Goal: Task Accomplishment & Management: Use online tool/utility

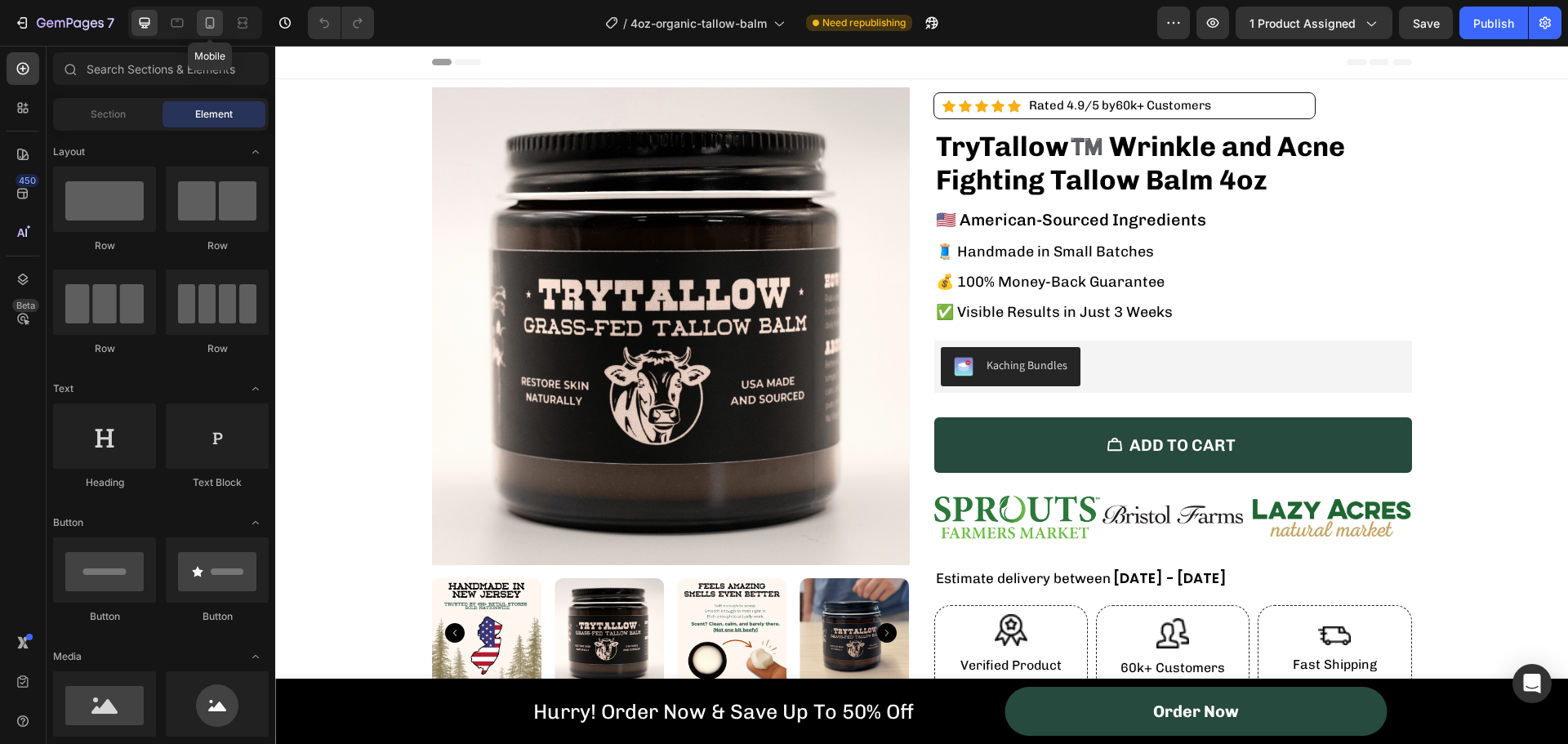
click at [202, 17] on icon at bounding box center [210, 23] width 17 height 17
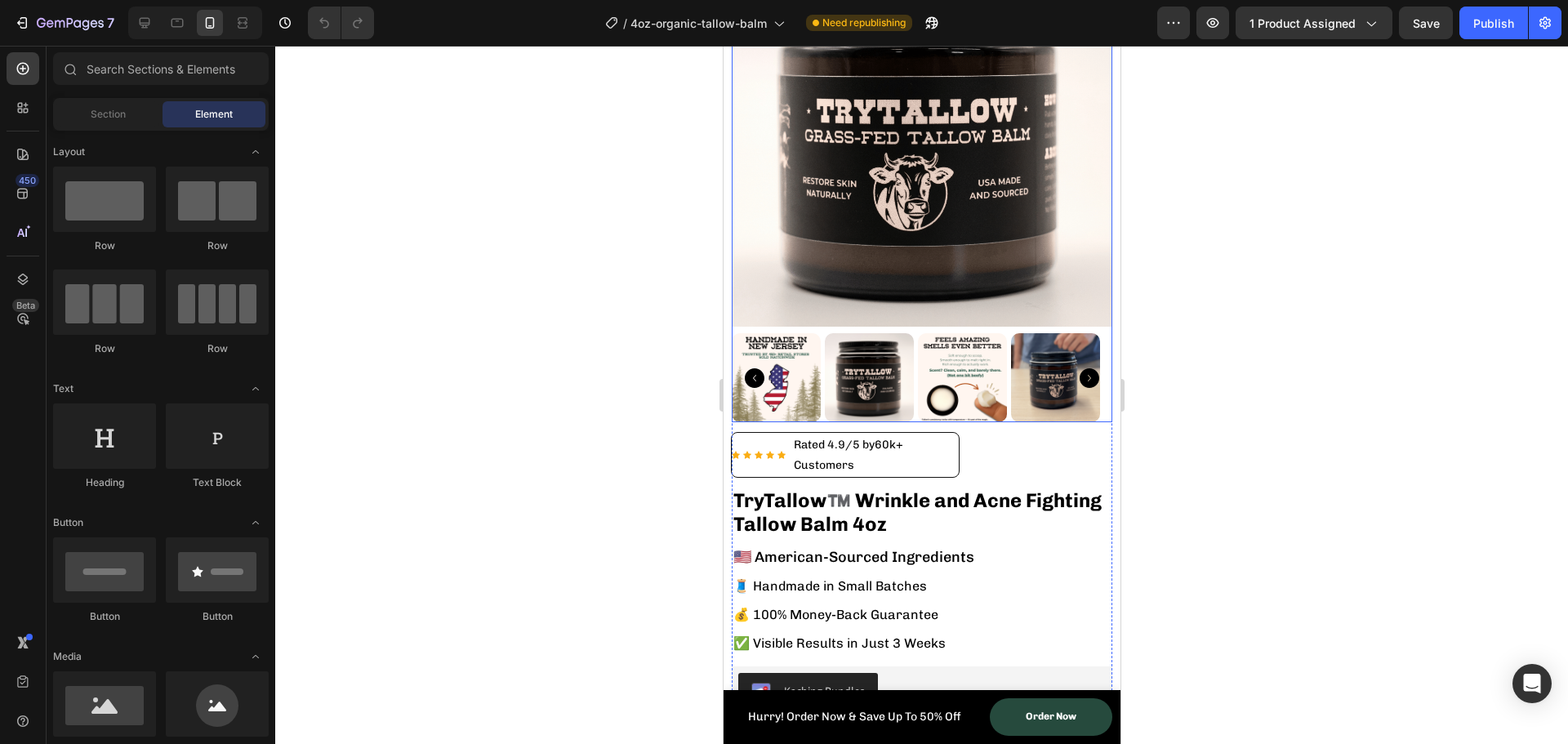
scroll to position [163, 0]
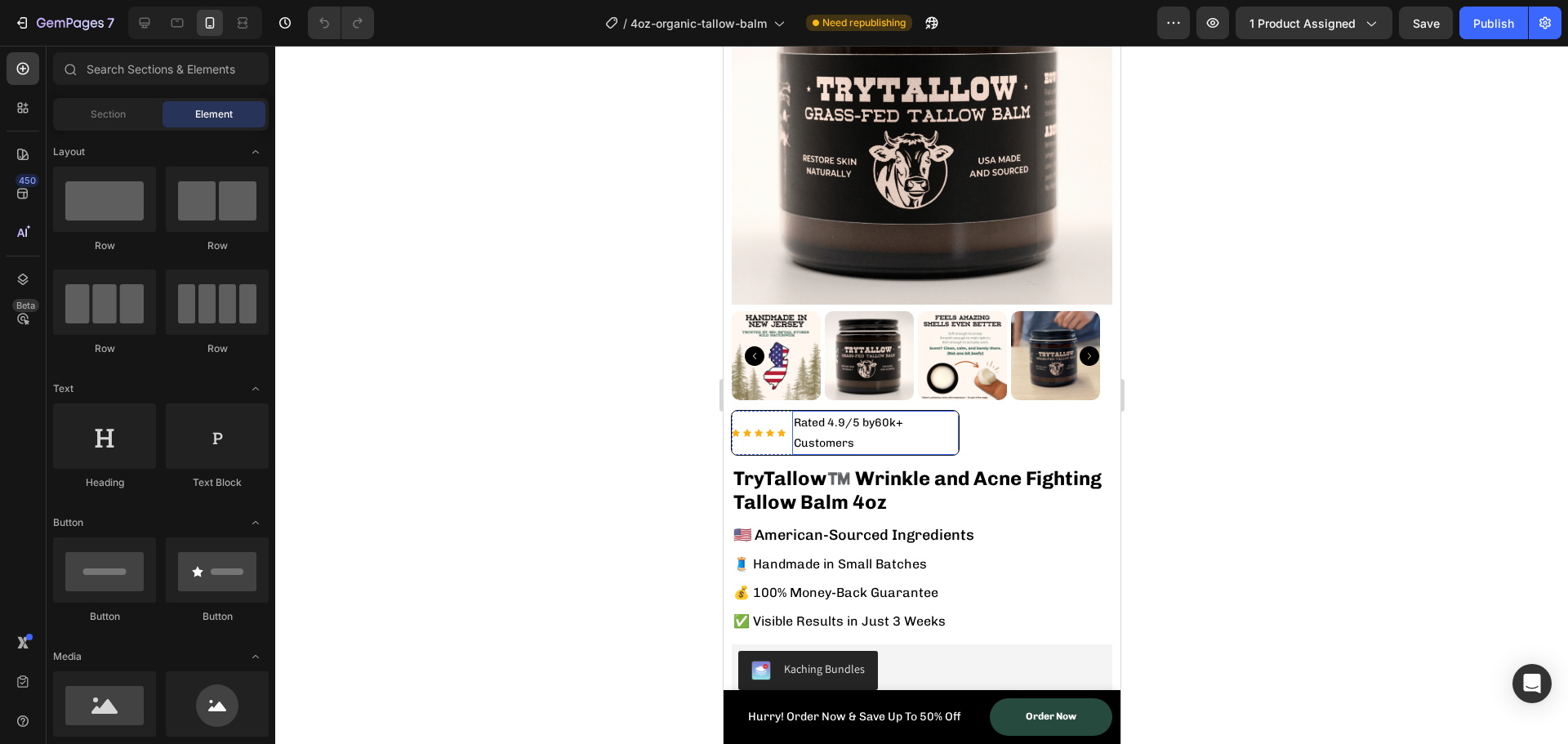
click at [926, 426] on p "Rated 4.9/5 by 60k+ Customers" at bounding box center [875, 433] width 163 height 41
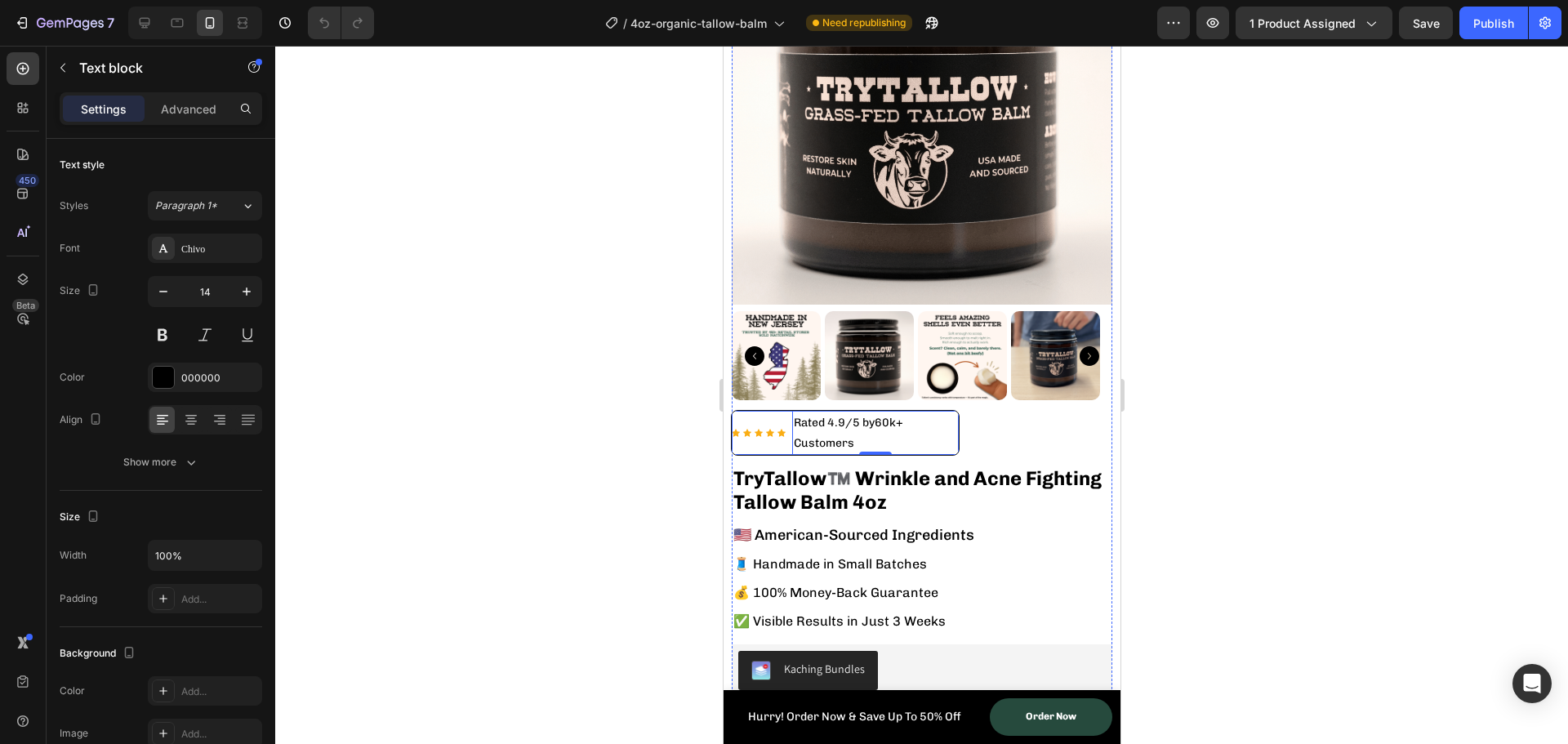
click at [925, 416] on p "Rated 4.9/5 by 60k+ Customers" at bounding box center [875, 433] width 163 height 41
click at [171, 104] on p "Advanced" at bounding box center [188, 109] width 56 height 17
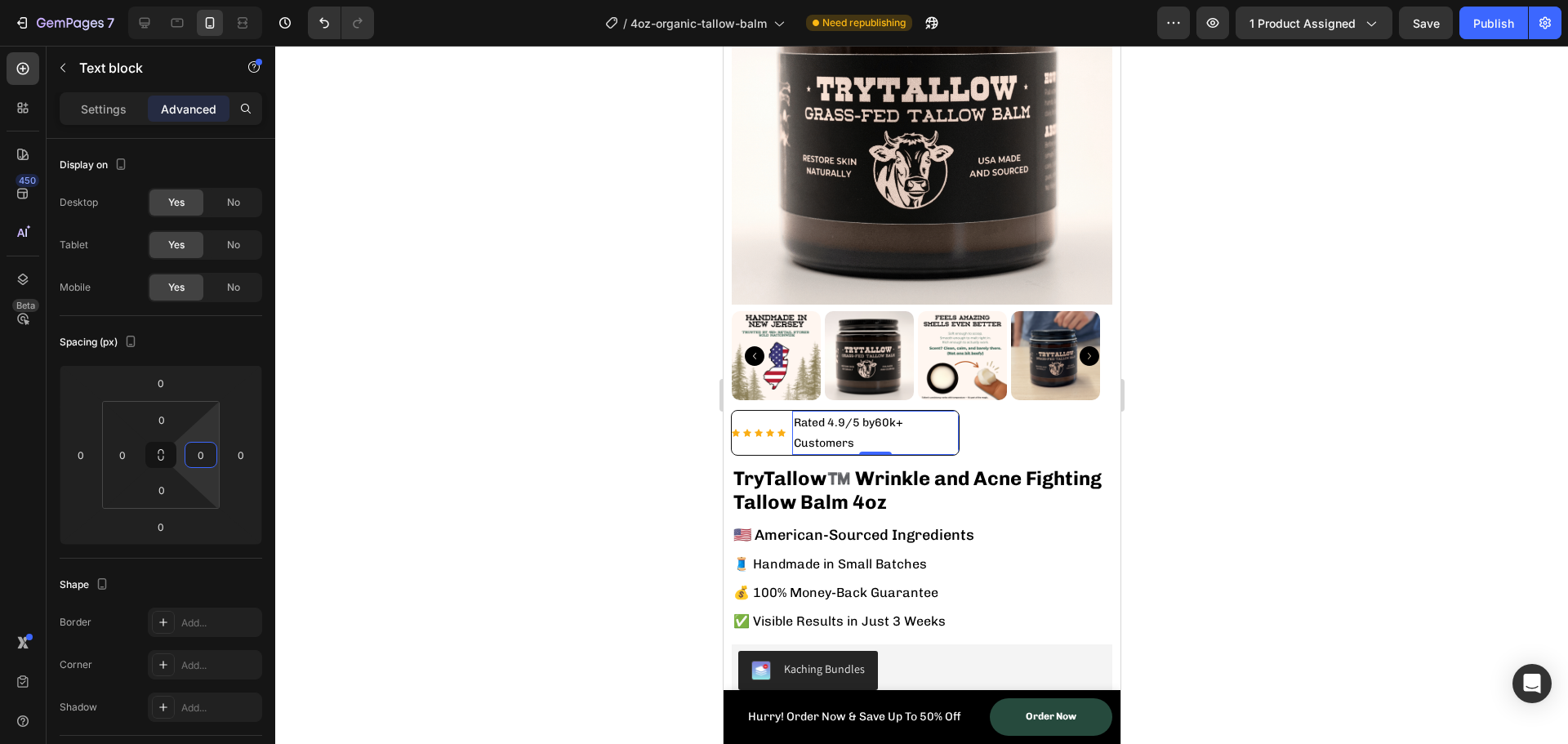
drag, startPoint x: 176, startPoint y: 458, endPoint x: 242, endPoint y: 459, distance: 66.0
click at [242, 0] on html "7 Version history / 4oz-organic-tallow-balm Need republishing Preview 1 product…" at bounding box center [784, 0] width 1568 height 0
click at [243, 456] on input "0" at bounding box center [240, 455] width 25 height 25
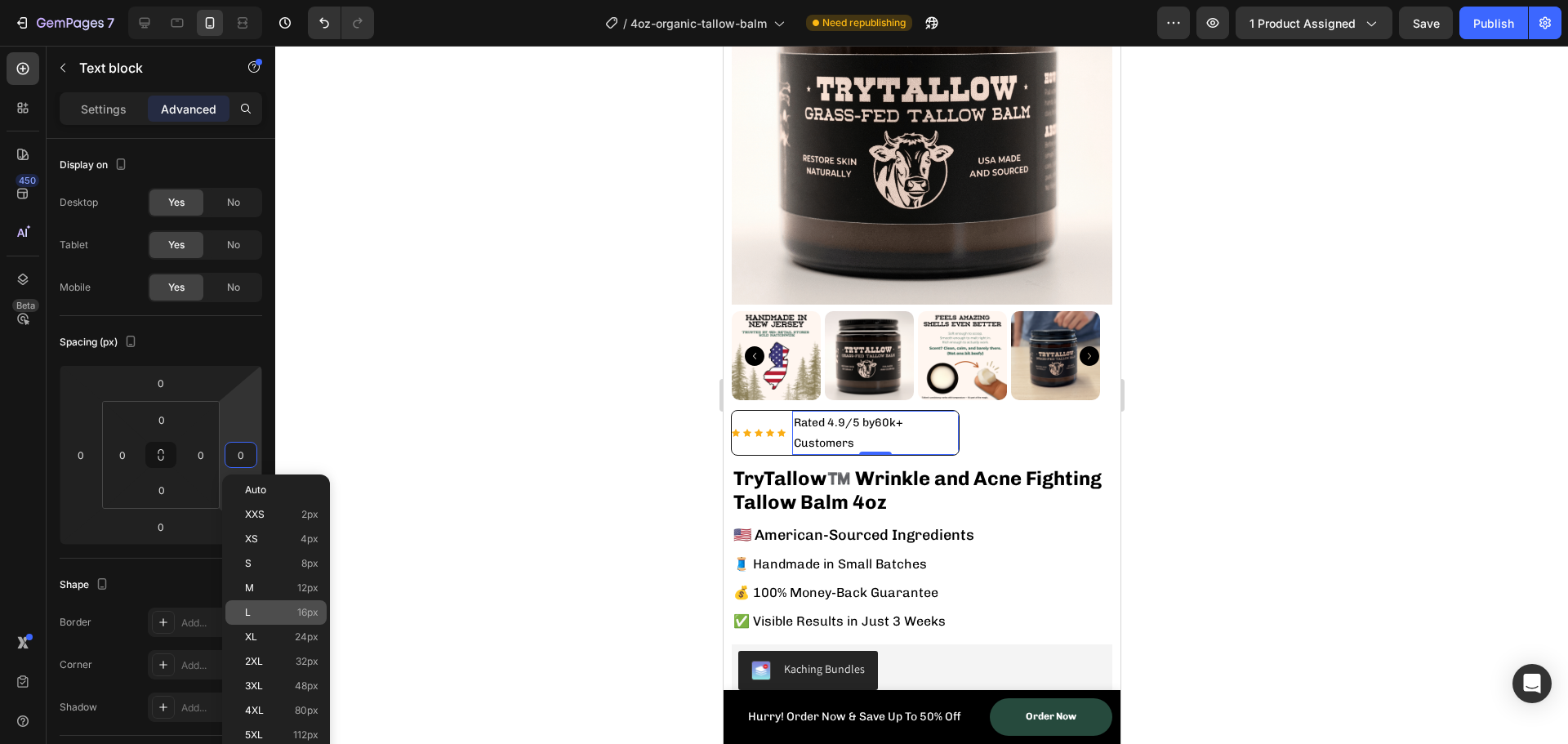
click at [259, 610] on p "L 16px" at bounding box center [282, 613] width 73 height 11
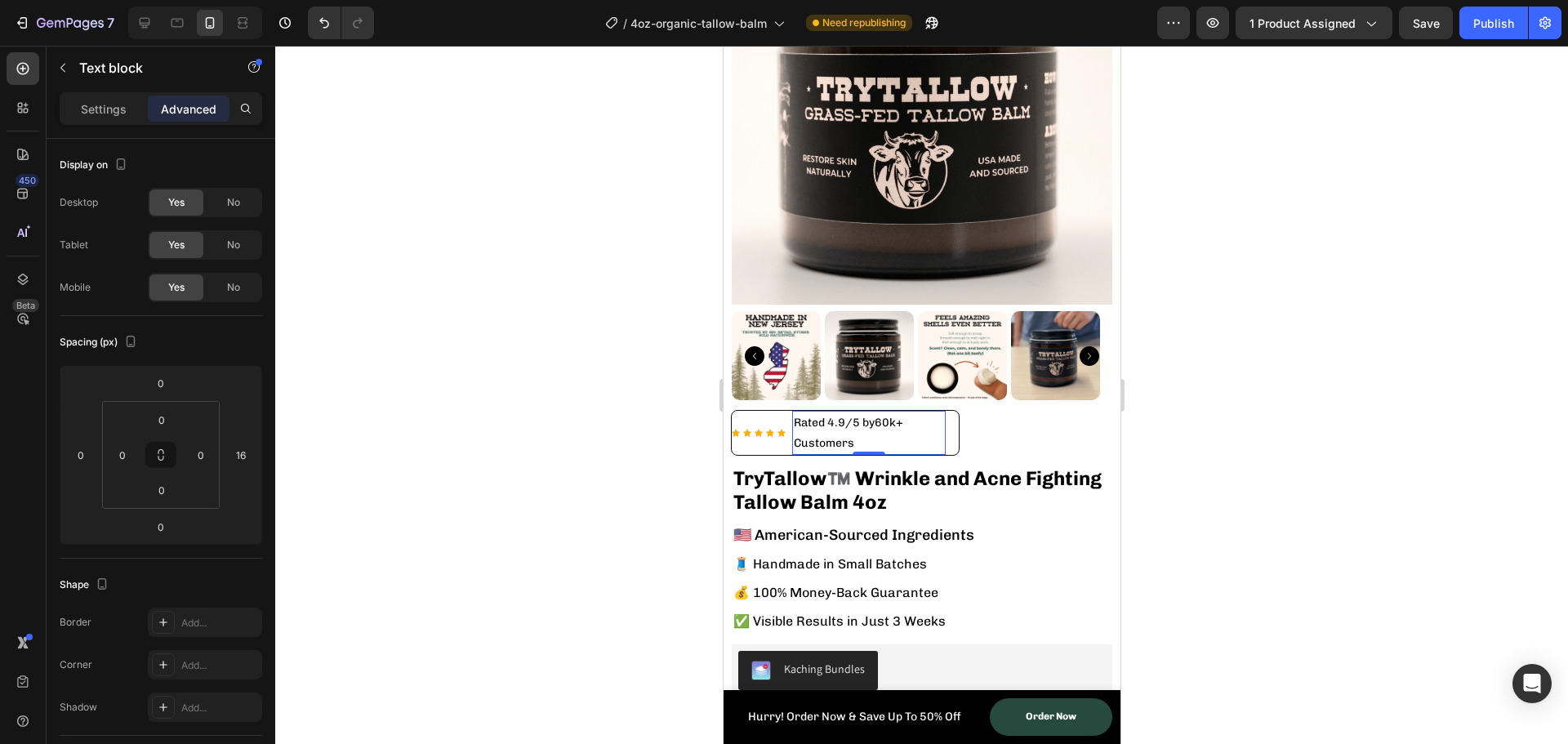
type input "0"
click at [205, 450] on input "0" at bounding box center [201, 455] width 25 height 25
type input "1"
click at [242, 449] on input "0" at bounding box center [240, 455] width 25 height 25
type input "0"
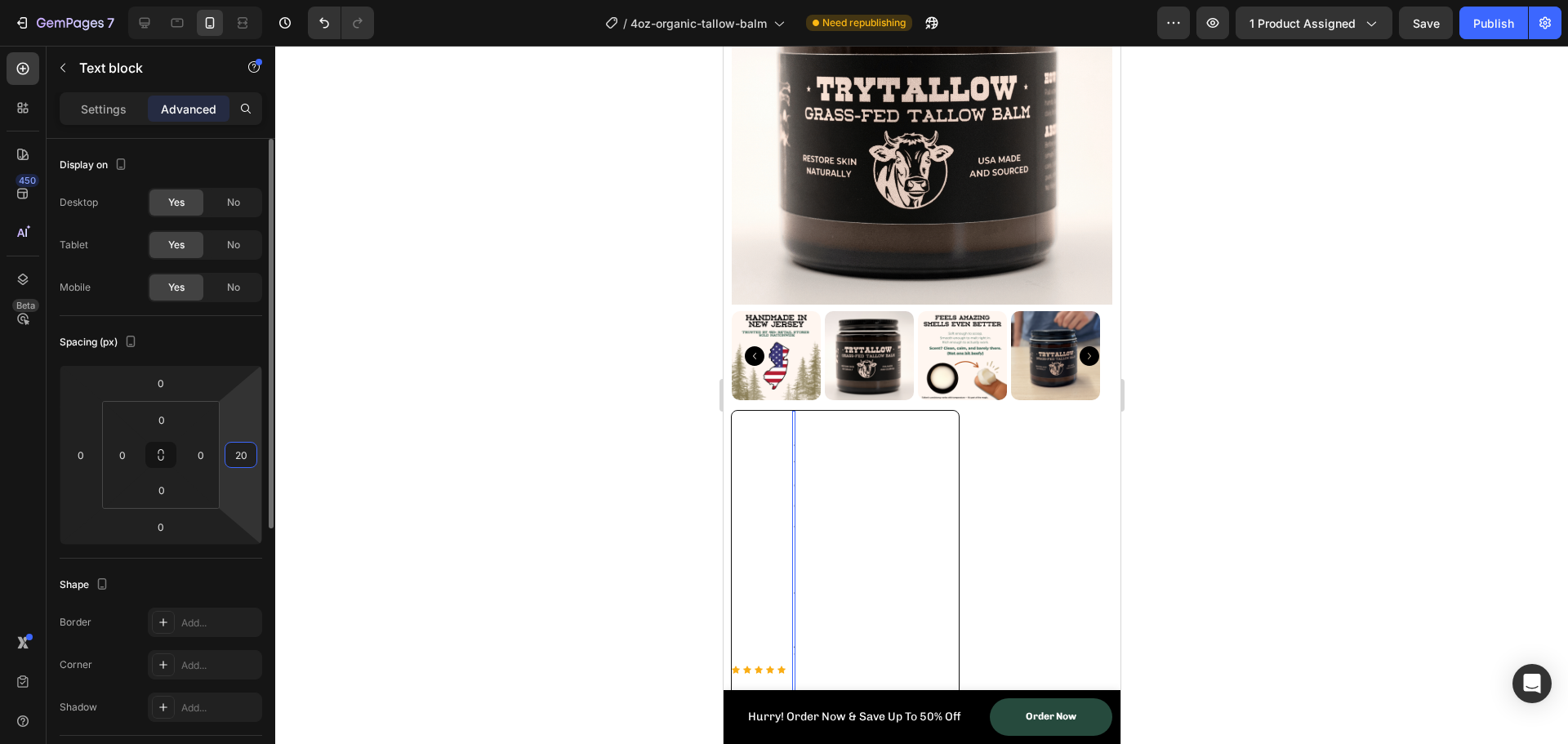
type input "2"
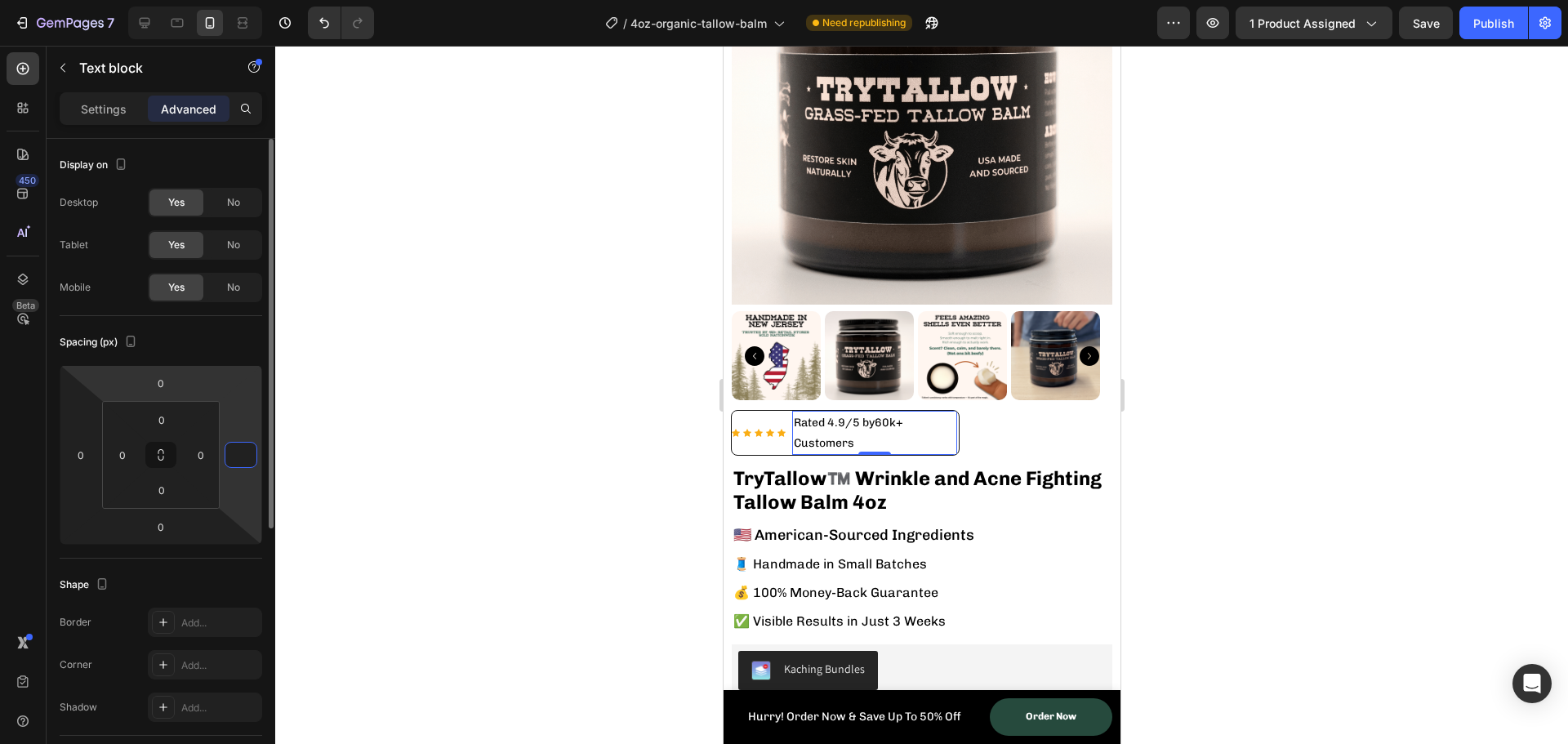
click at [193, 0] on html "7 Version history / 4oz-organic-tallow-balm Need republishing Preview 1 product…" at bounding box center [784, 0] width 1568 height 0
type input "0"
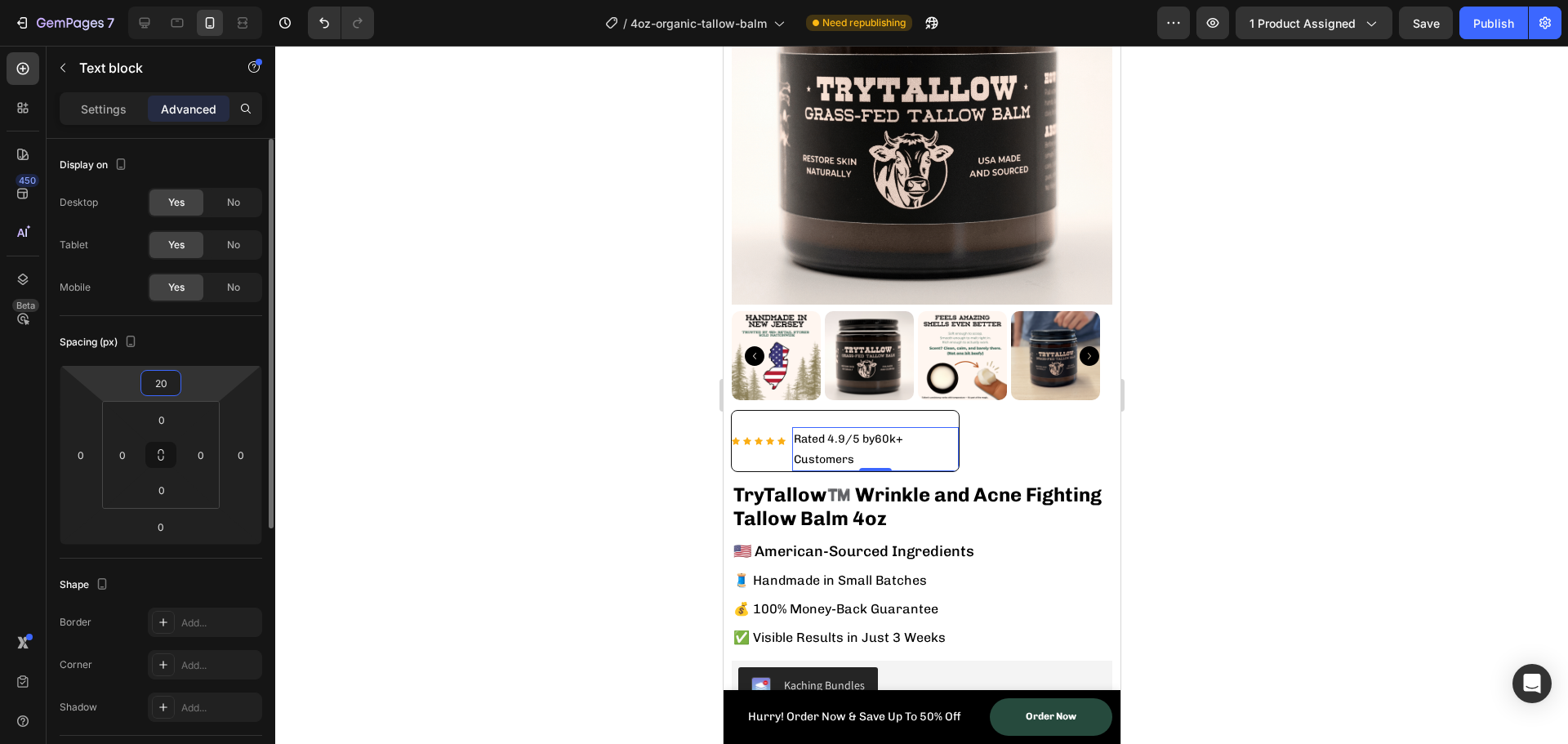
type input "2"
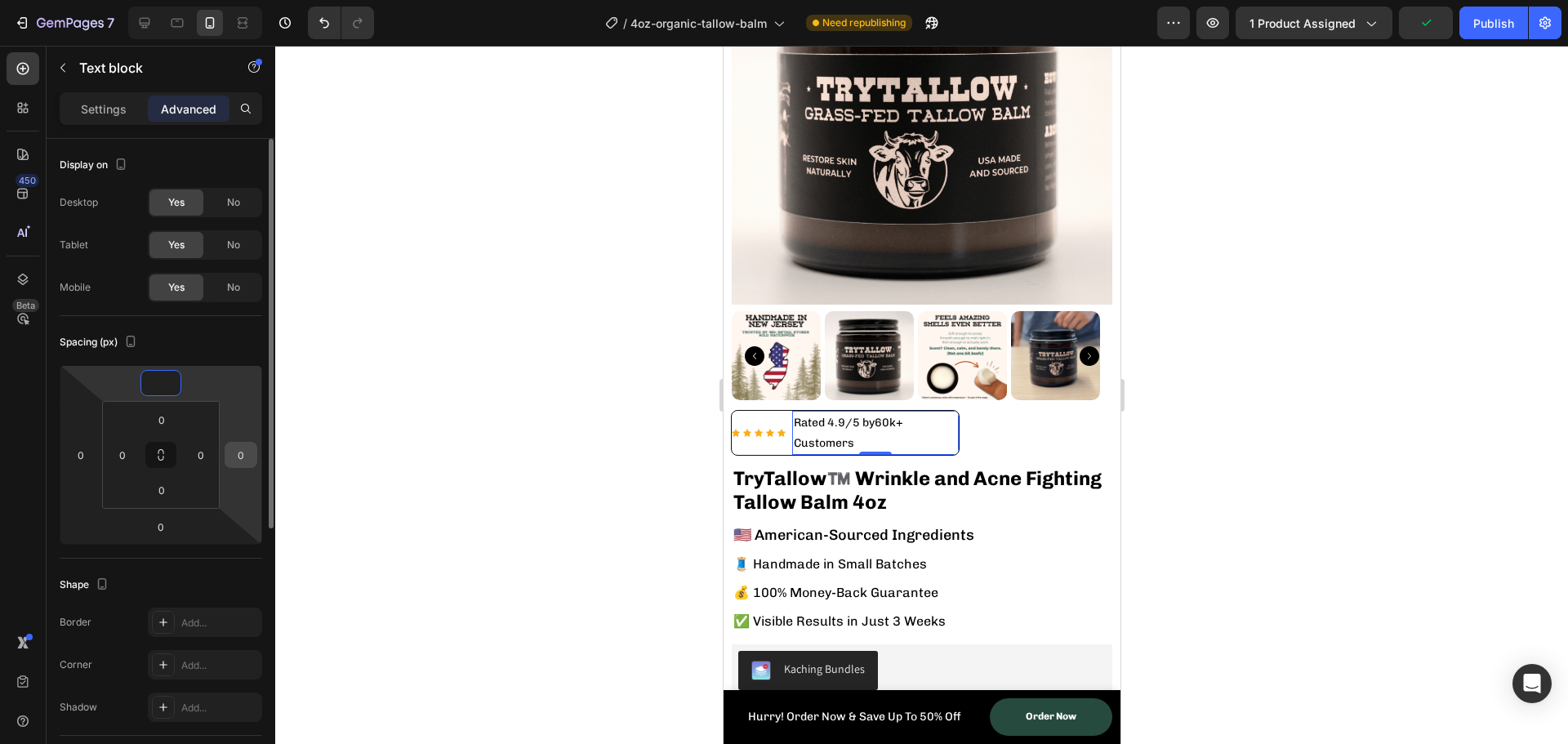
click at [230, 461] on input "0" at bounding box center [240, 455] width 25 height 25
type input "0"
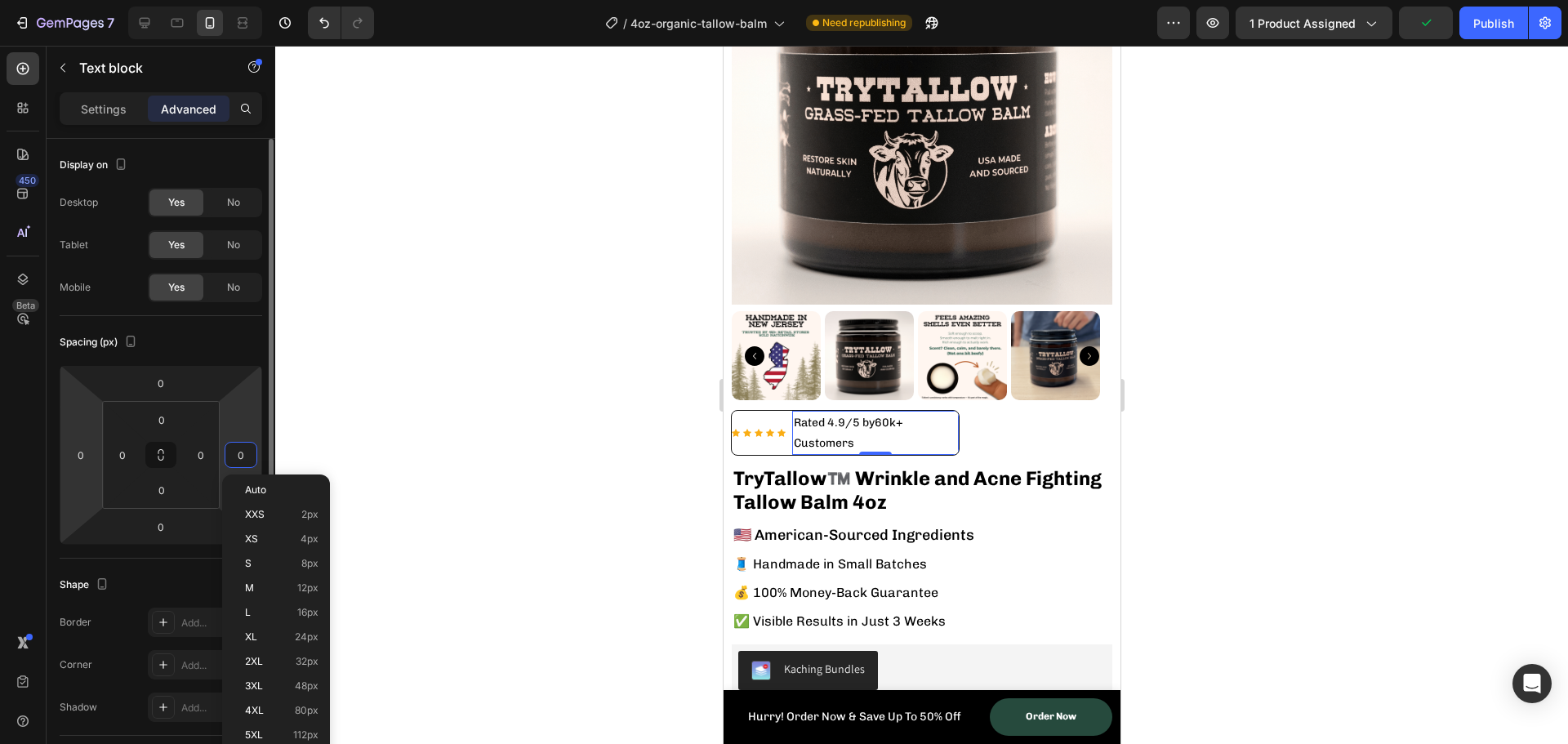
click at [98, 0] on html "7 Version history / 4oz-organic-tallow-balm Need republishing Preview 1 product…" at bounding box center [784, 0] width 1568 height 0
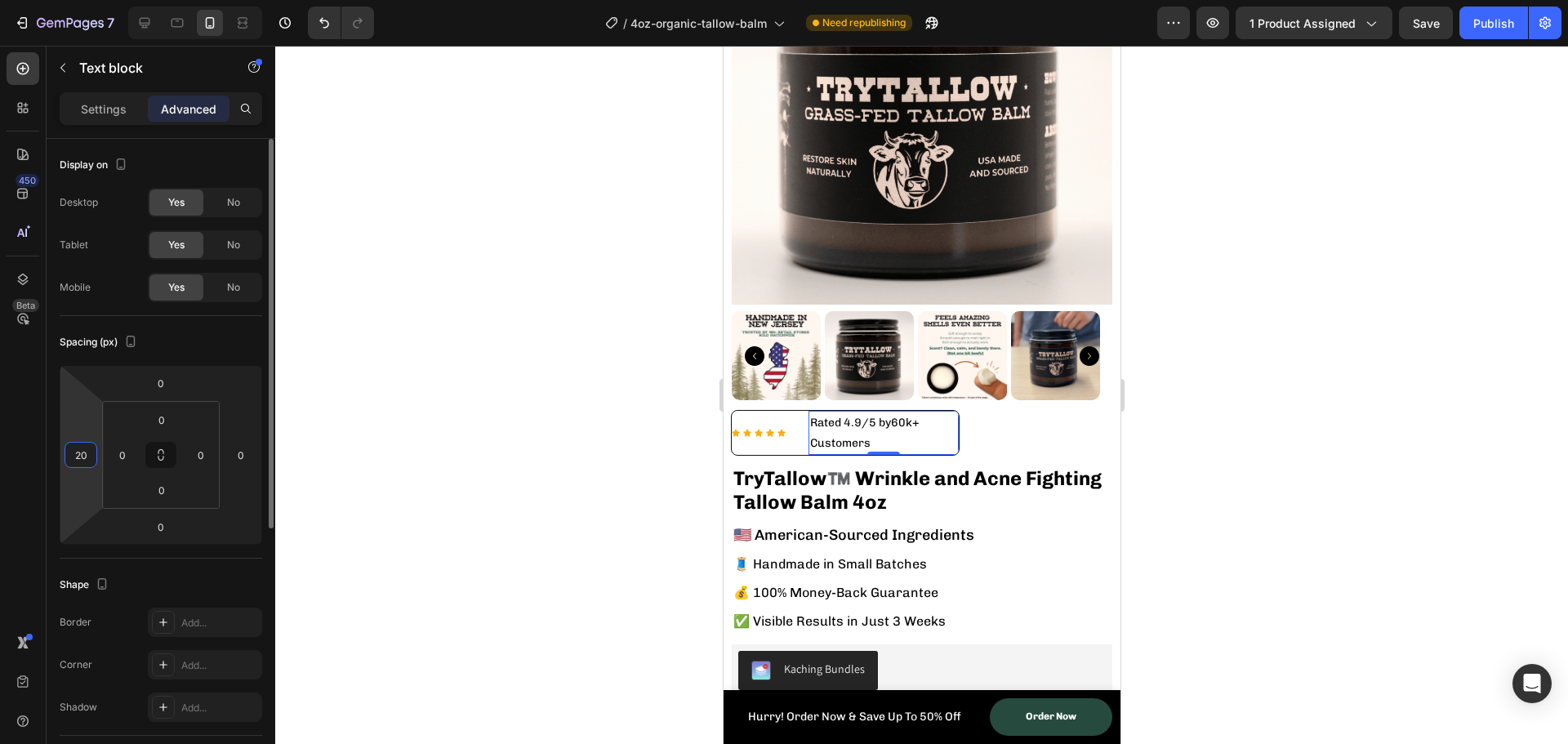
type input "2"
click at [139, 0] on html "7 Version history / 4oz-organic-tallow-balm Need republishing Preview 1 product…" at bounding box center [784, 0] width 1568 height 0
type input "0"
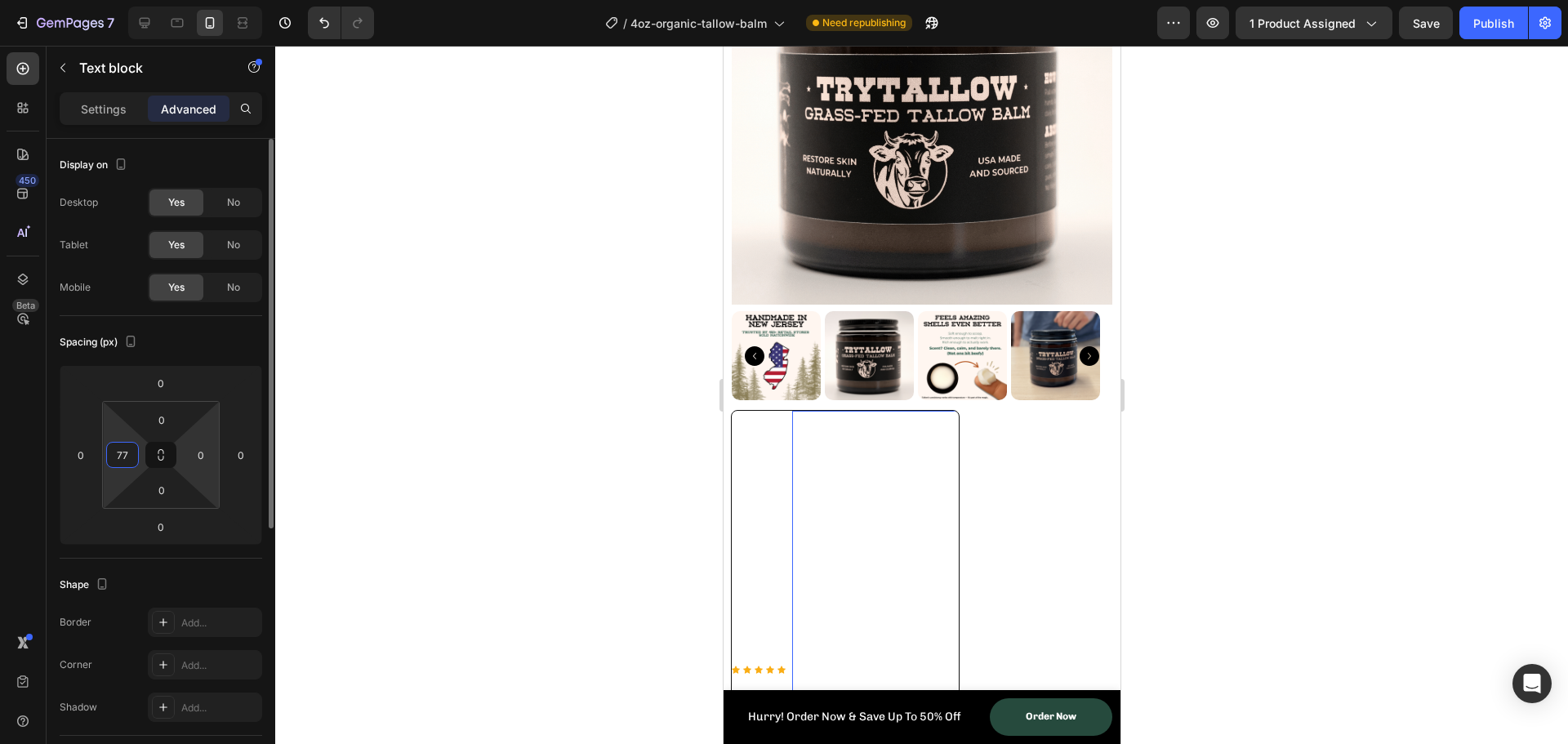
type input "7"
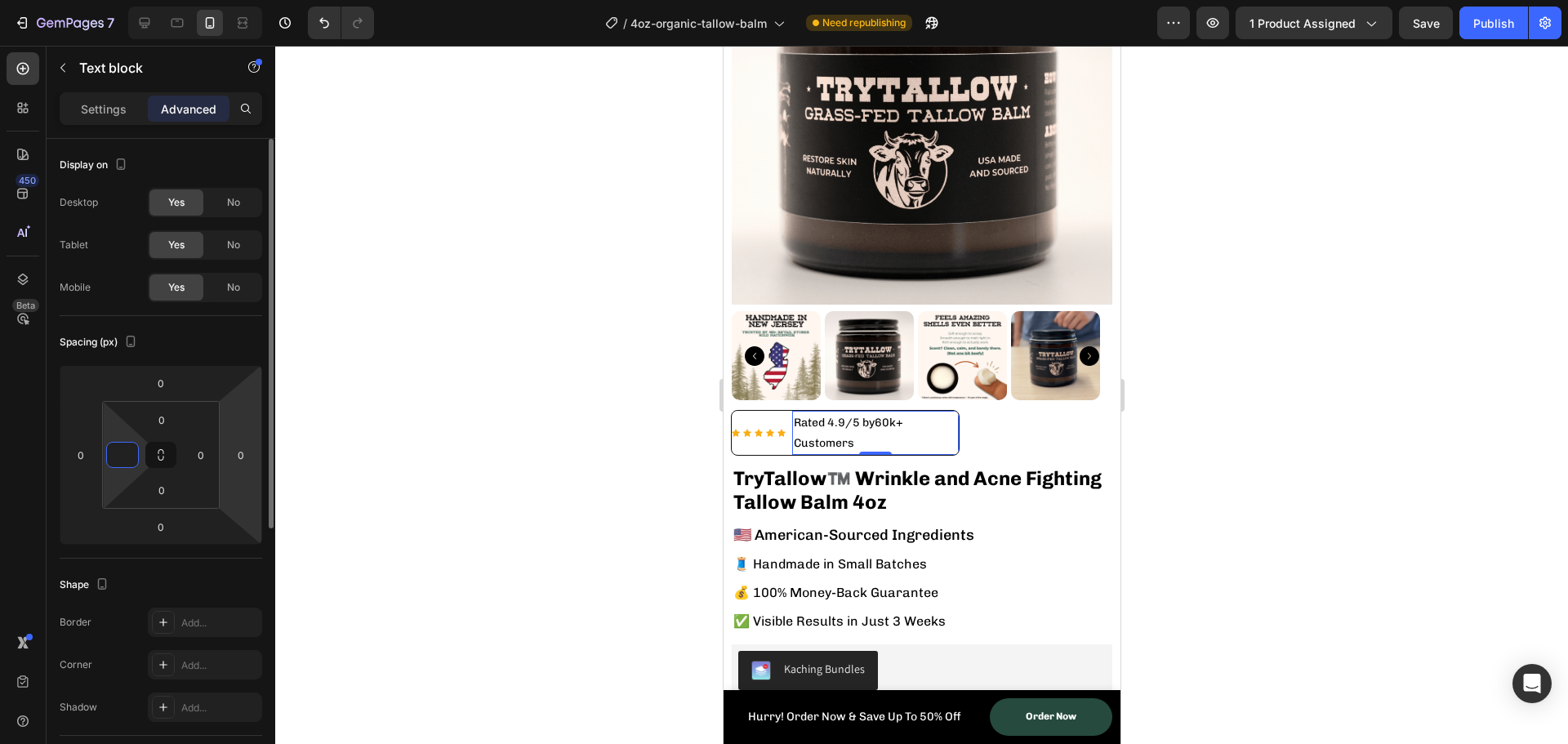
click at [248, 0] on html "7 Version history / 4oz-organic-tallow-balm Need republishing Preview 1 product…" at bounding box center [784, 0] width 1568 height 0
type input "0"
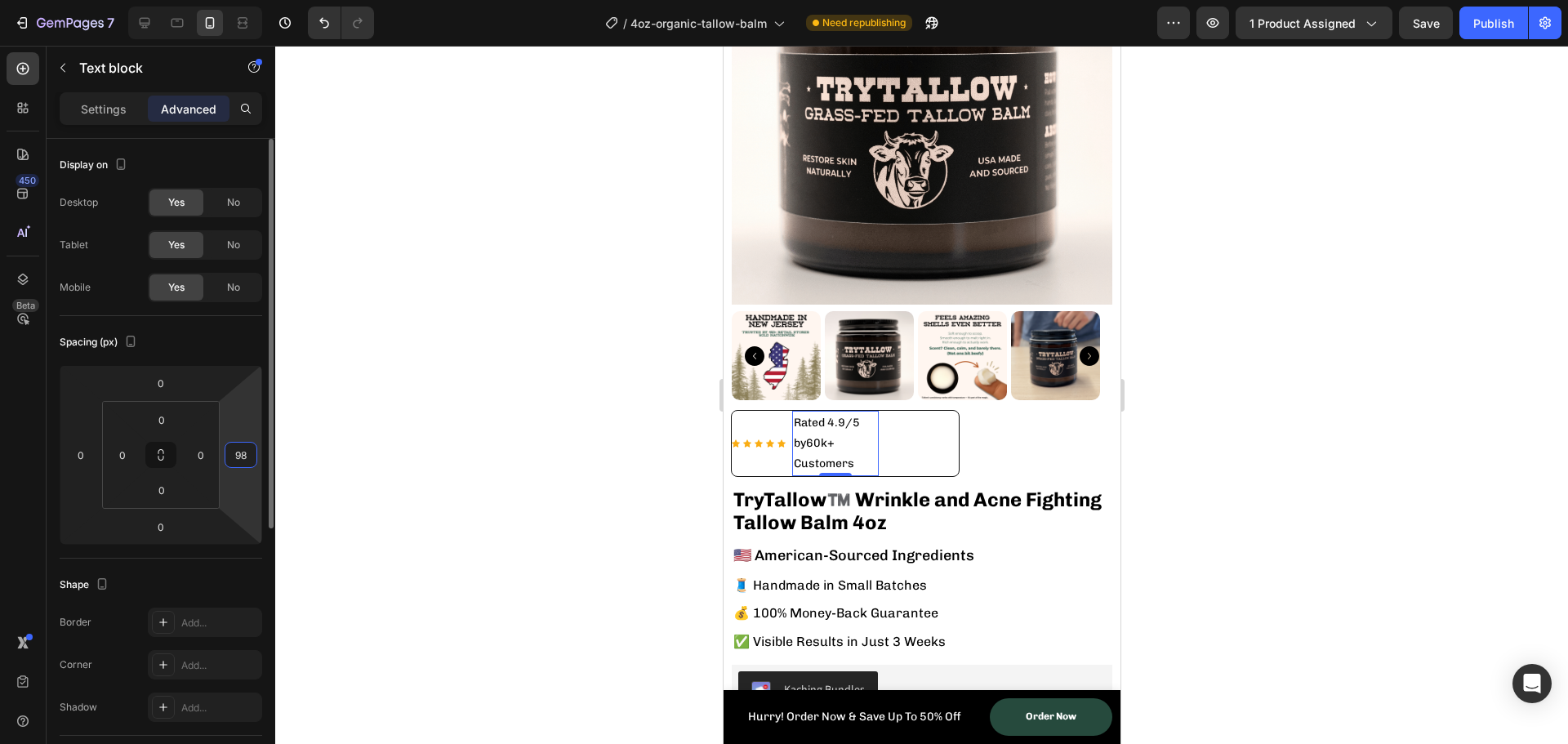
type input "9"
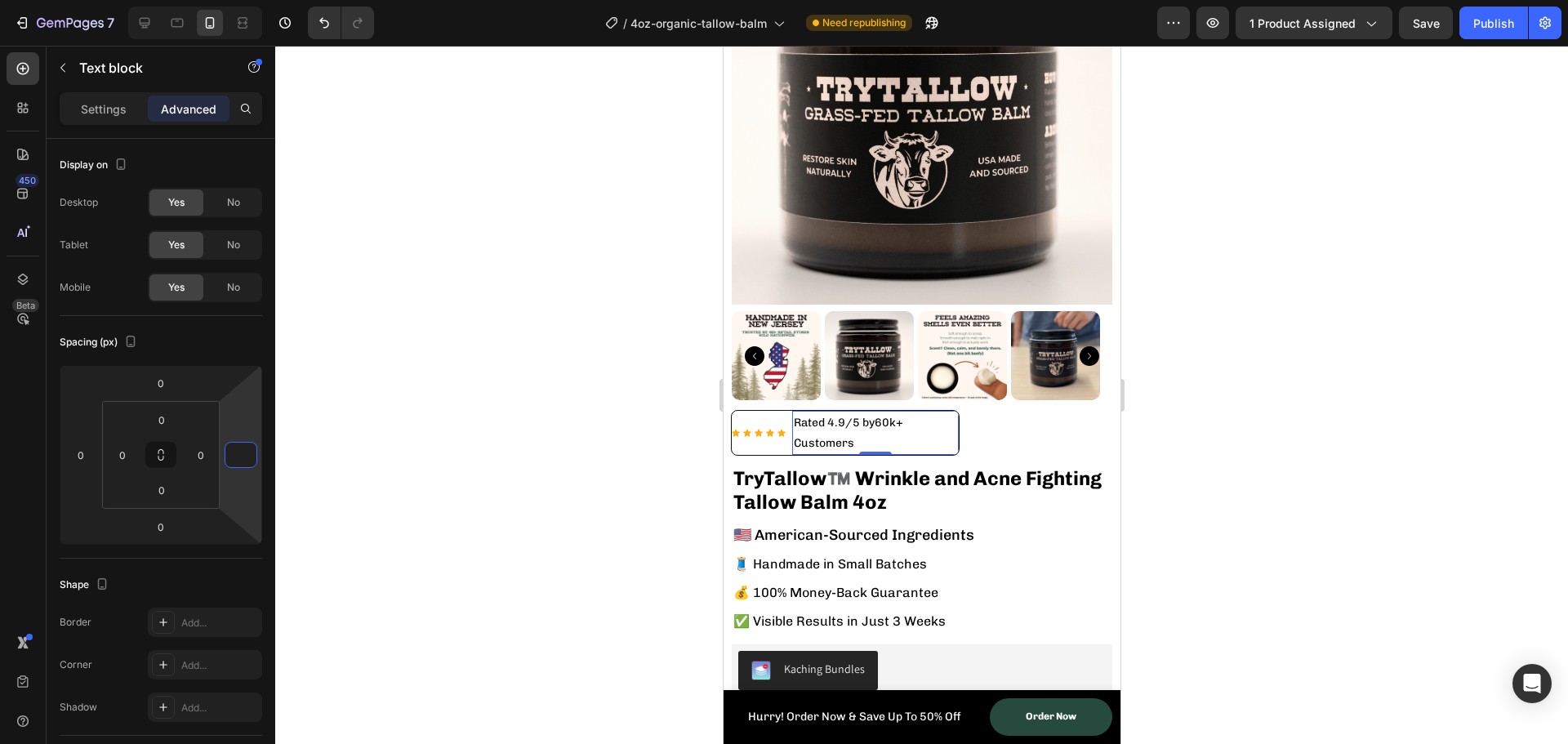
click at [530, 403] on div at bounding box center [922, 395] width 1293 height 699
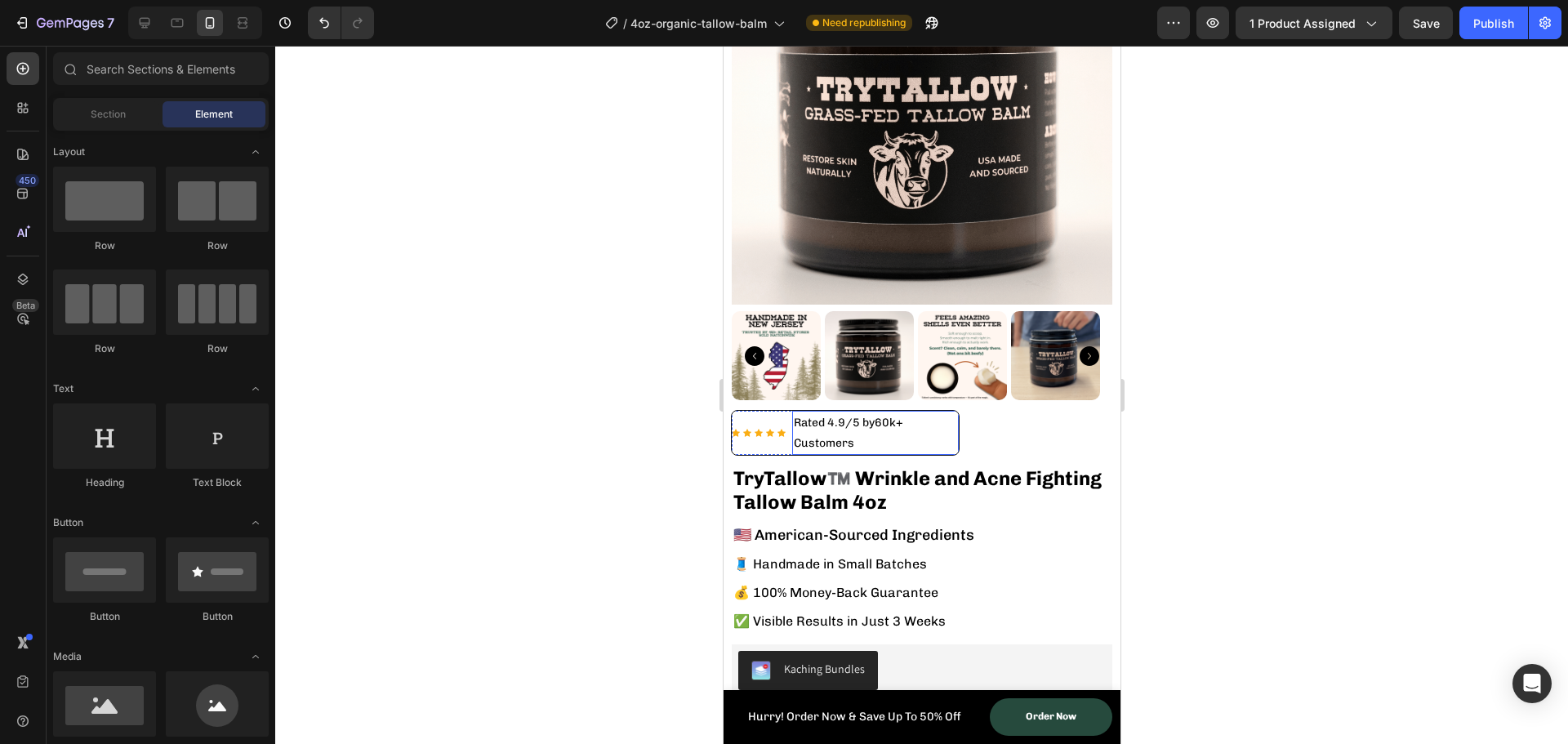
click at [870, 416] on link "Rated 4.9/5 by" at bounding box center [834, 422] width 81 height 14
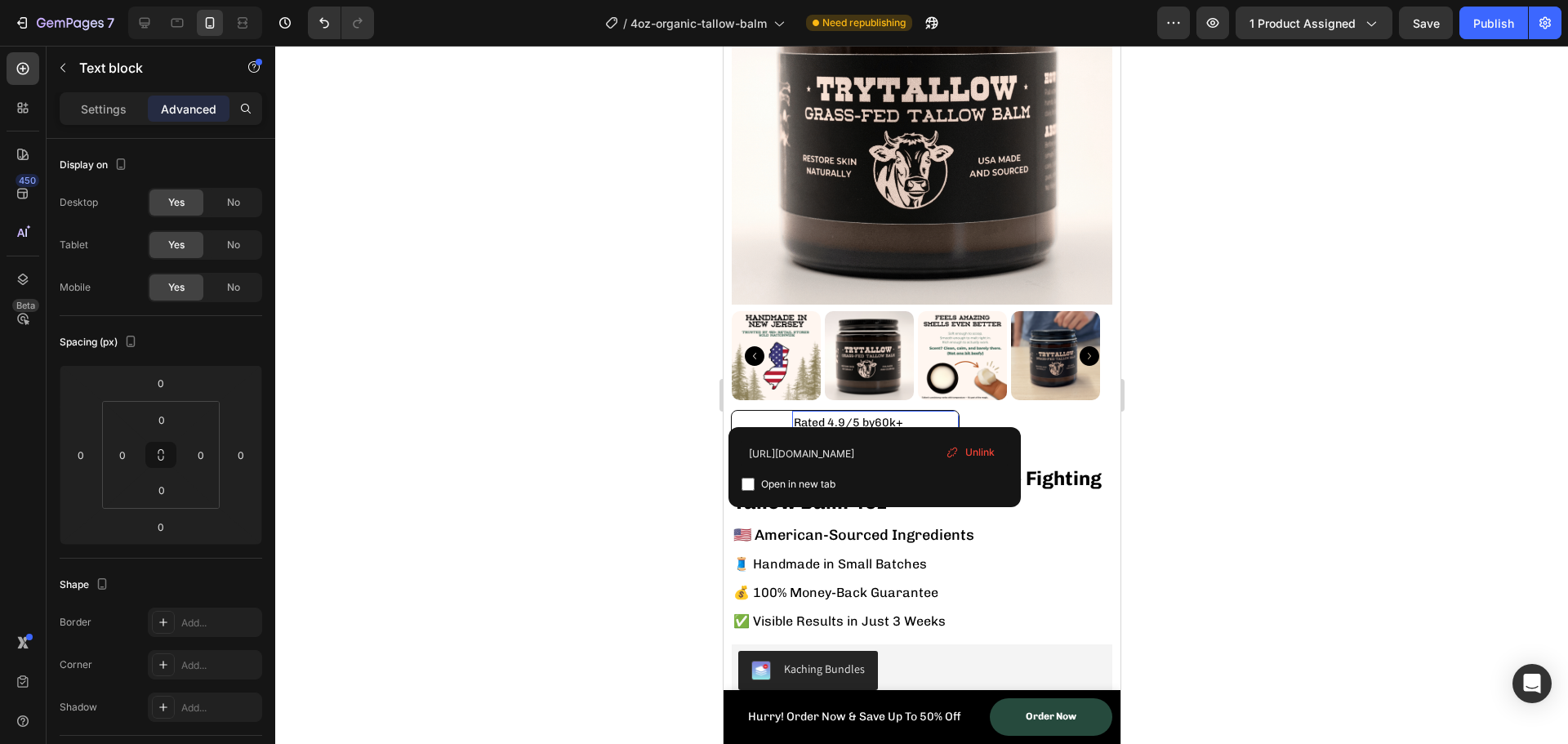
click at [874, 416] on link "Rated 4.9/5 by" at bounding box center [834, 422] width 81 height 14
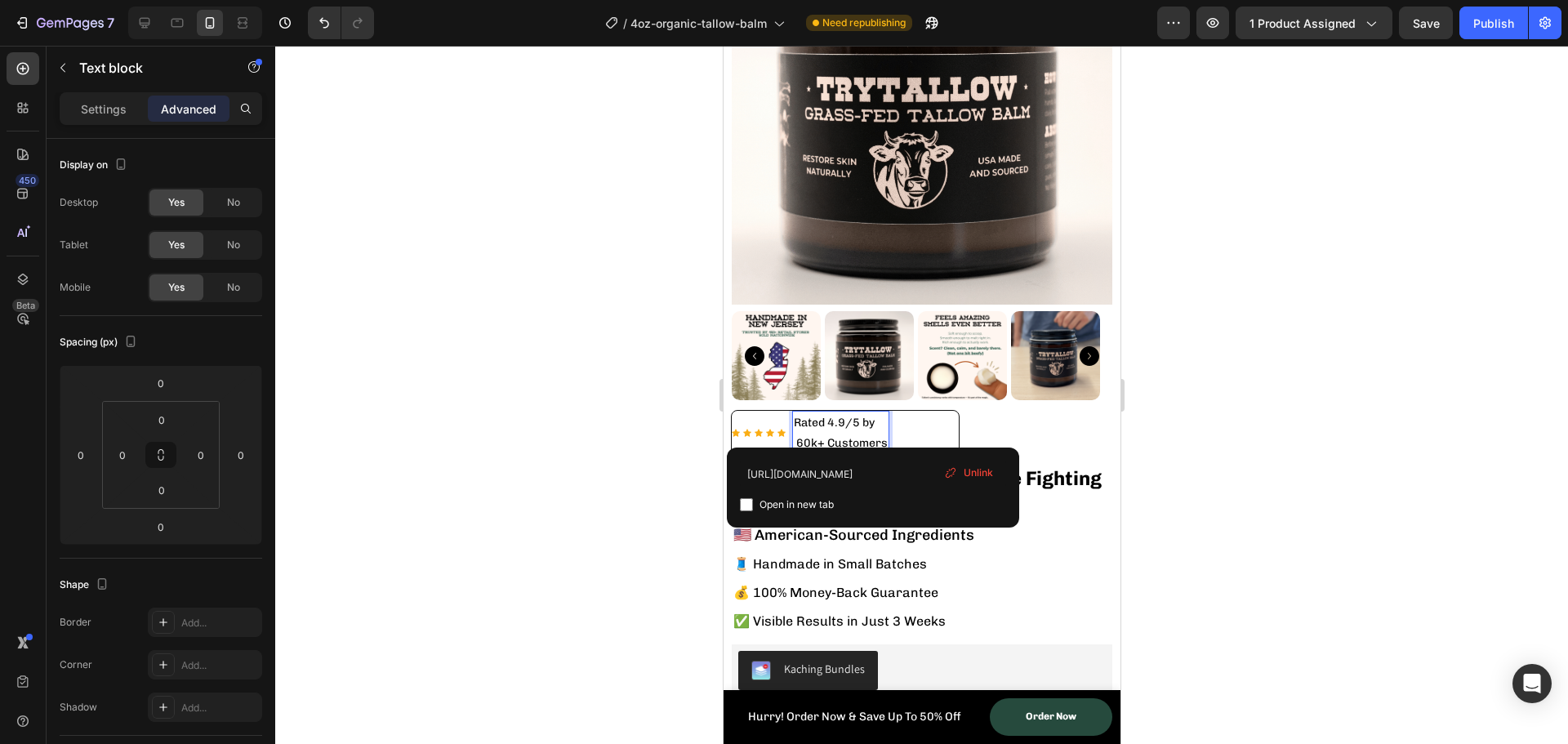
click at [457, 407] on div at bounding box center [922, 395] width 1293 height 699
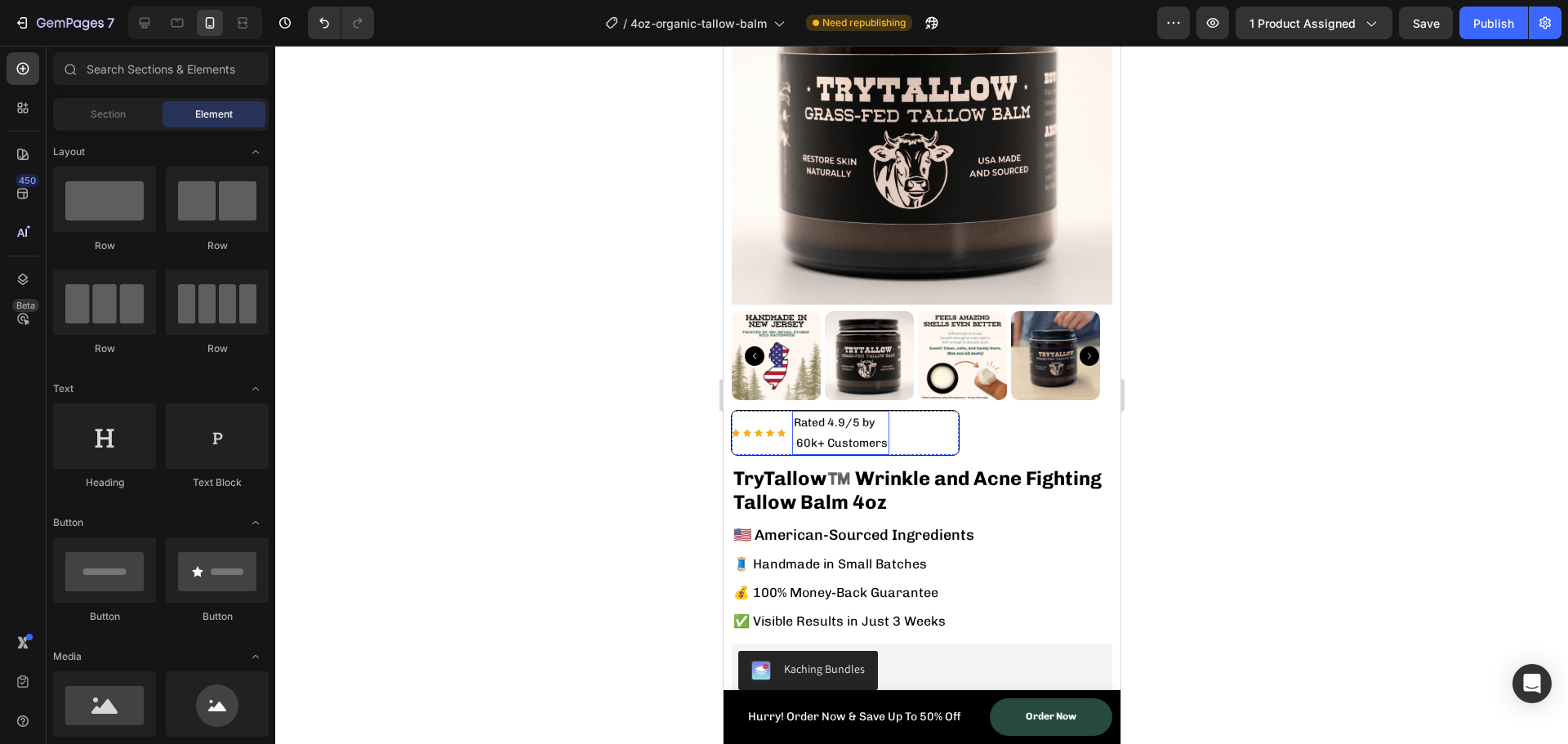
click at [811, 433] on p "⁠⁠⁠⁠⁠⁠⁠ 60k+ Customers" at bounding box center [840, 443] width 94 height 20
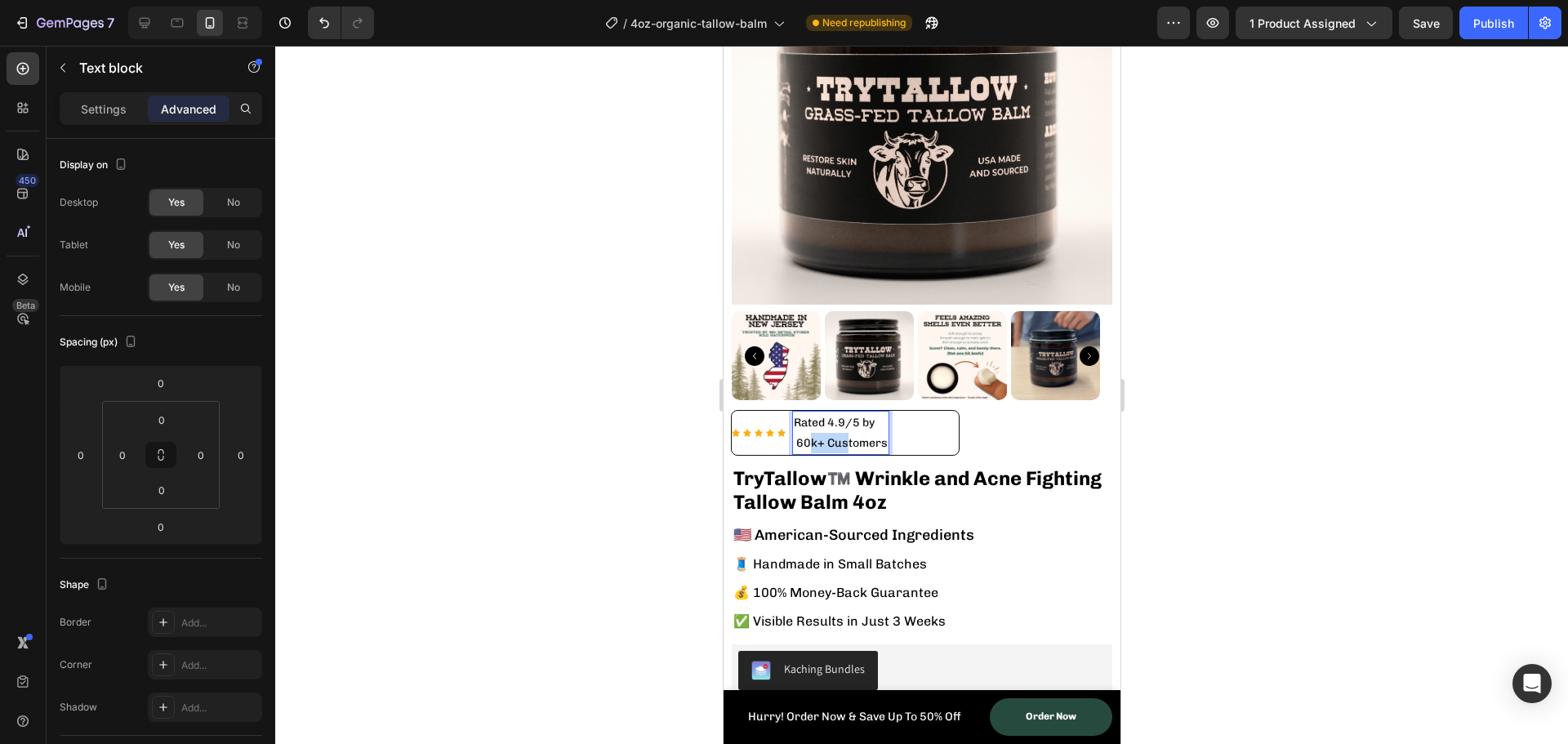
drag, startPoint x: 810, startPoint y: 425, endPoint x: 844, endPoint y: 424, distance: 34.0
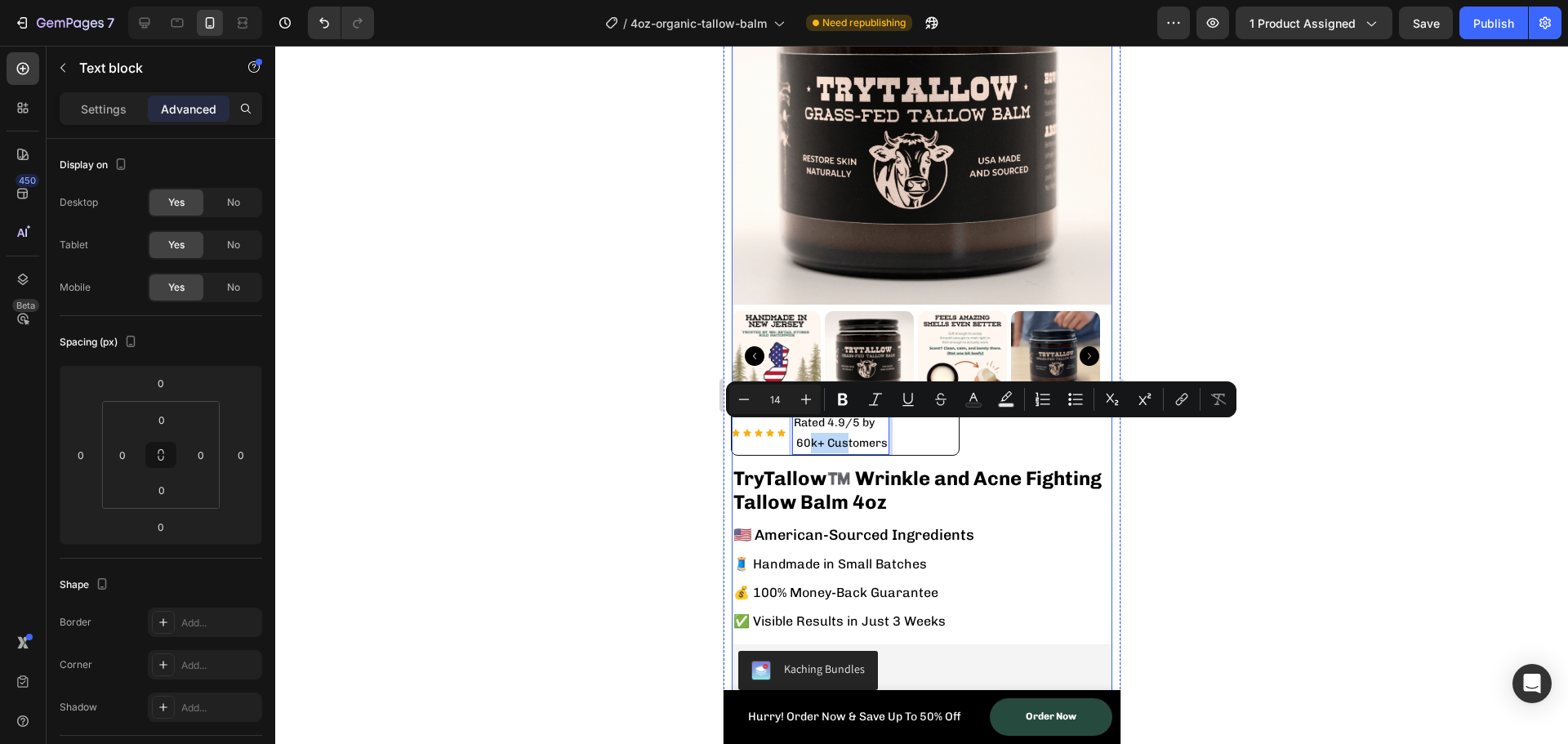
click at [772, 432] on div "Icon Icon Icon Icon Icon Icon List Hoz" at bounding box center [757, 433] width 54 height 44
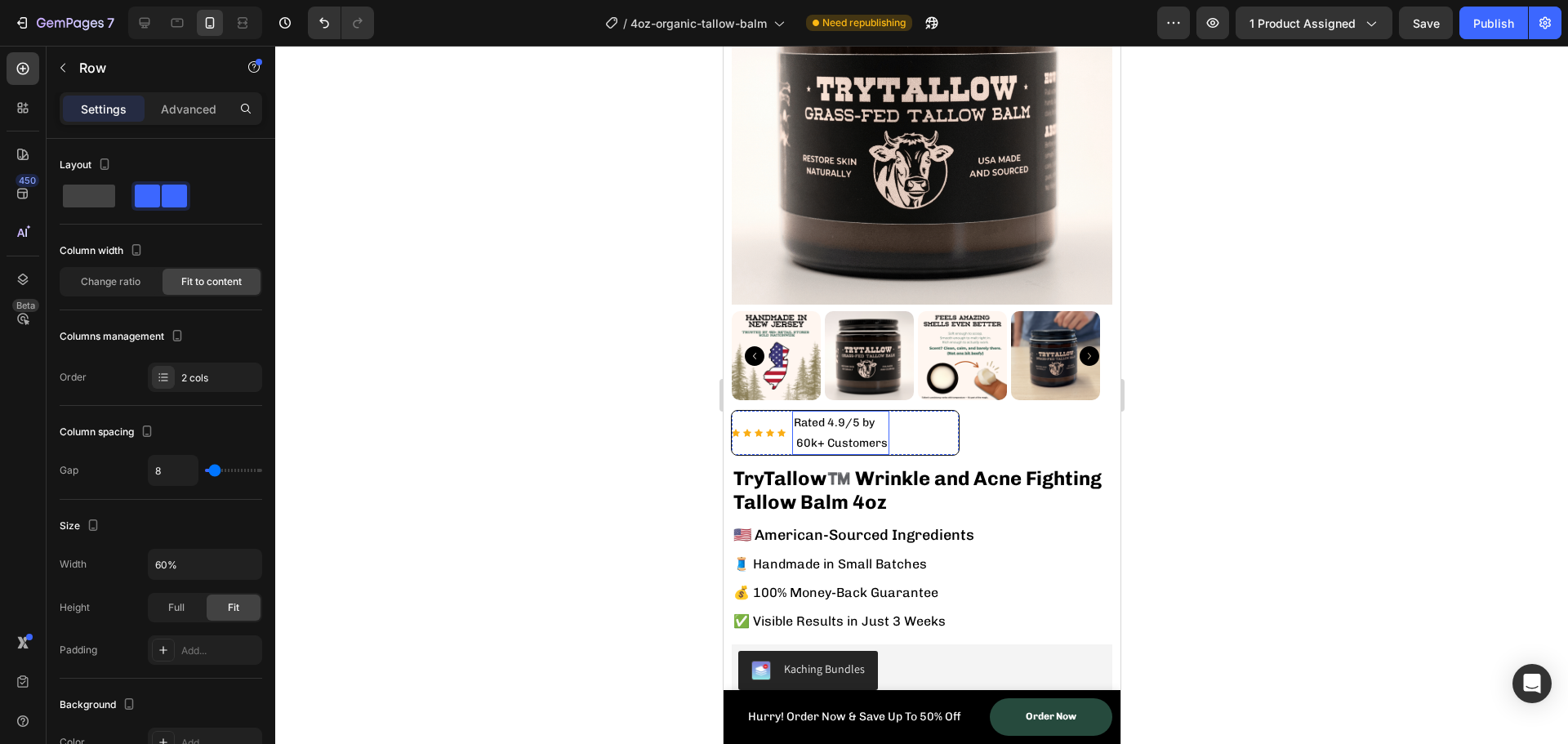
click at [872, 433] on p "60k+ Customers" at bounding box center [840, 443] width 94 height 20
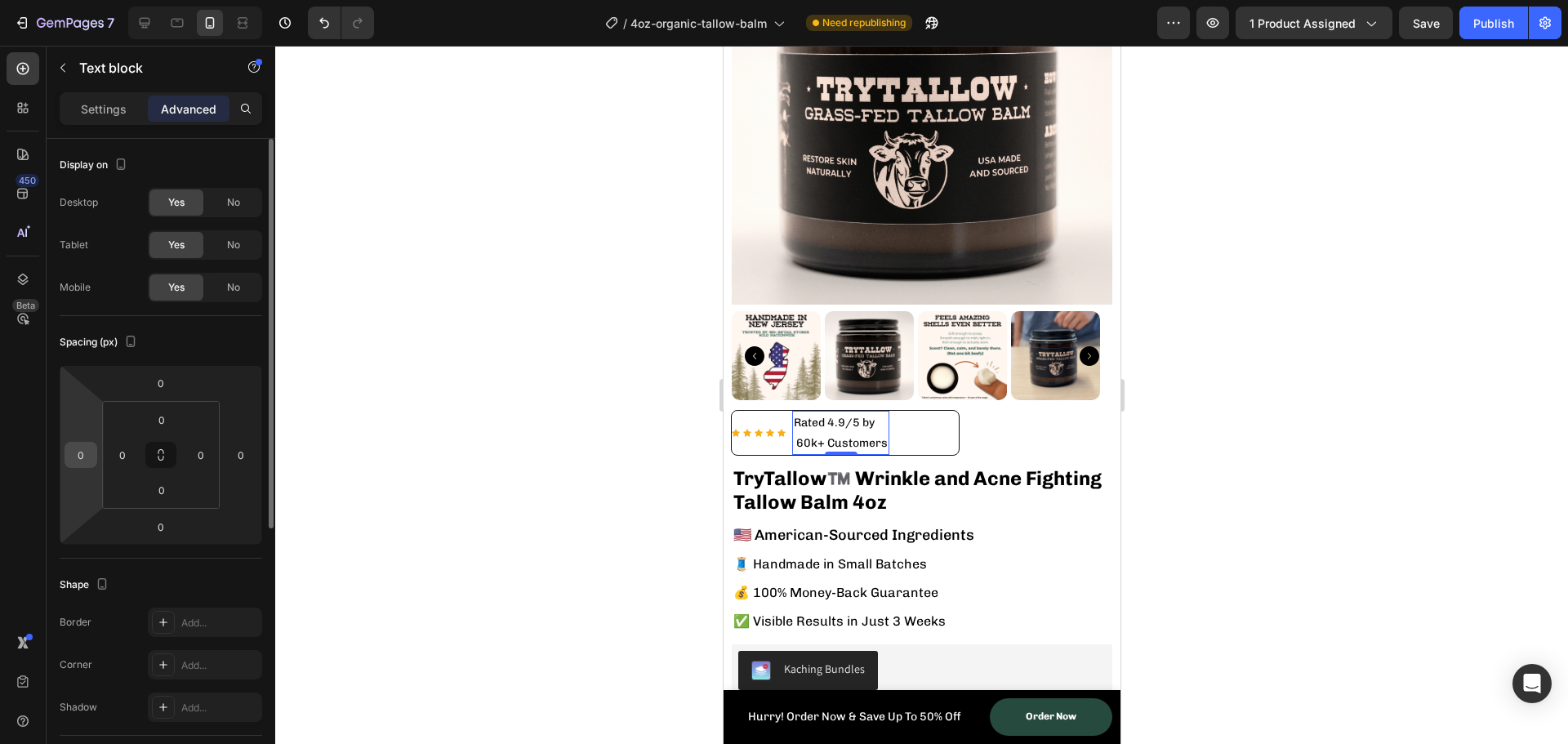
click at [92, 461] on input "0" at bounding box center [81, 455] width 25 height 25
type input "20"
drag, startPoint x: 449, startPoint y: 428, endPoint x: 460, endPoint y: 431, distance: 11.4
click at [450, 428] on div at bounding box center [922, 395] width 1293 height 699
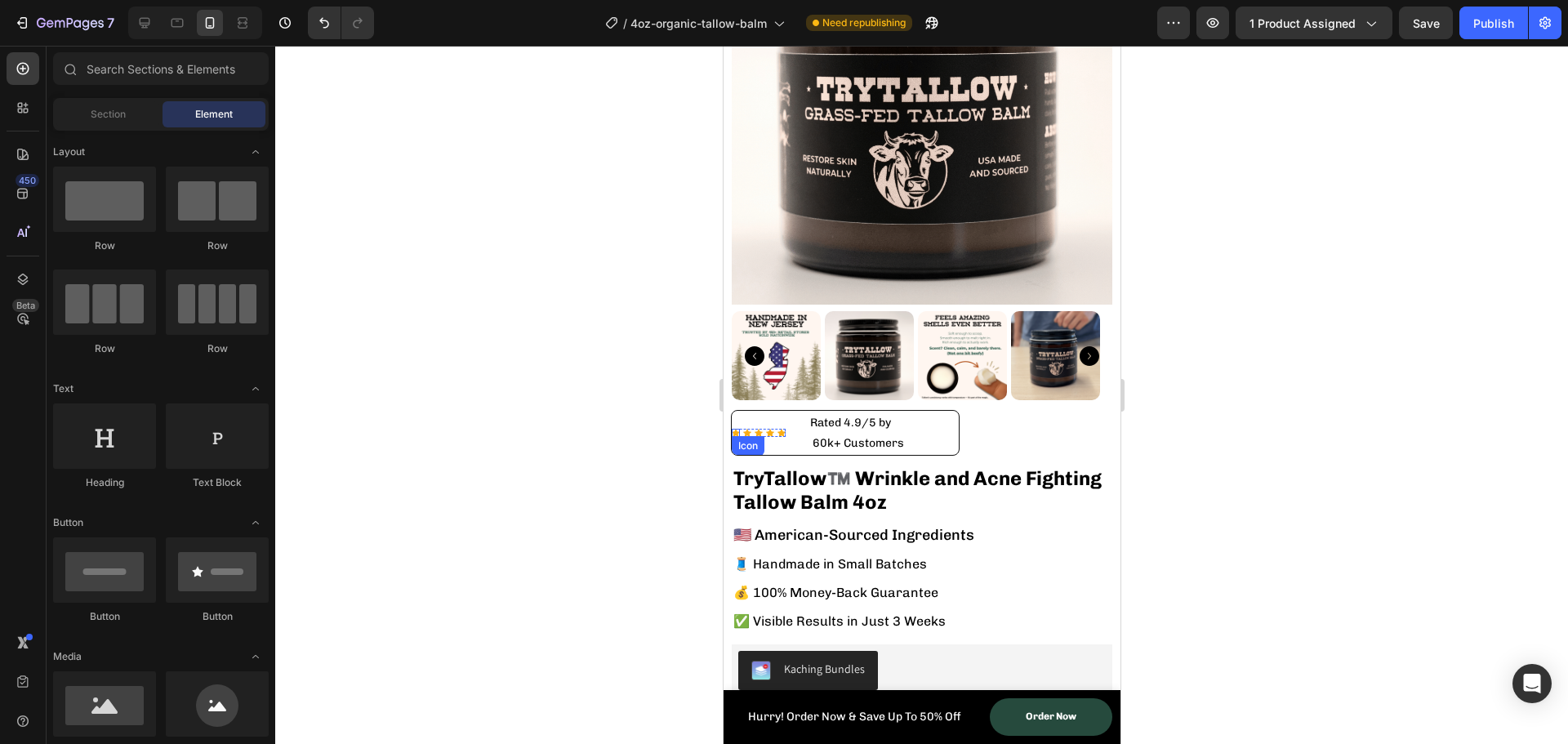
click at [735, 430] on icon at bounding box center [734, 434] width 8 height 7
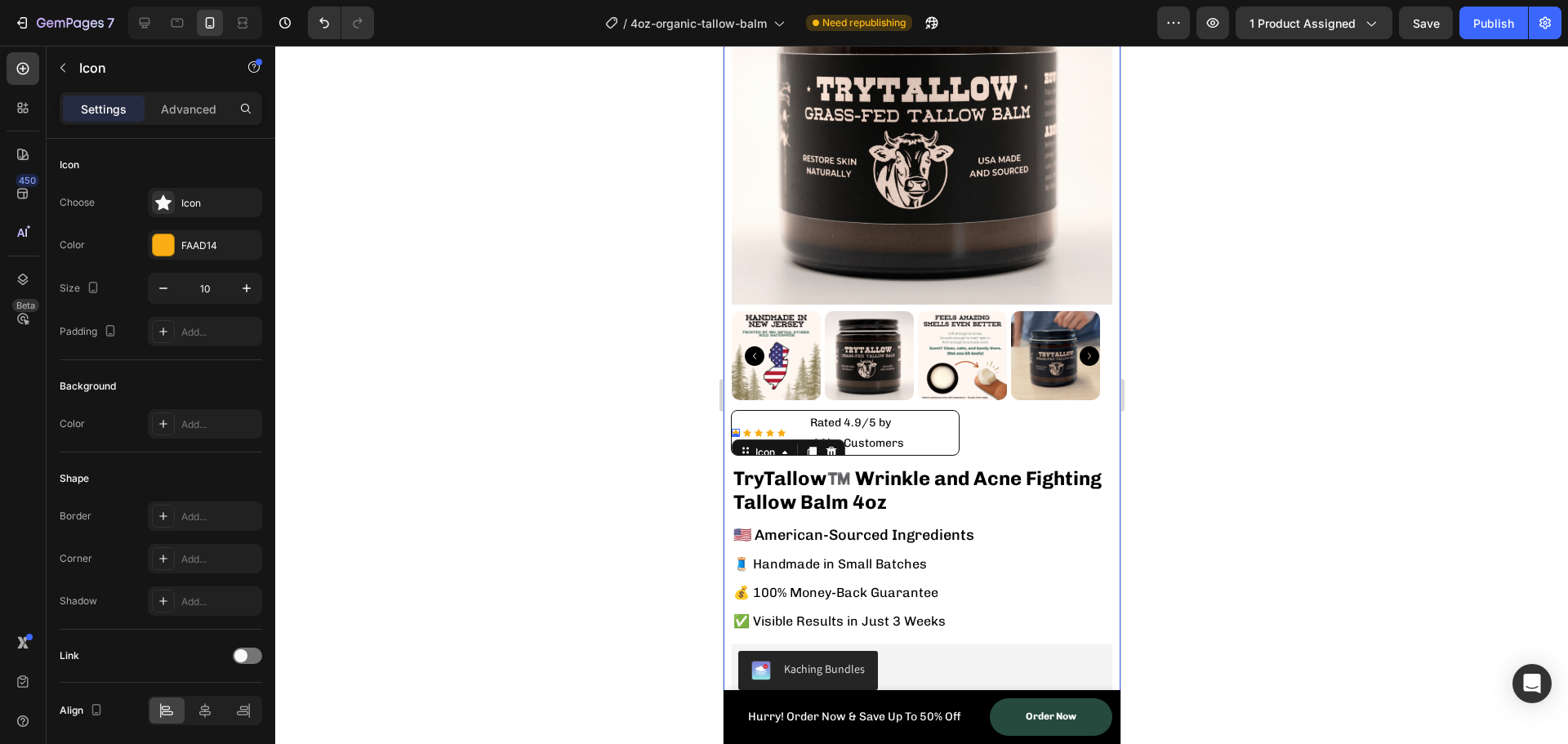
drag, startPoint x: 445, startPoint y: 443, endPoint x: 457, endPoint y: 438, distance: 13.0
click at [445, 441] on div at bounding box center [922, 395] width 1293 height 699
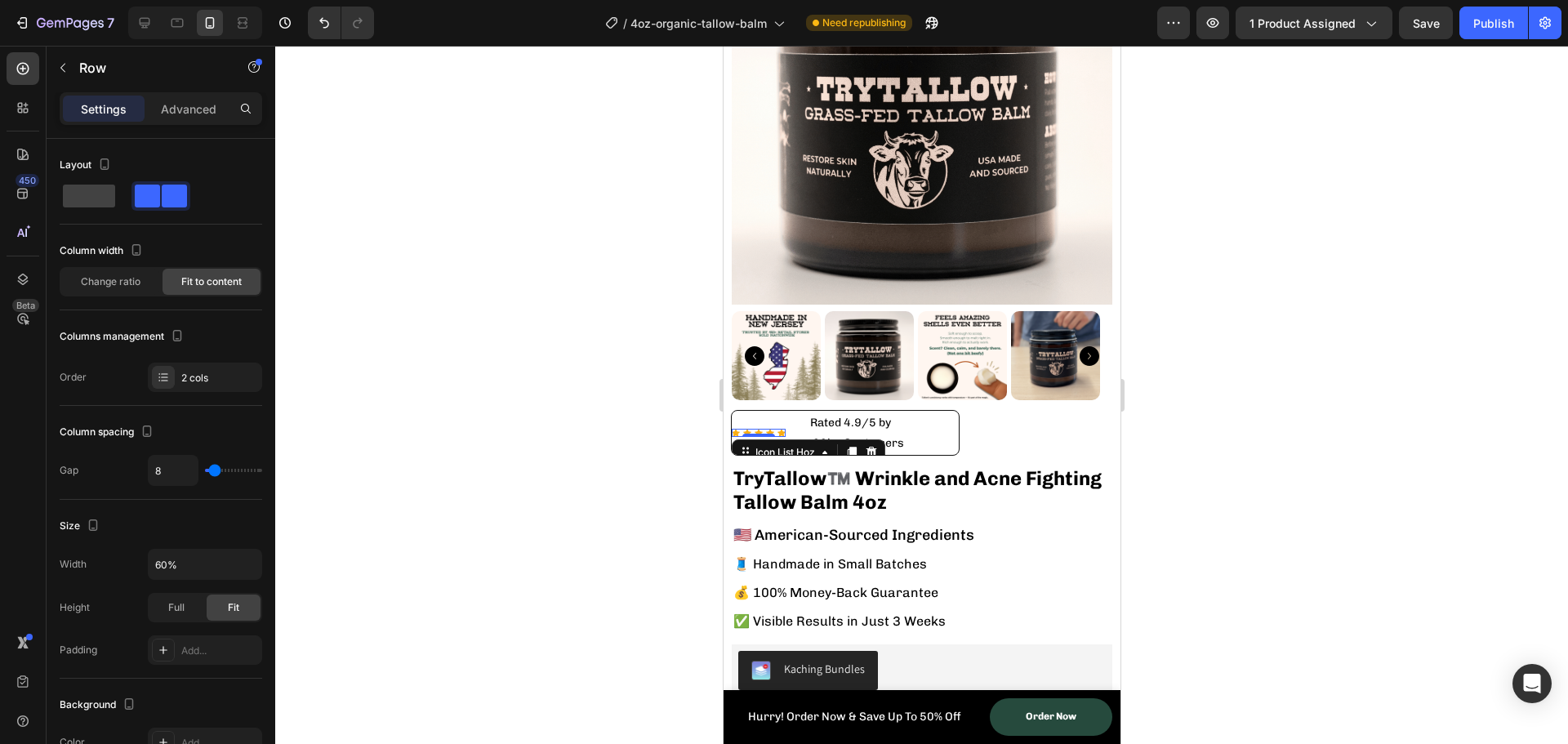
click at [773, 429] on div "Icon Icon Icon Icon Icon Icon List Hoz 0" at bounding box center [757, 433] width 54 height 8
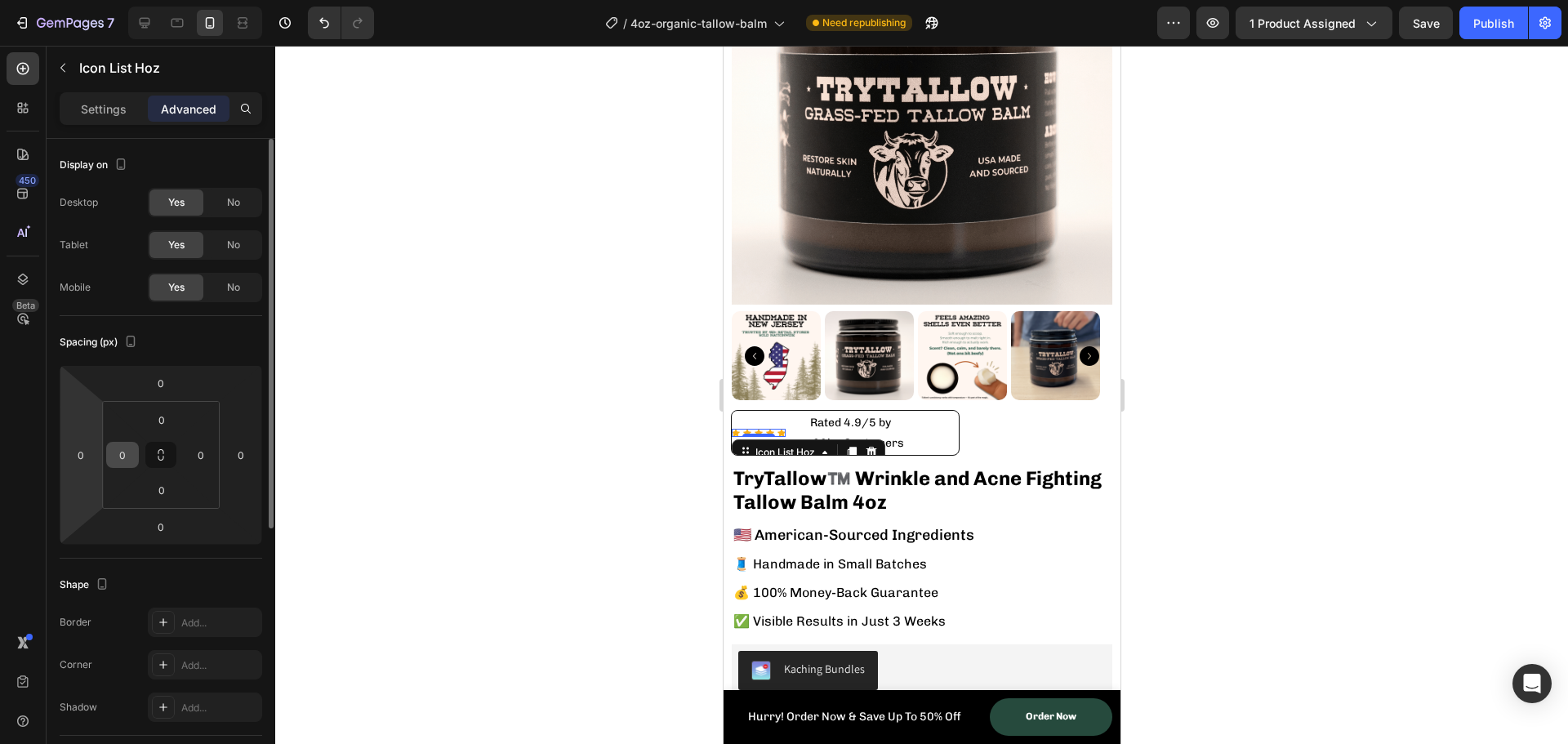
click at [109, 457] on div "0" at bounding box center [123, 455] width 33 height 27
click at [135, 464] on div "0" at bounding box center [123, 455] width 33 height 27
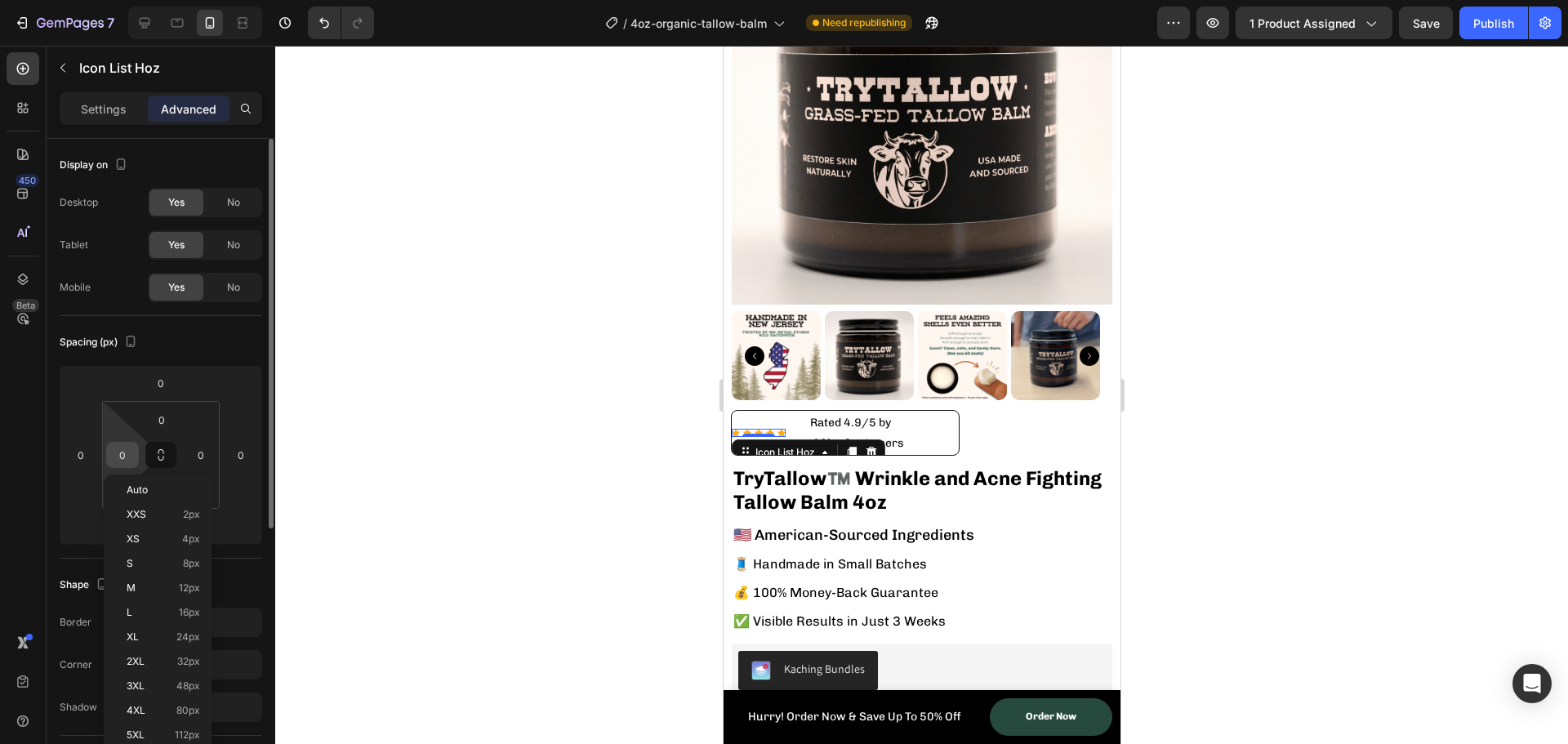
click at [127, 462] on input "0" at bounding box center [122, 455] width 25 height 25
type input "20"
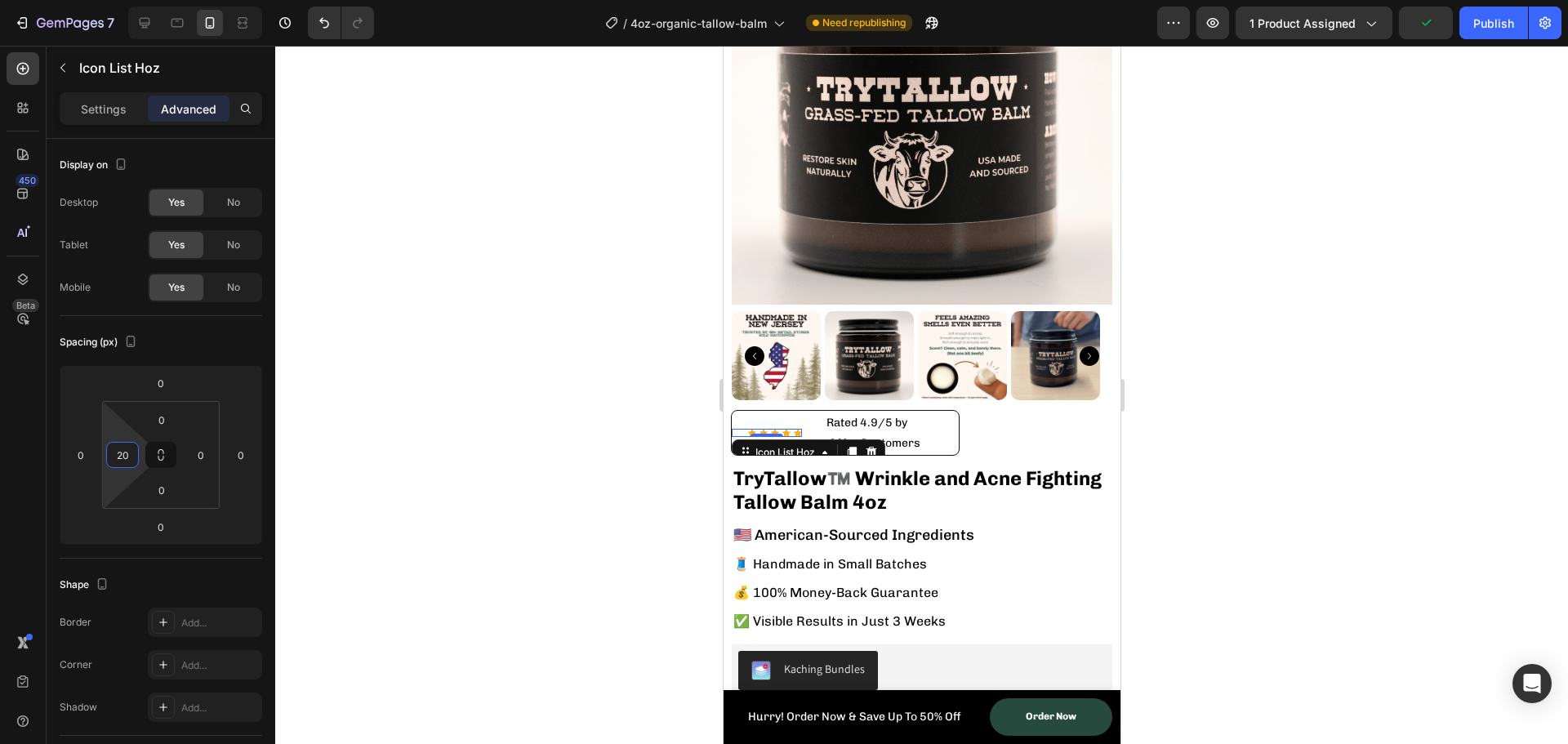
click at [393, 465] on div at bounding box center [922, 395] width 1293 height 699
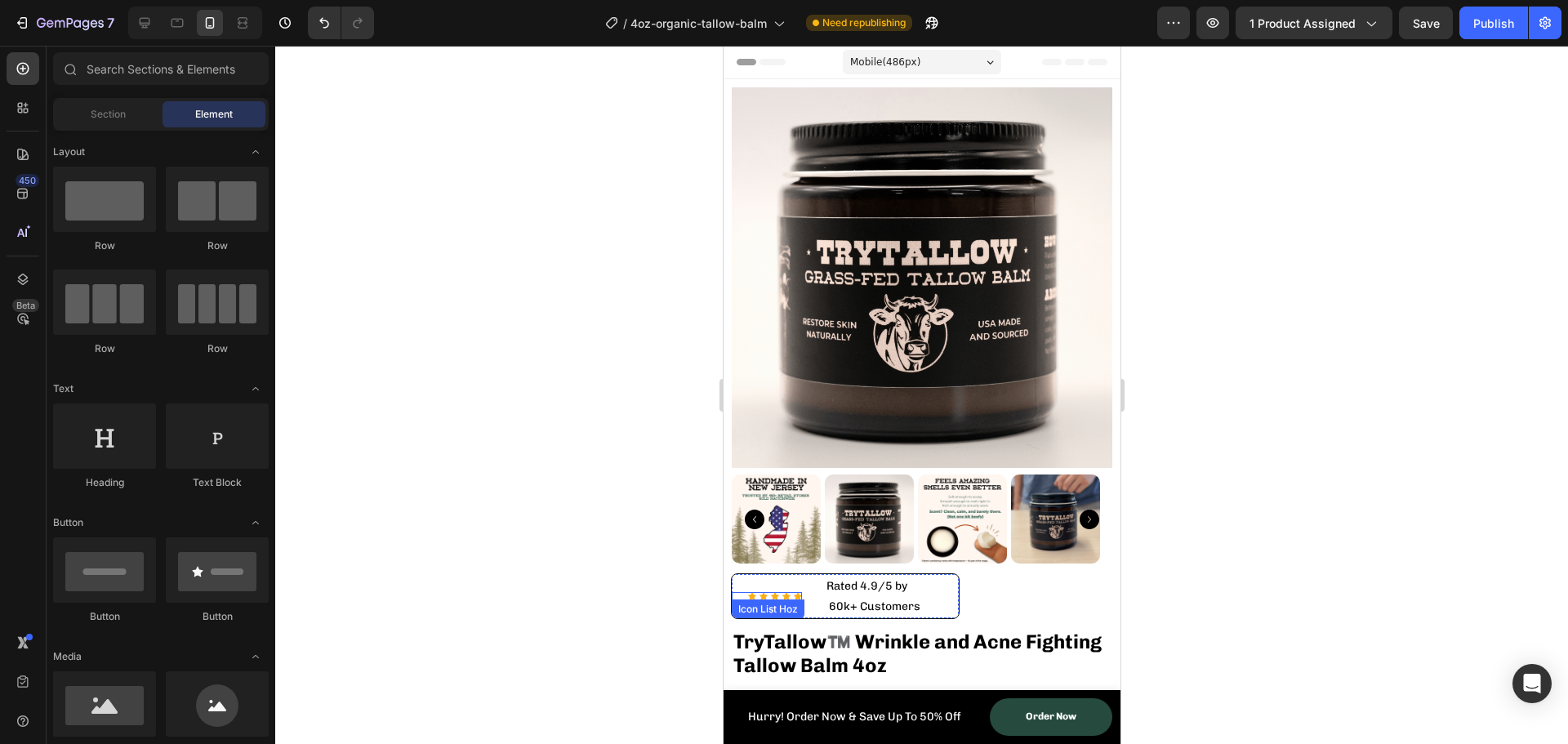
click at [789, 602] on div "Icon List Hoz" at bounding box center [767, 609] width 66 height 15
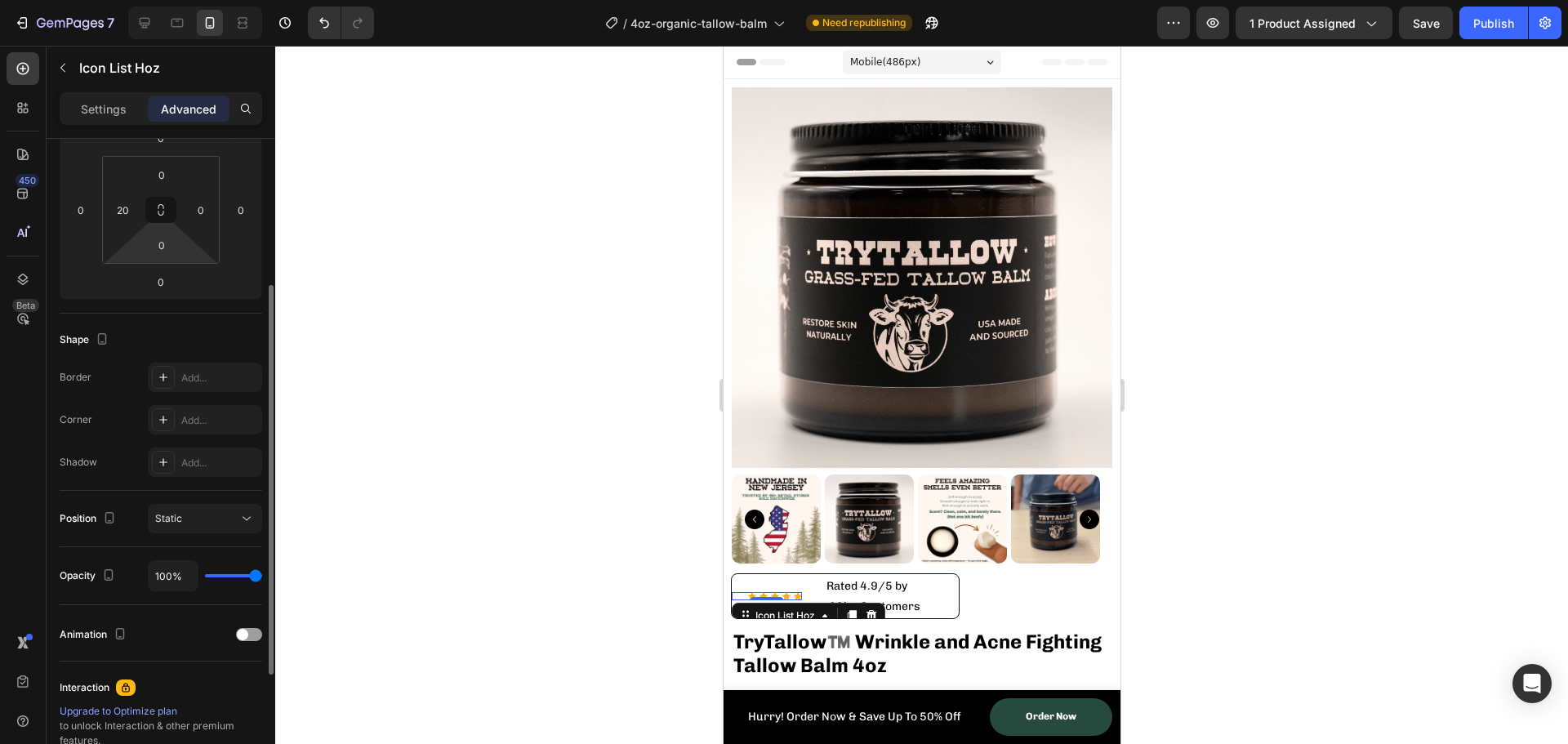
scroll to position [408, 0]
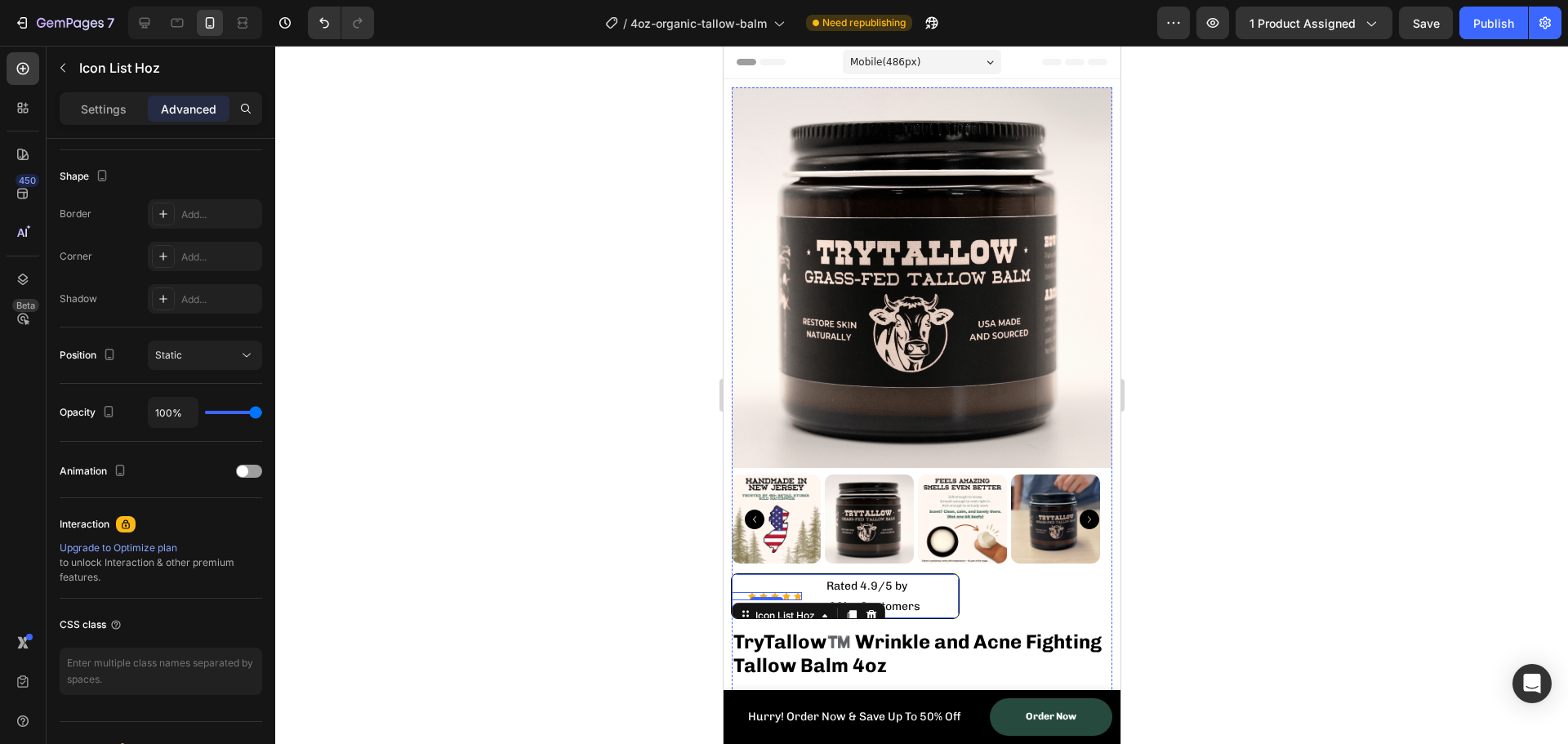
click at [803, 583] on div "Icon Icon Icon Icon Icon Icon List Hoz 0 Rated 4.9/5 by 60k+ Customers Text blo…" at bounding box center [844, 596] width 228 height 46
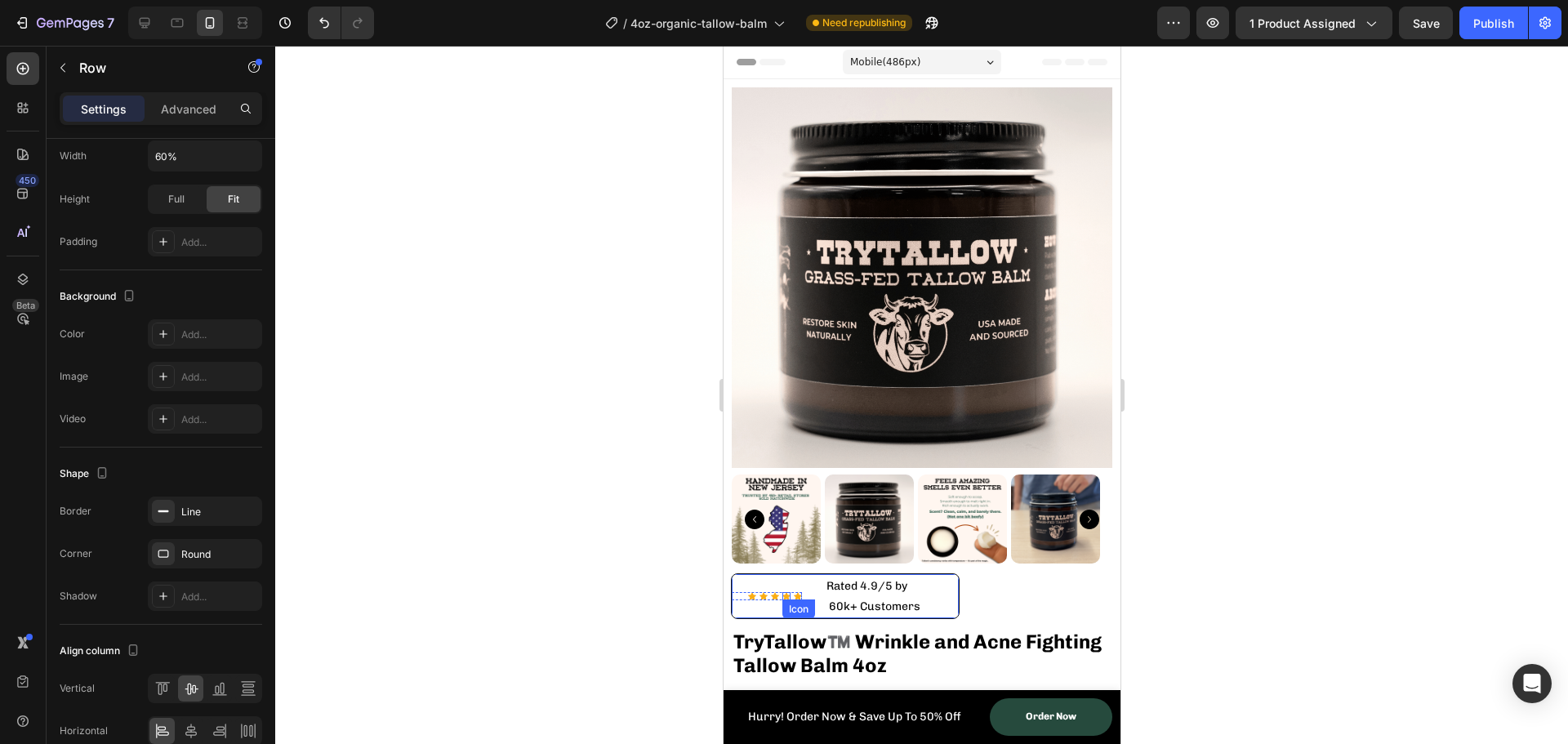
scroll to position [0, 0]
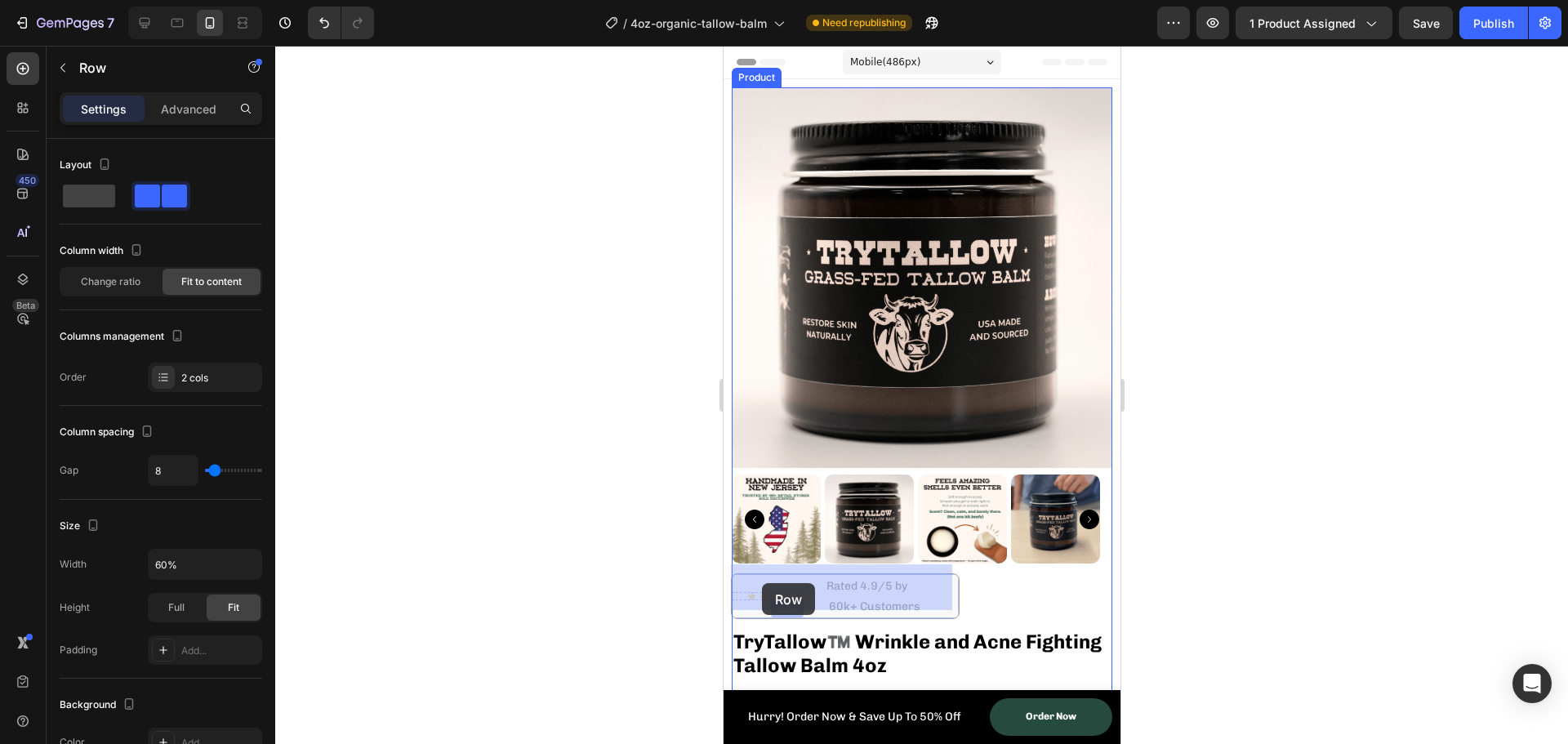
drag, startPoint x: 803, startPoint y: 587, endPoint x: 778, endPoint y: 586, distance: 25.0
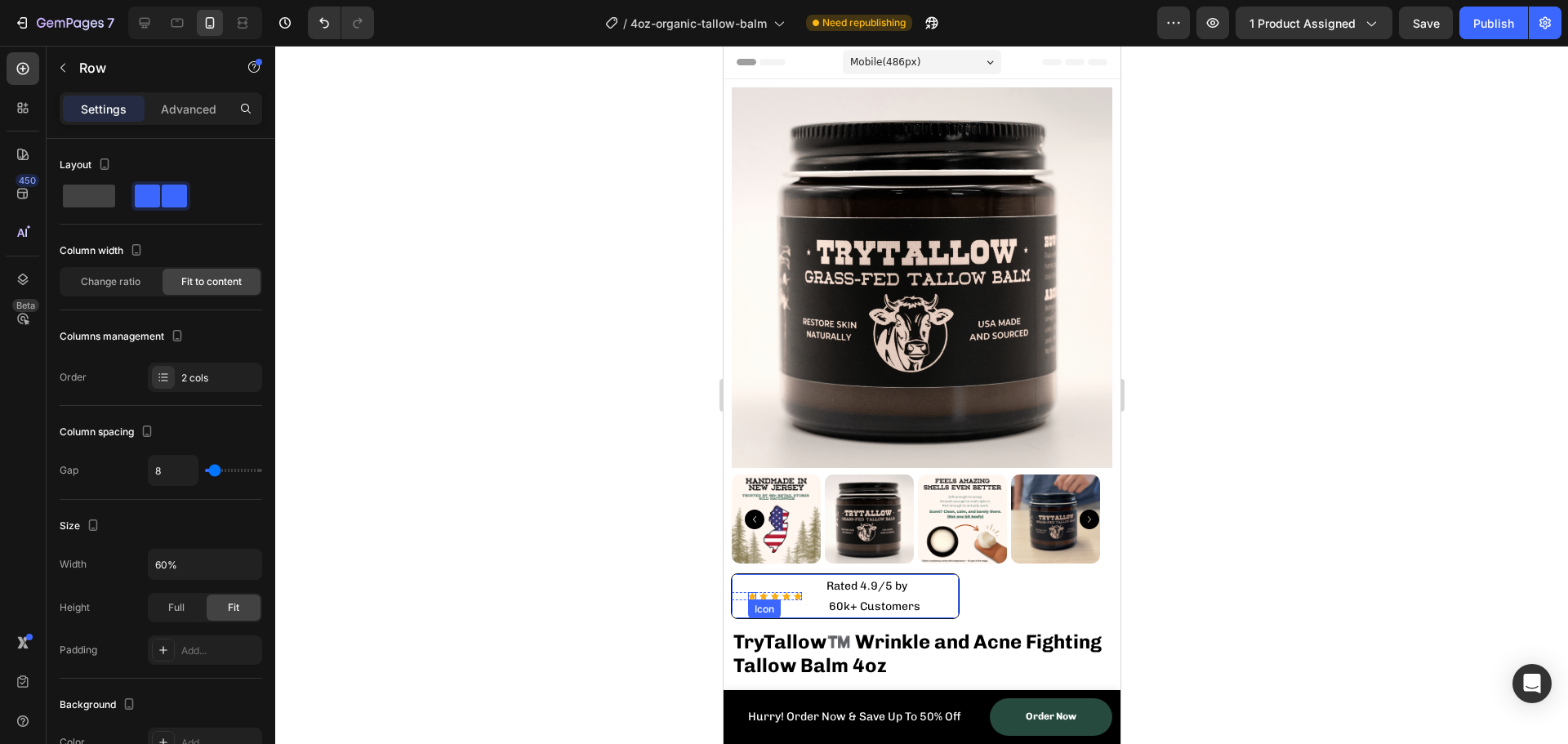
click at [749, 593] on div "Icon" at bounding box center [751, 596] width 8 height 8
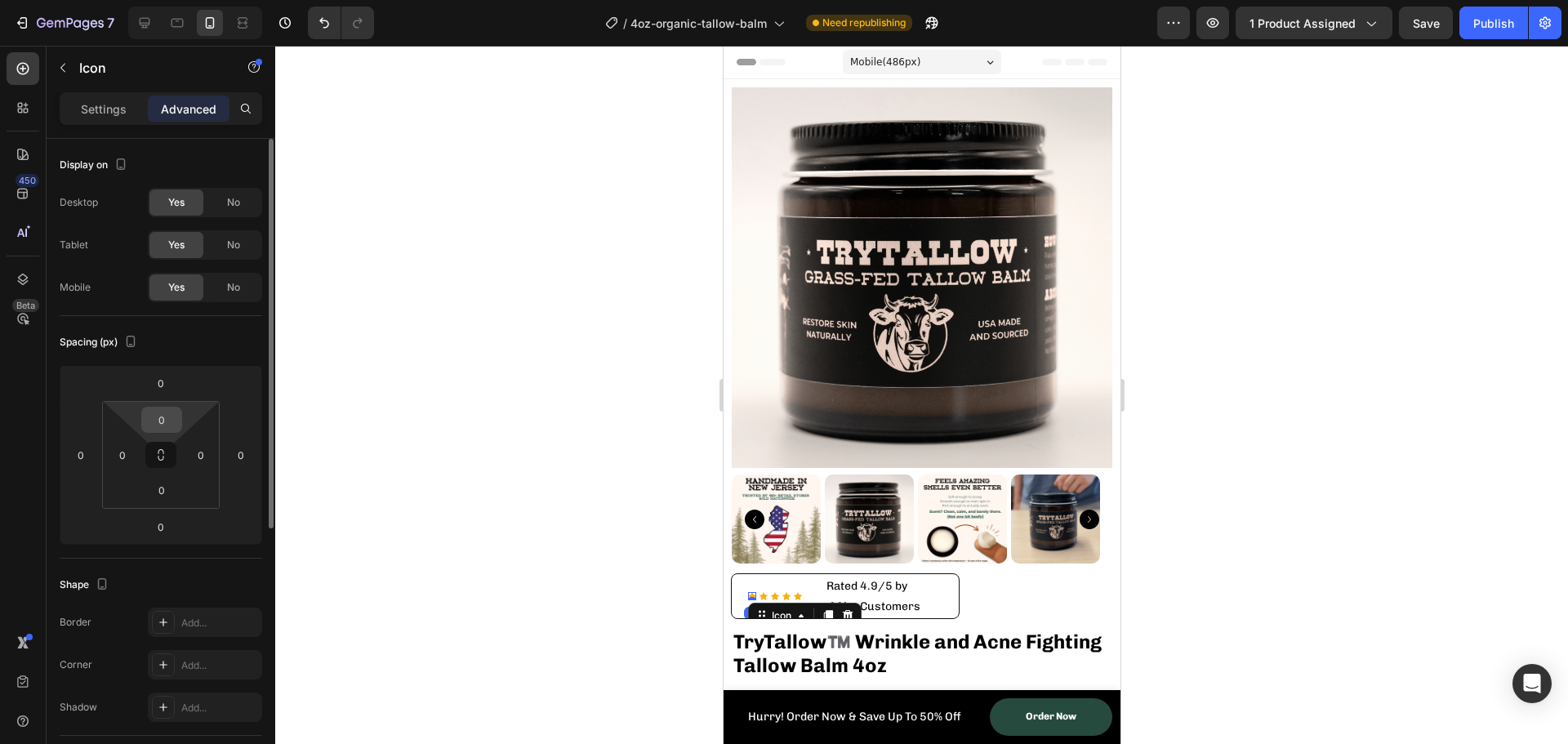
drag, startPoint x: 172, startPoint y: 451, endPoint x: 166, endPoint y: 412, distance: 39.5
click at [166, 412] on div "0 0 0 0" at bounding box center [160, 455] width 117 height 108
drag, startPoint x: 160, startPoint y: 456, endPoint x: 243, endPoint y: 461, distance: 83.2
click at [243, 461] on div "0 0 0 0 0 0 0 0" at bounding box center [160, 455] width 203 height 180
drag, startPoint x: 180, startPoint y: 459, endPoint x: 272, endPoint y: 460, distance: 92.0
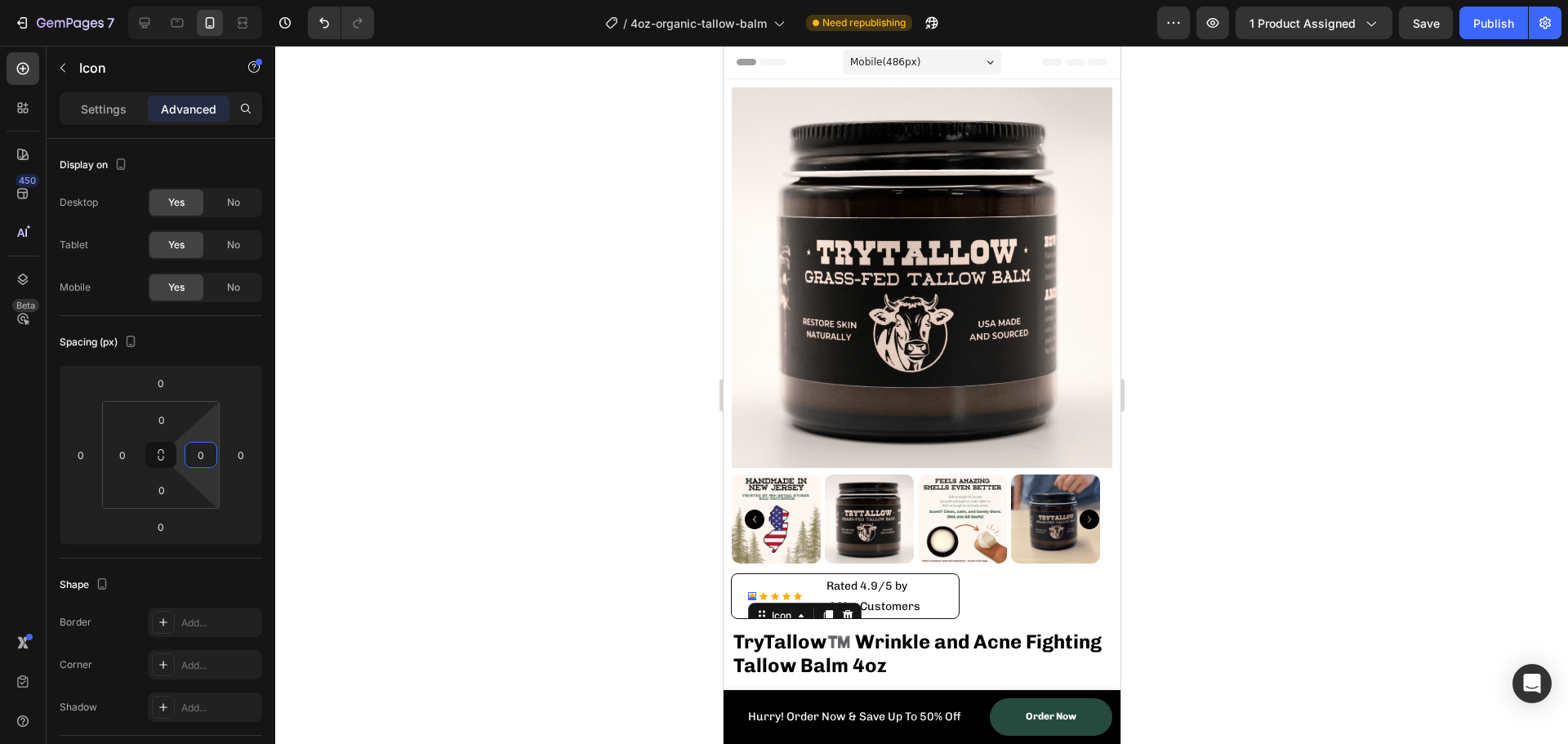
click at [272, 0] on html "7 Version history / 4oz-organic-tallow-balm Need republishing Preview 1 product…" at bounding box center [784, 0] width 1568 height 0
click at [355, 528] on div at bounding box center [922, 395] width 1293 height 699
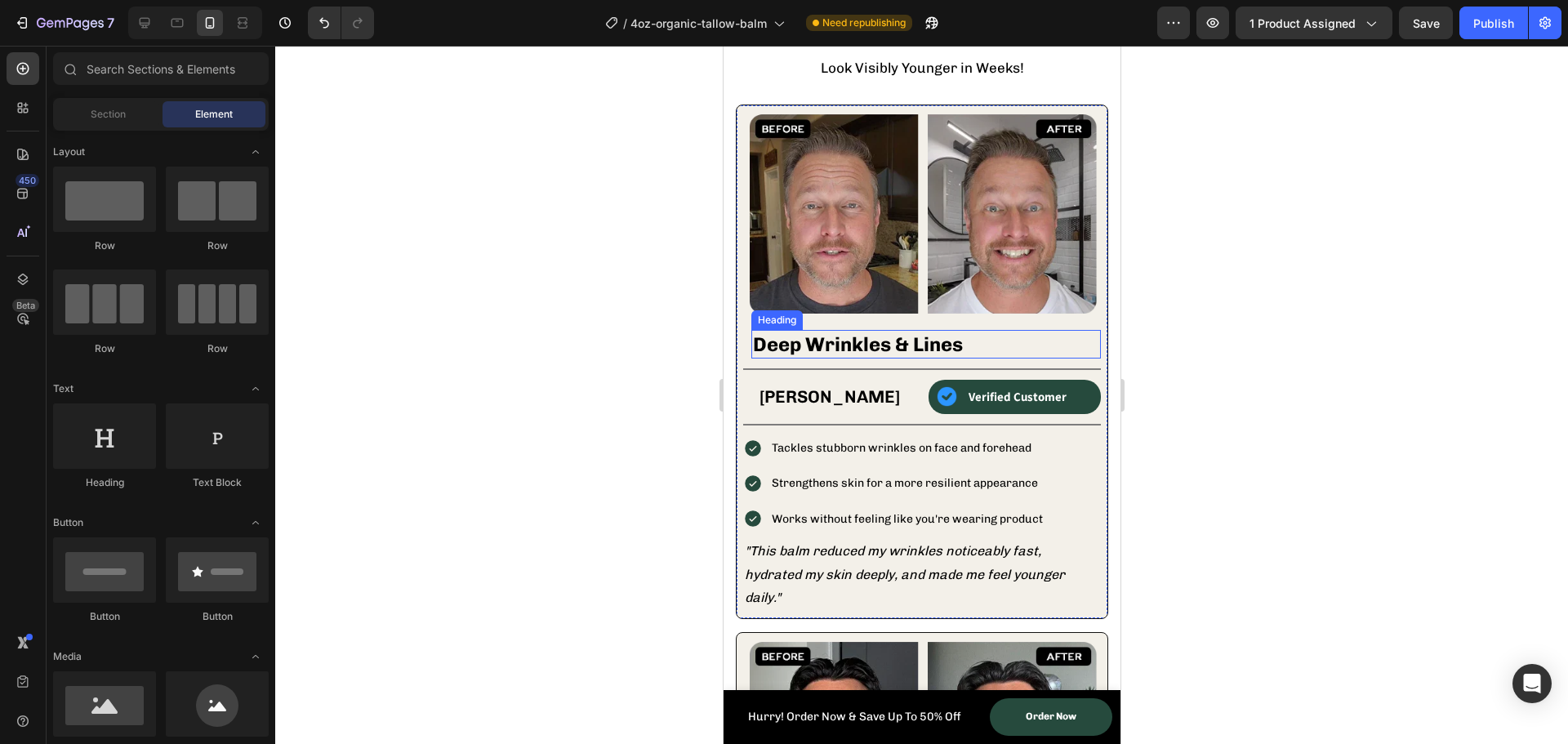
scroll to position [1634, 0]
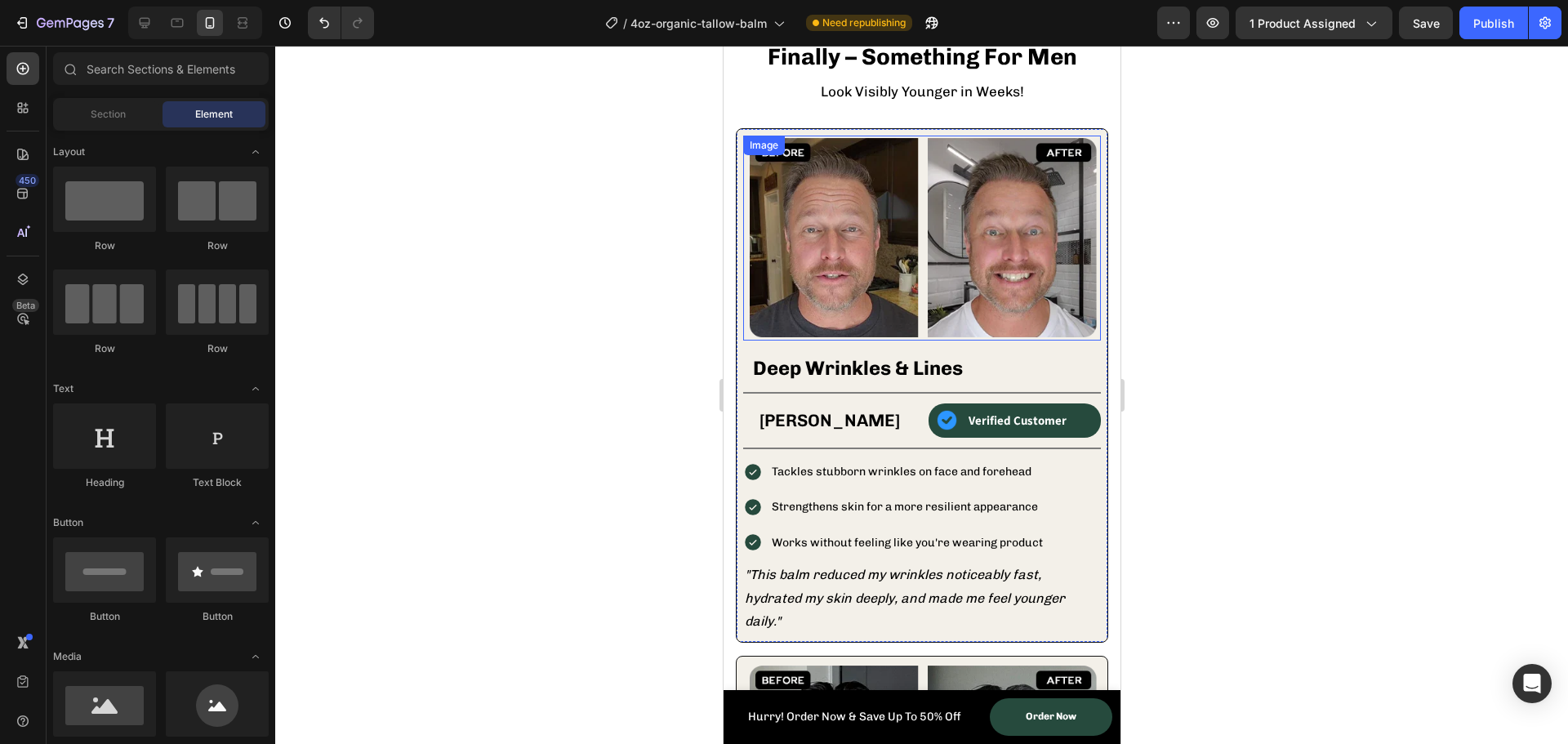
click at [826, 253] on img at bounding box center [922, 239] width 358 height 205
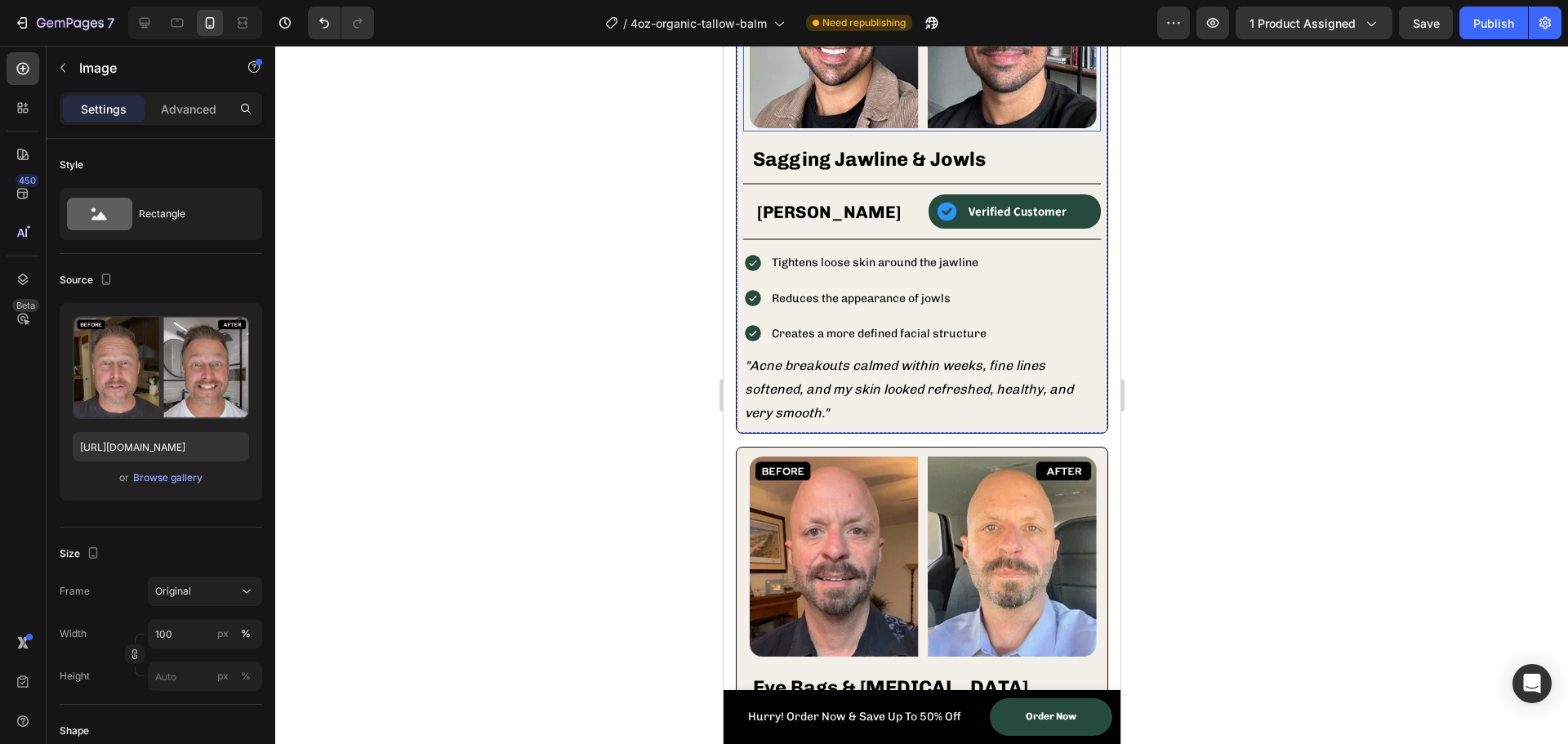
scroll to position [2451, 0]
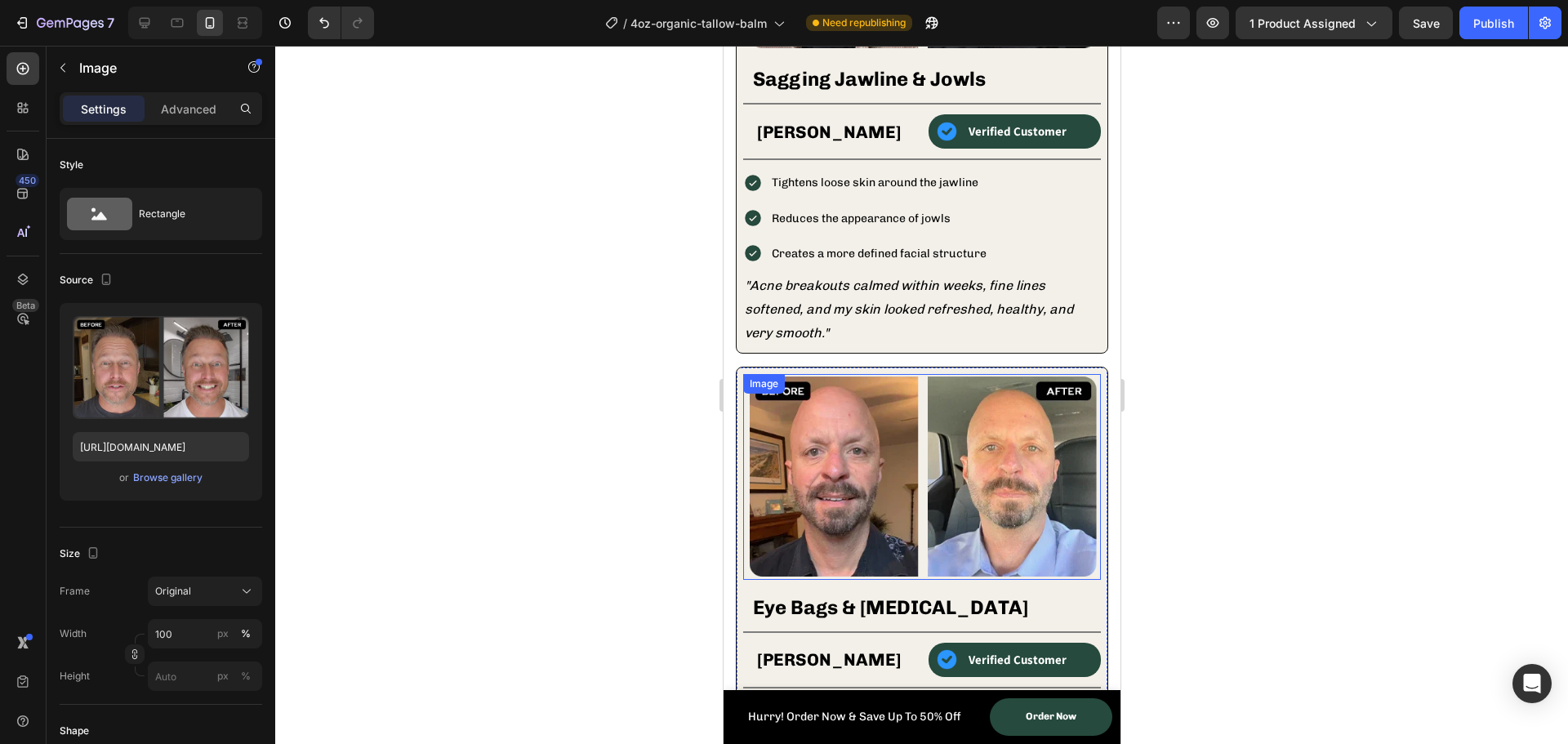
click at [864, 459] on img at bounding box center [922, 477] width 358 height 205
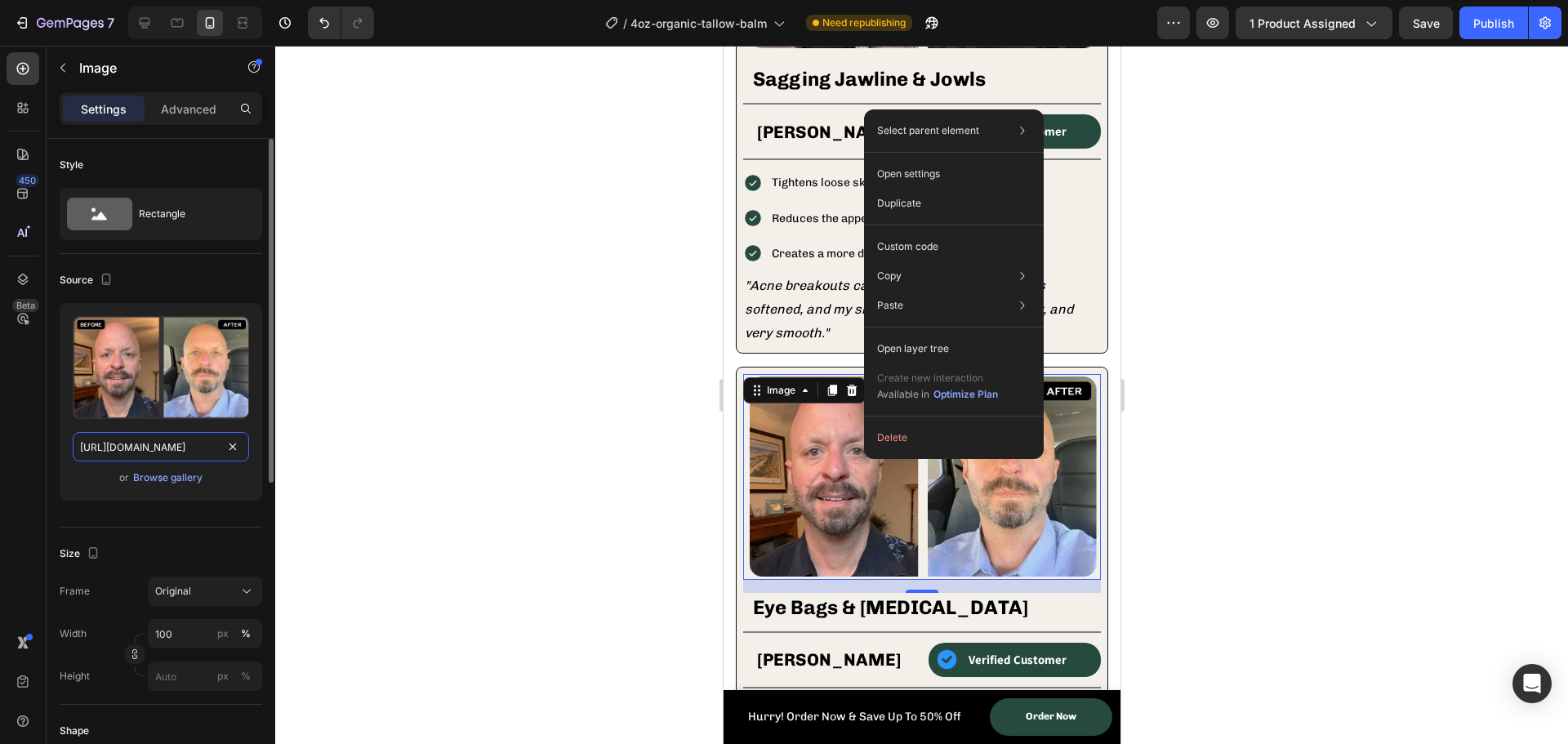
click at [179, 450] on input "[URL][DOMAIN_NAME]" at bounding box center [160, 447] width 176 height 29
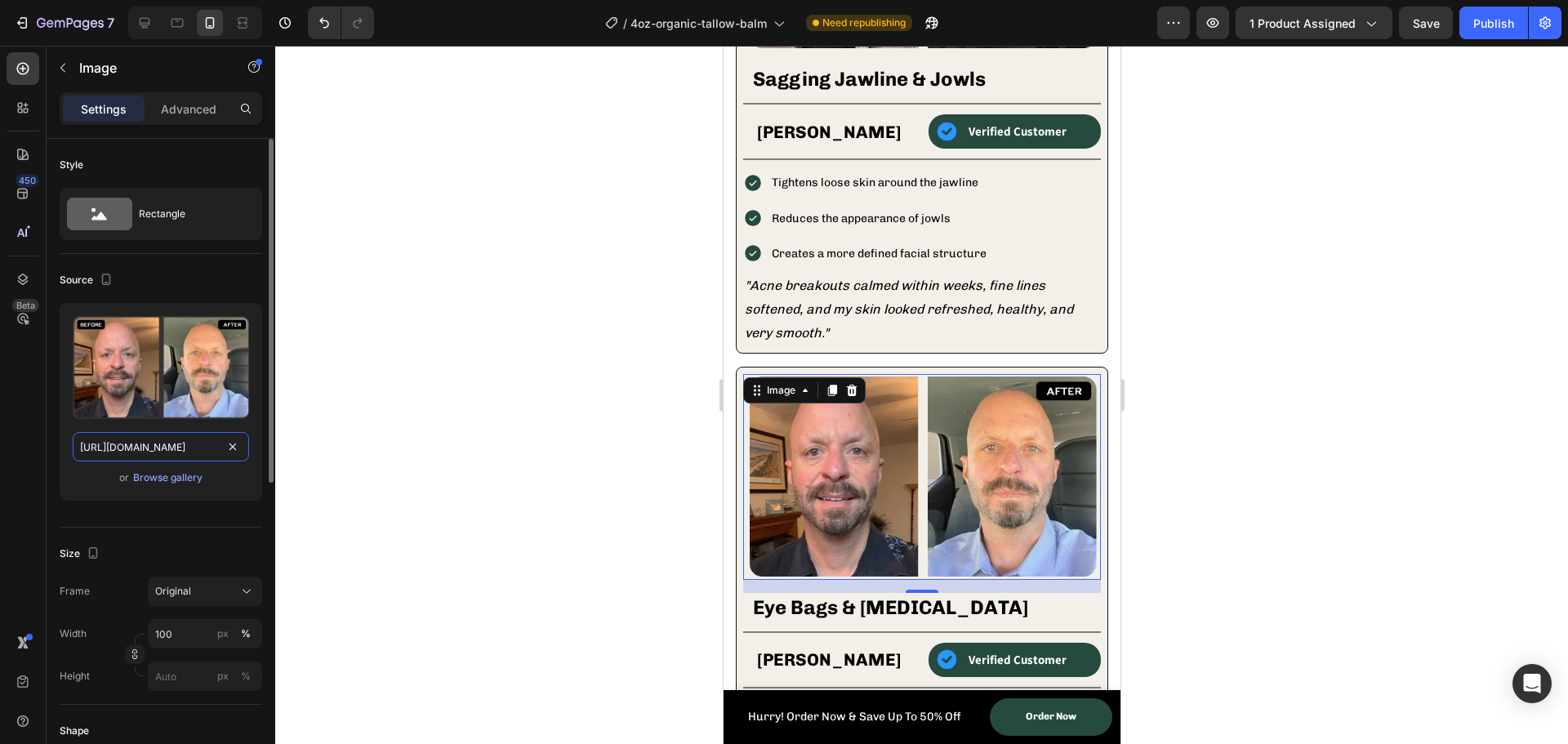
click at [179, 450] on input "[URL][DOMAIN_NAME]" at bounding box center [160, 447] width 176 height 29
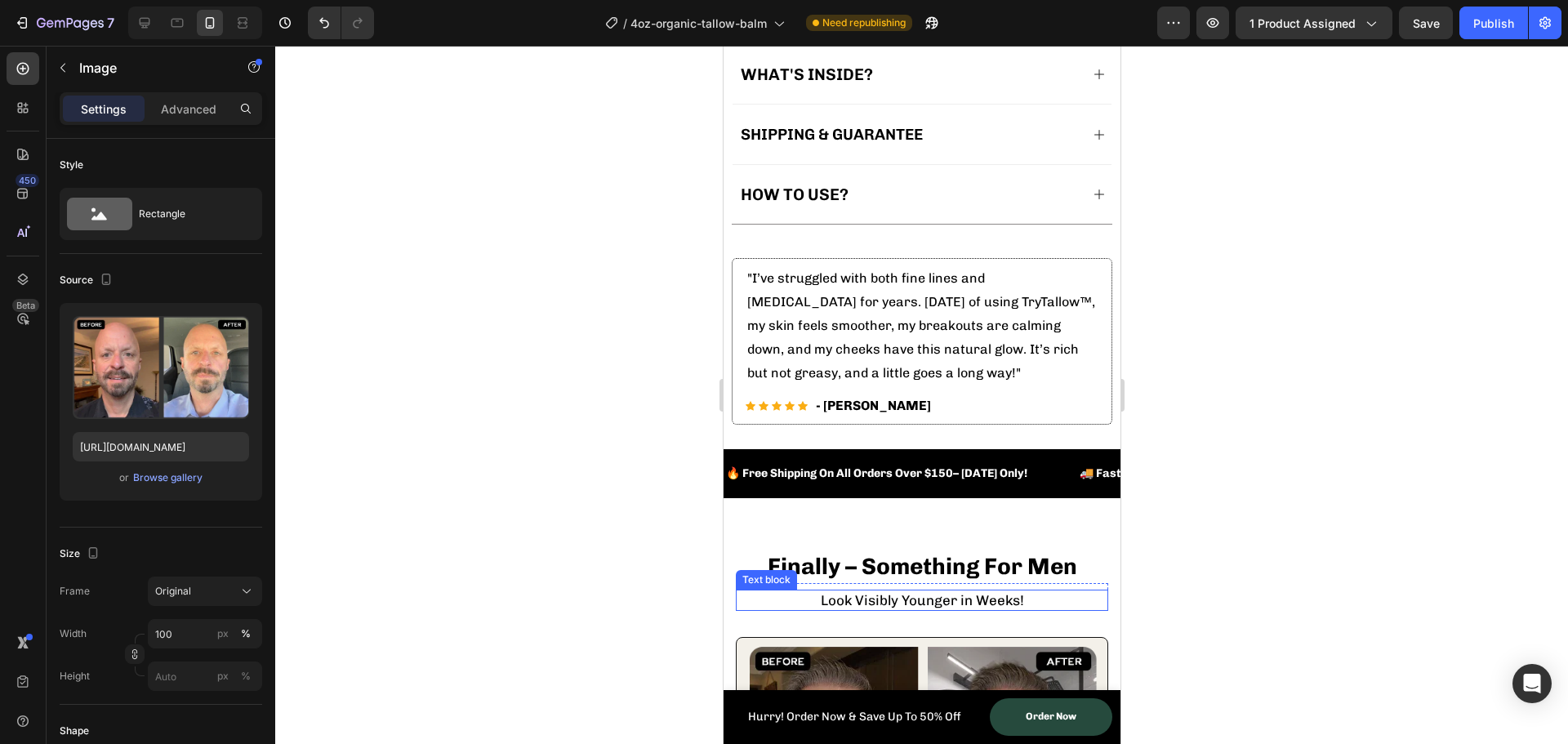
scroll to position [1144, 0]
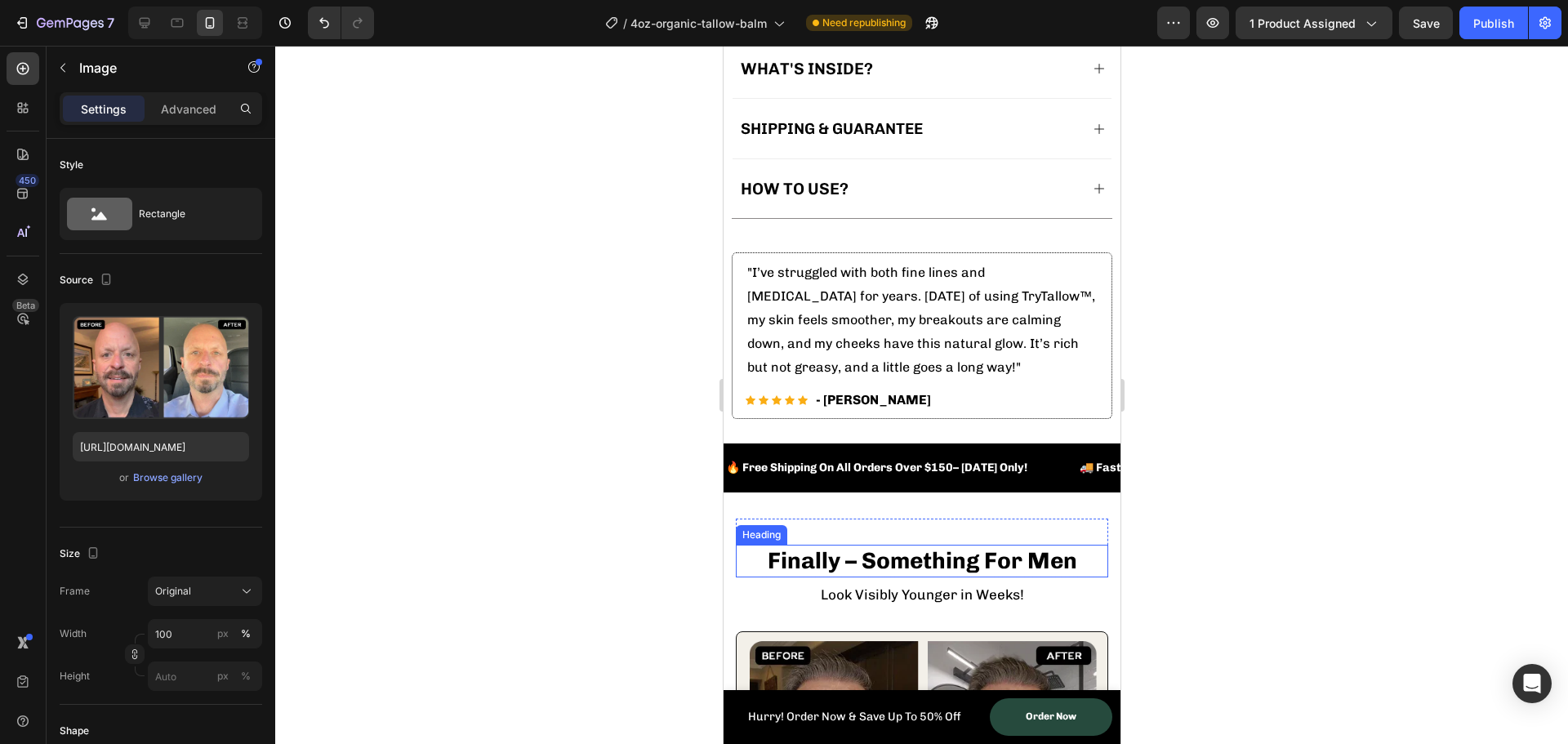
drag, startPoint x: 863, startPoint y: 549, endPoint x: 881, endPoint y: 550, distance: 18.0
click at [863, 549] on h2 "Finally – Something For Men" at bounding box center [922, 561] width 372 height 33
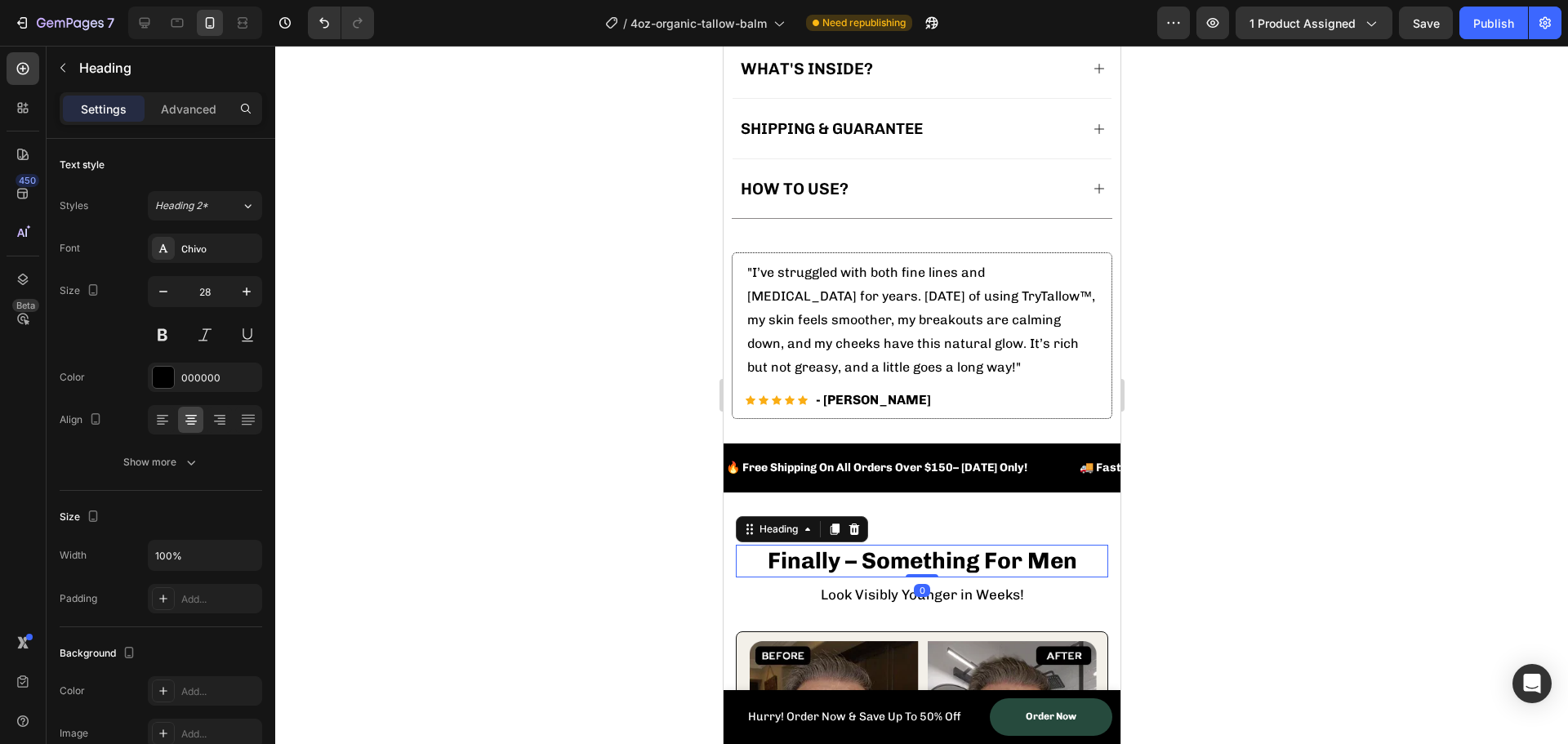
click at [1043, 549] on h2 "Finally – Something For Men" at bounding box center [922, 561] width 372 height 33
click at [1043, 549] on p "Finally – Something For Men" at bounding box center [921, 561] width 370 height 29
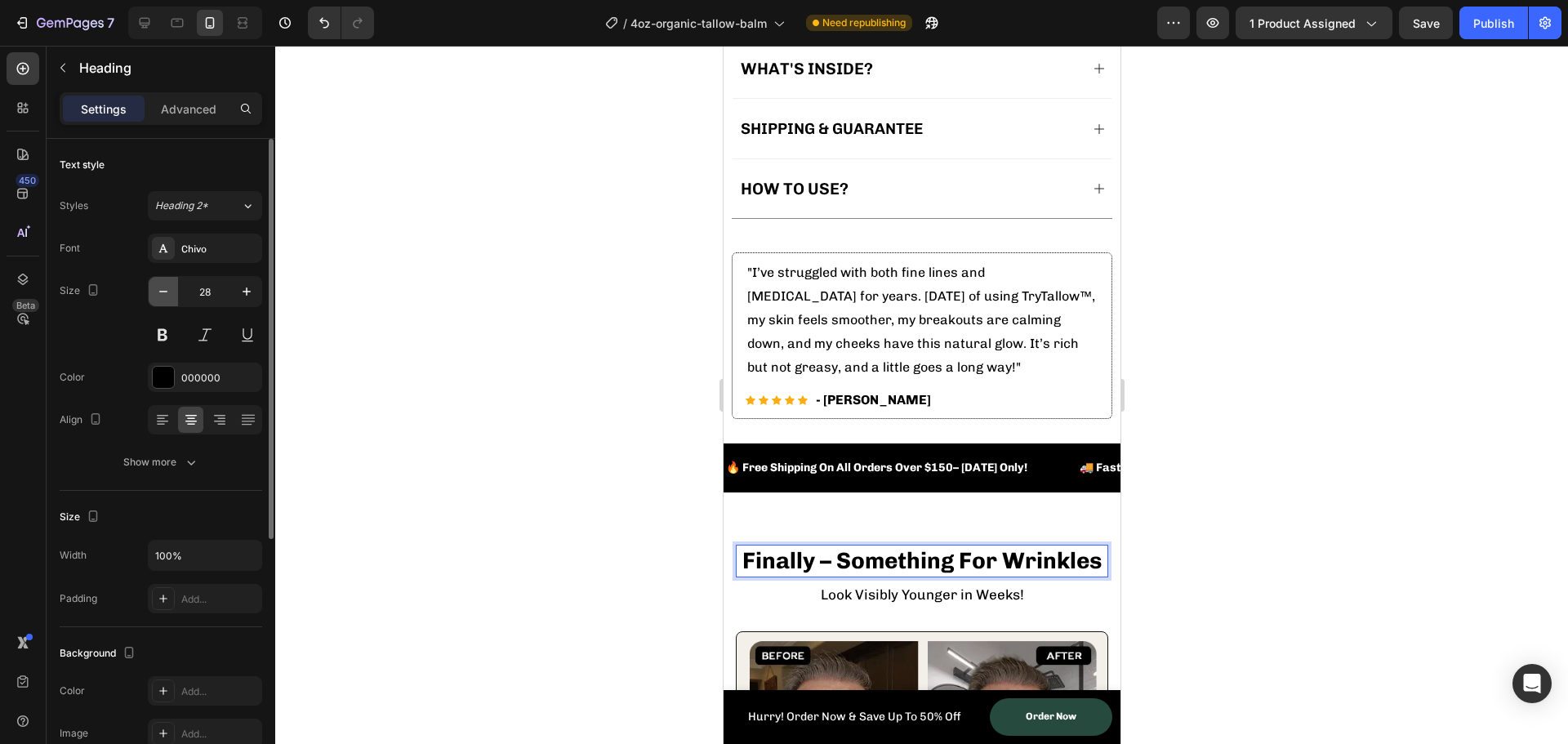
click at [172, 299] on button "button" at bounding box center [163, 292] width 29 height 29
type input "27"
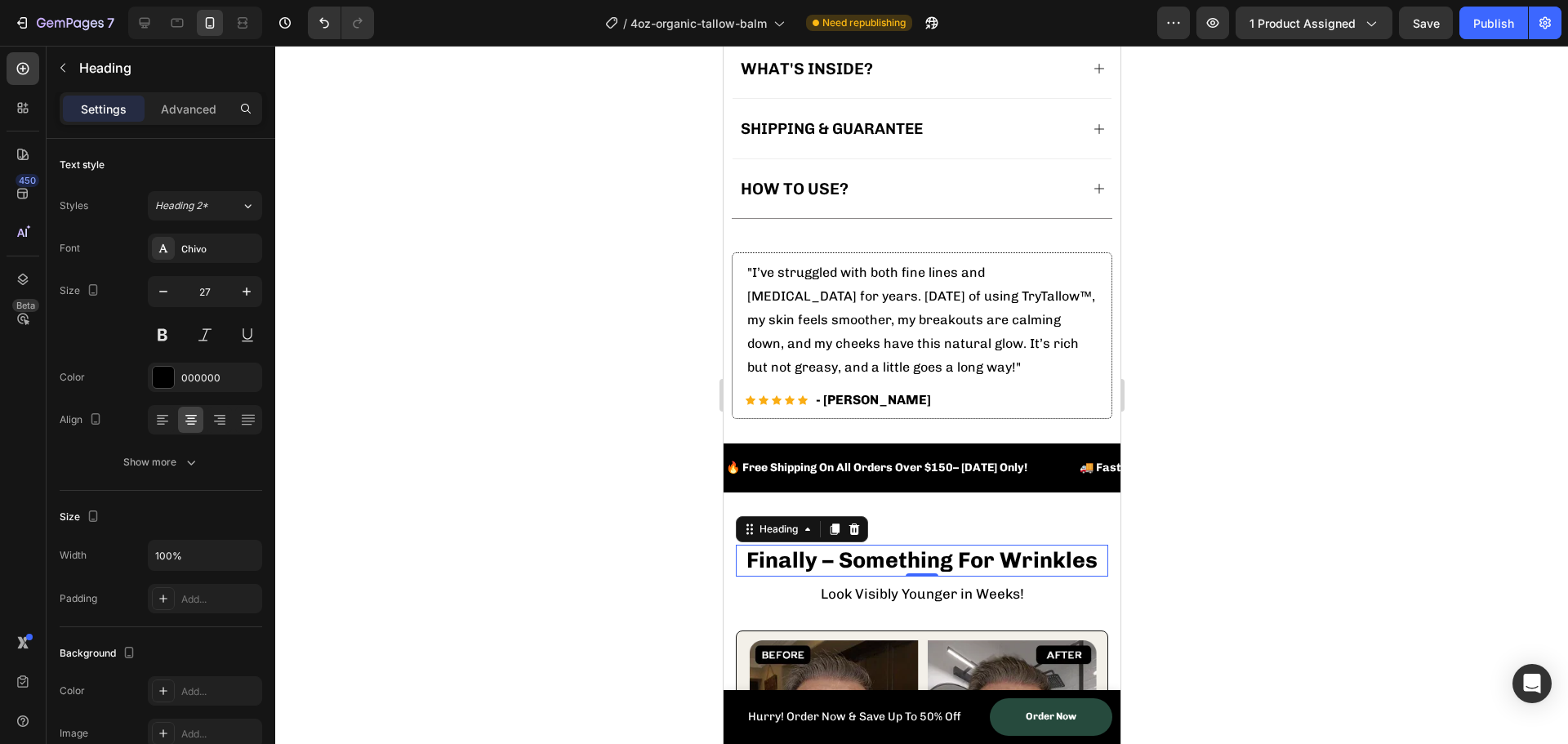
click at [541, 579] on div at bounding box center [922, 395] width 1293 height 699
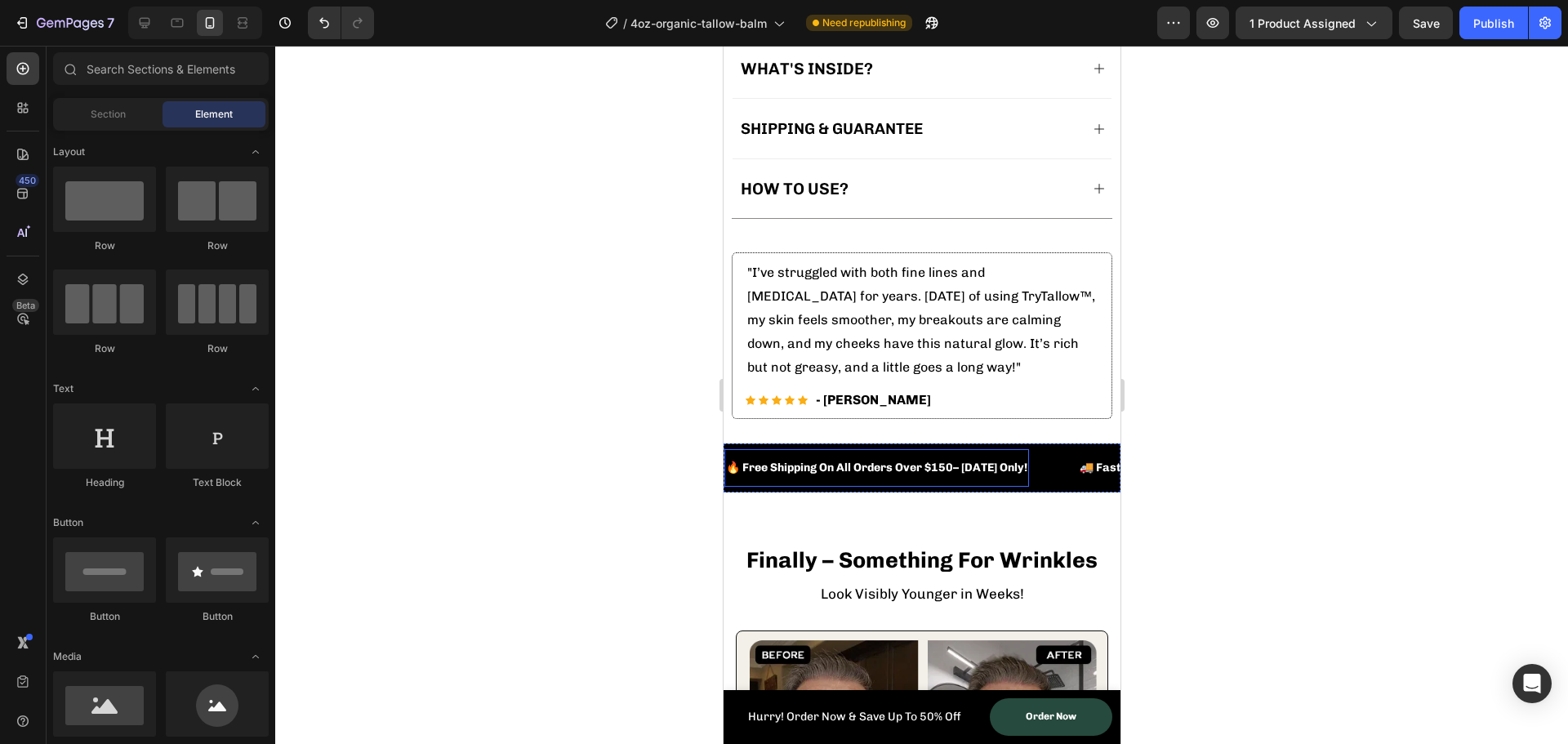
click at [936, 461] on strong "🔥 Free Shipping On All Orders Over $150– [DATE] Only!" at bounding box center [876, 467] width 302 height 14
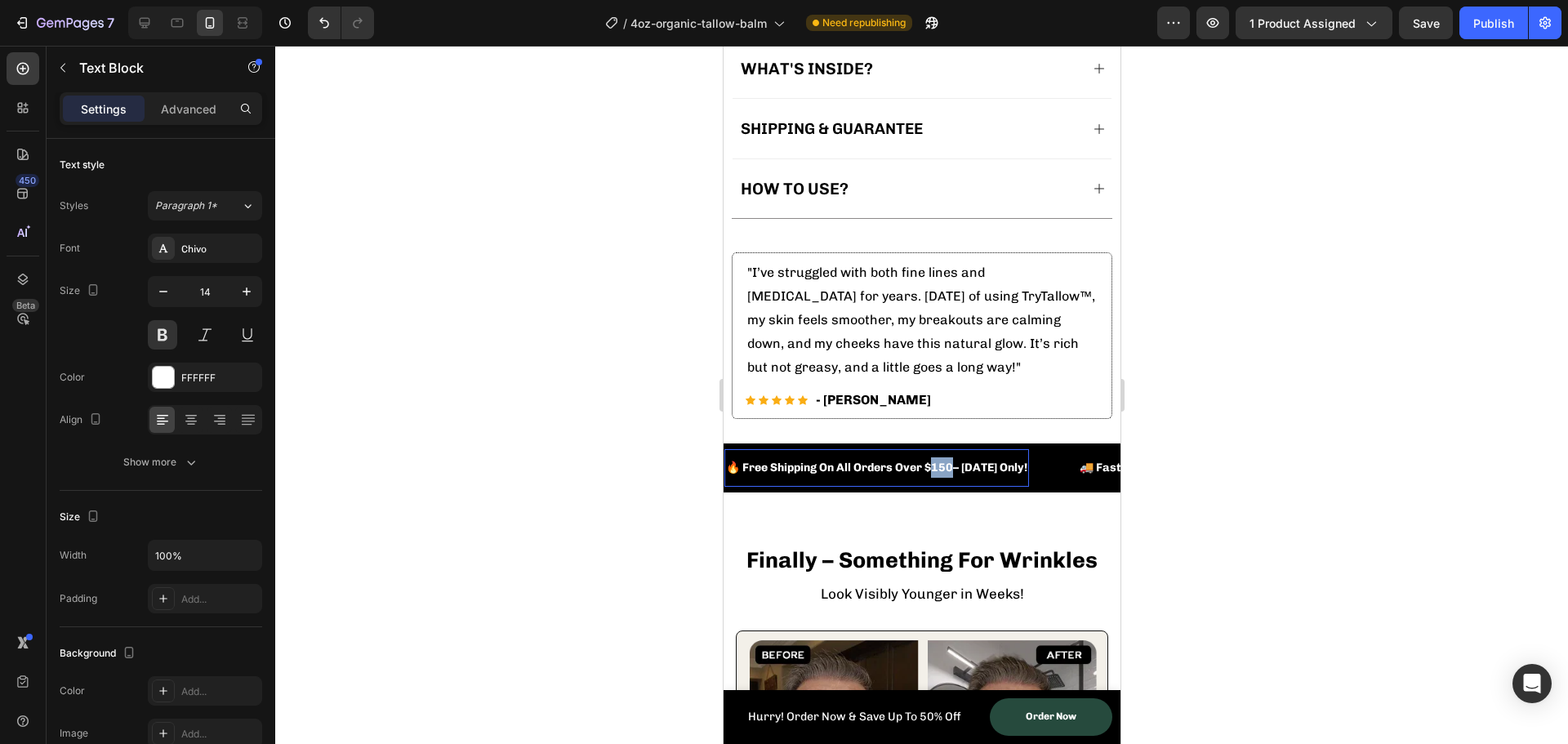
click at [936, 461] on strong "🔥 Free Shipping On All Orders Over $150– [DATE] Only!" at bounding box center [876, 467] width 302 height 14
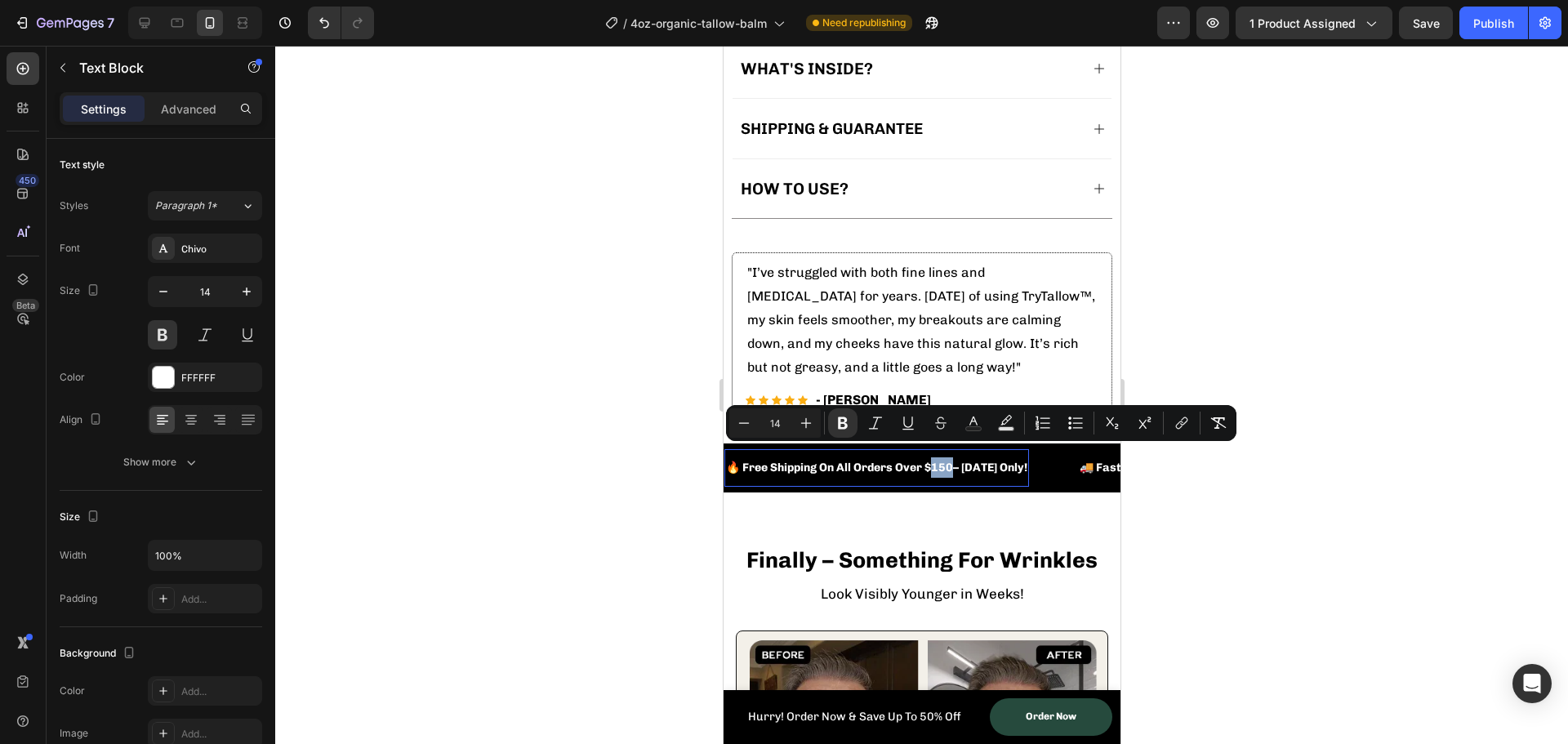
click at [941, 461] on strong "🔥 Free Shipping On All Orders Over $150– [DATE] Only!" at bounding box center [876, 467] width 302 height 14
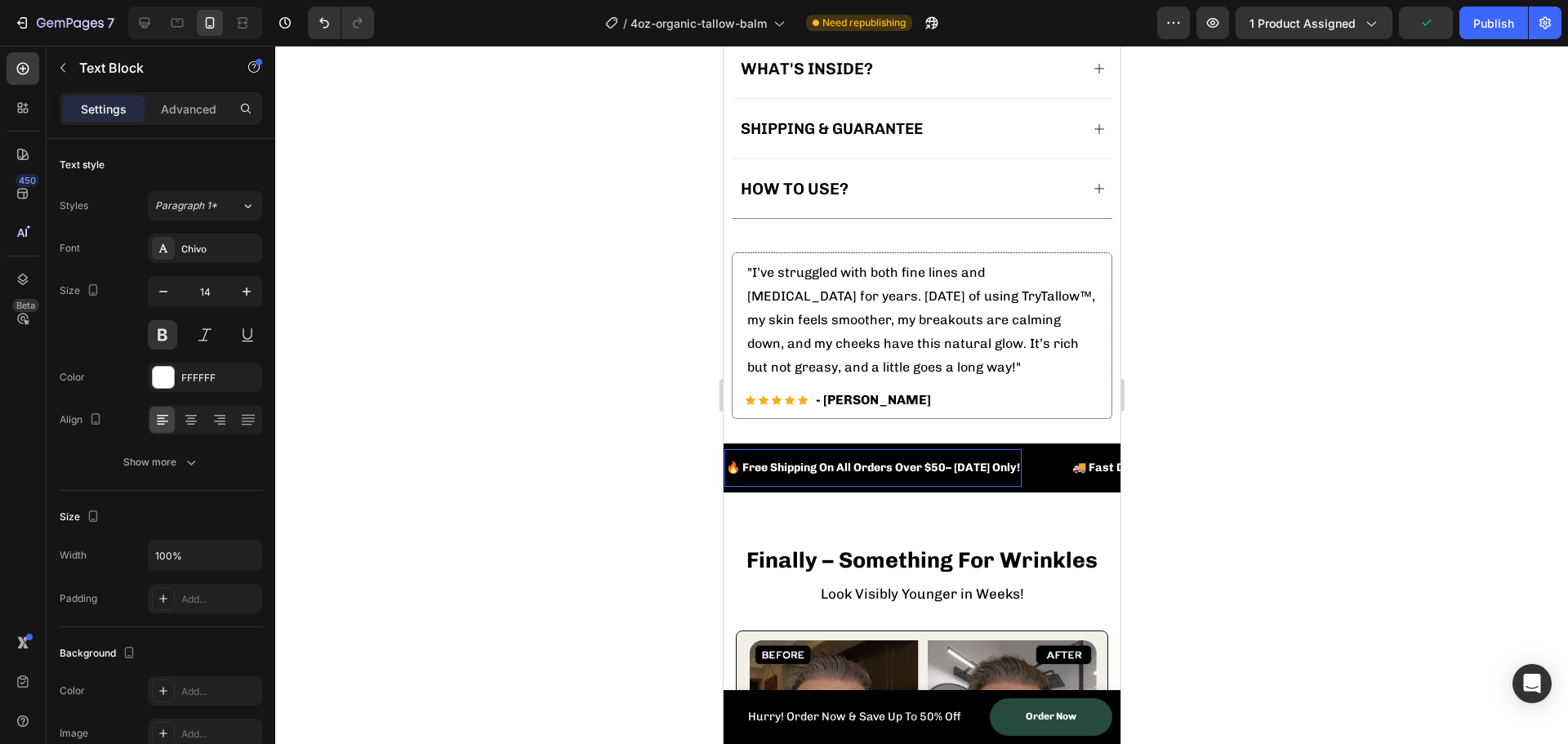
click at [948, 461] on strong "🔥 Free Shipping On All Orders Over $50– [DATE] Only!" at bounding box center [872, 467] width 294 height 14
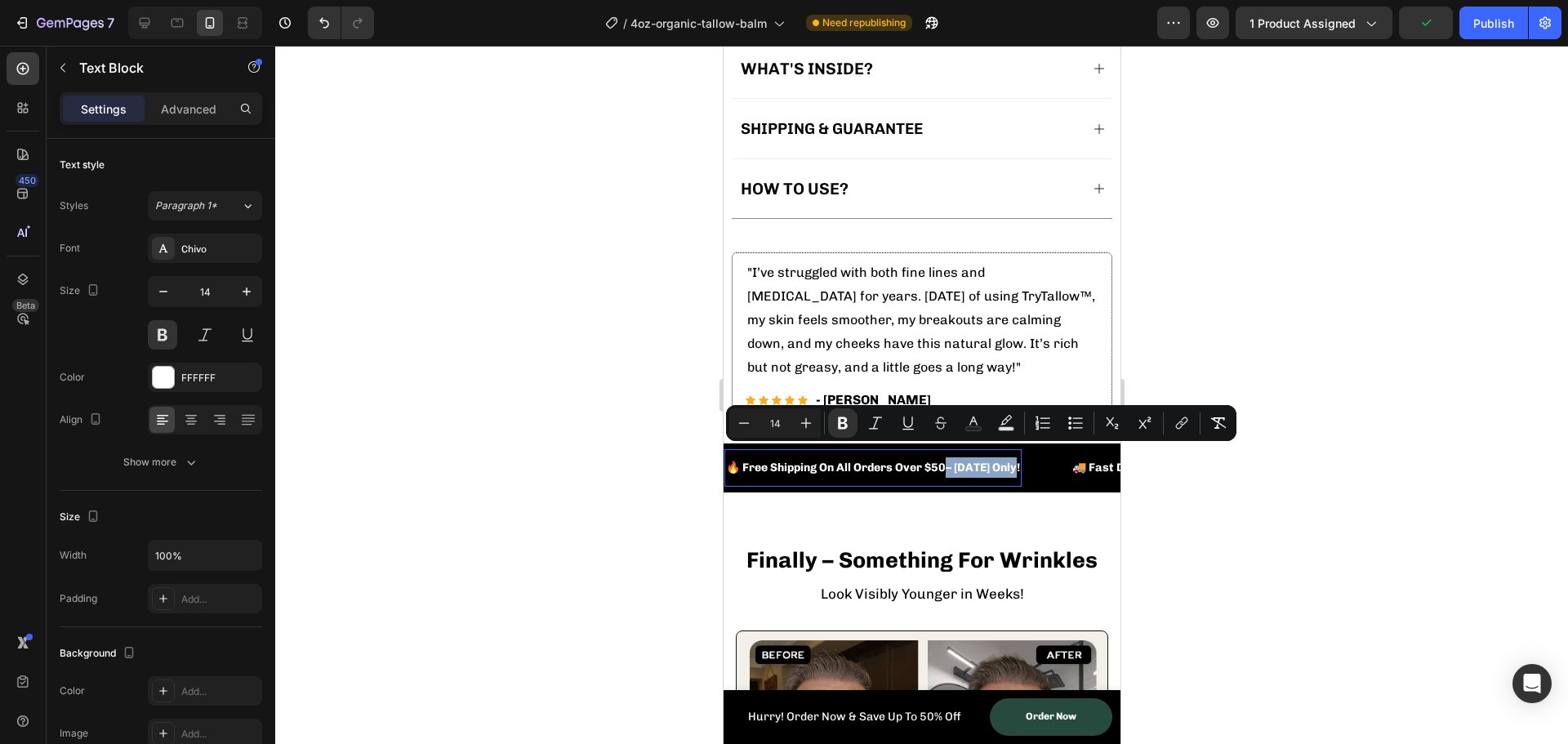
drag, startPoint x: 948, startPoint y: 453, endPoint x: 1019, endPoint y: 454, distance: 71.0
click at [1019, 461] on strong "🔥 Free Shipping On All Orders Over $50– [DATE] Only!" at bounding box center [872, 467] width 294 height 14
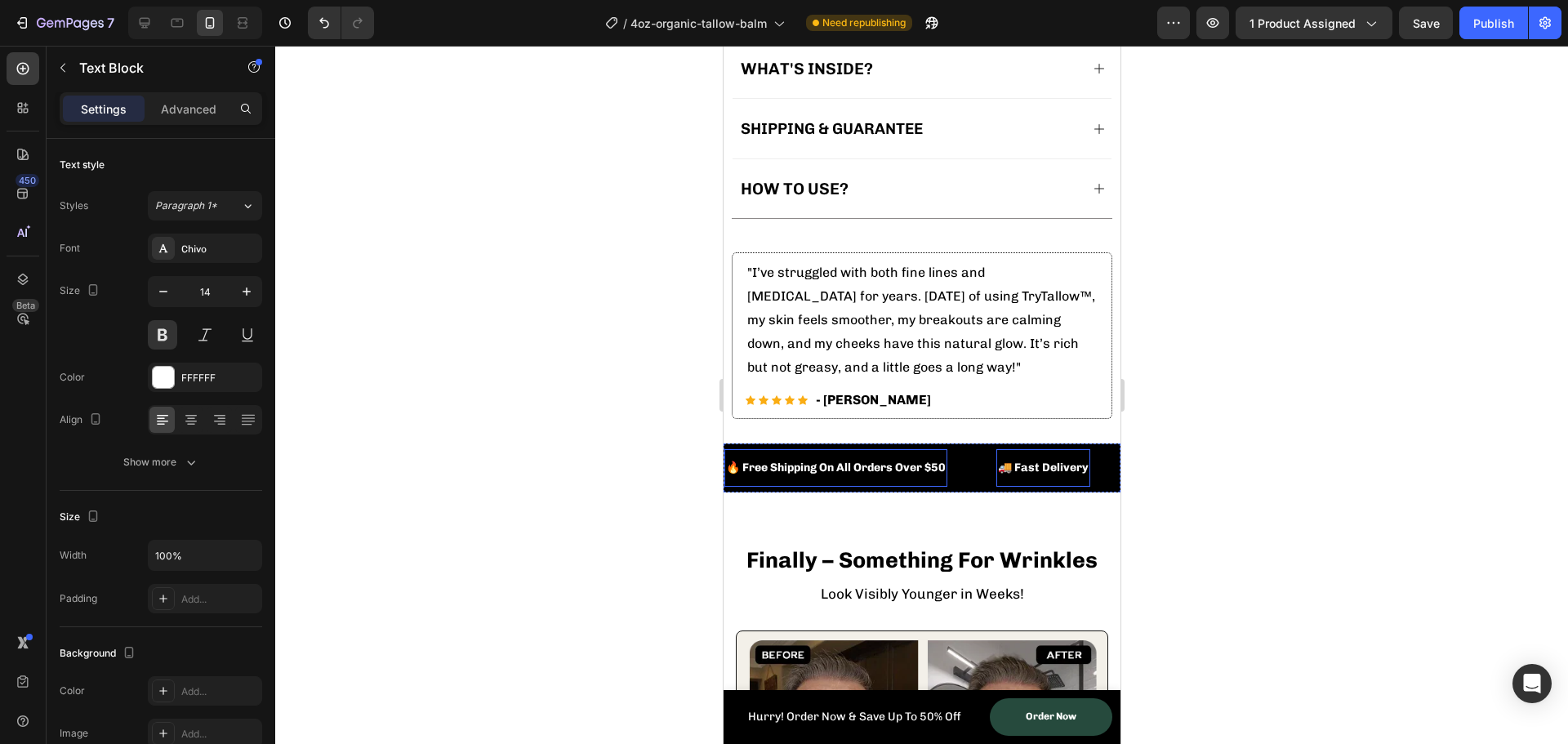
click at [1047, 461] on strong "🚚 Fast Delivery" at bounding box center [1043, 467] width 91 height 14
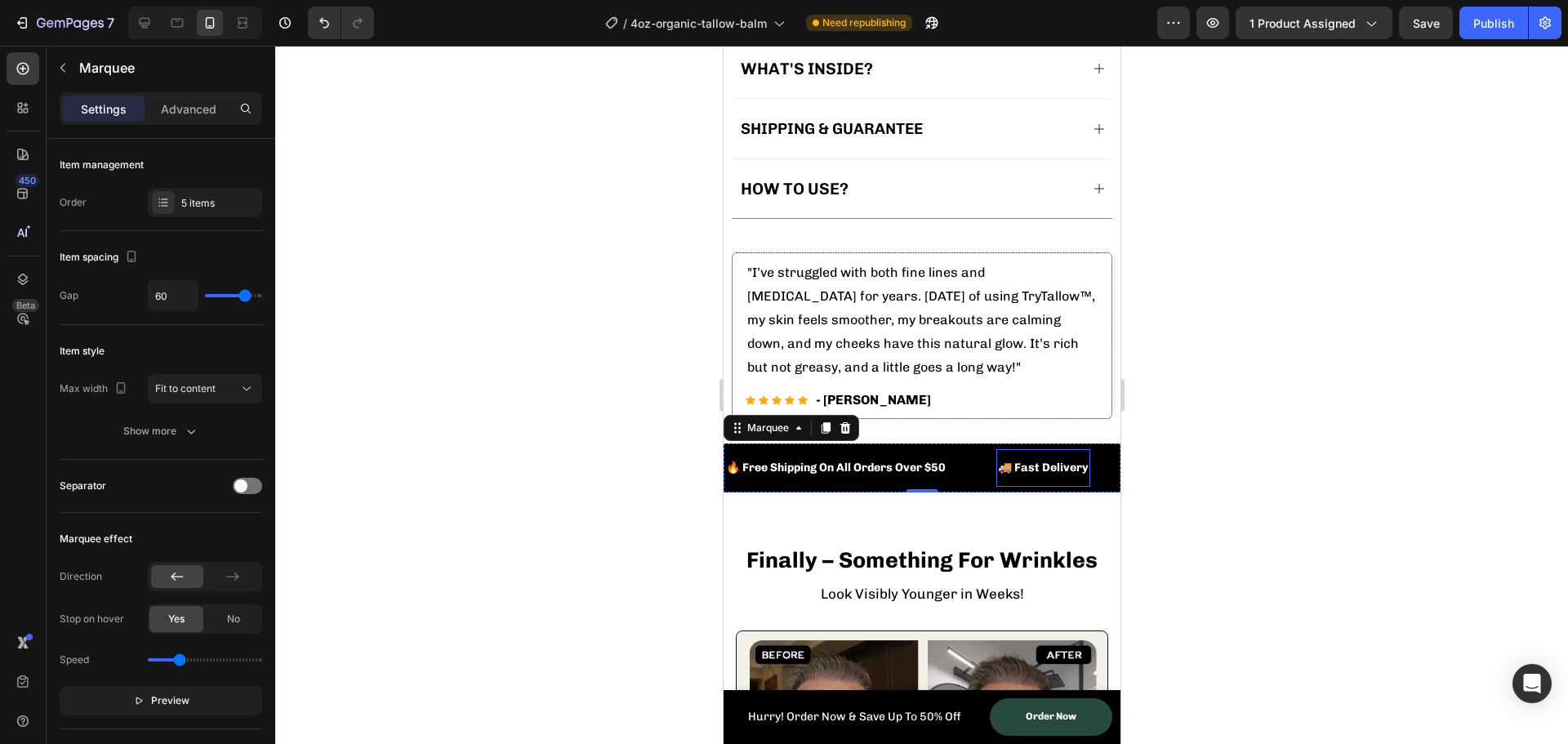
click at [1043, 461] on strong "🚚 Fast Delivery" at bounding box center [1043, 467] width 91 height 14
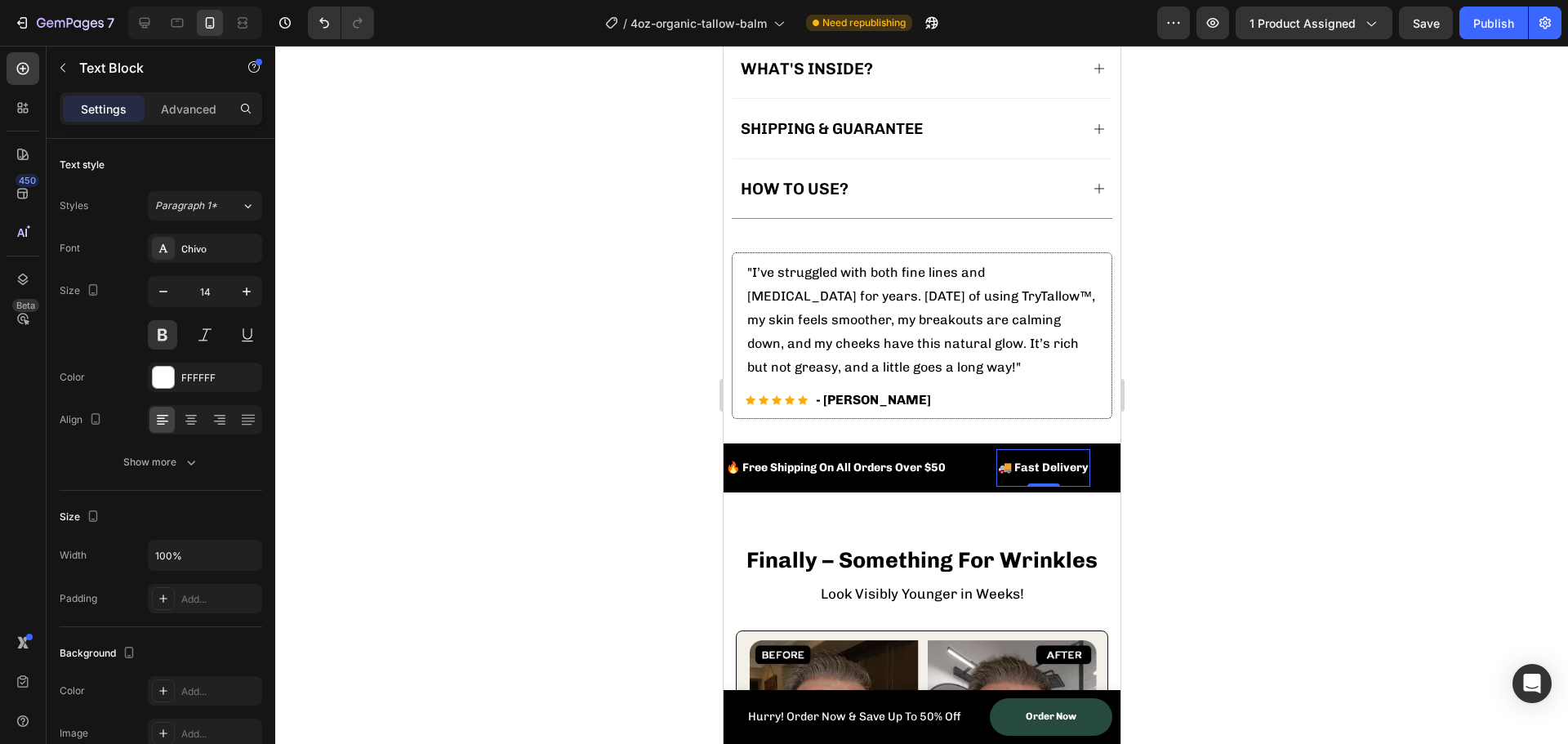
click at [613, 434] on div at bounding box center [922, 395] width 1293 height 699
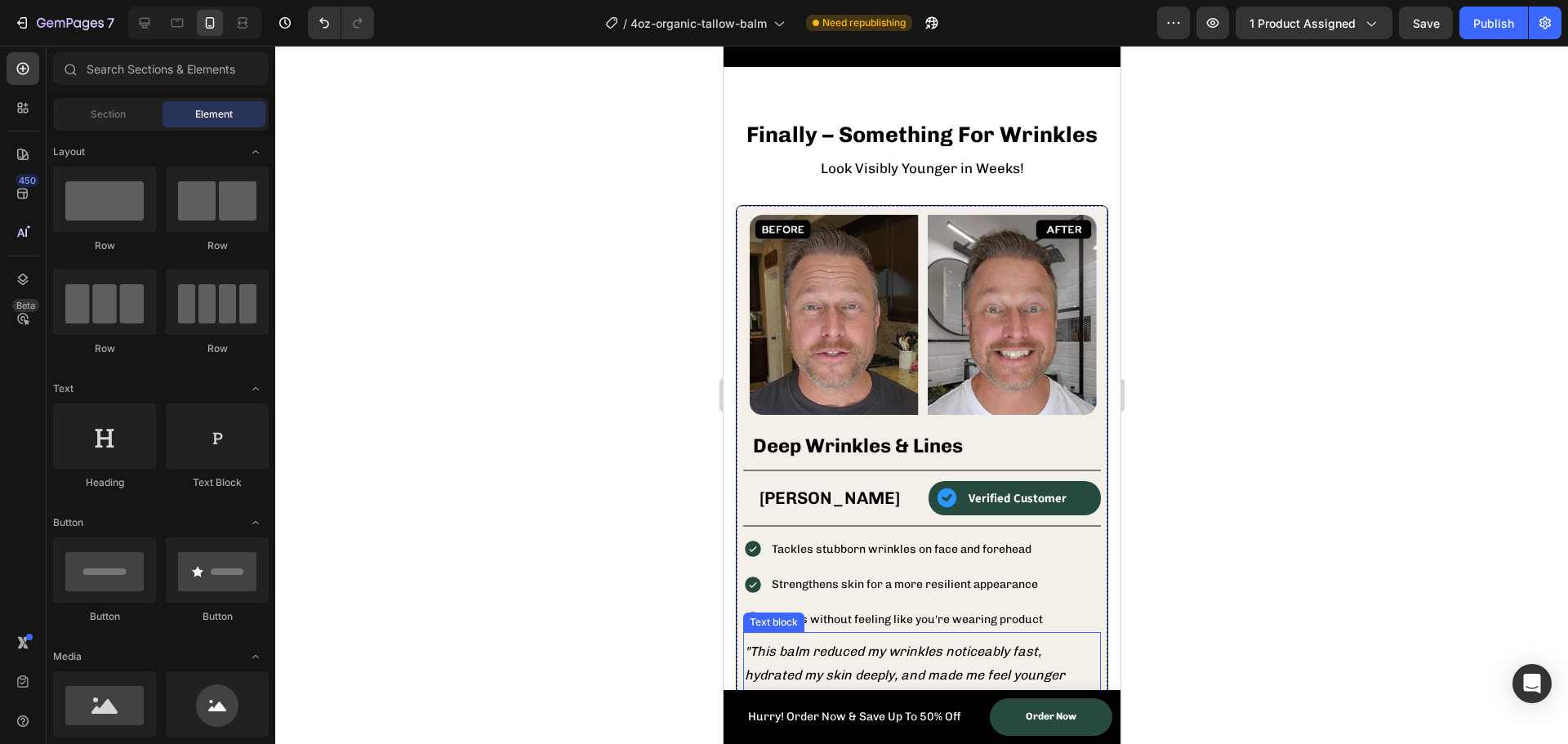
scroll to position [1552, 0]
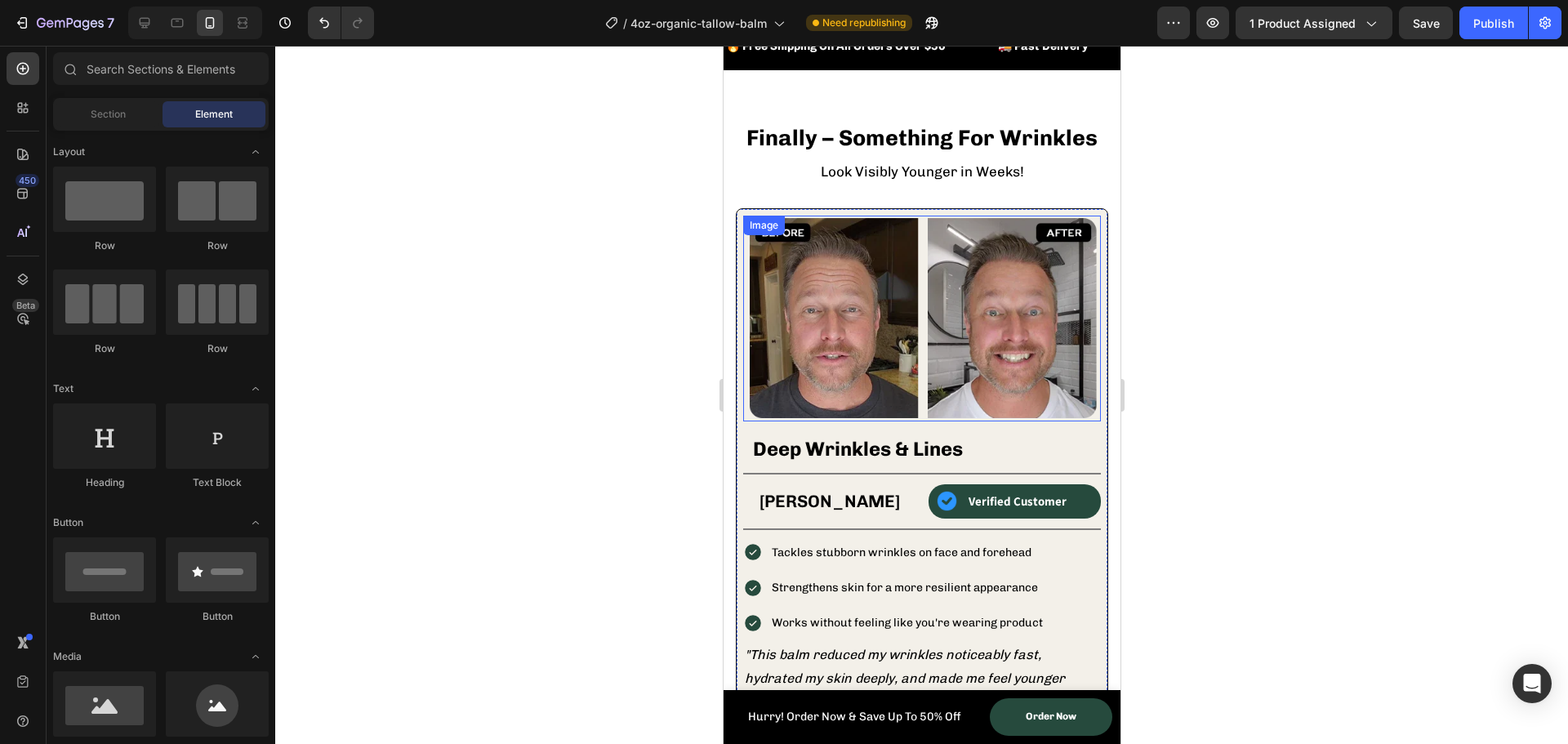
click at [876, 288] on img at bounding box center [922, 318] width 358 height 205
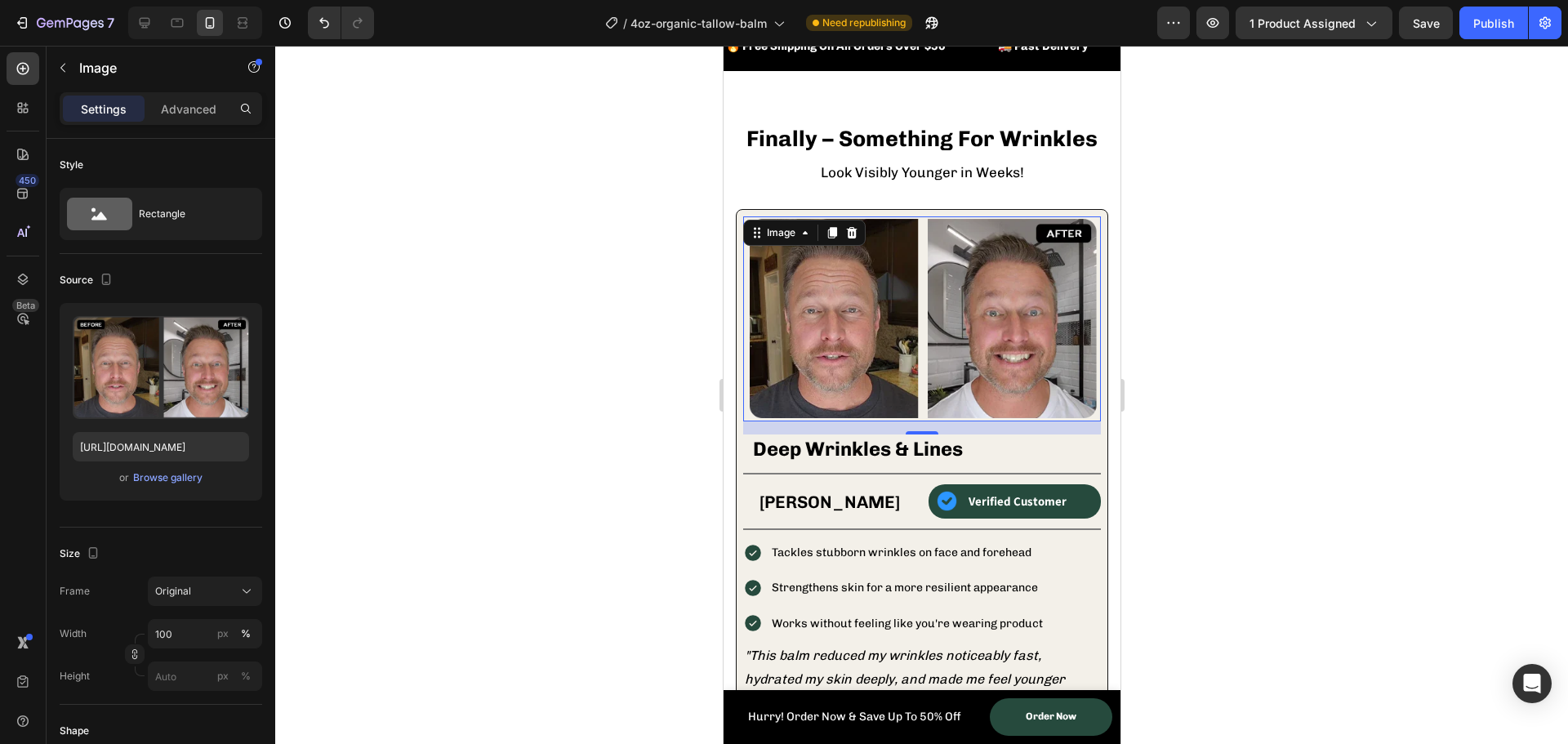
scroll to position [1471, 0]
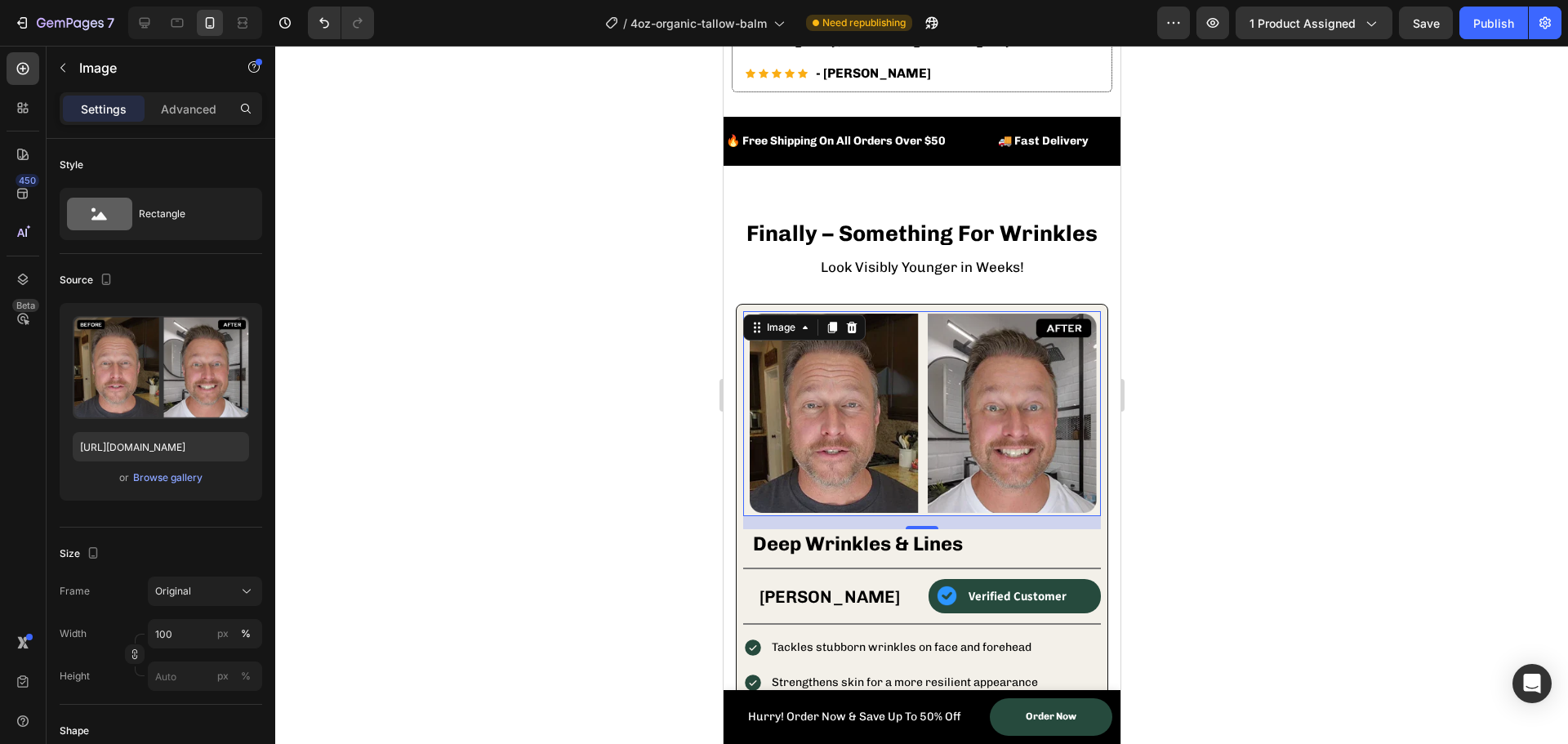
click at [645, 376] on div at bounding box center [922, 395] width 1293 height 699
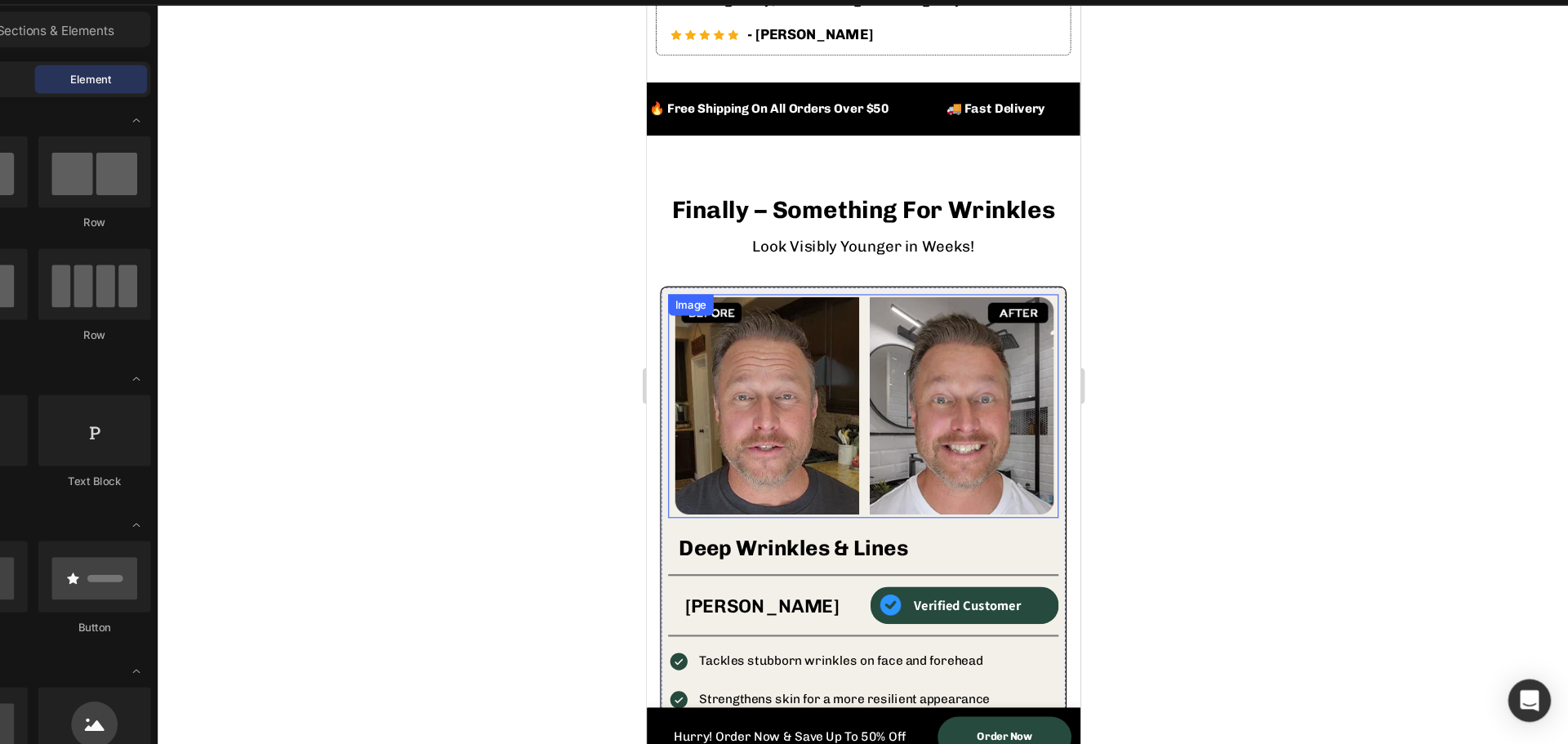
click at [767, 337] on img at bounding box center [845, 372] width 358 height 205
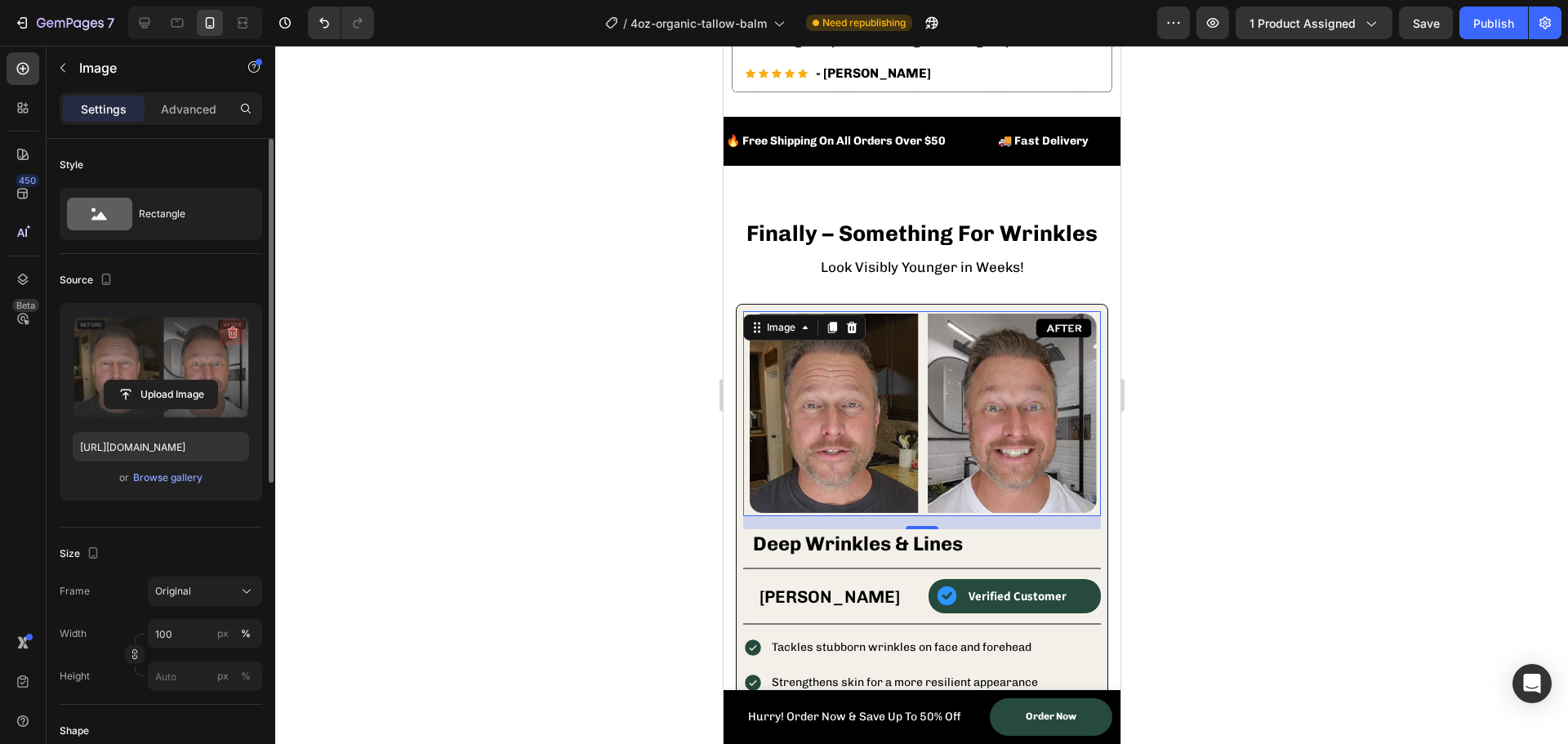
click at [230, 333] on icon "button" at bounding box center [233, 333] width 17 height 17
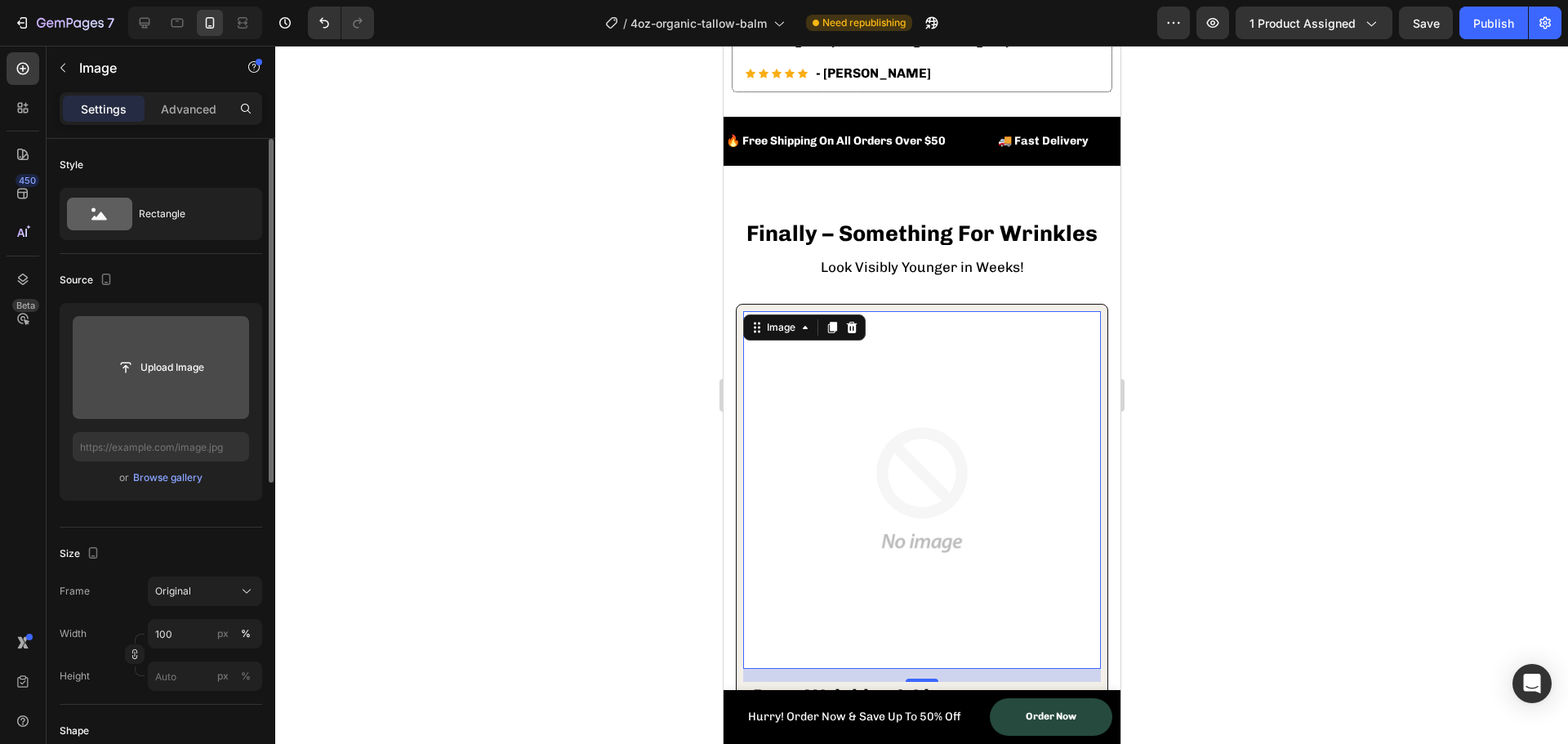
click at [144, 364] on input "file" at bounding box center [160, 368] width 113 height 28
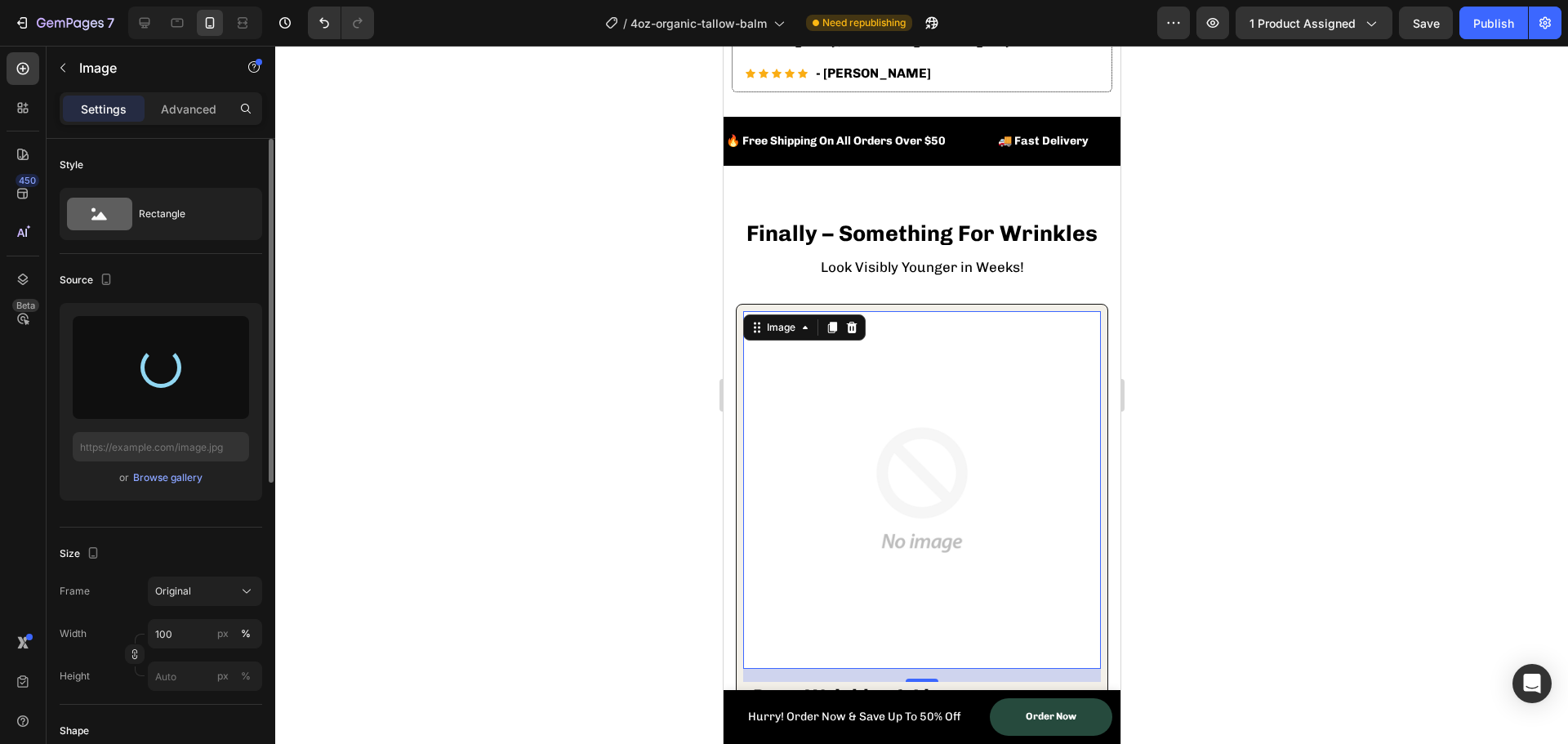
type input "[URL][DOMAIN_NAME]"
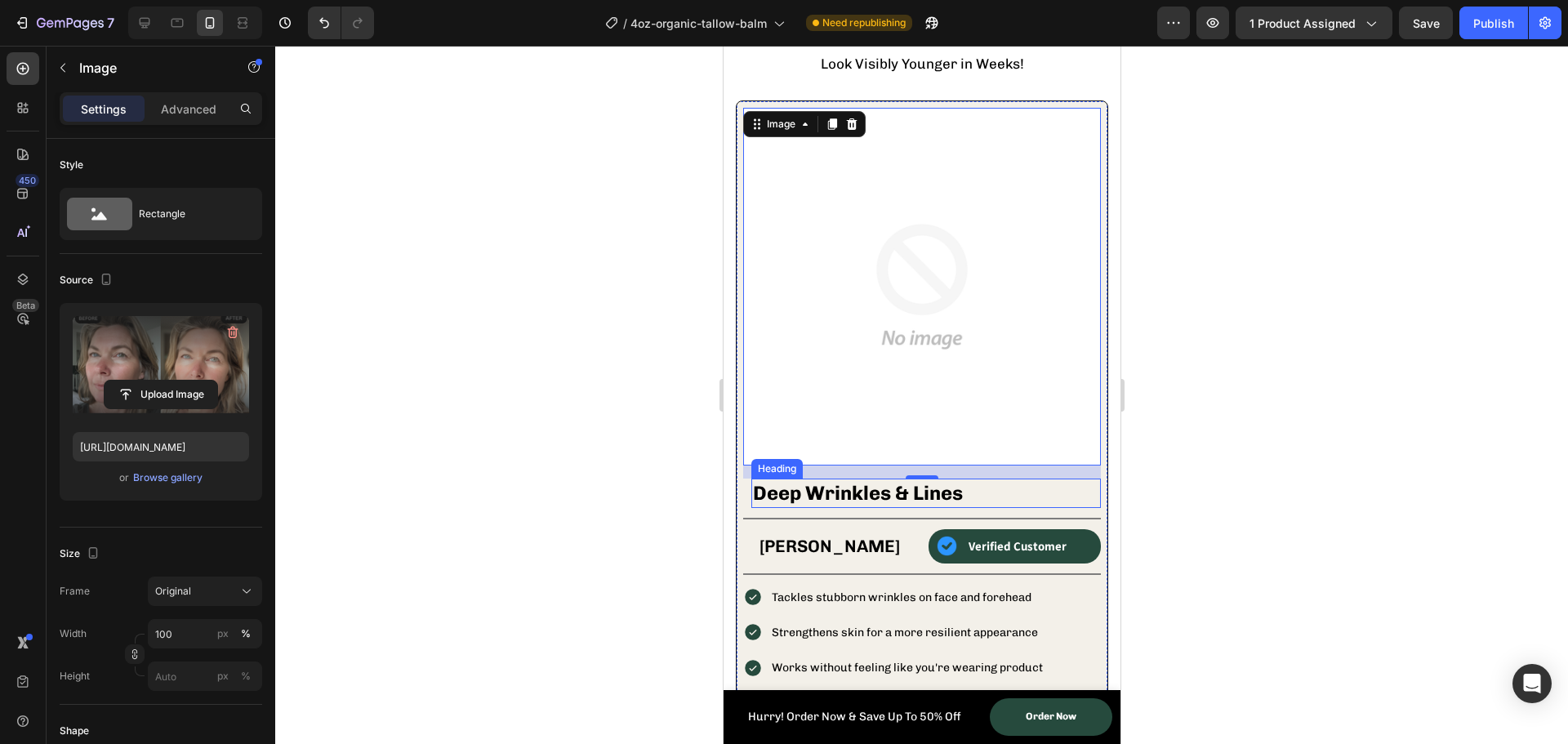
scroll to position [1552, 0]
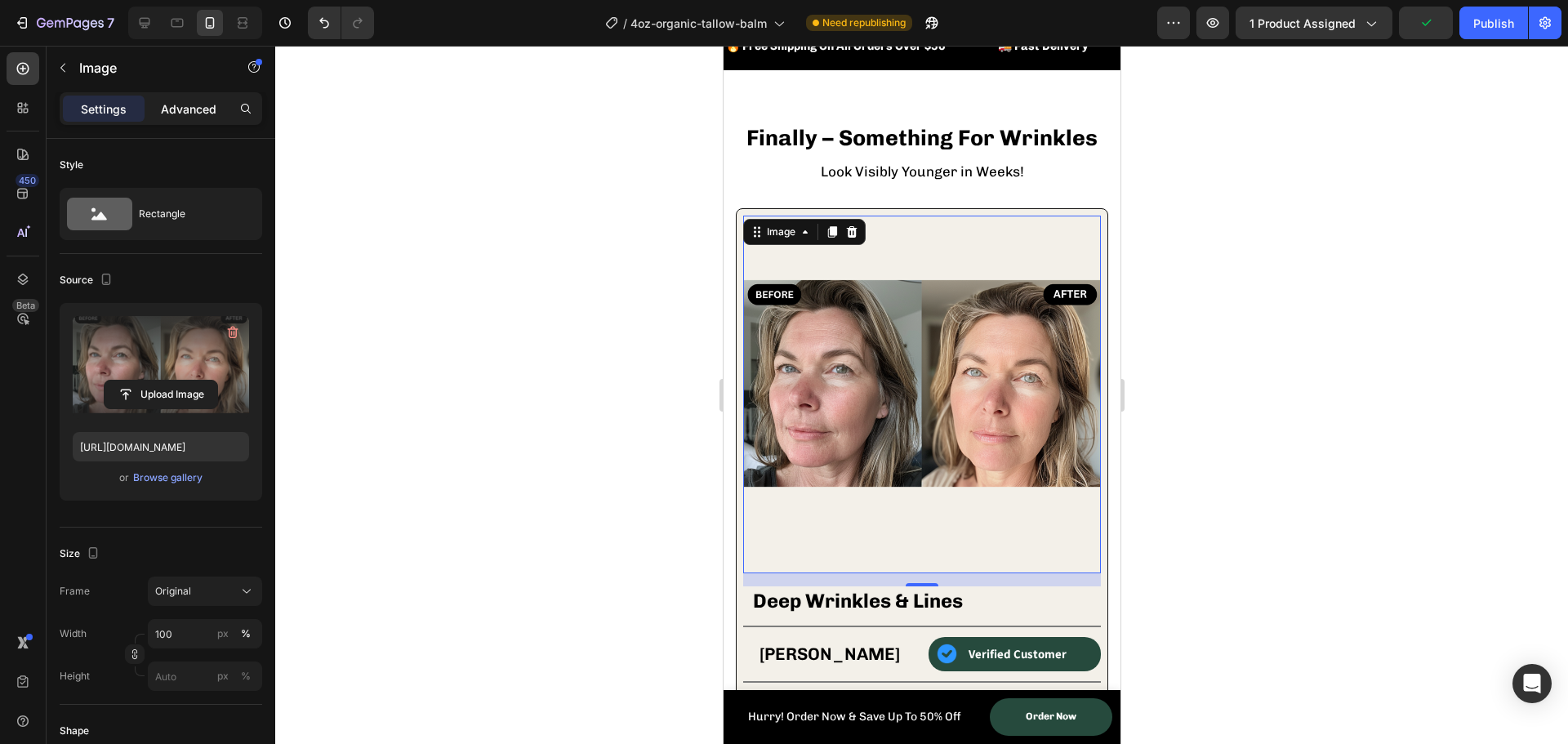
click at [197, 108] on p "Advanced" at bounding box center [188, 109] width 56 height 17
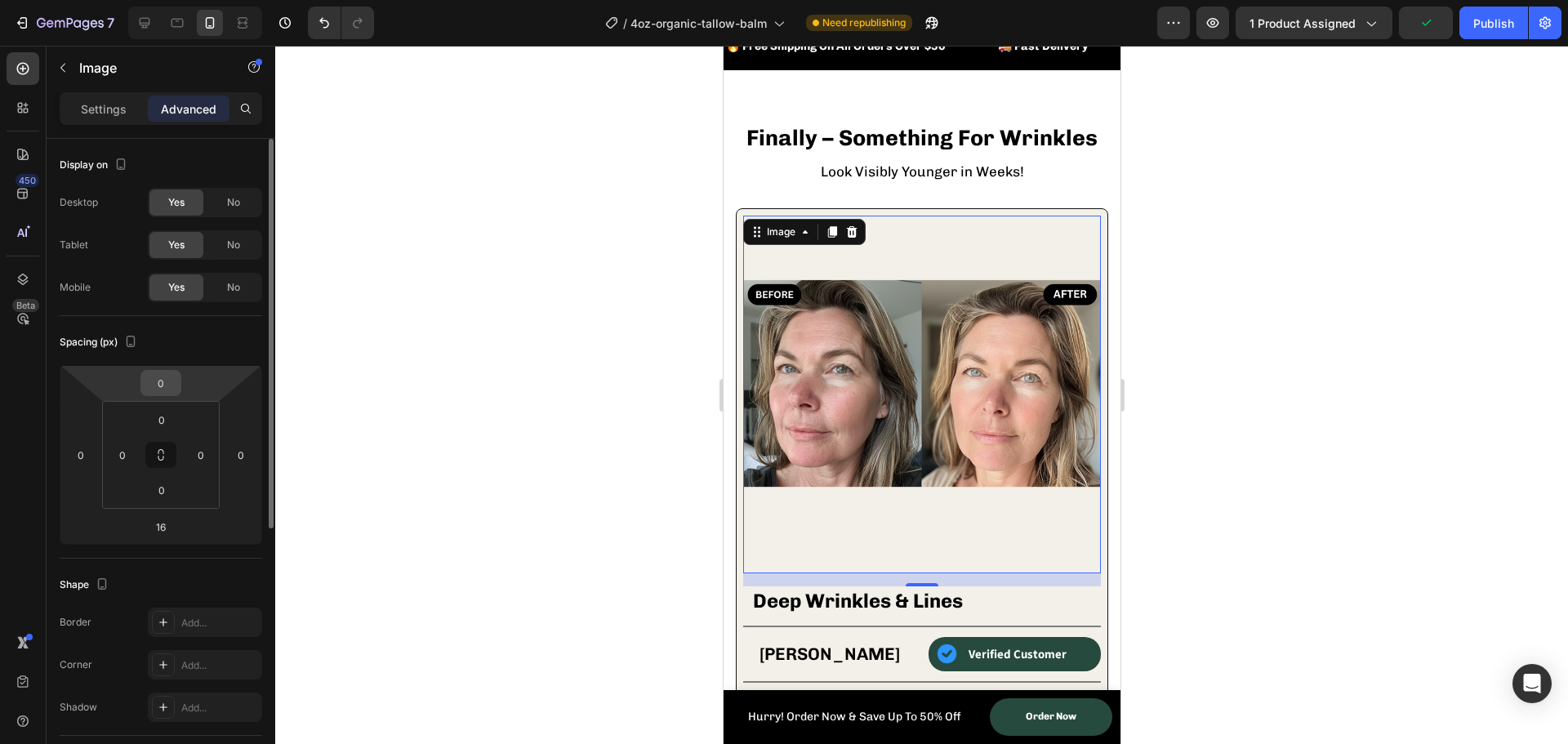
click at [156, 393] on input "0" at bounding box center [161, 383] width 33 height 25
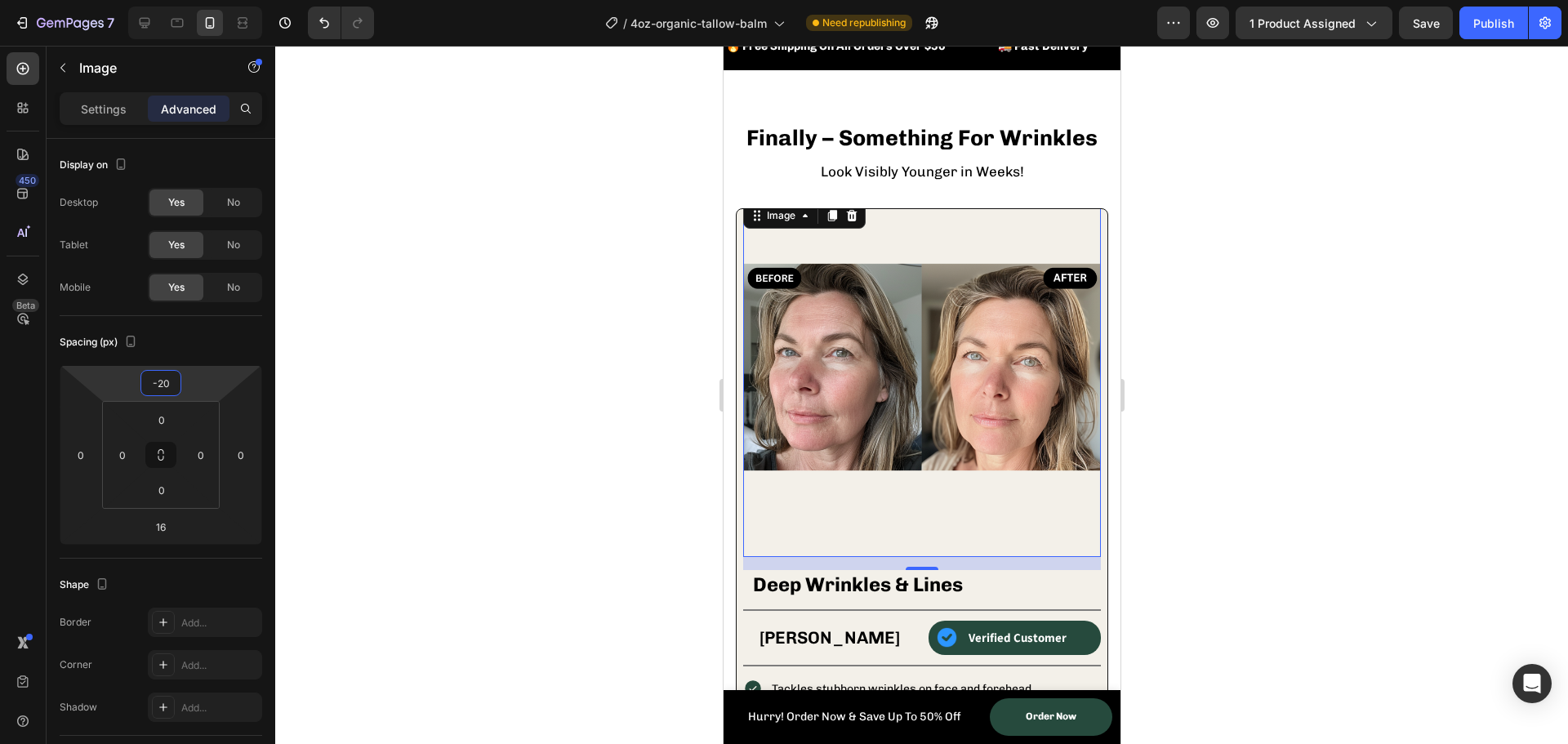
type input "-2"
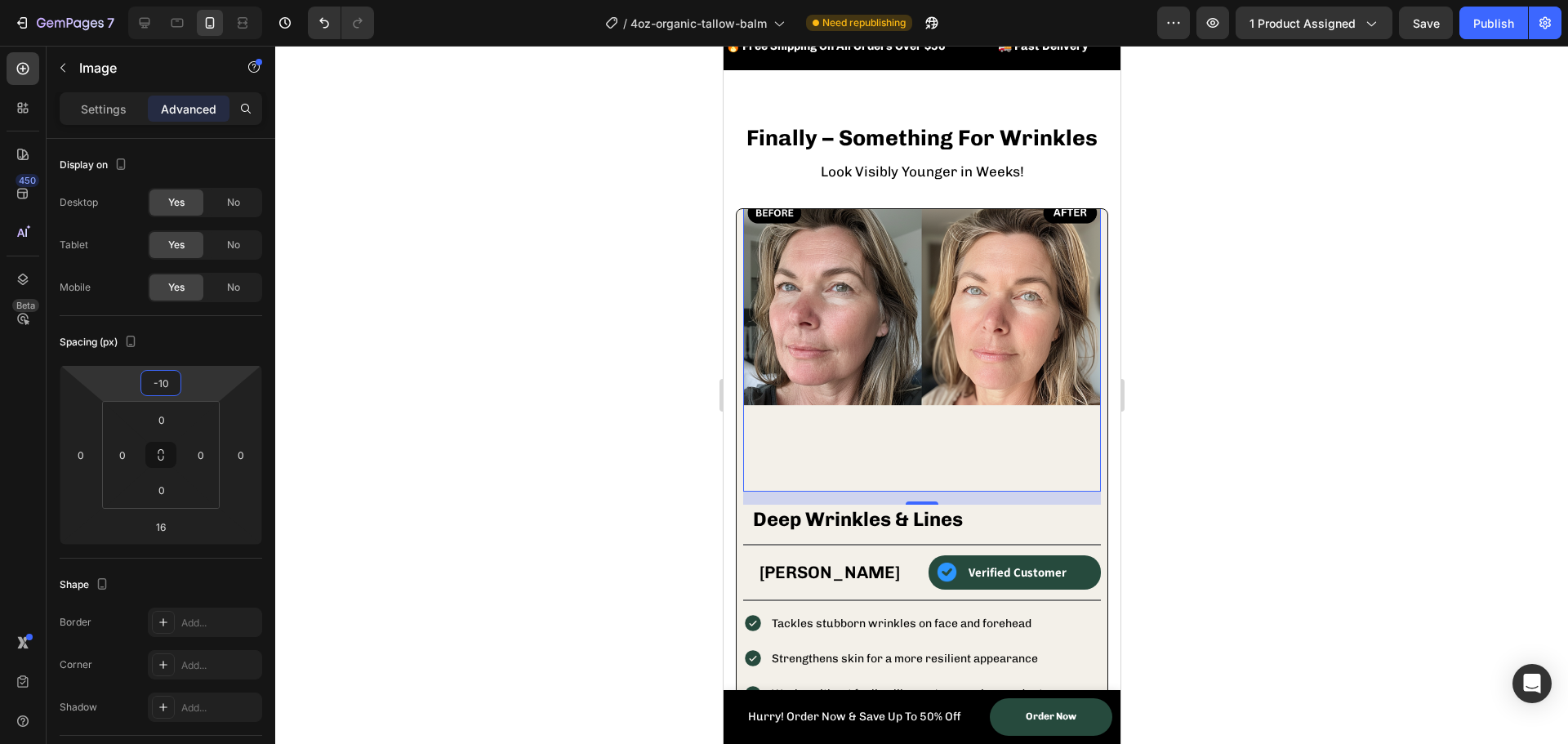
type input "-1"
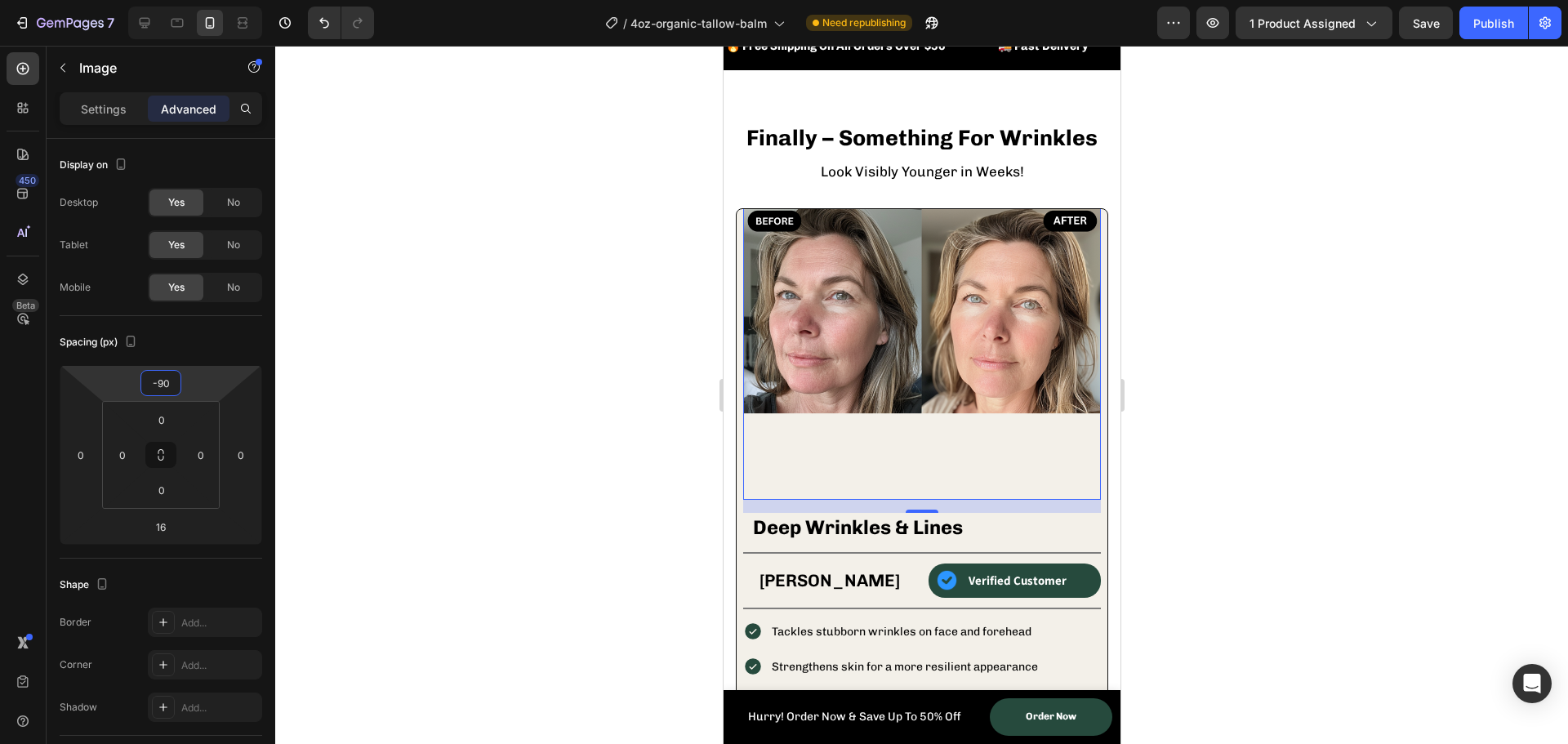
type input "-9"
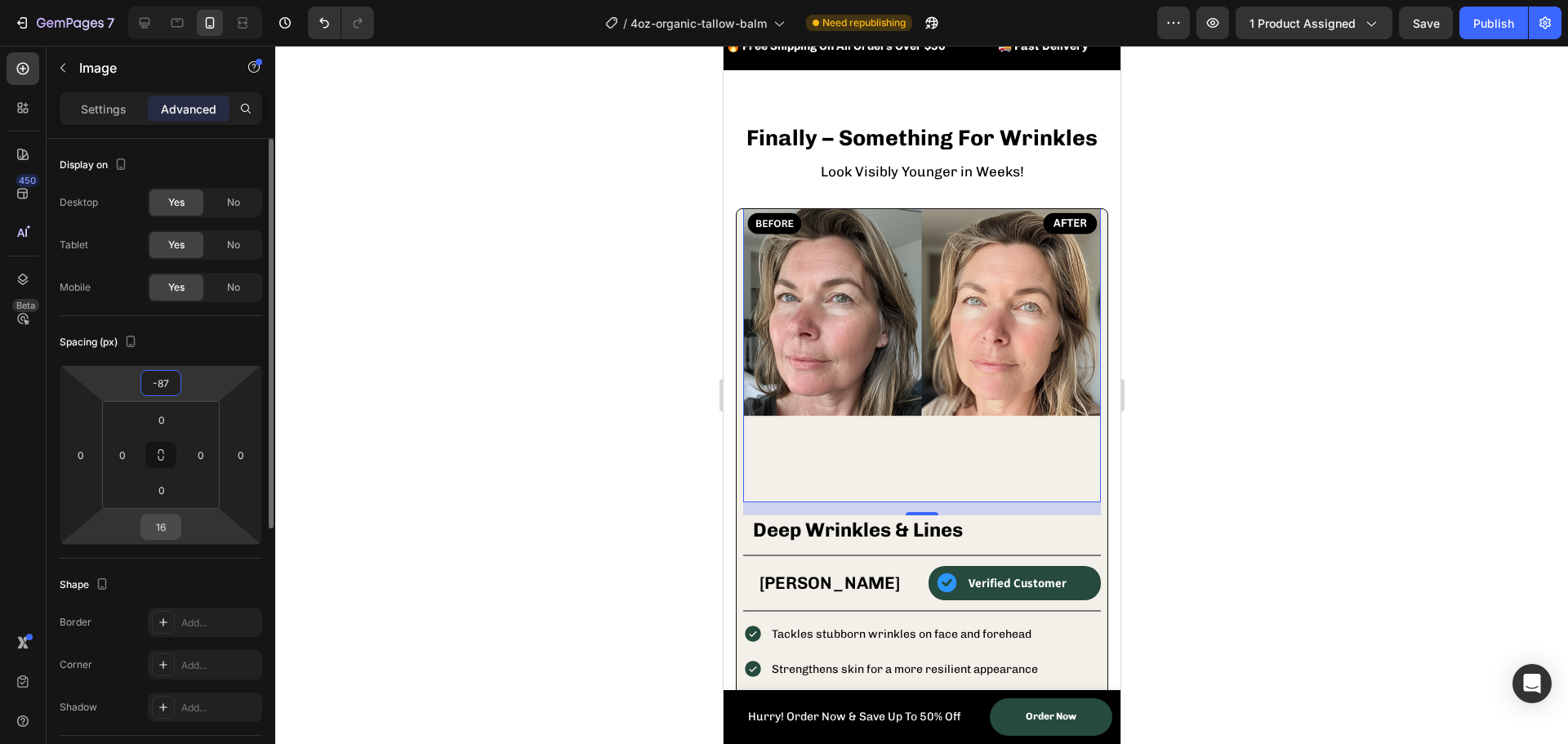
type input "-87"
click at [171, 527] on input "16" at bounding box center [161, 527] width 33 height 25
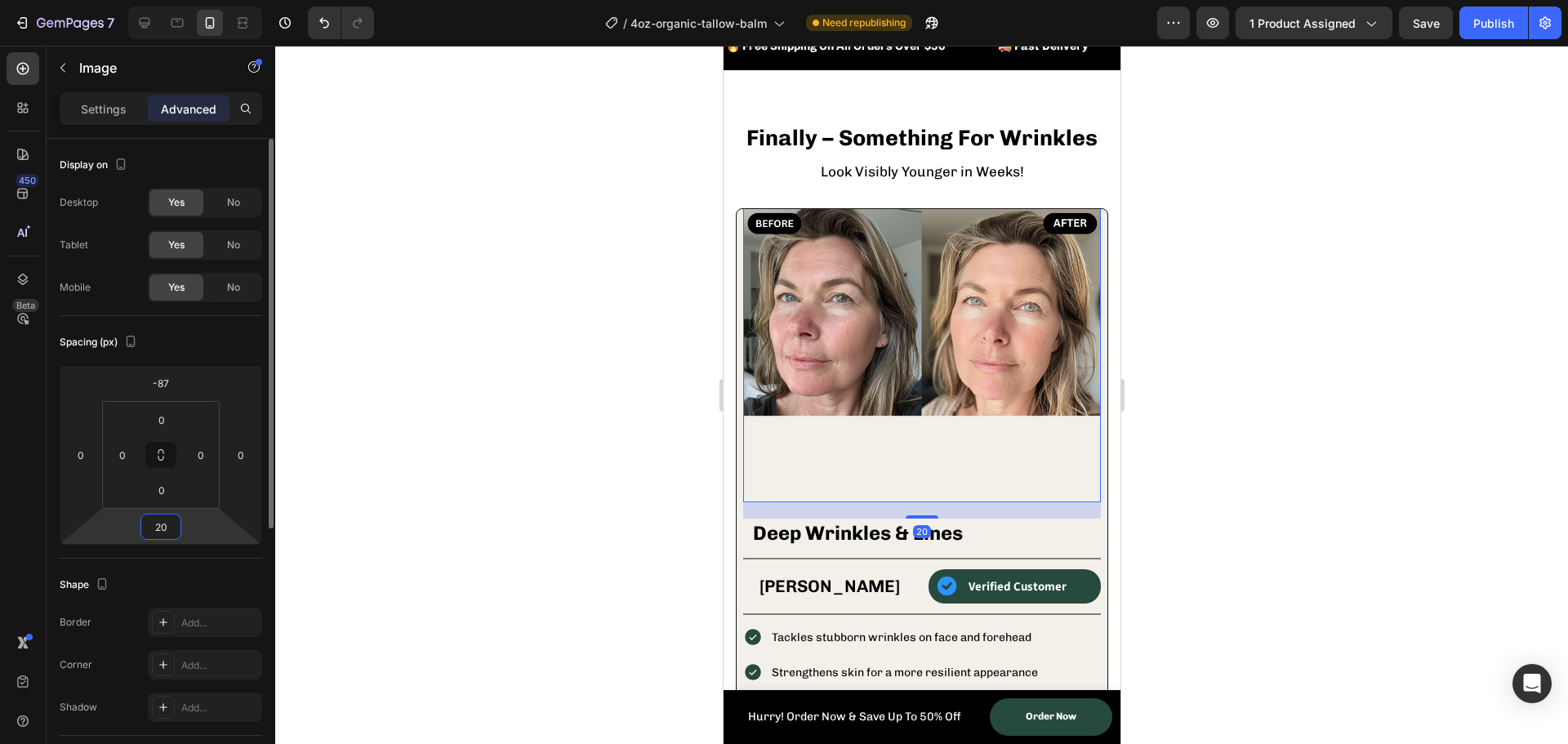
type input "2"
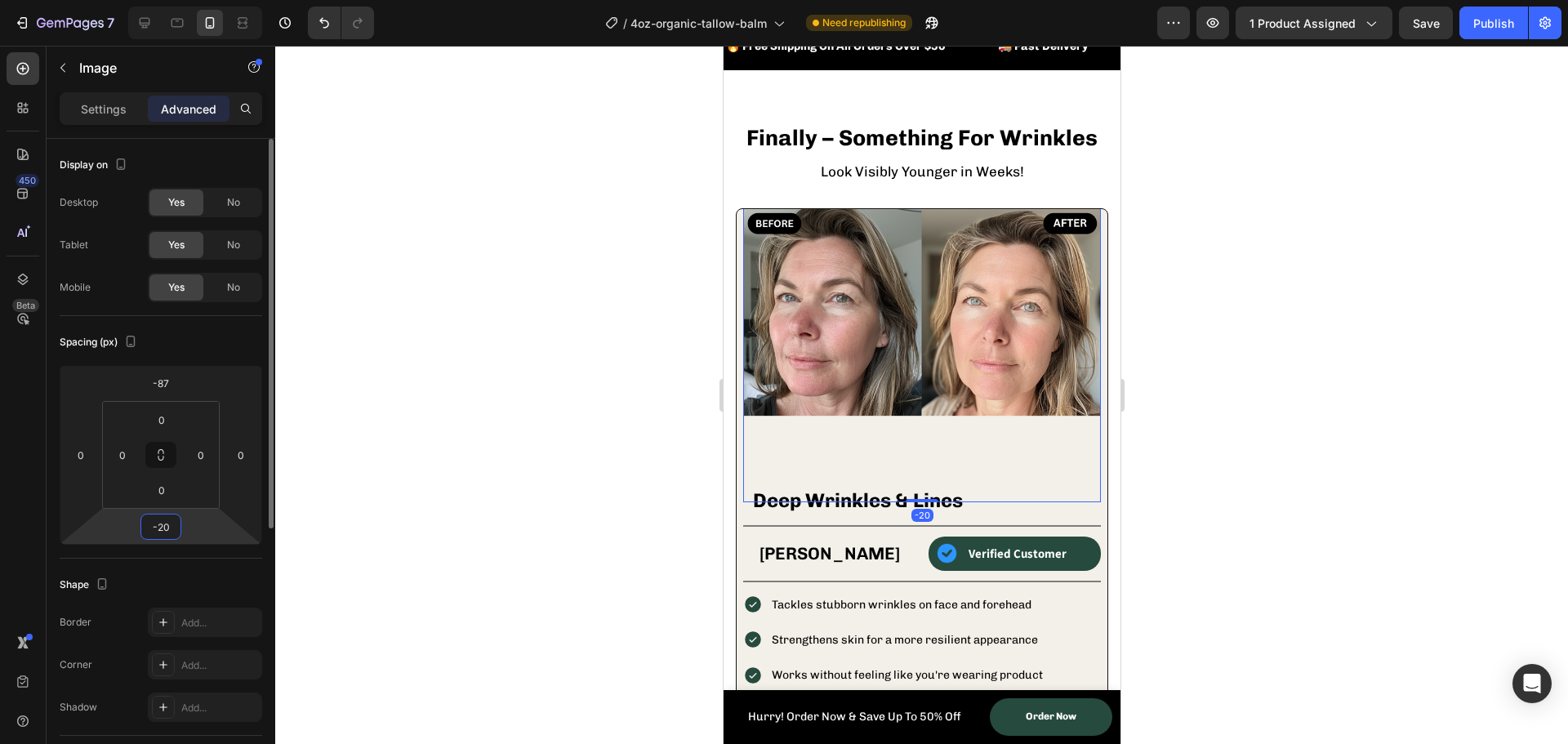
type input "-2"
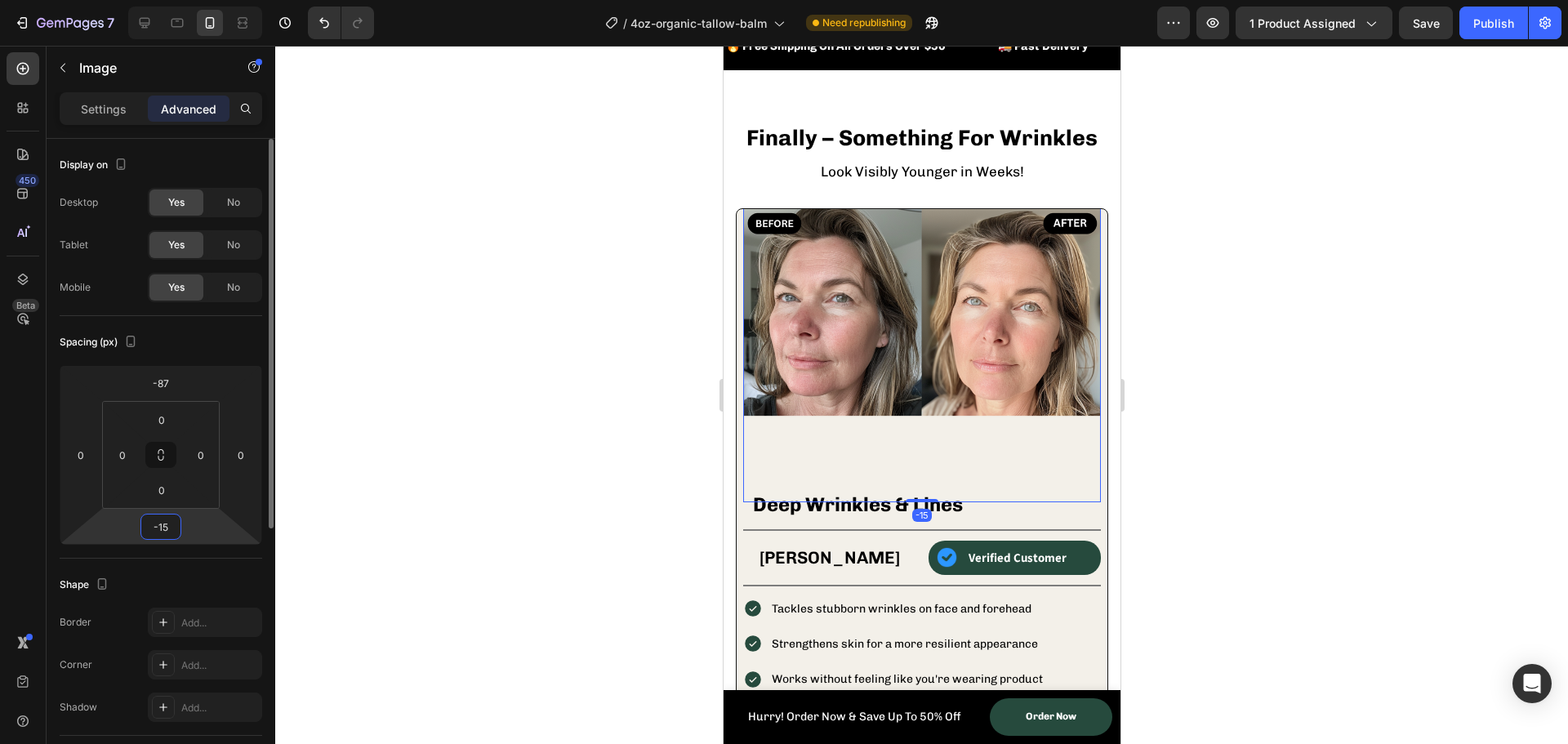
type input "-1"
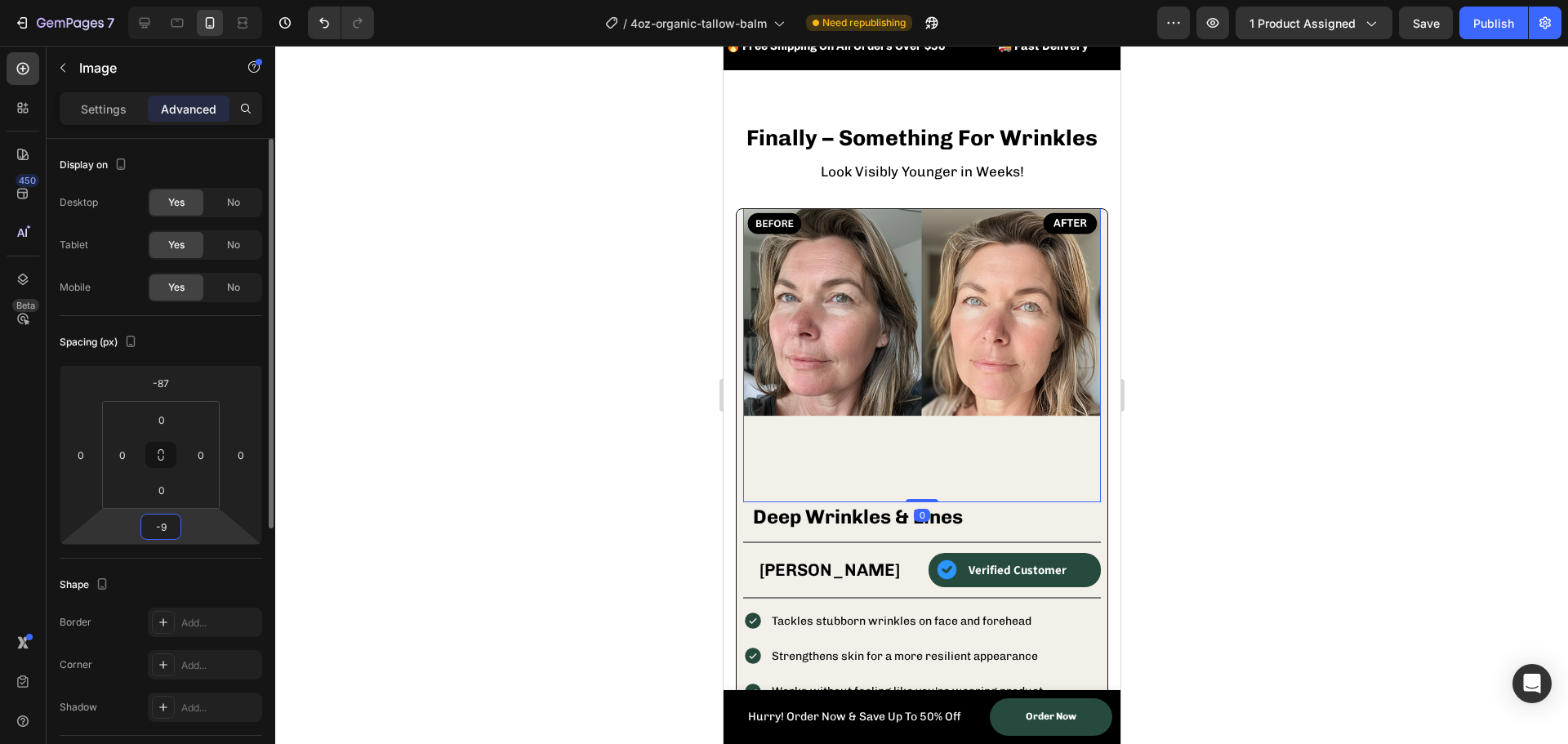
type input "-90"
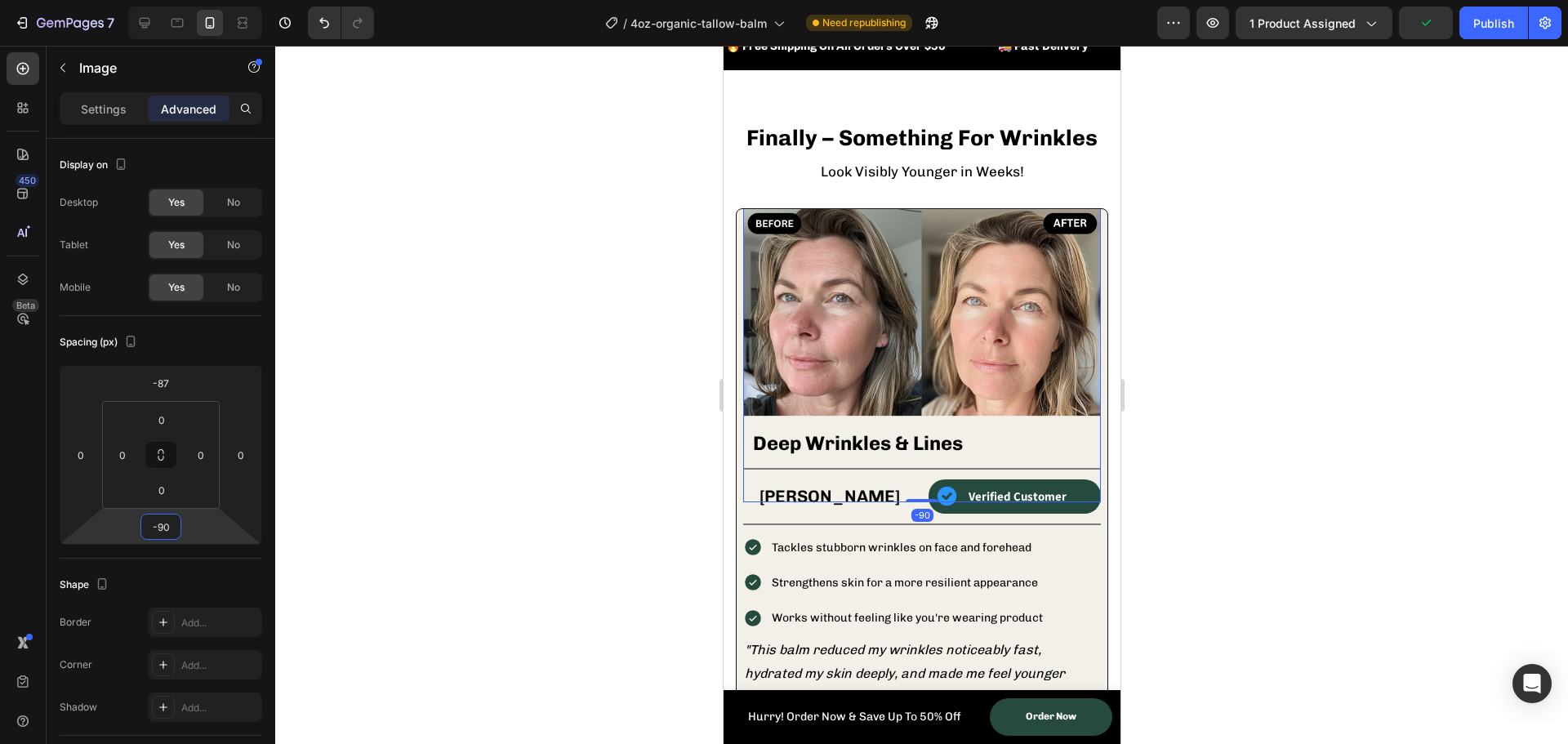
click at [490, 523] on div at bounding box center [922, 395] width 1293 height 699
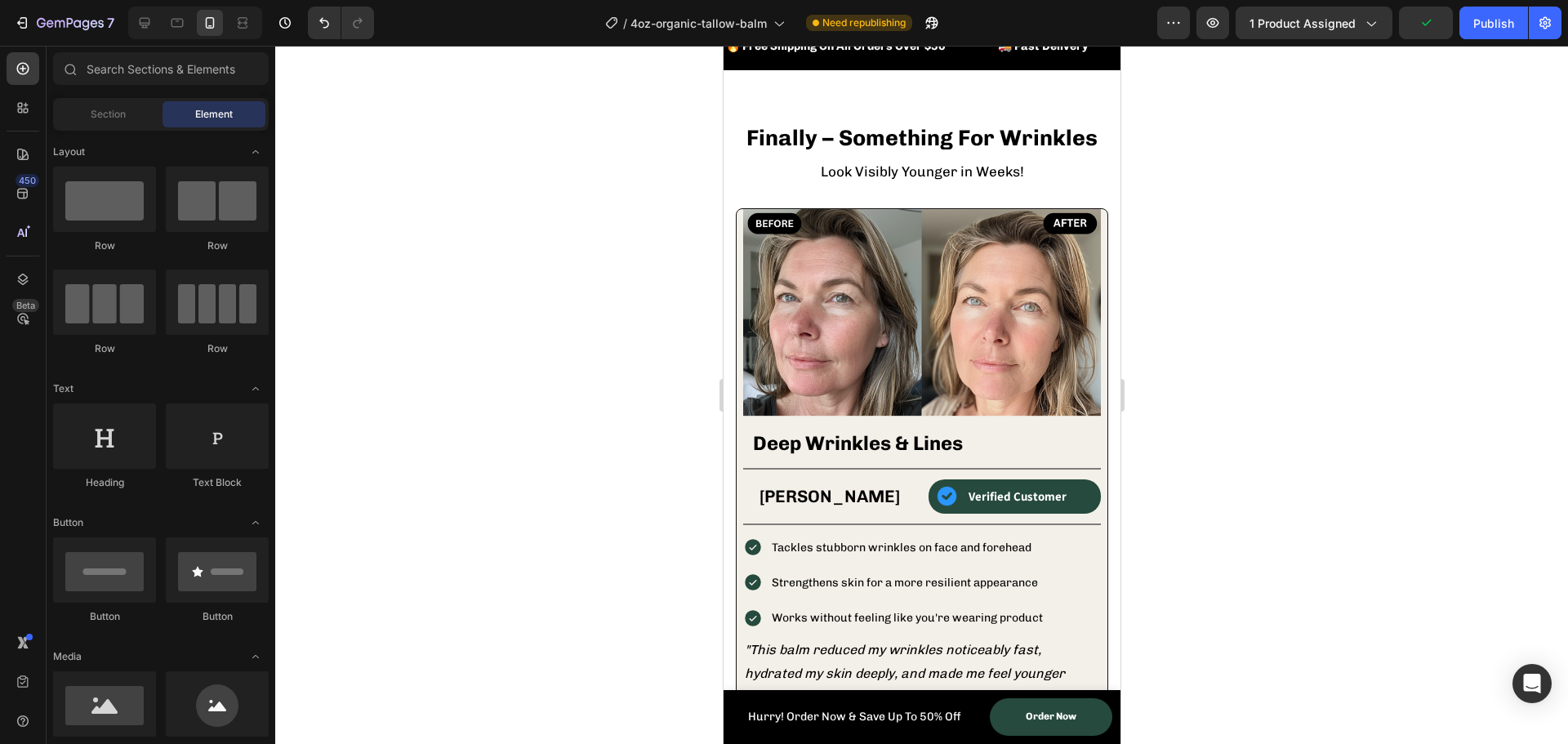
click at [498, 513] on div at bounding box center [922, 395] width 1293 height 699
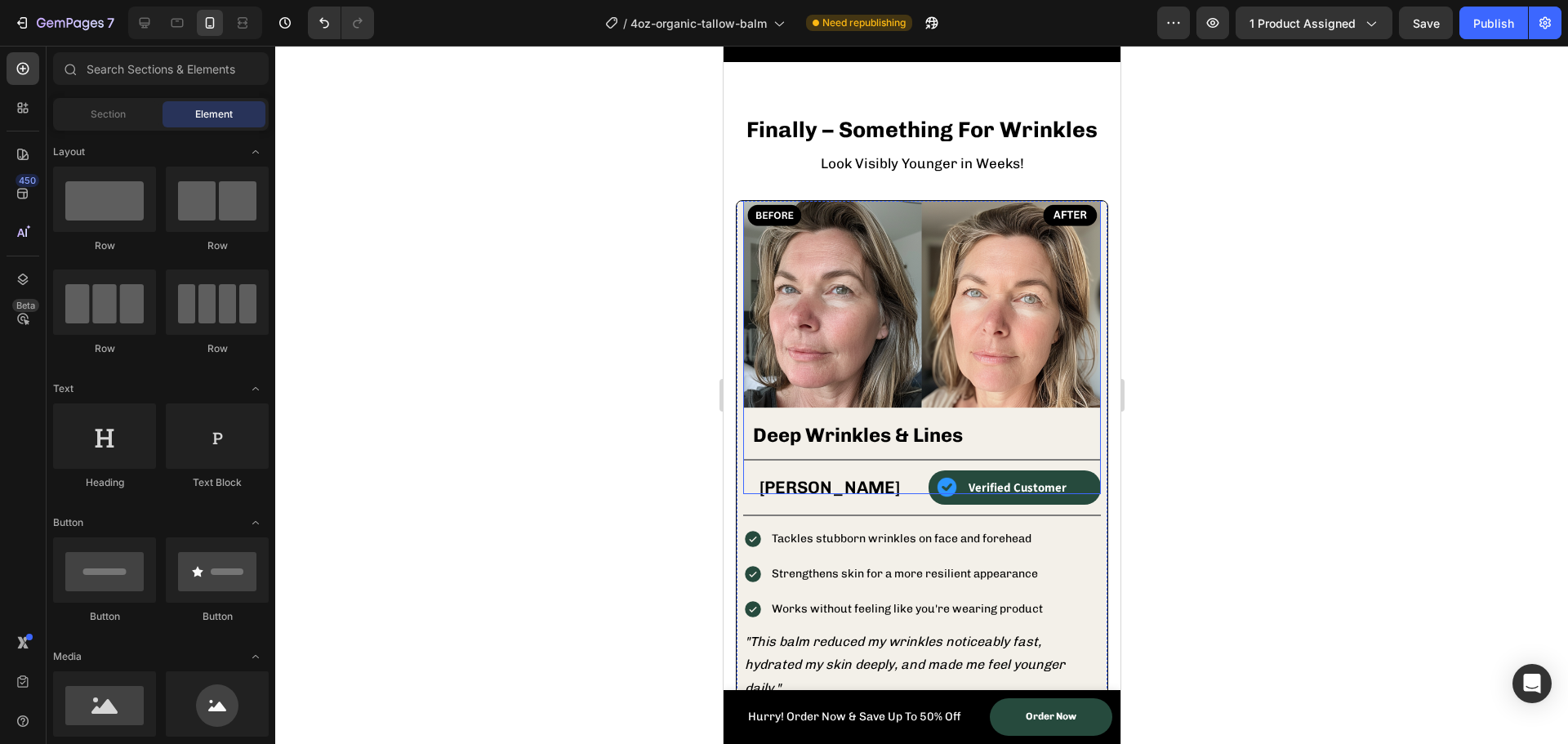
scroll to position [1471, 0]
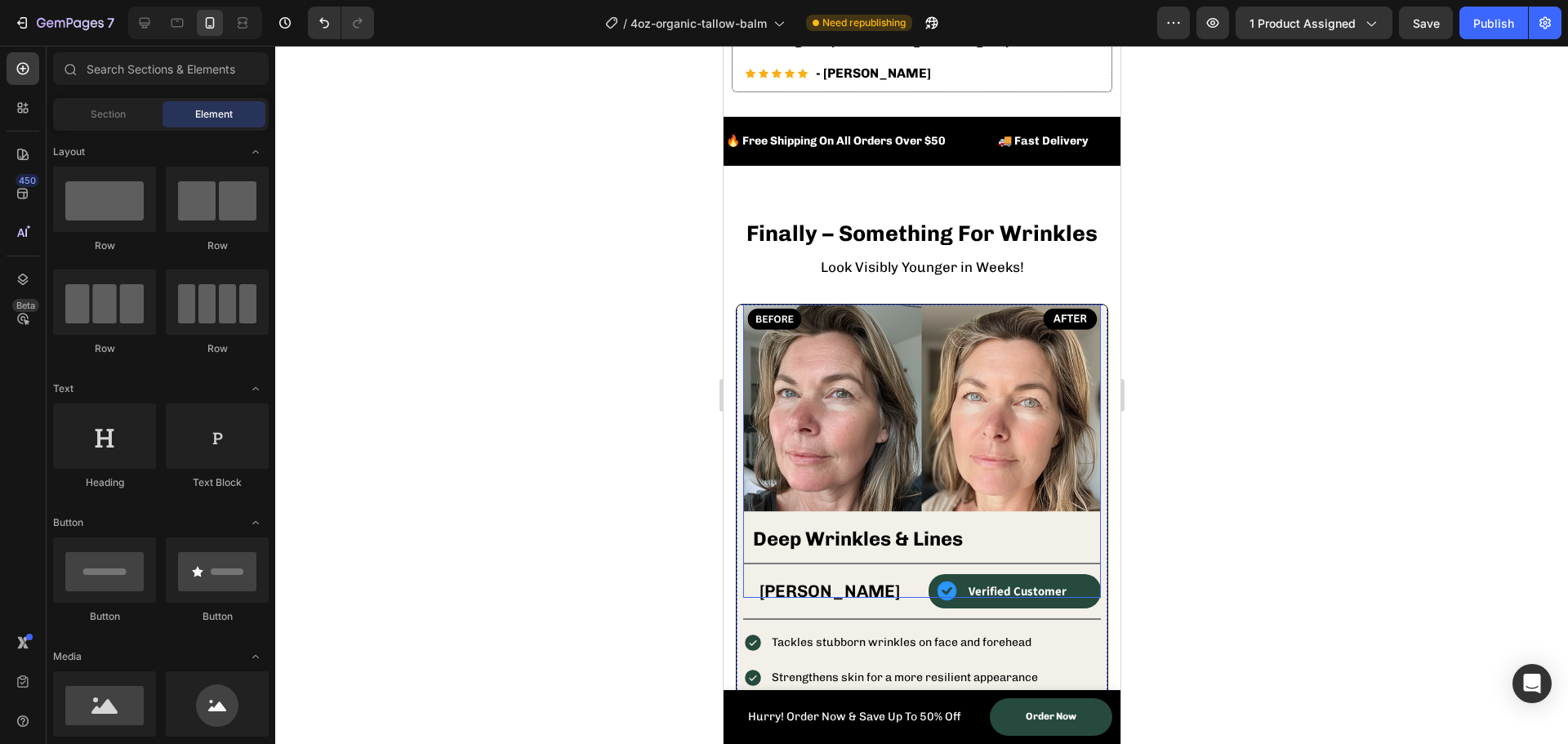
click at [875, 385] on img at bounding box center [922, 419] width 358 height 358
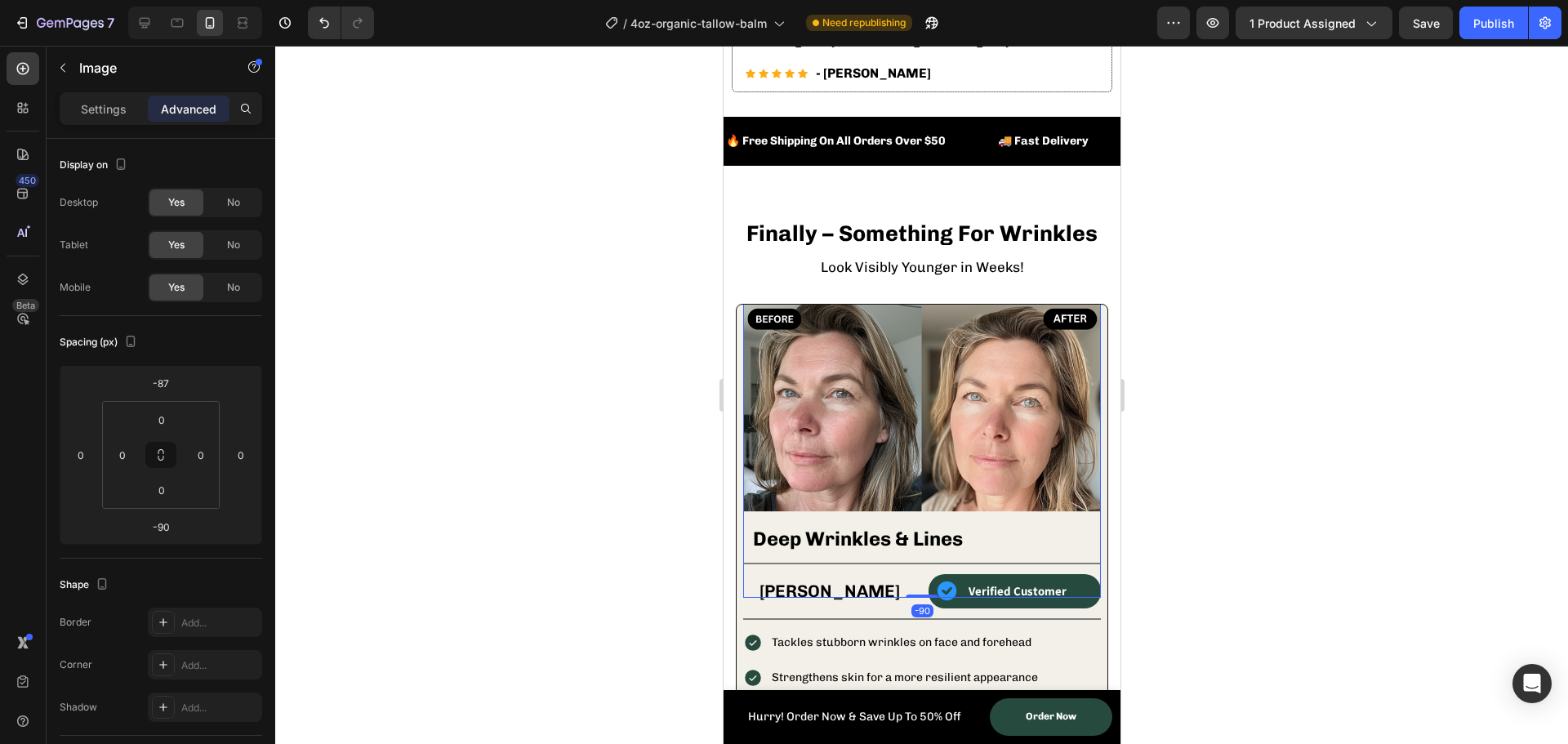
click at [879, 415] on img at bounding box center [922, 419] width 358 height 358
click at [817, 403] on img at bounding box center [922, 419] width 358 height 358
click at [903, 375] on img at bounding box center [922, 419] width 358 height 358
click at [813, 378] on img at bounding box center [922, 419] width 358 height 358
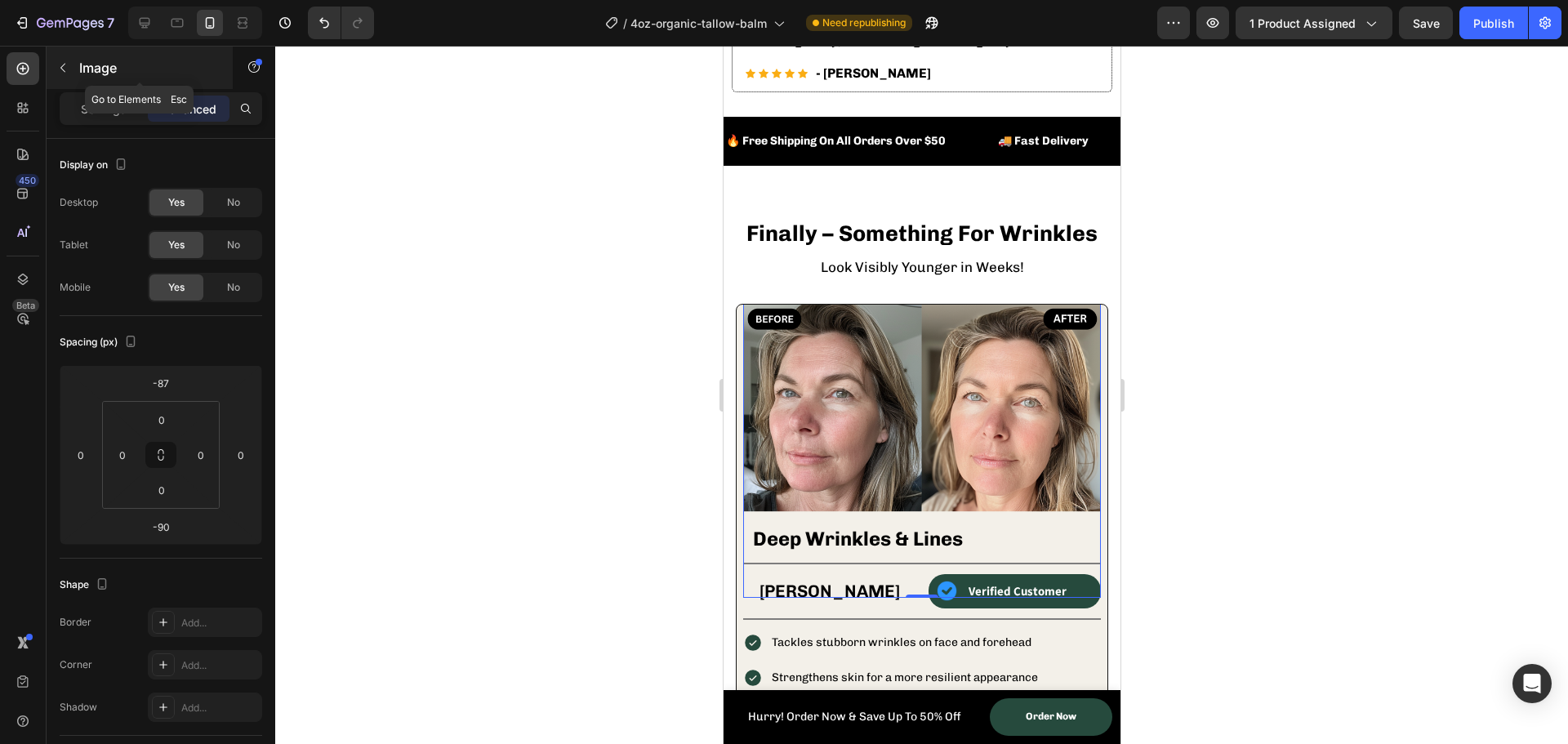
click at [53, 57] on button "button" at bounding box center [62, 68] width 27 height 27
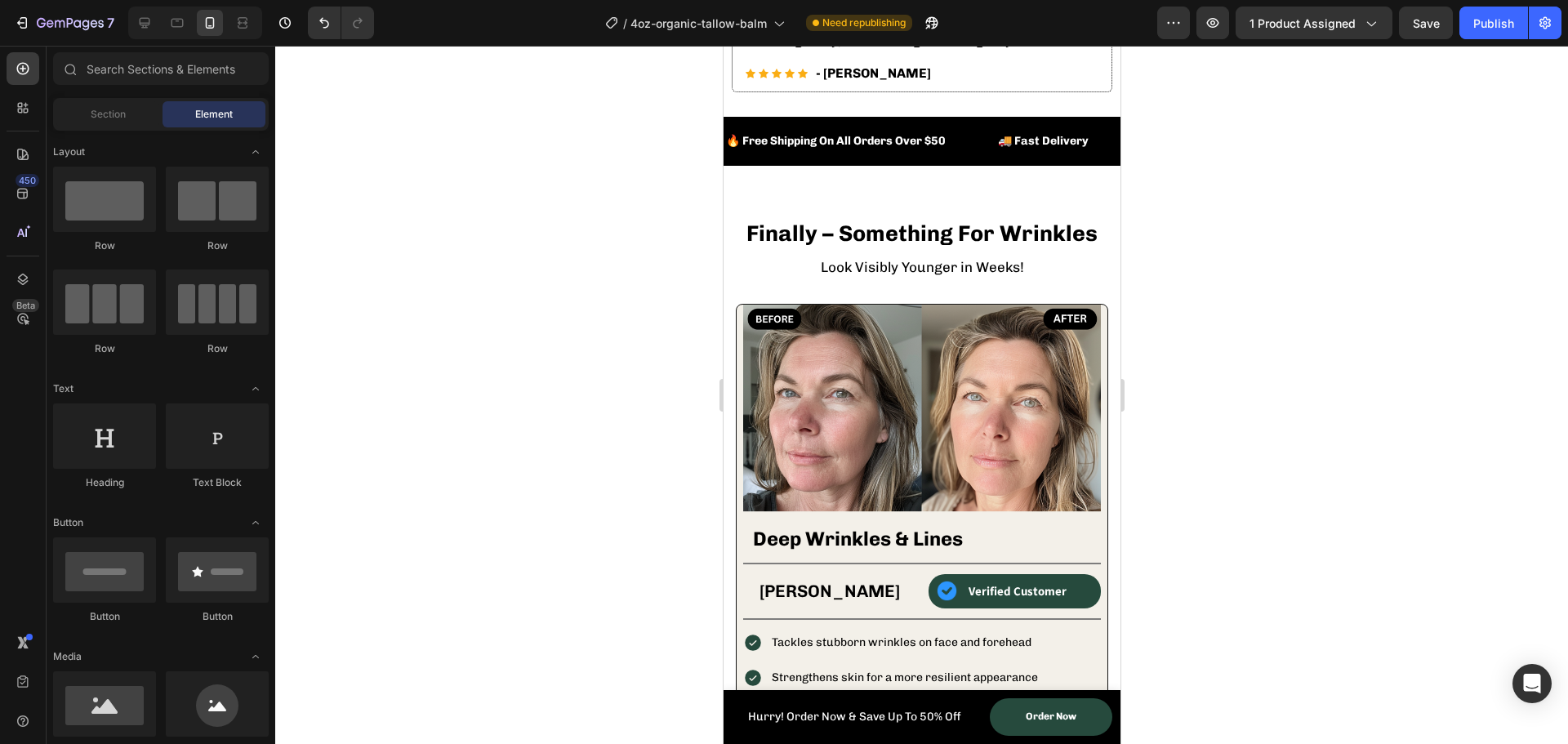
click at [100, 98] on div "Section Element" at bounding box center [160, 115] width 215 height 33
click at [97, 112] on span "Section" at bounding box center [108, 115] width 35 height 15
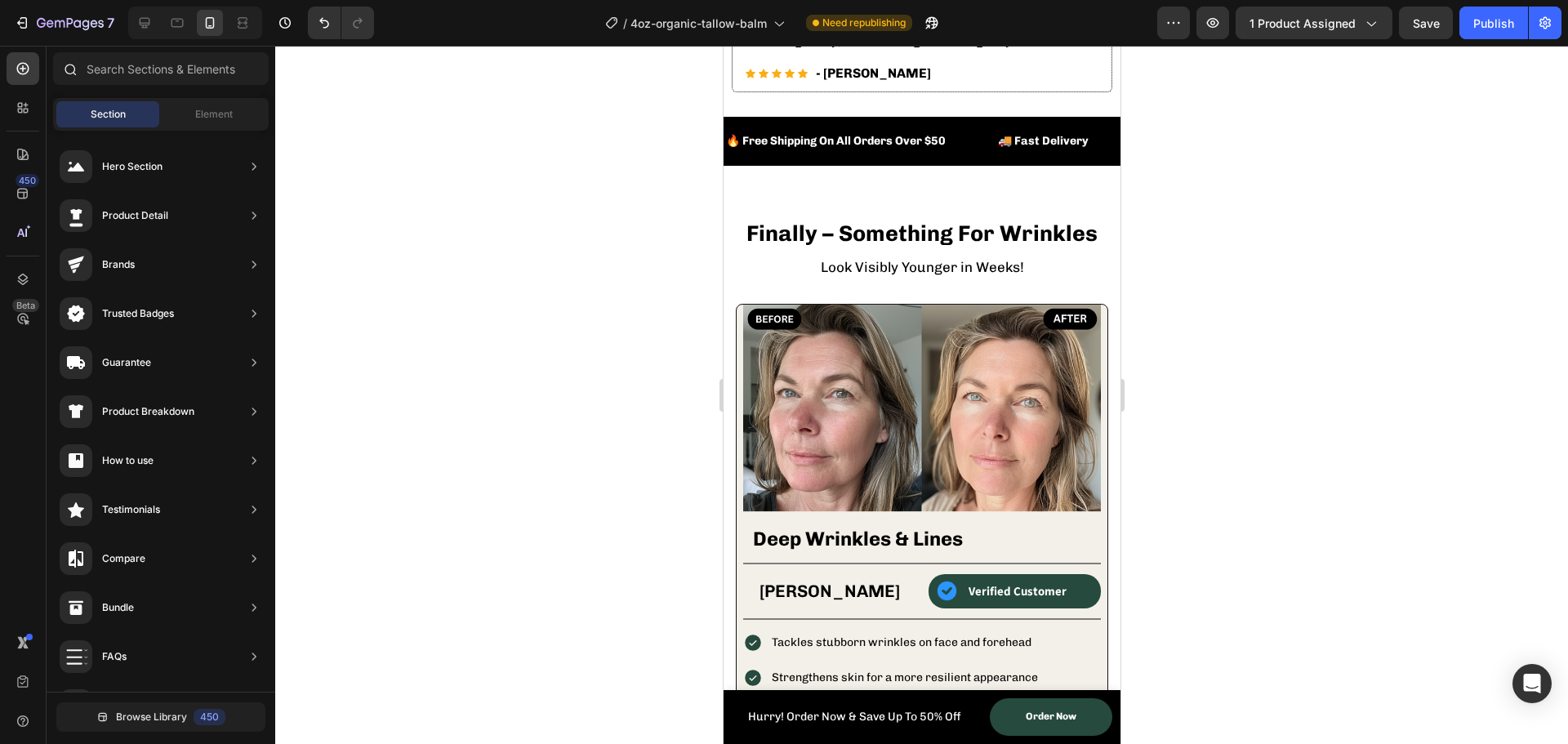
click at [57, 63] on div at bounding box center [70, 69] width 33 height 33
click at [889, 445] on img at bounding box center [922, 419] width 358 height 358
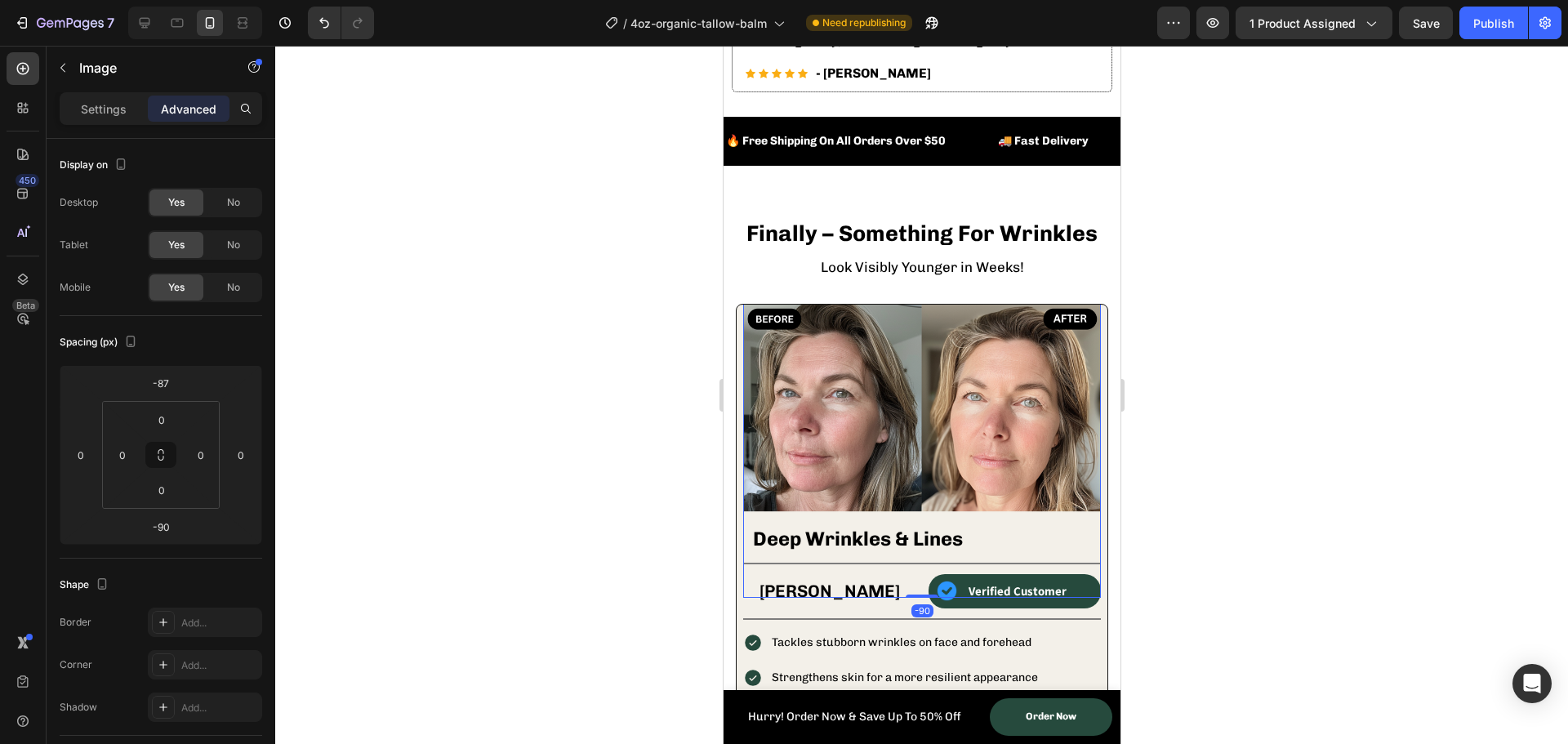
click at [863, 438] on img at bounding box center [922, 419] width 358 height 358
click at [103, 120] on div "Settings" at bounding box center [104, 108] width 82 height 27
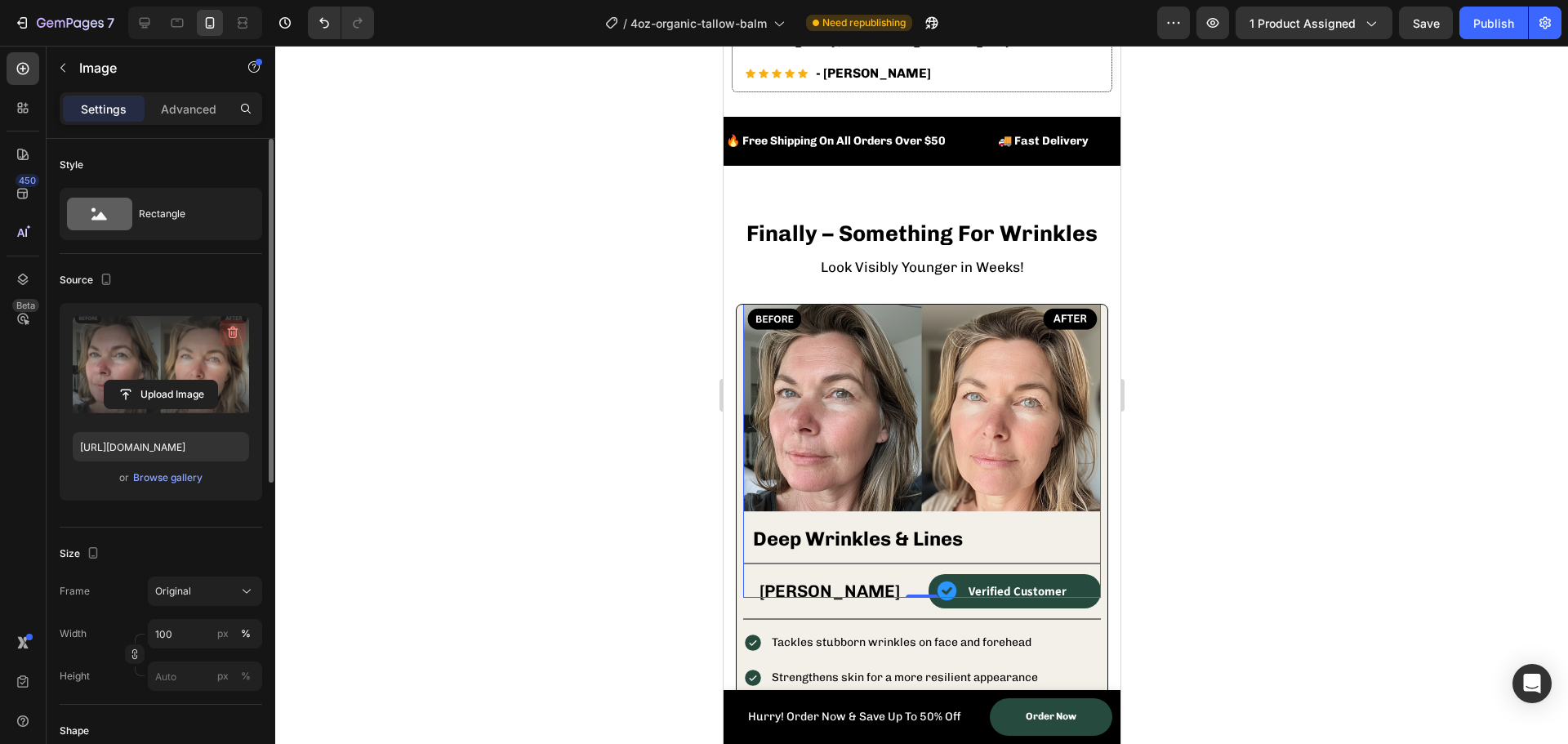
click at [231, 338] on icon "button" at bounding box center [234, 332] width 11 height 12
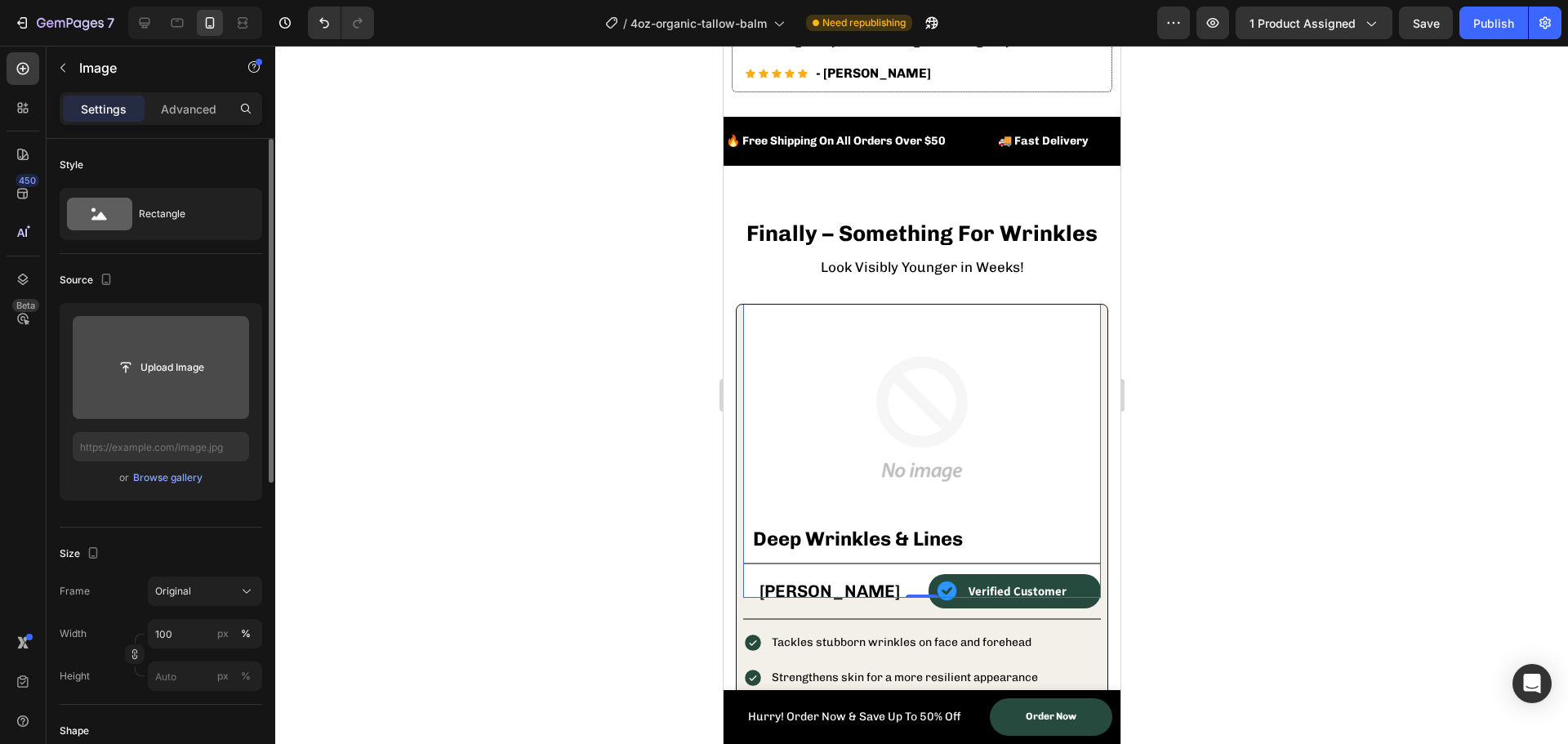
click at [129, 363] on input "file" at bounding box center [160, 368] width 113 height 28
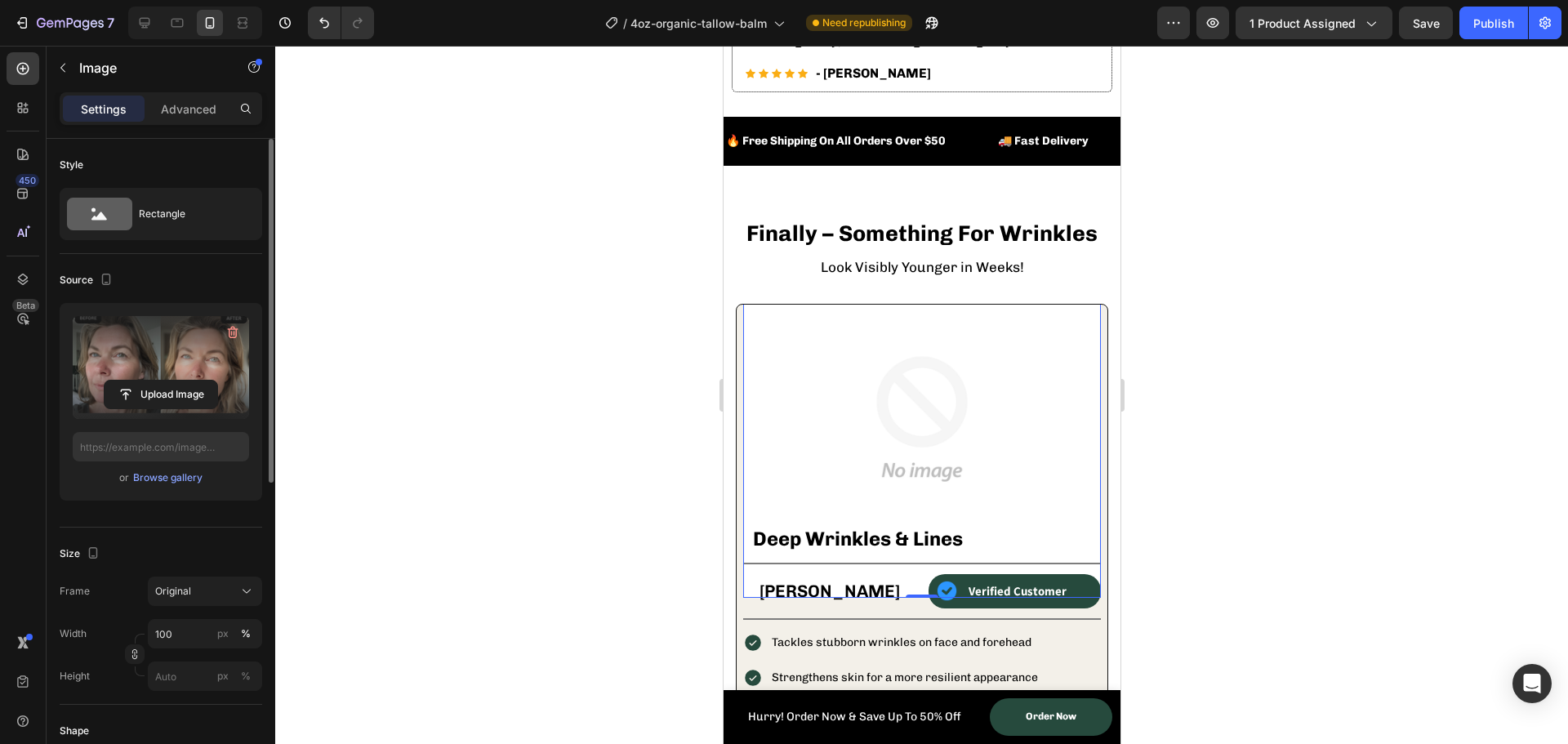
type input "[URL][DOMAIN_NAME]"
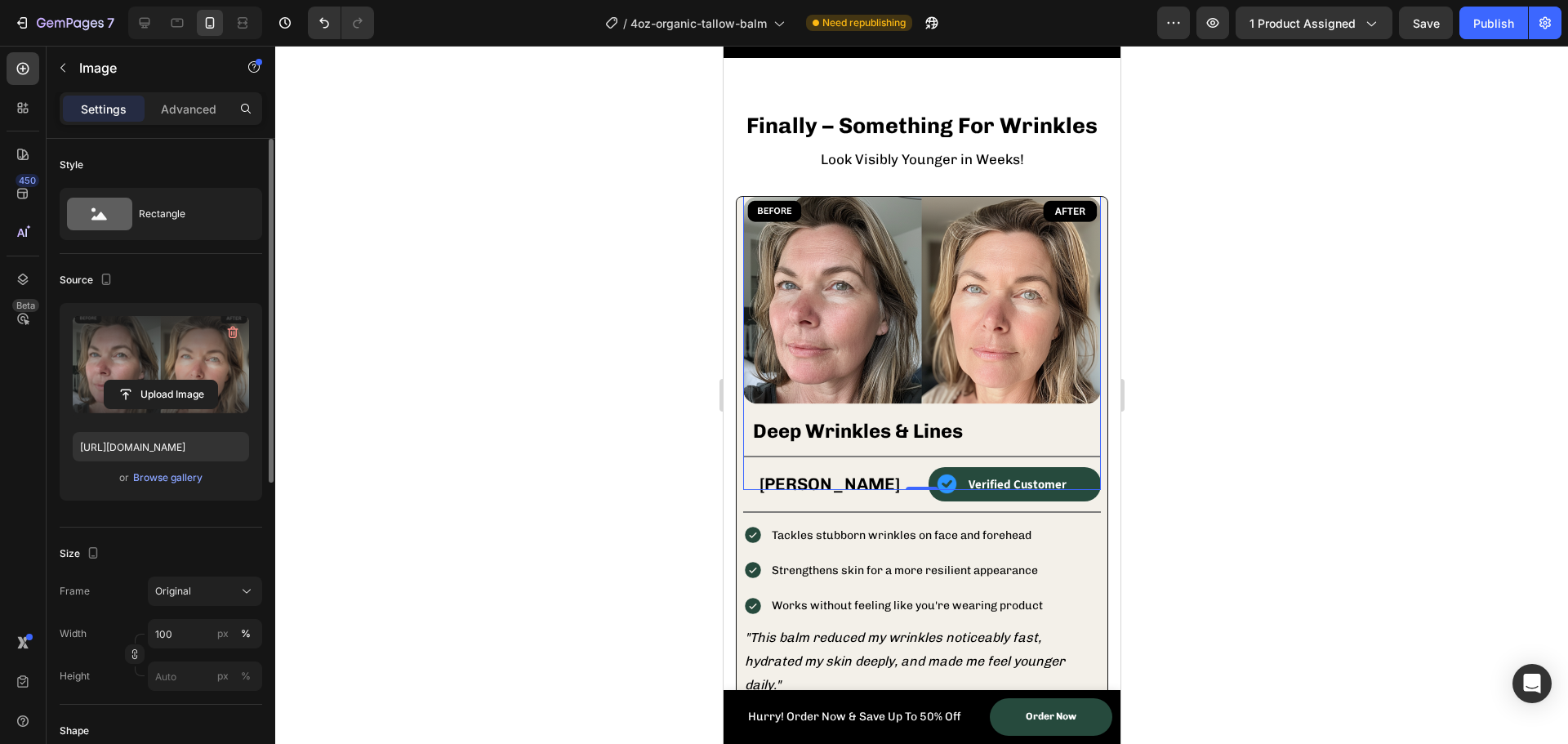
scroll to position [1552, 0]
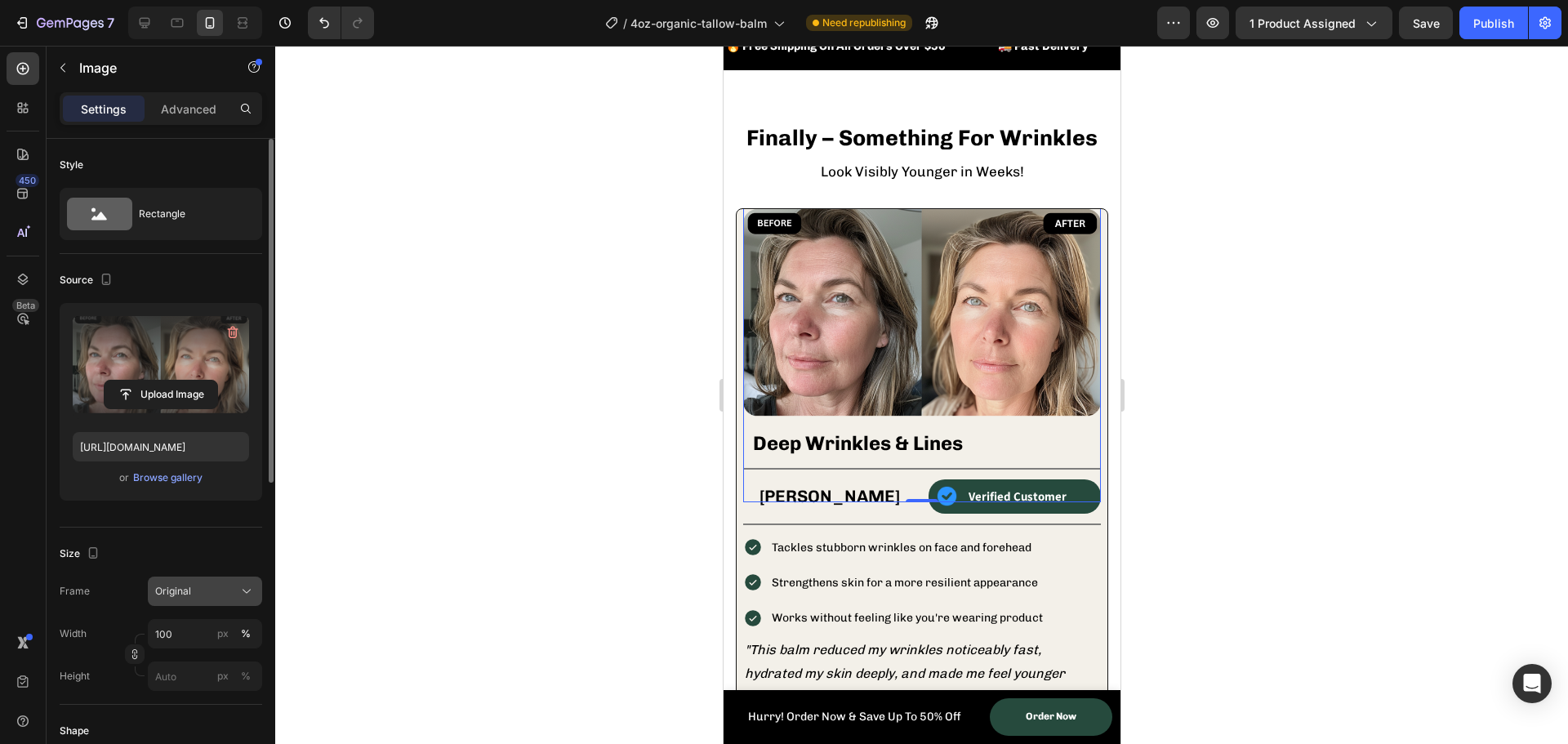
click at [176, 597] on span "Original" at bounding box center [172, 592] width 36 height 15
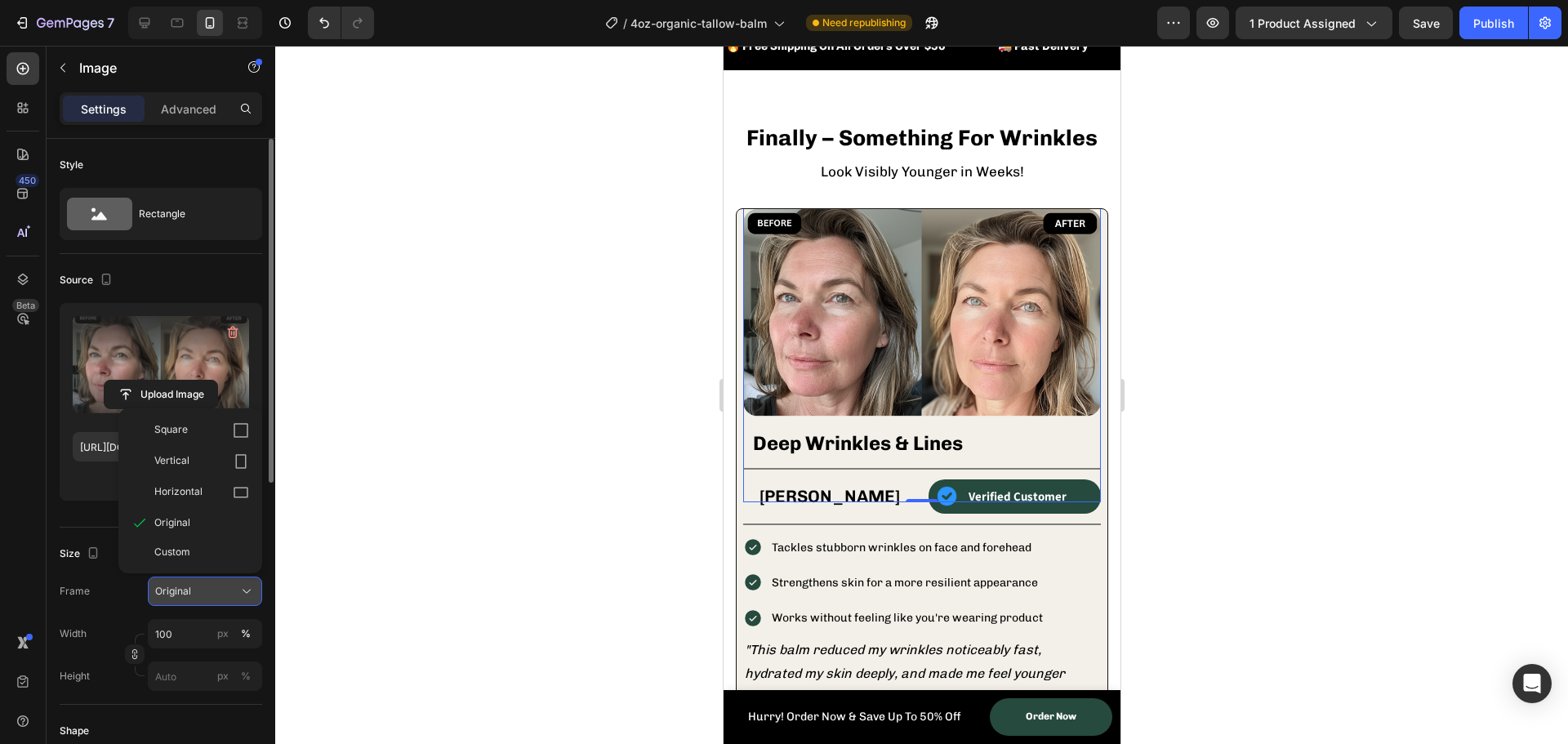
click at [176, 597] on span "Original" at bounding box center [172, 592] width 36 height 15
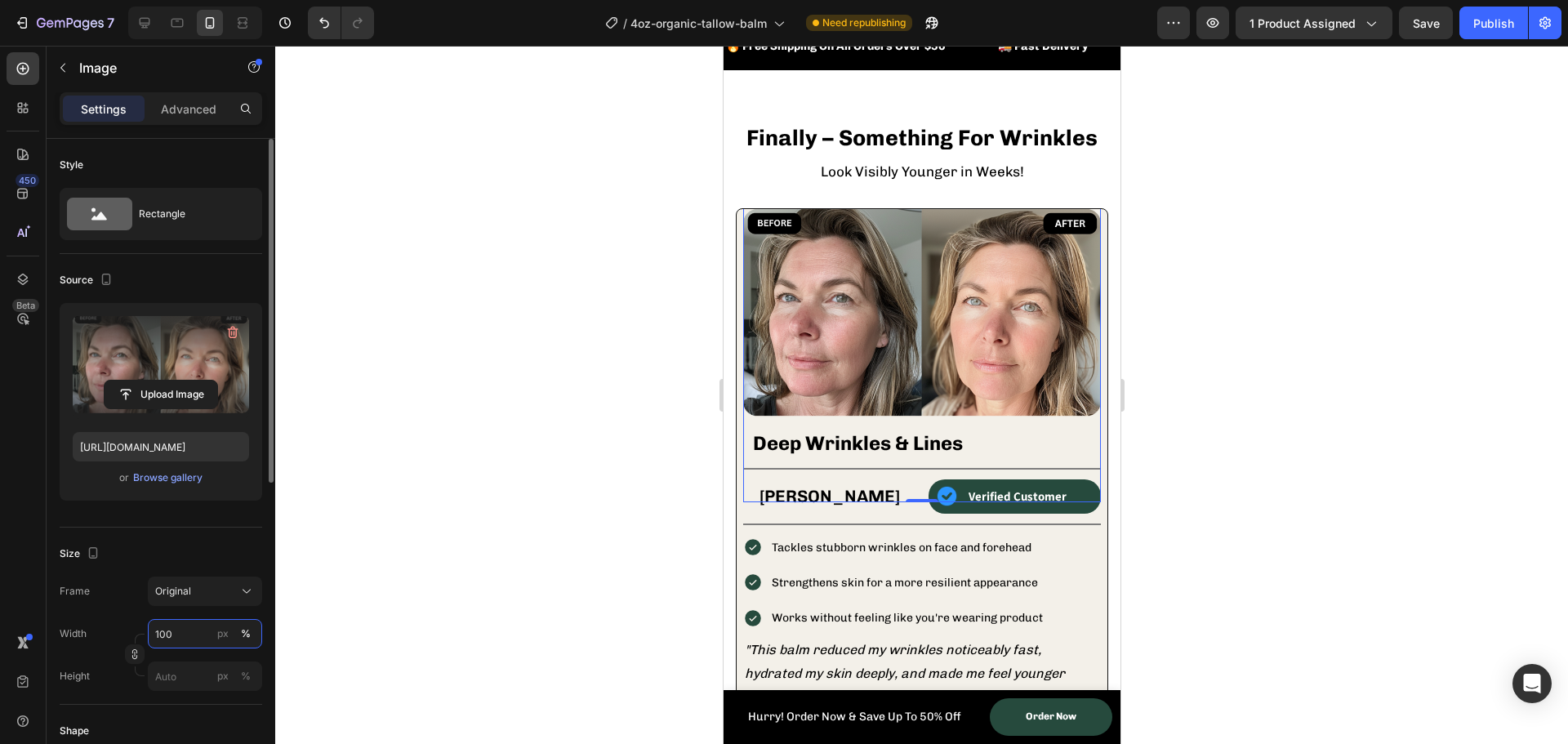
click at [173, 640] on input "100" at bounding box center [204, 634] width 115 height 29
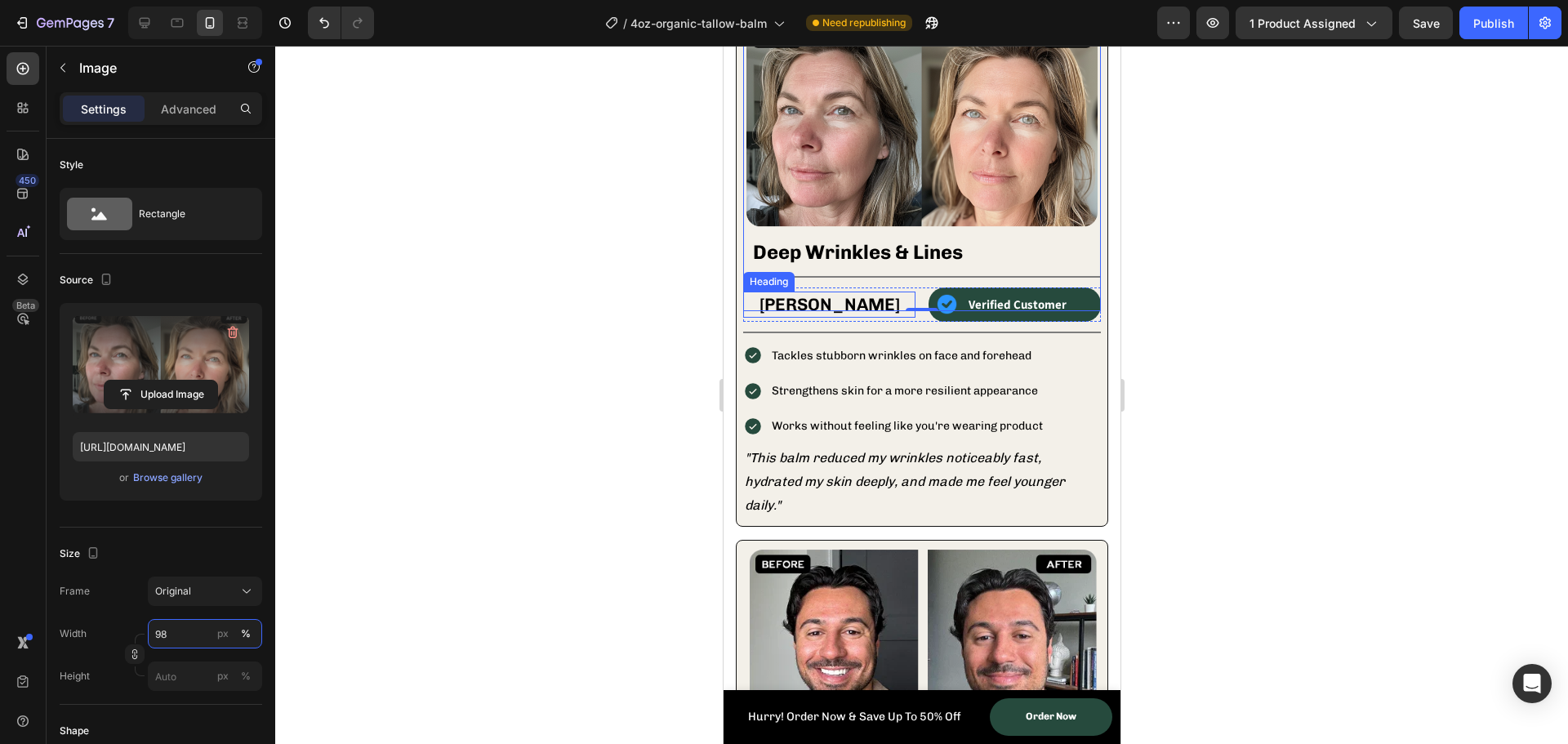
scroll to position [1716, 0]
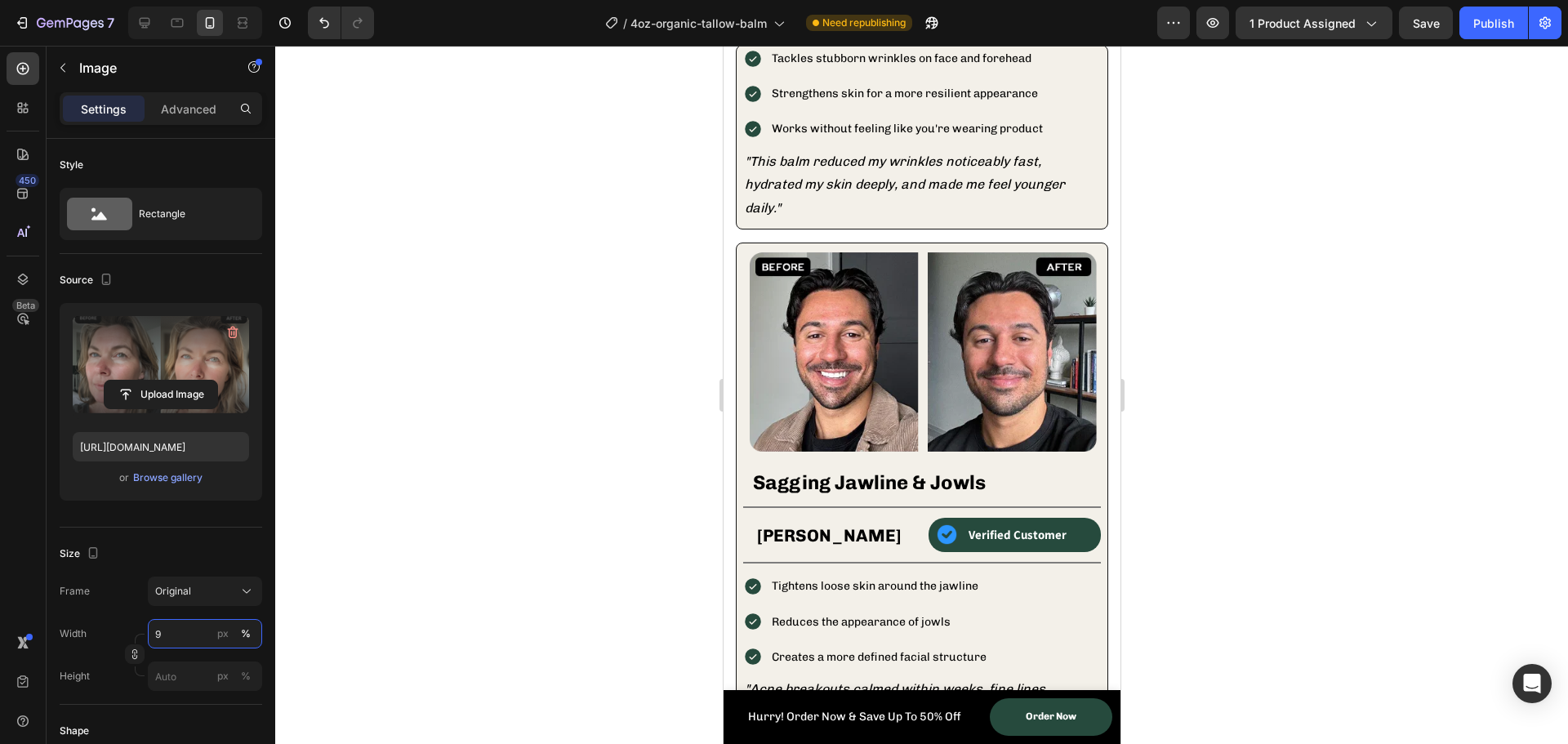
type input "96"
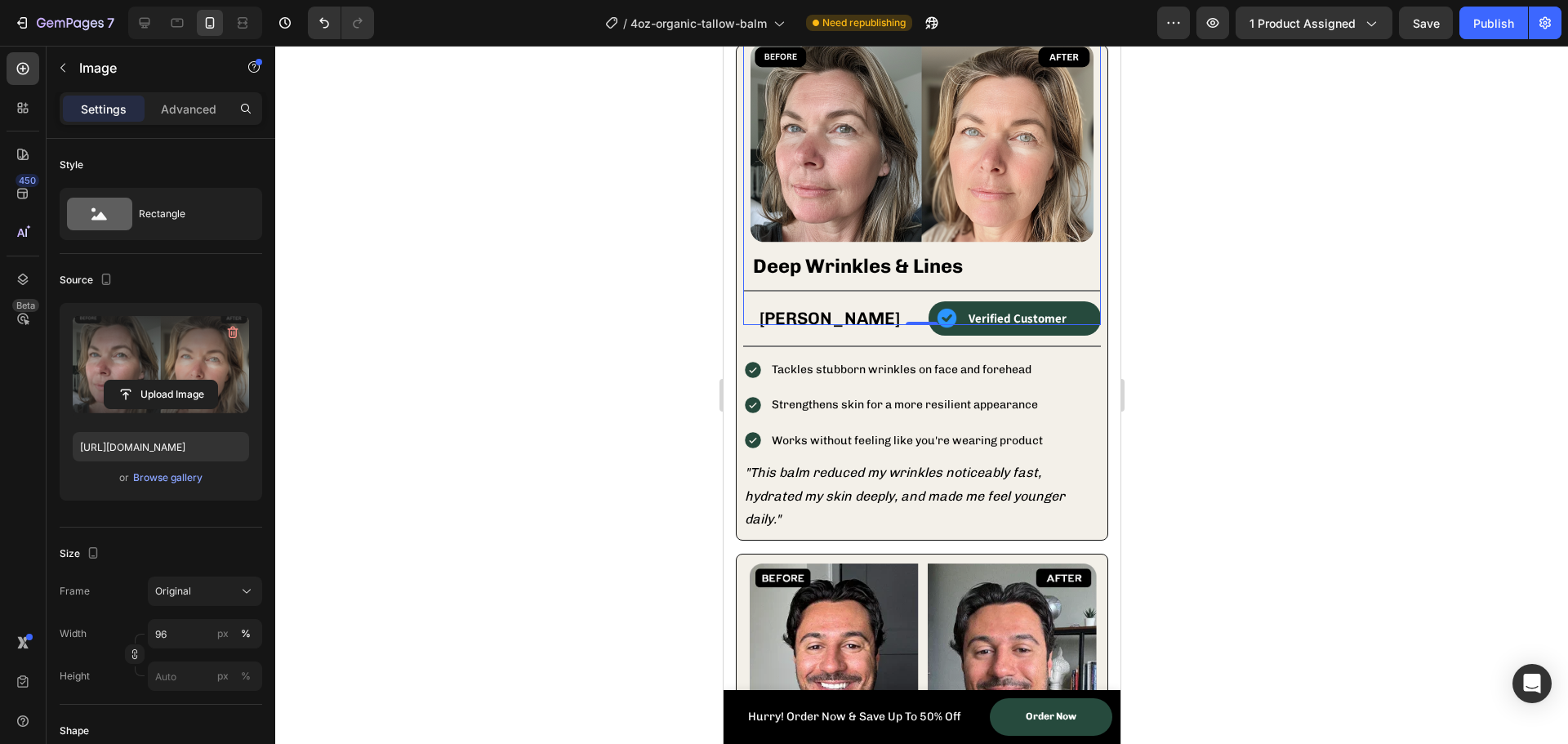
click at [569, 439] on div at bounding box center [922, 395] width 1293 height 699
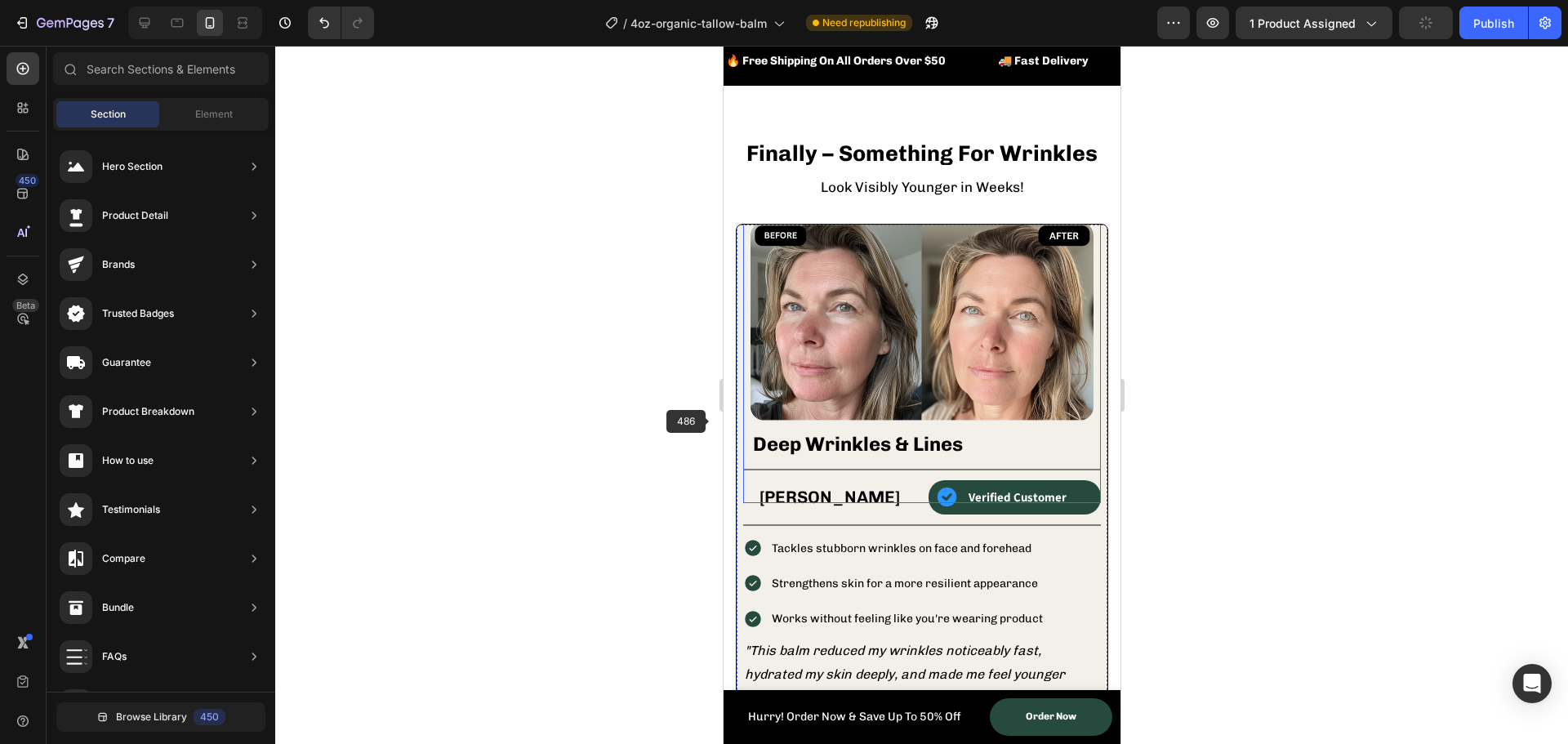
scroll to position [1471, 0]
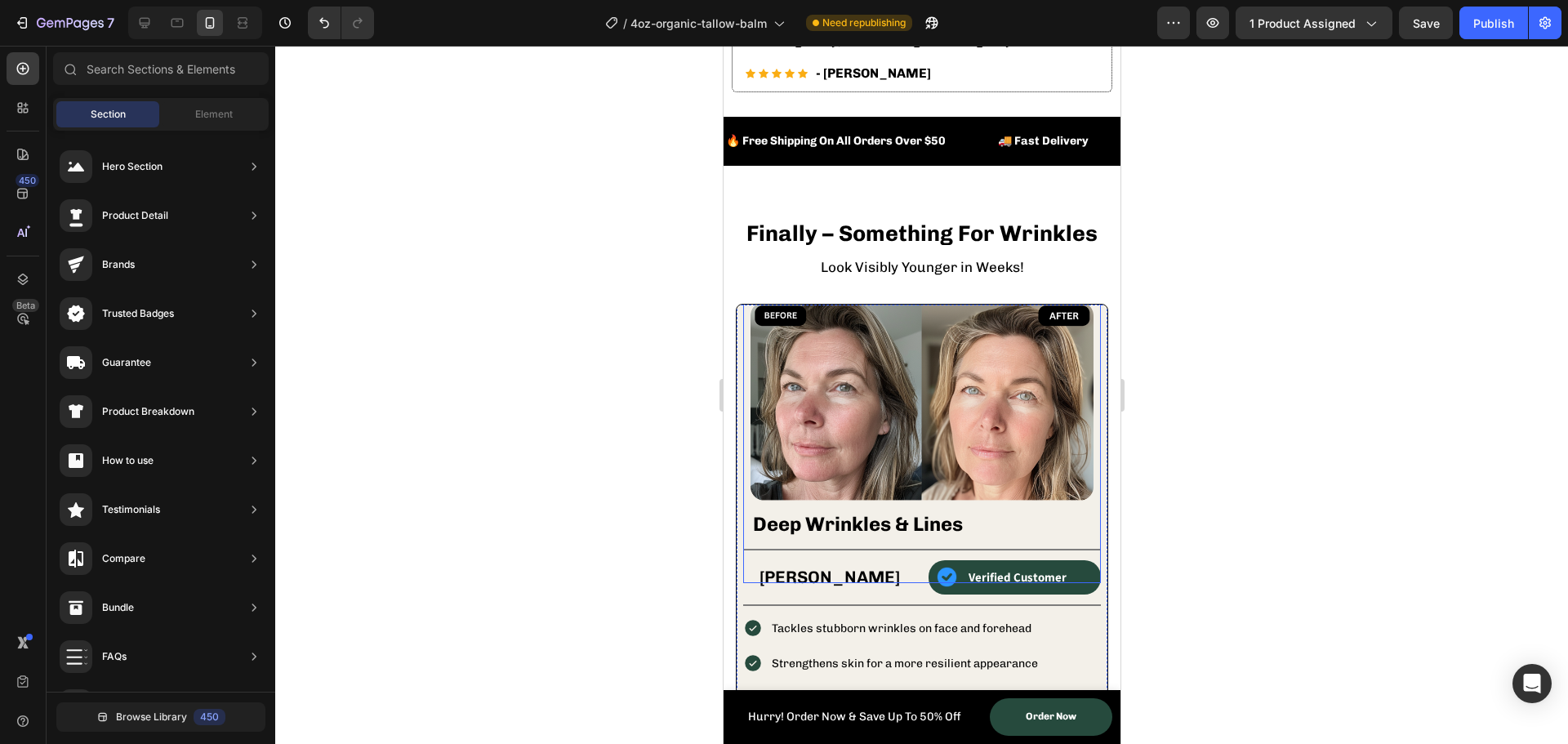
click at [826, 391] on img at bounding box center [922, 412] width 343 height 343
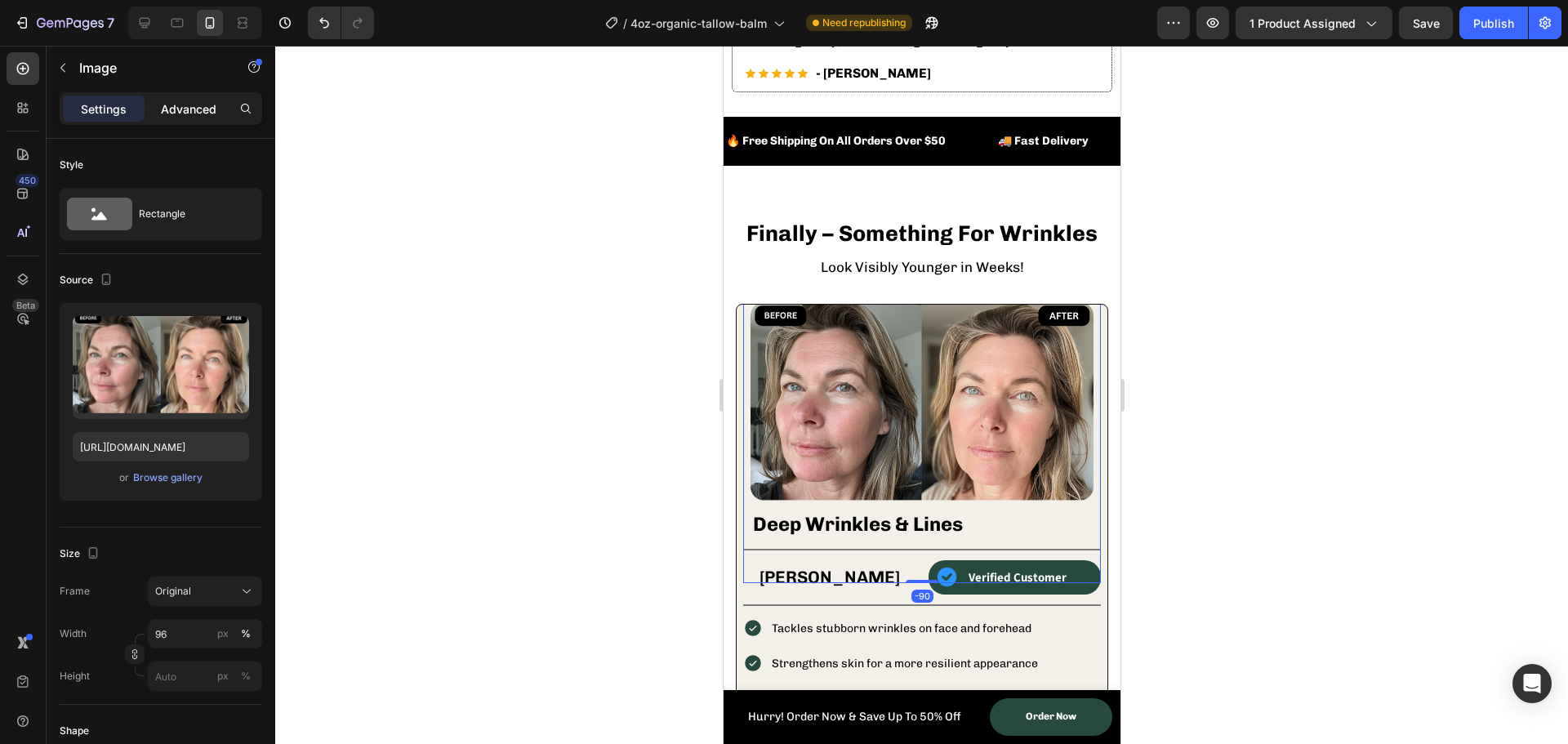
click at [190, 113] on p "Advanced" at bounding box center [188, 109] width 56 height 17
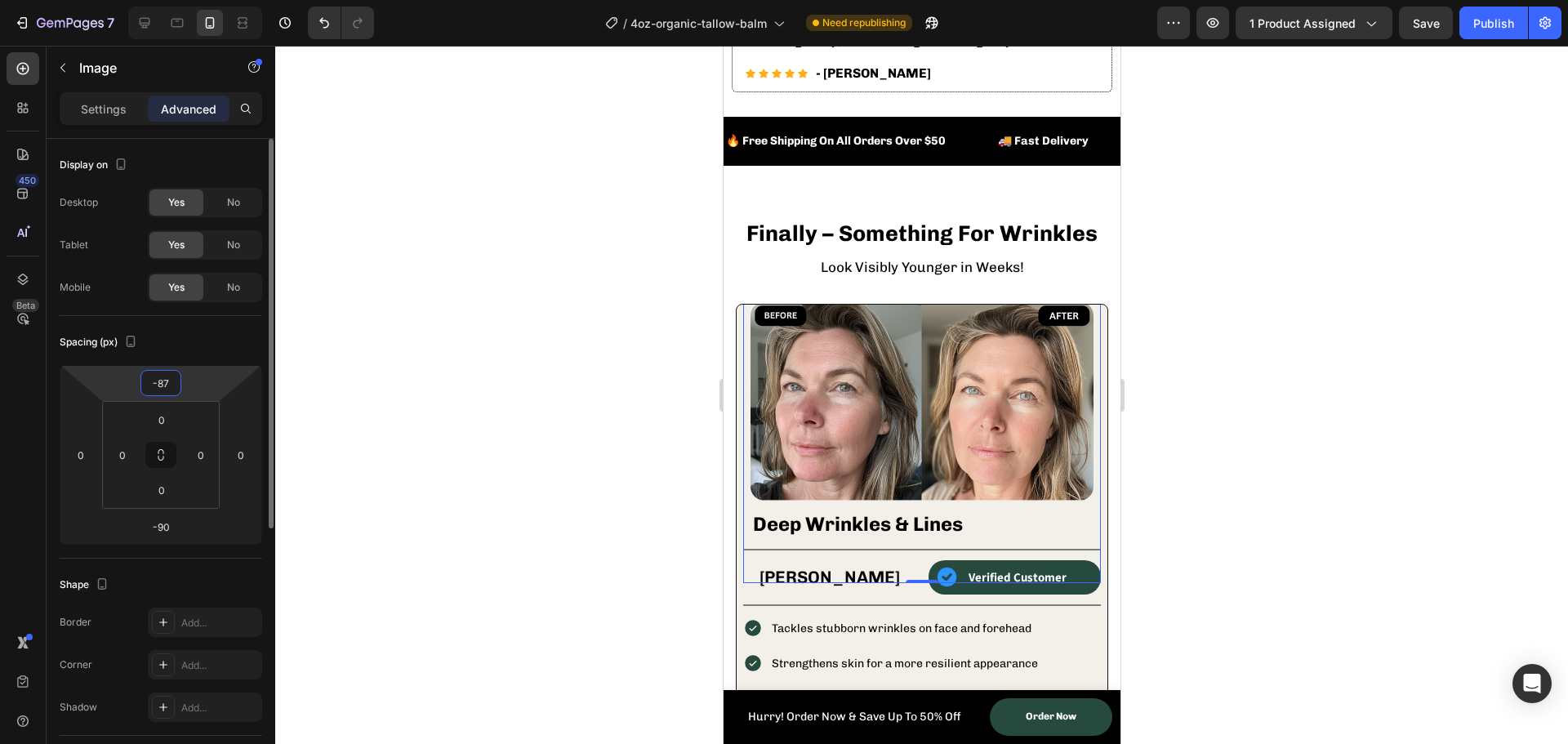
click at [171, 385] on input "-87" at bounding box center [161, 383] width 33 height 25
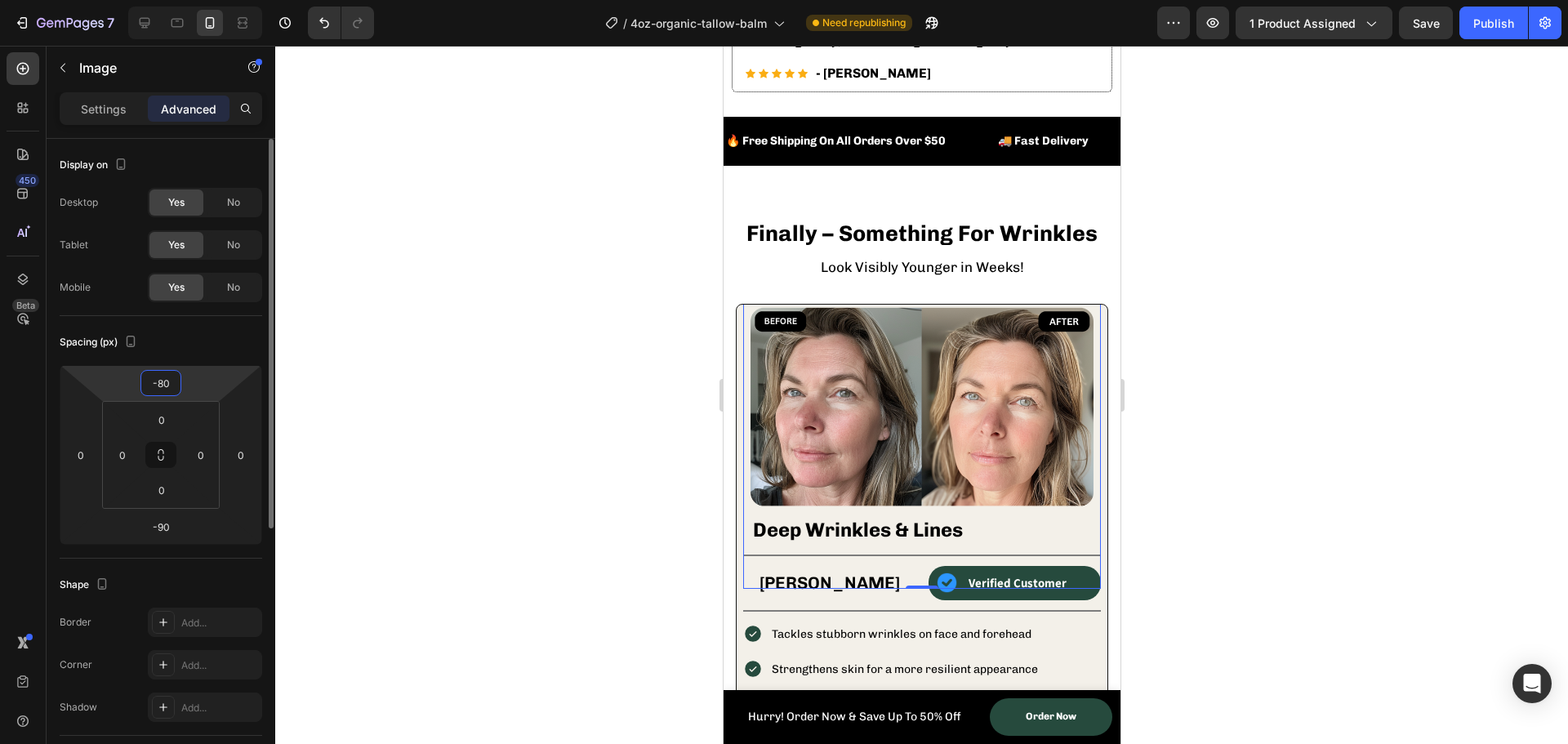
type input "-8"
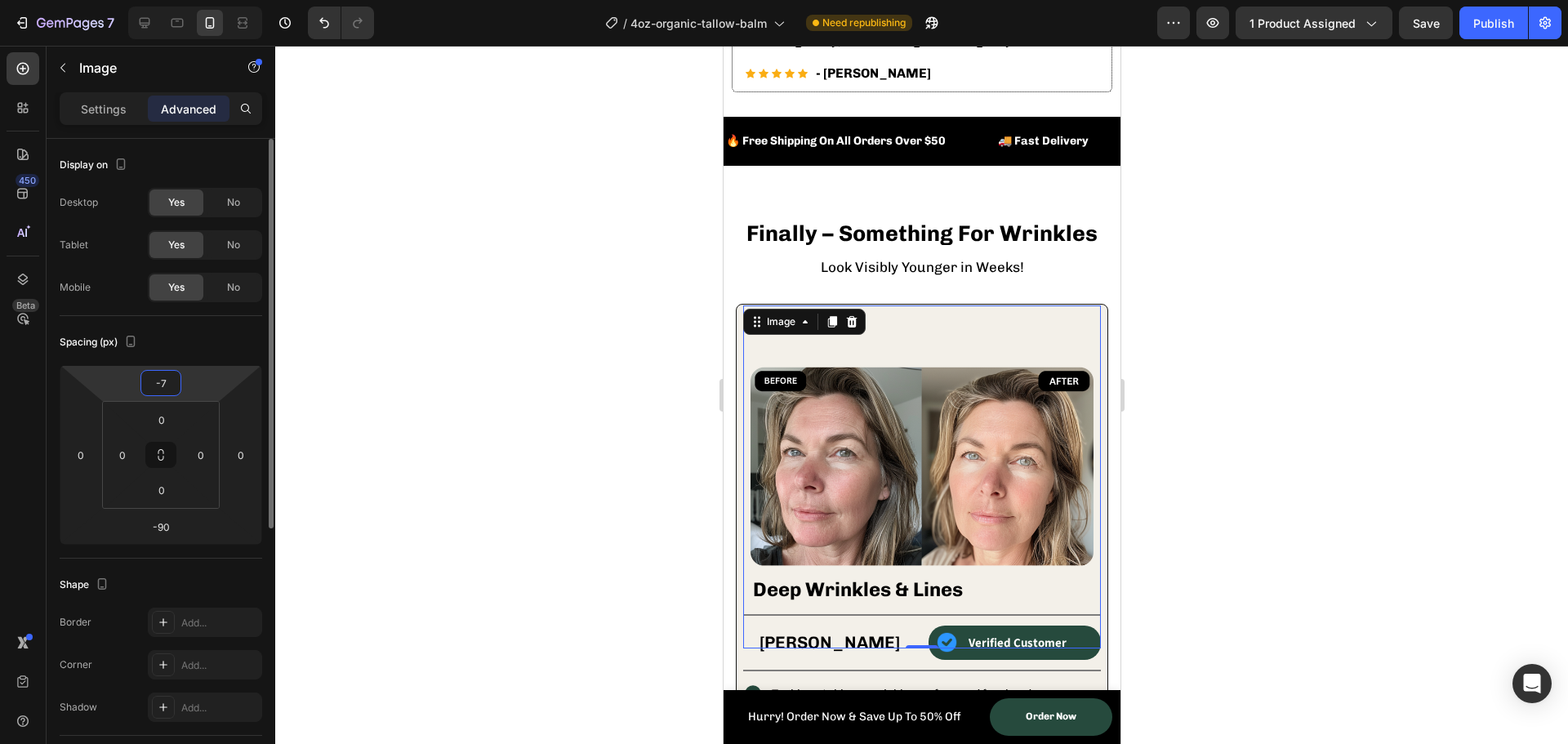
type input "-76"
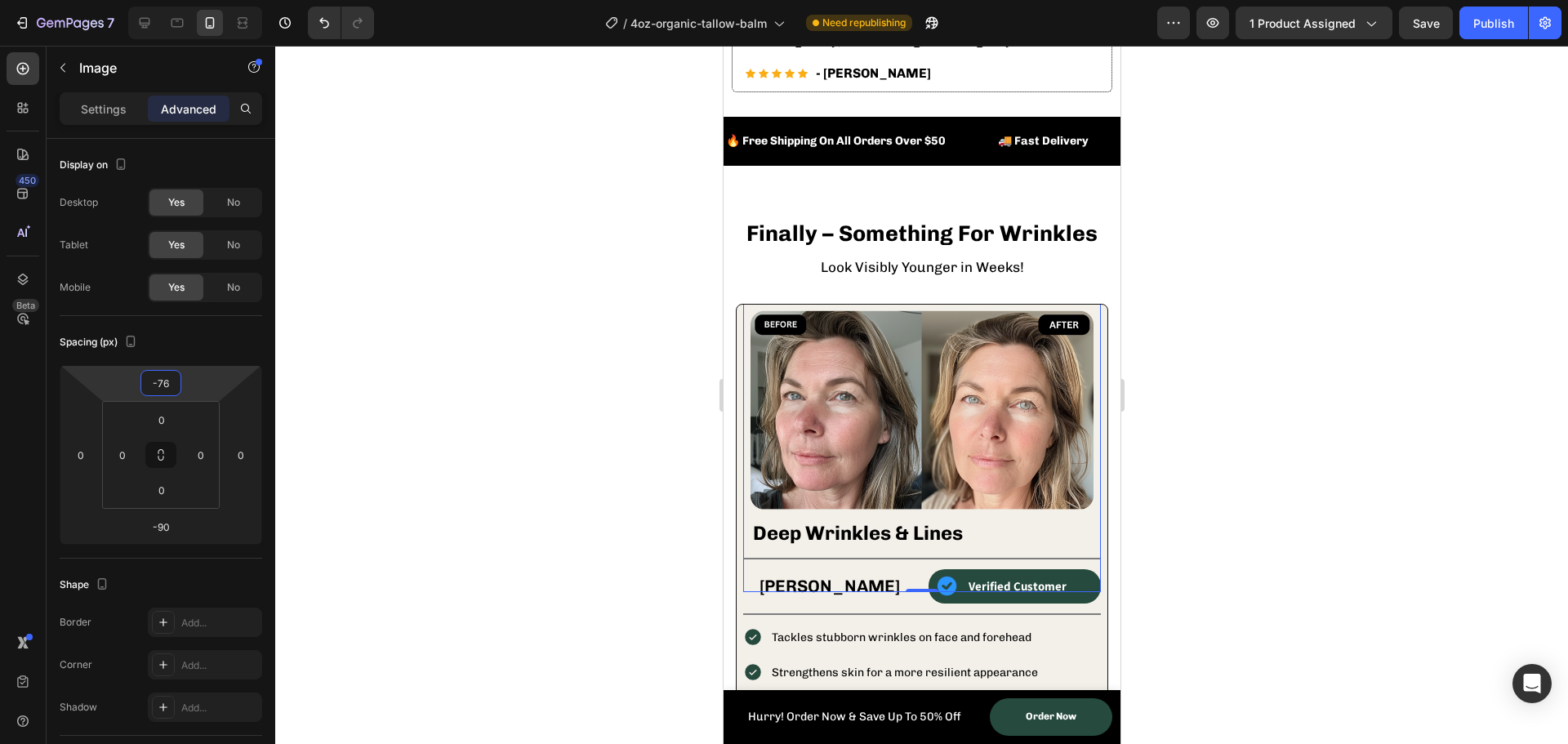
click at [406, 300] on div at bounding box center [922, 395] width 1293 height 699
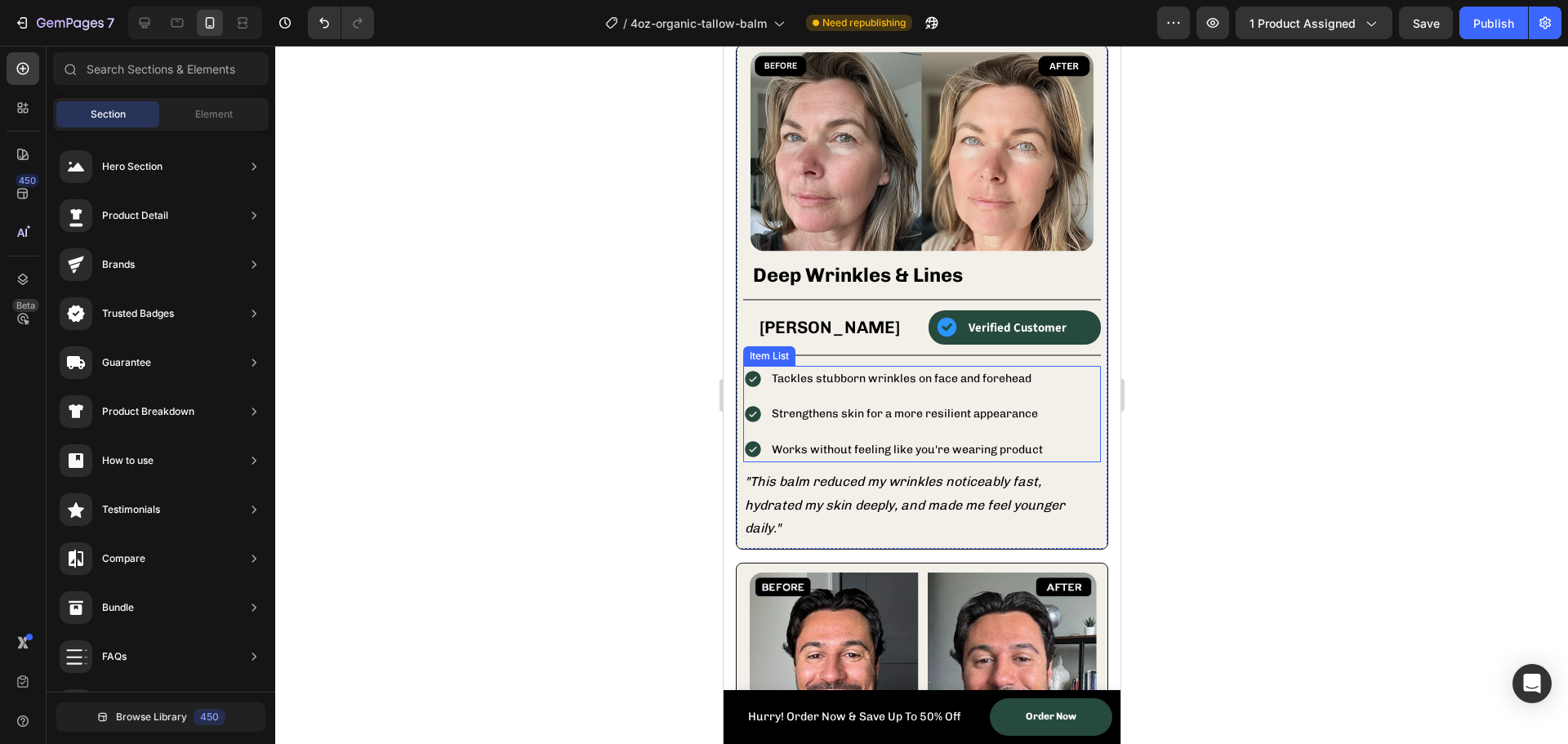
scroll to position [1634, 0]
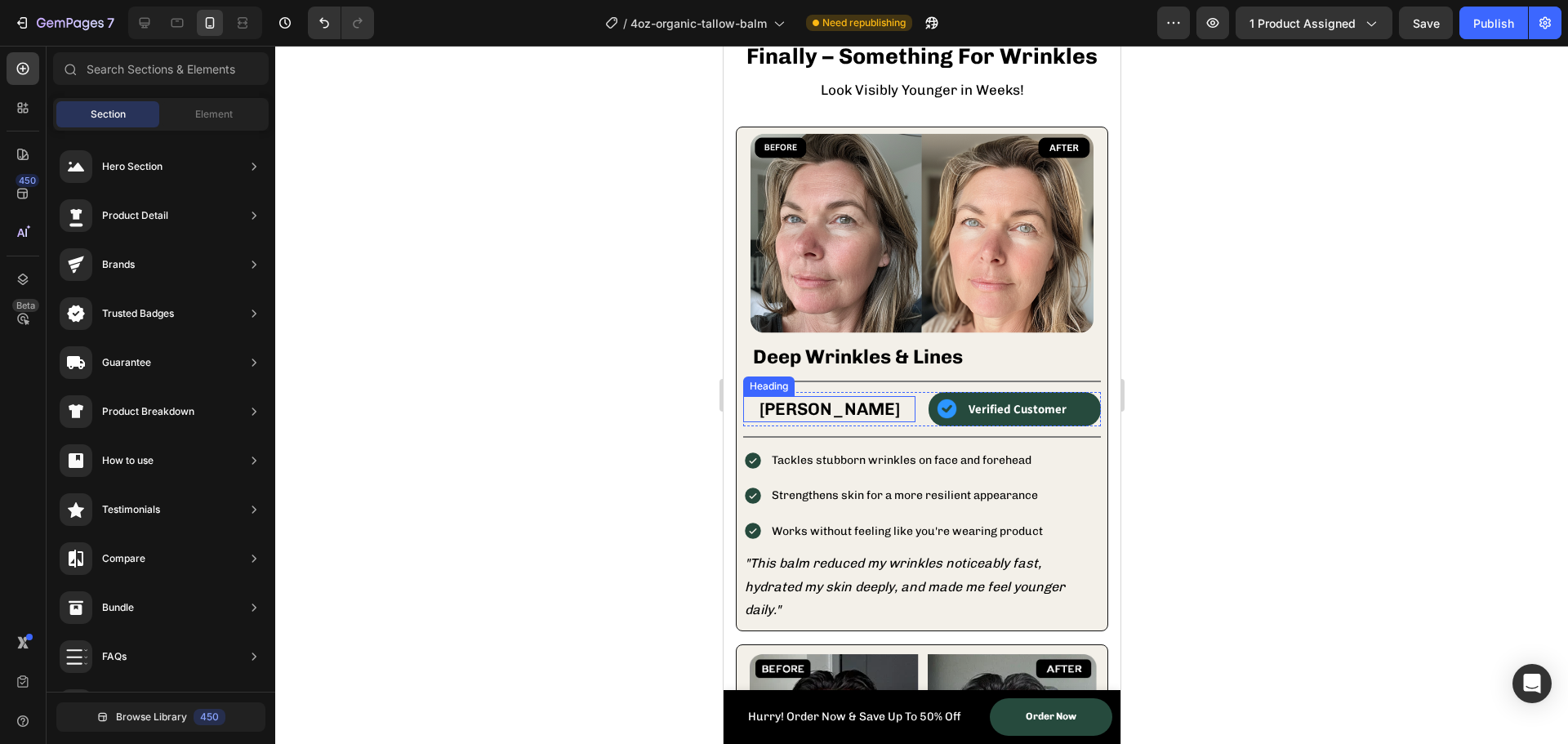
click at [821, 405] on h3 "[PERSON_NAME]" at bounding box center [829, 409] width 172 height 26
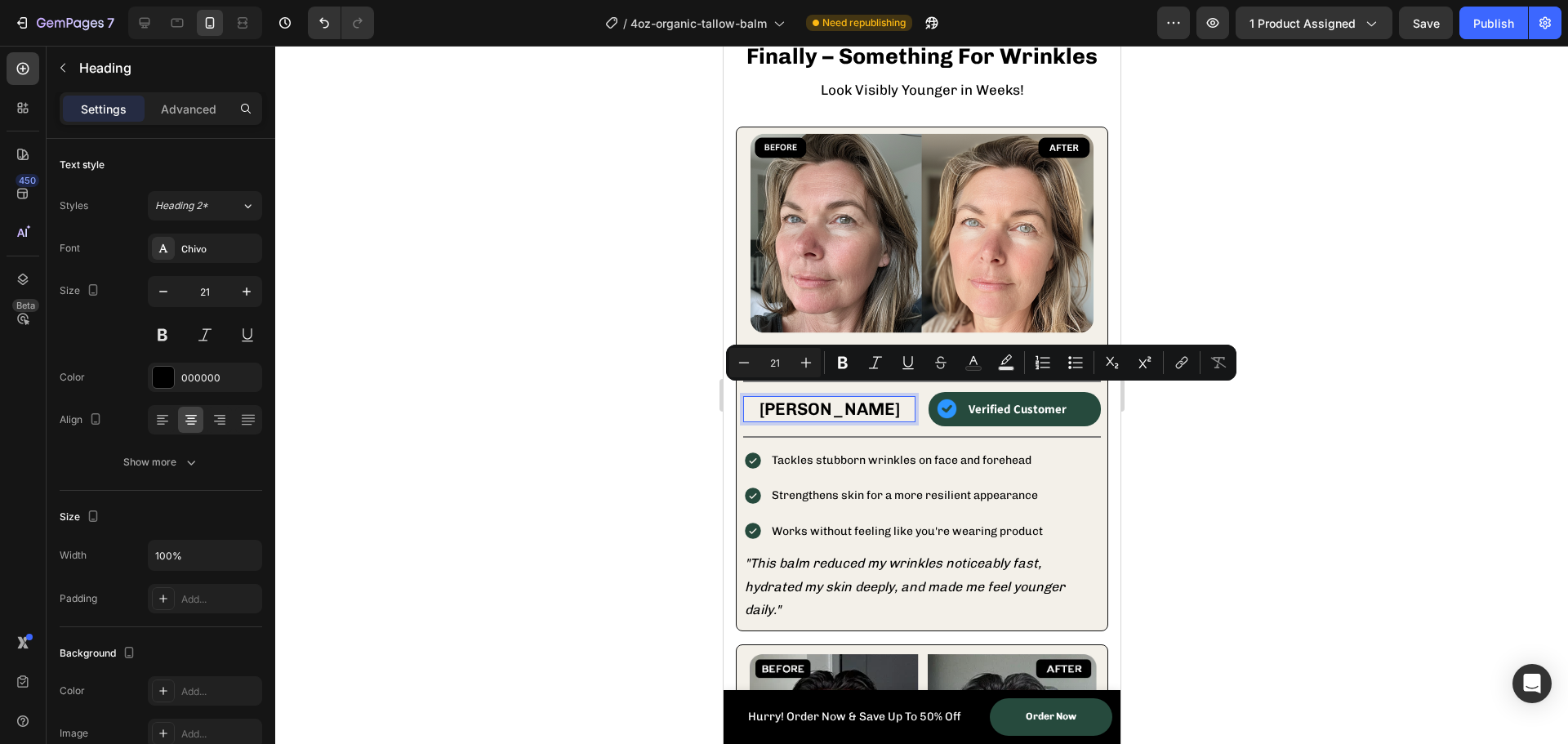
click at [835, 398] on p "[PERSON_NAME]" at bounding box center [828, 409] width 169 height 22
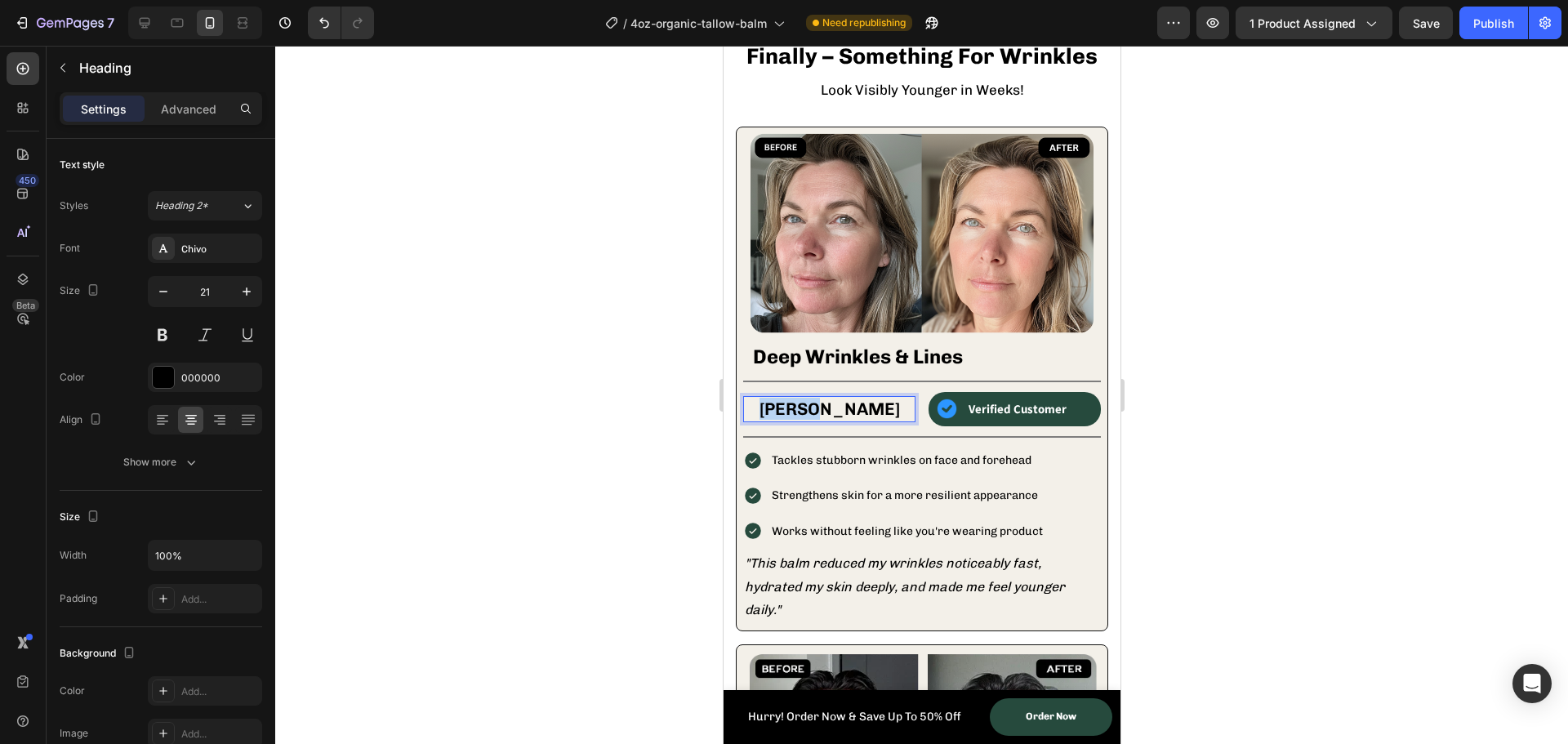
click at [835, 398] on p "[PERSON_NAME]" at bounding box center [828, 409] width 169 height 22
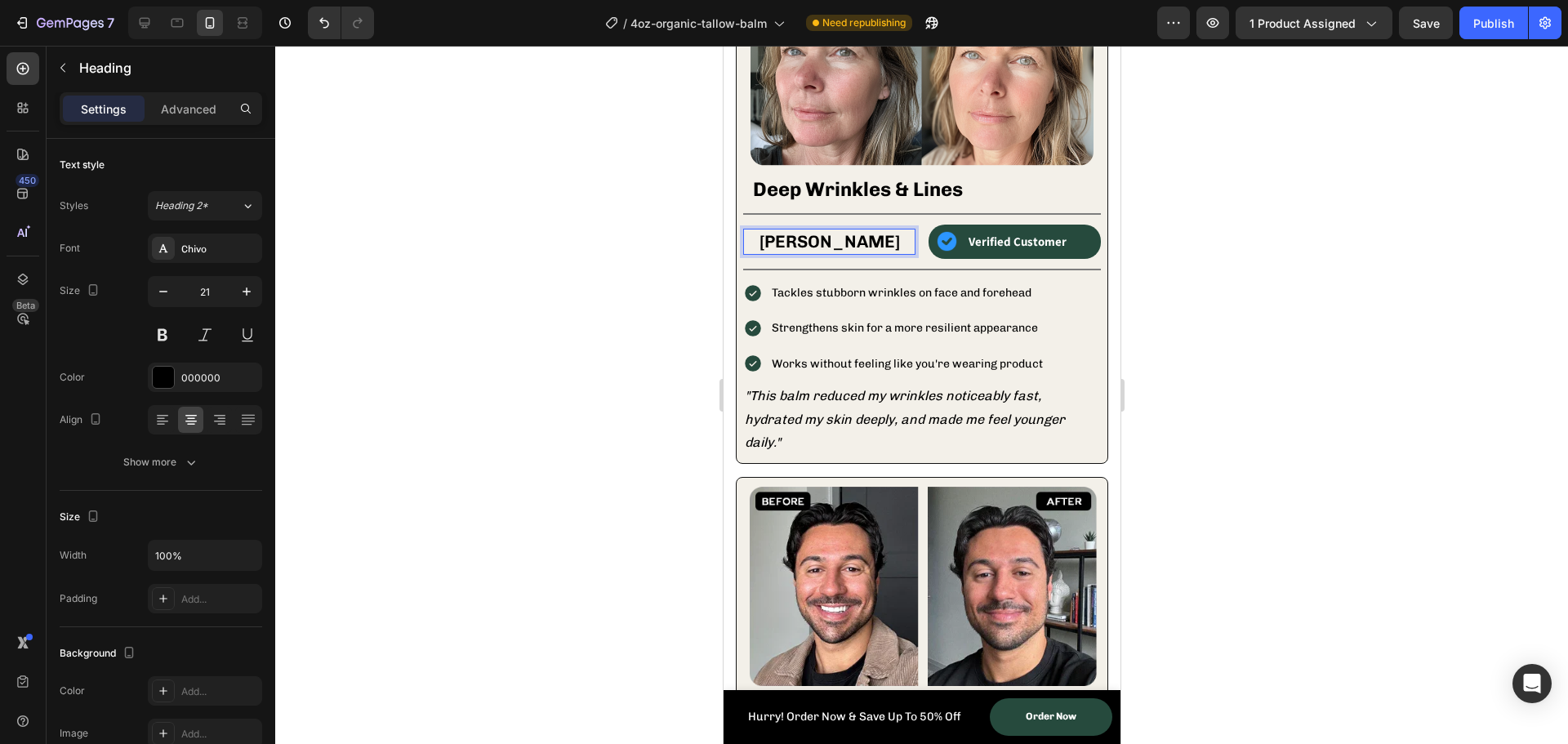
scroll to position [1633, 0]
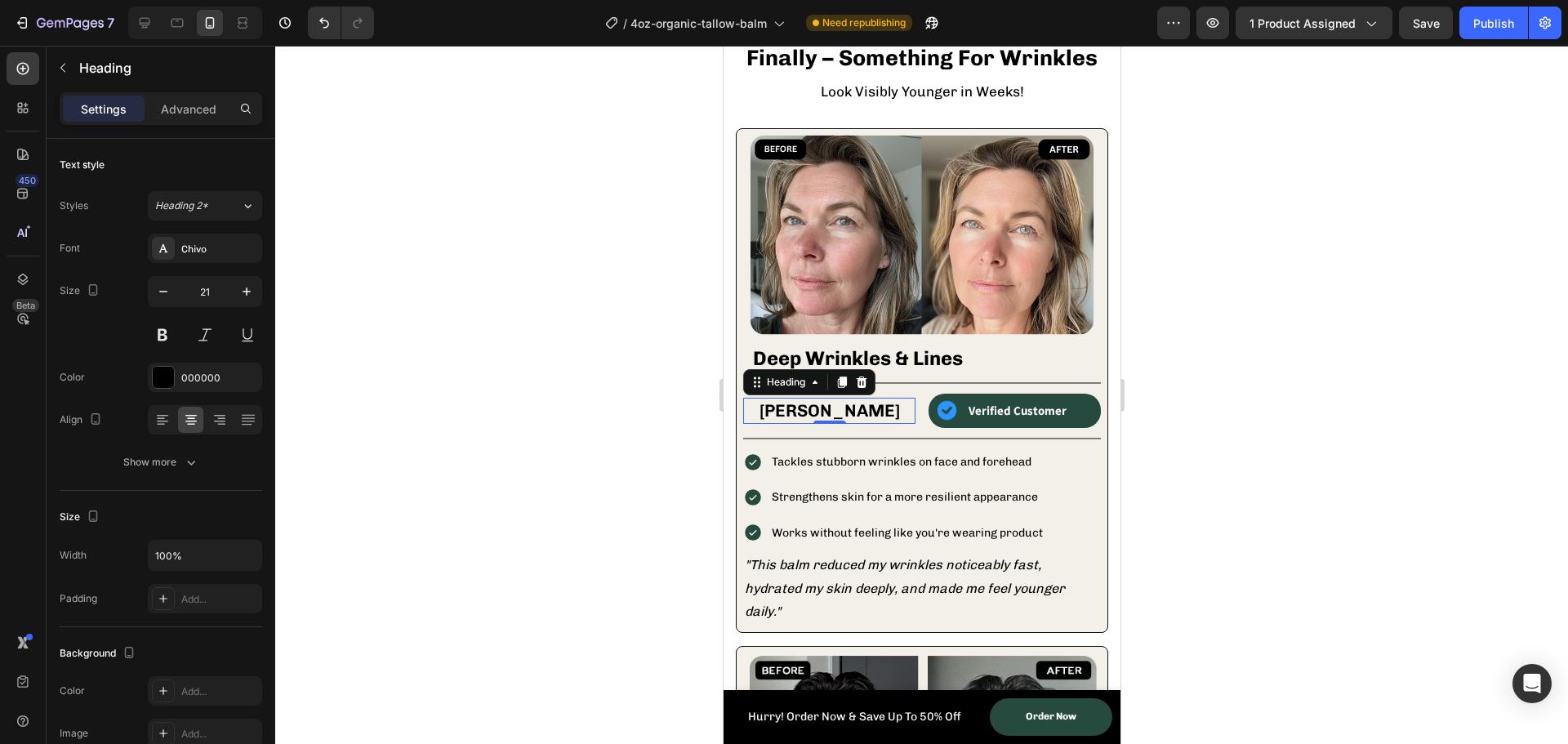
click at [570, 413] on div at bounding box center [922, 395] width 1293 height 699
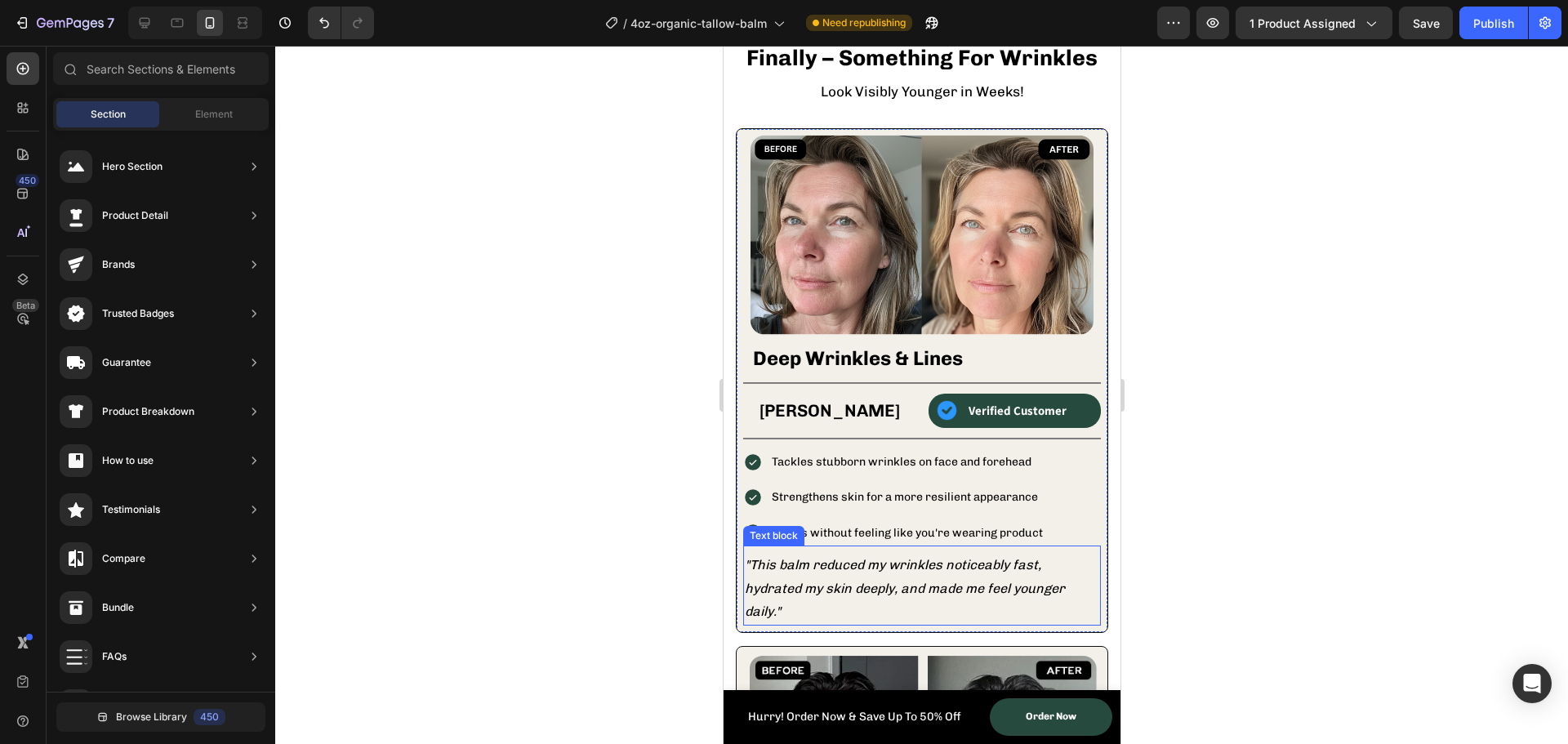
click at [779, 602] on icon ""This balm reduced my wrinkles noticeably fast, hydrated my skin deeply, and ma…" at bounding box center [903, 588] width 320 height 63
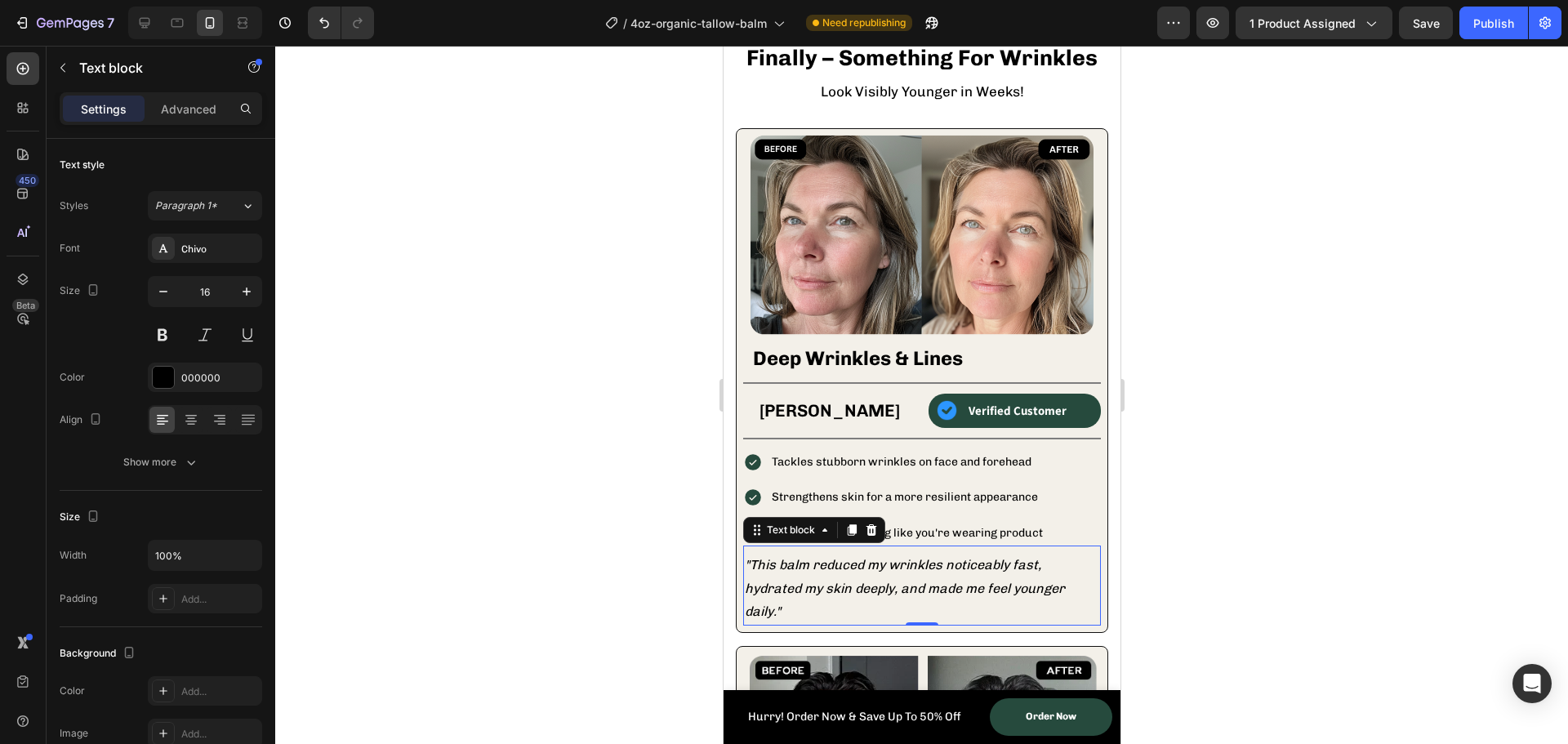
click at [770, 600] on icon ""This balm reduced my wrinkles noticeably fast, hydrated my skin deeply, and ma…" at bounding box center [903, 588] width 320 height 63
click at [775, 601] on icon ""This balm reduced my wrinkles noticeably fast, hydrated my skin deeply, and ma…" at bounding box center [903, 588] width 320 height 63
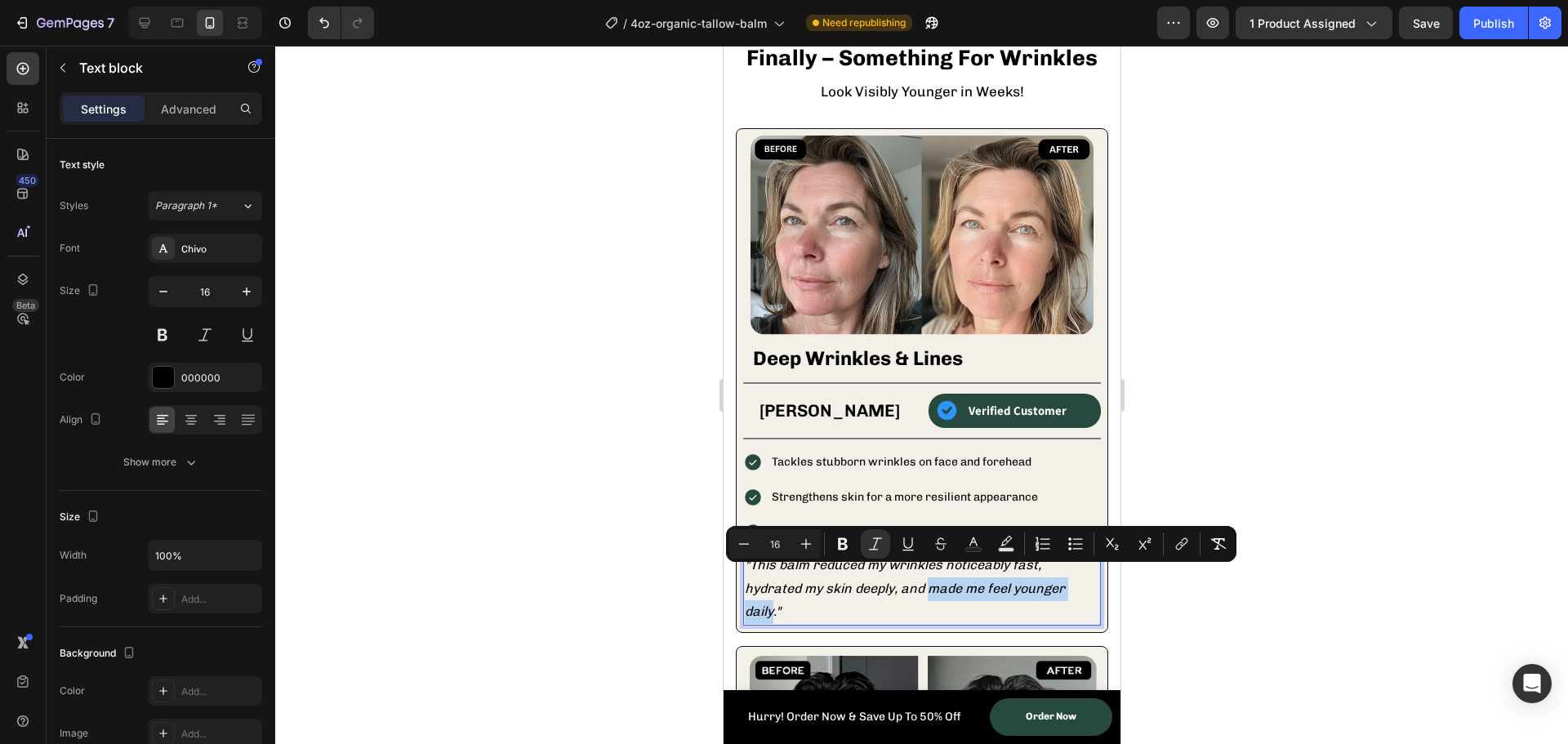
drag, startPoint x: 772, startPoint y: 604, endPoint x: 926, endPoint y: 583, distance: 155.4
click at [926, 583] on icon ""This balm reduced my wrinkles noticeably fast, hydrated my skin deeply, and ma…" at bounding box center [903, 588] width 320 height 63
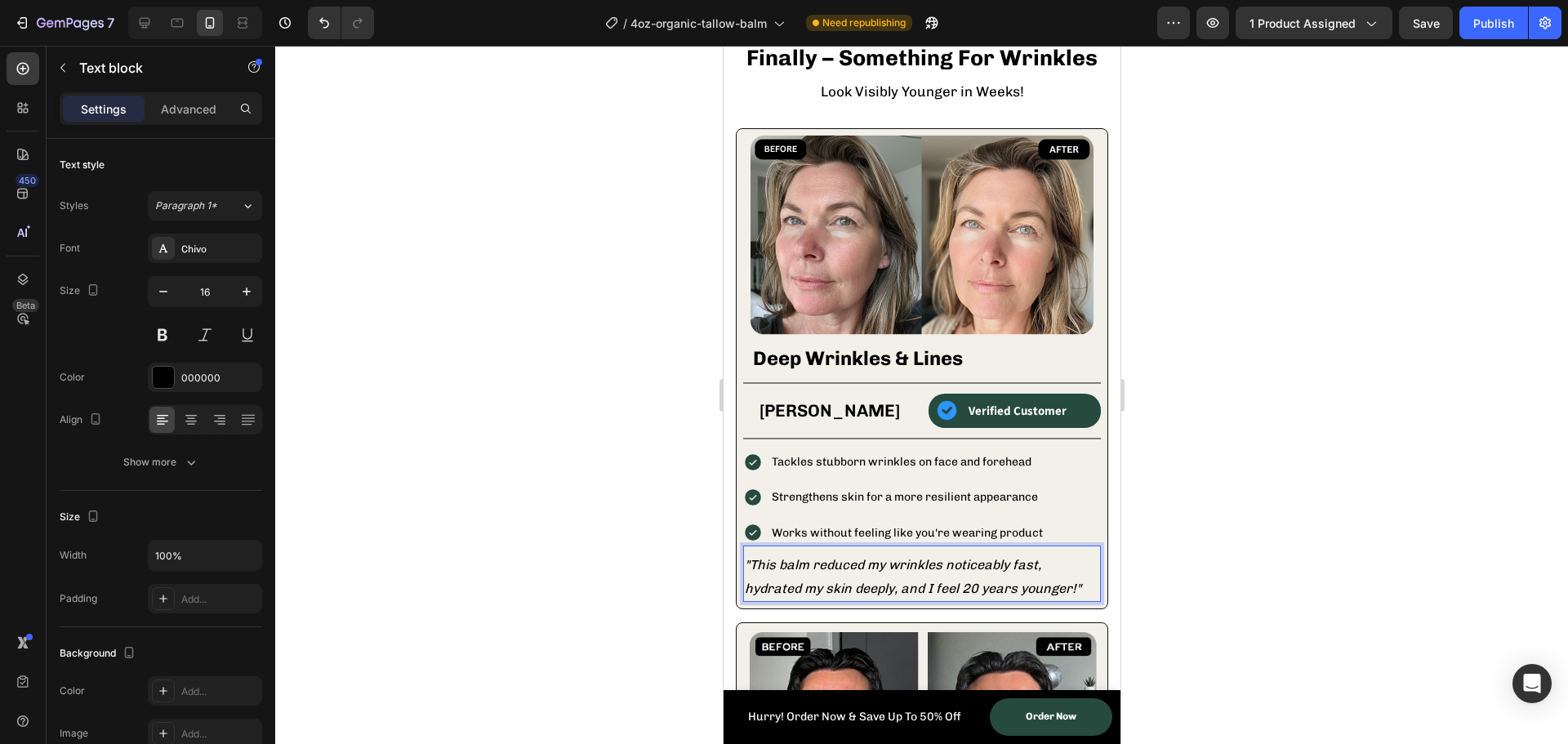
click at [640, 502] on div at bounding box center [922, 395] width 1293 height 699
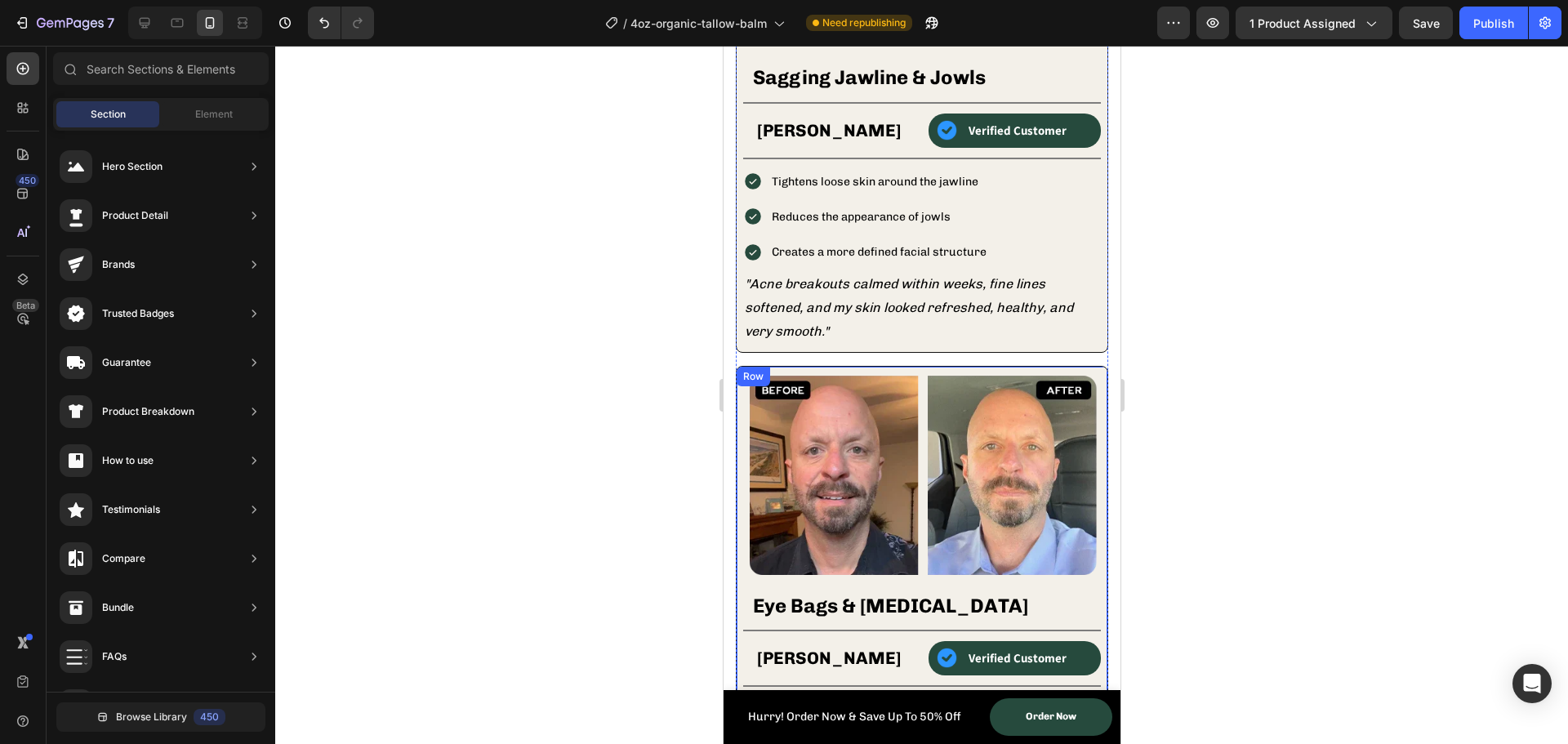
scroll to position [1960, 0]
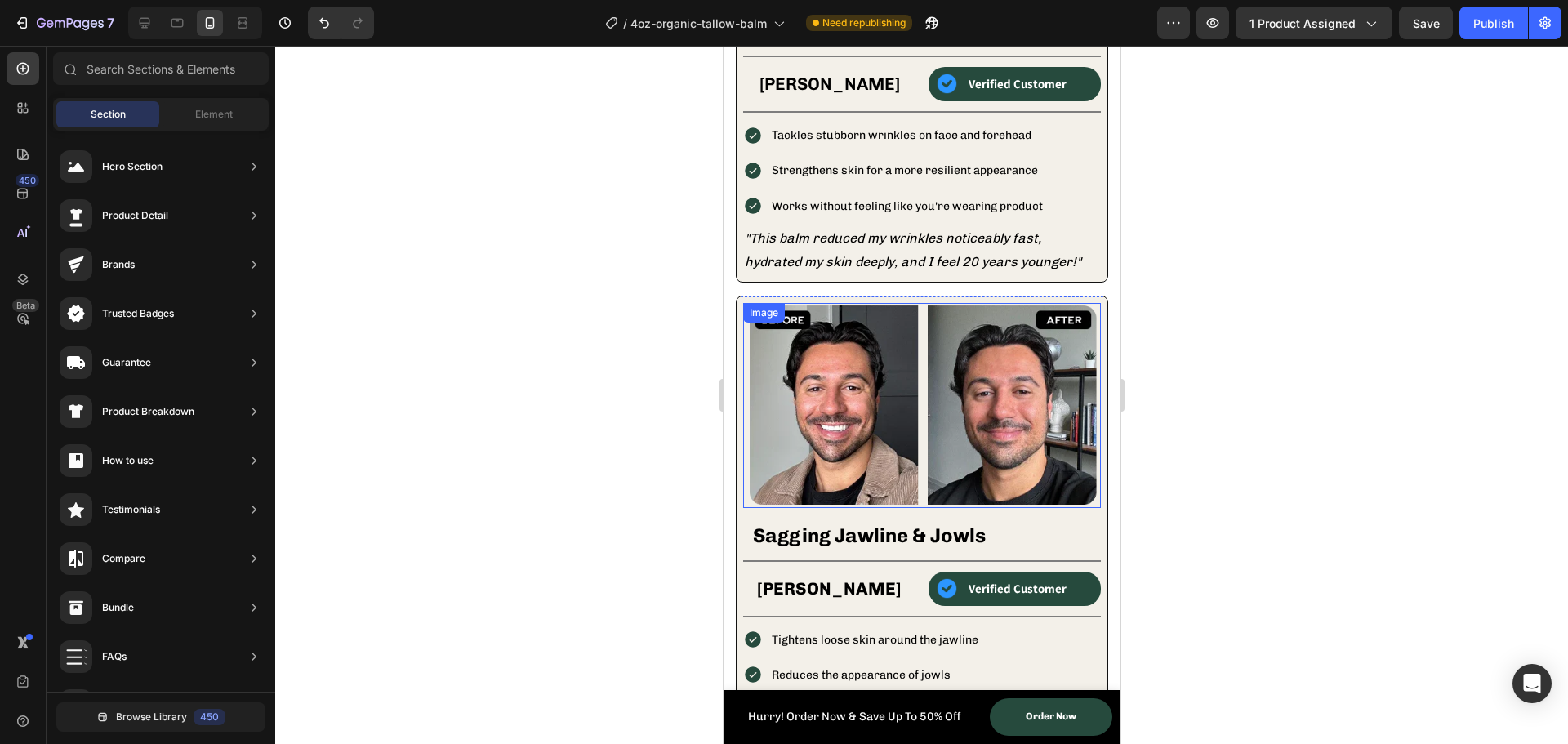
click at [873, 407] on img at bounding box center [922, 405] width 358 height 205
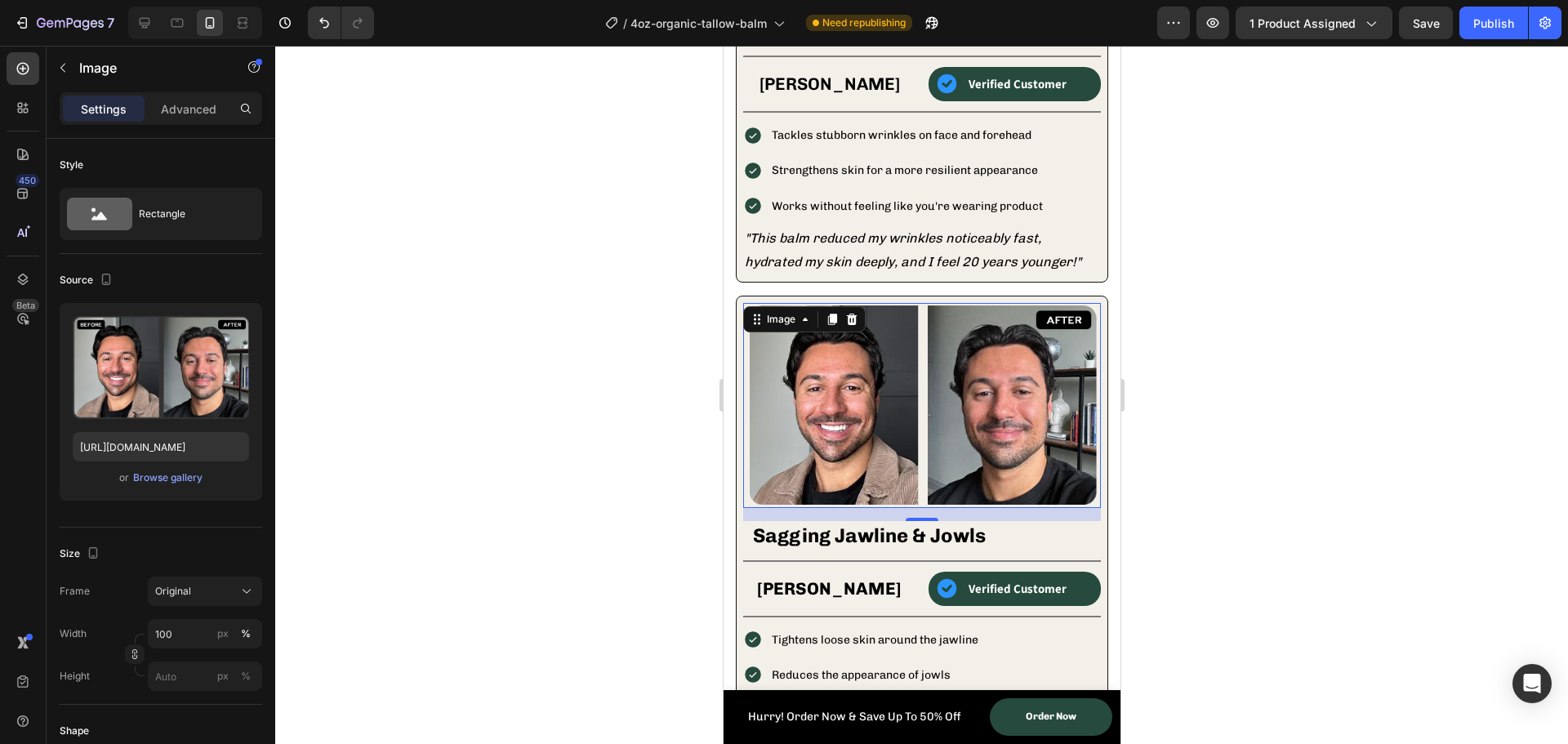
click at [640, 410] on div at bounding box center [922, 395] width 1293 height 699
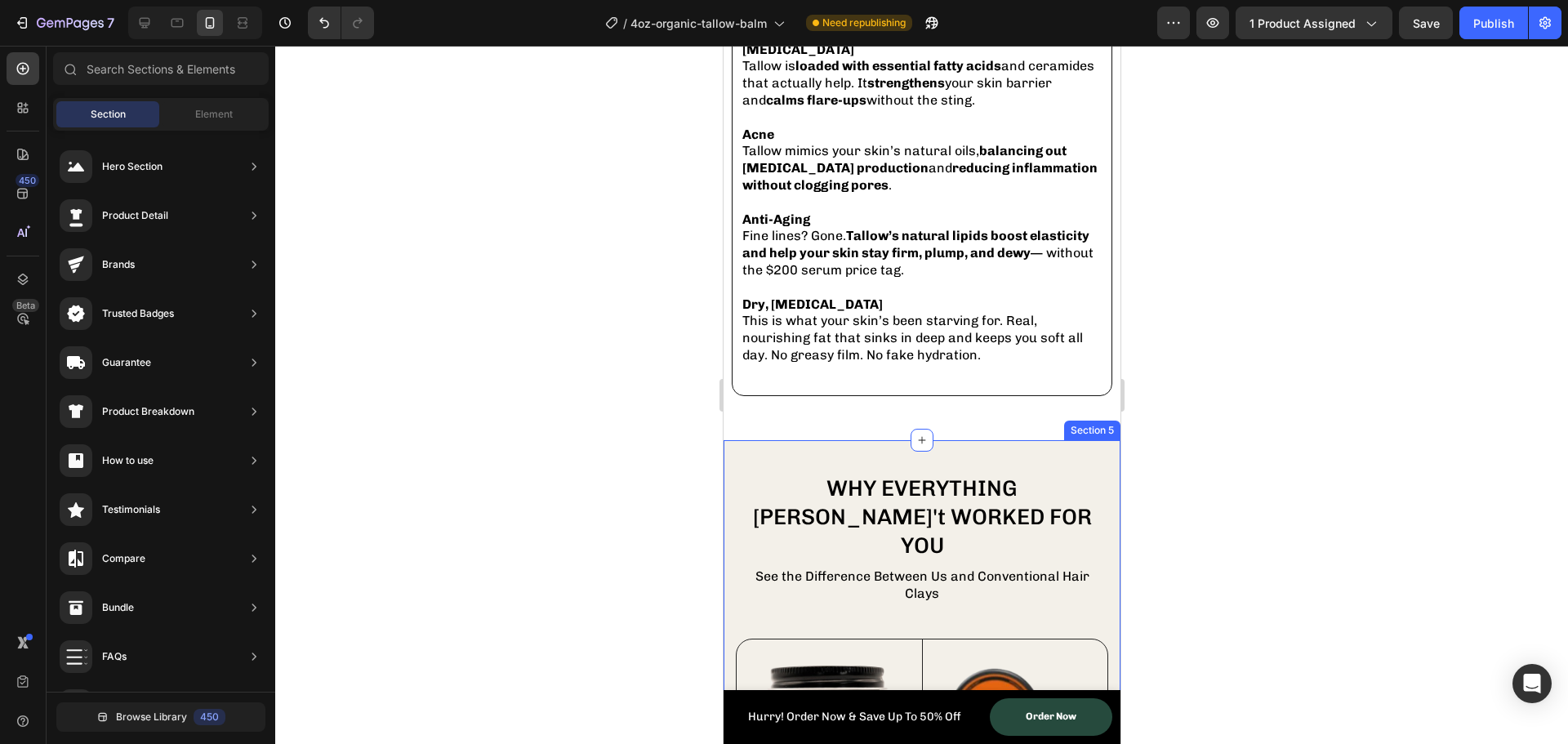
scroll to position [4085, 0]
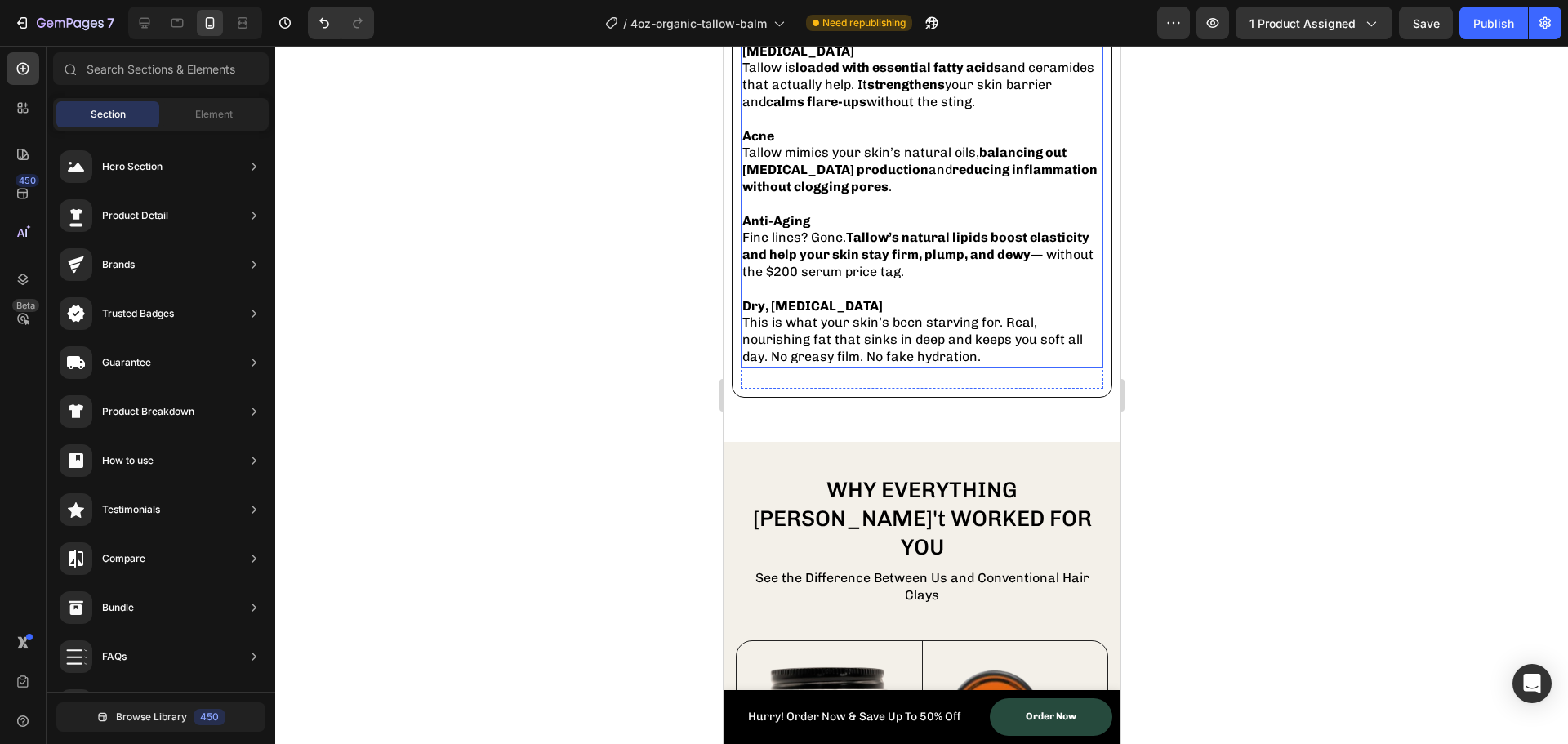
click at [966, 27] on p "Not a serum. Not a trend. Just real fat your skin knows what to do with. Here’s…" at bounding box center [922, 8] width 359 height 34
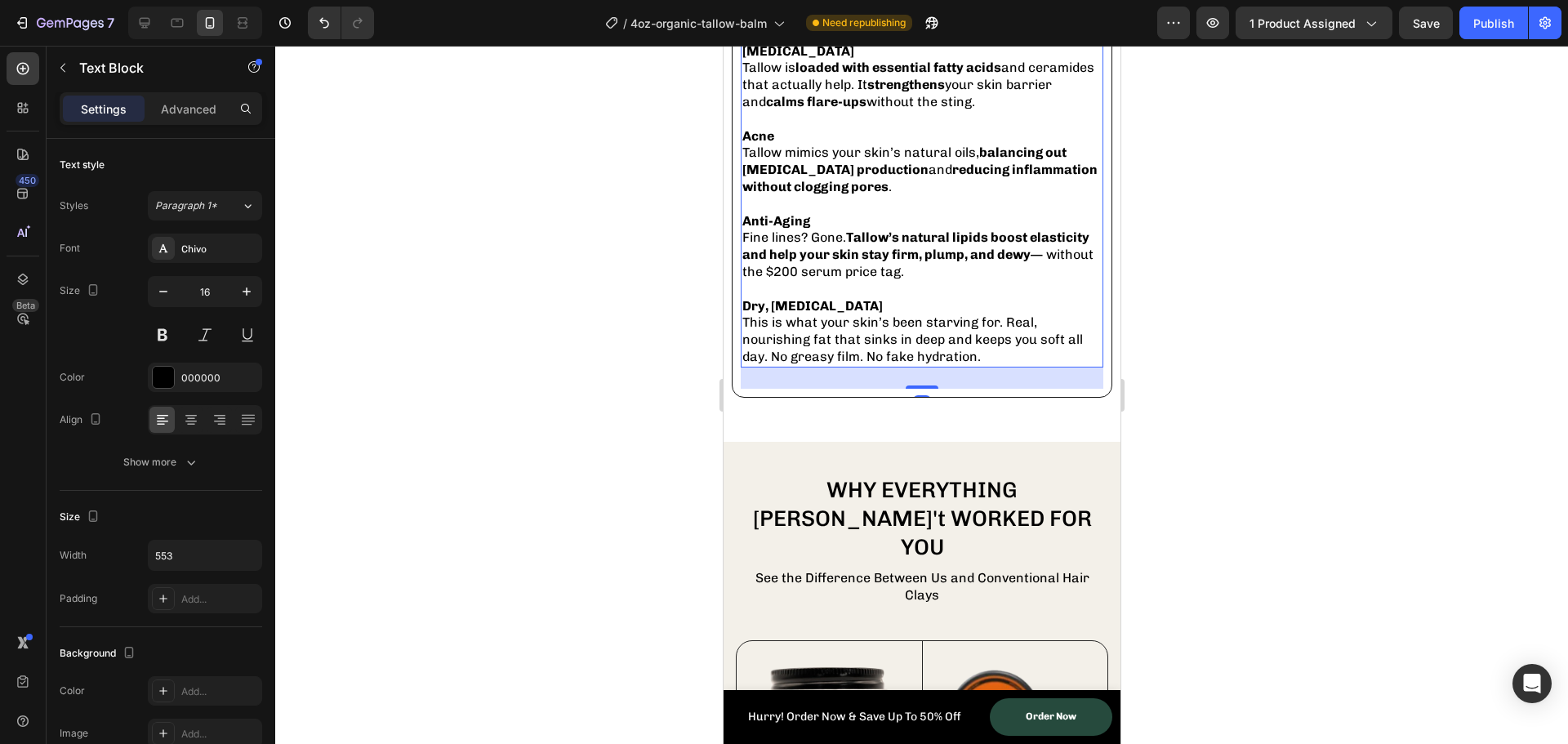
click at [977, 27] on p "Not a serum. Not a trend. Just real fat your skin knows what to do with. Here’s…" at bounding box center [922, 8] width 359 height 34
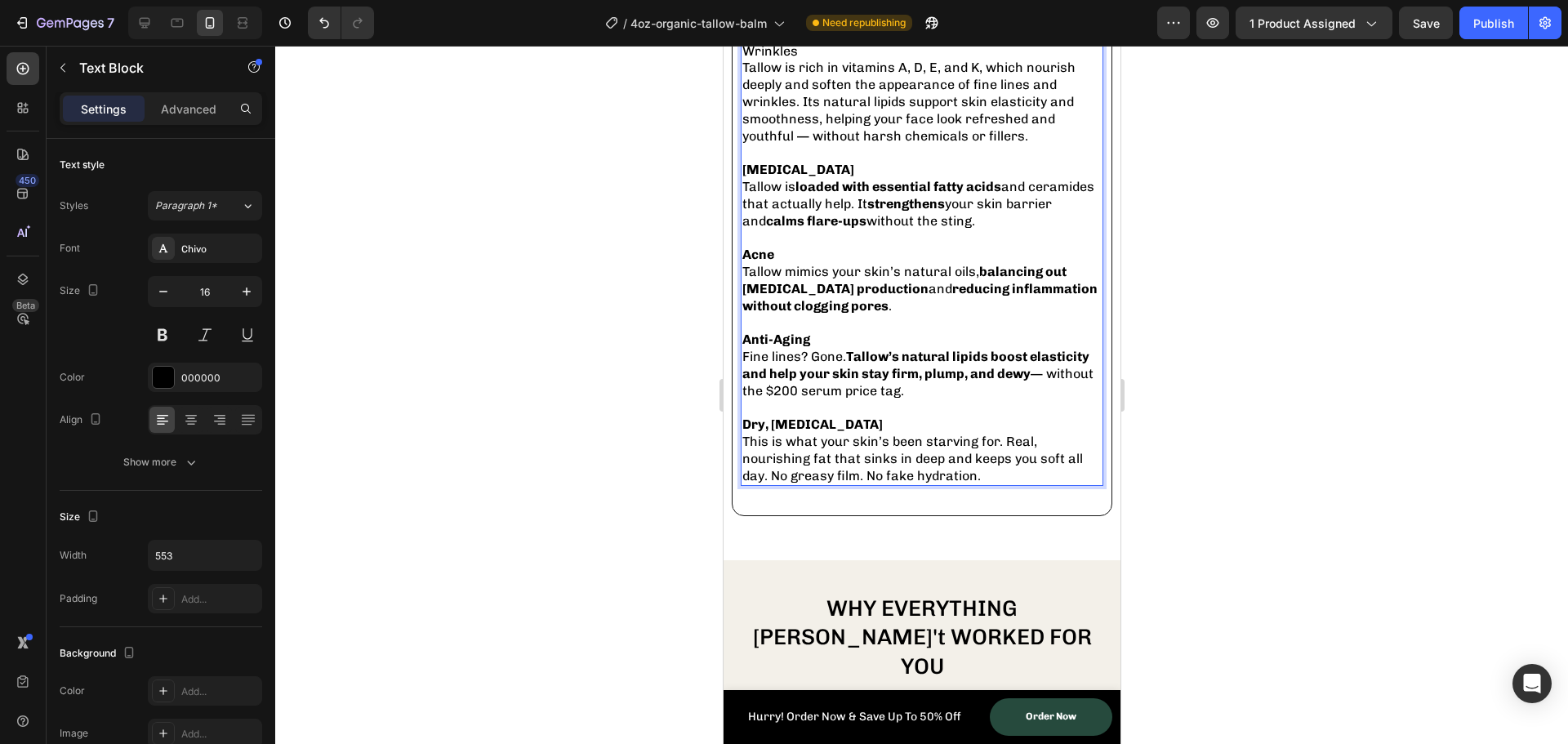
click at [764, 59] on span "Wrinkles" at bounding box center [769, 50] width 56 height 16
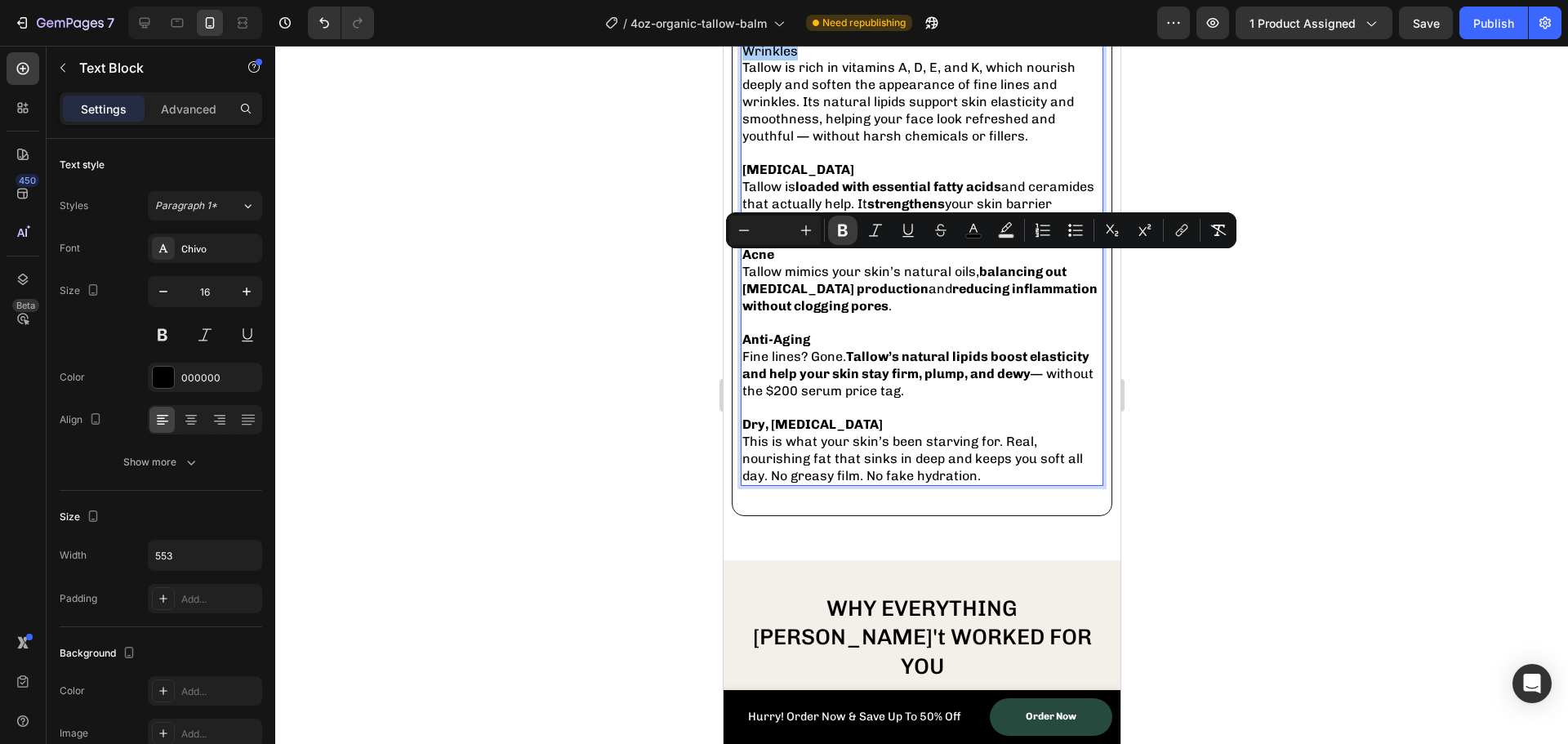
click at [840, 225] on icon "Editor contextual toolbar" at bounding box center [843, 230] width 10 height 12
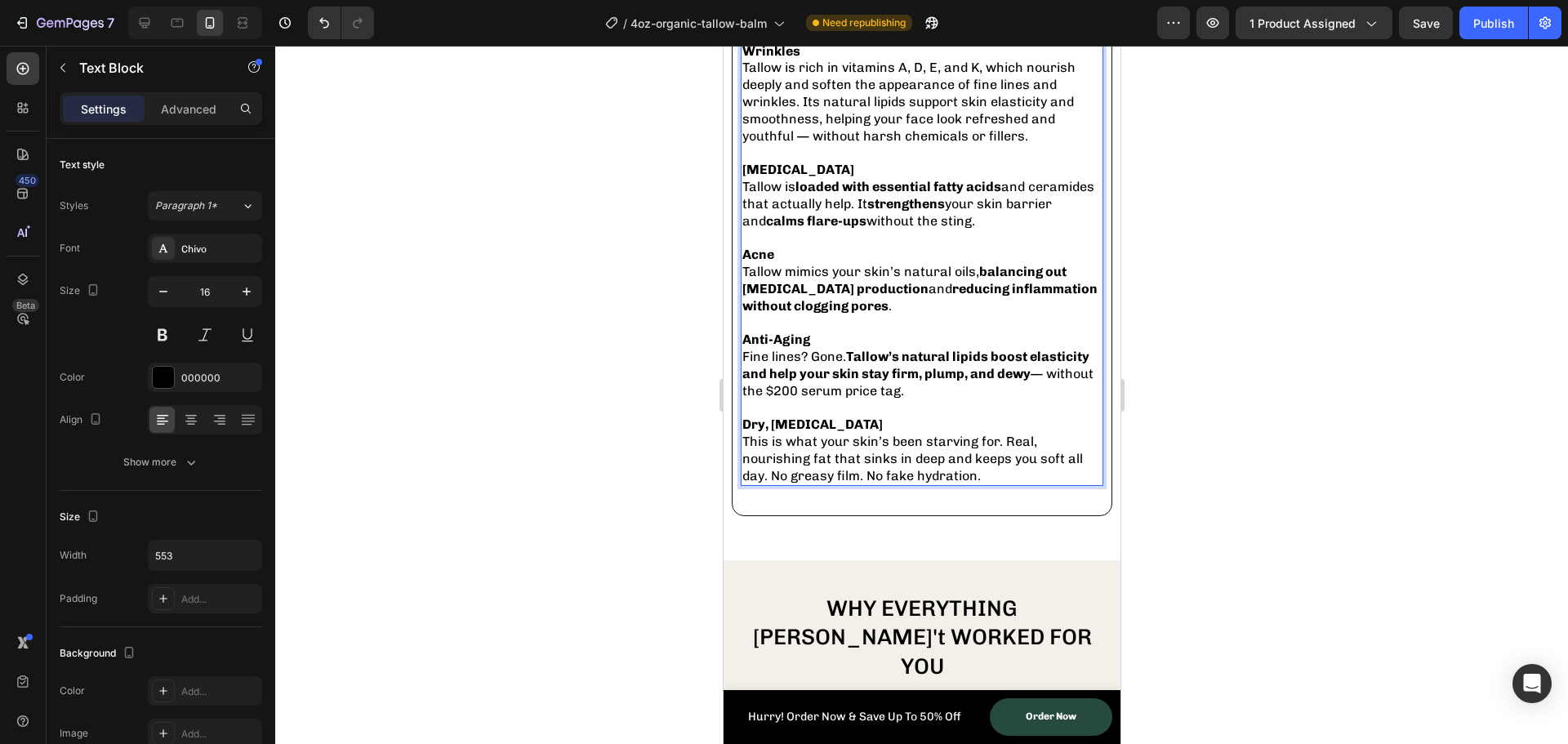
click at [818, 143] on span "Tallow is rich in vitamins A, D, E, and K, which nourish deeply and soften the …" at bounding box center [908, 101] width 333 height 83
drag, startPoint x: 842, startPoint y: 281, endPoint x: 974, endPoint y: 274, distance: 132.2
click at [974, 143] on span "Tallow is rich in vitamins A, D, E, and K, which nourish deeply and soften the …" at bounding box center [908, 101] width 333 height 83
click at [922, 143] on span "Tallow is rich in vitamins A, D, E, and K, which nourish deeply and soften the …" at bounding box center [908, 101] width 333 height 83
drag, startPoint x: 840, startPoint y: 279, endPoint x: 973, endPoint y: 277, distance: 133.0
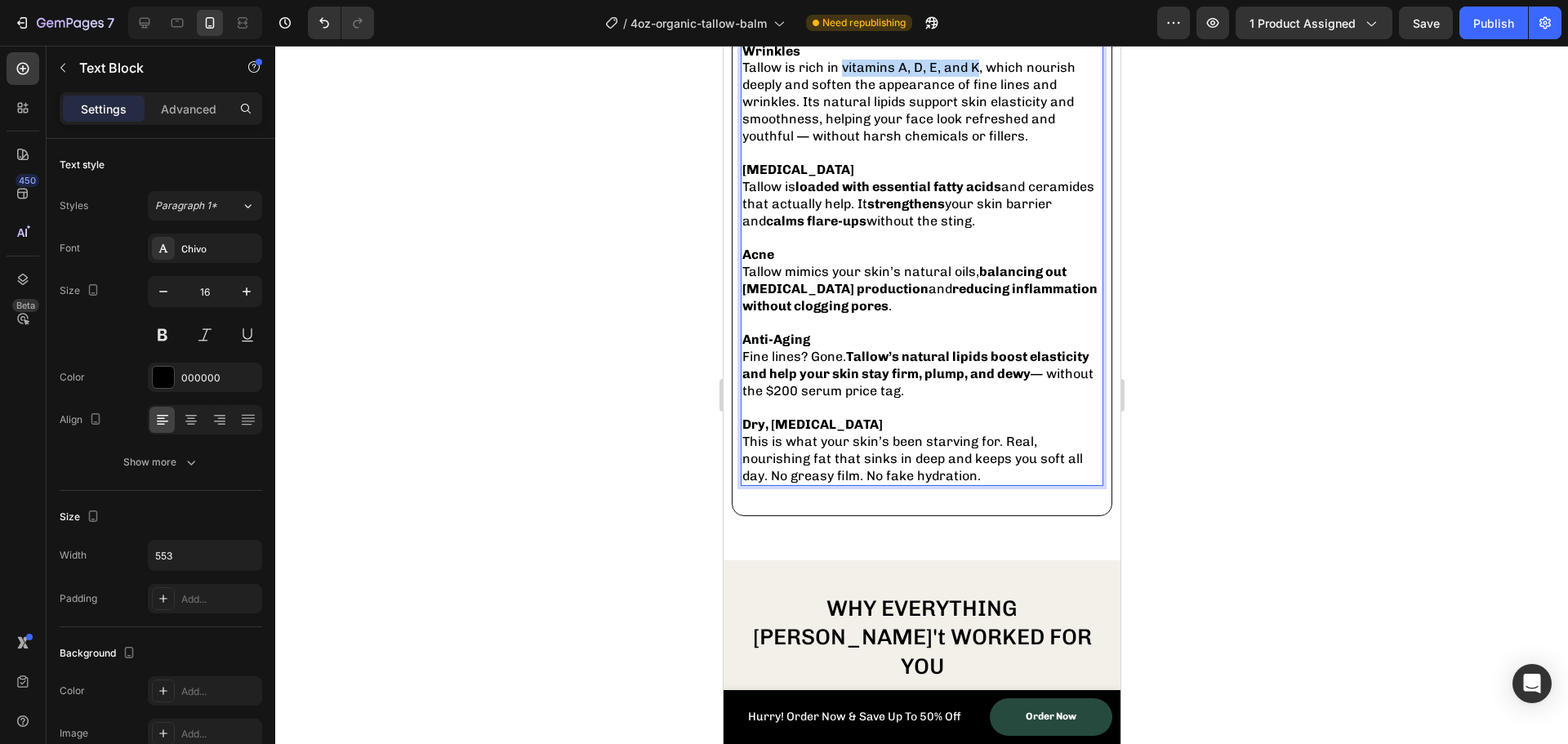
click at [973, 143] on span "Tallow is rich in vitamins A, D, E, and K, which nourish deeply and soften the …" at bounding box center [908, 101] width 333 height 83
drag, startPoint x: 236, startPoint y: 230, endPoint x: 163, endPoint y: 339, distance: 131.2
click at [163, 339] on button at bounding box center [162, 335] width 29 height 29
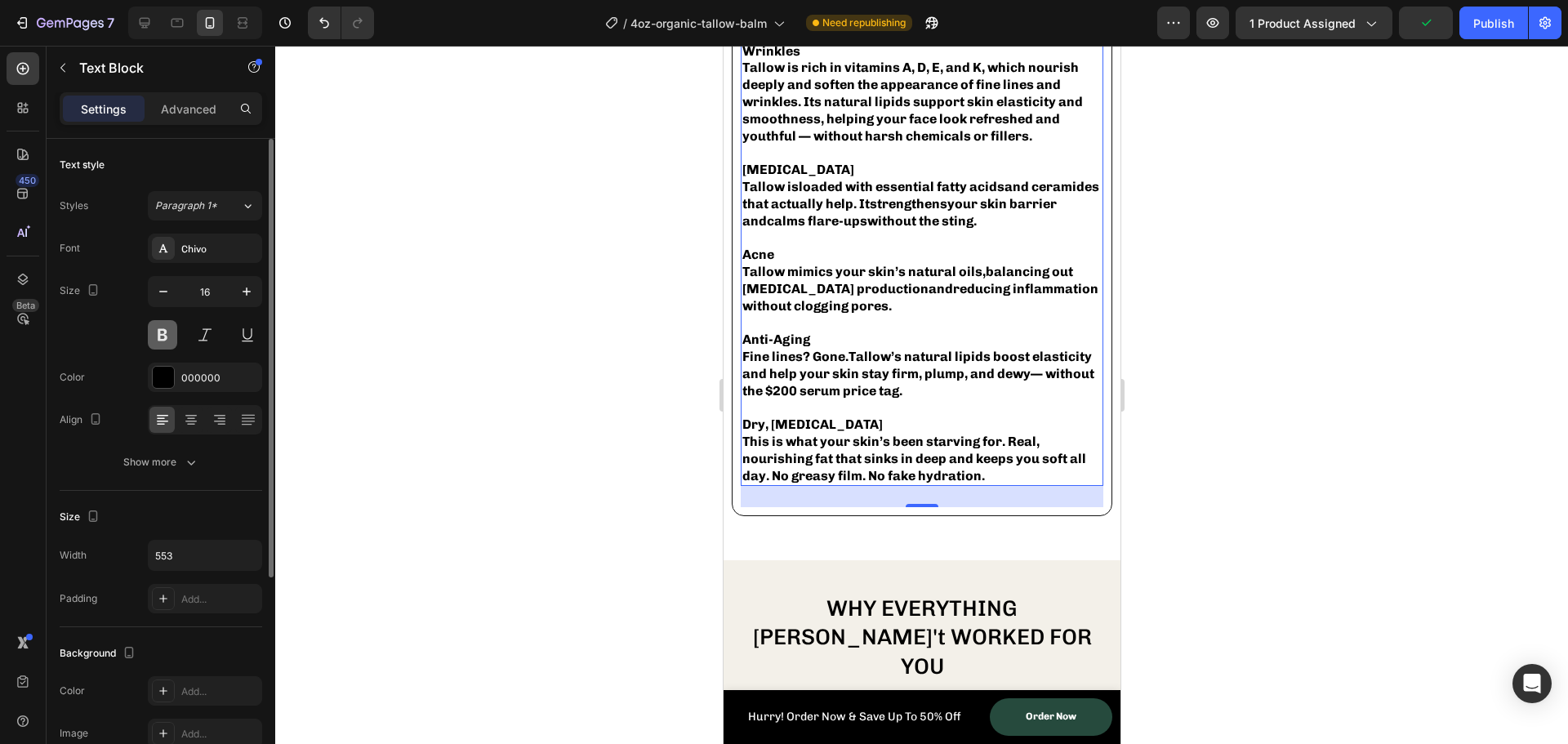
click at [163, 339] on button at bounding box center [162, 335] width 29 height 29
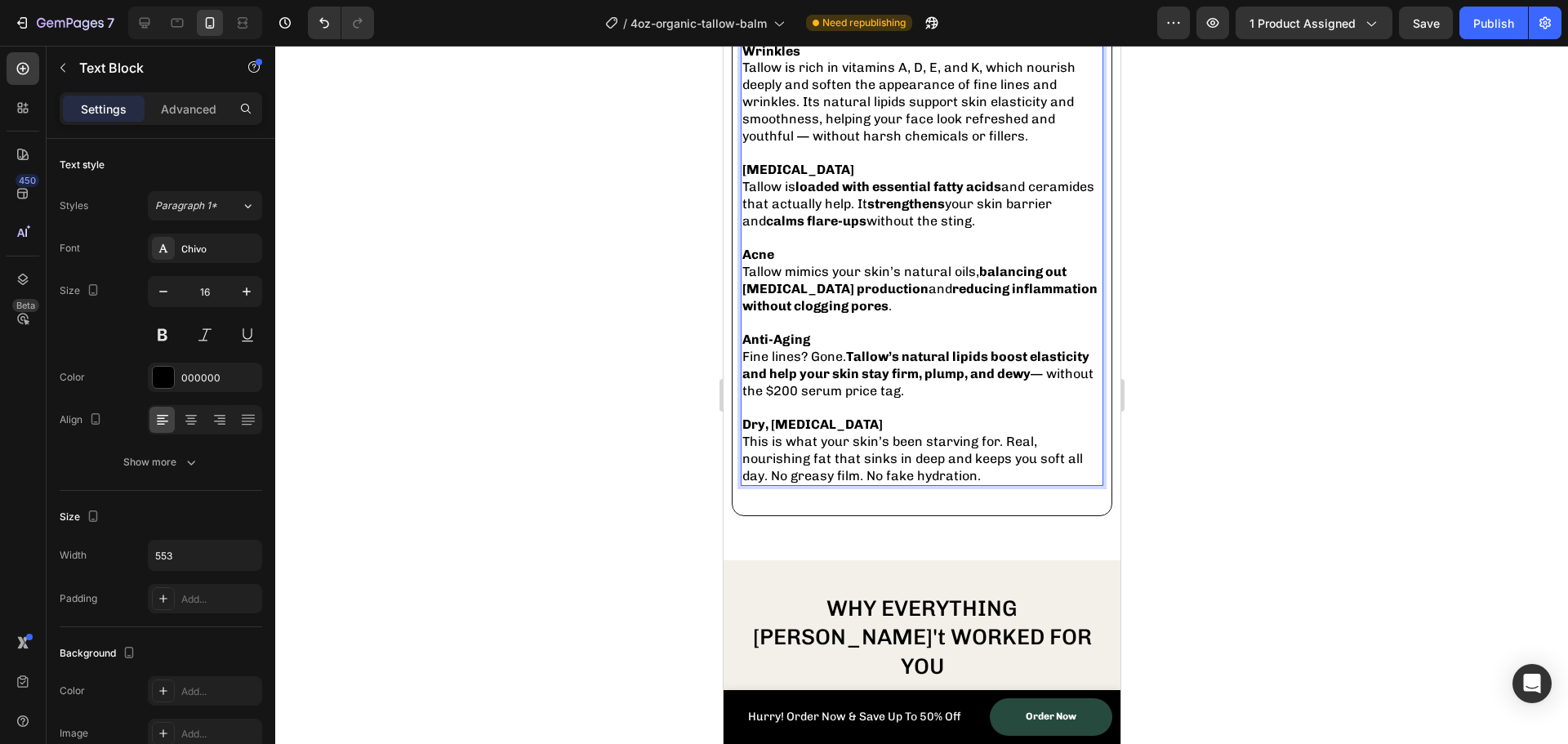
click at [850, 143] on span "Tallow is rich in vitamins A, D, E, and K, which nourish deeply and soften the …" at bounding box center [908, 101] width 333 height 83
drag, startPoint x: 842, startPoint y: 283, endPoint x: 983, endPoint y: 283, distance: 141.0
click at [983, 143] on span "Tallow is rich in vitamins A, D, E, and K, which nourish deeply and soften the …" at bounding box center [908, 101] width 333 height 83
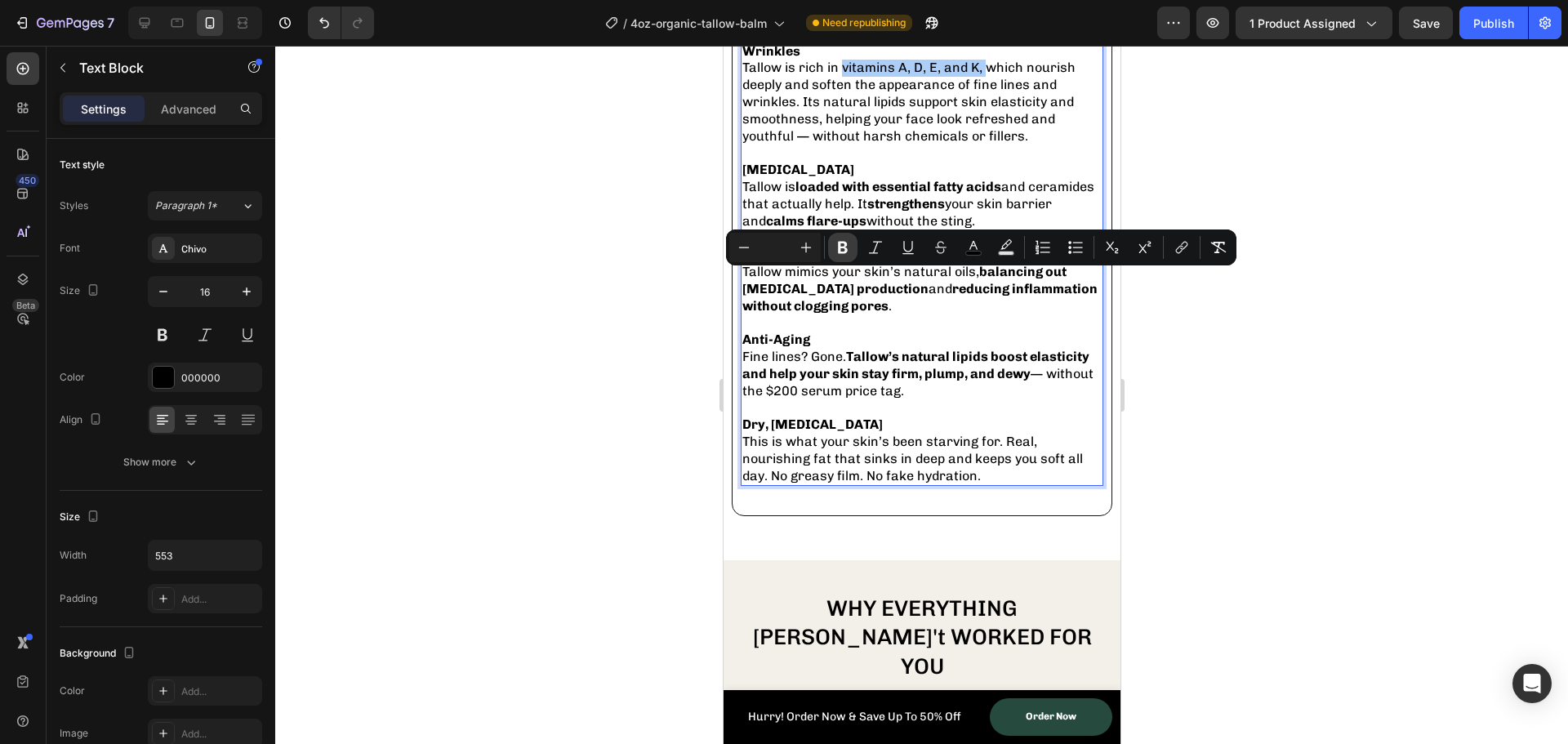
click at [840, 251] on icon "Editor contextual toolbar" at bounding box center [843, 248] width 10 height 12
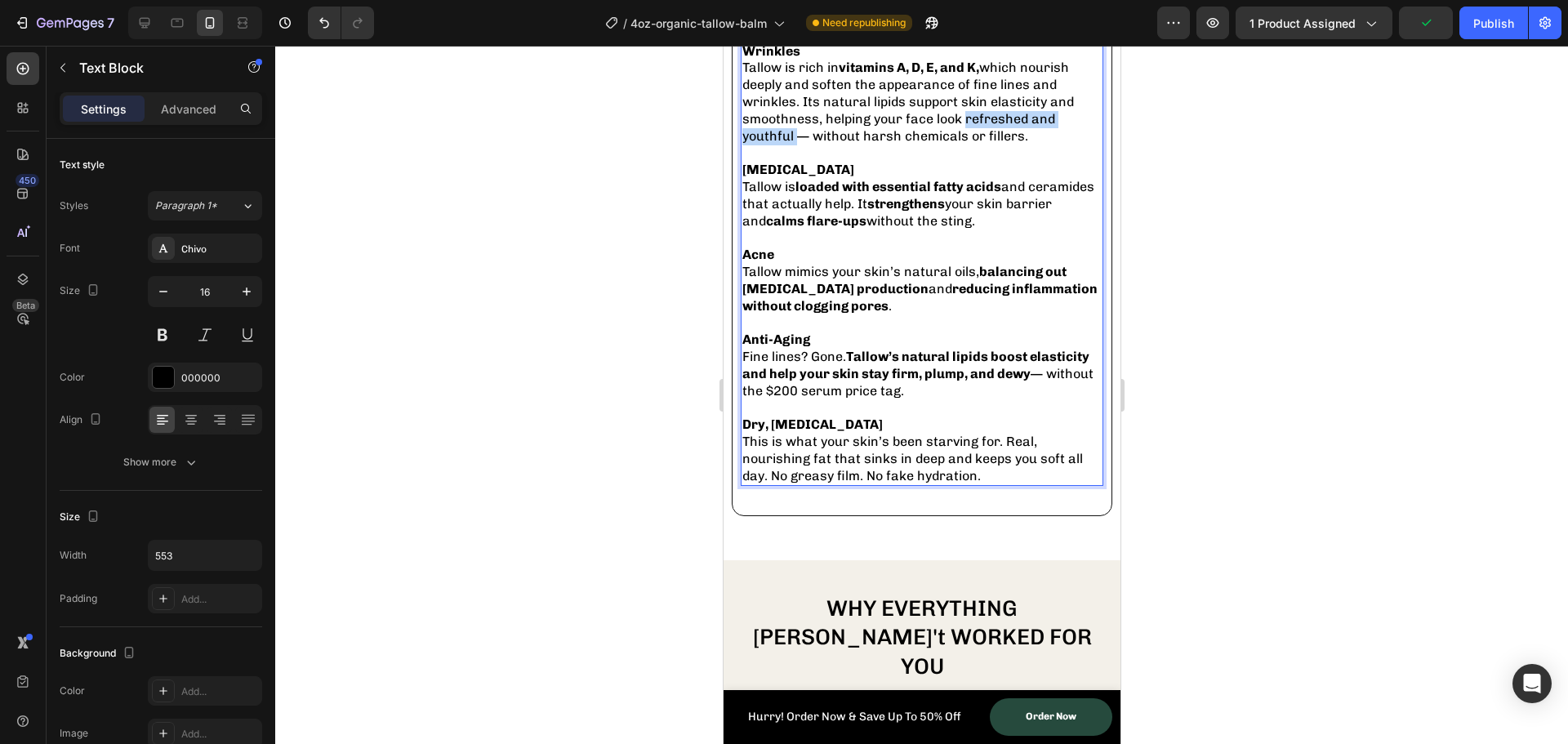
drag, startPoint x: 966, startPoint y: 329, endPoint x: 797, endPoint y: 350, distance: 170.3
click at [797, 143] on span "Tallow is rich in vitamins A, D, E, and K, which nourish deeply and soften the …" at bounding box center [908, 101] width 332 height 83
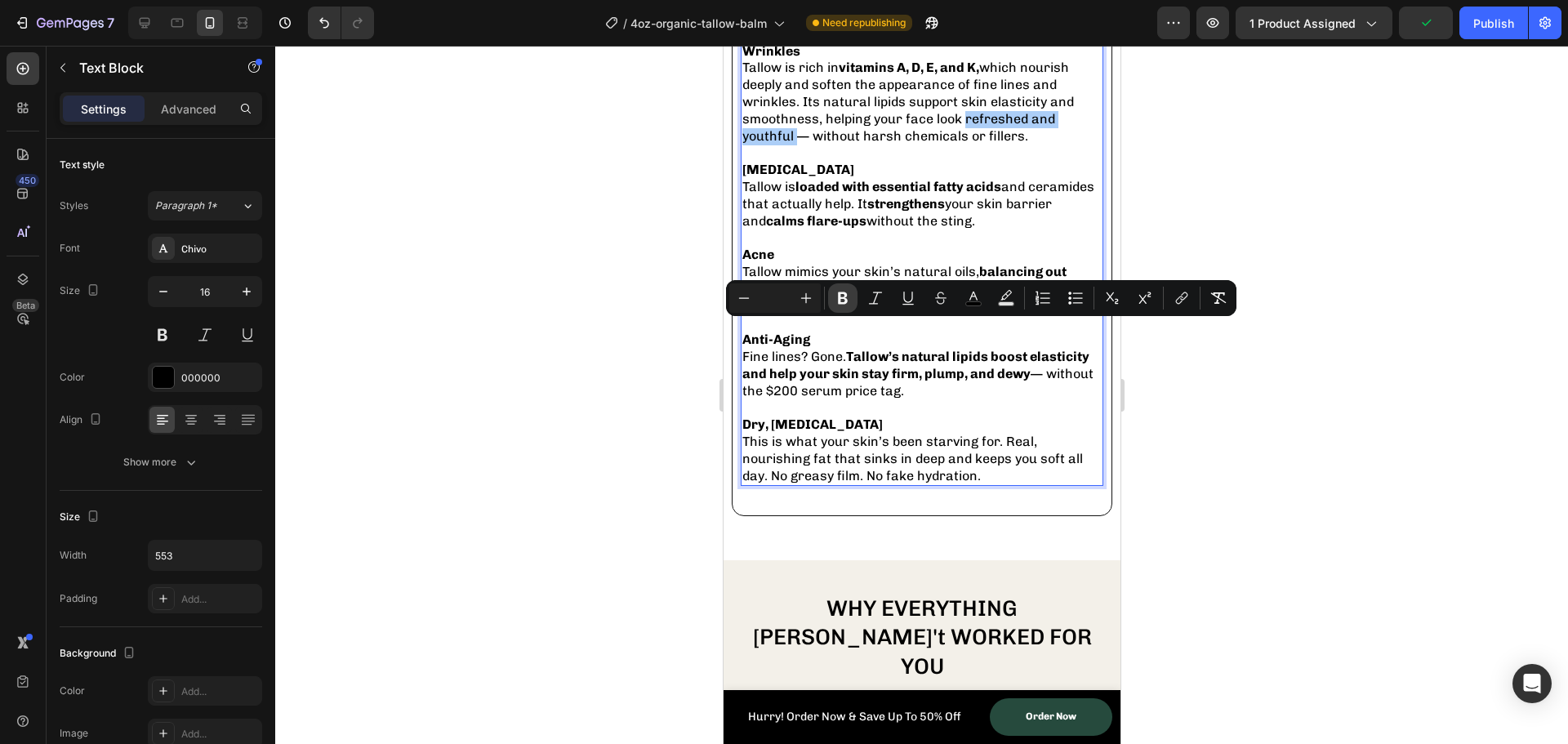
drag, startPoint x: 851, startPoint y: 299, endPoint x: 151, endPoint y: 322, distance: 700.4
click at [851, 299] on button "Bold" at bounding box center [843, 298] width 29 height 29
click at [874, 161] on p "Rich Text Editor. Editing area: main" at bounding box center [922, 153] width 359 height 17
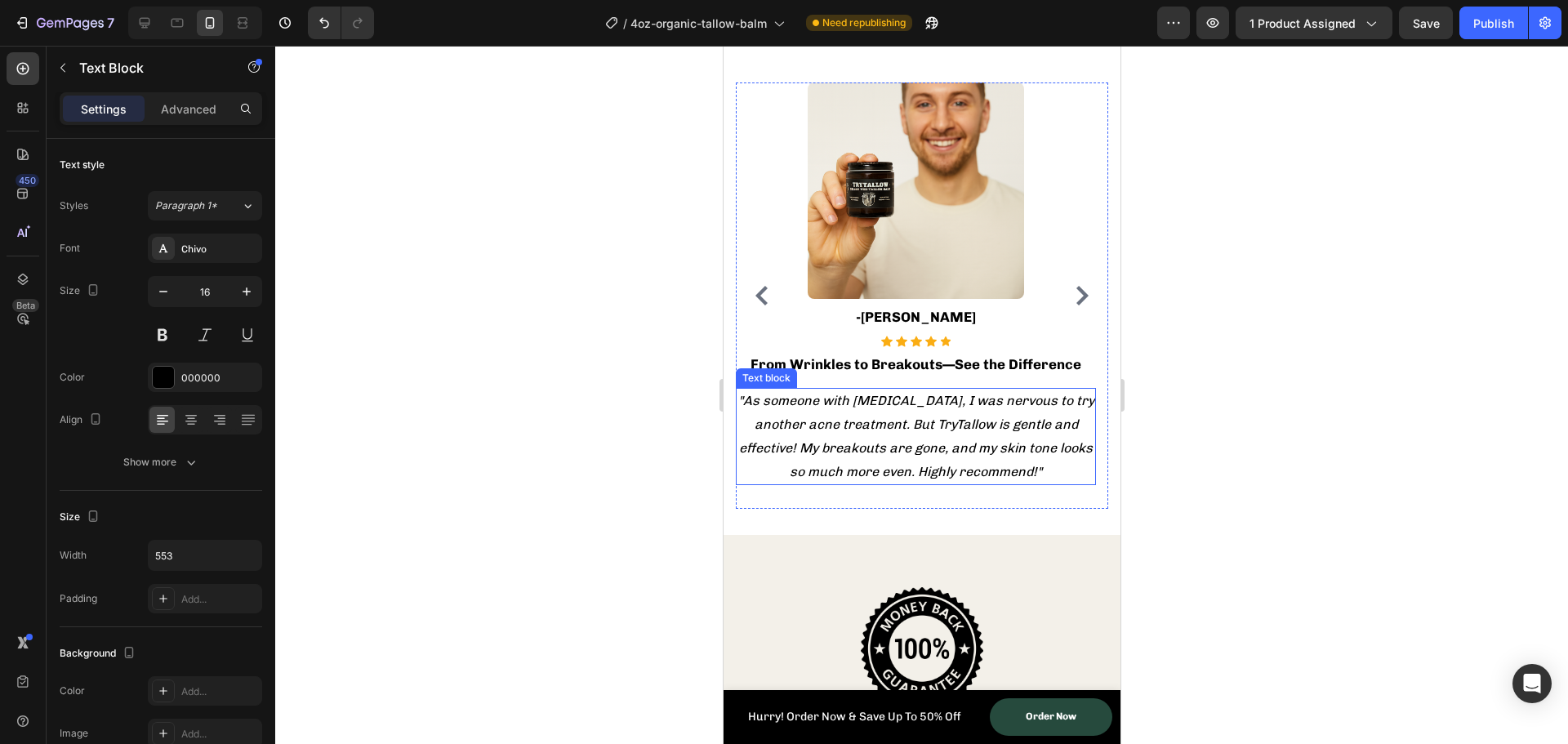
scroll to position [5638, 0]
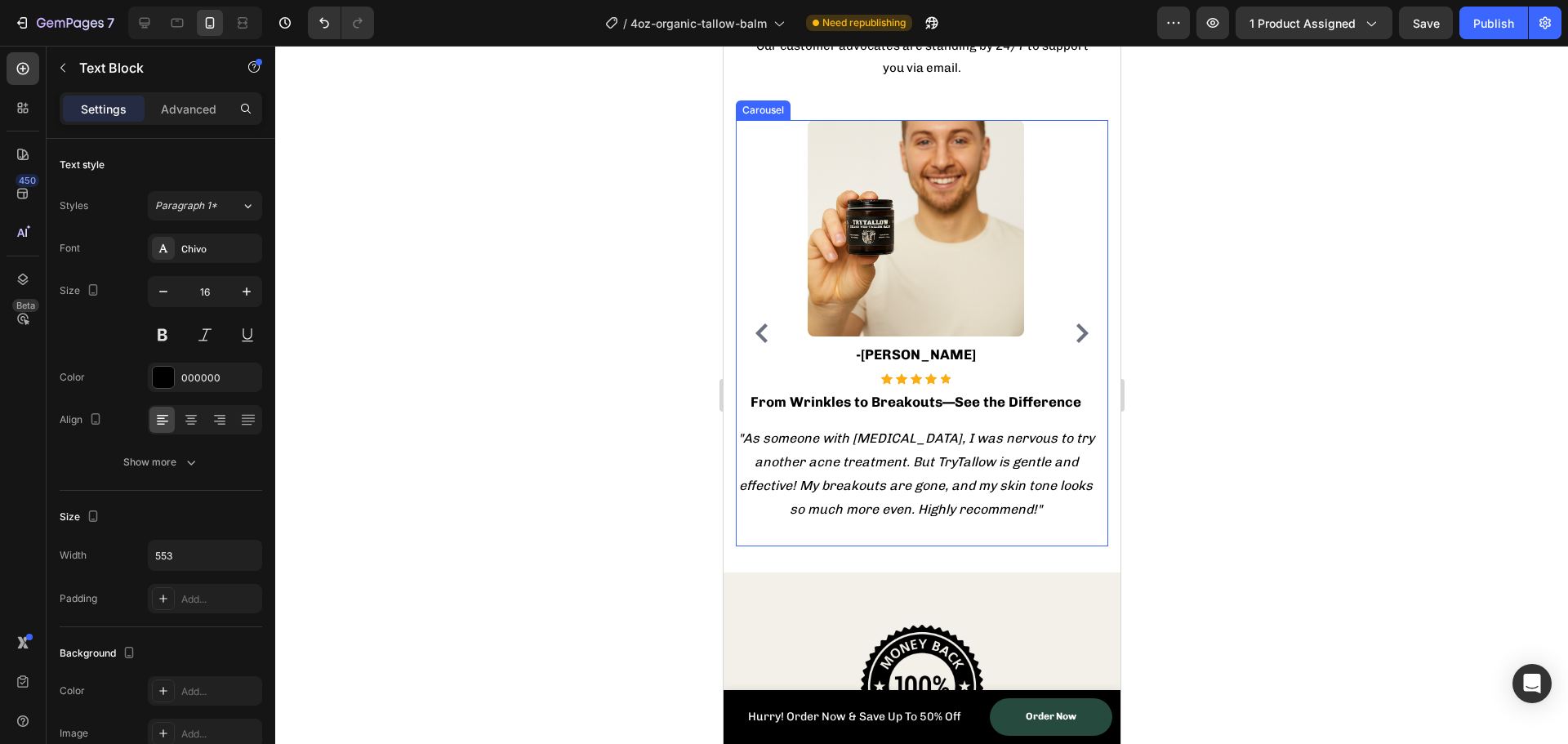
click at [1076, 331] on icon "Carousel Next Arrow" at bounding box center [1081, 333] width 12 height 19
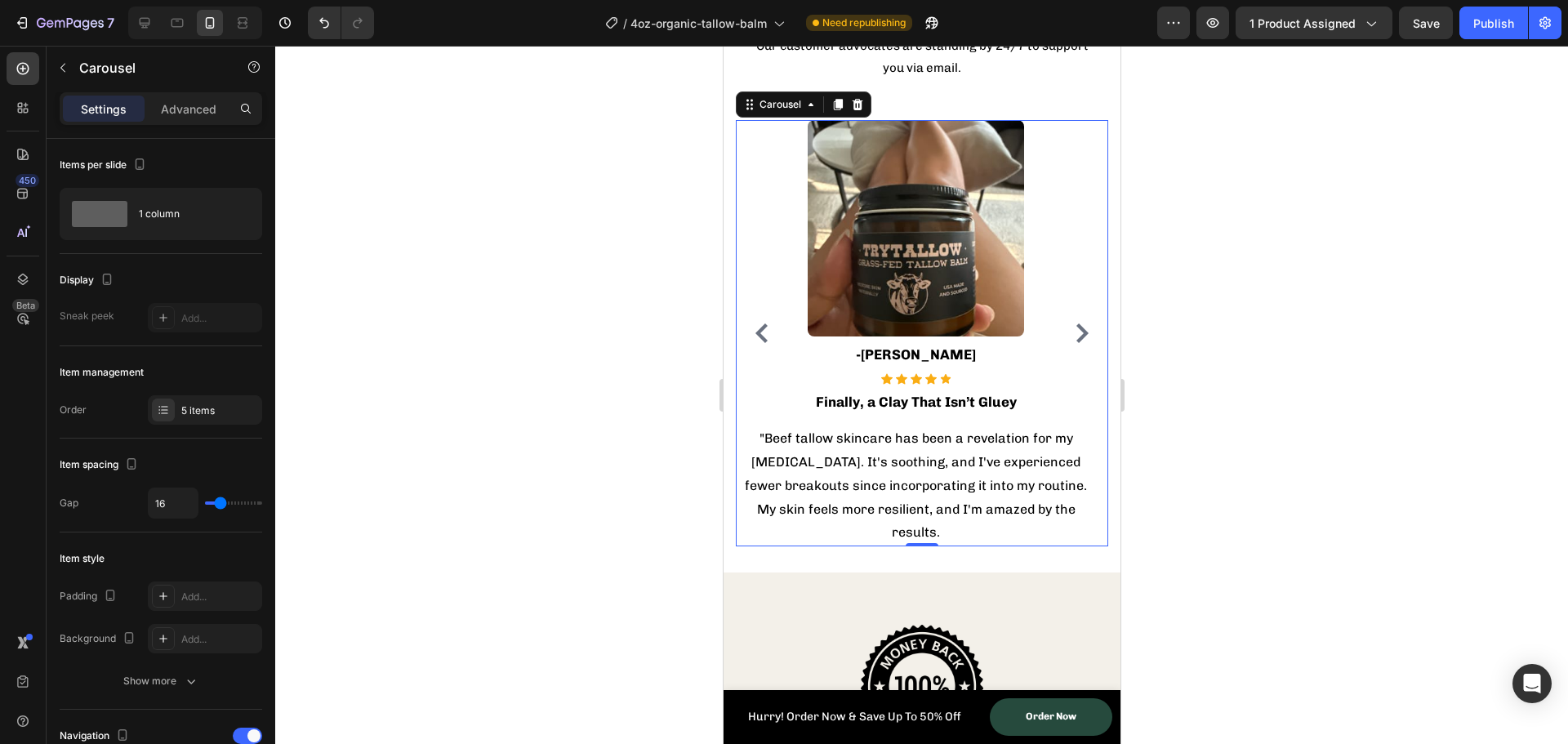
click at [1076, 331] on icon "Carousel Next Arrow" at bounding box center [1081, 333] width 12 height 19
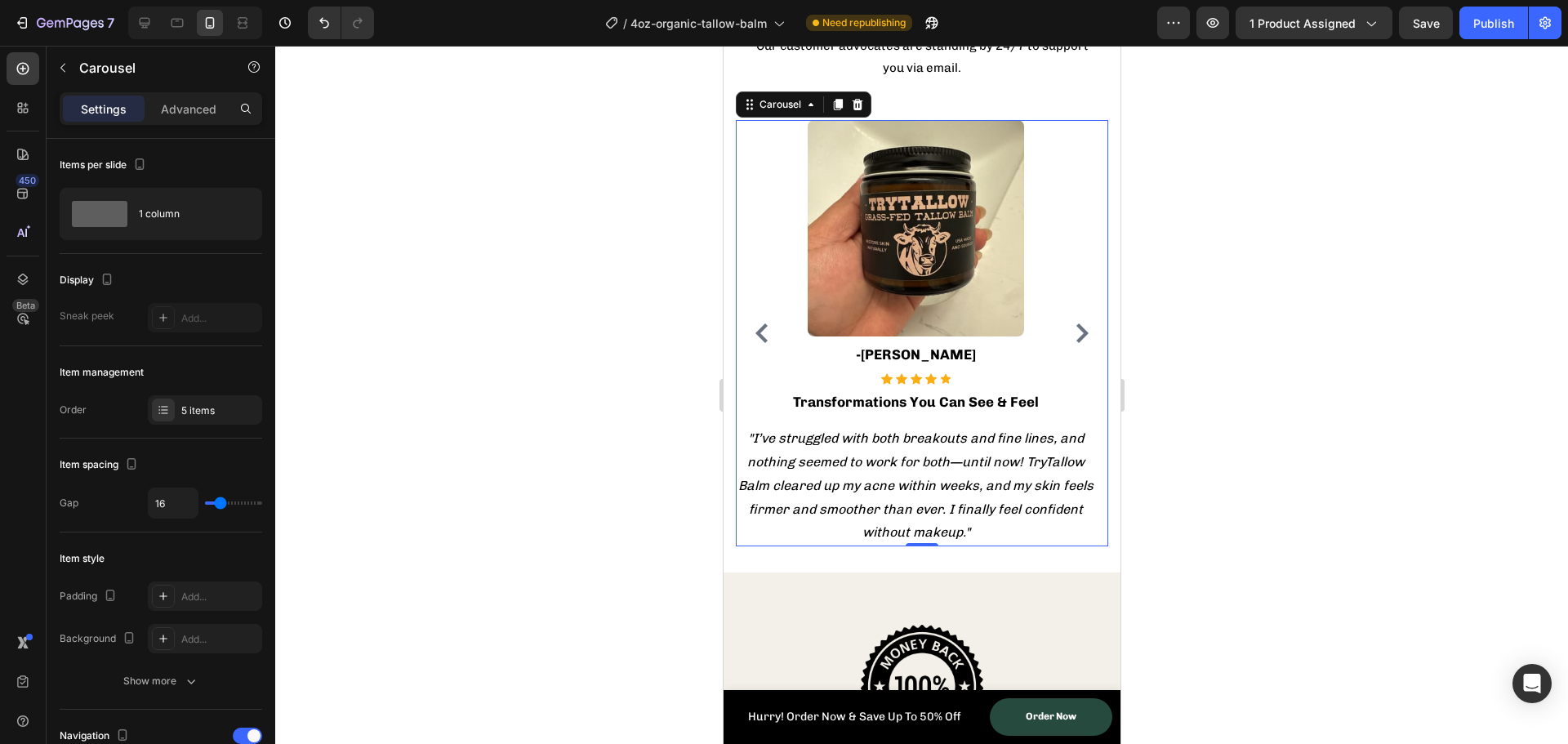
click at [1076, 331] on icon "Carousel Next Arrow" at bounding box center [1081, 333] width 12 height 19
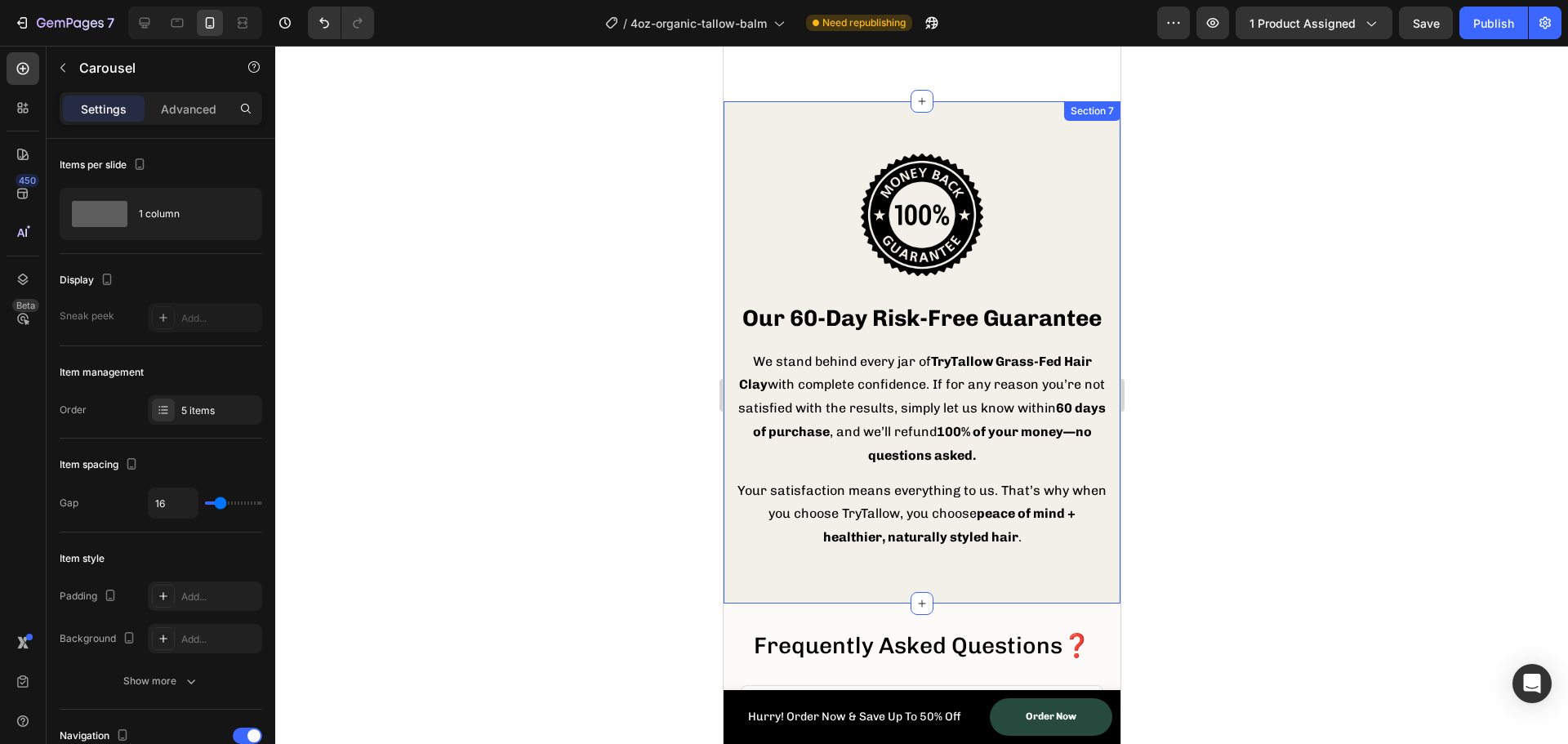
scroll to position [6070, 0]
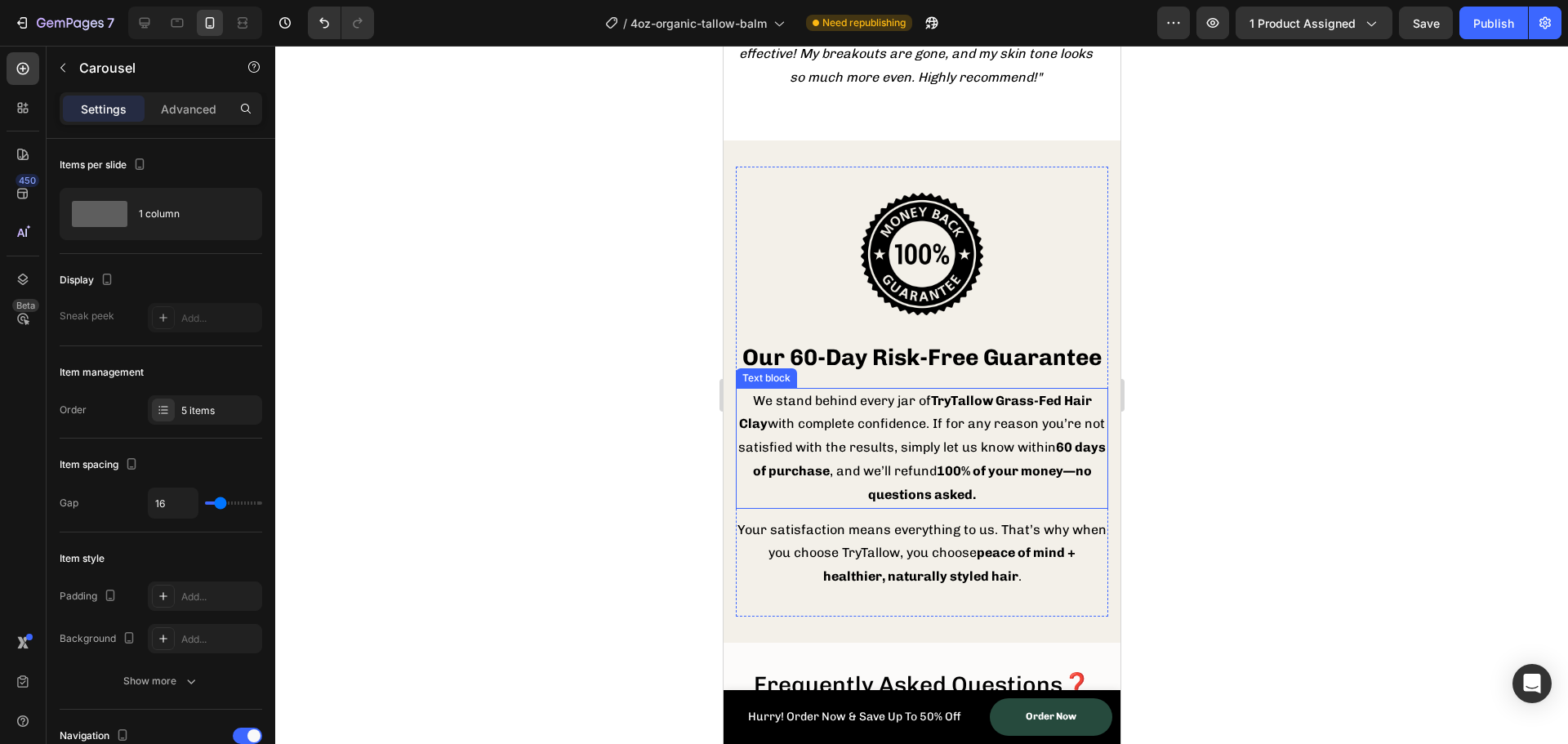
click at [874, 479] on strong "60 days of purchase" at bounding box center [929, 459] width 354 height 39
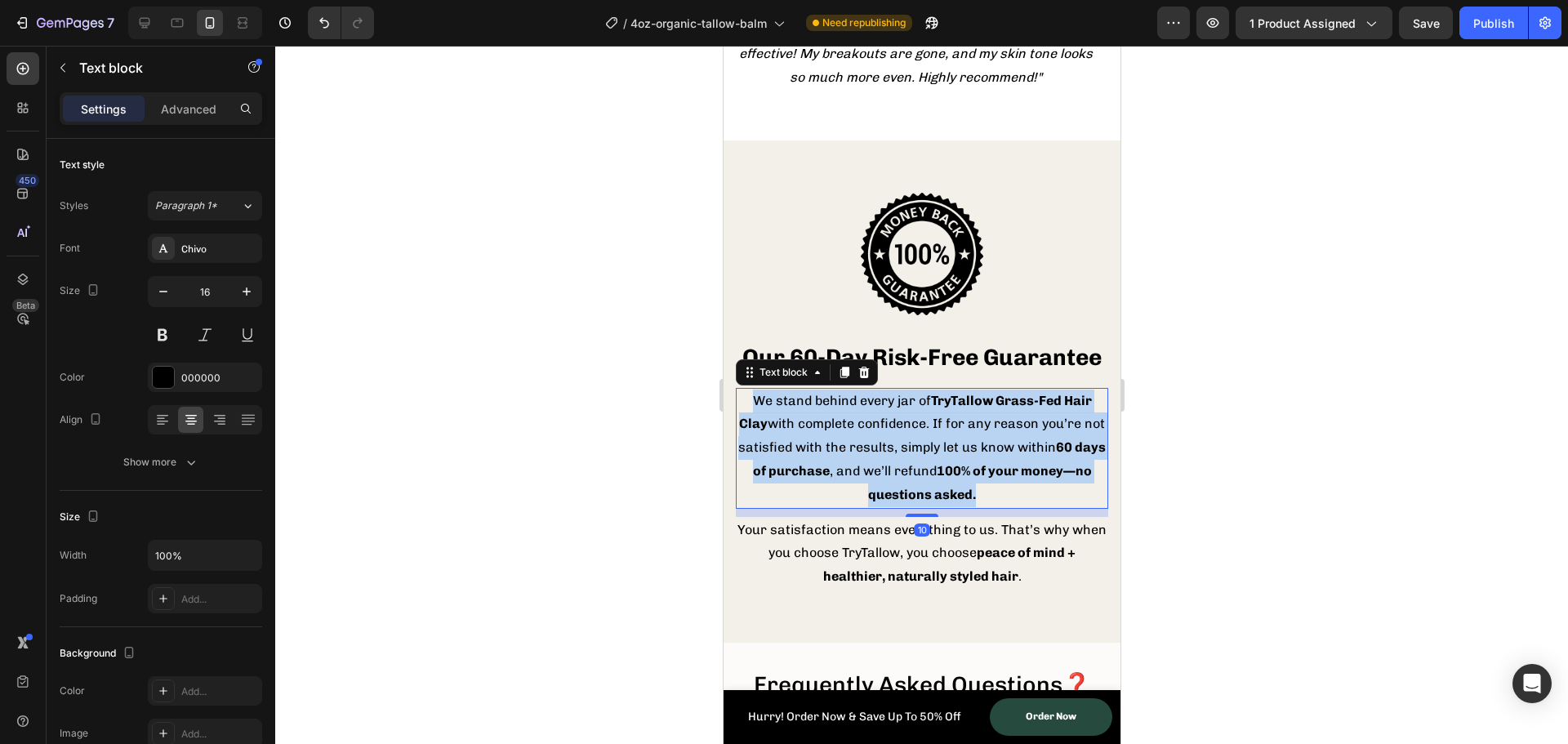
click at [874, 479] on strong "60 days of purchase" at bounding box center [929, 459] width 354 height 39
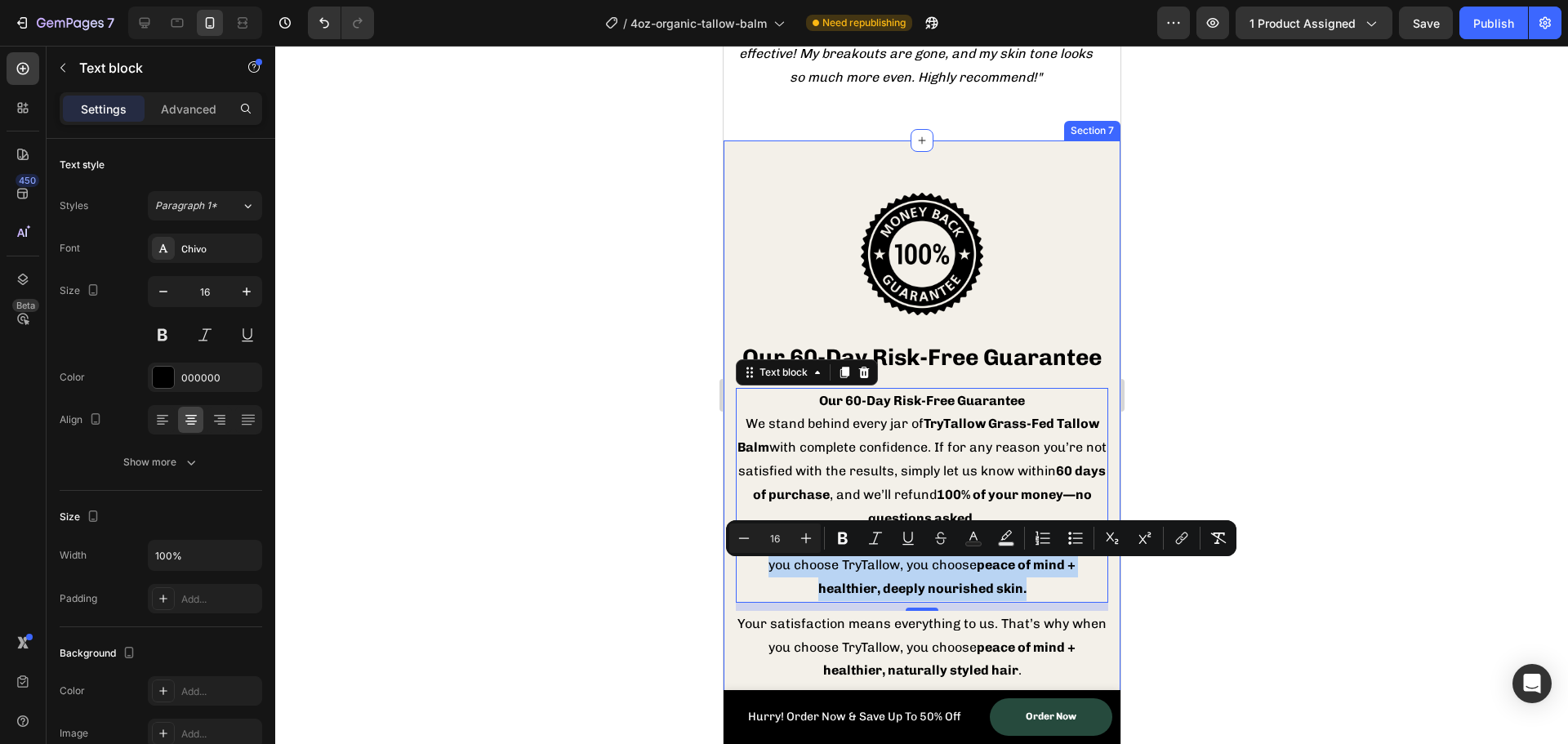
drag, startPoint x: 1027, startPoint y: 609, endPoint x: 734, endPoint y: 569, distance: 295.7
click at [734, 569] on div "Image Our 60-Day Risk-Free Guarantee Heading Our 60-Day Risk-Free Guarantee We …" at bounding box center [921, 439] width 397 height 596
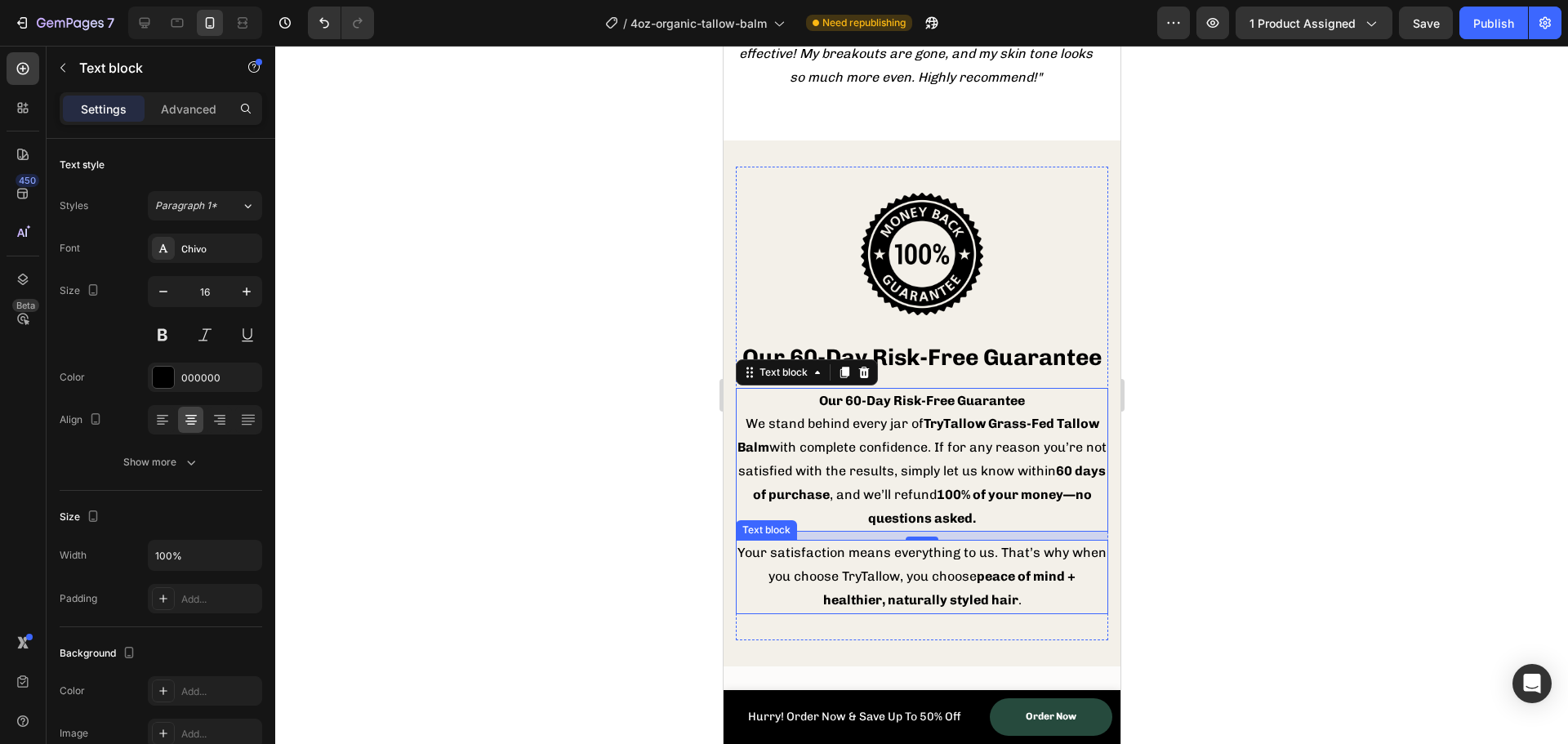
click at [1021, 612] on p "Your satisfaction means everything to us. That’s why when you choose TryTallow,…" at bounding box center [921, 577] width 370 height 71
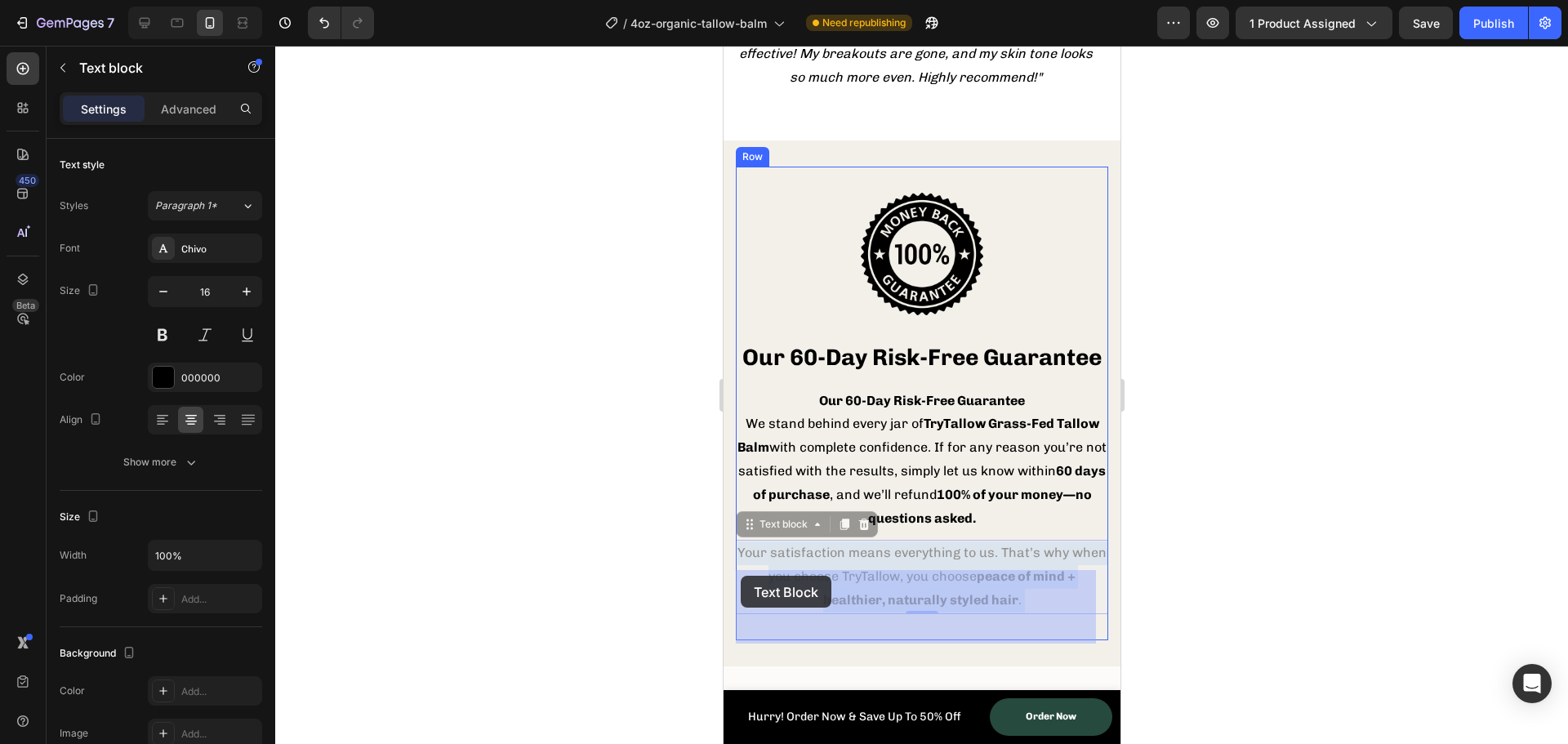
drag, startPoint x: 1035, startPoint y: 630, endPoint x: 746, endPoint y: 580, distance: 293.3
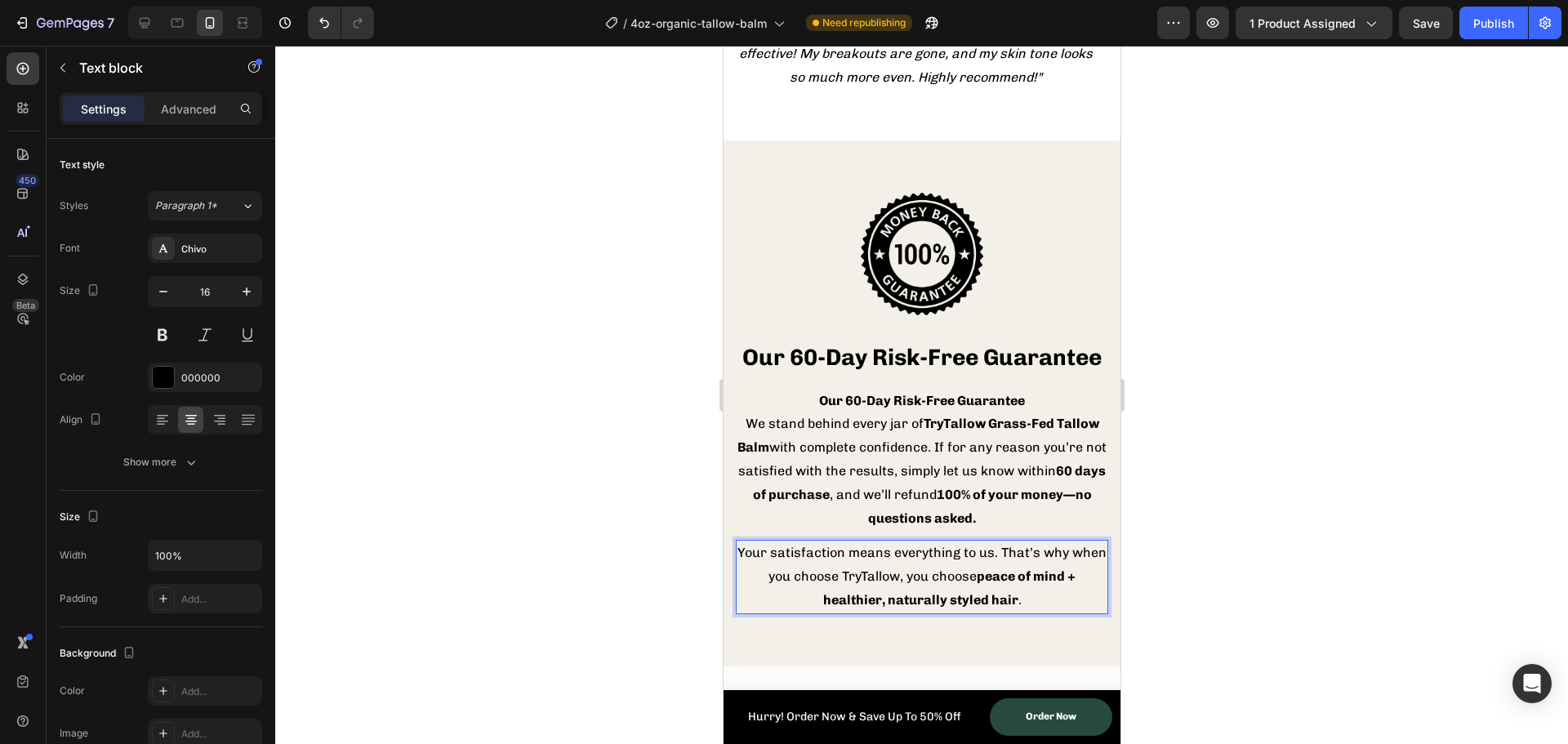
click at [883, 612] on p "Your satisfaction means everything to us. That’s why when you choose TryTallow,…" at bounding box center [921, 577] width 370 height 71
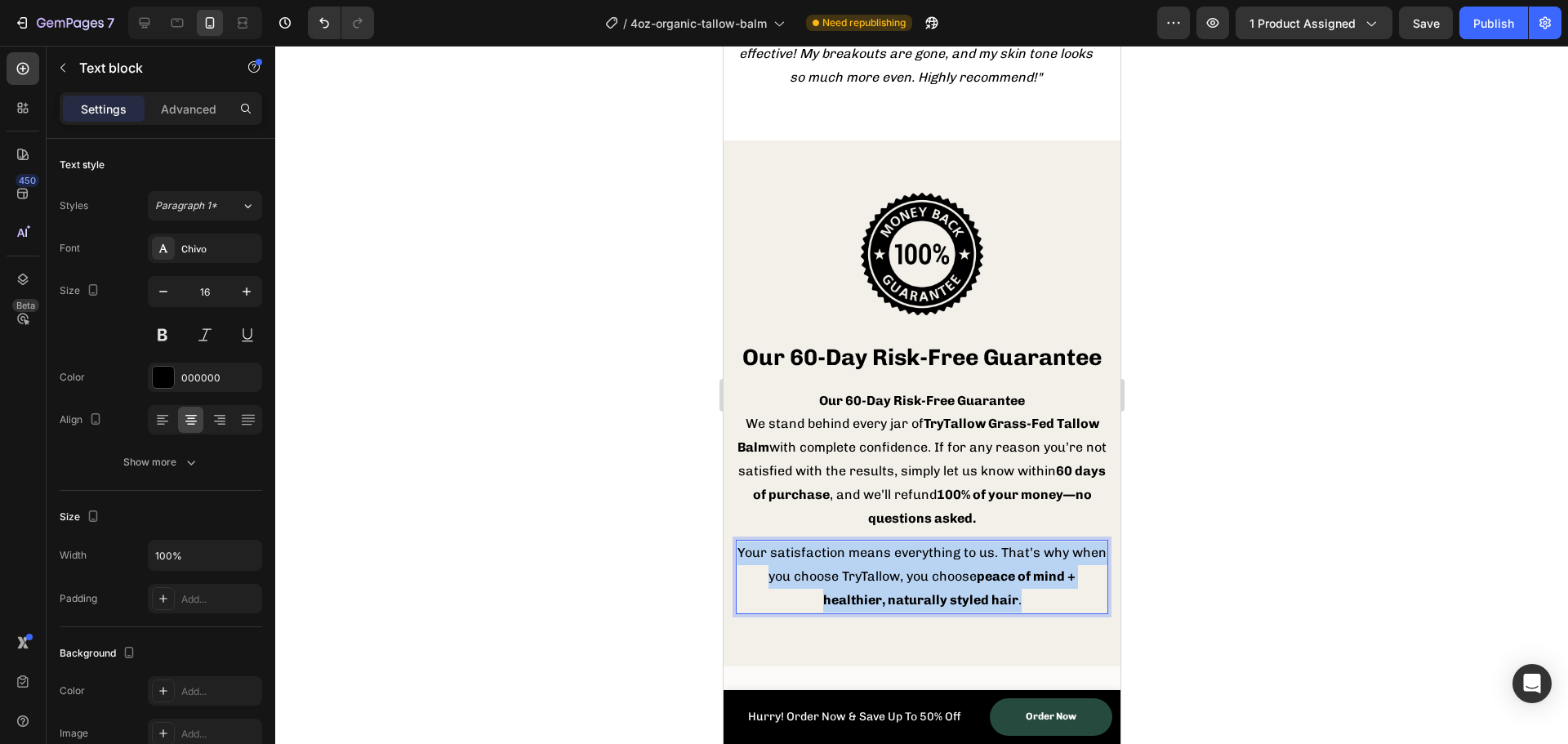
click at [883, 612] on p "Your satisfaction means everything to us. That’s why when you choose TryTallow,…" at bounding box center [921, 577] width 370 height 71
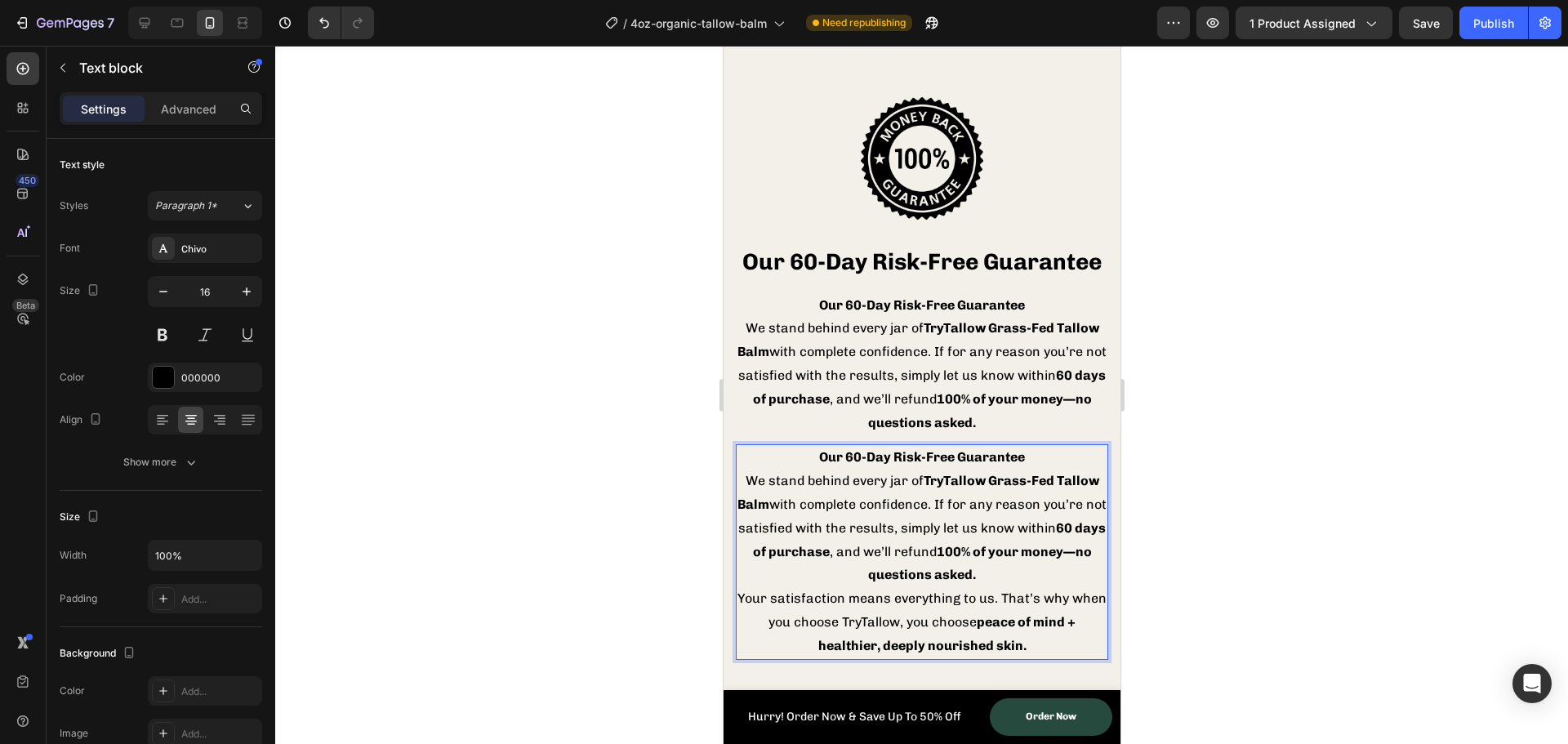
scroll to position [6284, 0]
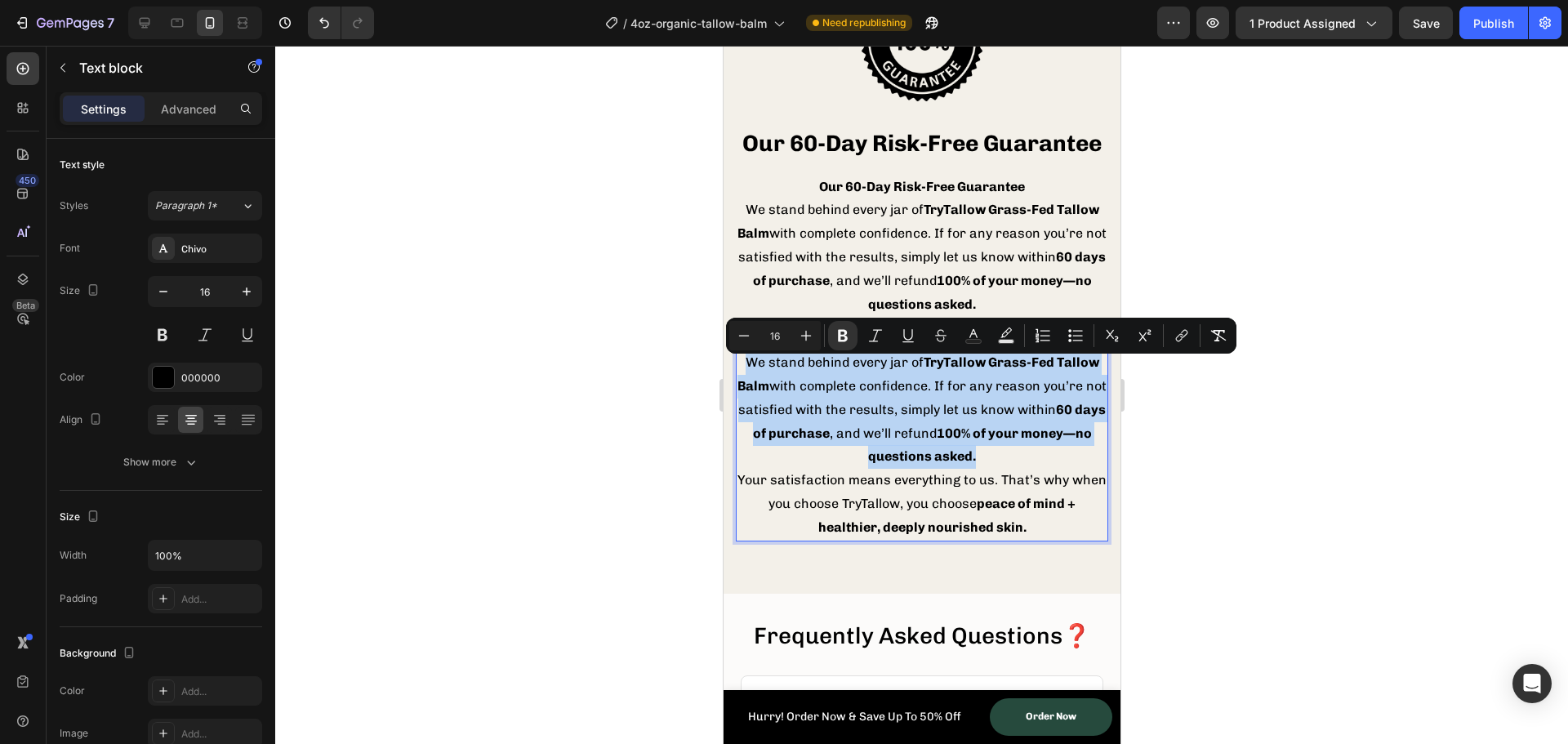
drag, startPoint x: 1028, startPoint y: 477, endPoint x: 781, endPoint y: 373, distance: 268.0
click at [781, 373] on div "Our 60-Day Risk-Free Guarantee We stand behind every jar of TryTallow Grass-Fed…" at bounding box center [922, 433] width 372 height 215
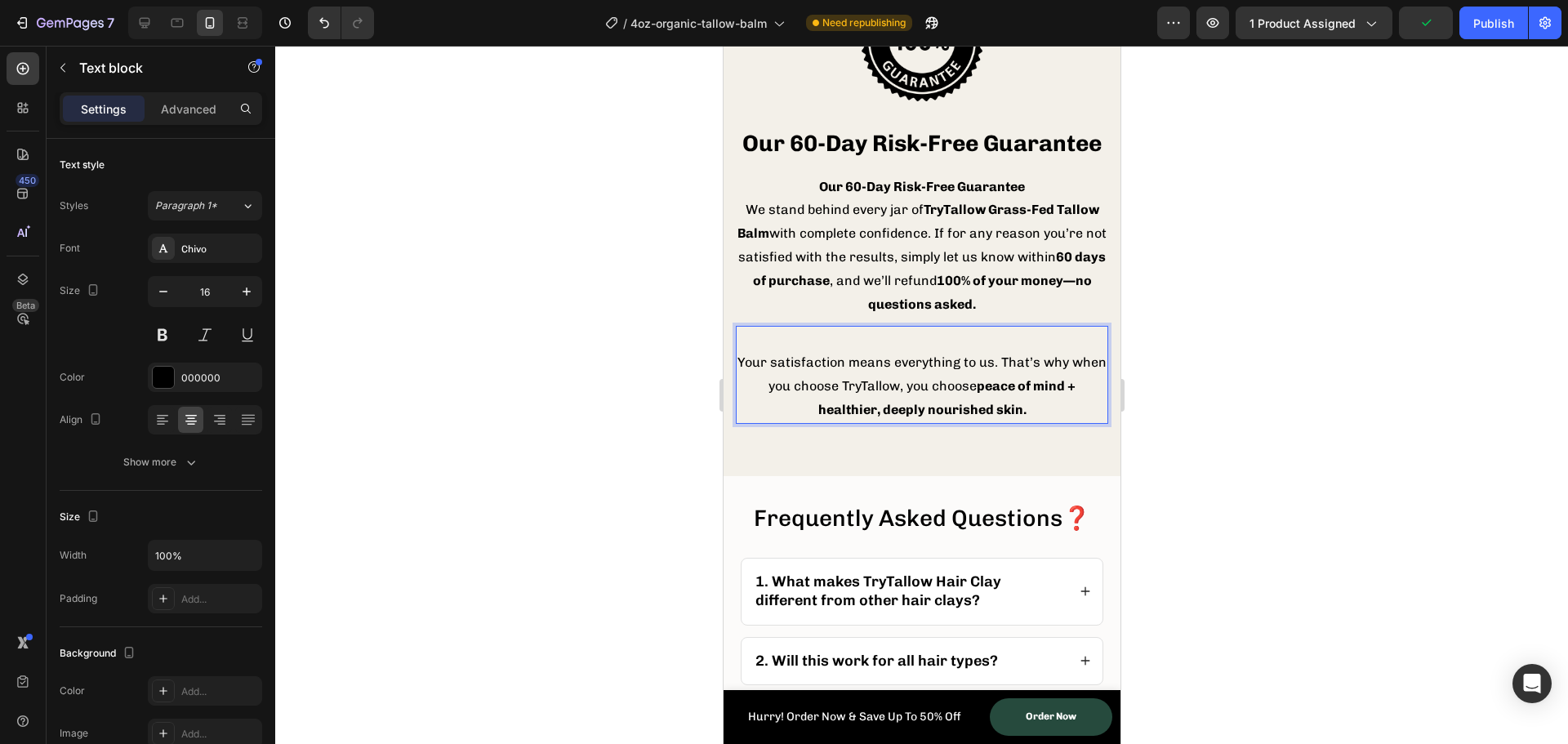
click at [747, 392] on p "Your satisfaction means everything to us. That’s why when you choose TryTallow,…" at bounding box center [921, 386] width 370 height 71
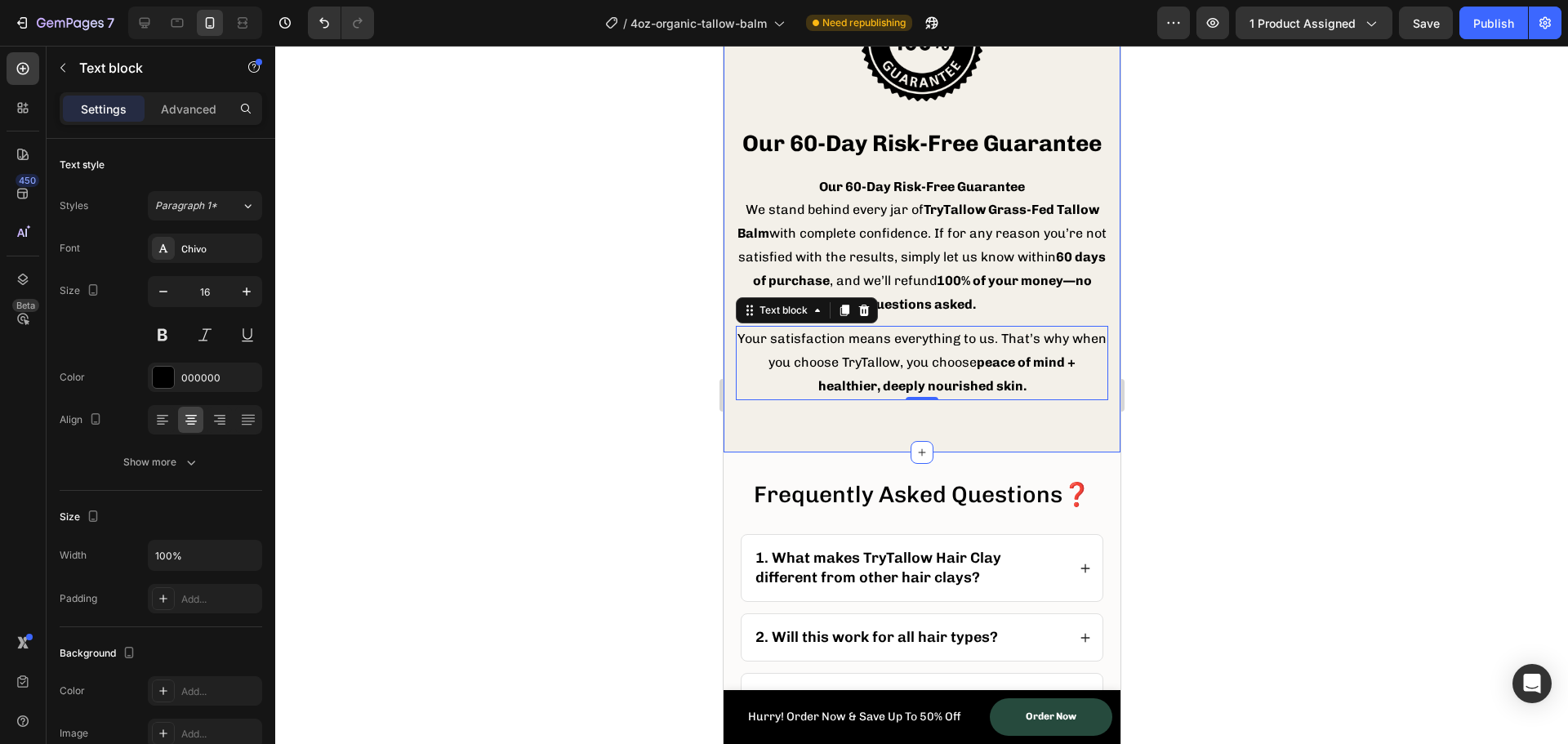
click at [584, 397] on div at bounding box center [922, 395] width 1293 height 699
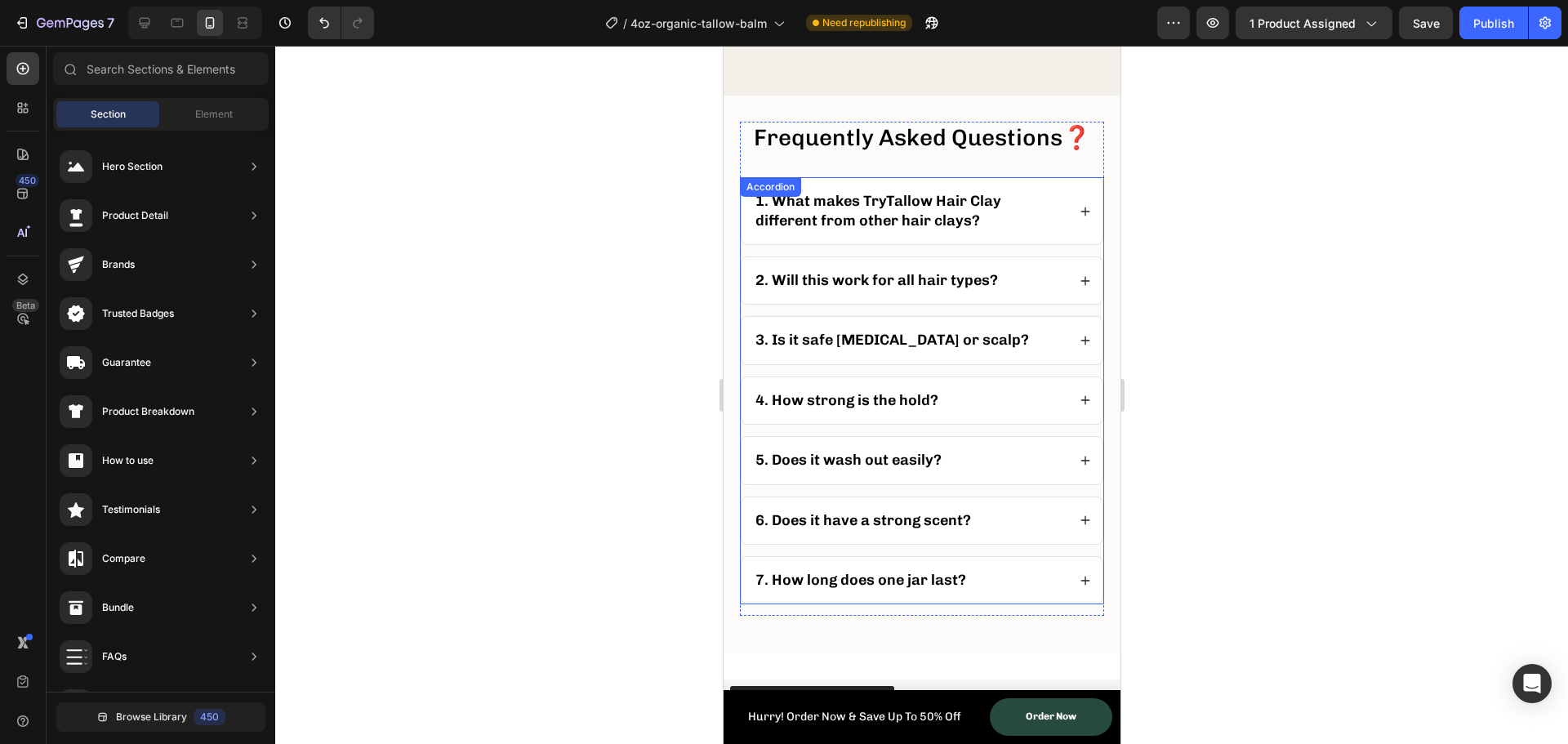
scroll to position [6612, 0]
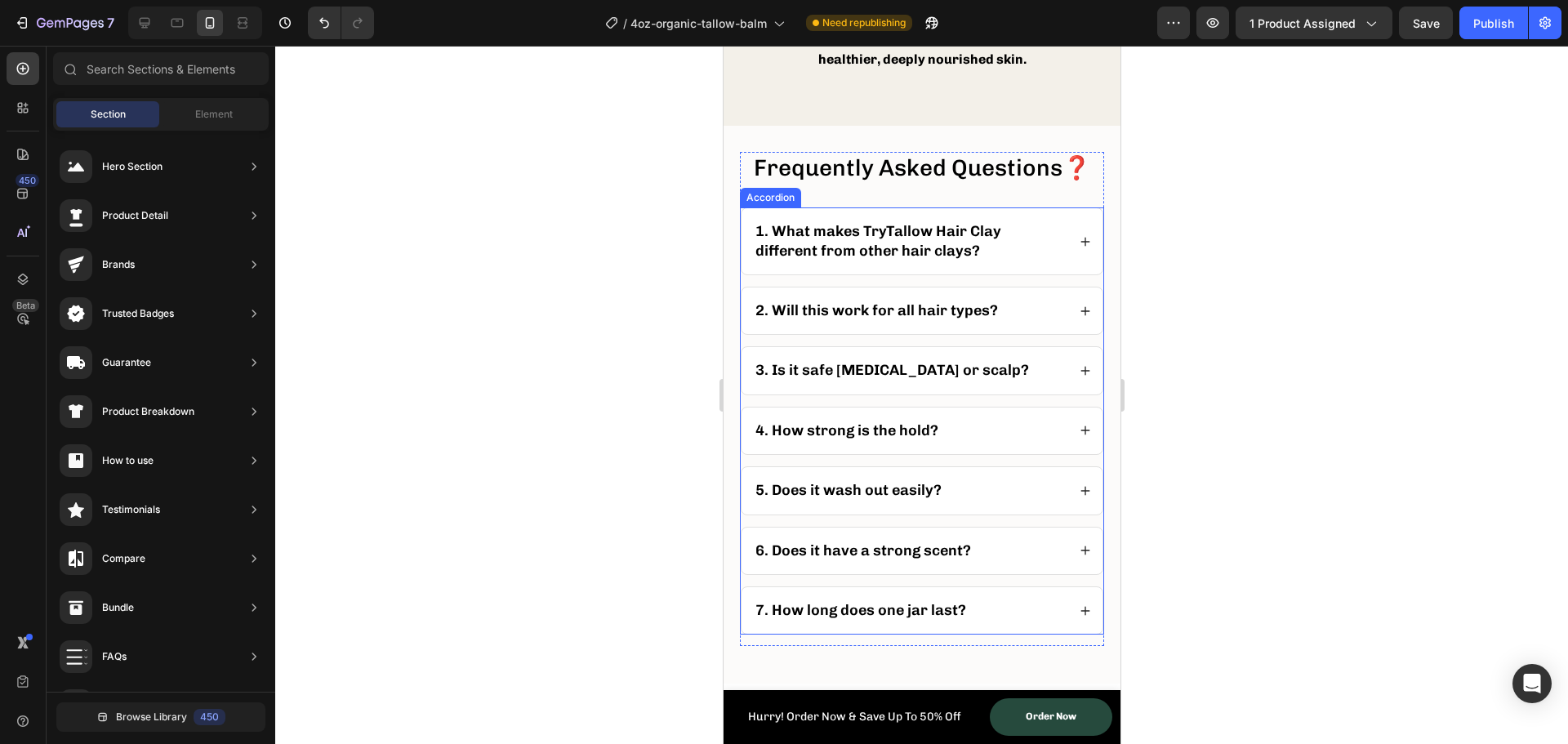
click at [923, 259] on span "1. What makes TryTallow Hair Clay different from other hair clays?" at bounding box center [878, 240] width 246 height 37
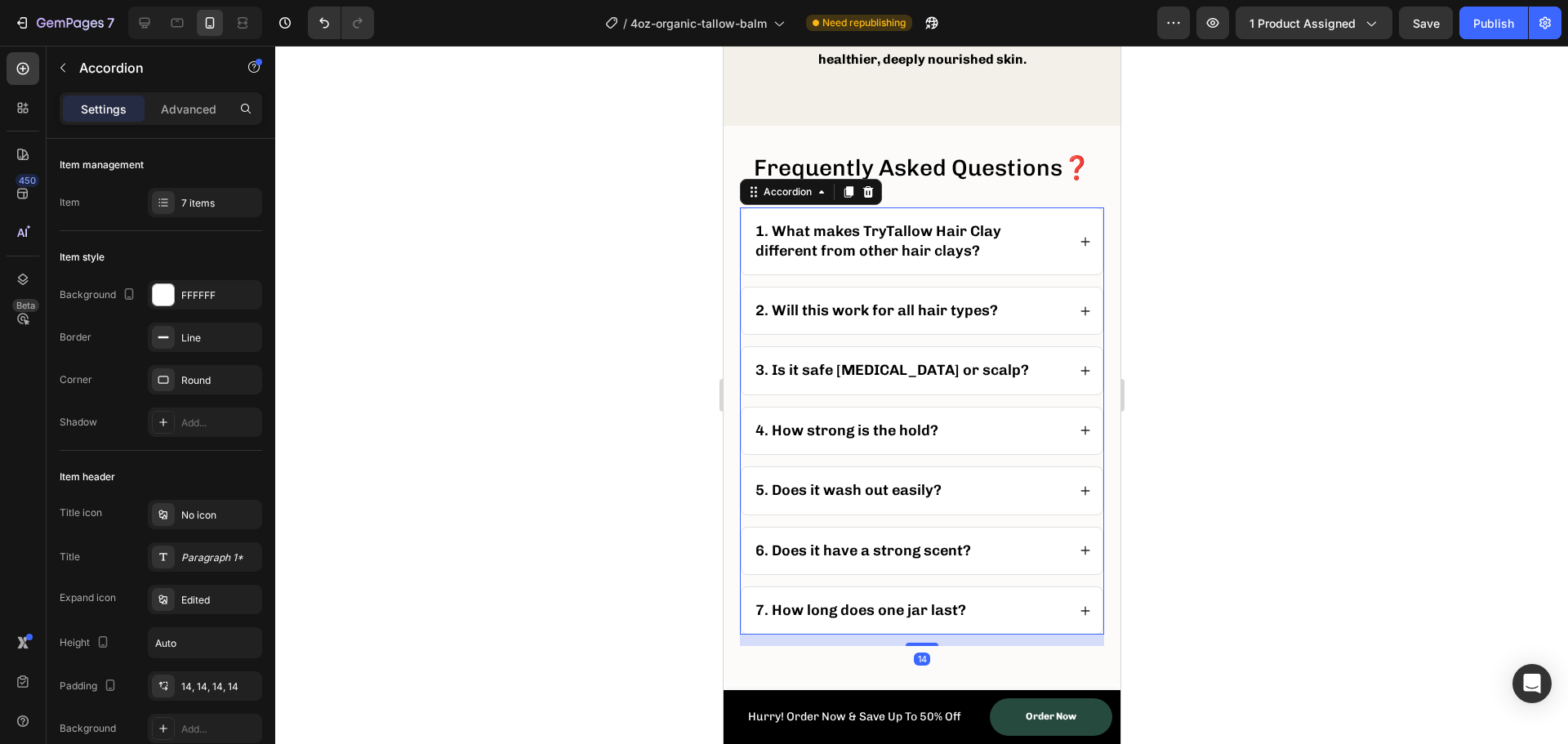
click at [923, 259] on span "1. What makes TryTallow Hair Clay different from other hair clays?" at bounding box center [878, 240] width 246 height 37
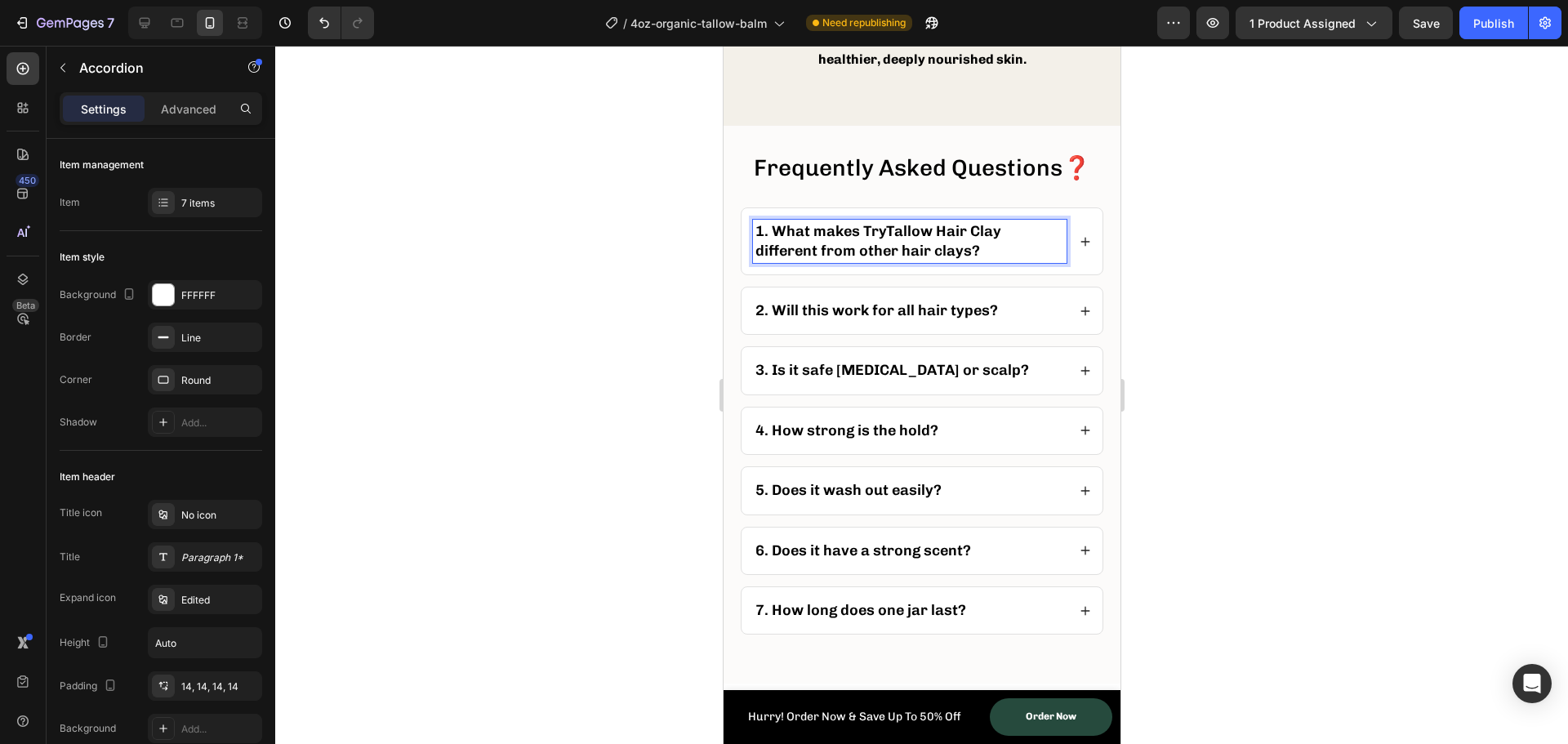
click at [974, 259] on span "1. What makes TryTallow Hair Clay different from other hair clays?" at bounding box center [878, 240] width 246 height 37
drag, startPoint x: 993, startPoint y: 278, endPoint x: 774, endPoint y: 259, distance: 219.8
click at [774, 259] on p "1. What makes TryTallow Hair Clay different from other hair clays?" at bounding box center [909, 241] width 309 height 39
click at [792, 259] on span "1. What makes TryTallow Balm different from anti-wrinkle creams?" at bounding box center [895, 240] width 282 height 37
click at [1080, 246] on icon at bounding box center [1085, 241] width 9 height 9
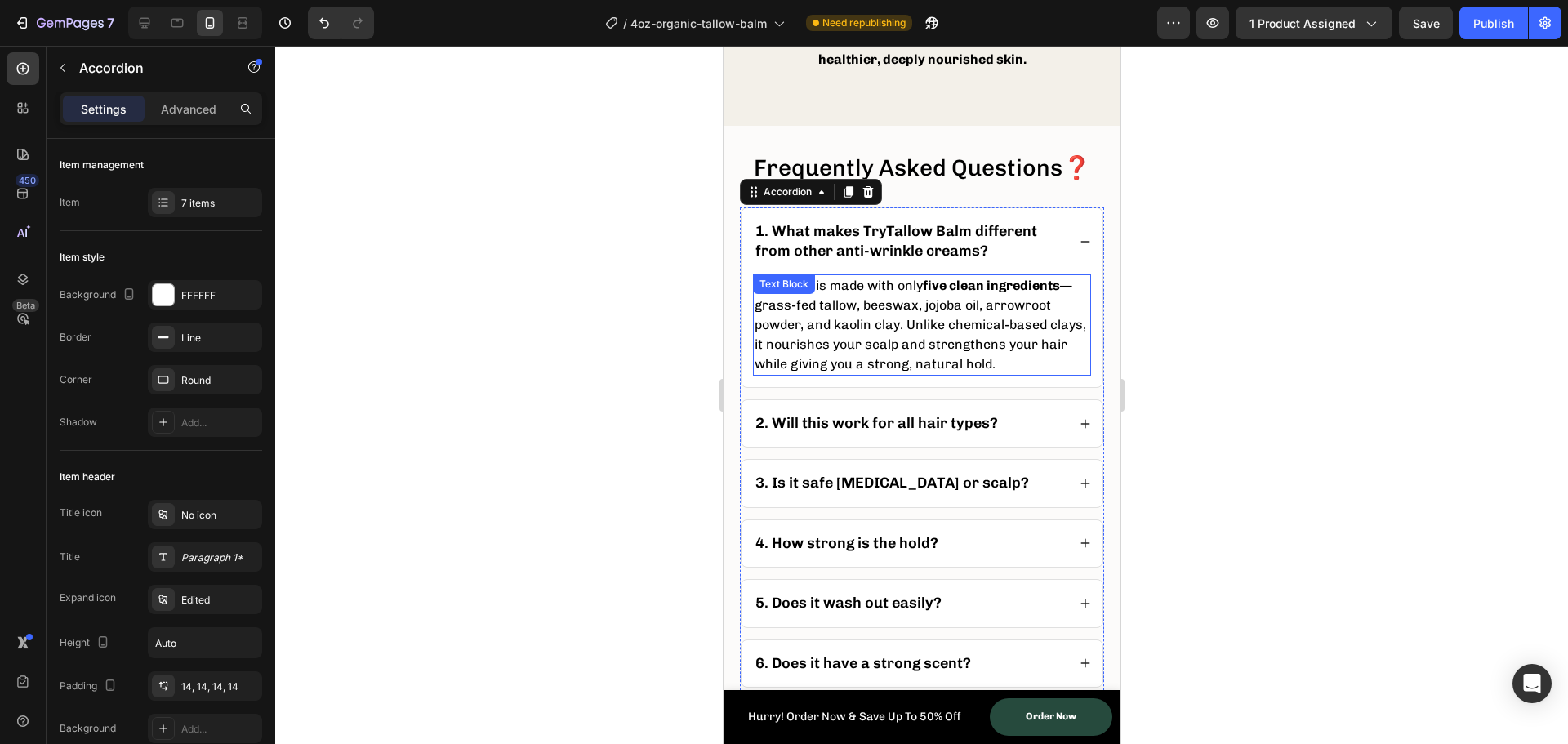
click at [898, 359] on p "TryTallow is made with only five clean ingredients —grass-fed tallow, beeswax, …" at bounding box center [921, 325] width 335 height 98
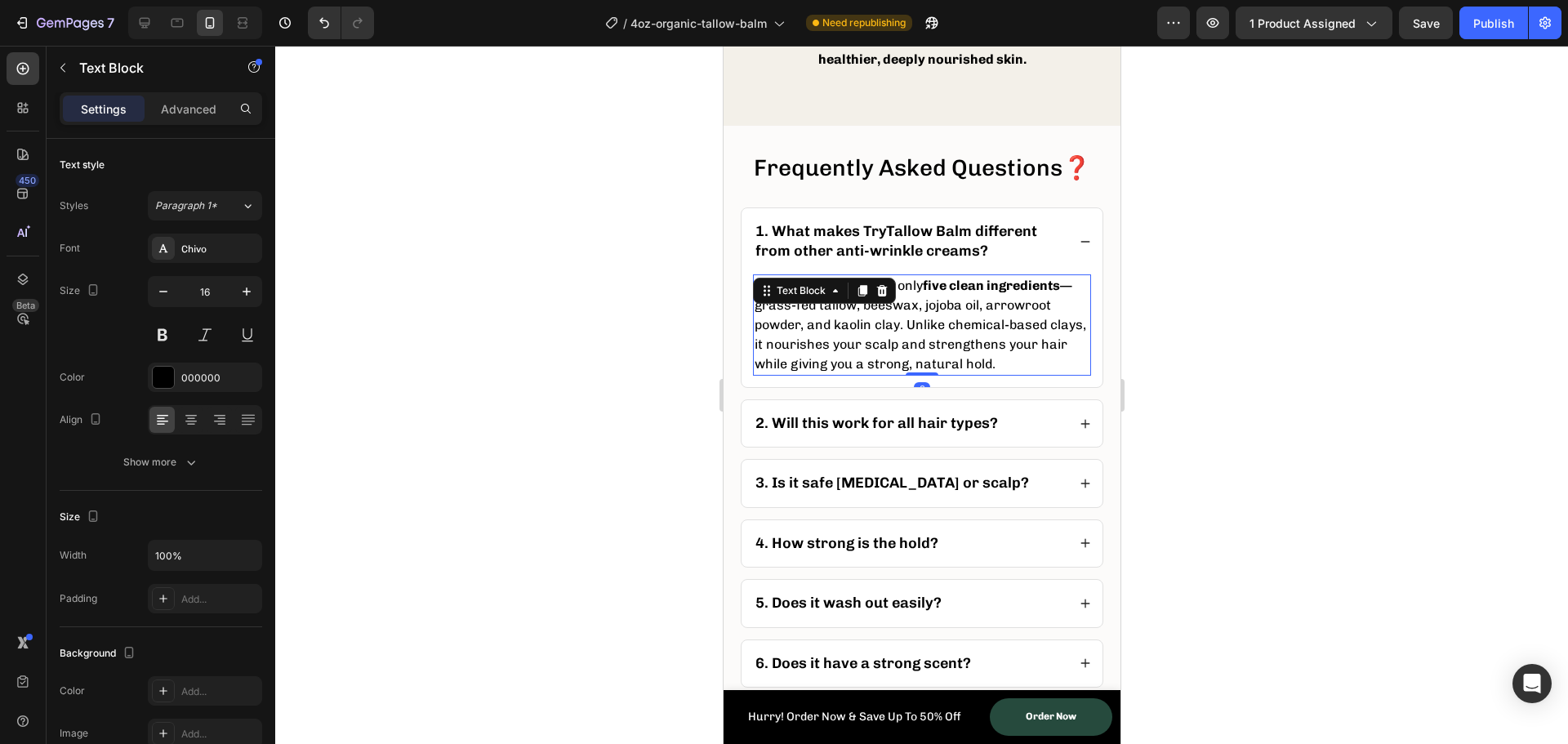
click at [898, 359] on p "TryTallow is made with only five clean ingredients —grass-fed tallow, beeswax, …" at bounding box center [921, 325] width 335 height 98
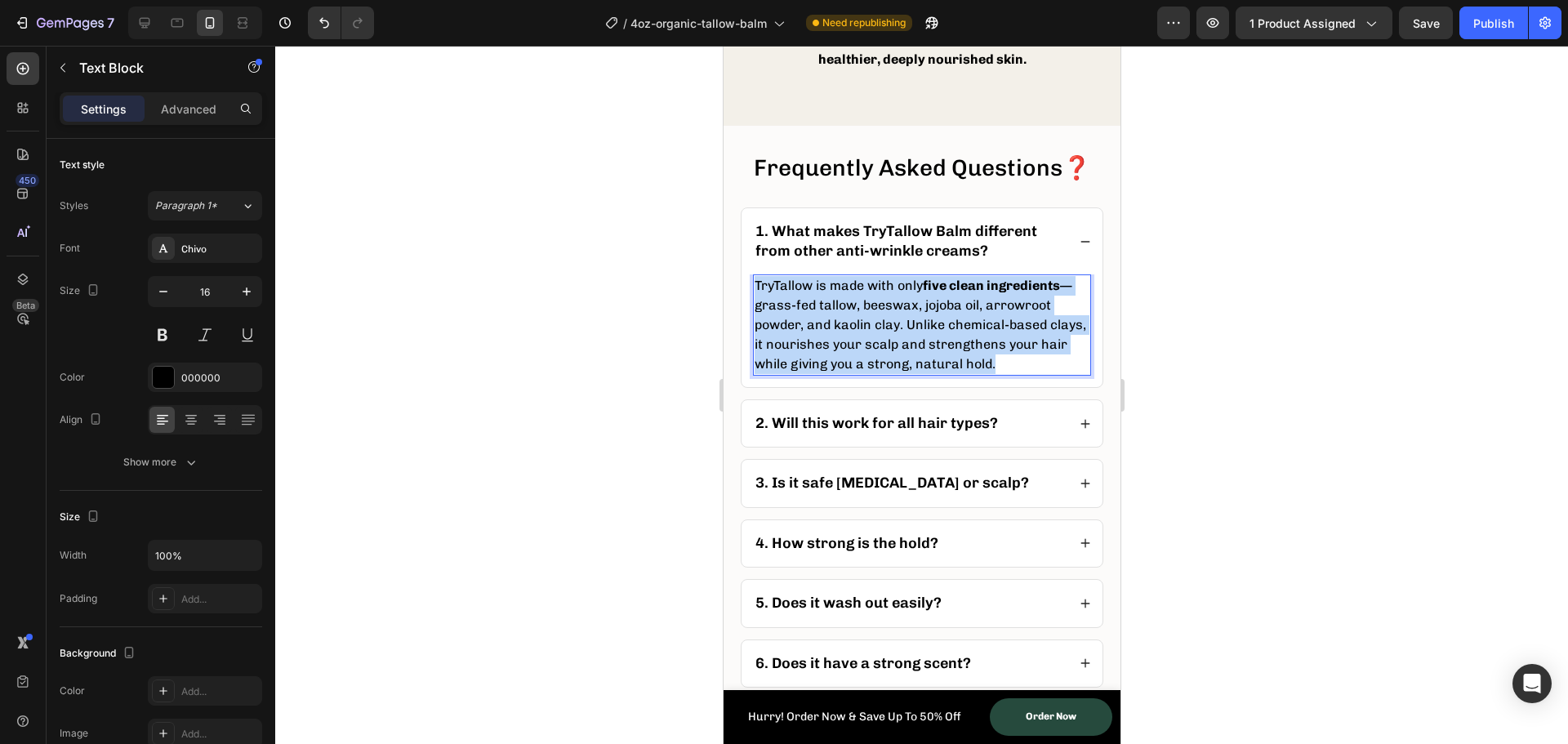
click at [898, 359] on p "TryTallow is made with only five clean ingredients —grass-fed tallow, beeswax, …" at bounding box center [921, 325] width 335 height 98
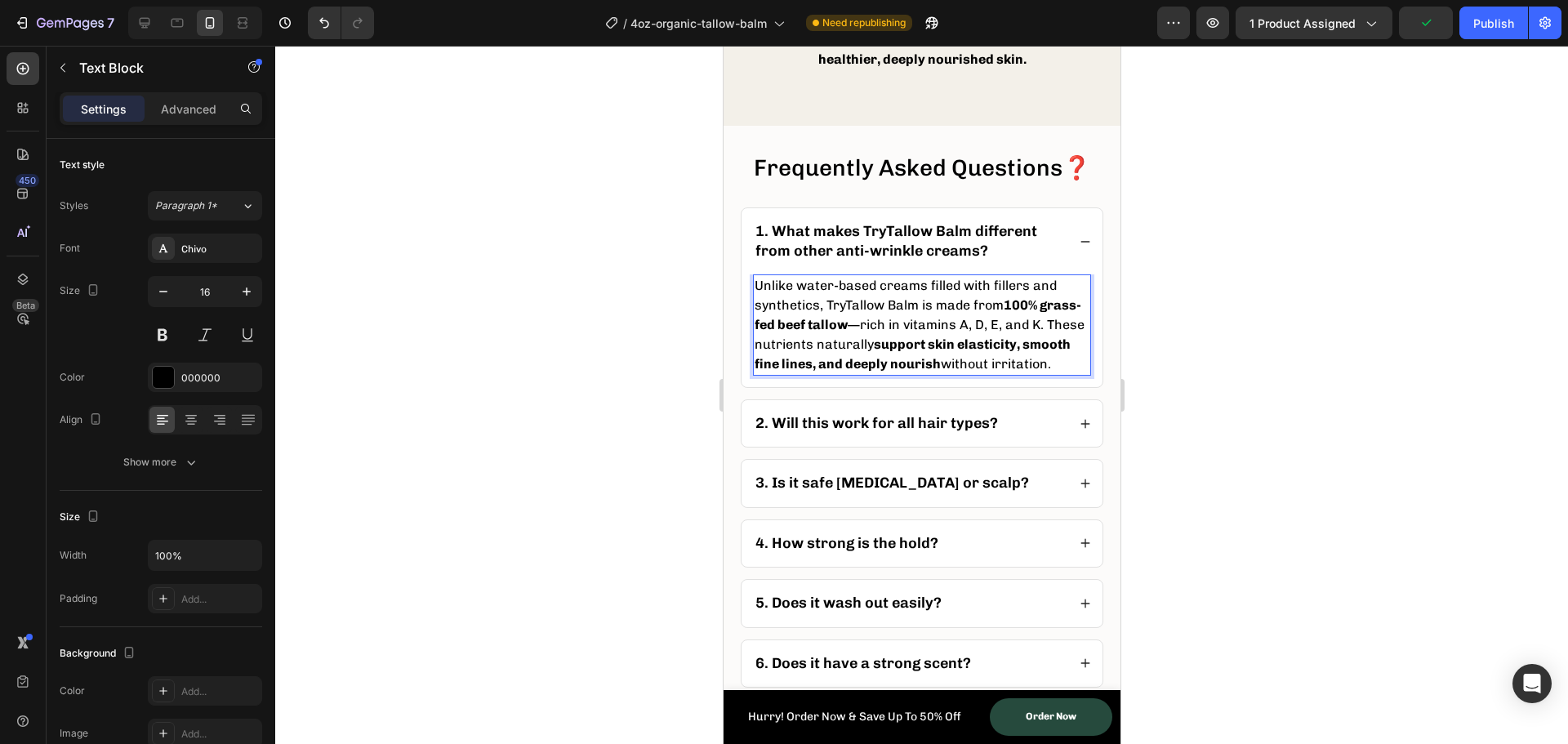
click at [606, 370] on div at bounding box center [922, 395] width 1293 height 699
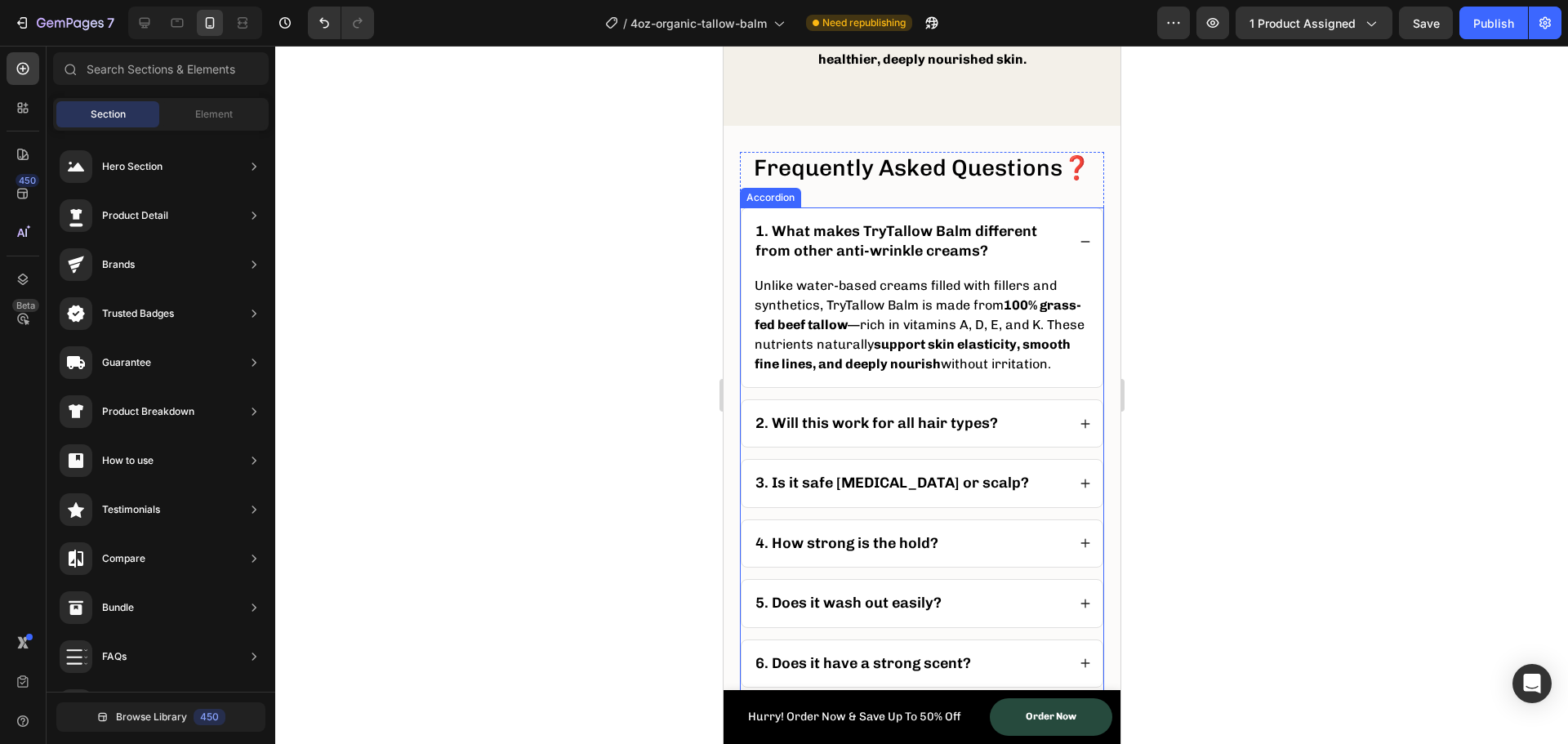
click at [1079, 248] on icon at bounding box center [1085, 241] width 11 height 11
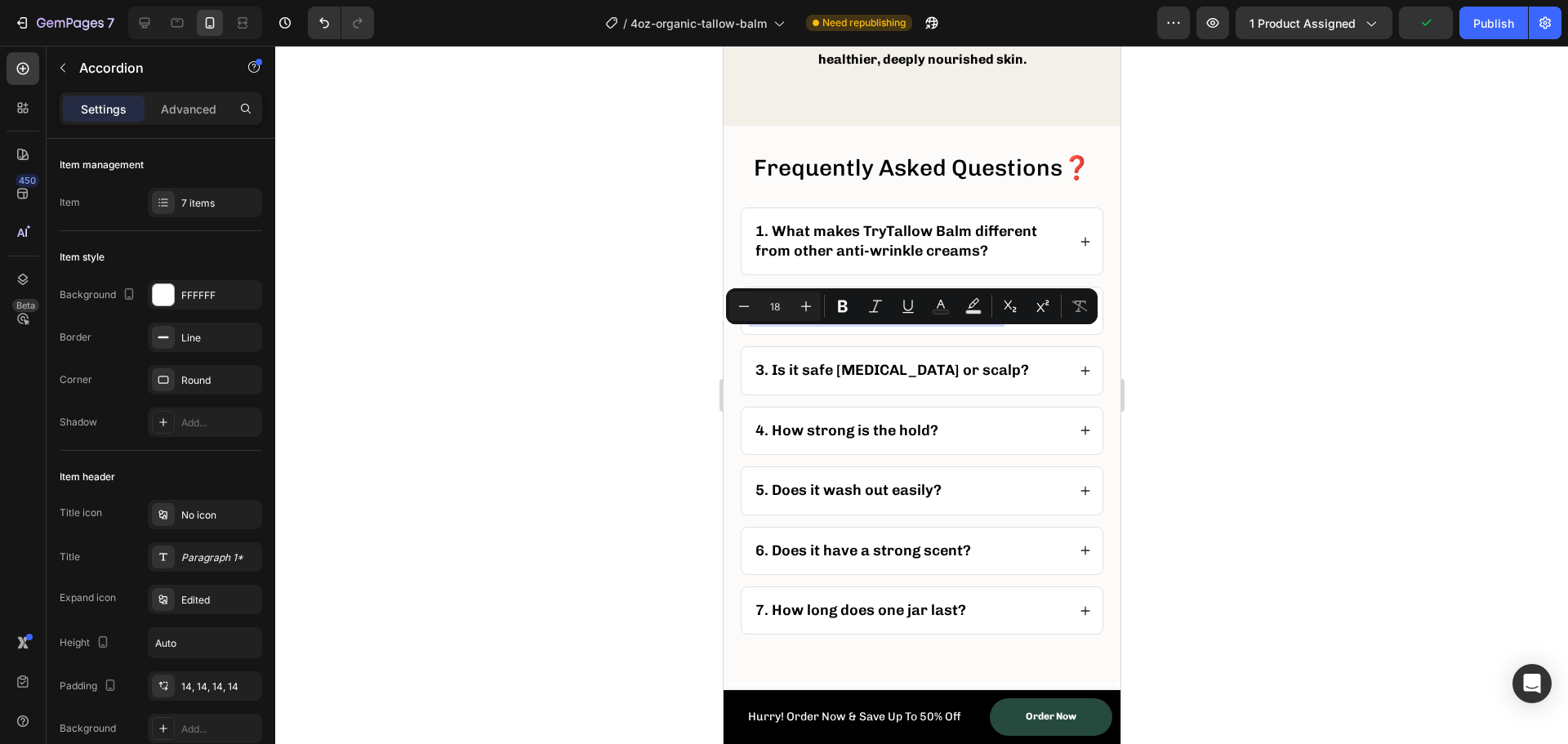
click at [844, 320] on p "2. Will this work for all hair types?" at bounding box center [876, 311] width 243 height 18
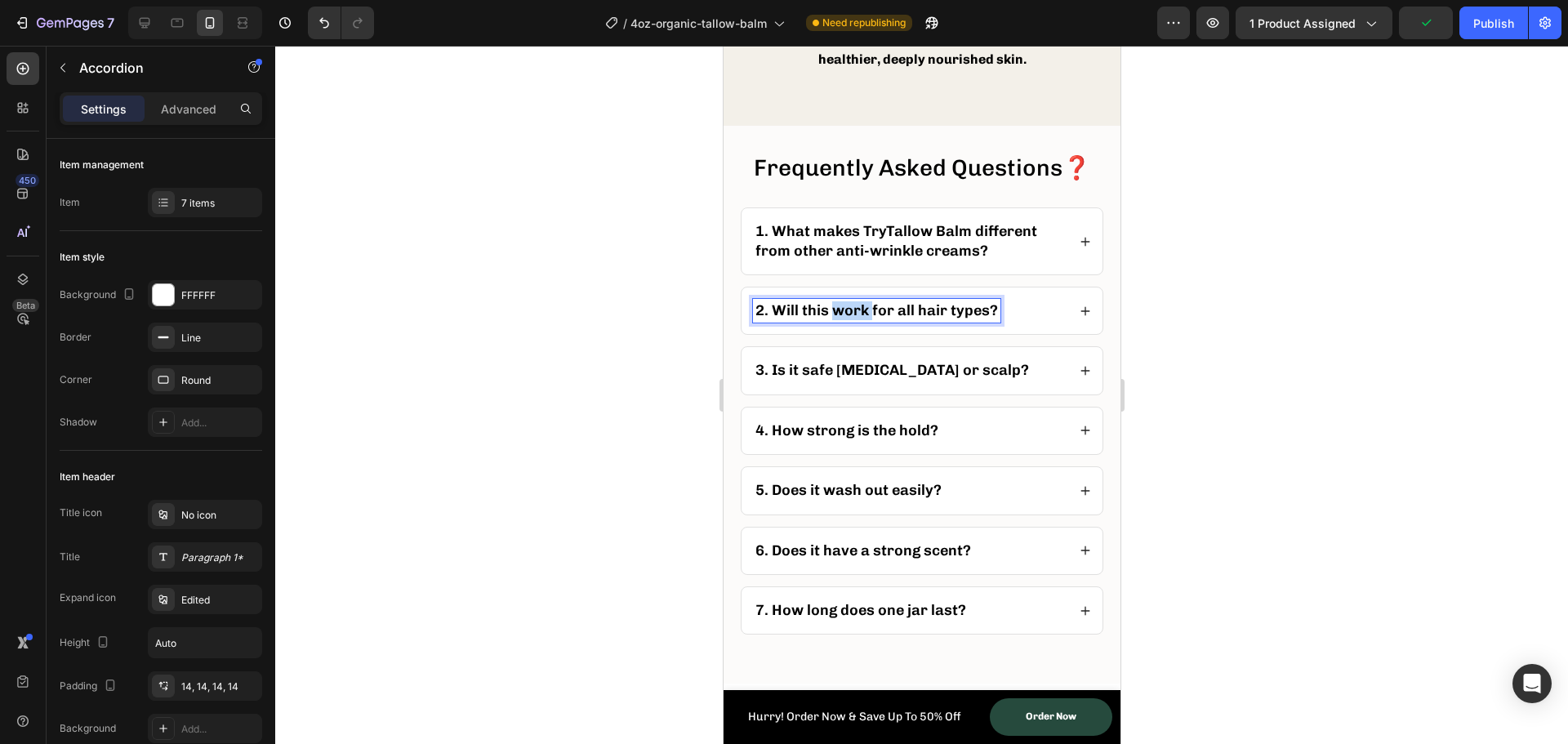
click at [844, 320] on p "2. Will this work for all hair types?" at bounding box center [876, 311] width 243 height 18
click at [841, 320] on p "2. Will this work for all hair types?" at bounding box center [876, 311] width 243 height 18
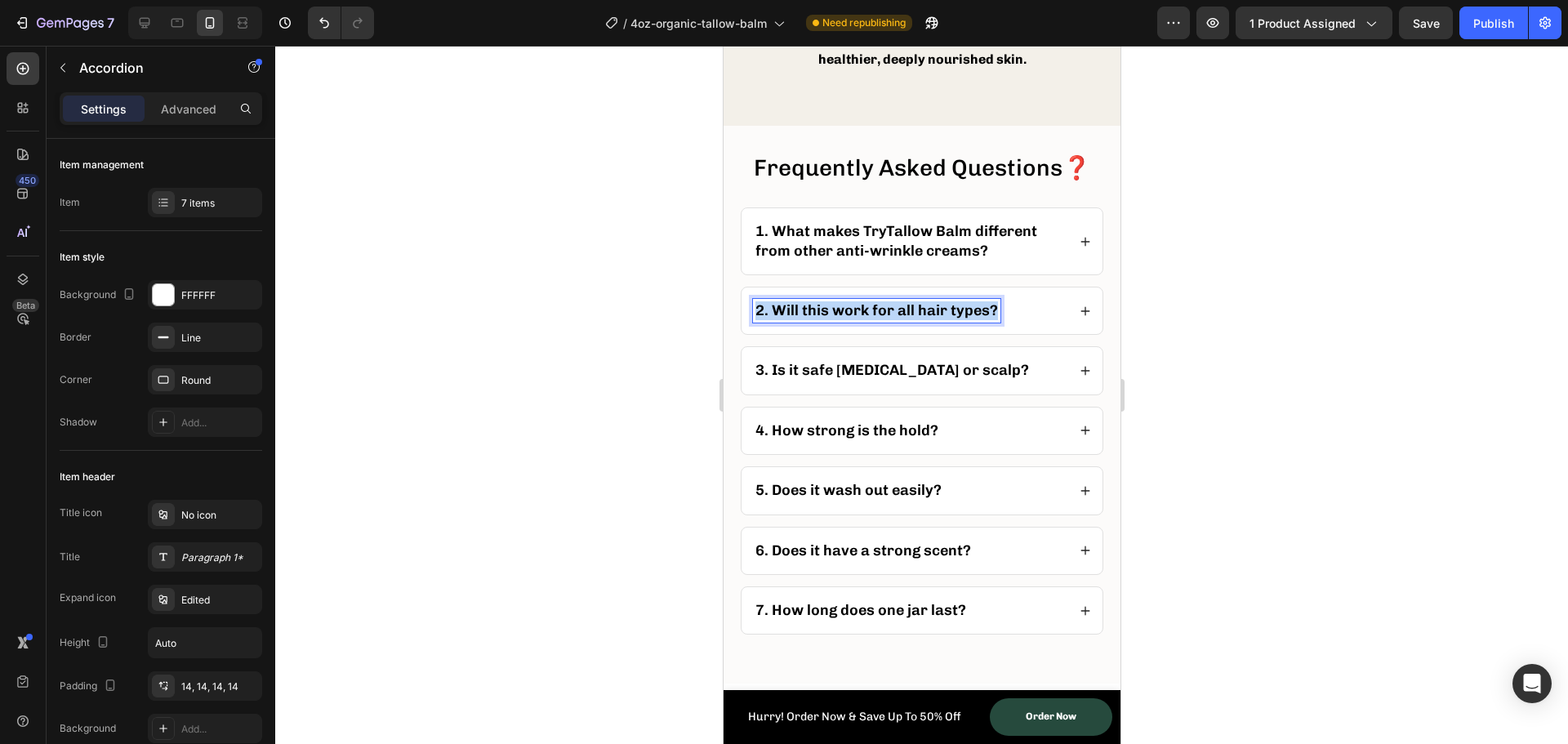
click at [841, 320] on p "2. Will this work for all hair types?" at bounding box center [876, 311] width 243 height 18
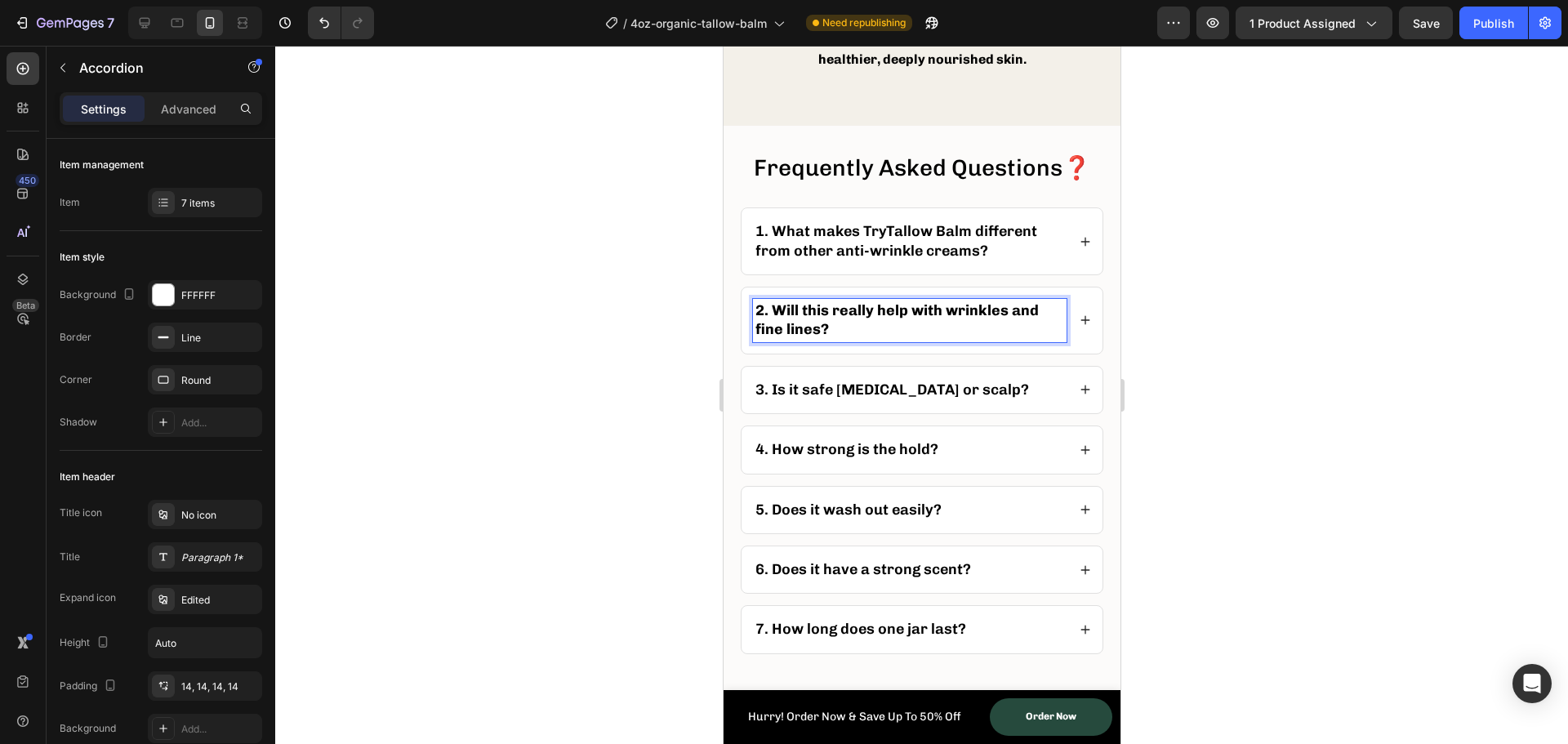
click at [628, 381] on div at bounding box center [922, 395] width 1293 height 699
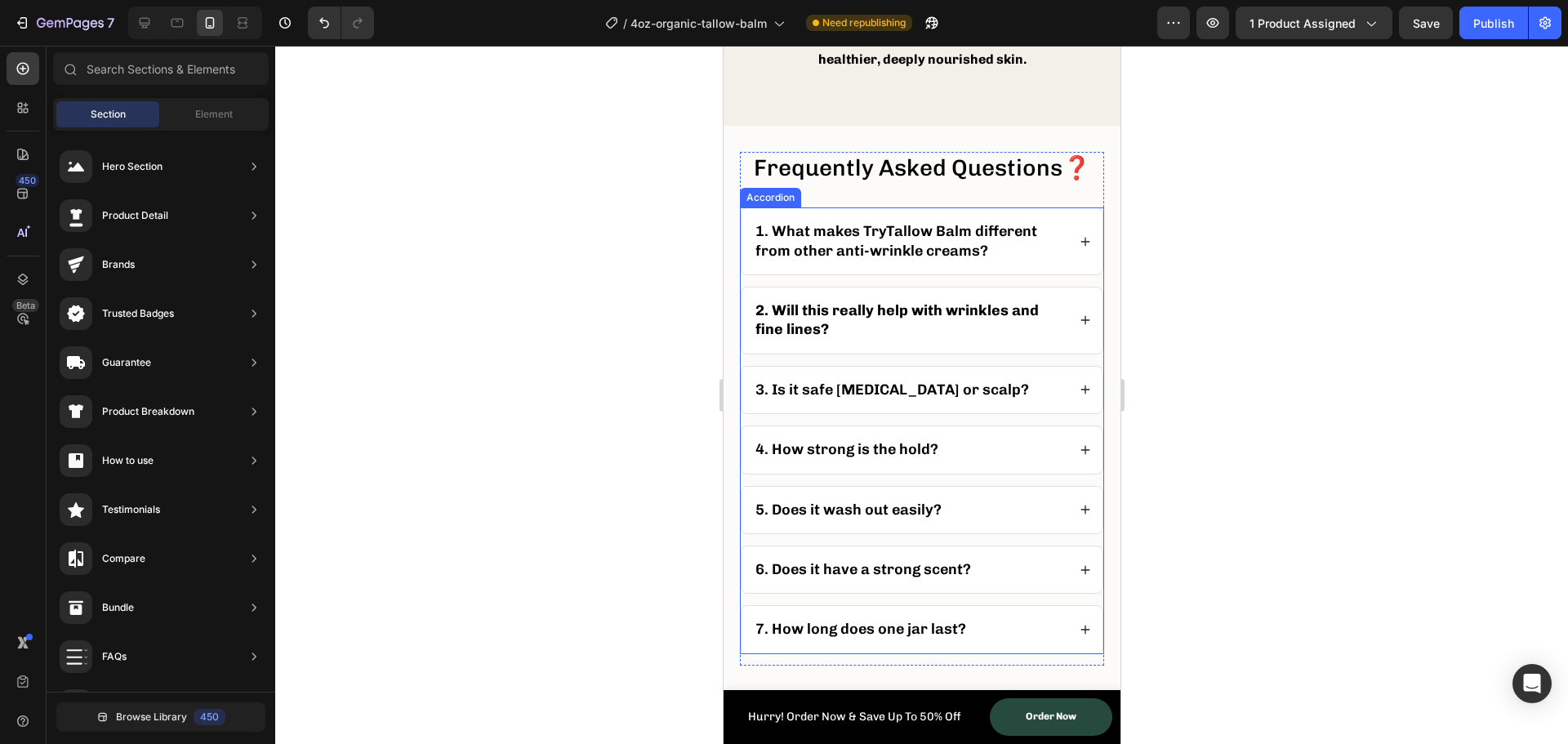
click at [1069, 354] on div "2. Will this really help with wrinkles and fine lines?" at bounding box center [922, 321] width 361 height 66
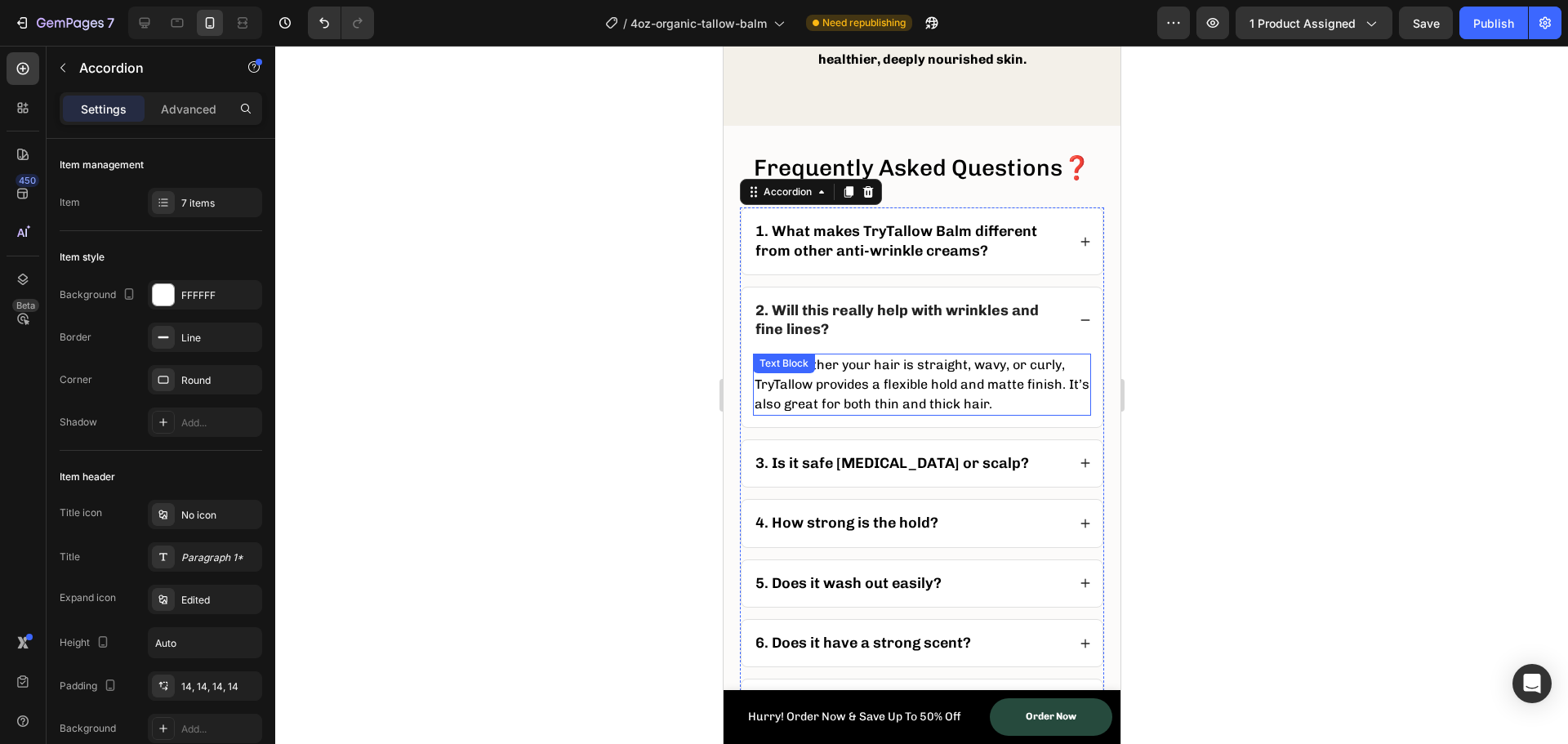
click at [902, 415] on p "Yes! Whether your hair is straight, wavy, or curly, TryTallow provides a flexib…" at bounding box center [921, 384] width 335 height 59
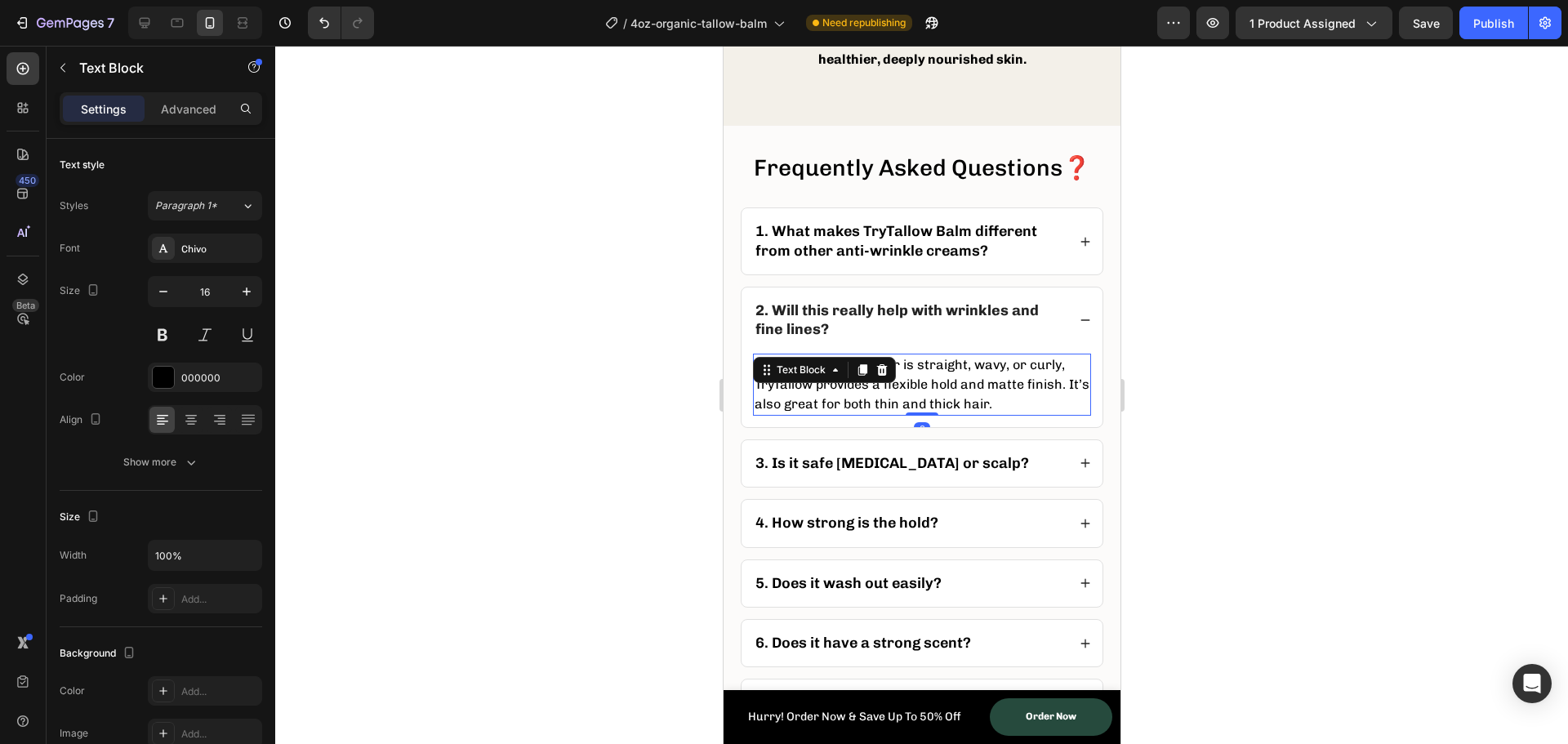
click at [902, 415] on p "Yes! Whether your hair is straight, wavy, or curly, TryTallow provides a flexib…" at bounding box center [921, 384] width 335 height 59
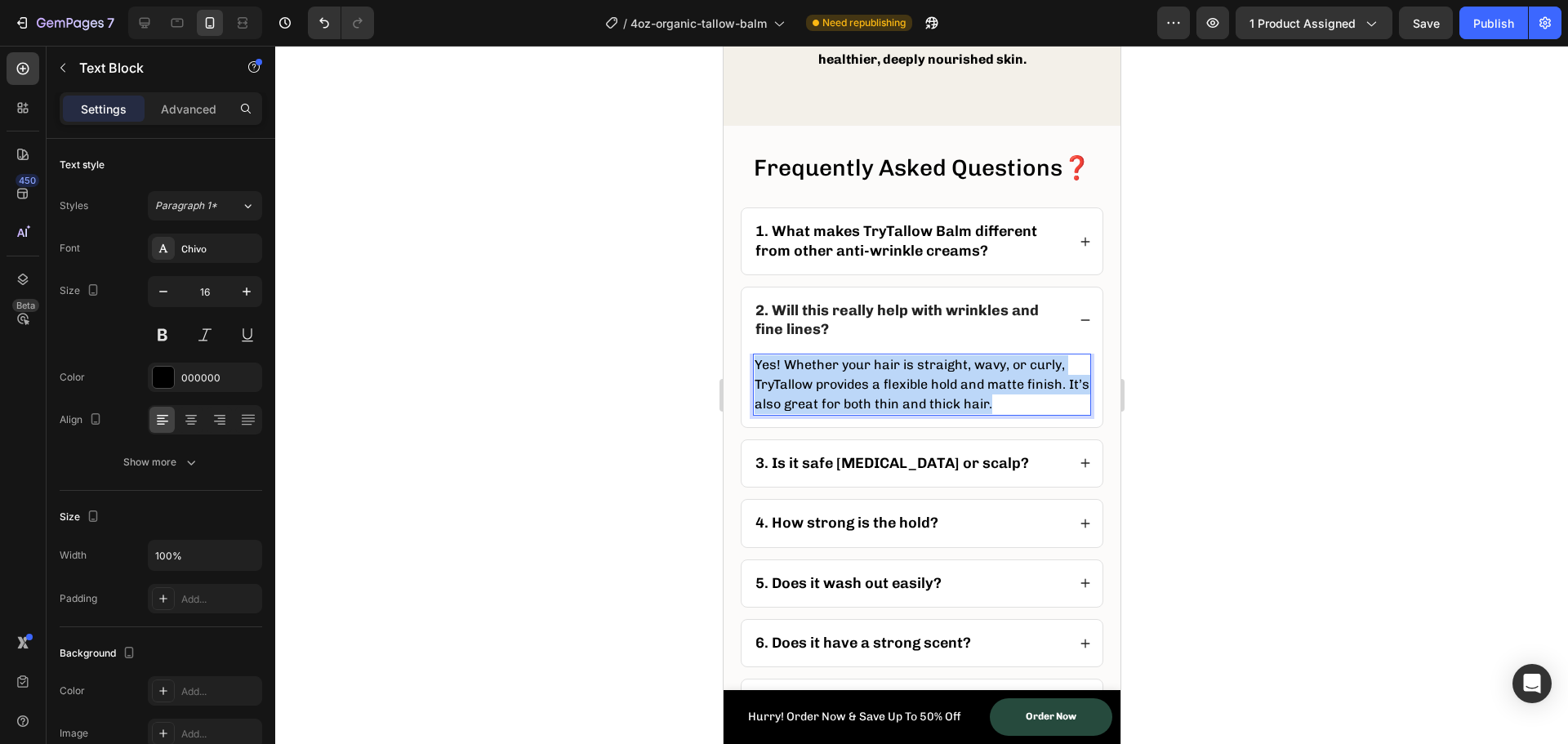
click at [902, 415] on p "Yes! Whether your hair is straight, wavy, or curly, TryTallow provides a flexib…" at bounding box center [921, 384] width 335 height 59
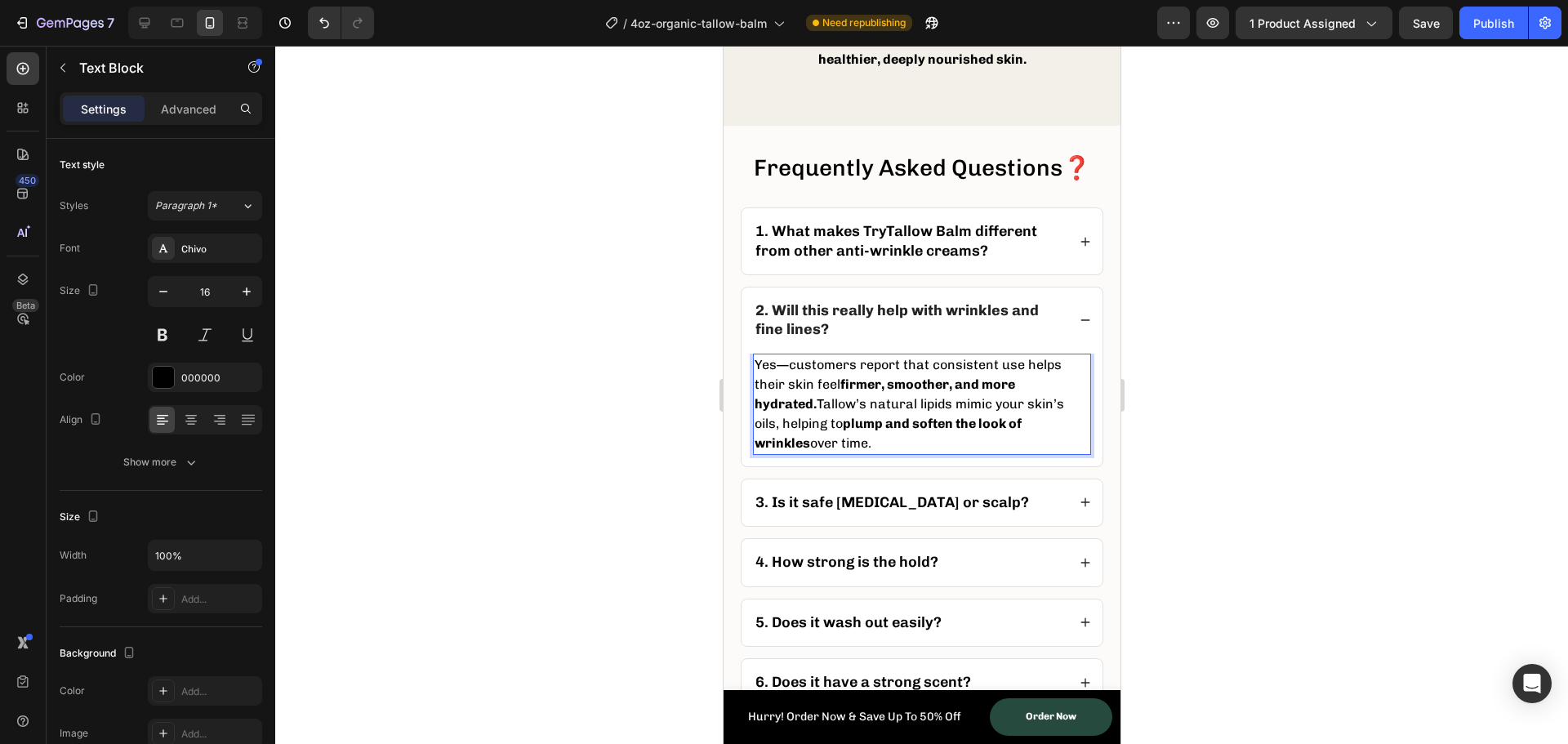
click at [629, 424] on div at bounding box center [922, 395] width 1293 height 699
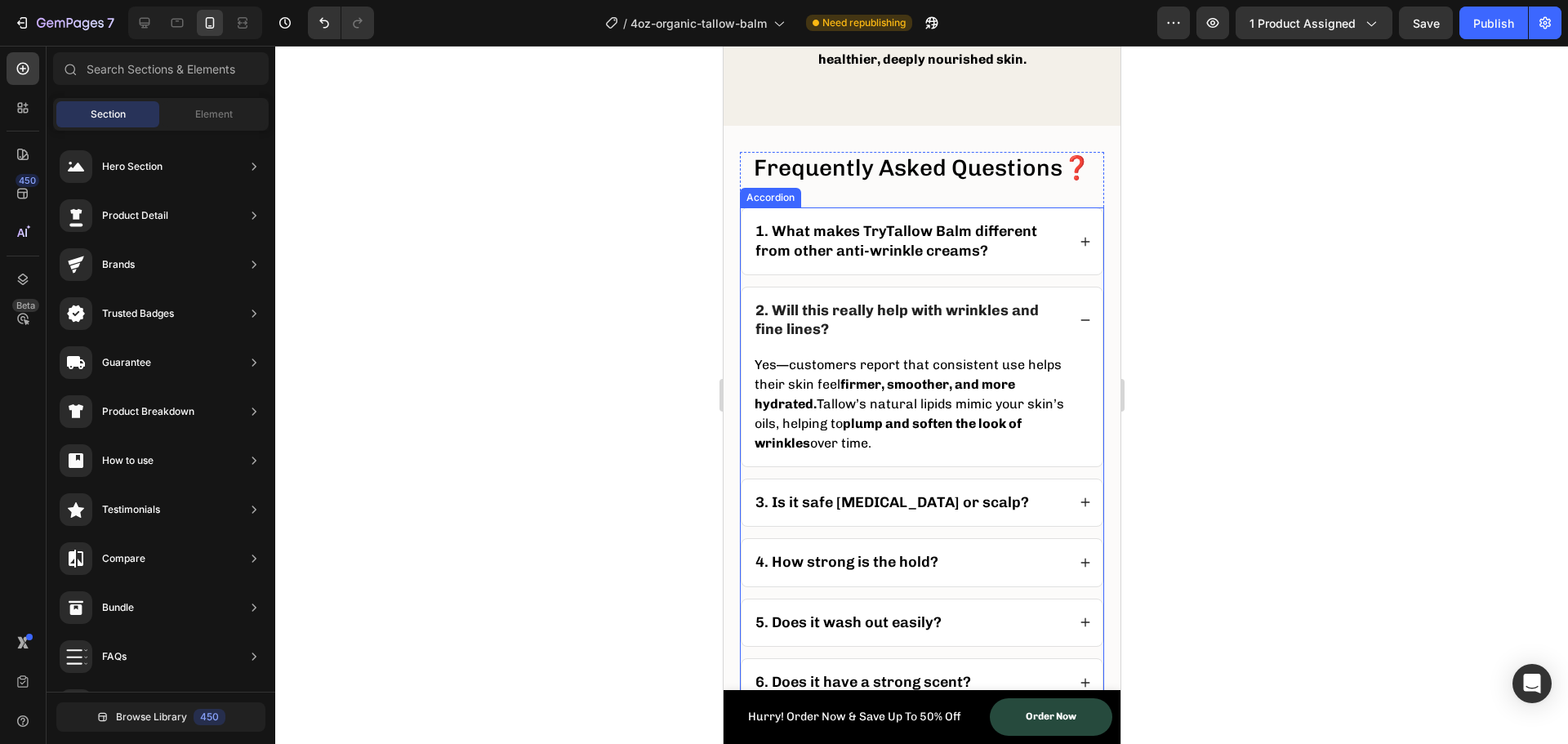
click at [1062, 352] on div "2. Will this really help with wrinkles and fine lines?" at bounding box center [922, 321] width 361 height 66
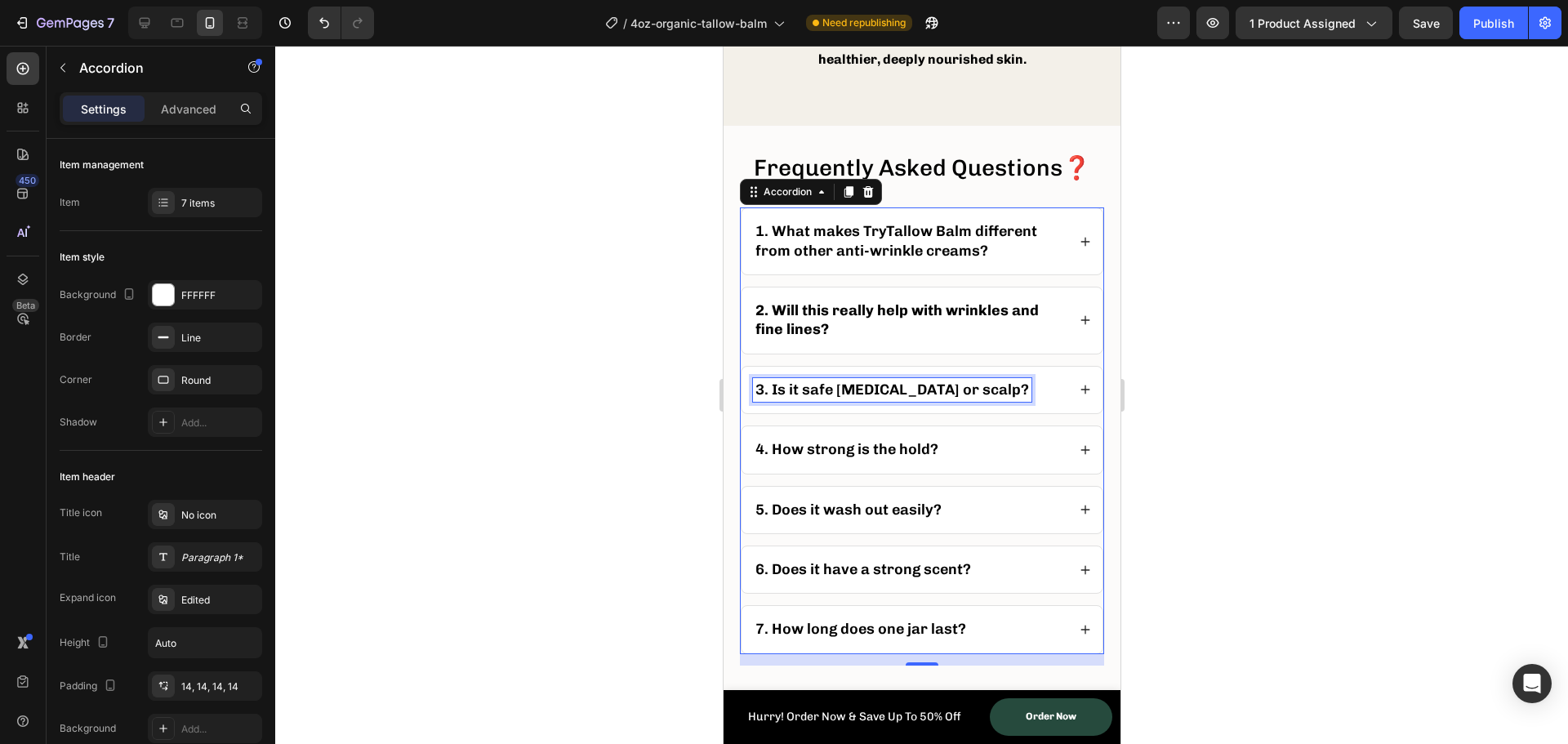
click at [910, 400] on p "3. Is it safe [MEDICAL_DATA] or scalp?" at bounding box center [891, 390] width 273 height 18
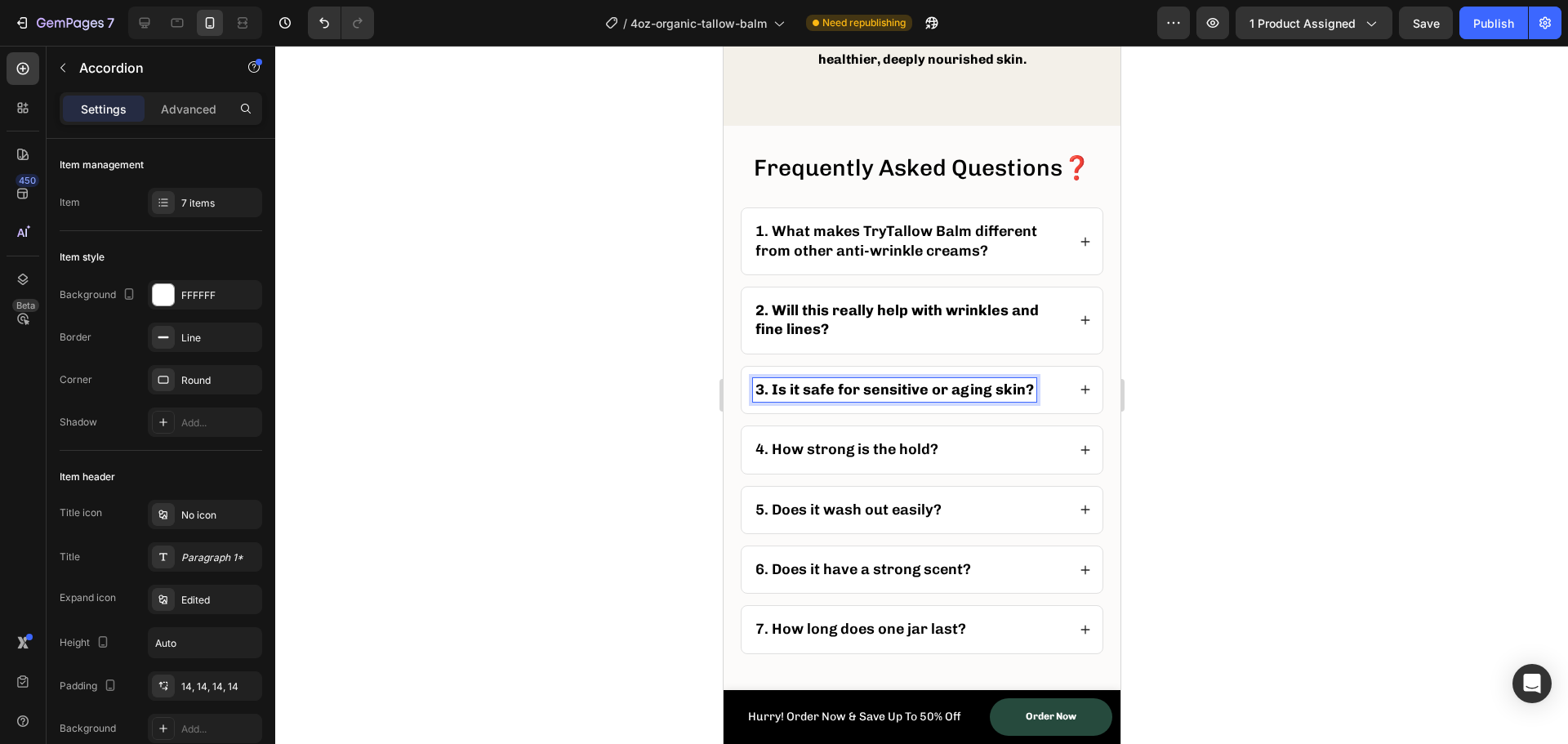
click at [1079, 395] on icon at bounding box center [1085, 390] width 11 height 11
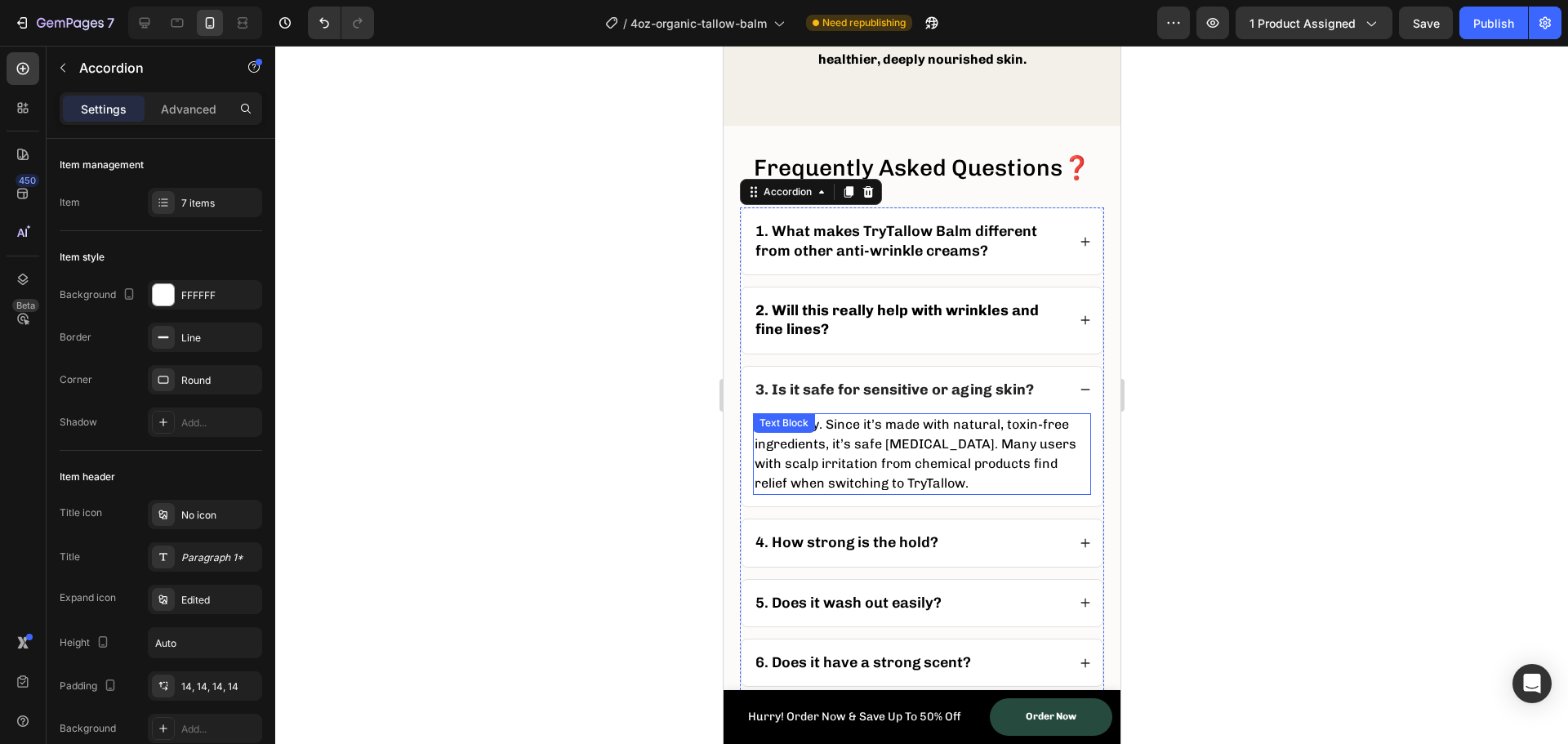
drag, startPoint x: 822, startPoint y: 468, endPoint x: 833, endPoint y: 472, distance: 11.7
click at [822, 468] on div "Absolutely. Since it’s made with natural, toxin-free ingredients, it’s safe [ME…" at bounding box center [921, 454] width 338 height 82
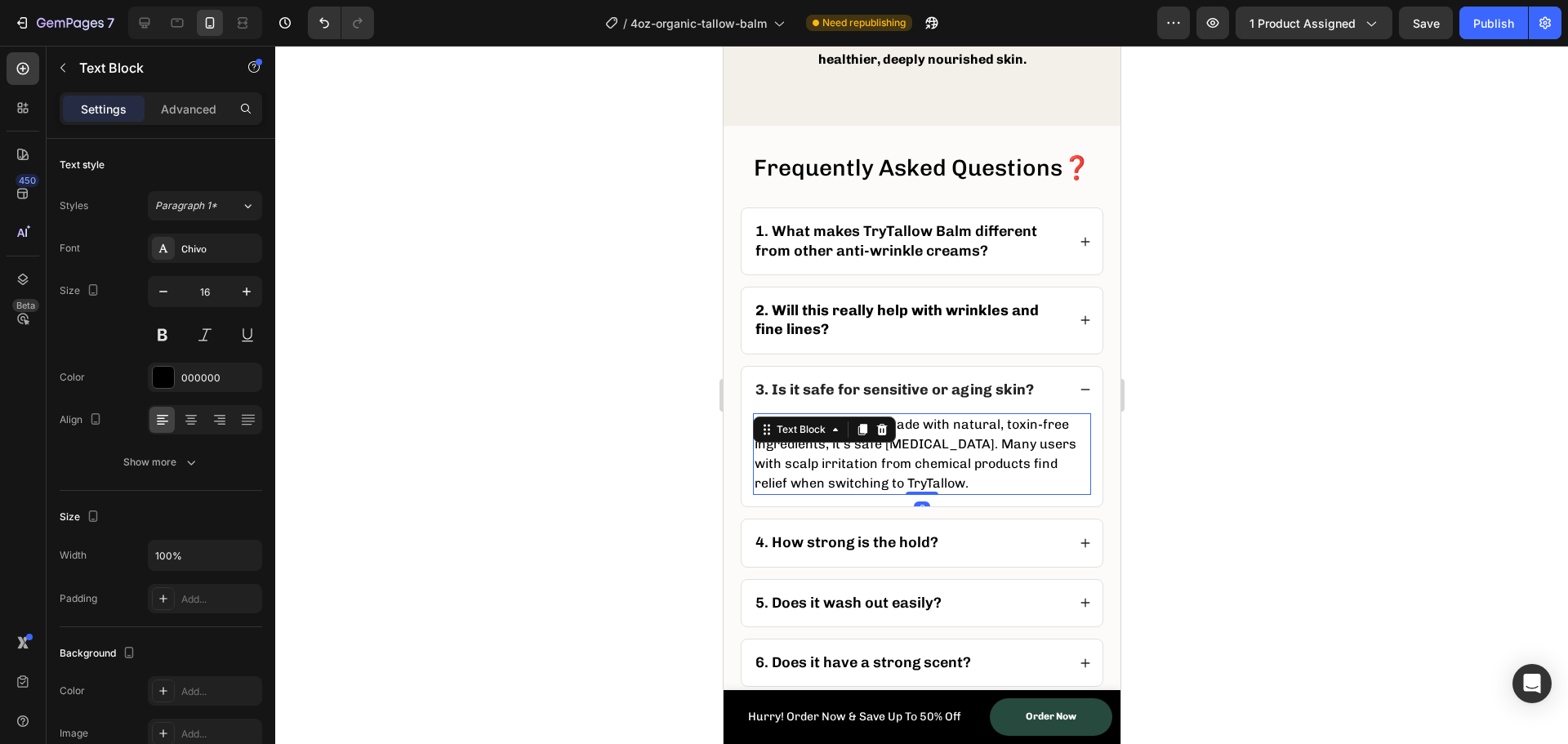
click at [837, 443] on div "Text Block" at bounding box center [823, 429] width 143 height 27
click at [848, 480] on p "Absolutely. Since it’s made with natural, toxin-free ingredients, it’s safe [ME…" at bounding box center [921, 454] width 335 height 79
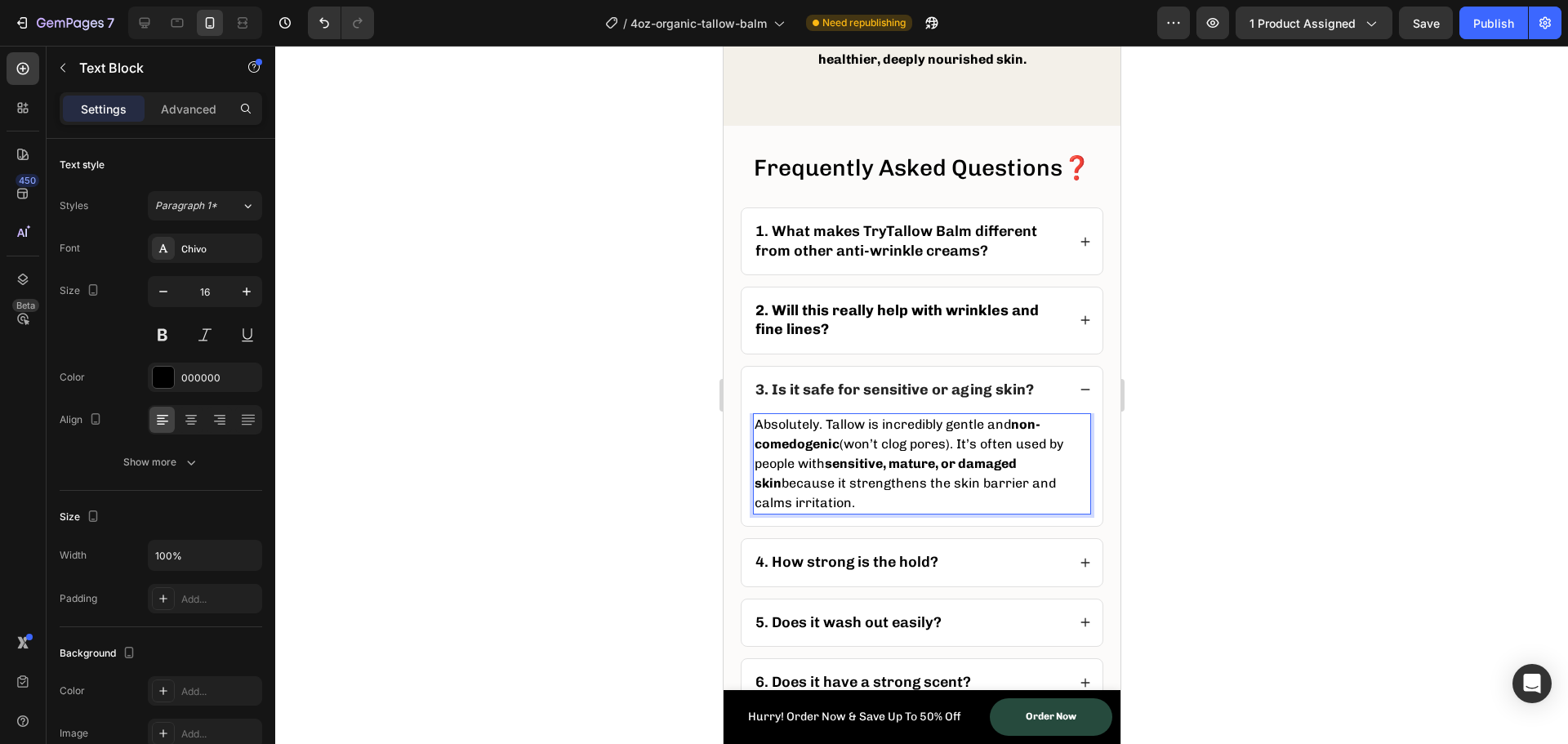
click at [580, 445] on div at bounding box center [922, 395] width 1293 height 699
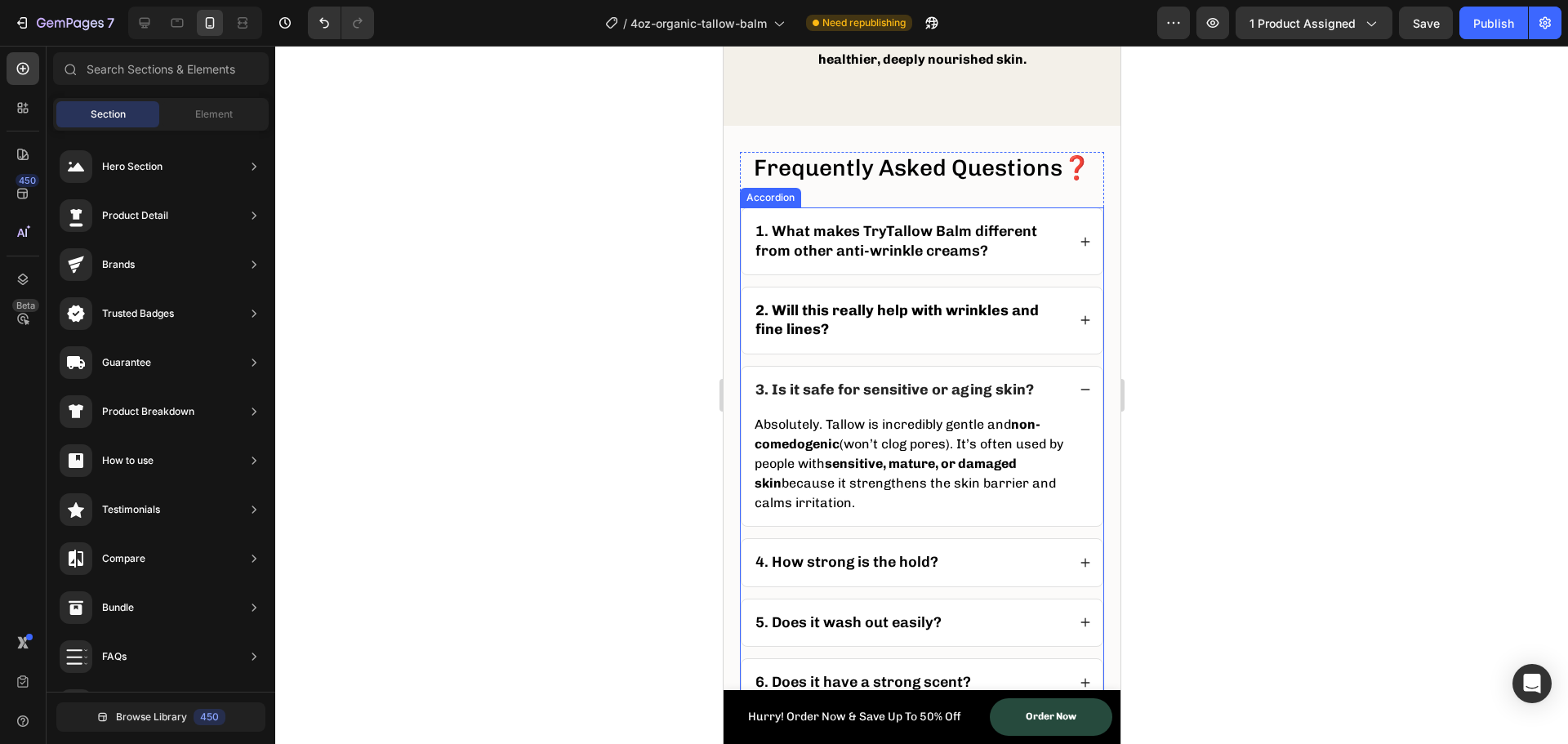
click at [1071, 411] on div "3. Is it safe for sensitive or aging skin?" at bounding box center [922, 390] width 361 height 47
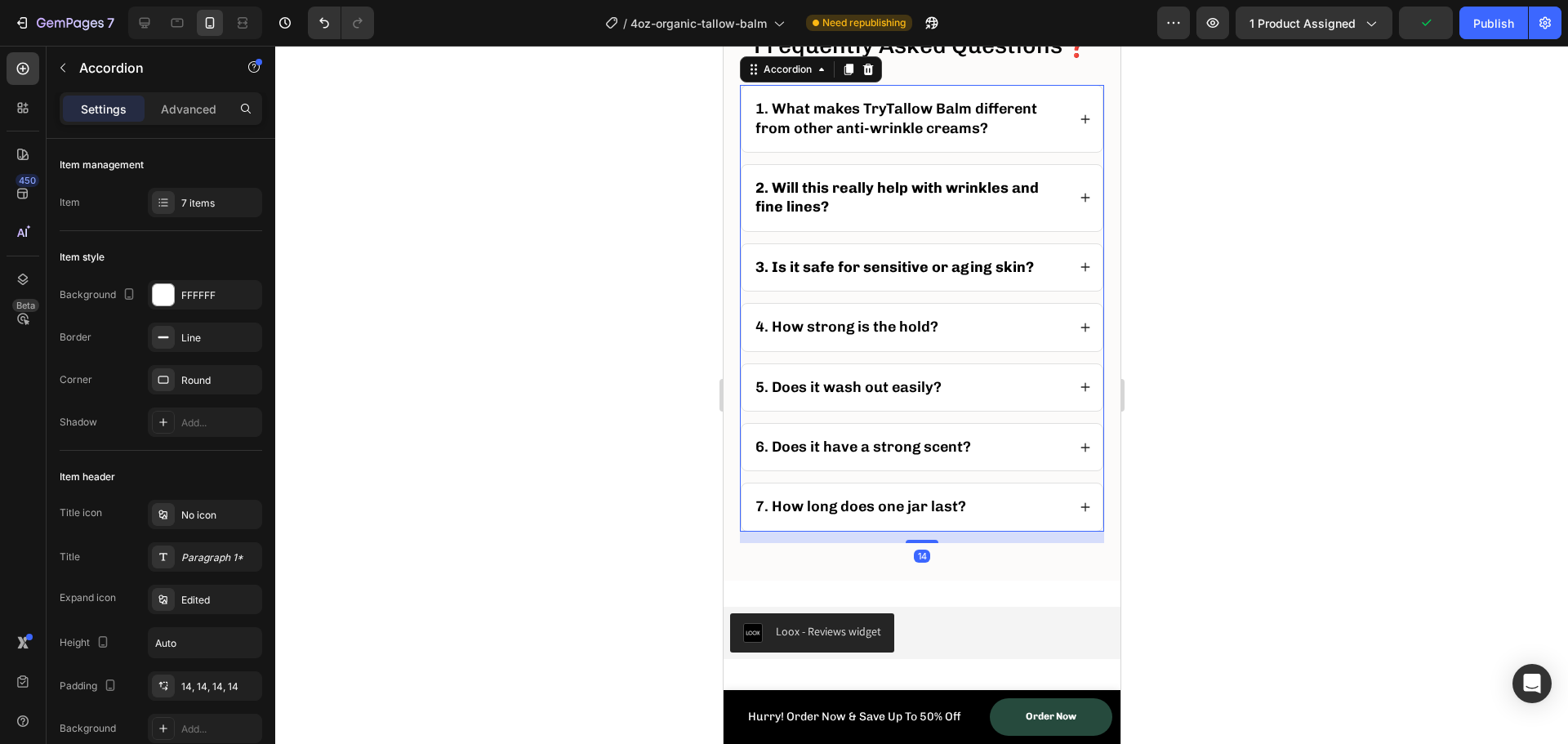
scroll to position [6775, 0]
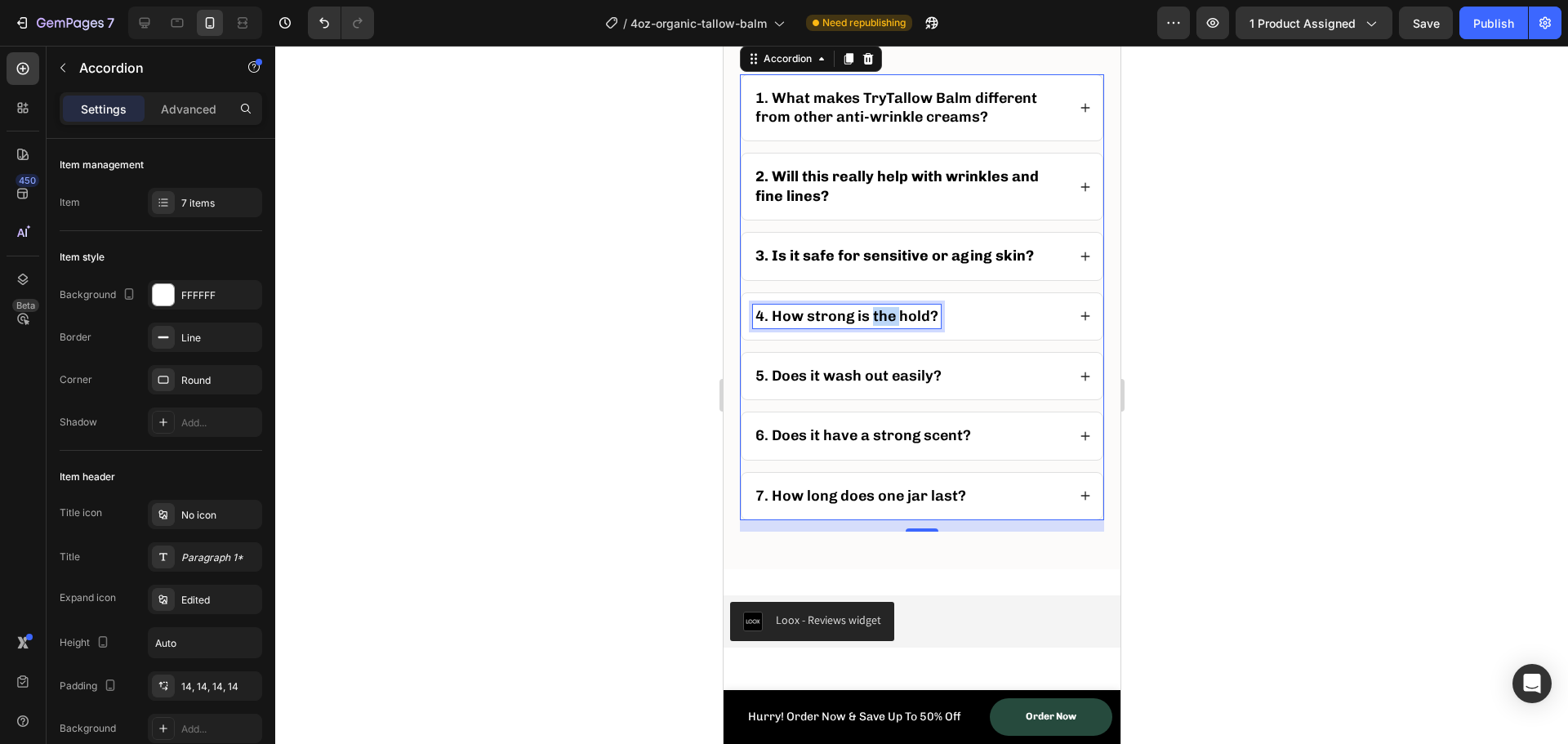
click at [886, 319] on p "4. How strong is the hold?" at bounding box center [846, 316] width 183 height 18
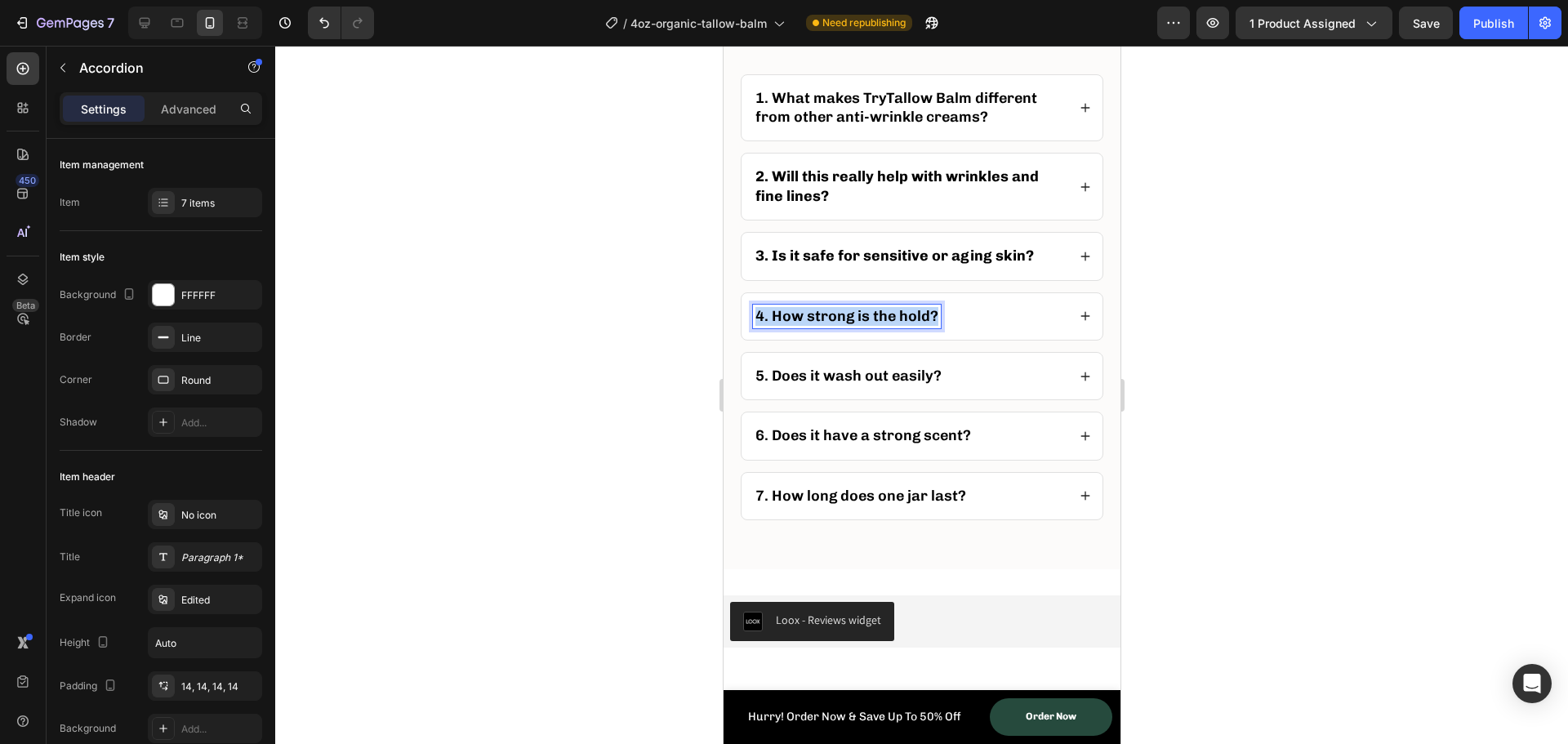
click at [886, 319] on p "4. How strong is the hold?" at bounding box center [846, 316] width 183 height 18
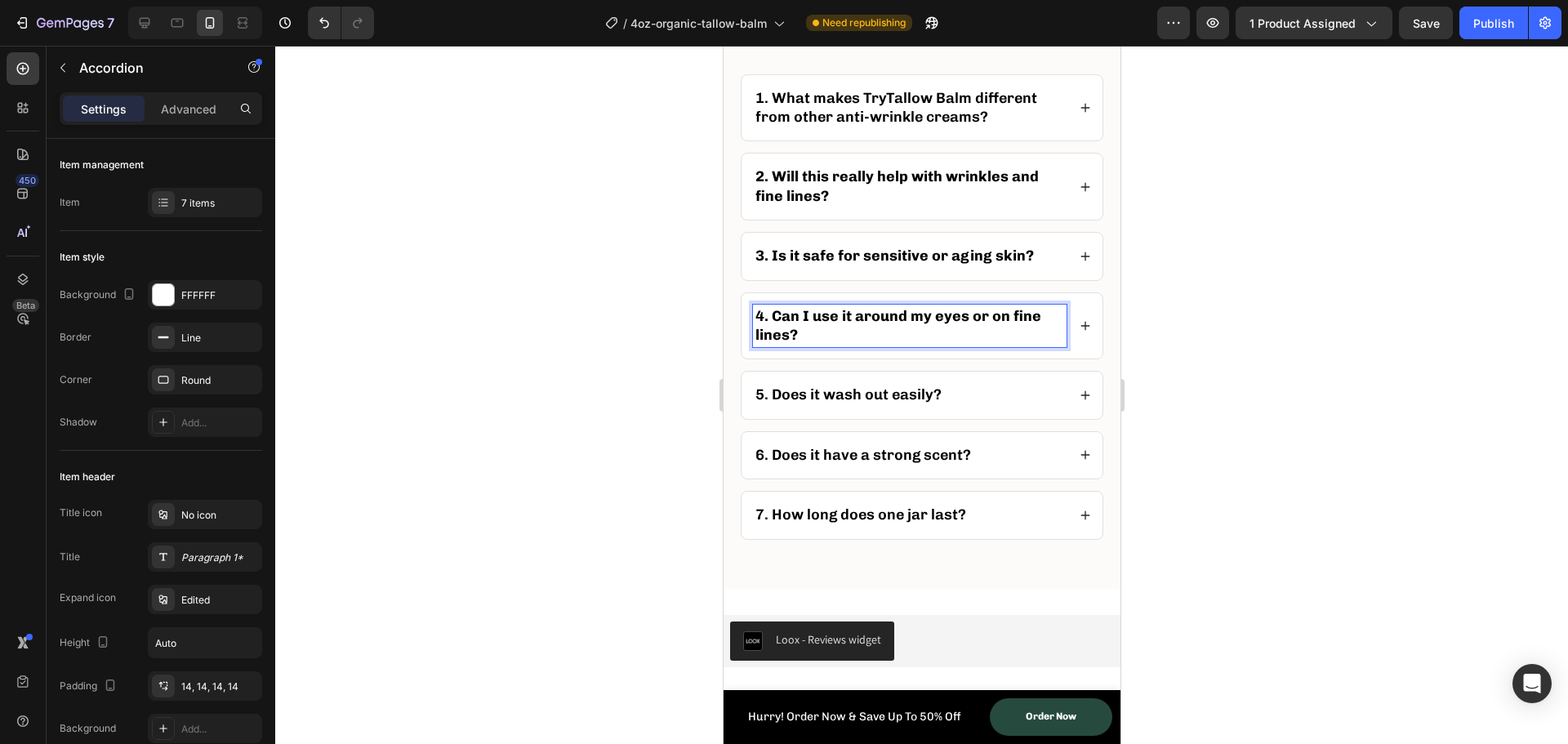
click at [1079, 331] on icon at bounding box center [1085, 326] width 11 height 11
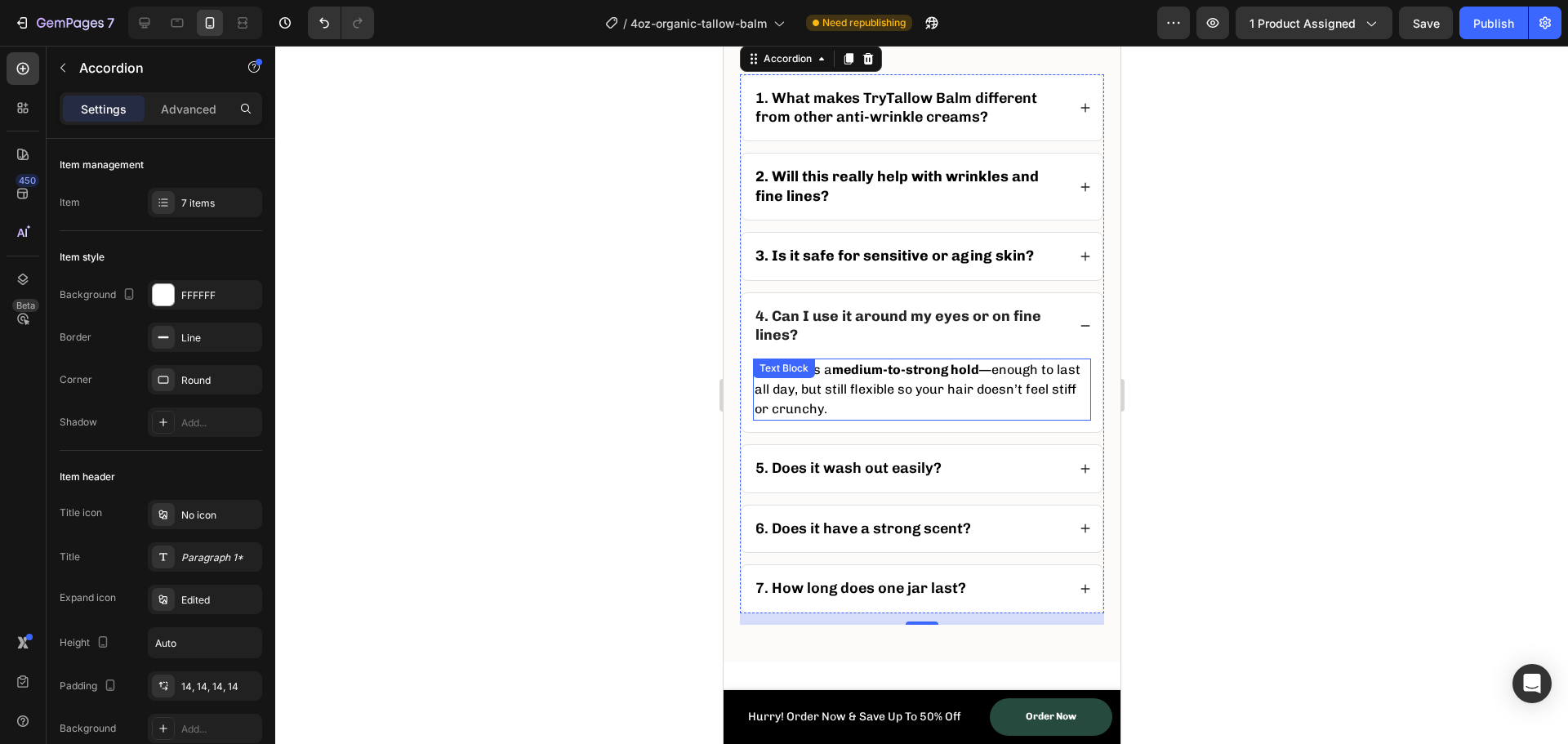
click at [852, 388] on p "It provides a medium-to-strong hold —enough to last all day, but still flexible…" at bounding box center [921, 390] width 335 height 59
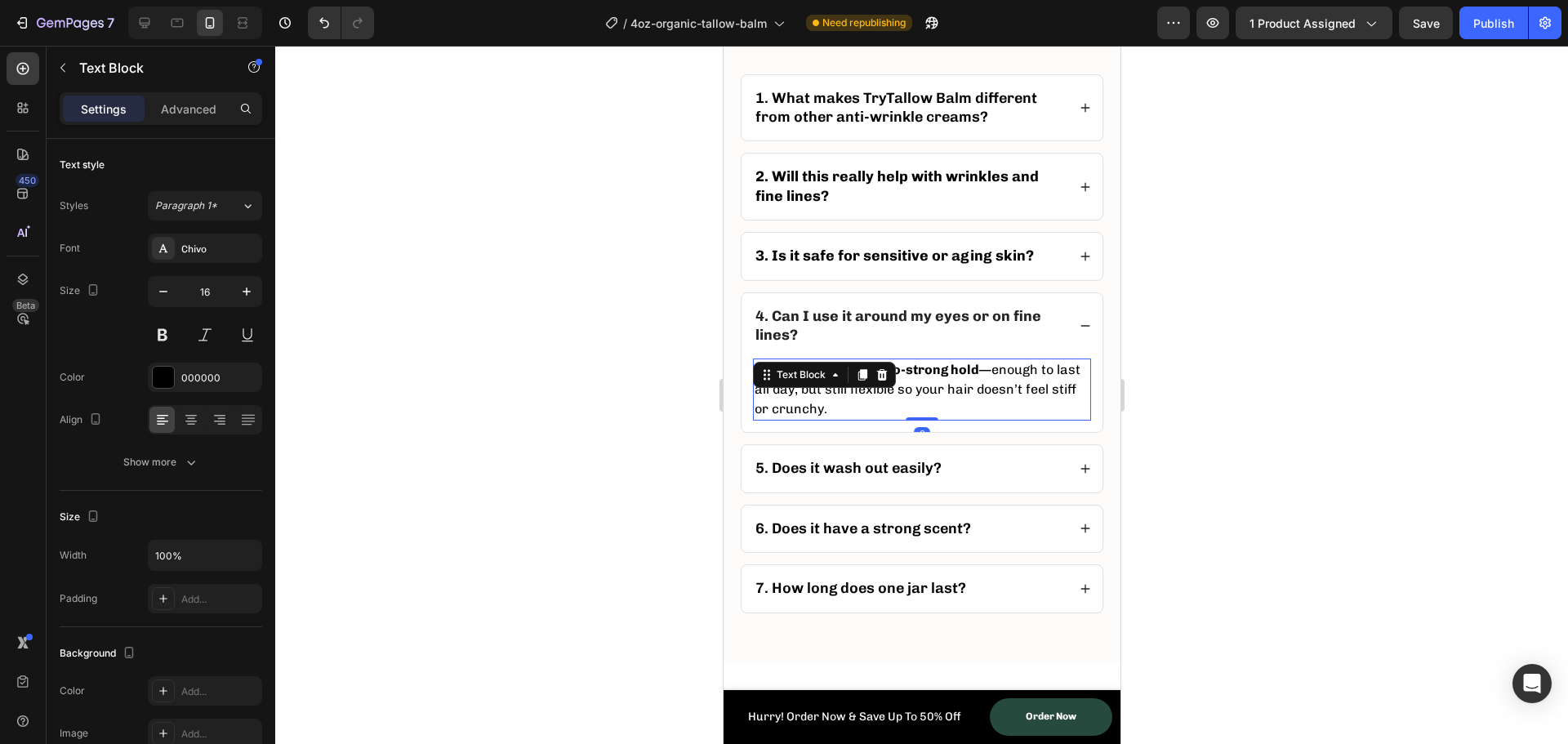
click at [852, 388] on div "Text Block" at bounding box center [823, 375] width 143 height 27
click at [945, 385] on p "It provides a medium-to-strong hold —enough to last all day, but still flexible…" at bounding box center [921, 390] width 335 height 59
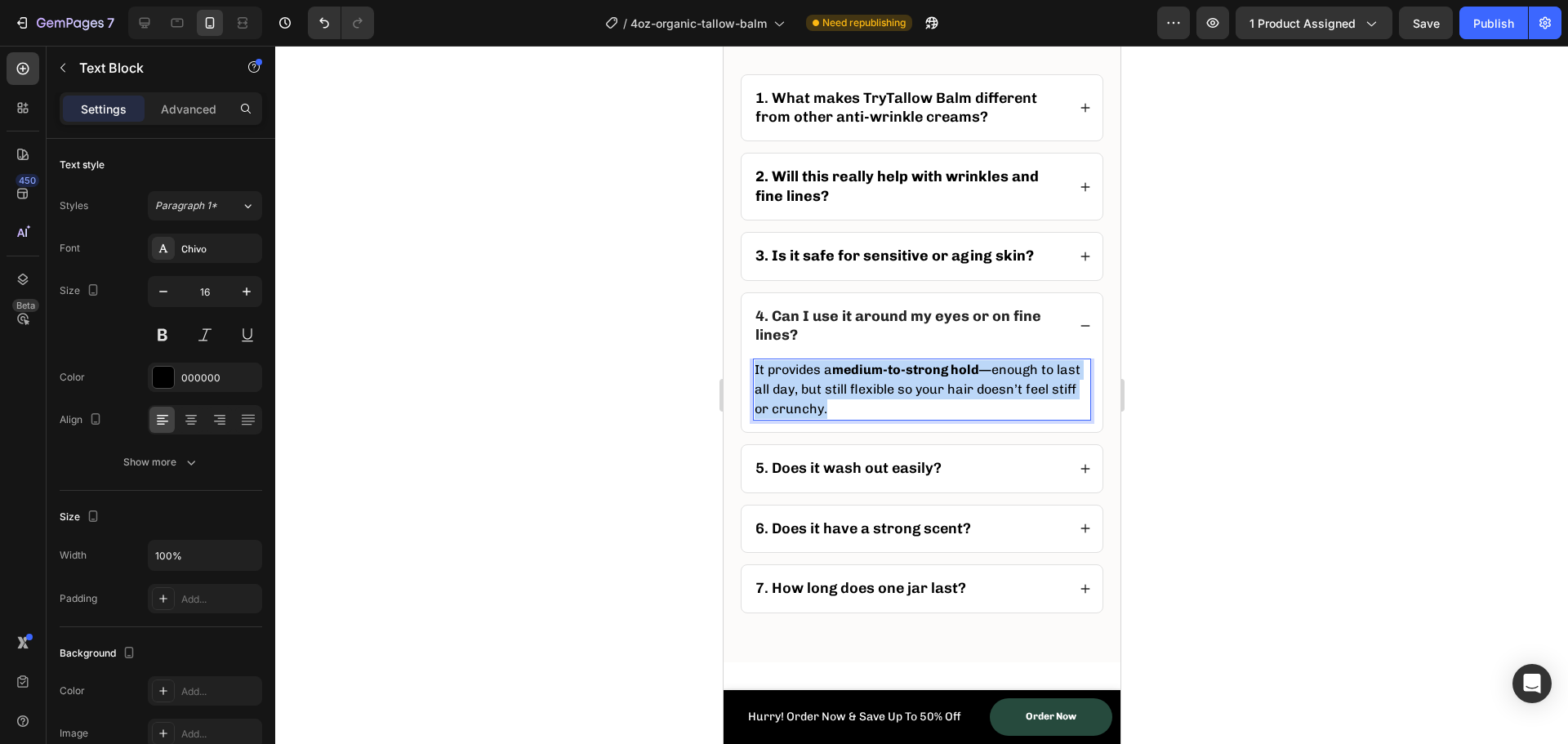
click at [945, 385] on p "It provides a medium-to-strong hold —enough to last all day, but still flexible…" at bounding box center [921, 390] width 335 height 59
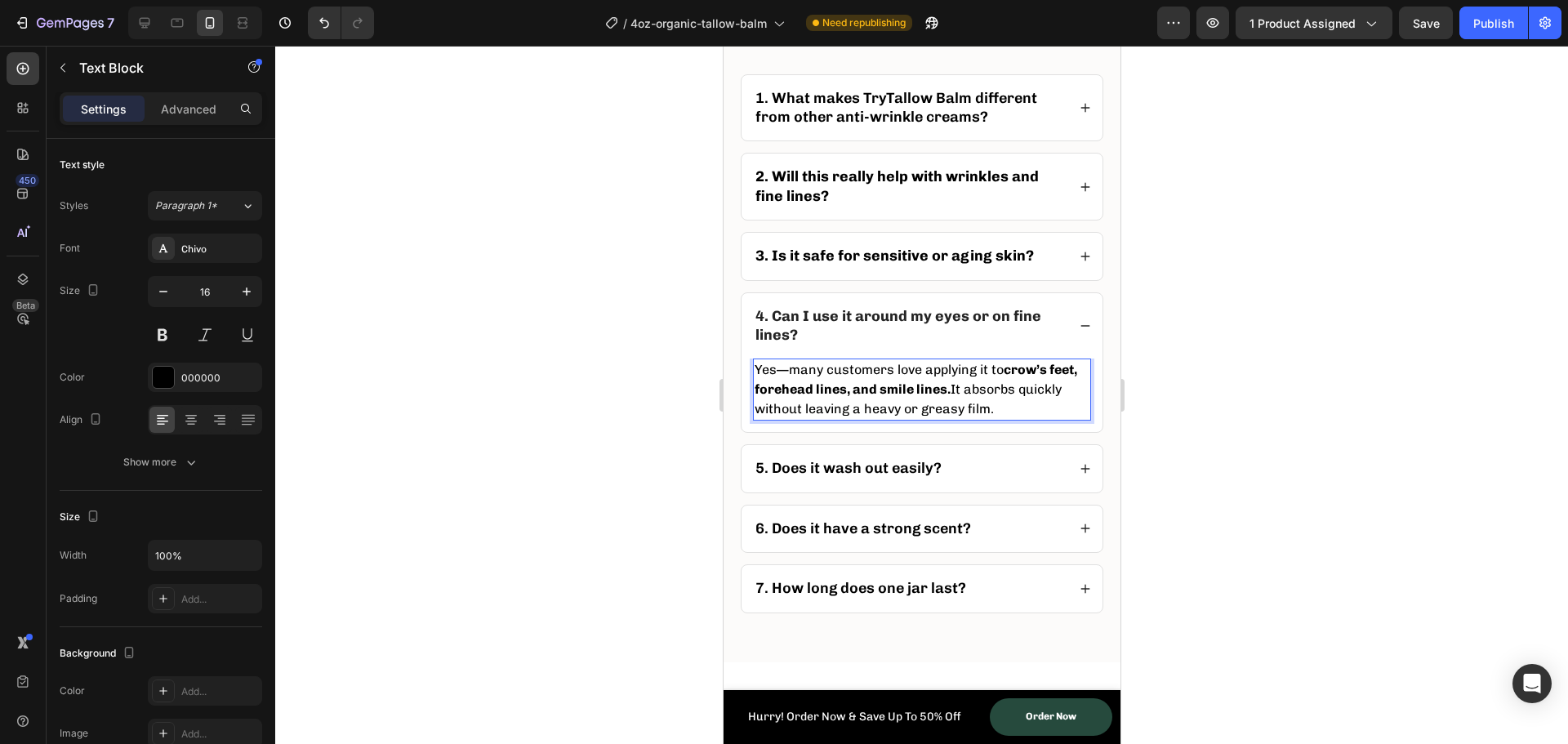
click at [567, 392] on div at bounding box center [922, 395] width 1293 height 699
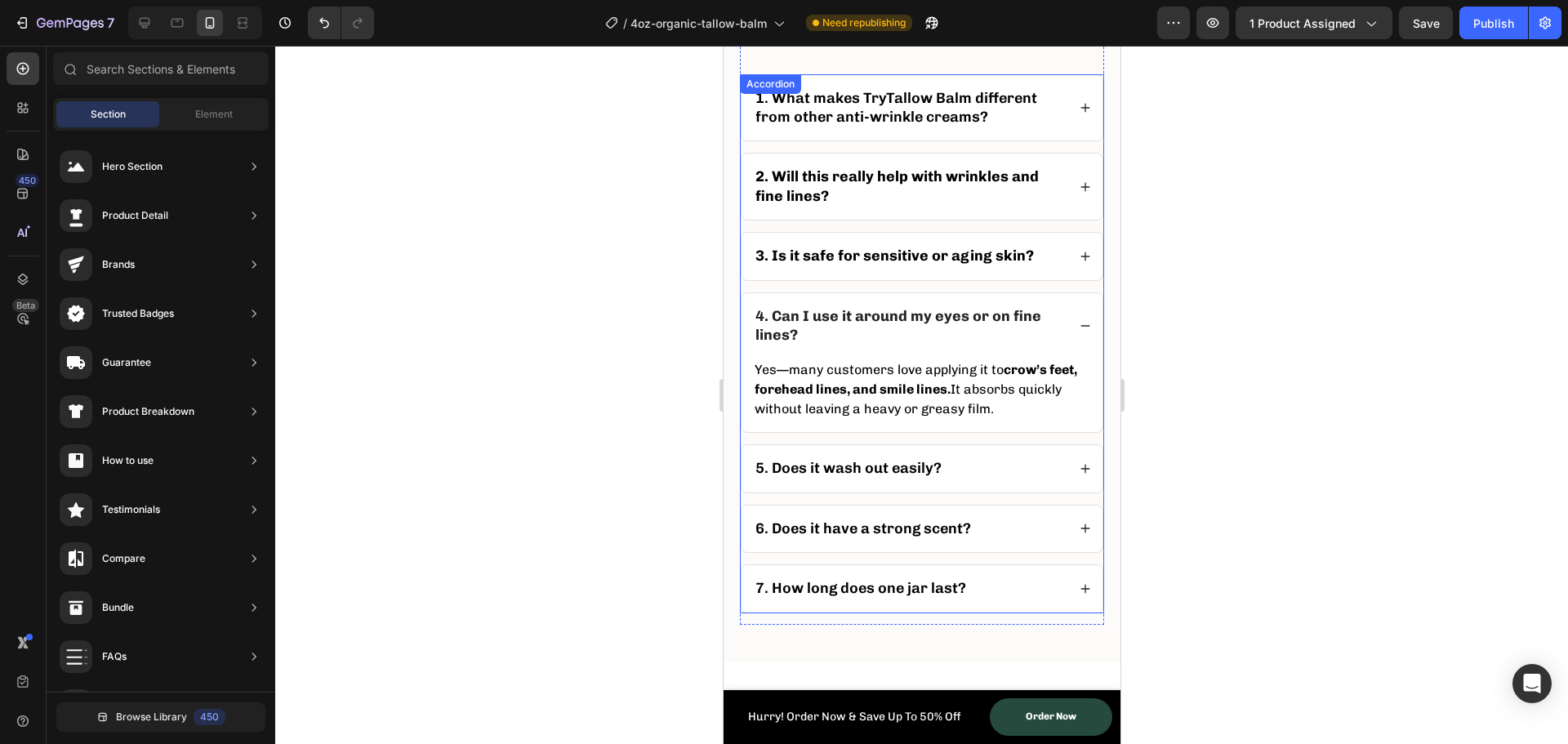
click at [862, 470] on p "5. Does it wash out easily?" at bounding box center [847, 469] width 186 height 18
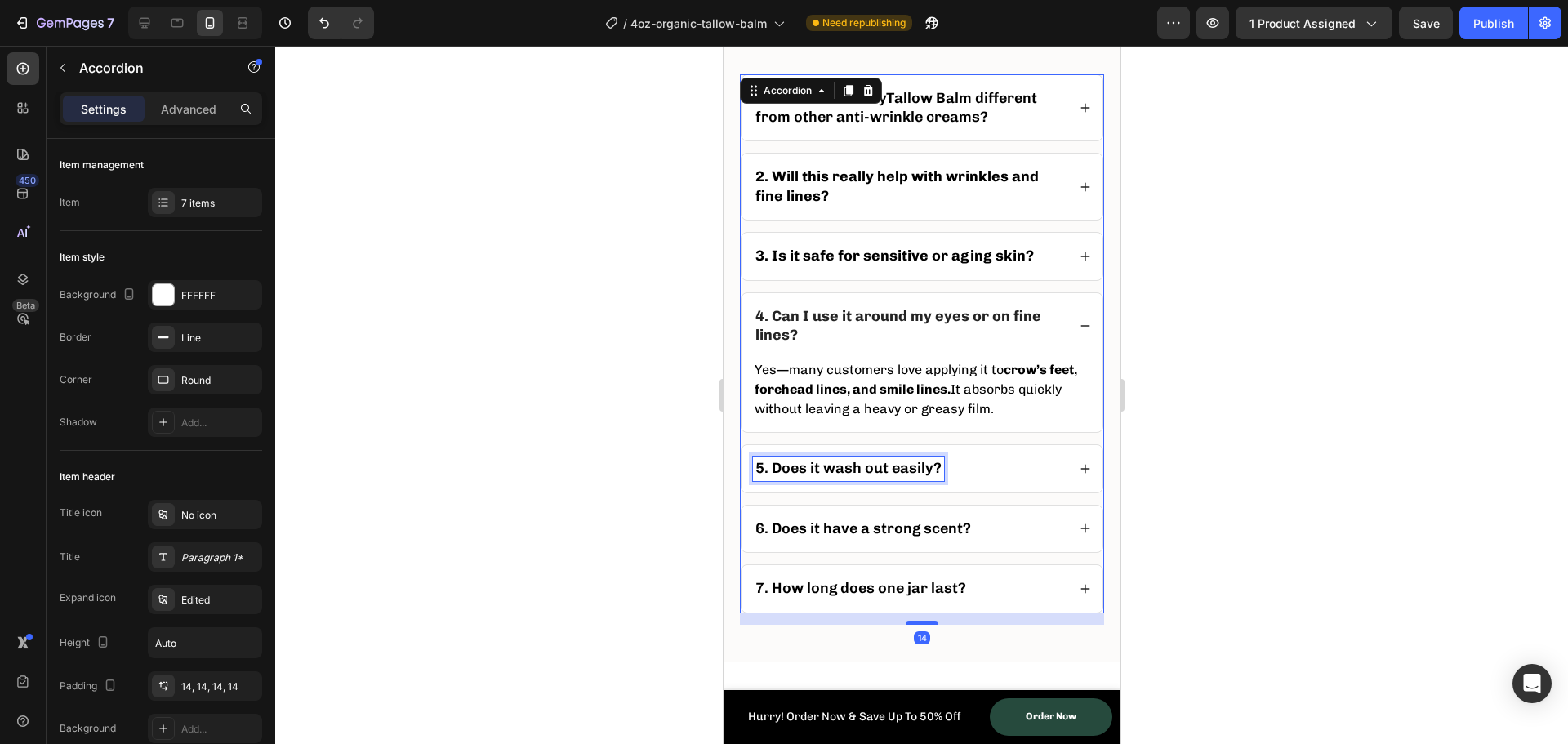
click at [862, 470] on p "5. Does it wash out easily?" at bounding box center [847, 469] width 186 height 18
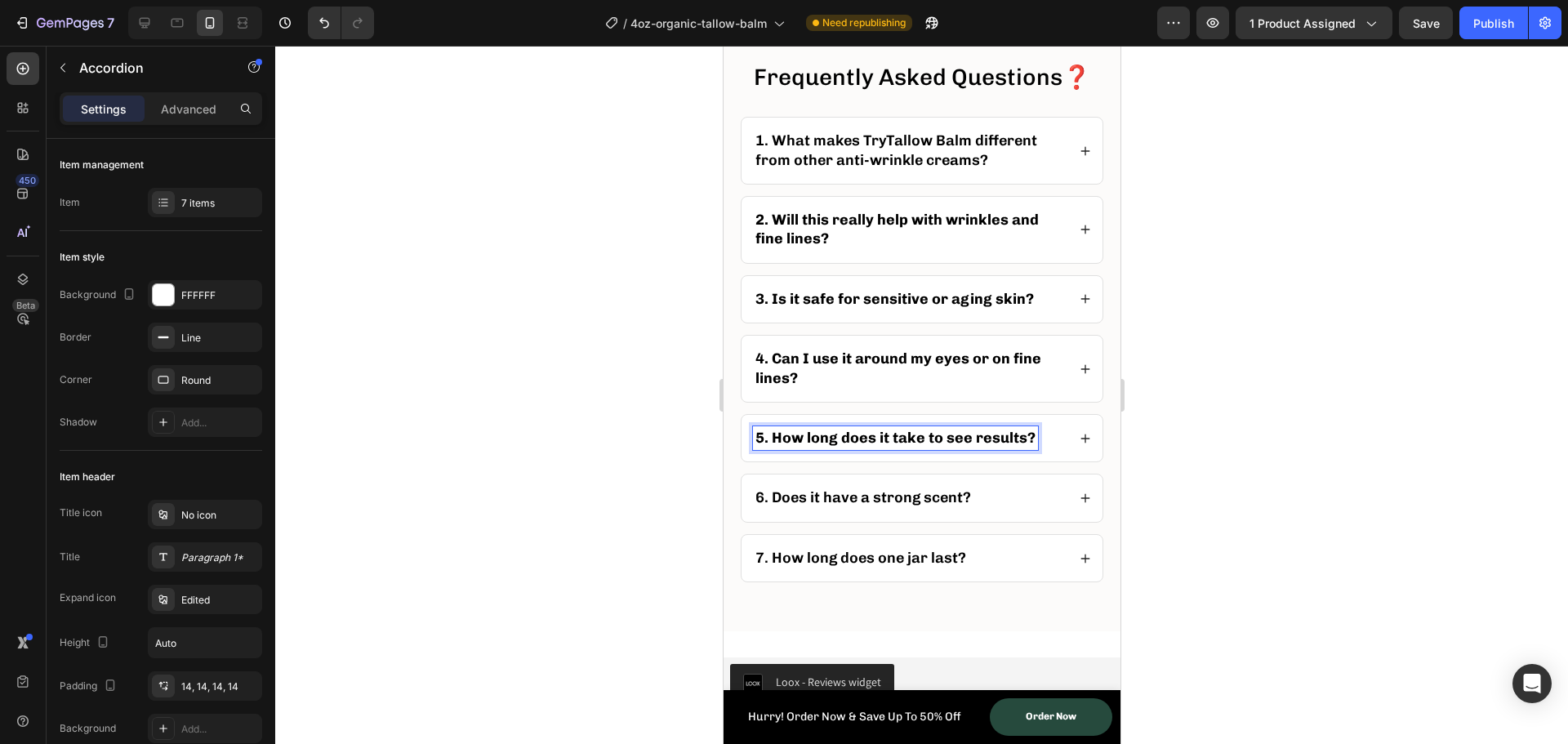
click at [650, 517] on div at bounding box center [922, 395] width 1293 height 699
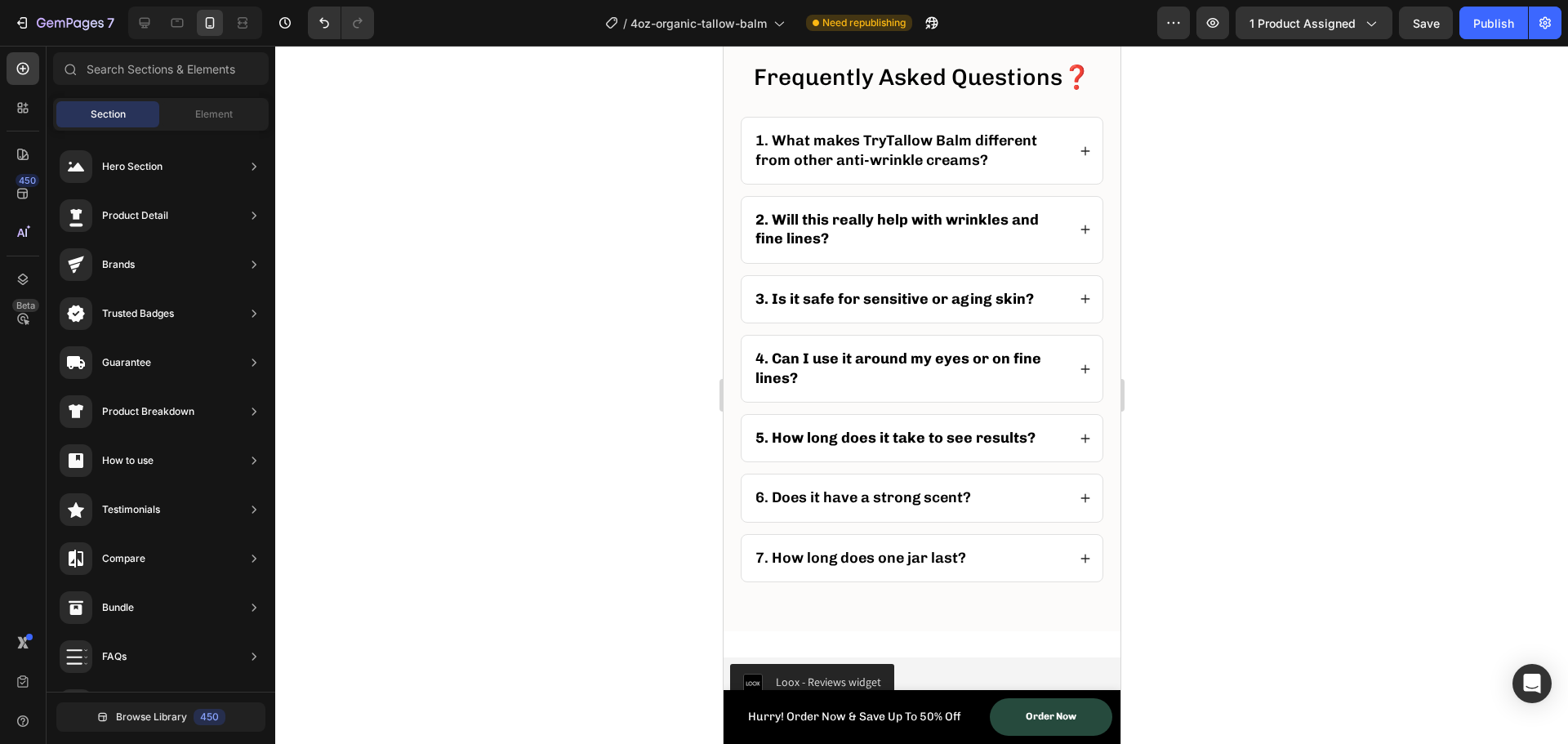
scroll to position [6702, 0]
click at [1080, 444] on icon at bounding box center [1085, 439] width 9 height 9
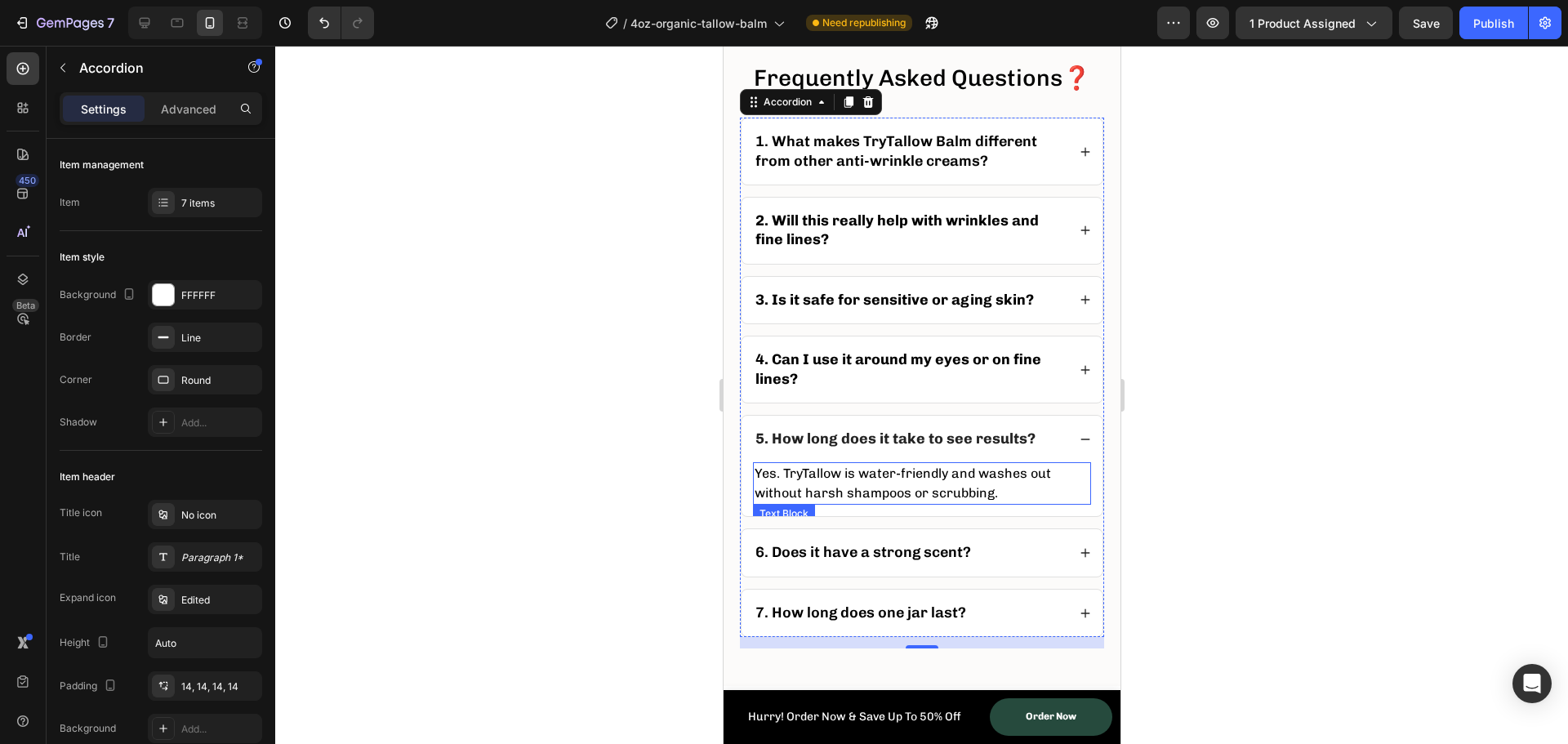
click at [935, 504] on p "Yes. TryTallow is water-friendly and washes out without harsh shampoos or scrub…" at bounding box center [921, 483] width 335 height 39
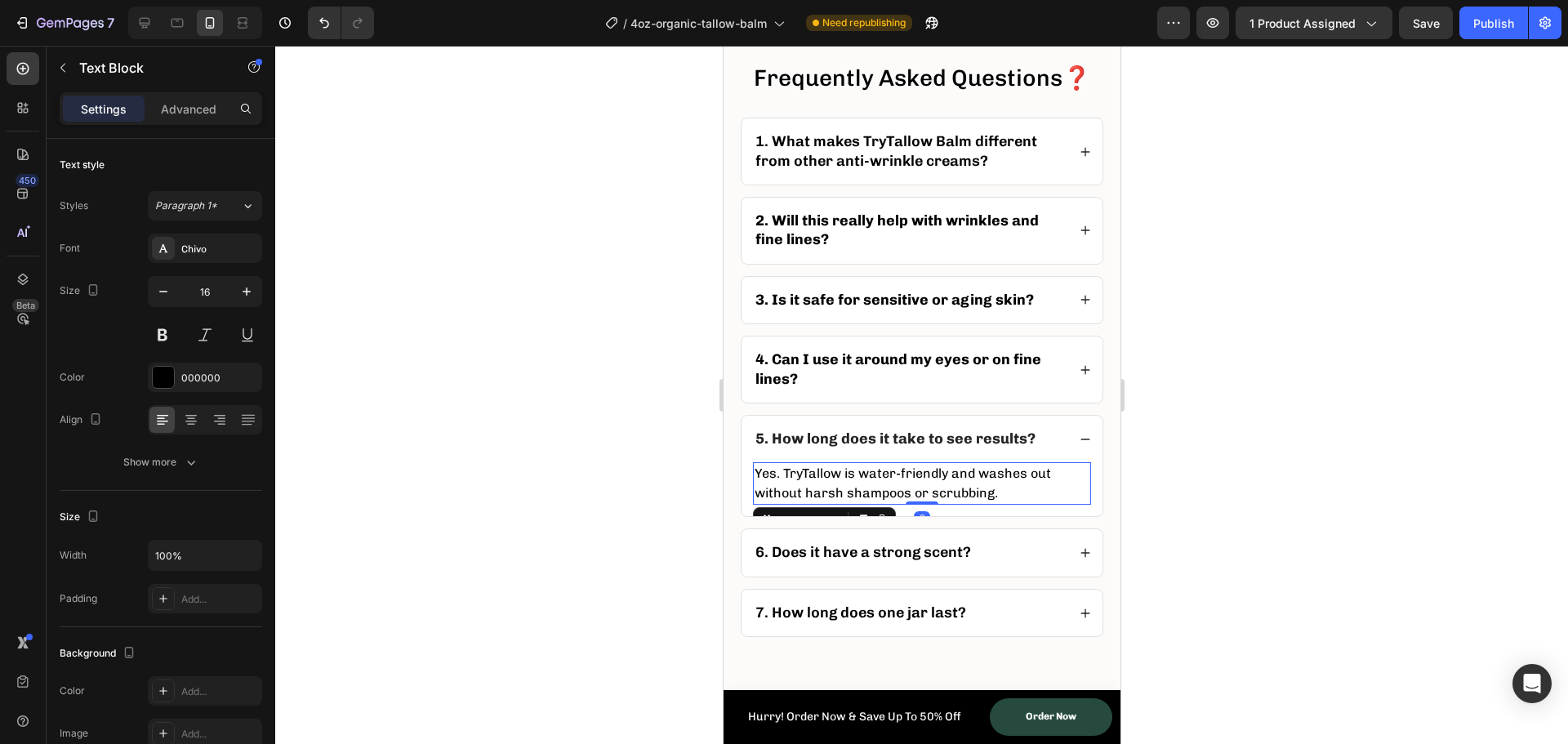
click at [935, 504] on p "Yes. TryTallow is water-friendly and washes out without harsh shampoos or scrub…" at bounding box center [921, 483] width 335 height 39
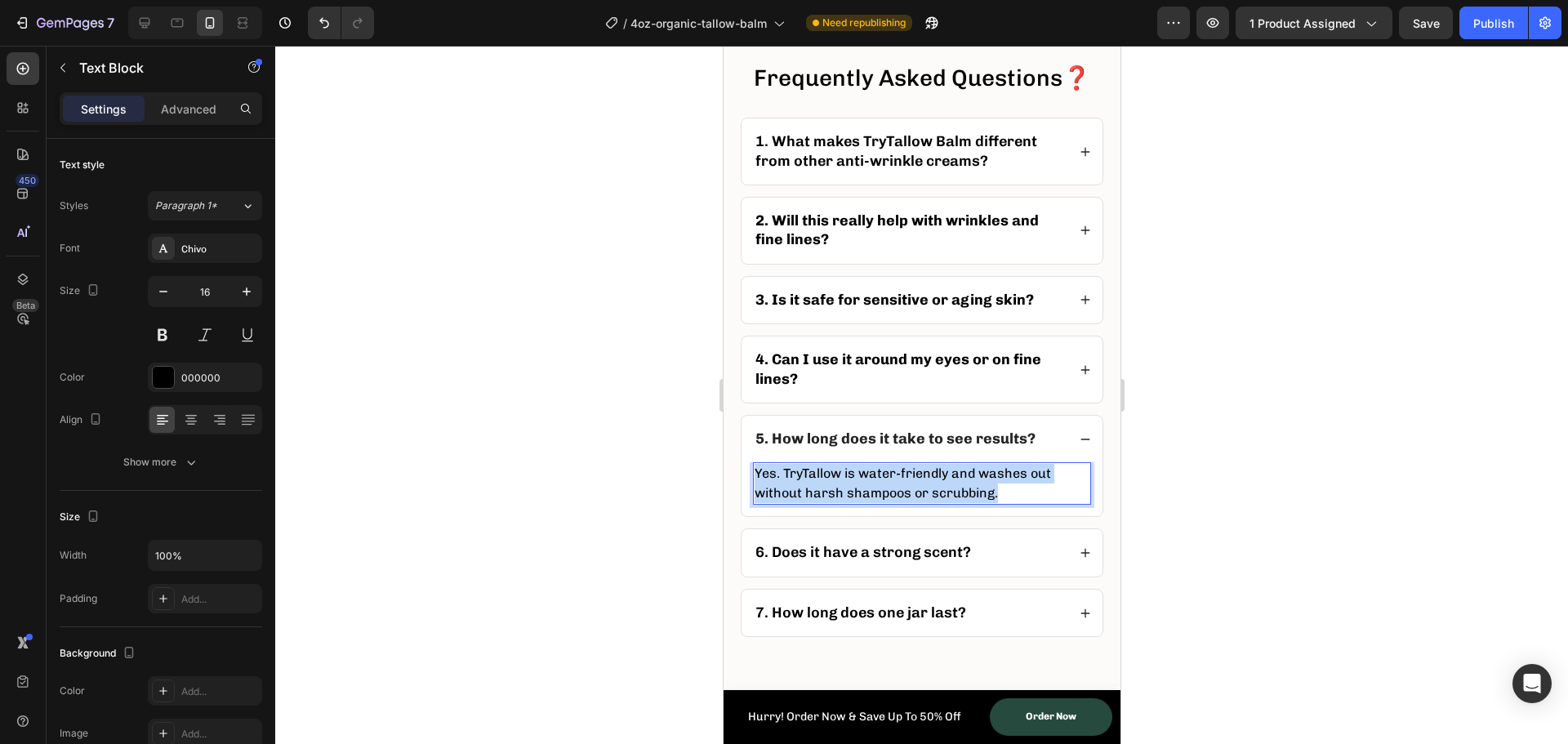
click at [935, 504] on p "Yes. TryTallow is water-friendly and washes out without harsh shampoos or scrub…" at bounding box center [921, 483] width 335 height 39
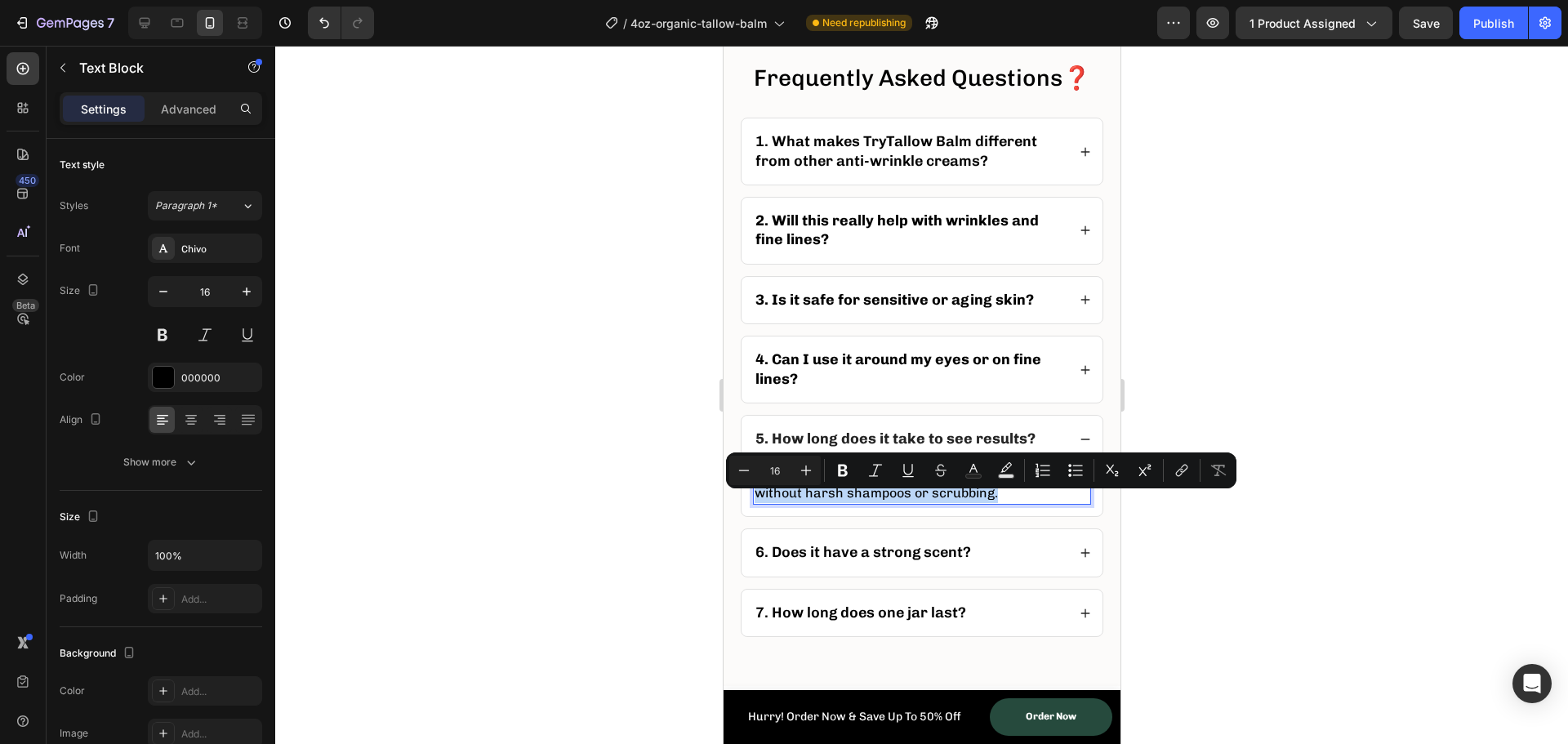
copy p "Yes. TryTallow is water-friendly and washes out without harsh shampoos or scrub…"
click at [855, 504] on p "Yes. TryTallow is water-friendly and washes out without harsh shampoos or scrub…" at bounding box center [921, 483] width 335 height 39
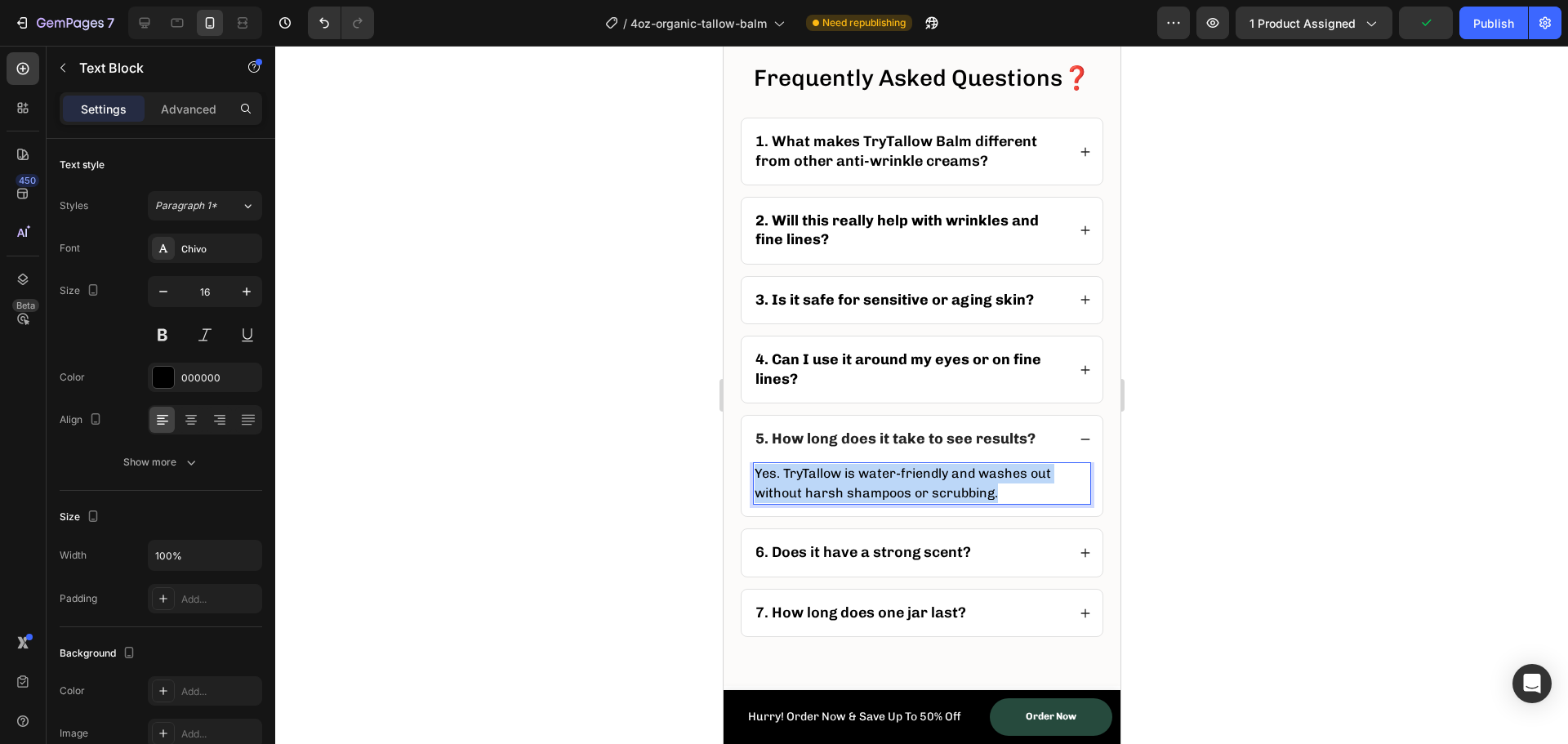
click at [855, 504] on p "Yes. TryTallow is water-friendly and washes out without harsh shampoos or scrub…" at bounding box center [921, 483] width 335 height 39
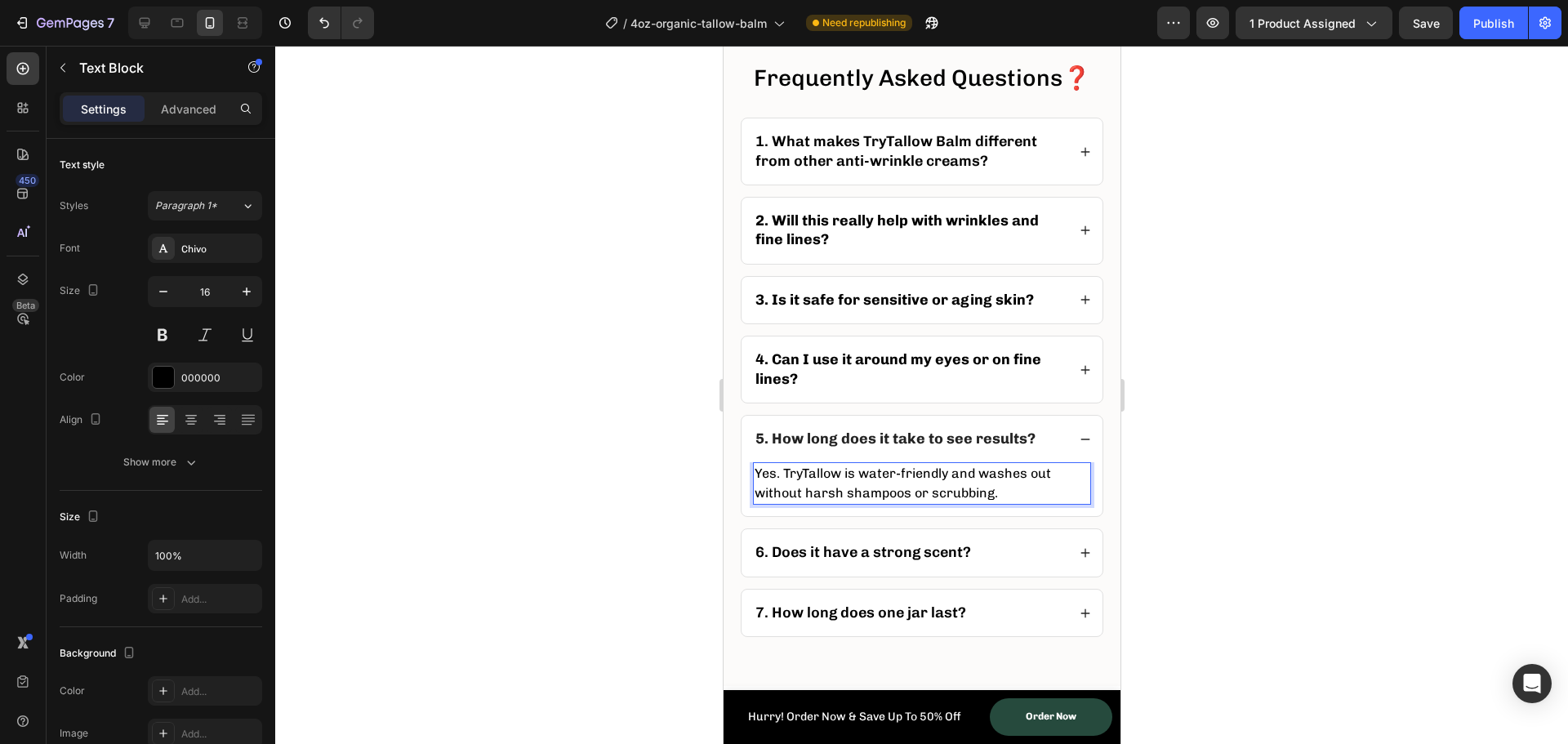
click at [923, 504] on p "Yes. TryTallow is water-friendly and washes out without harsh shampoos or scrub…" at bounding box center [921, 483] width 335 height 39
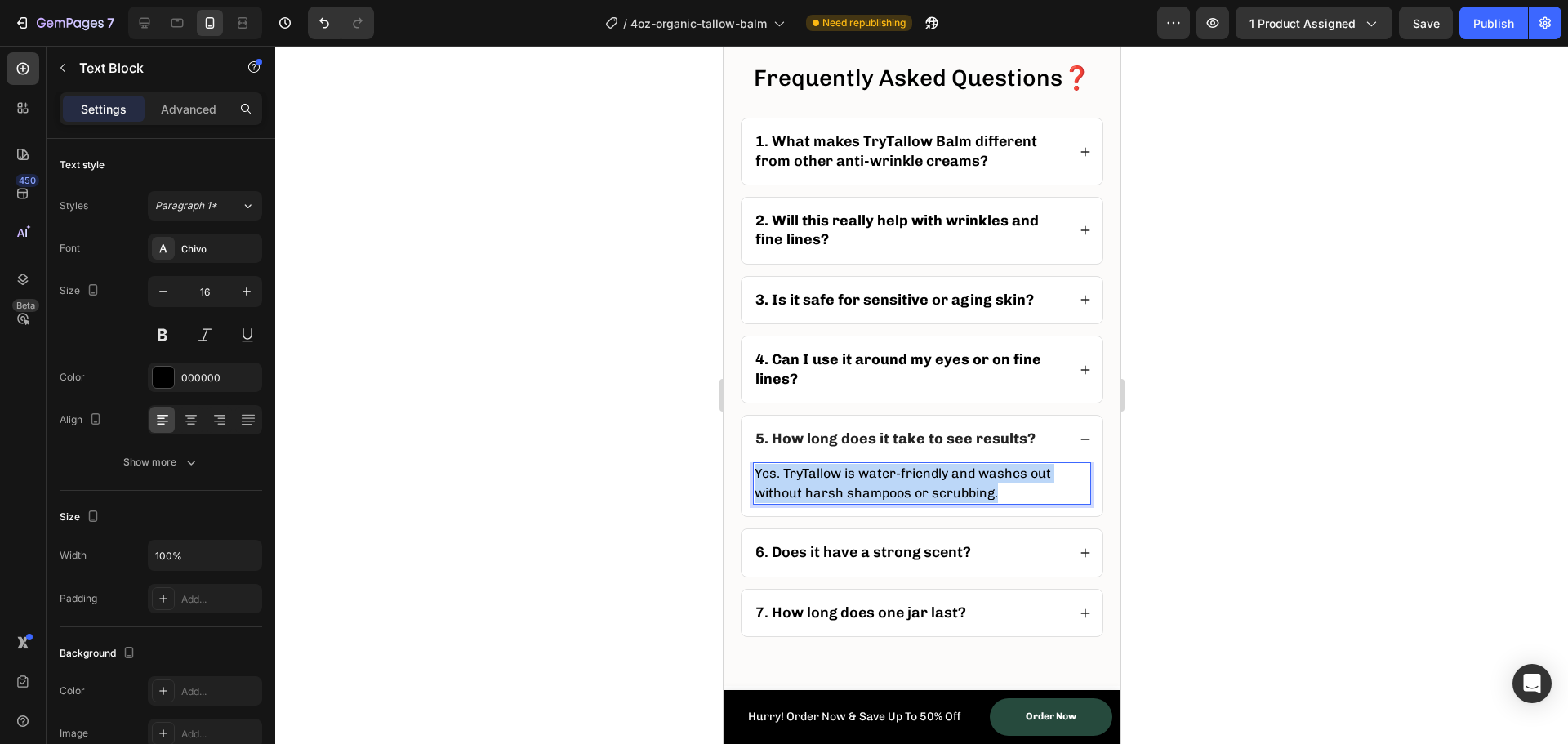
click at [923, 504] on p "Yes. TryTallow is water-friendly and washes out without harsh shampoos or scrub…" at bounding box center [921, 483] width 335 height 39
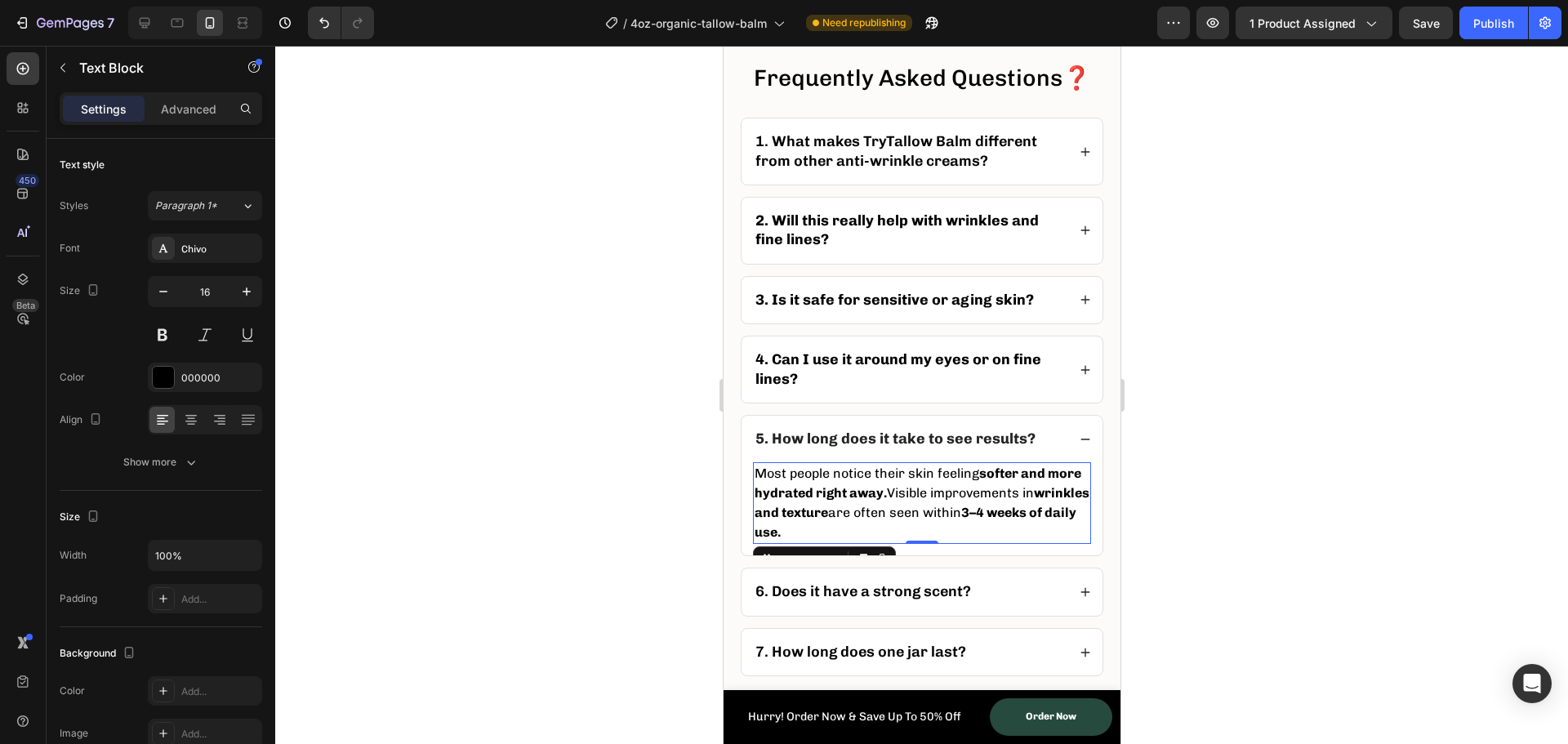
click at [513, 575] on div at bounding box center [922, 395] width 1293 height 699
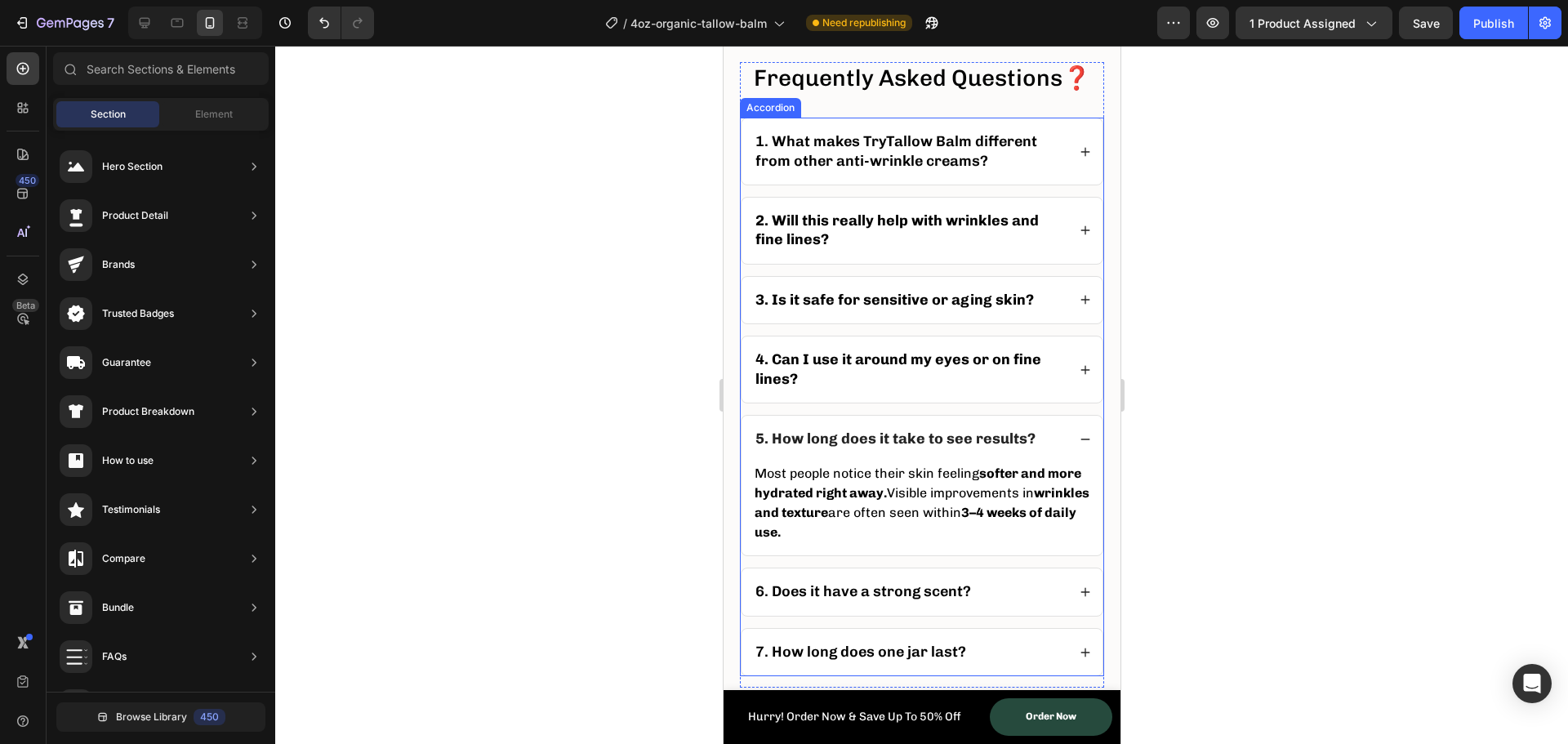
click at [1080, 439] on icon at bounding box center [1085, 439] width 9 height 1
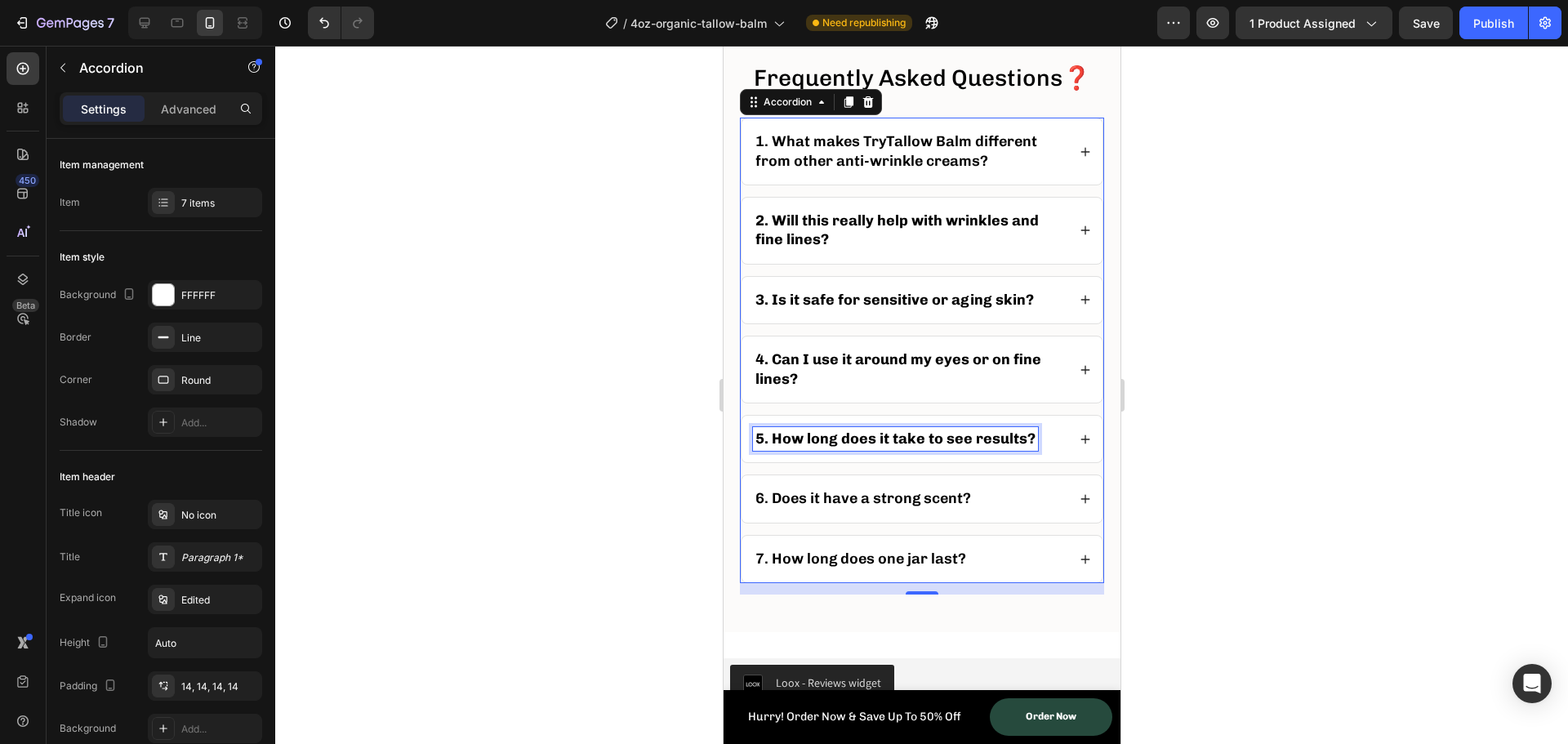
click at [849, 448] on strong "5. How long does it take to see results?" at bounding box center [895, 439] width 281 height 18
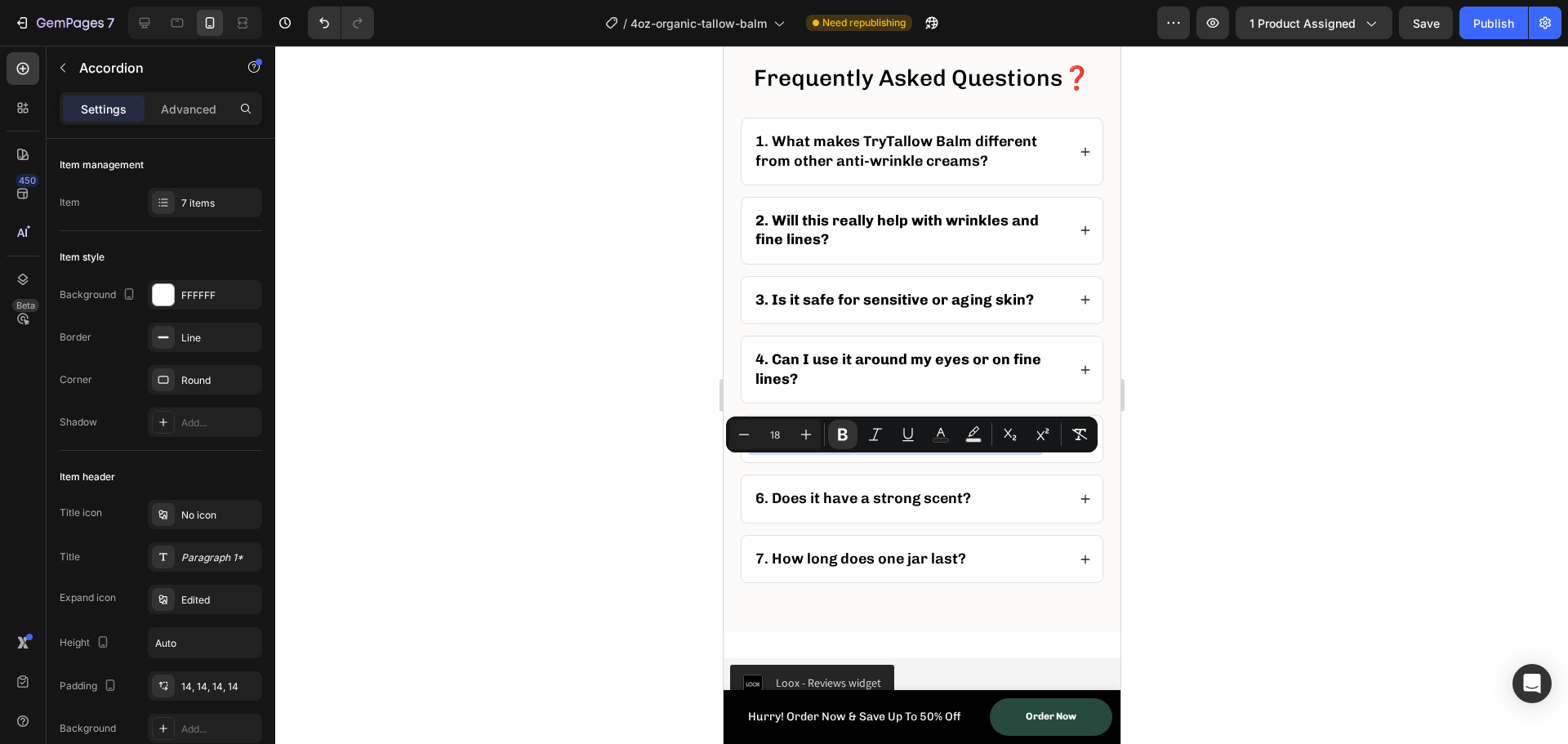
click at [1079, 445] on icon at bounding box center [1085, 439] width 11 height 11
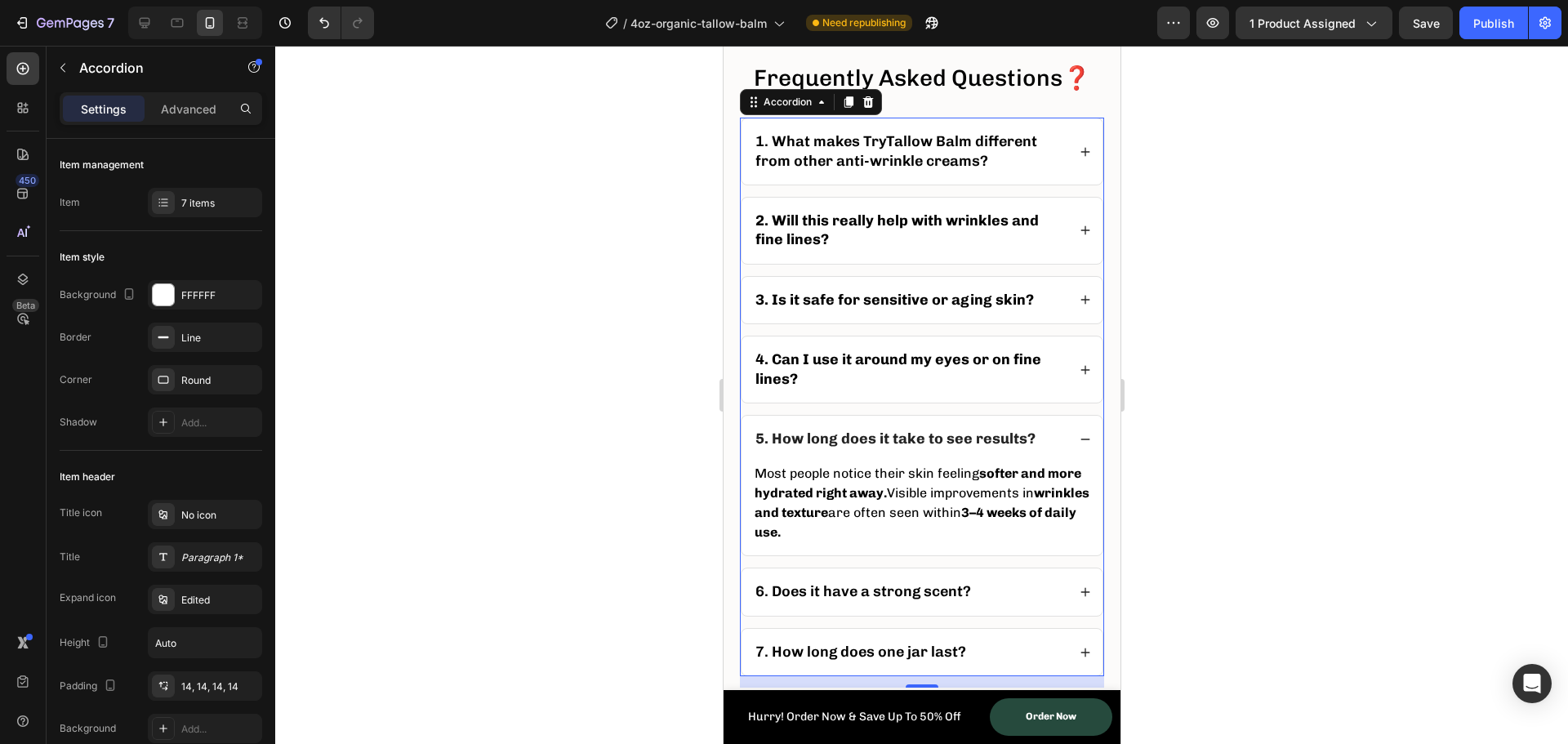
click at [1063, 459] on div "5. How long does it take to see results?" at bounding box center [922, 439] width 361 height 47
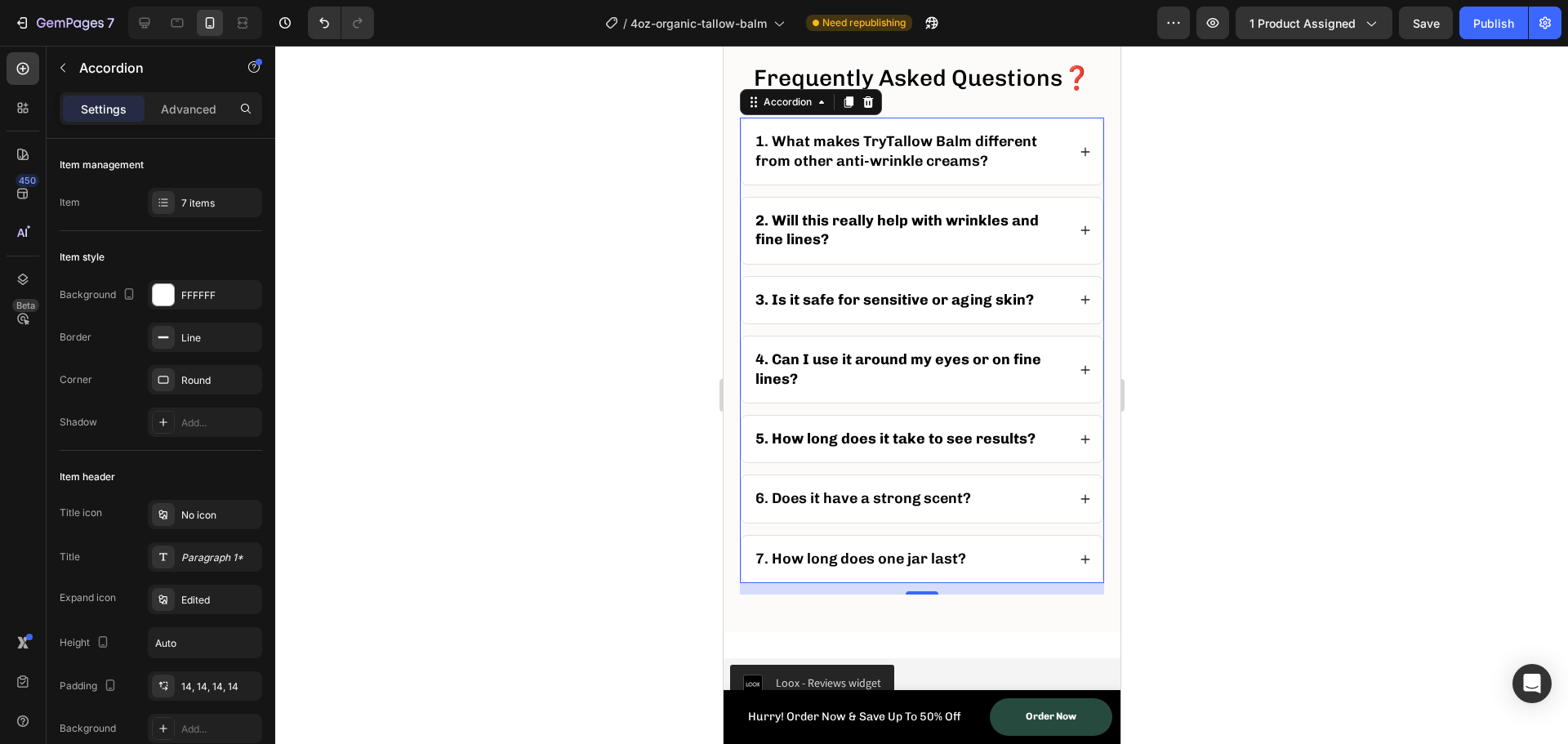
click at [663, 479] on div at bounding box center [922, 395] width 1293 height 699
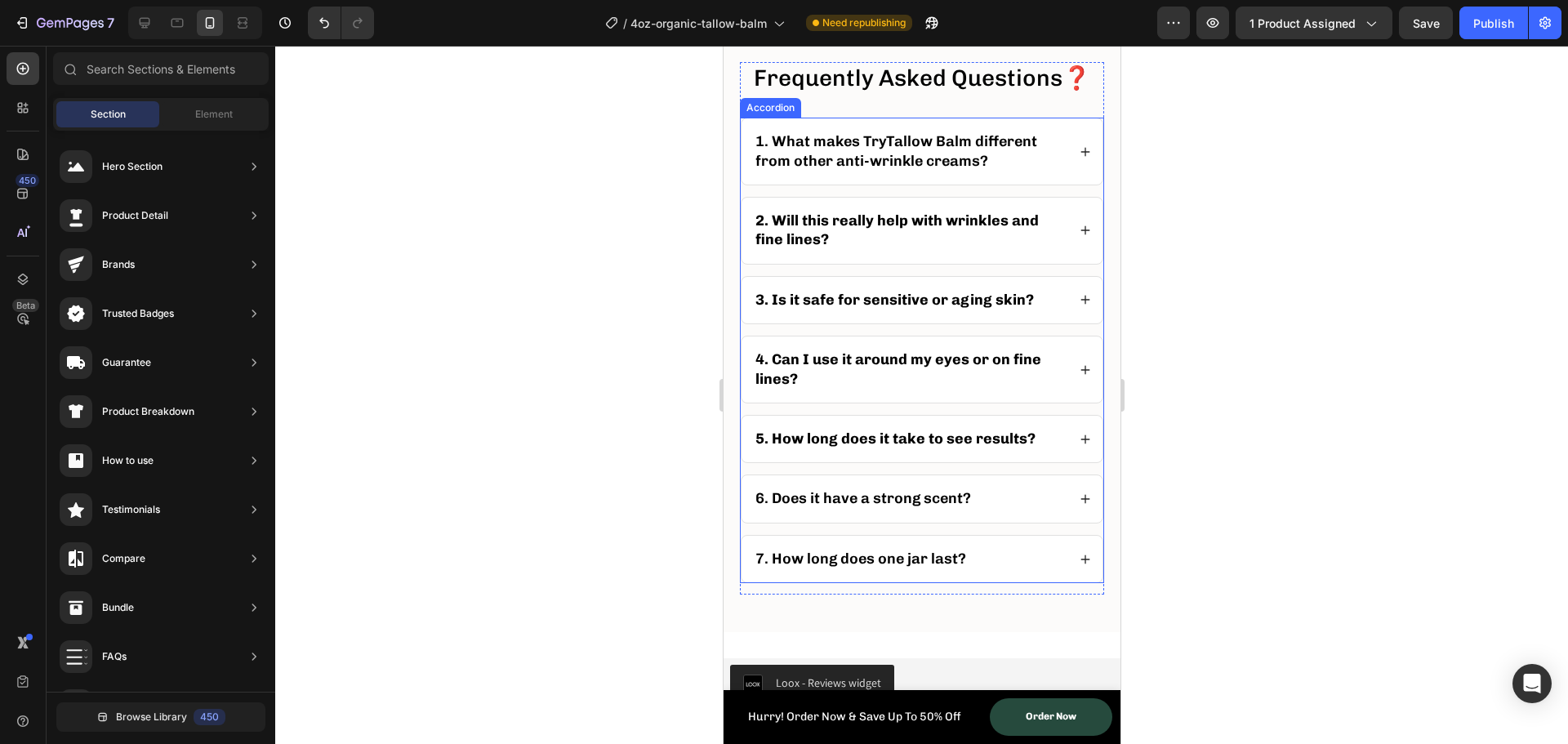
click at [845, 508] on p "6. Does it have a strong scent?" at bounding box center [862, 499] width 215 height 18
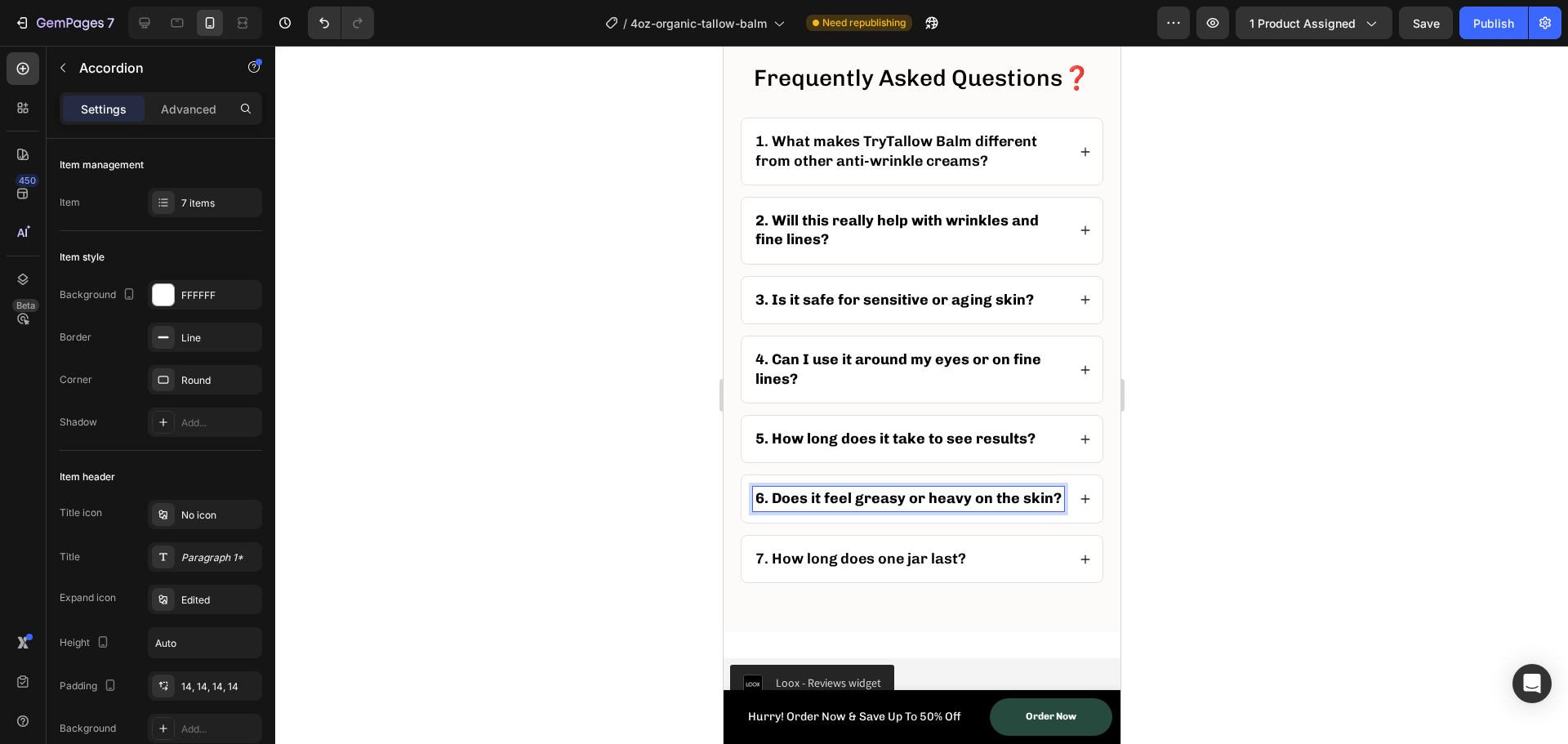
click at [1079, 505] on icon at bounding box center [1085, 499] width 11 height 11
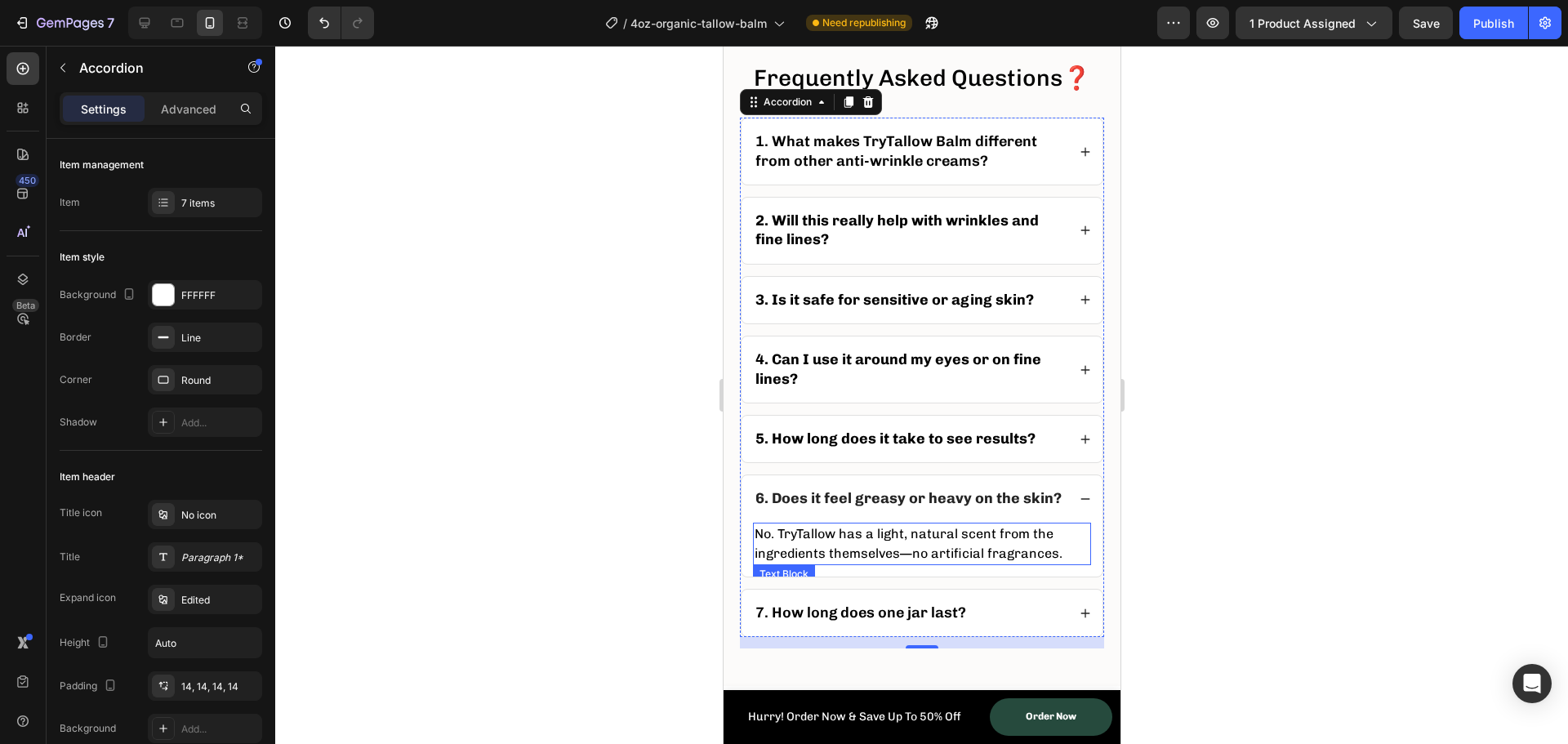
click at [856, 564] on p "No. TryTallow has a light, natural scent from the ingredients themselves—no art…" at bounding box center [921, 544] width 335 height 39
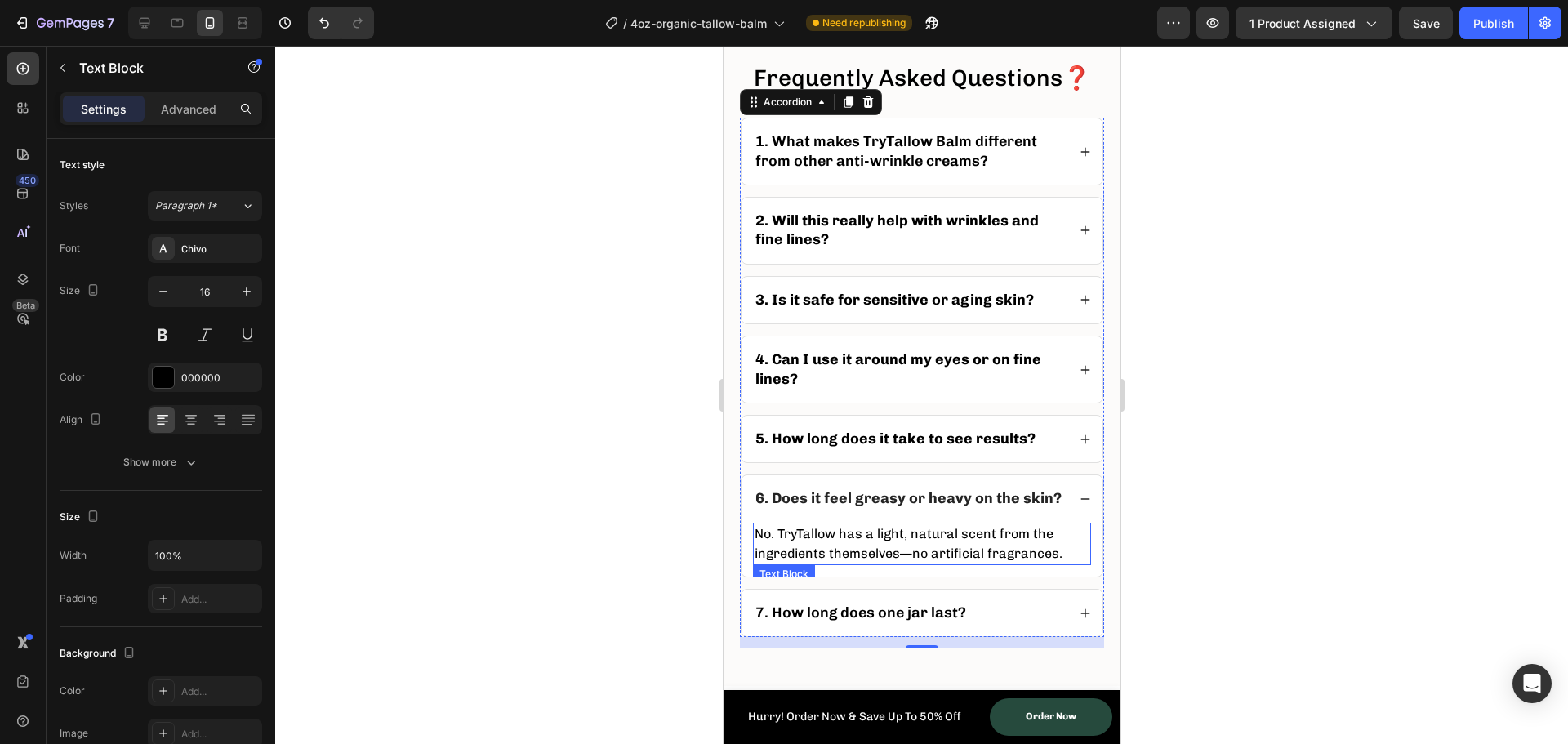
click at [856, 564] on p "No. TryTallow has a light, natural scent from the ingredients themselves—no art…" at bounding box center [921, 544] width 335 height 39
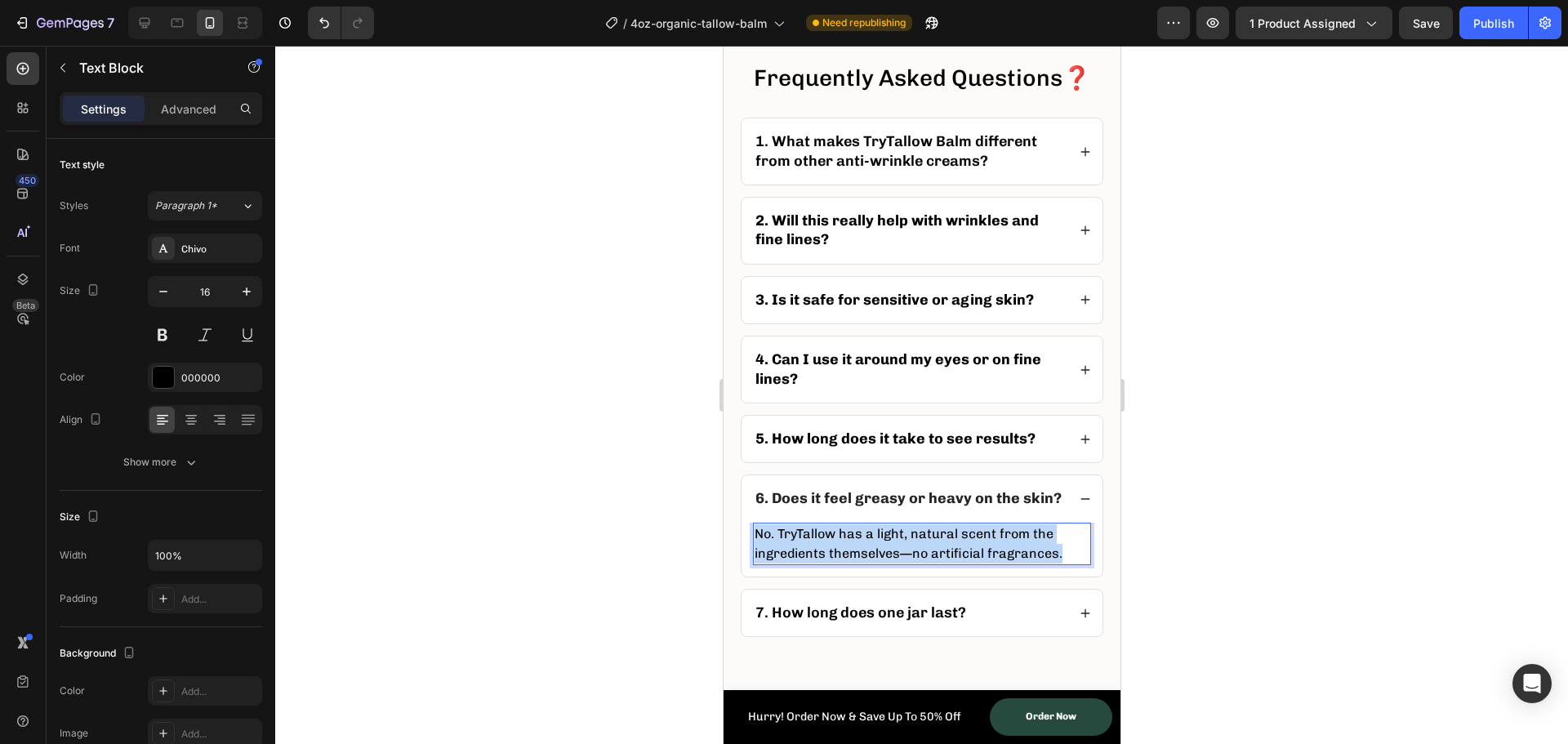
click at [856, 564] on p "No. TryTallow has a light, natural scent from the ingredients themselves—no art…" at bounding box center [921, 544] width 335 height 39
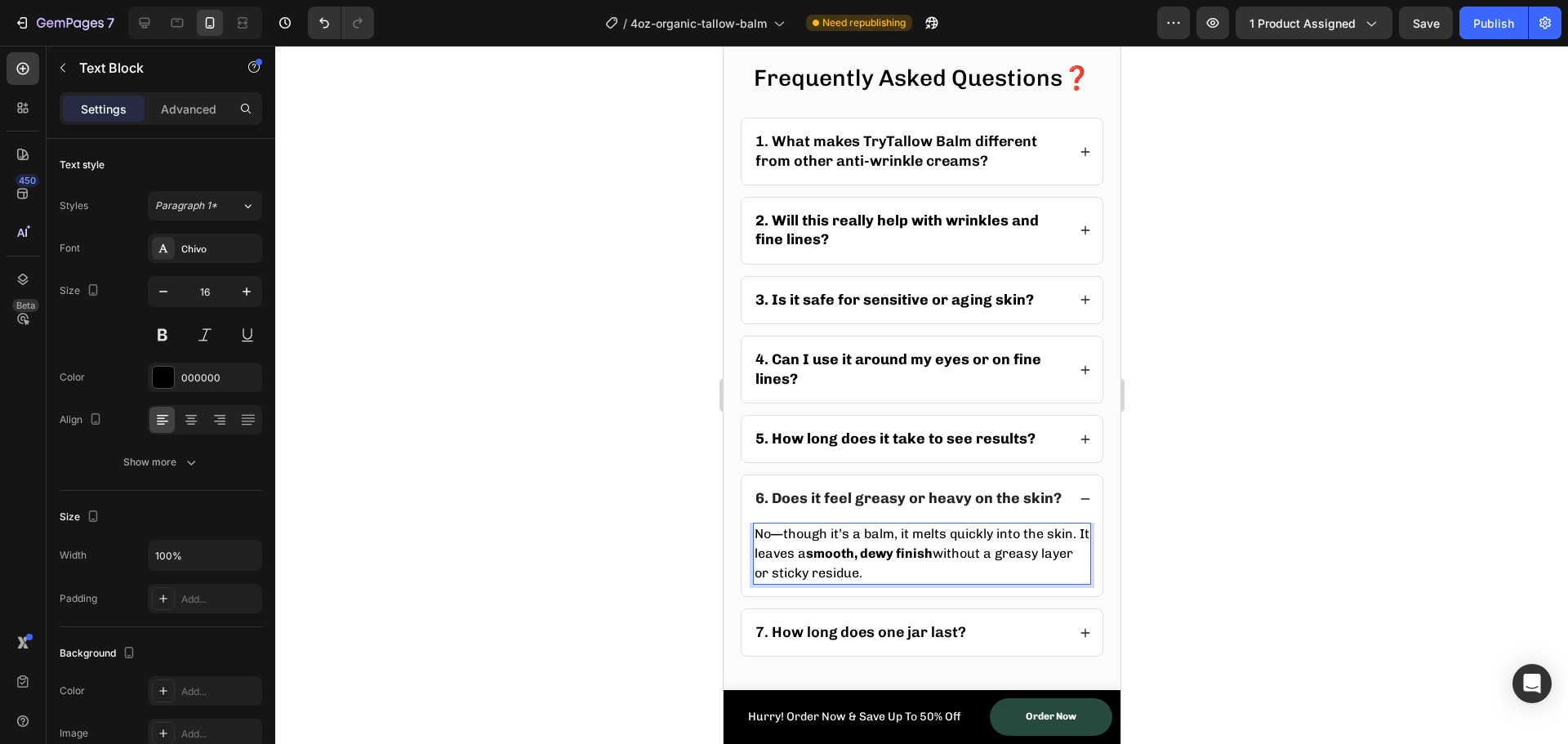
click at [583, 581] on div at bounding box center [922, 395] width 1293 height 699
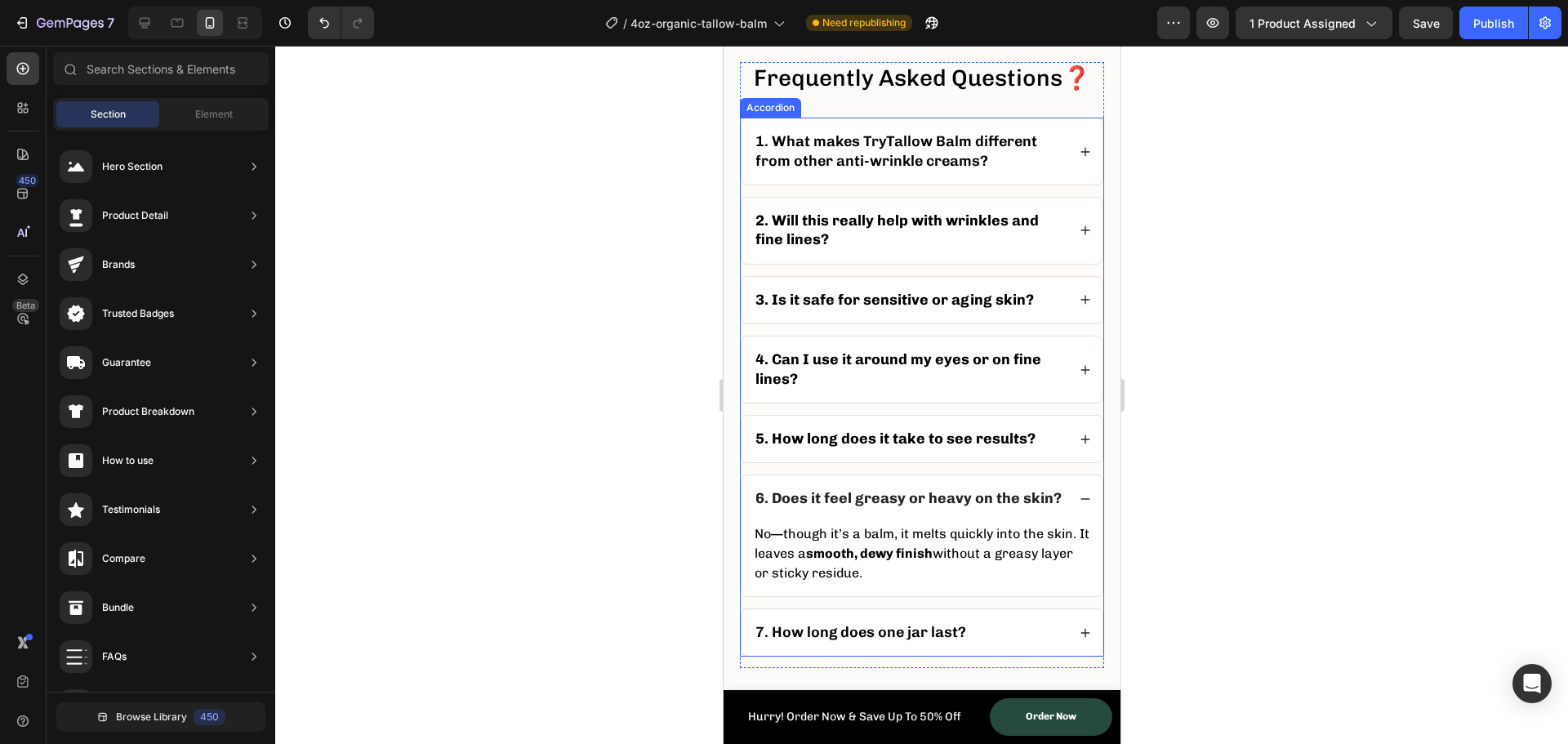
click at [1079, 505] on icon at bounding box center [1085, 499] width 11 height 11
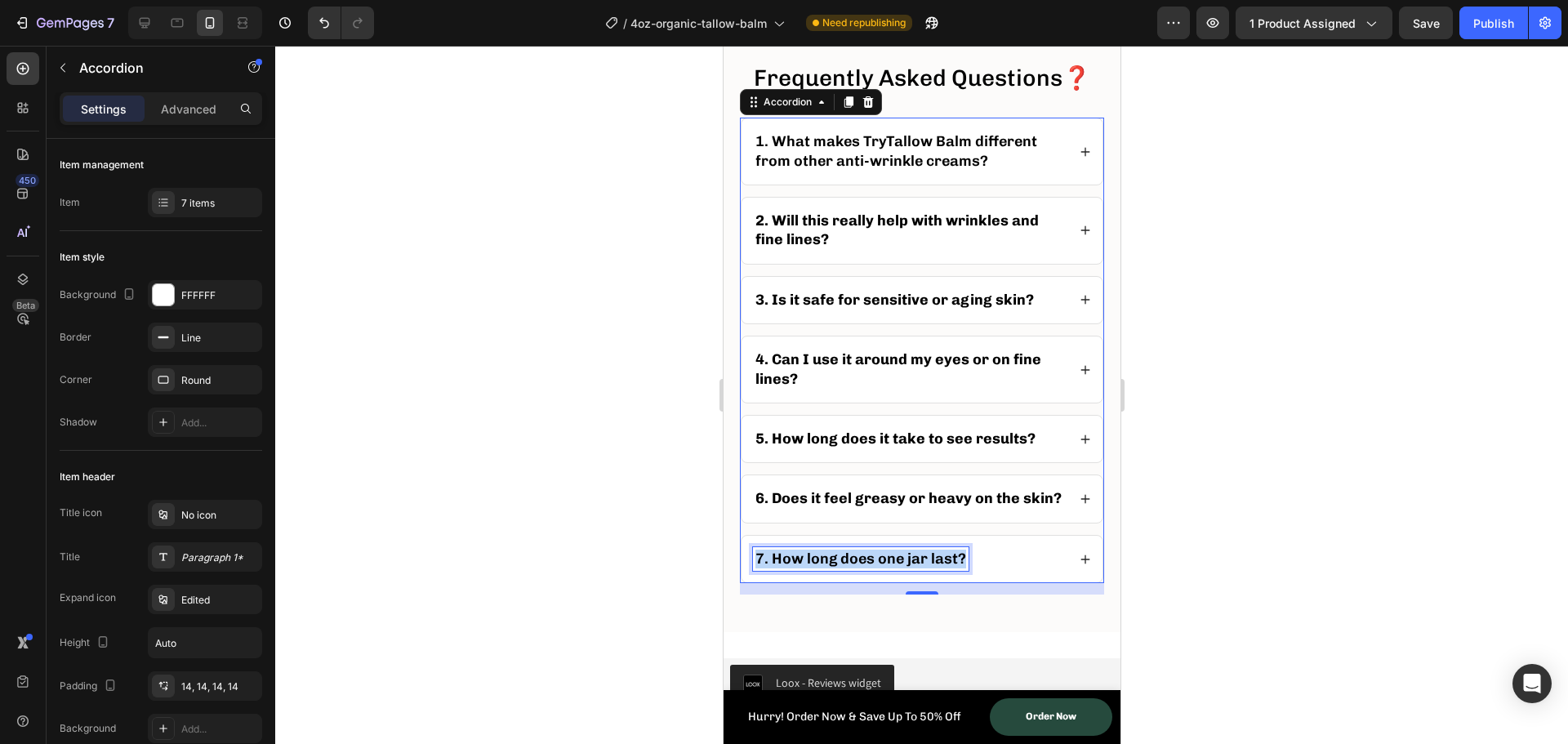
click at [839, 569] on p "7. How long does one jar last?" at bounding box center [860, 559] width 211 height 18
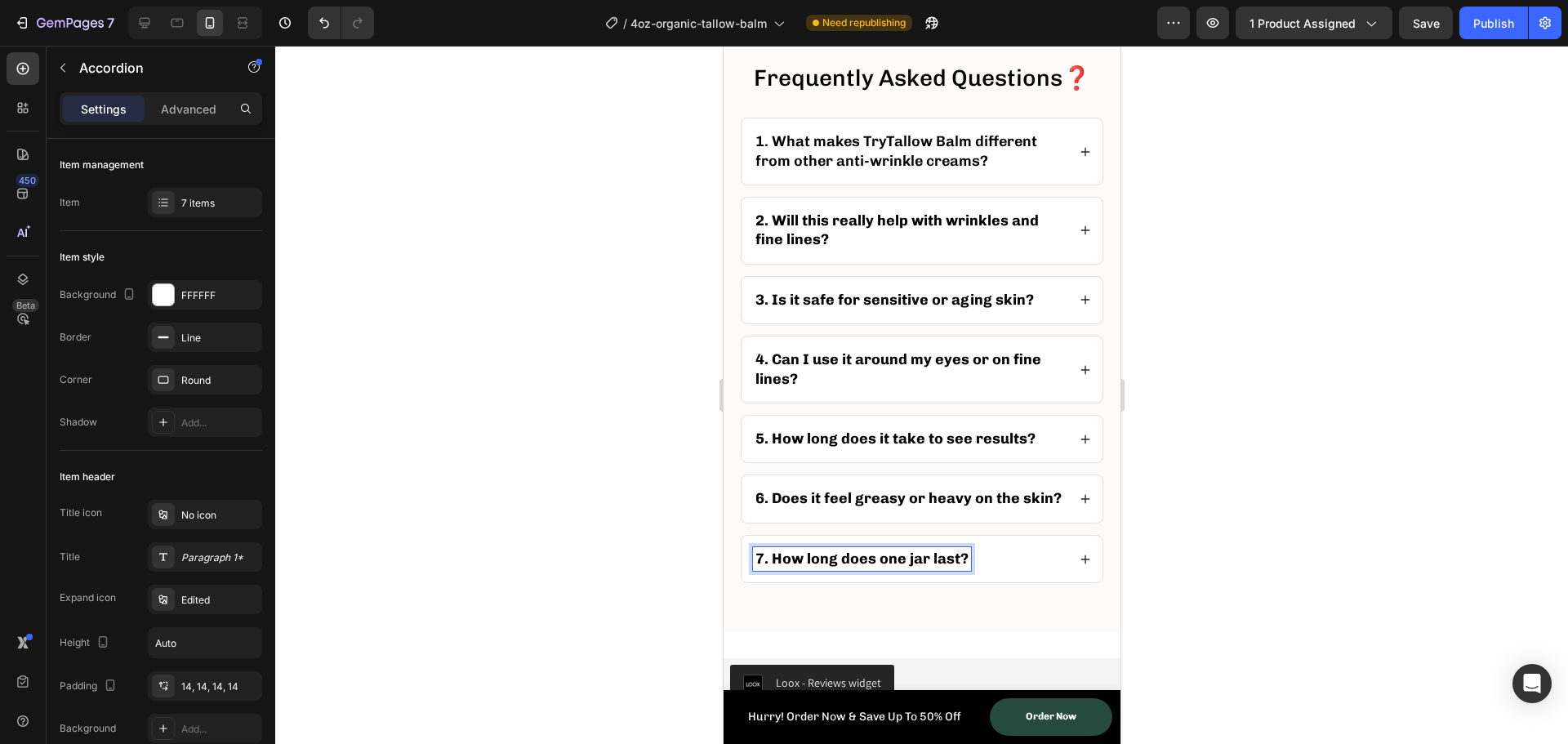
click at [1080, 564] on icon at bounding box center [1085, 560] width 9 height 9
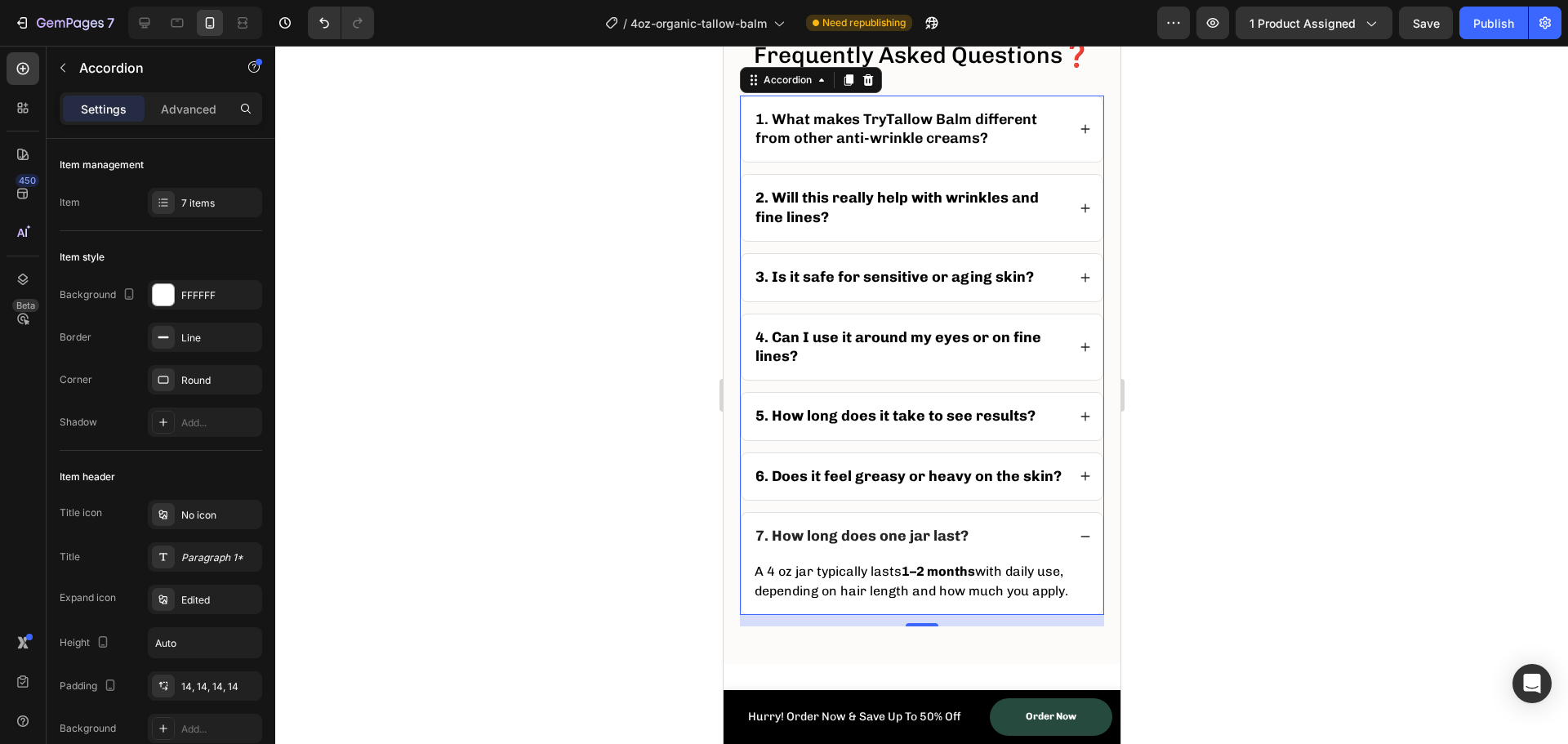
scroll to position [6783, 0]
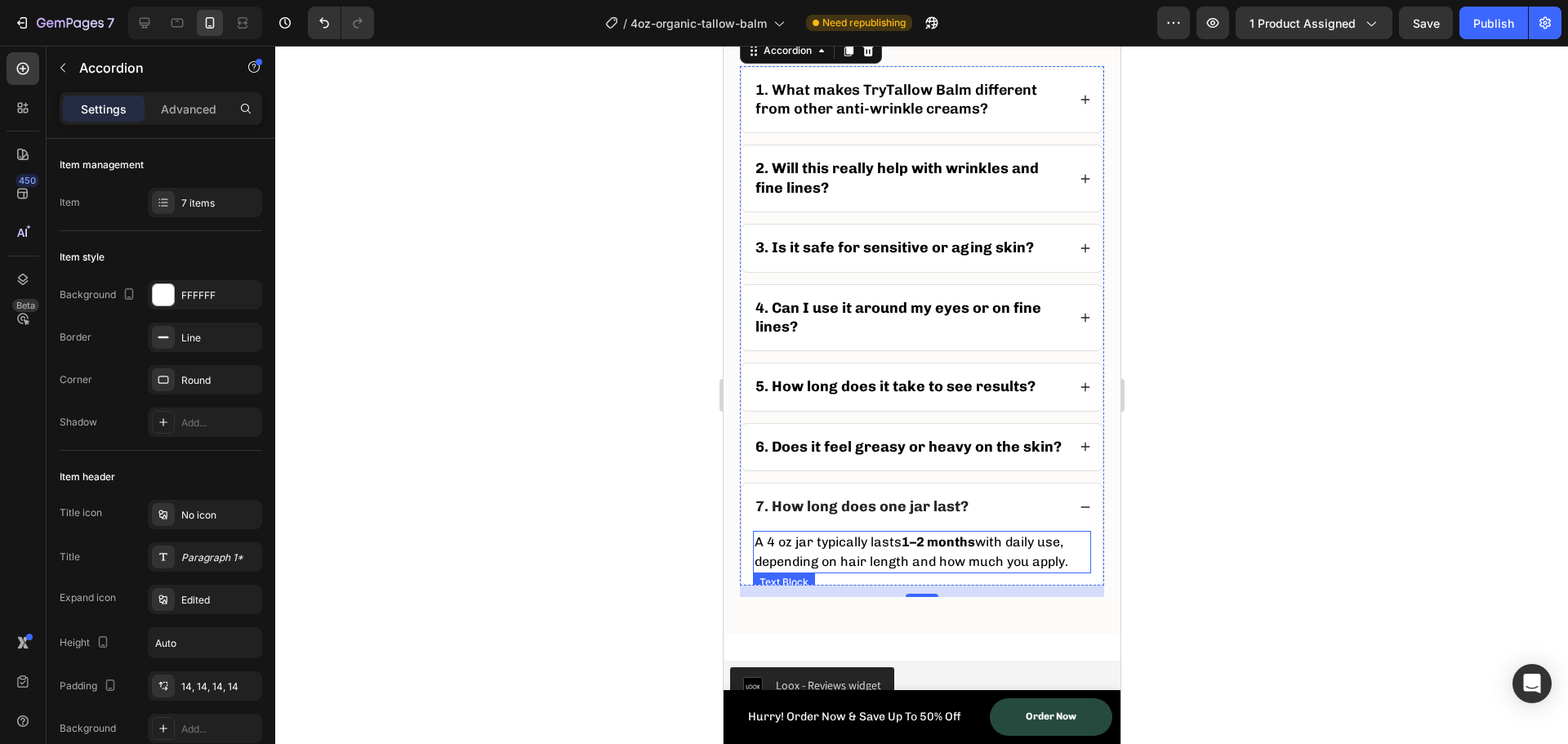
click at [932, 572] on p "A 4 oz jar typically lasts 1–2 months with daily use, depending on hair length …" at bounding box center [921, 552] width 335 height 39
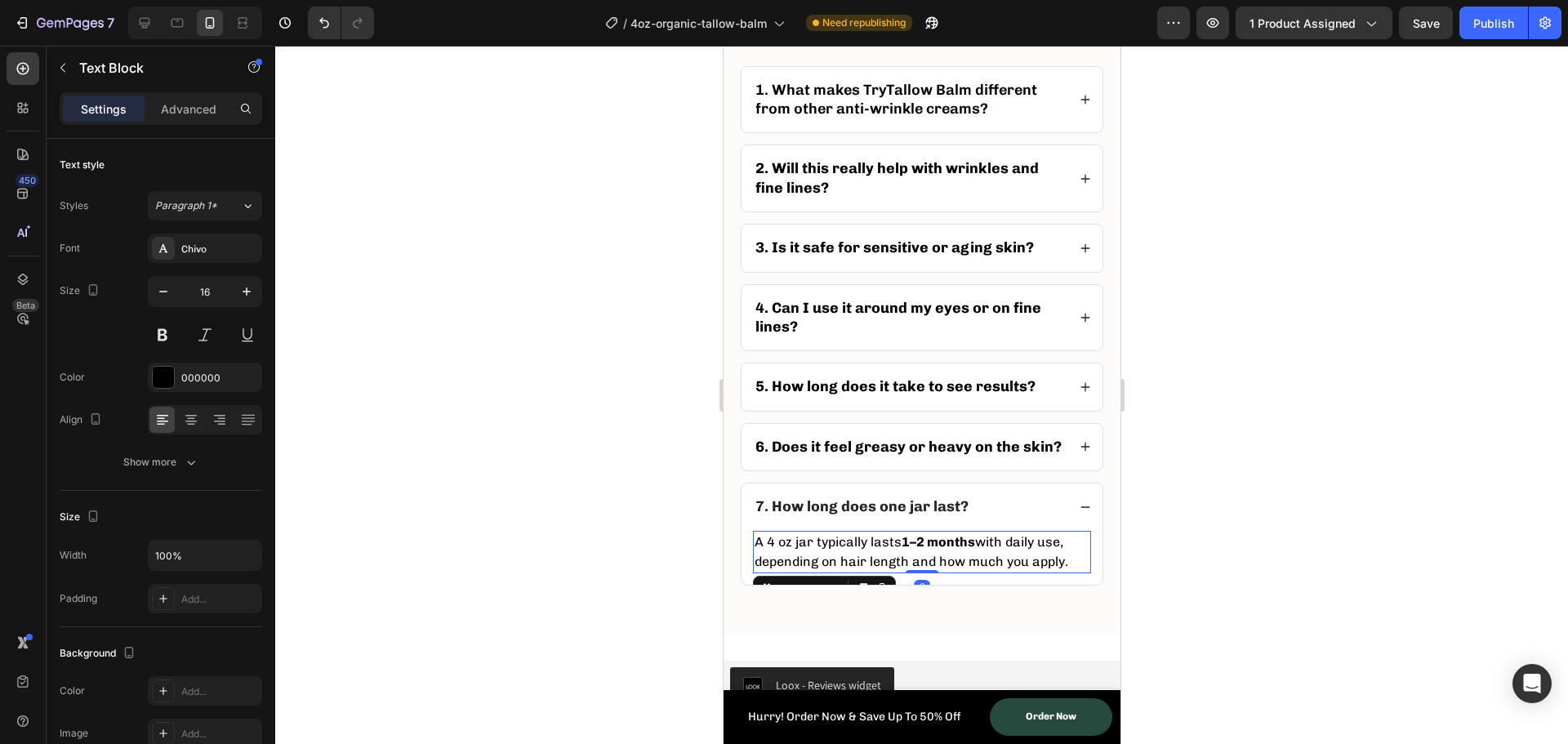
click at [932, 572] on p "A 4 oz jar typically lasts 1–2 months with daily use, depending on hair length …" at bounding box center [921, 552] width 335 height 39
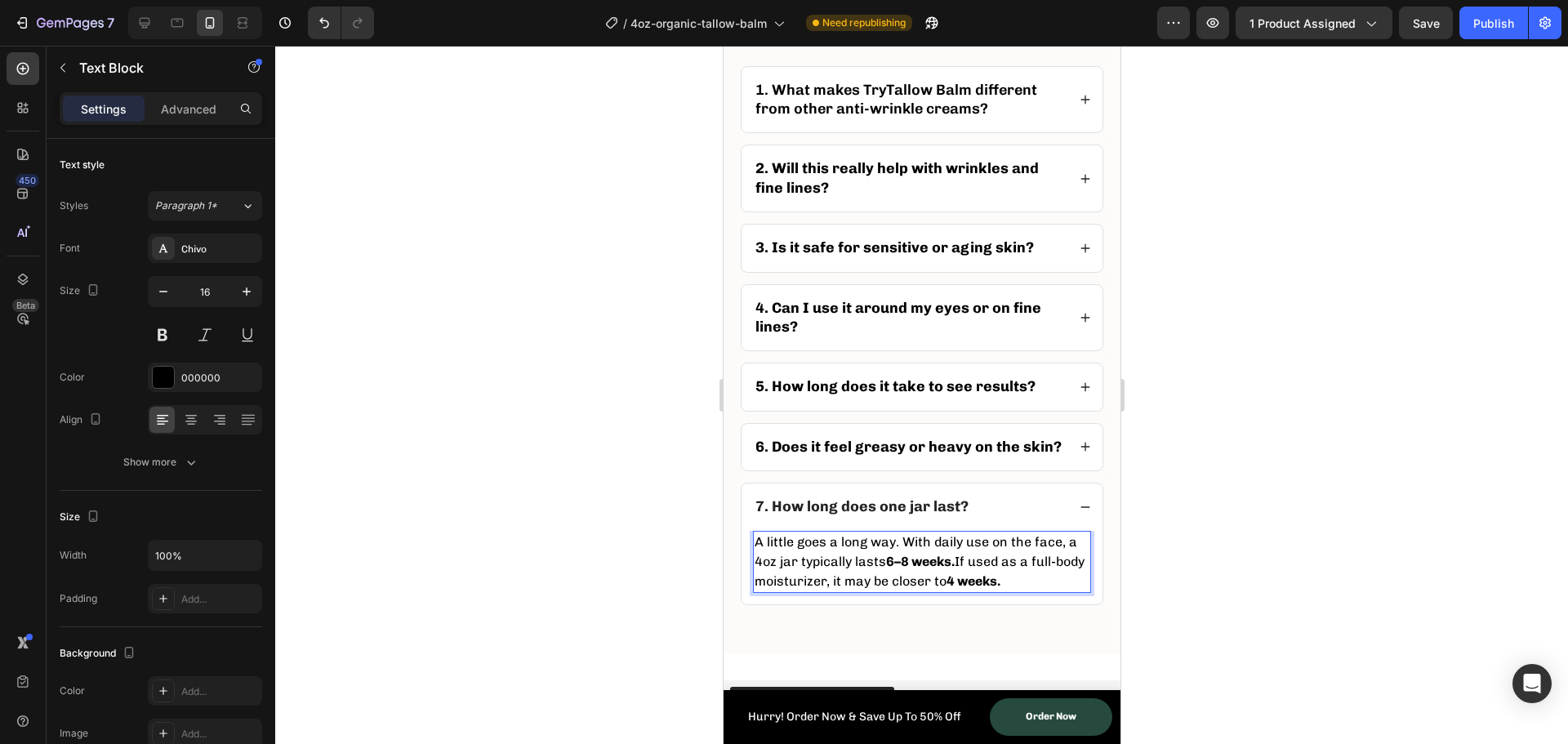
click at [985, 589] on strong "4 weeks." at bounding box center [972, 581] width 54 height 16
click at [547, 464] on div at bounding box center [922, 395] width 1293 height 699
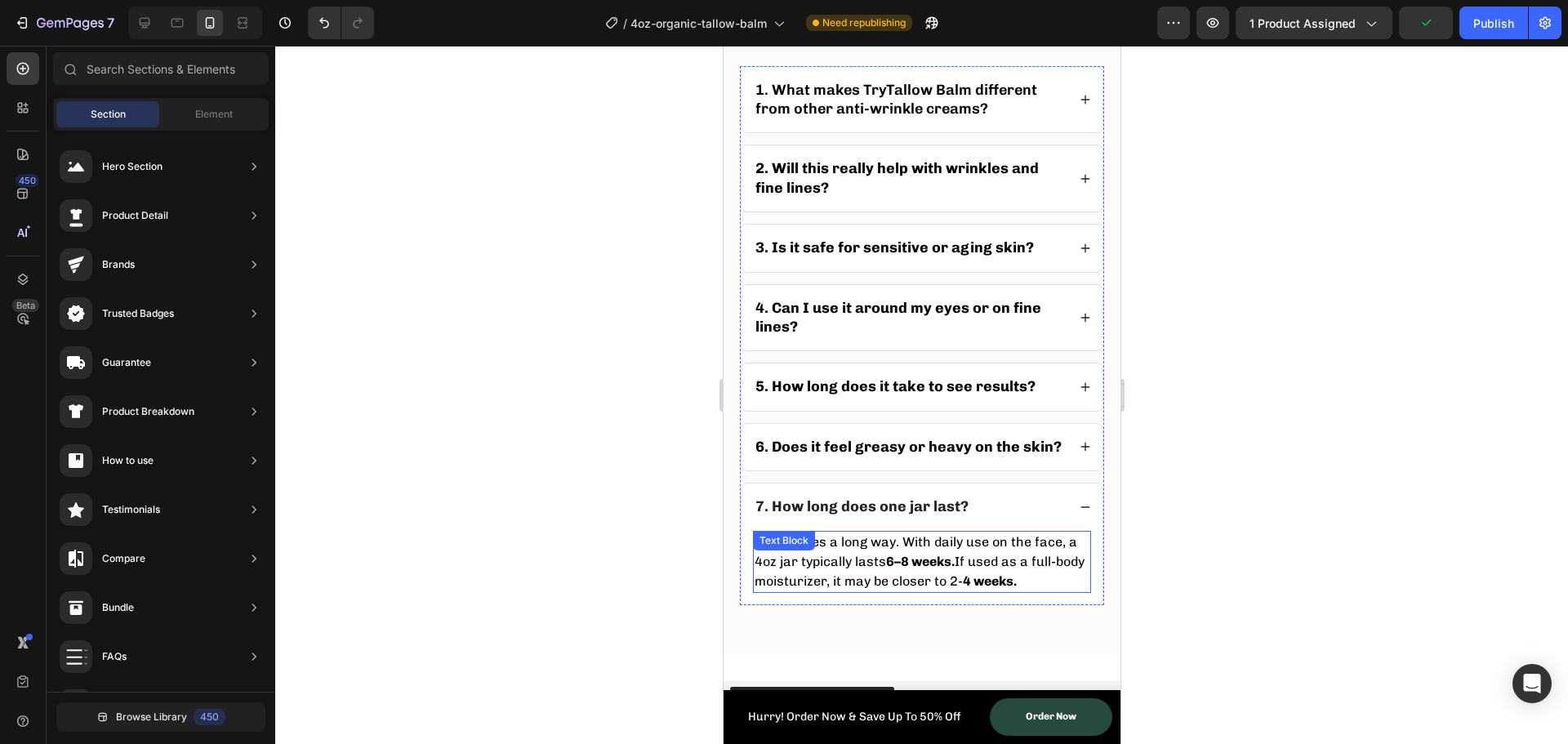
click at [995, 589] on strong "4 weeks." at bounding box center [988, 581] width 54 height 16
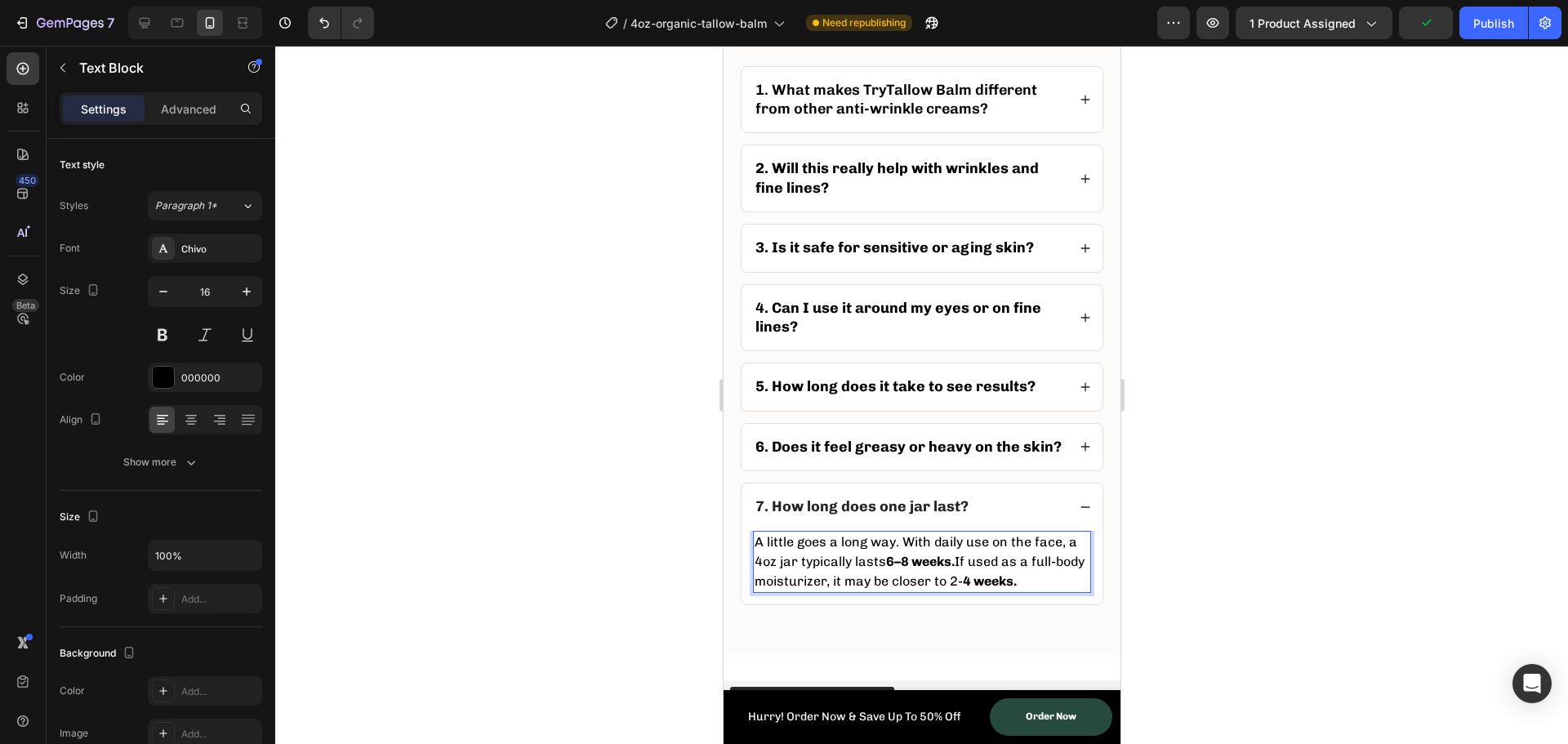
click at [985, 592] on p "A little goes a long way. With daily use on the face, a 4oz jar typically lasts…" at bounding box center [921, 562] width 335 height 59
click at [988, 592] on p "A little goes a long way. With daily use on the face, a 4oz jar typically lasts…" at bounding box center [921, 562] width 335 height 59
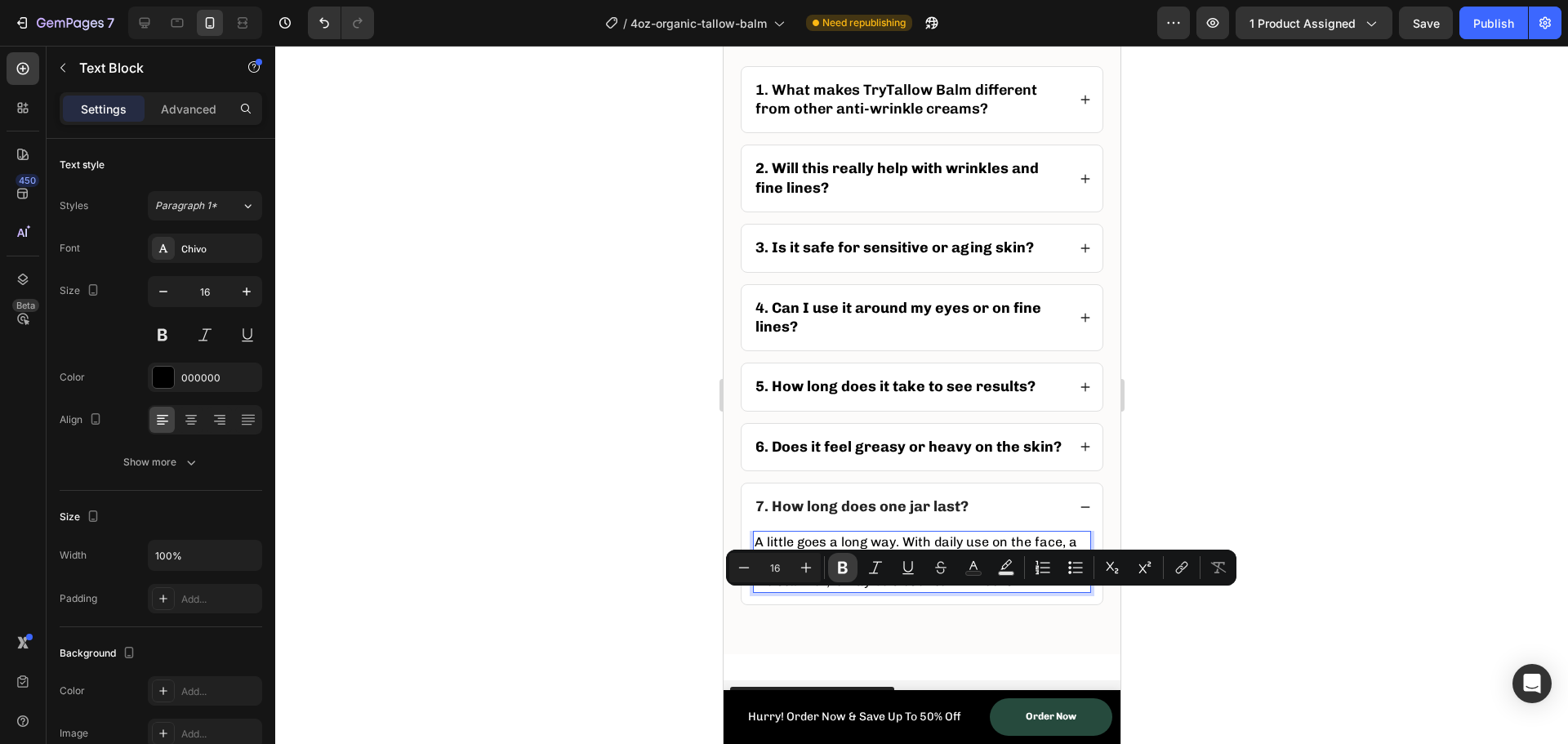
click at [844, 576] on button "Bold" at bounding box center [843, 568] width 29 height 29
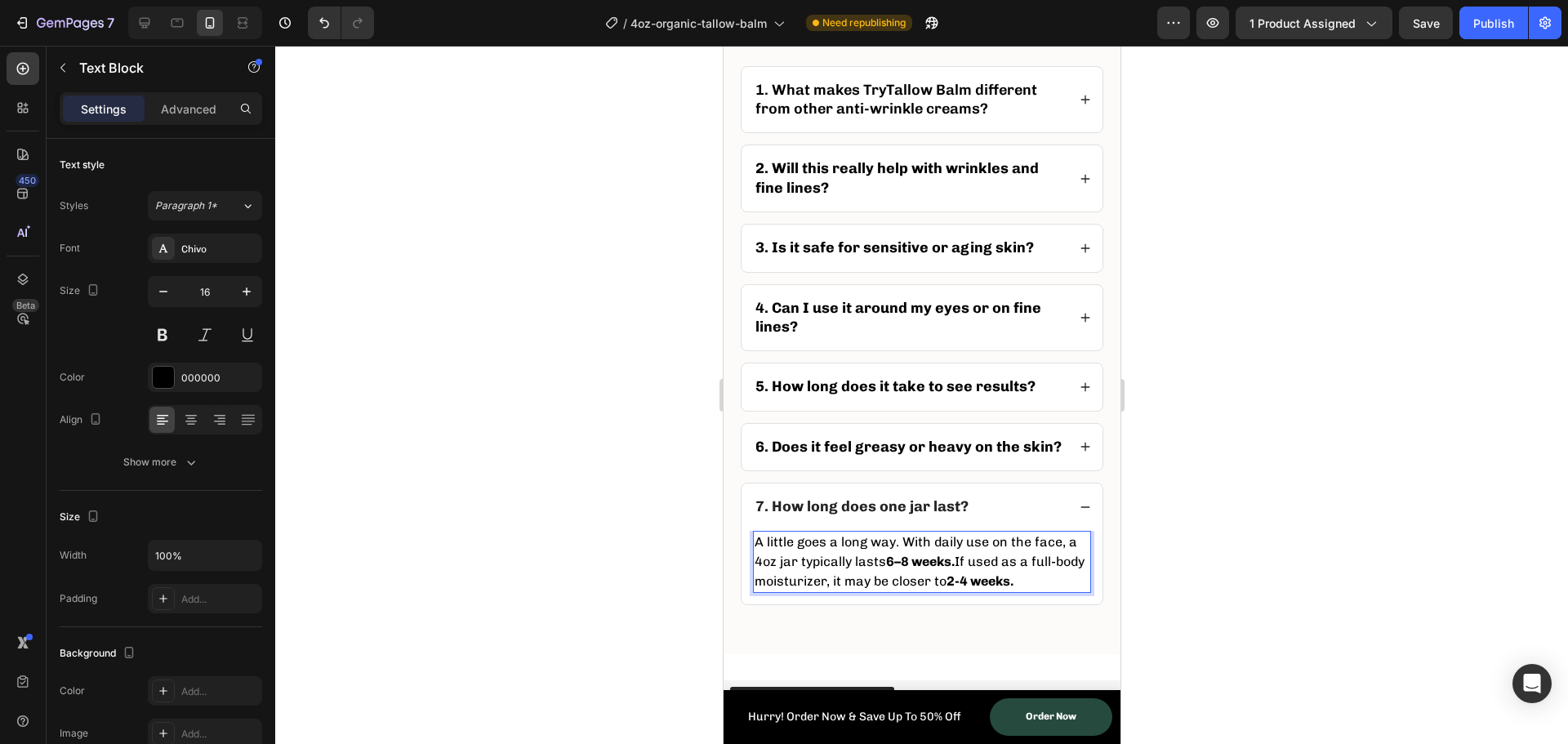
click at [569, 553] on div at bounding box center [922, 395] width 1293 height 699
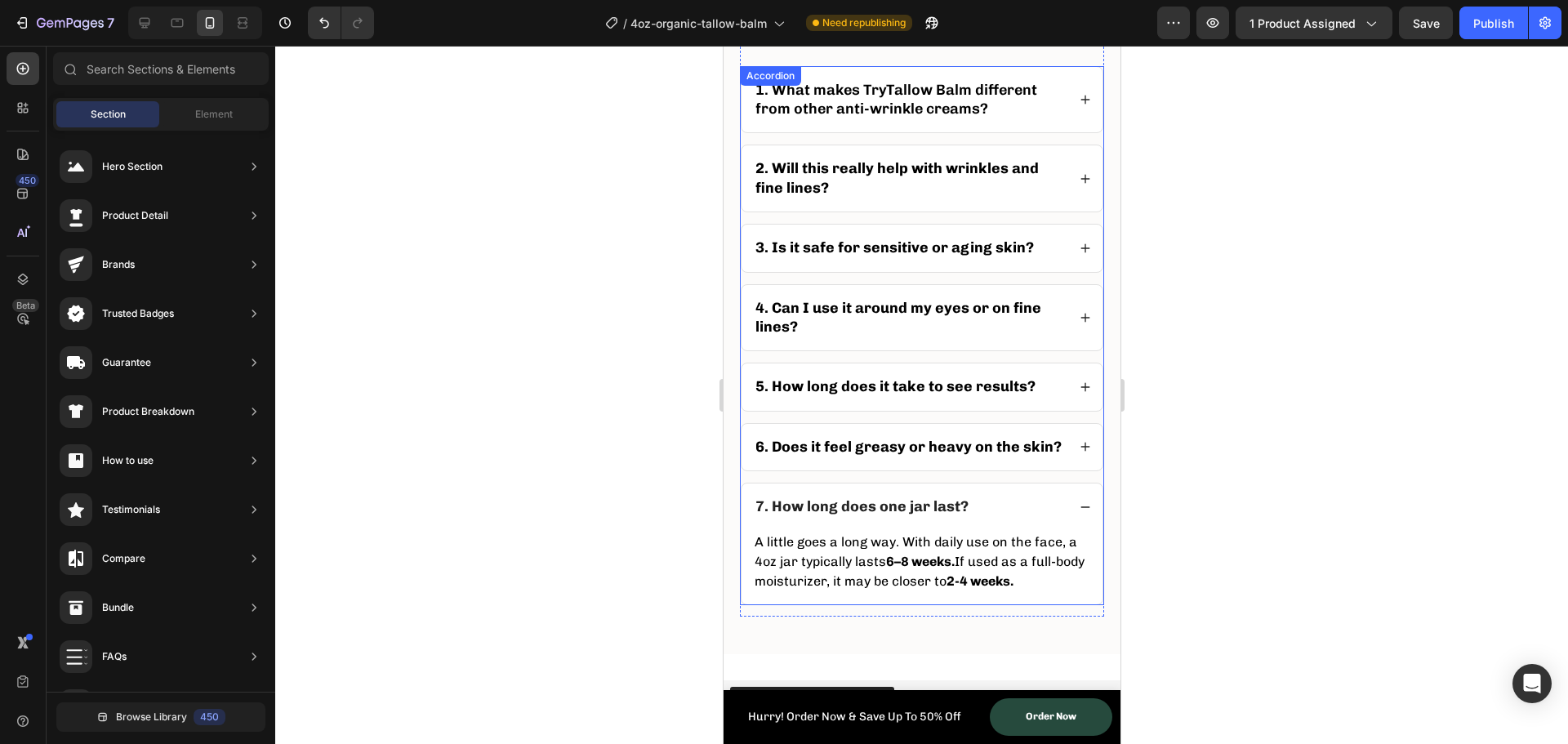
click at [1079, 513] on icon at bounding box center [1085, 507] width 11 height 11
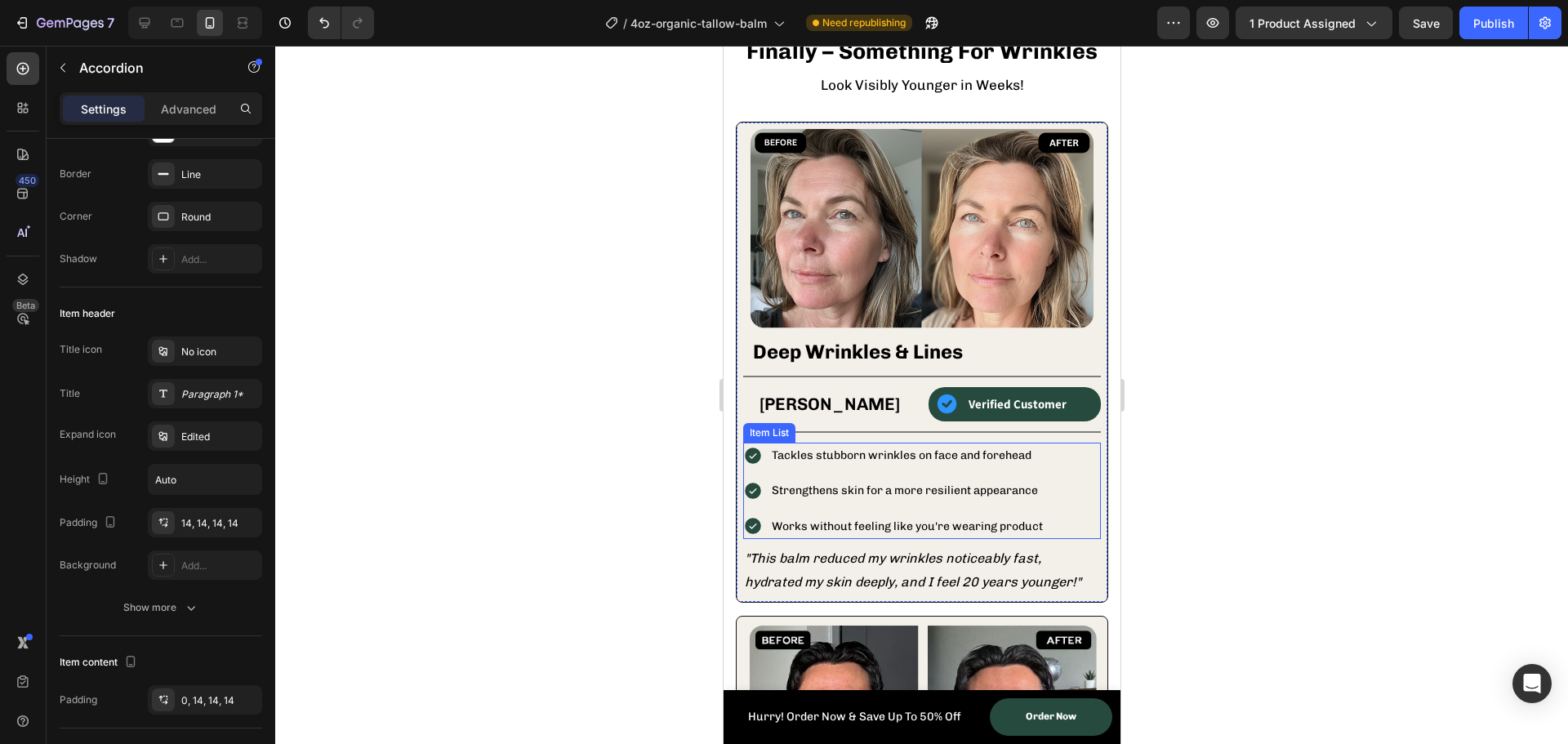
scroll to position [1657, 0]
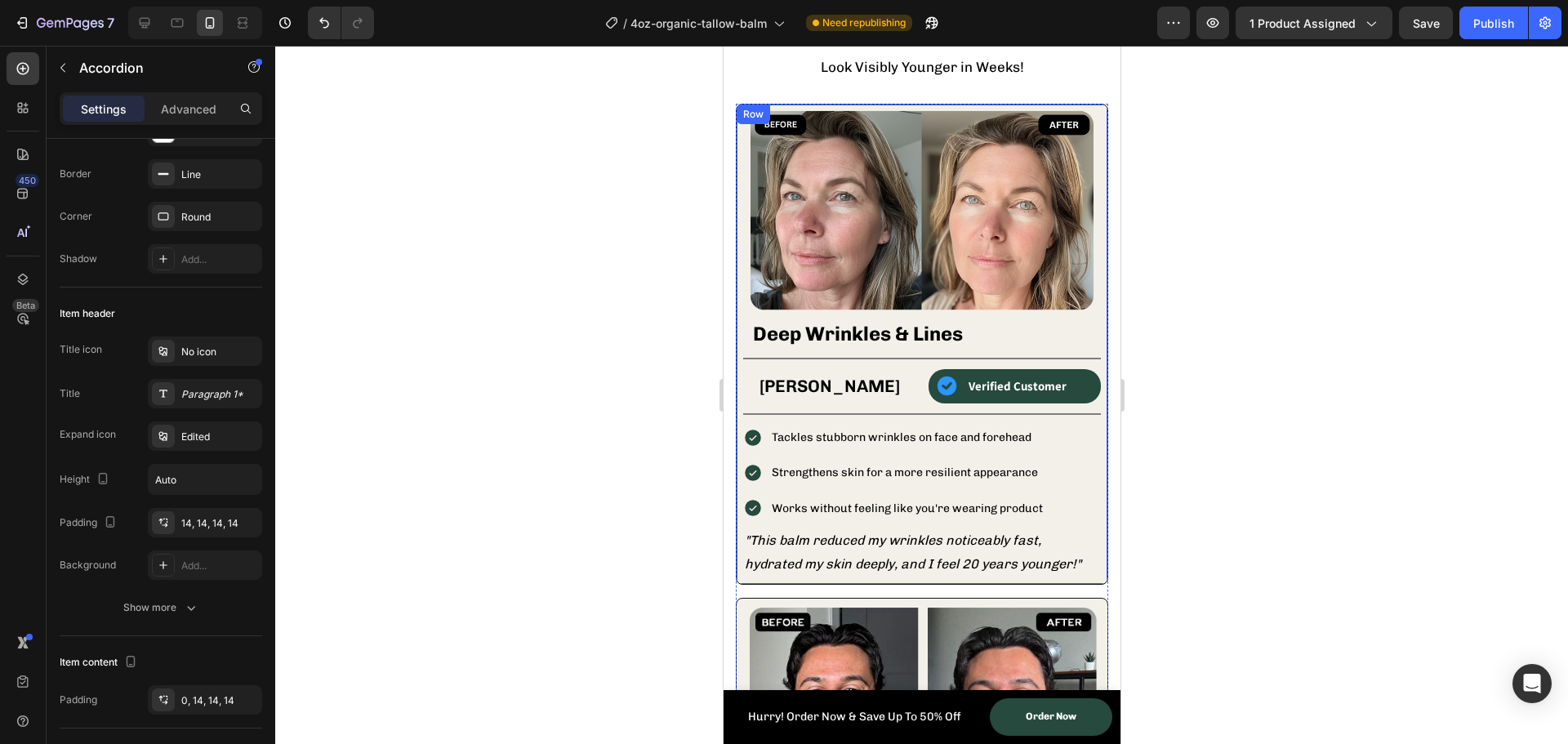
click at [535, 464] on div at bounding box center [922, 395] width 1293 height 699
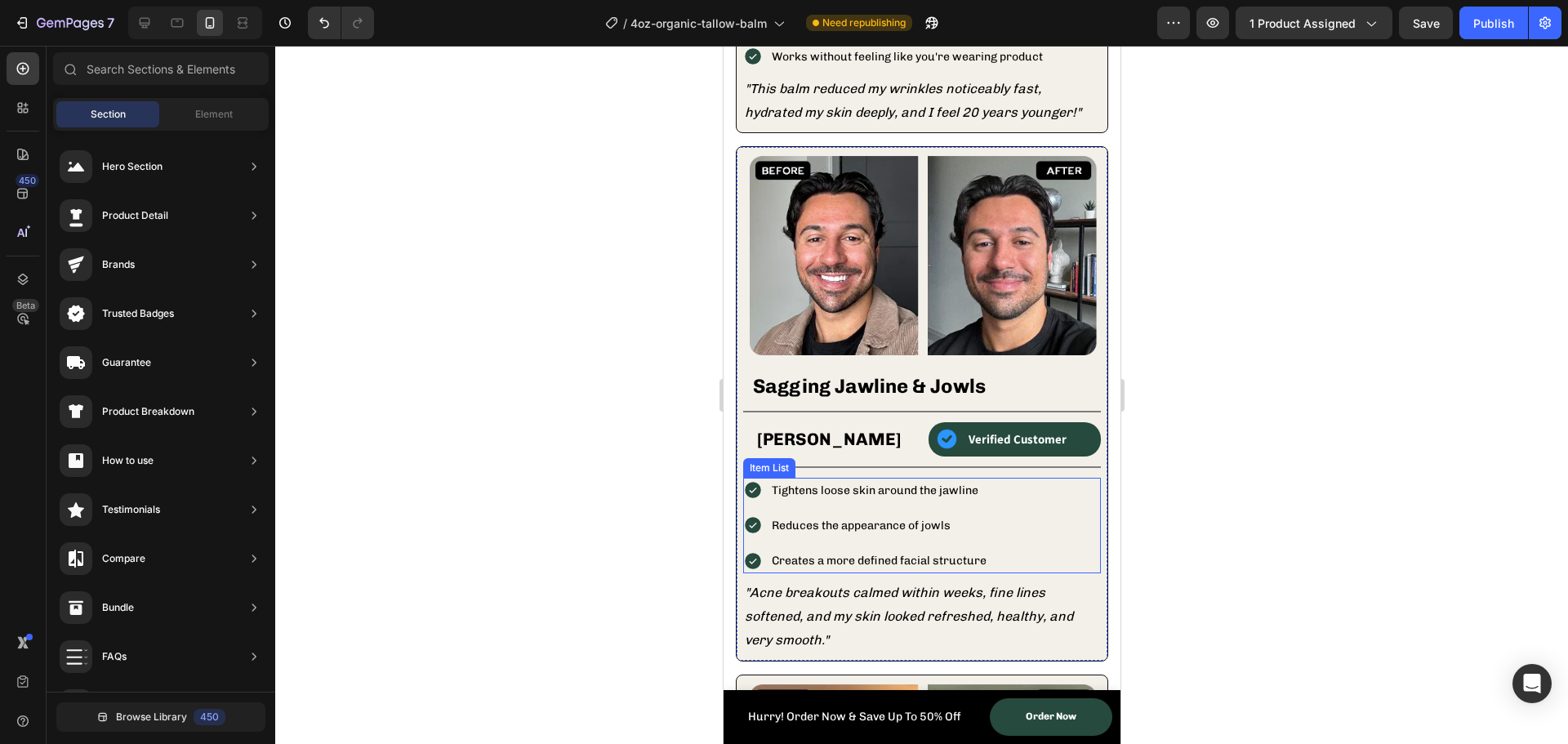
scroll to position [2148, 0]
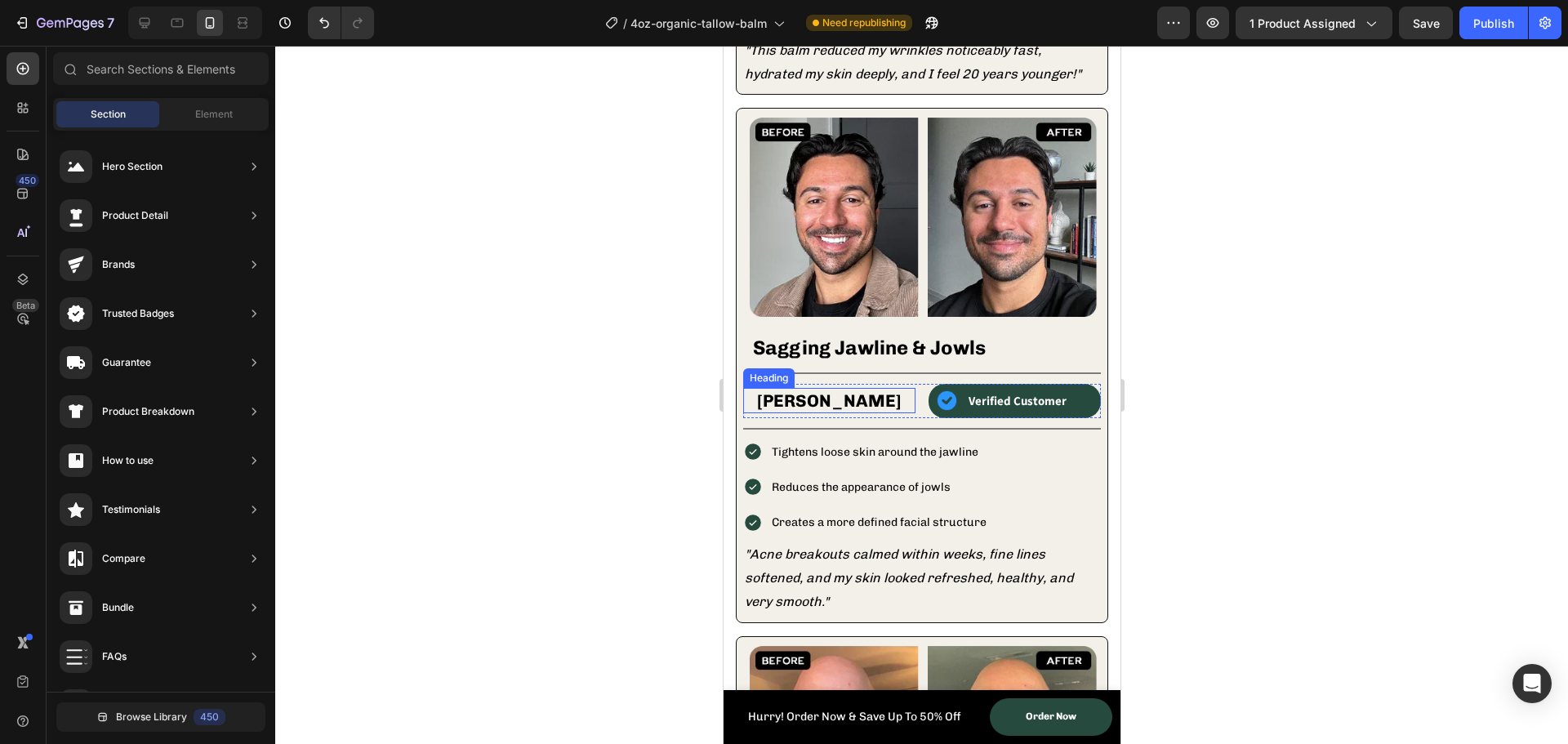
click at [811, 391] on strong "[PERSON_NAME]" at bounding box center [829, 401] width 145 height 20
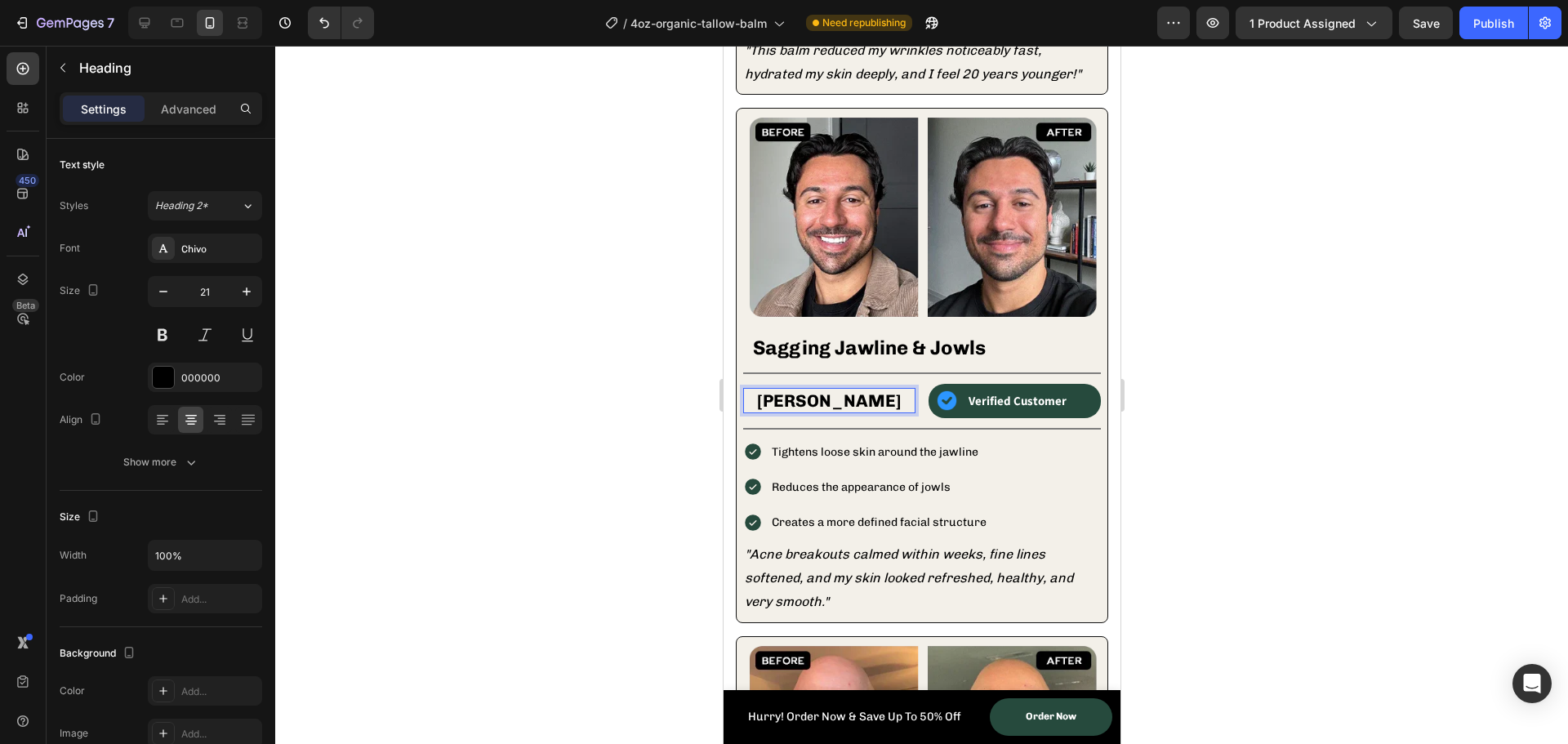
click at [812, 391] on strong "[PERSON_NAME]" at bounding box center [829, 401] width 145 height 20
click at [830, 391] on strong "[PERSON_NAME]" at bounding box center [829, 401] width 145 height 20
click at [618, 356] on div at bounding box center [922, 395] width 1293 height 699
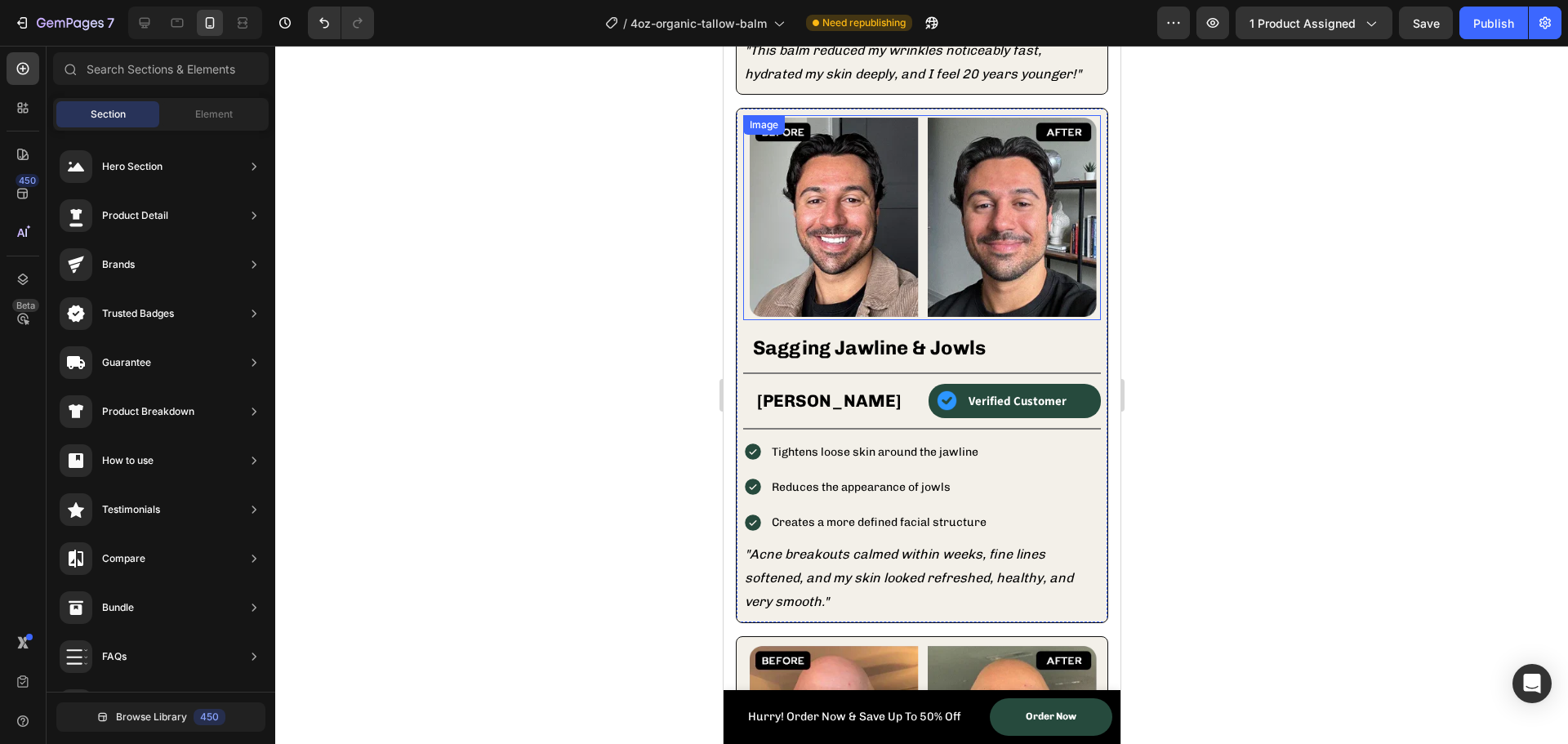
click at [917, 239] on img at bounding box center [922, 218] width 358 height 205
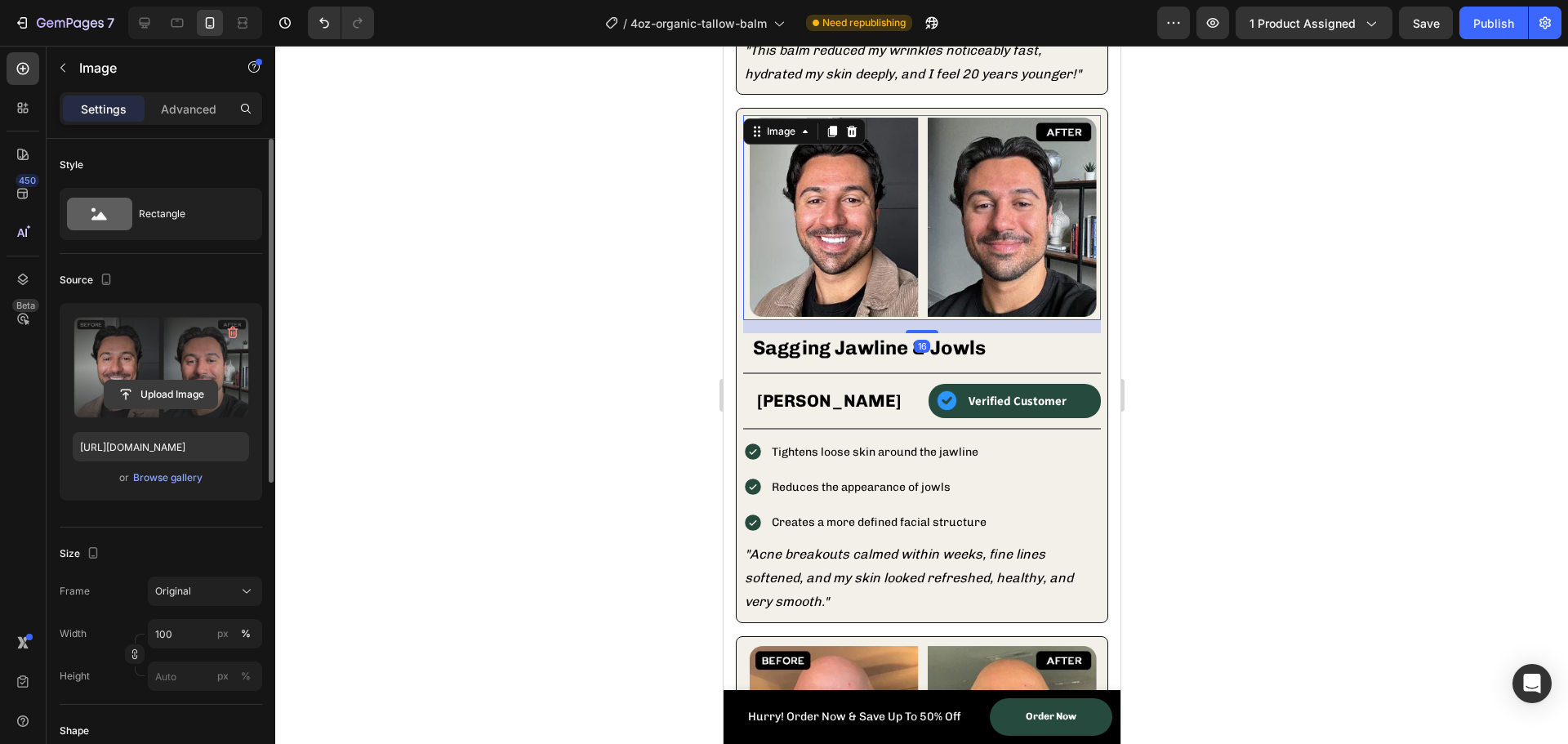
click at [161, 393] on input "file" at bounding box center [160, 394] width 113 height 28
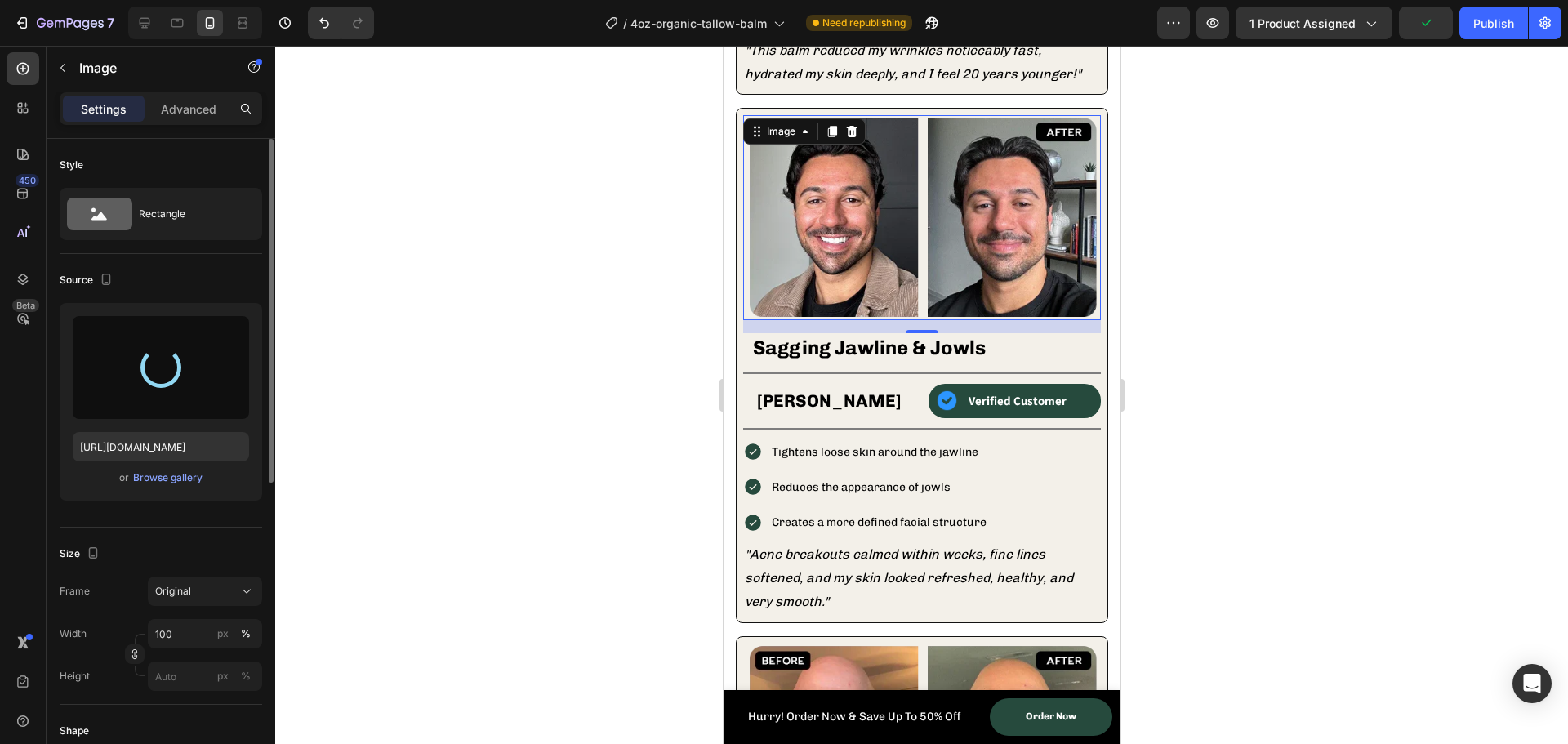
type input "[URL][DOMAIN_NAME]"
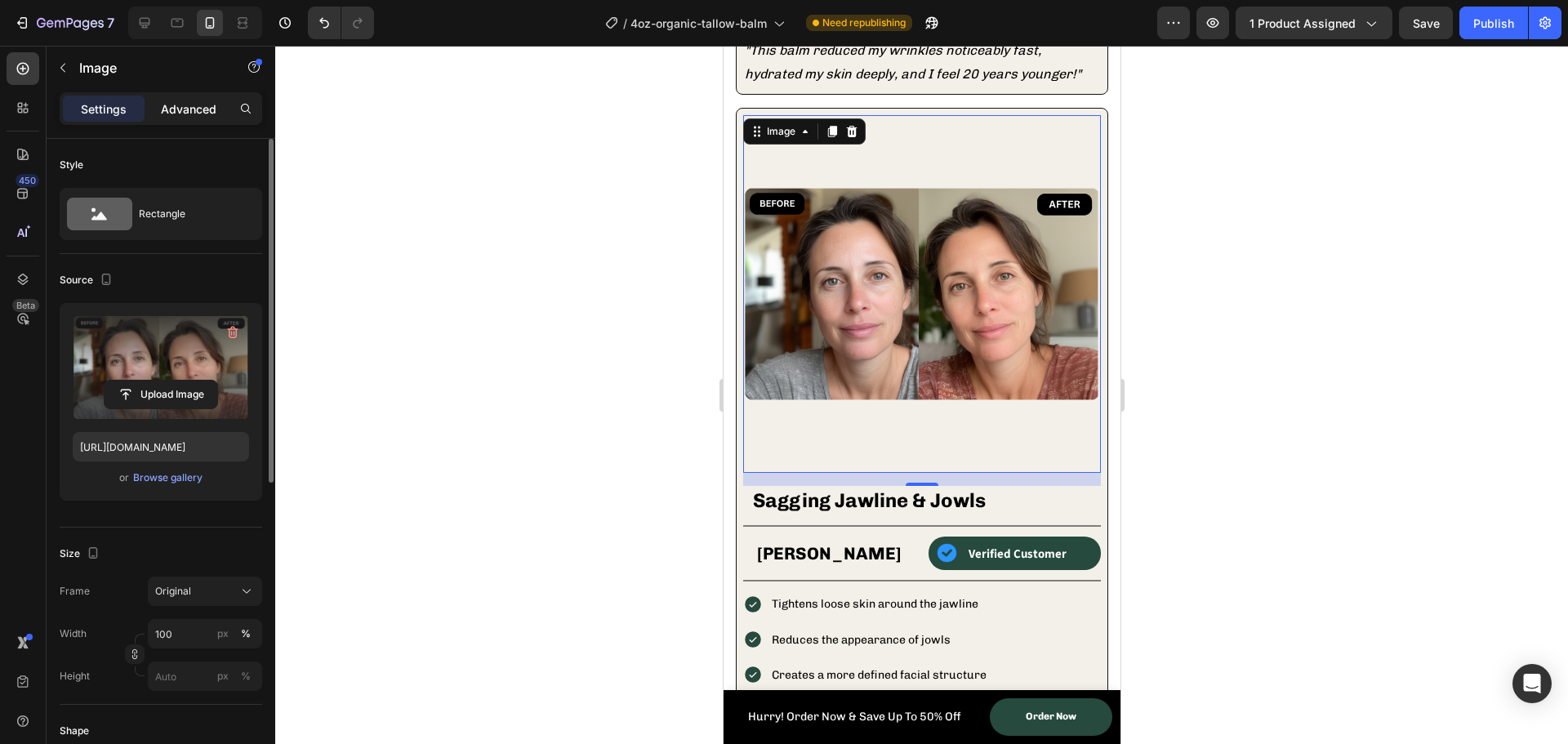
click at [173, 102] on p "Advanced" at bounding box center [188, 109] width 56 height 17
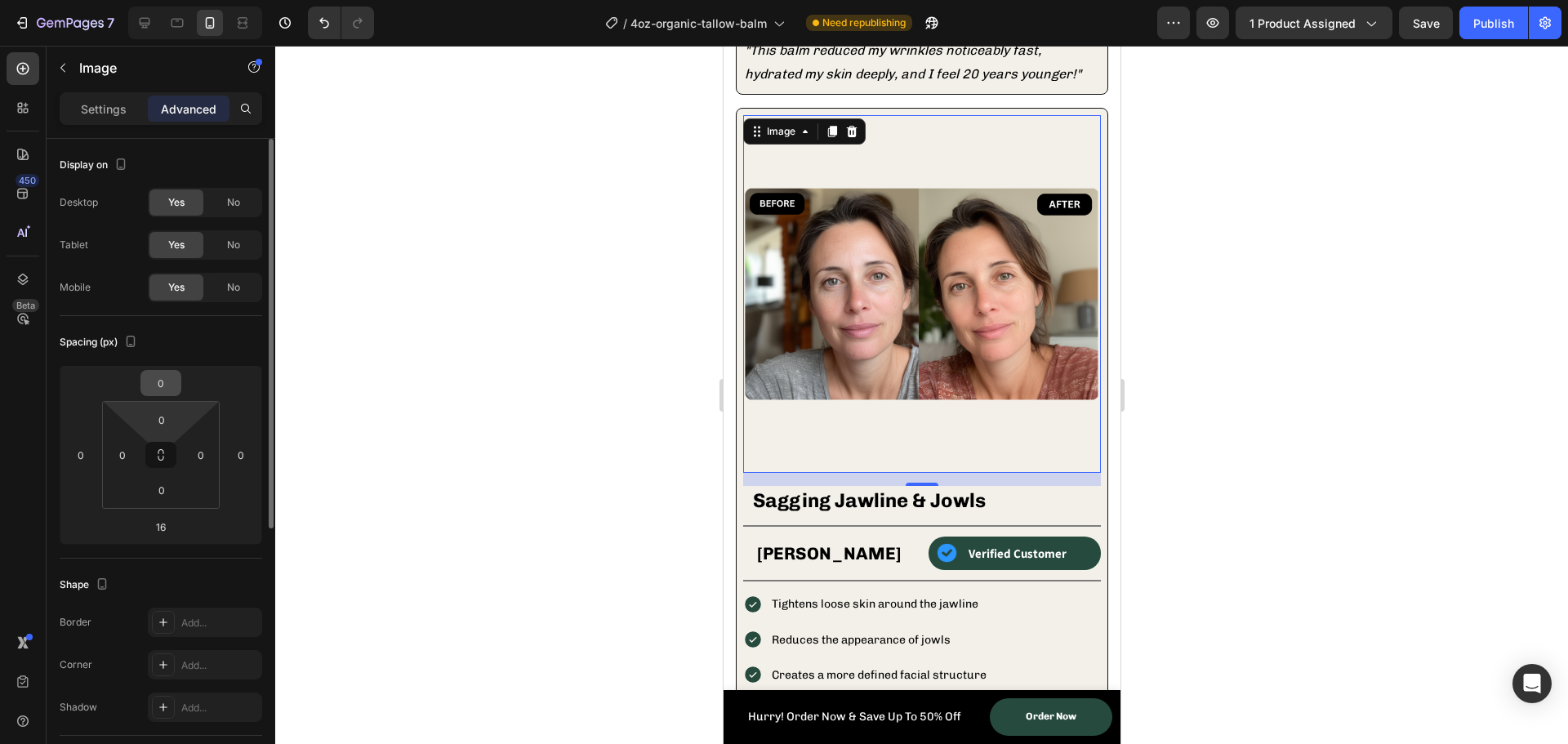
click at [164, 385] on input "0" at bounding box center [161, 383] width 33 height 25
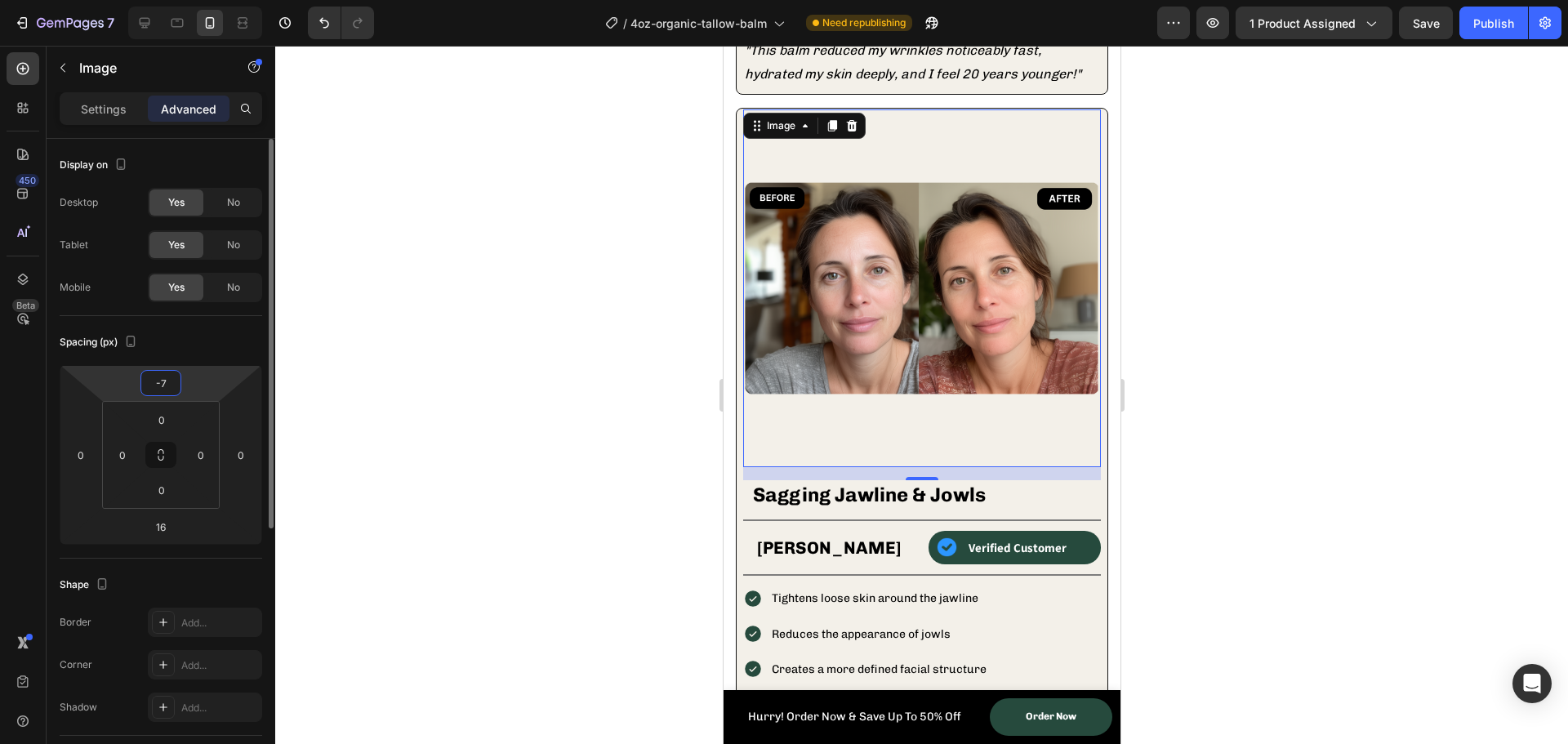
type input "-78"
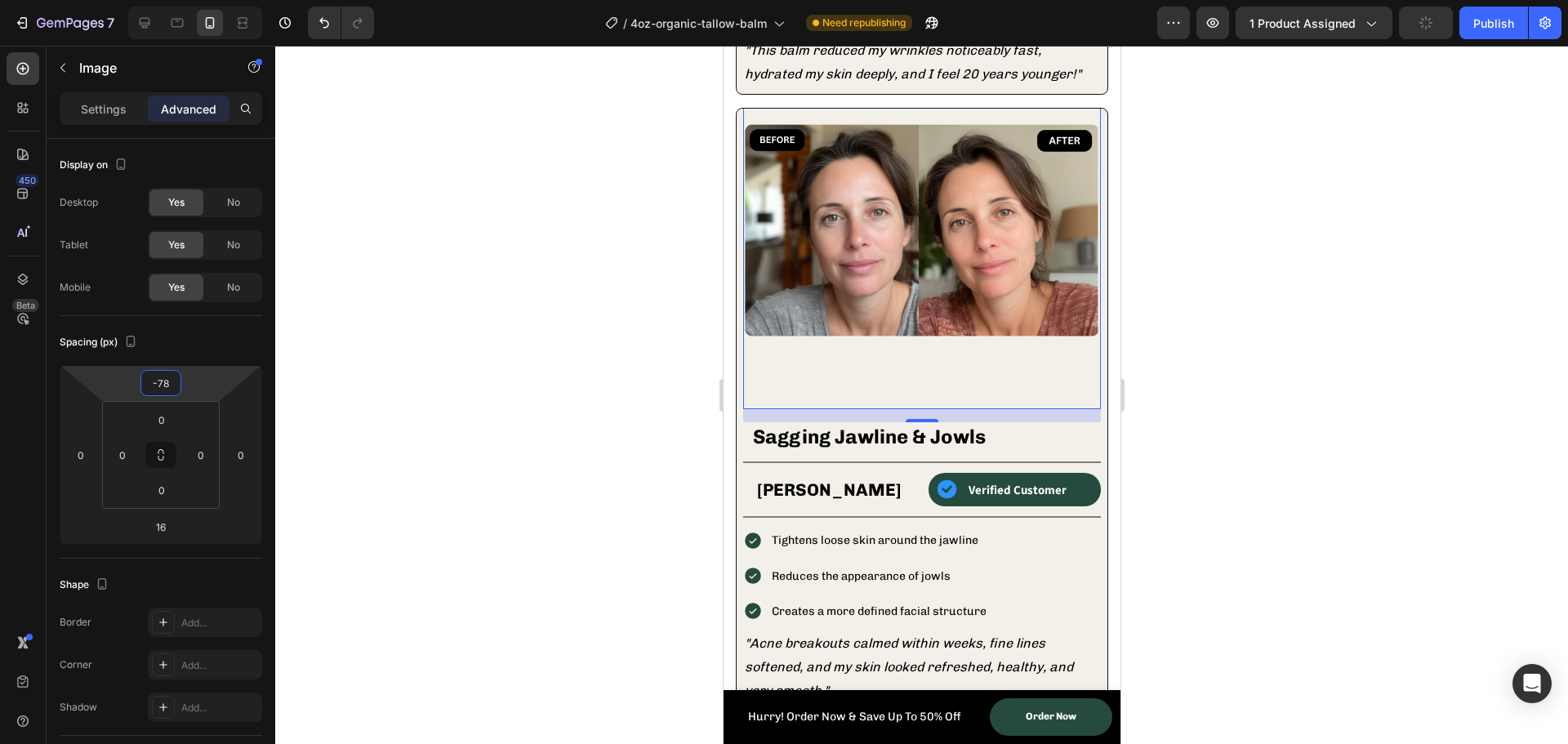
click at [491, 403] on div at bounding box center [922, 395] width 1293 height 699
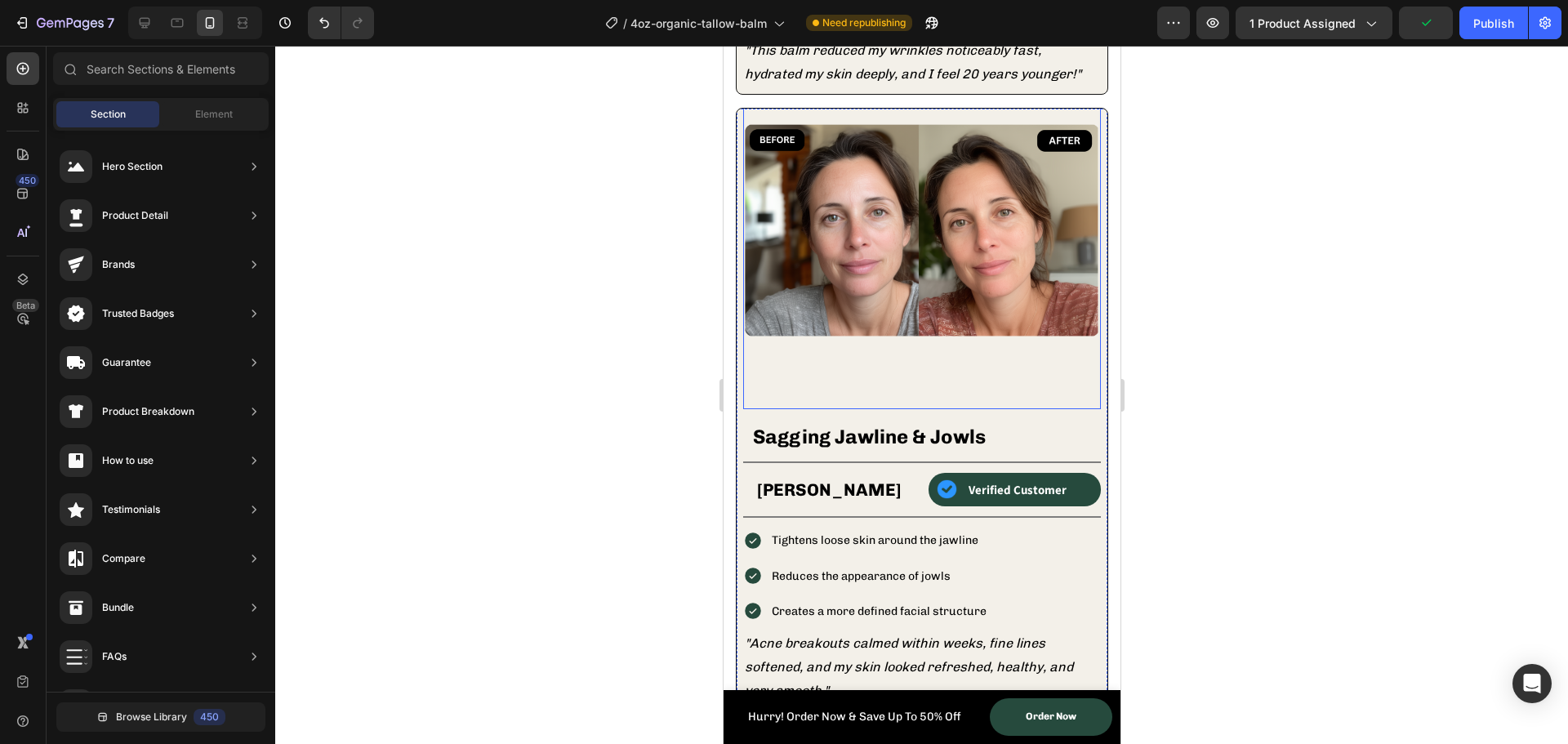
click at [825, 232] on img at bounding box center [922, 230] width 358 height 358
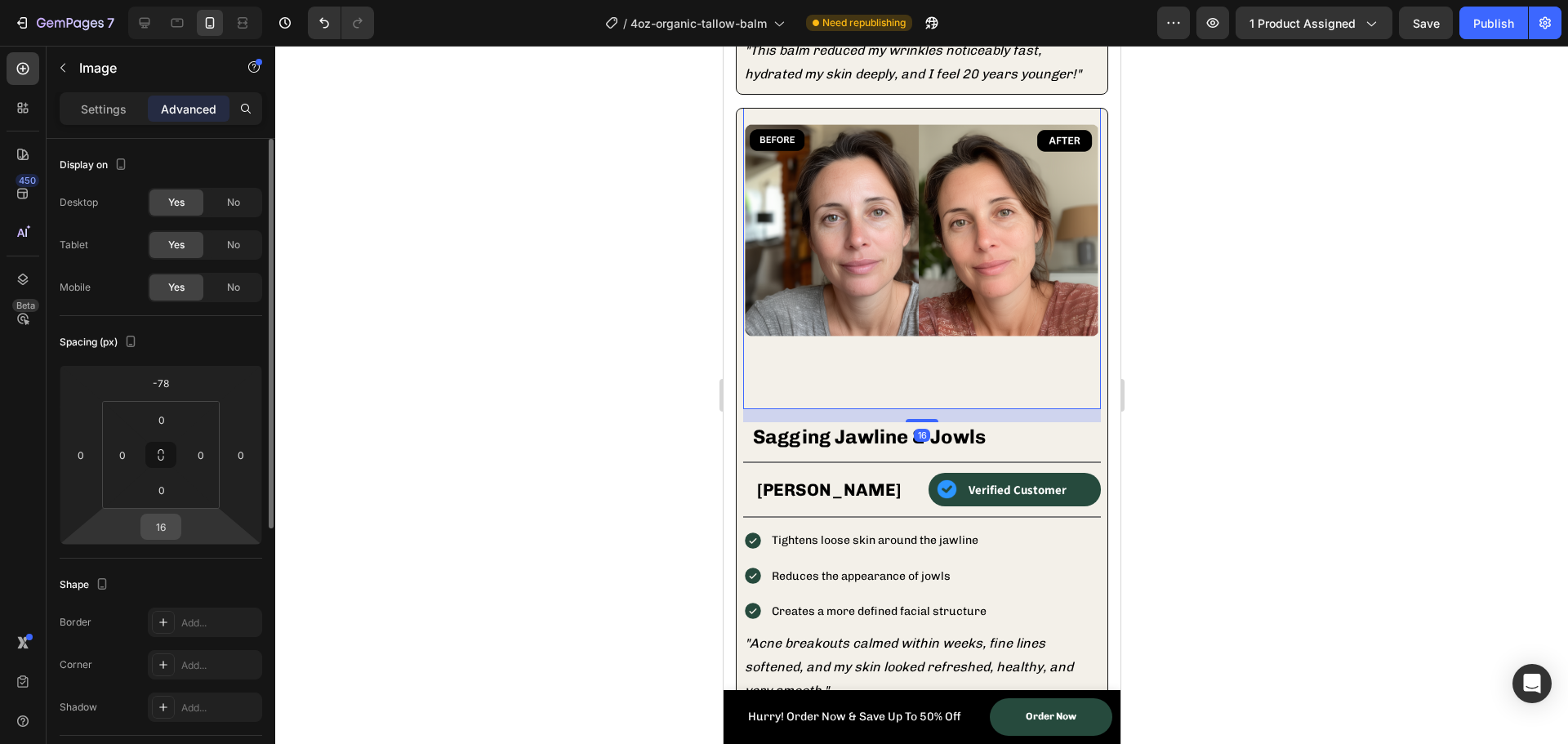
click at [174, 530] on input "16" at bounding box center [161, 527] width 33 height 25
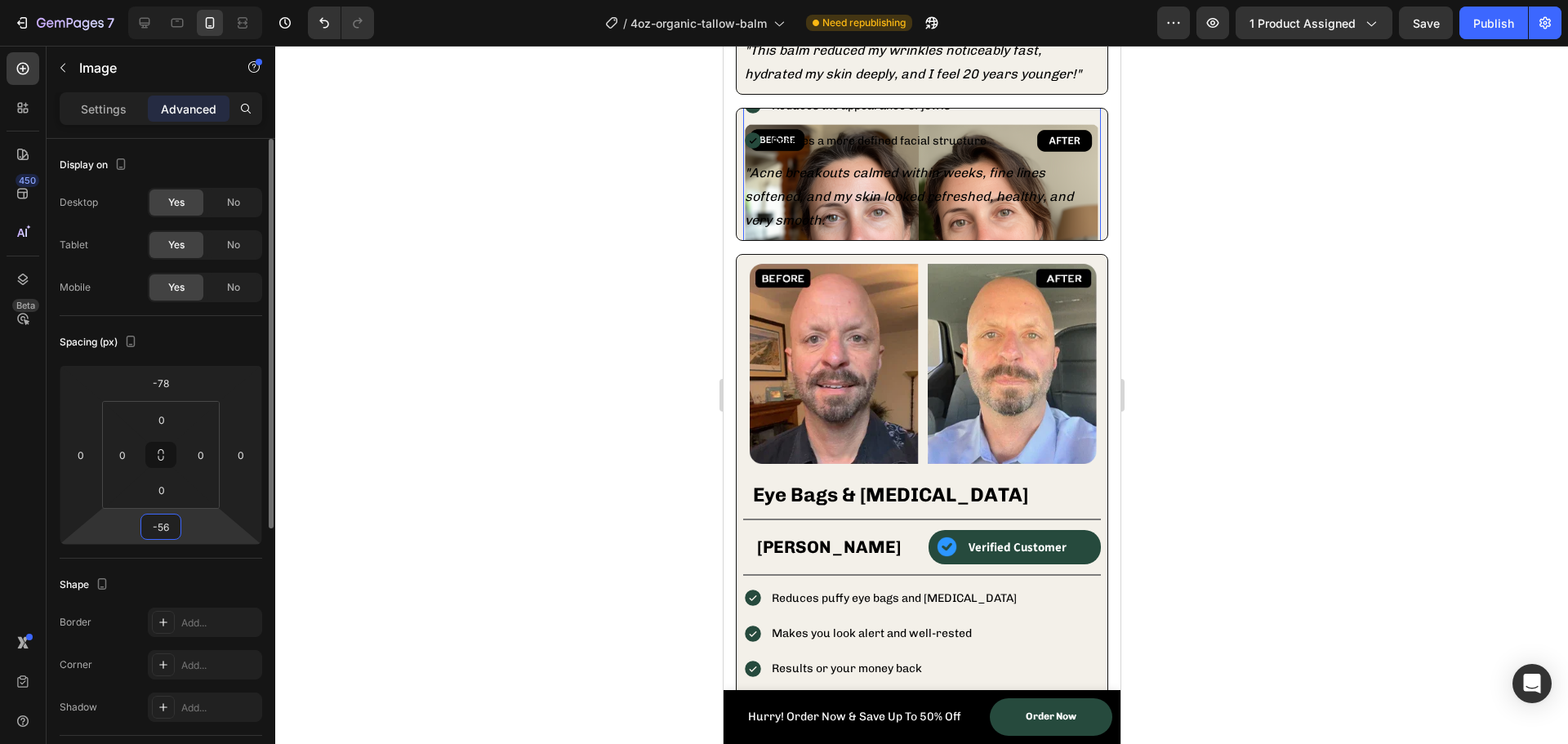
type input "-5"
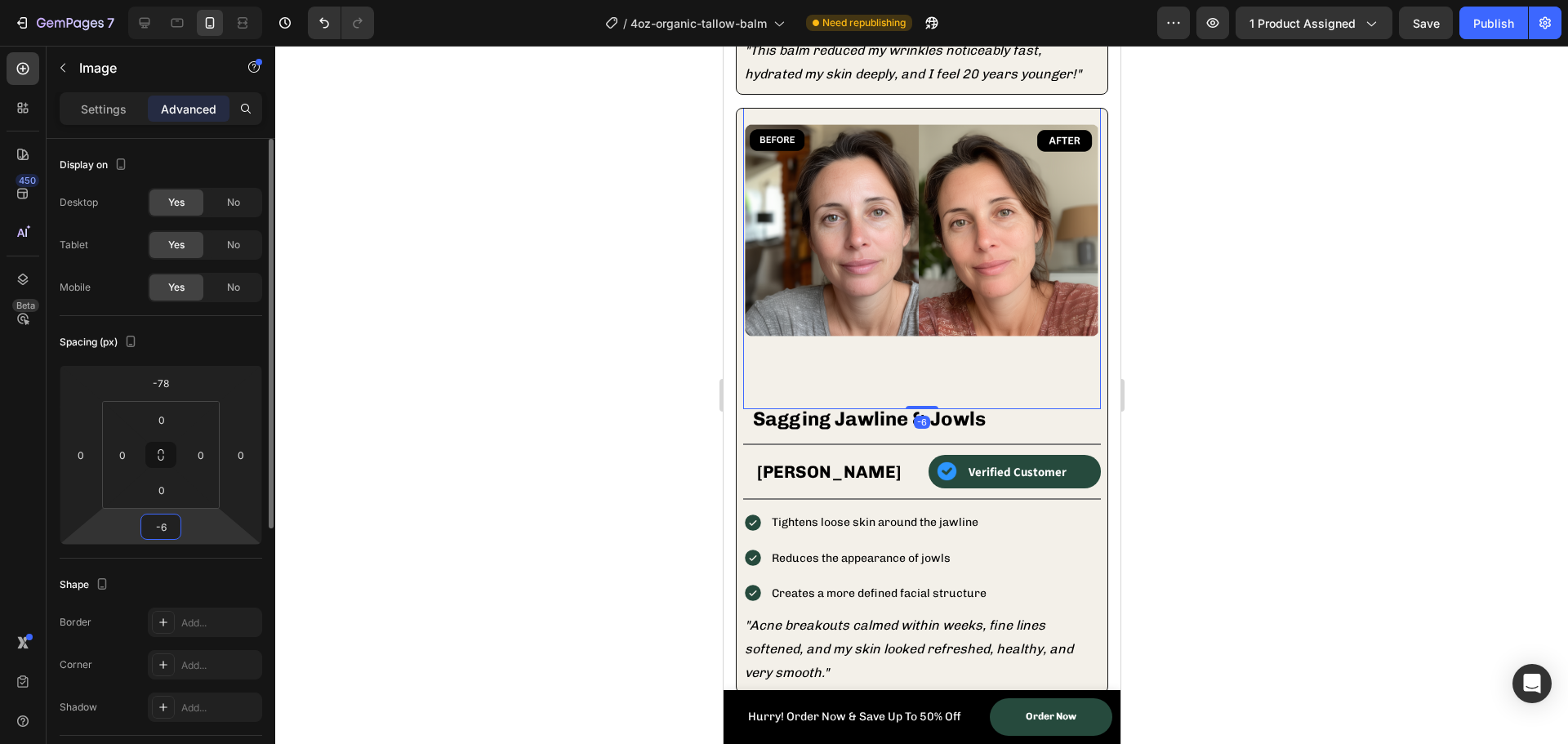
type input "-65"
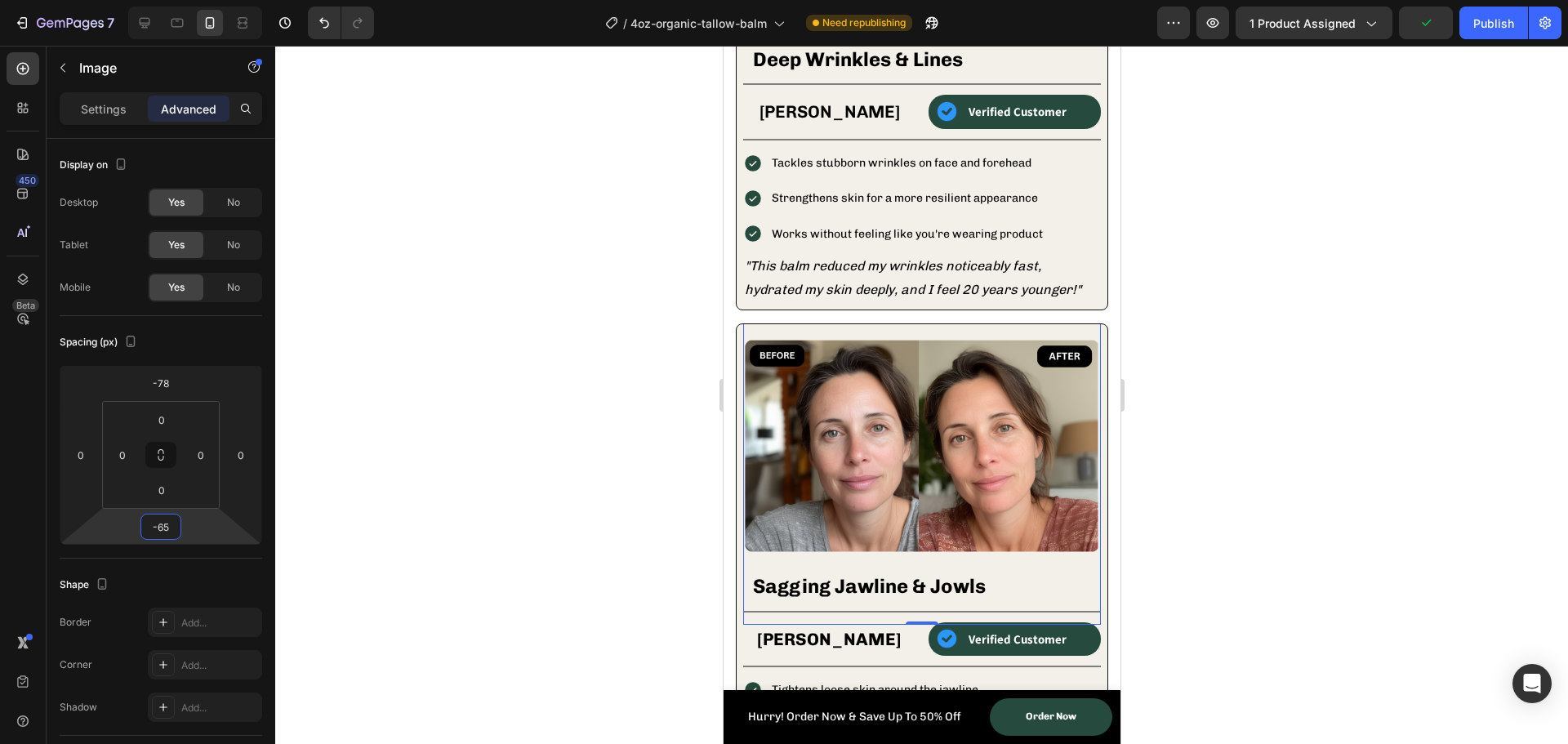
scroll to position [1903, 0]
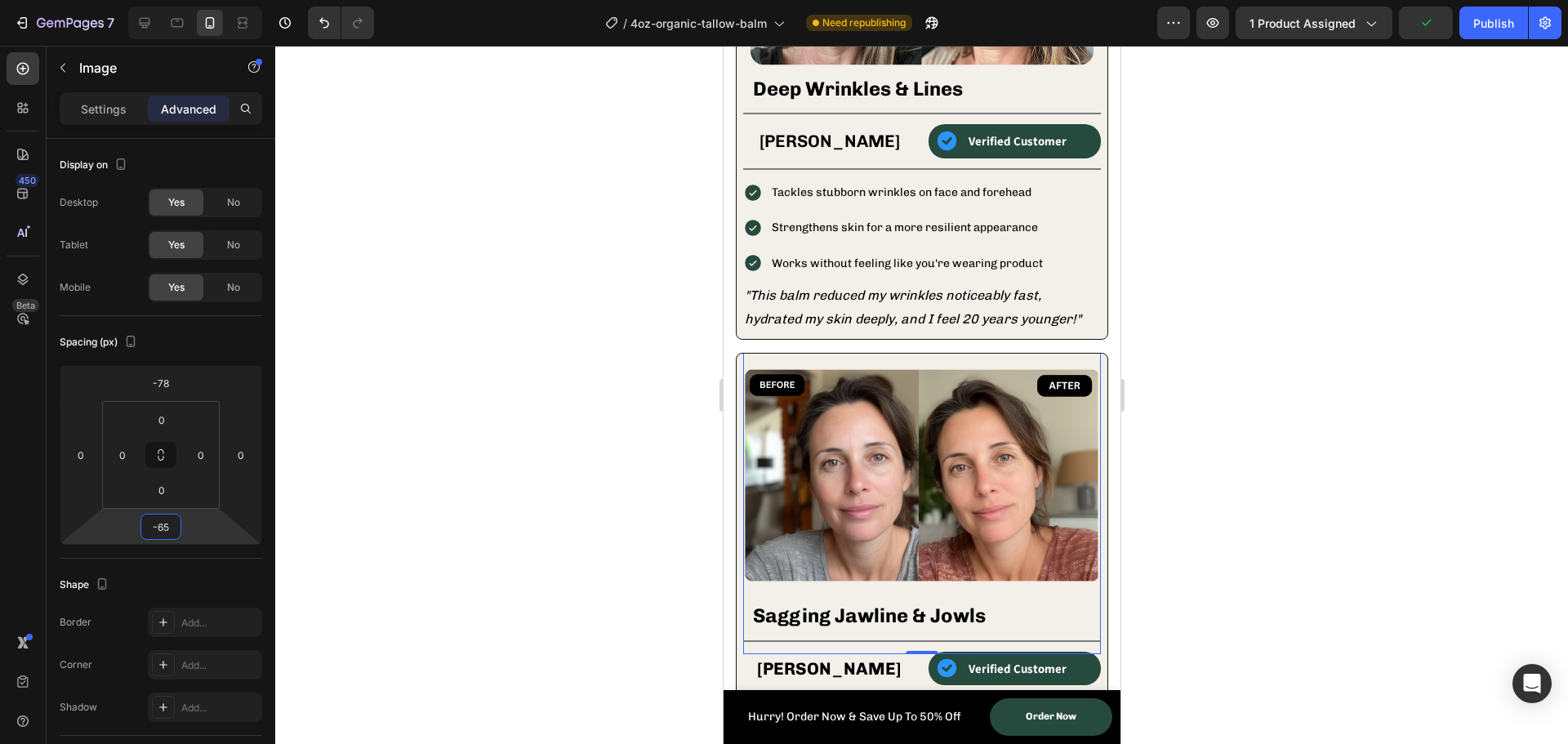
click at [641, 399] on div at bounding box center [922, 395] width 1293 height 699
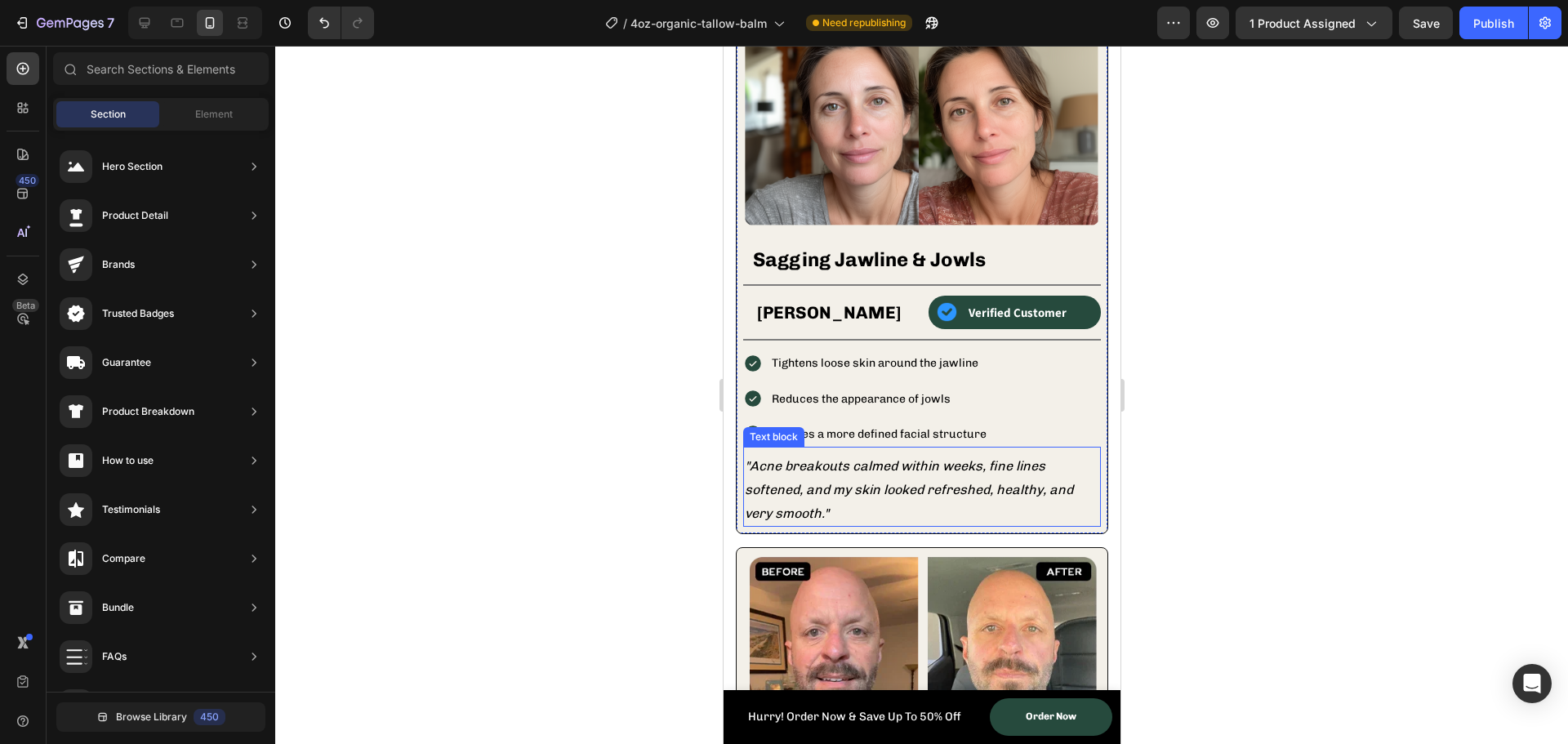
scroll to position [2229, 0]
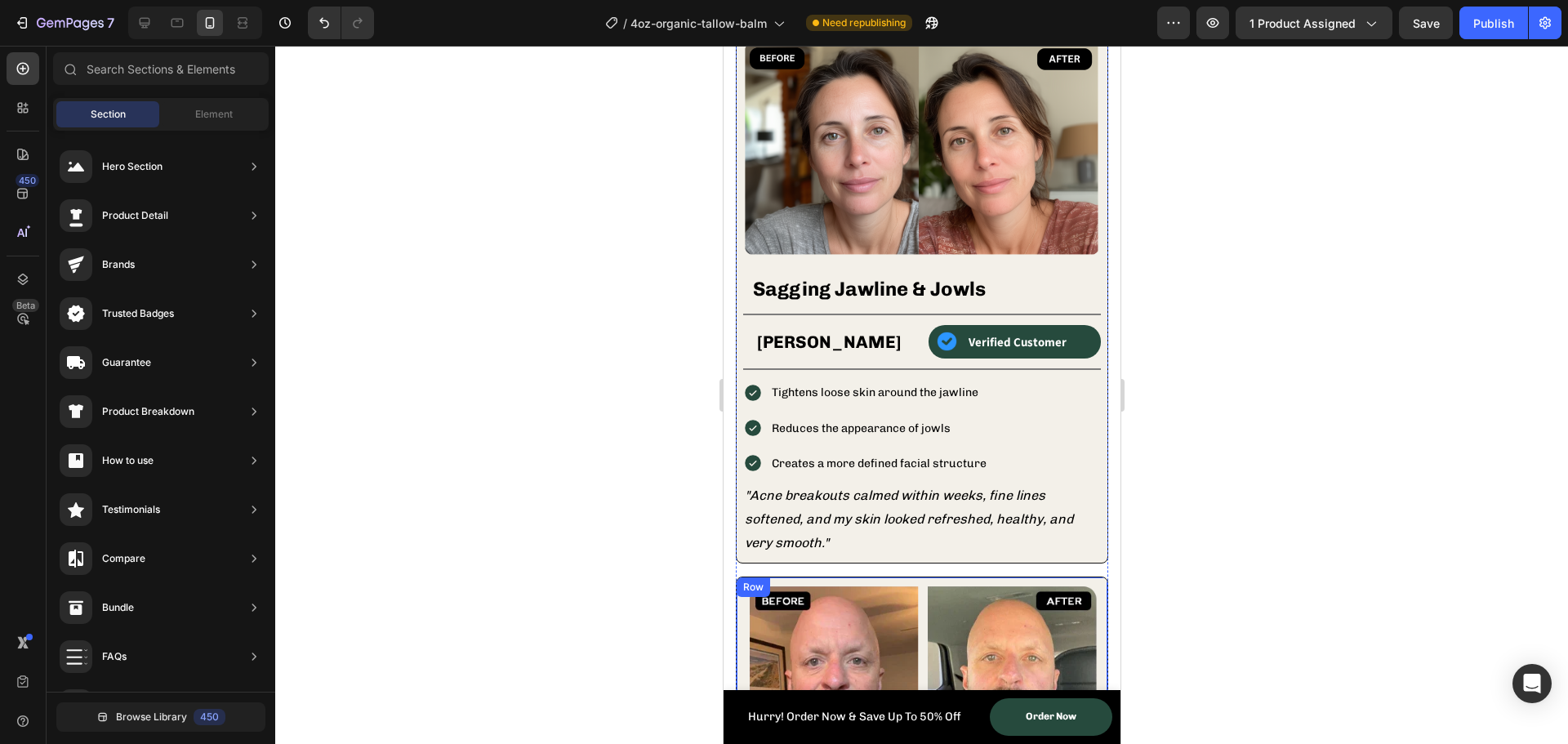
click at [747, 578] on div "Row" at bounding box center [753, 587] width 34 height 19
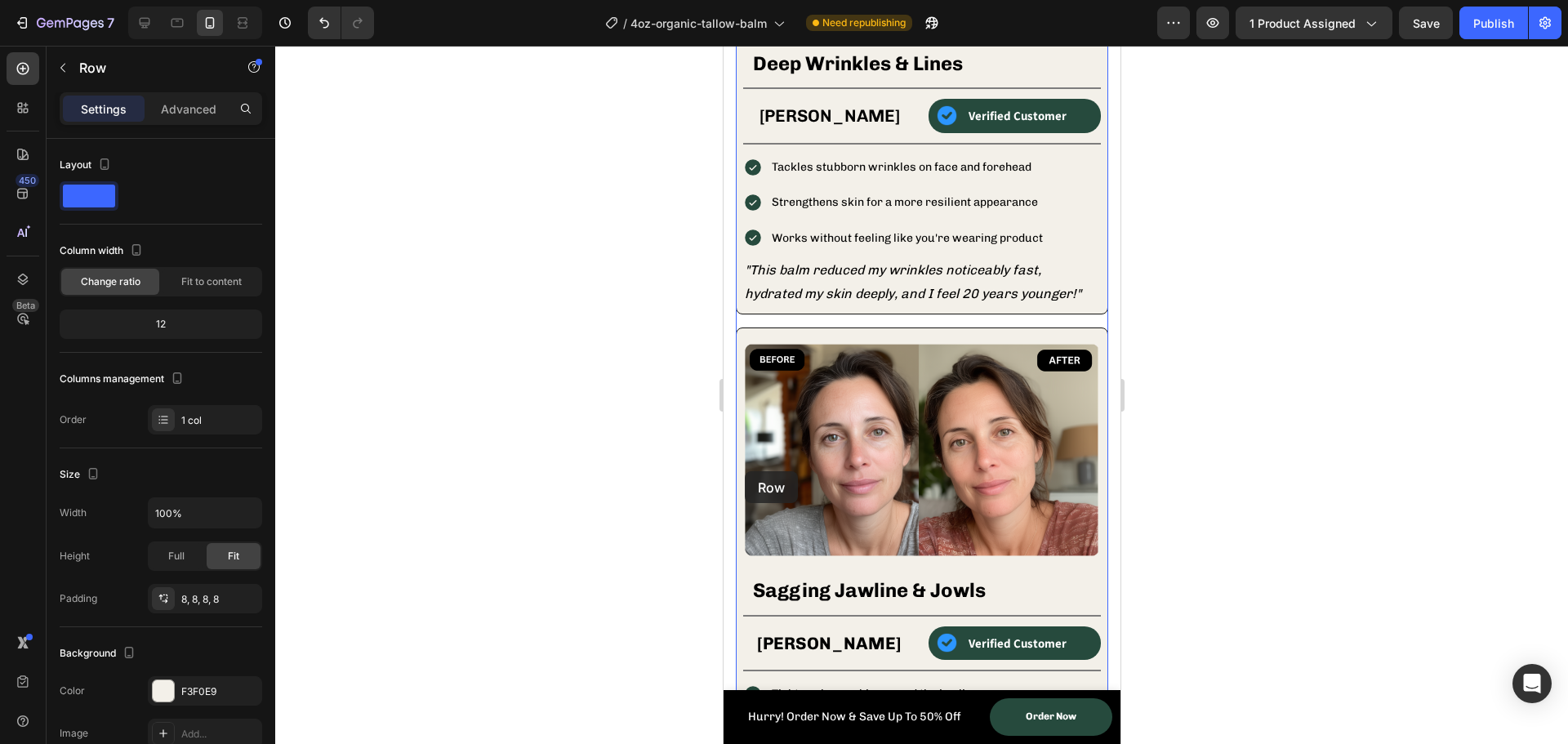
scroll to position [1903, 0]
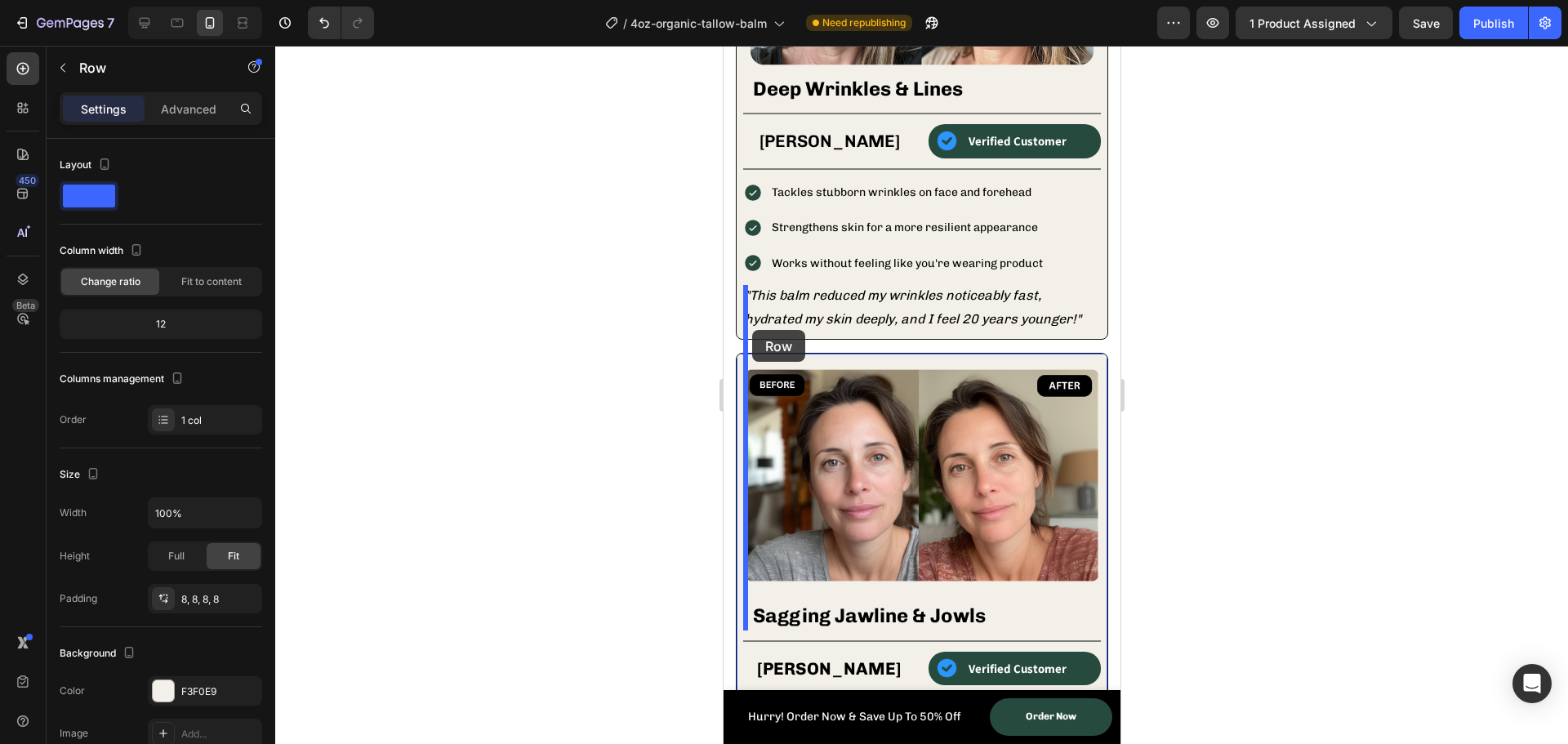
drag, startPoint x: 745, startPoint y: 572, endPoint x: 751, endPoint y: 330, distance: 242.1
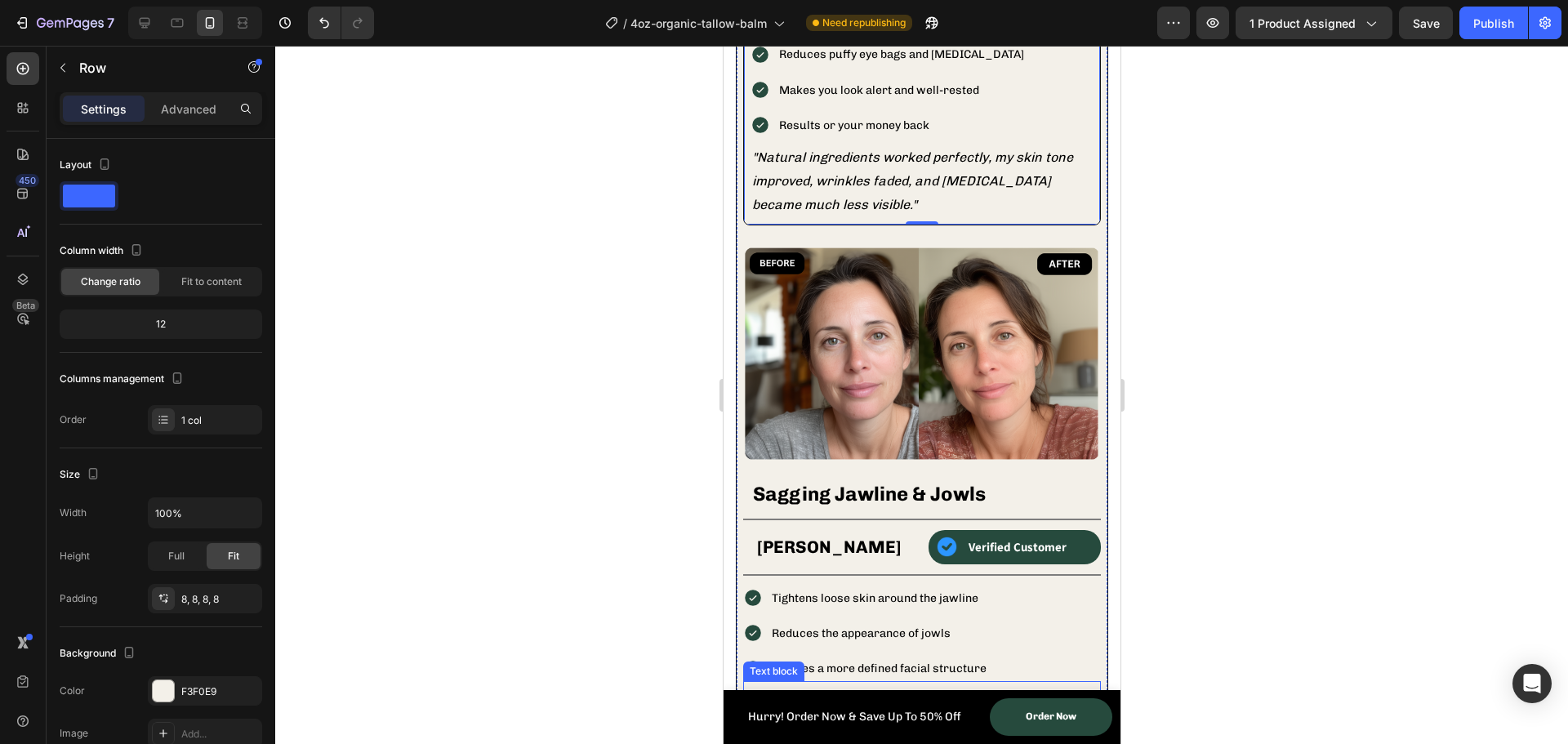
scroll to position [2393, 0]
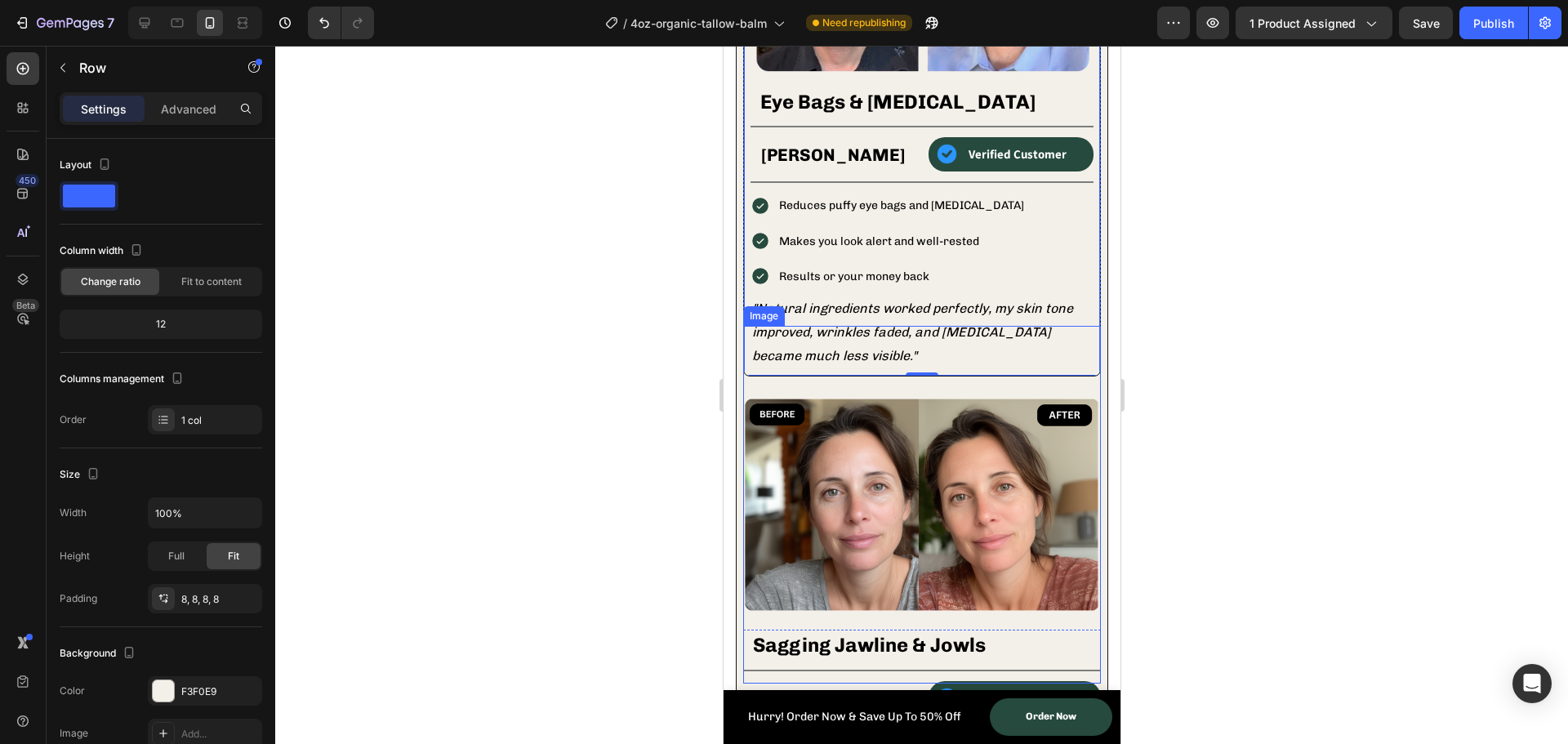
click at [495, 504] on div at bounding box center [922, 395] width 1293 height 699
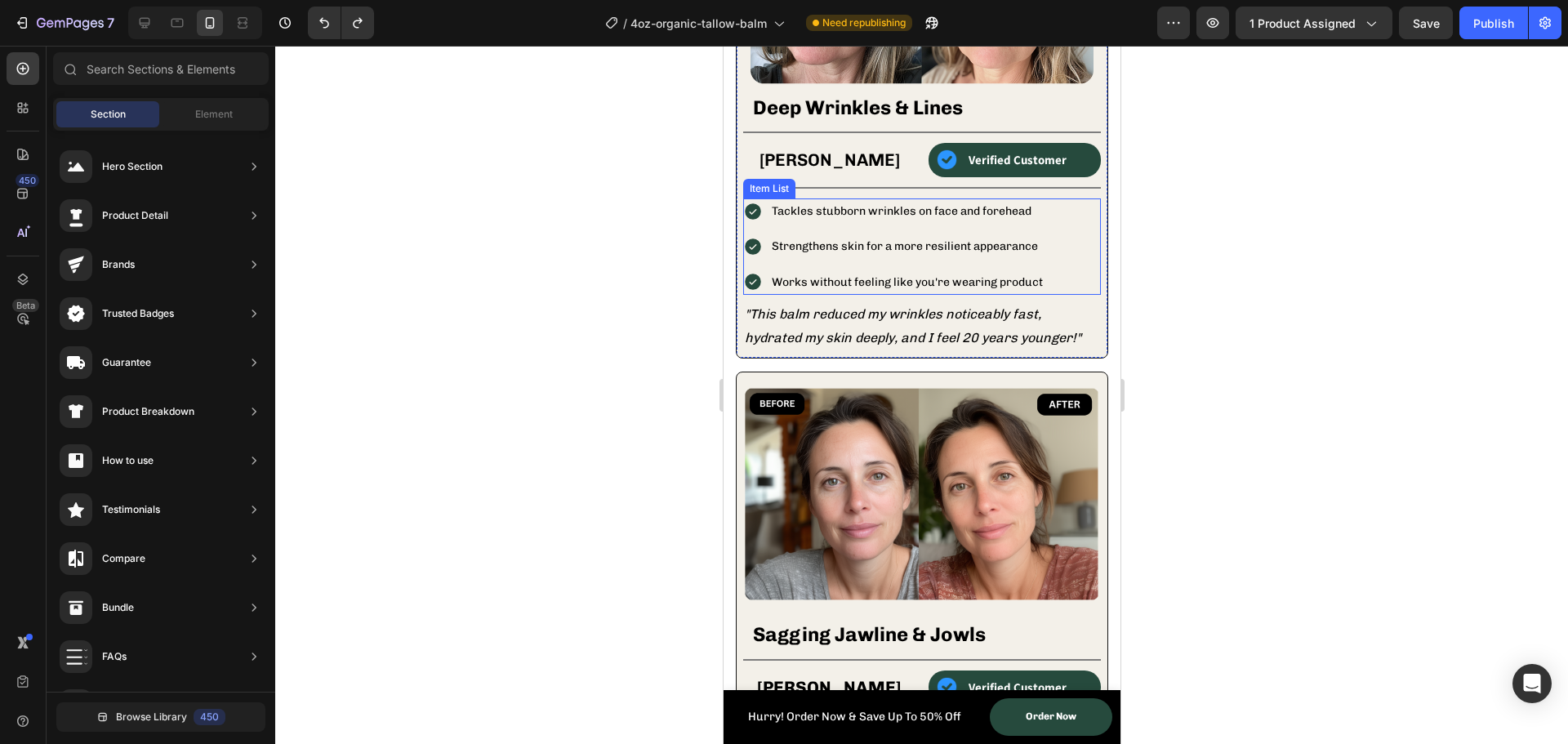
scroll to position [2044, 0]
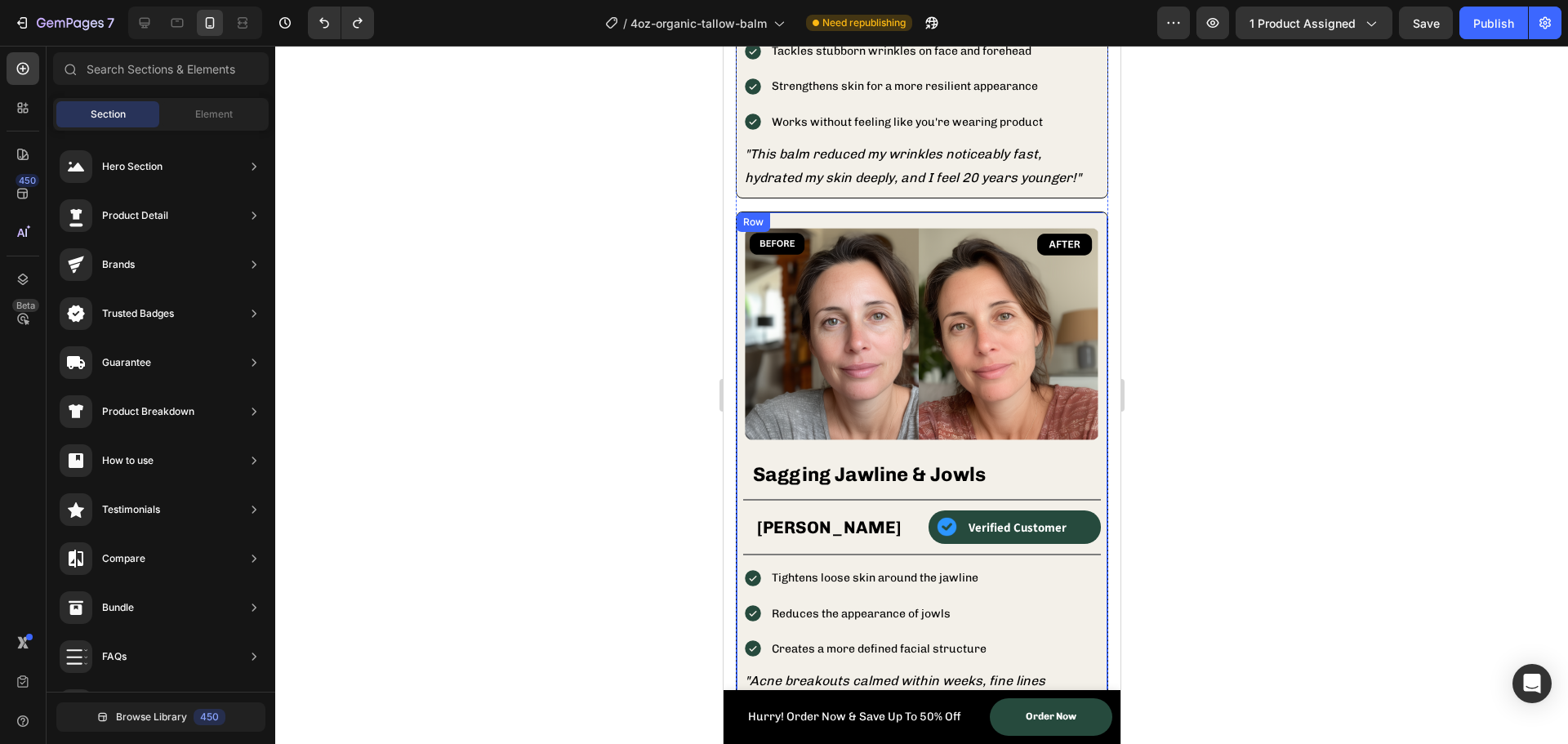
click at [745, 215] on div "Row" at bounding box center [752, 222] width 27 height 15
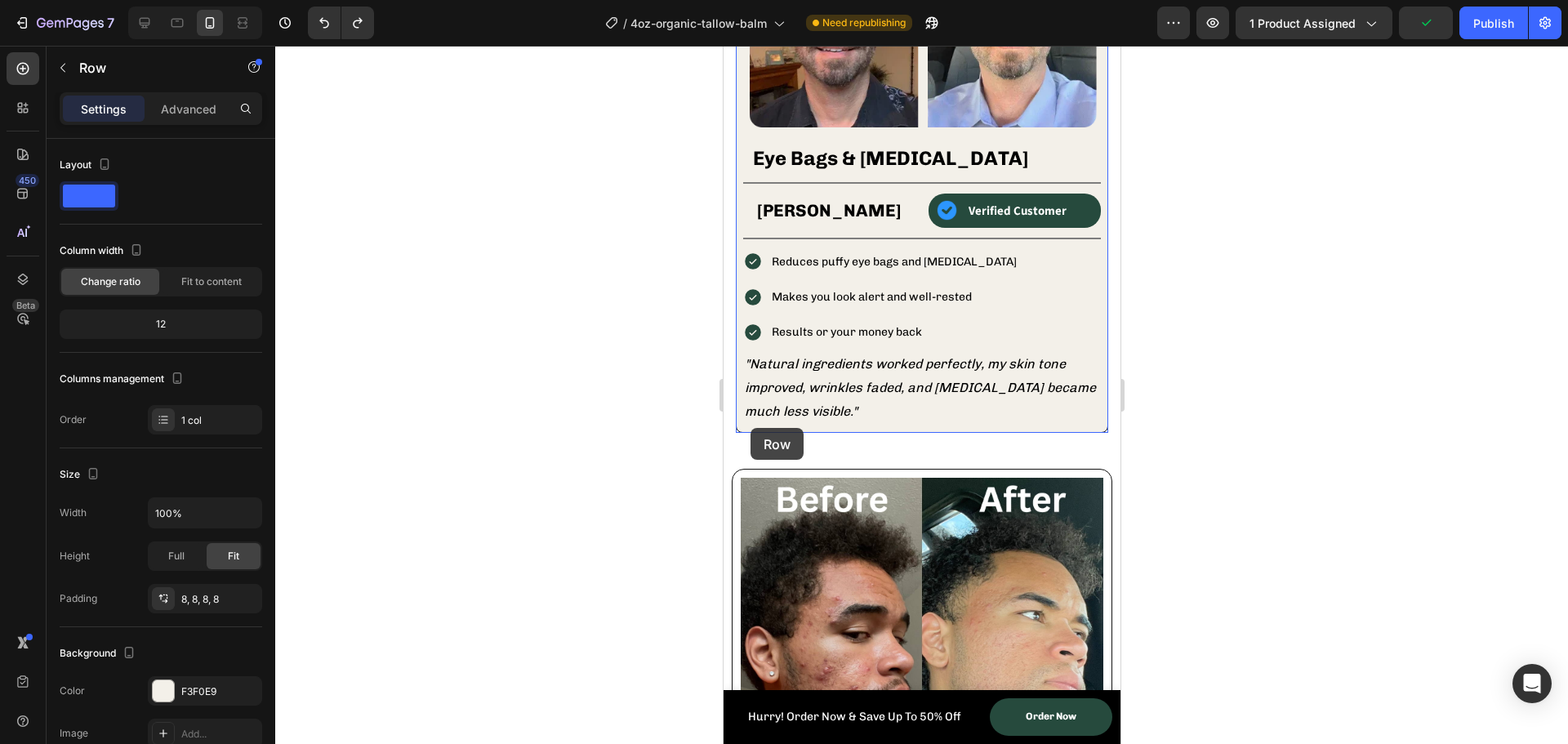
scroll to position [2942, 0]
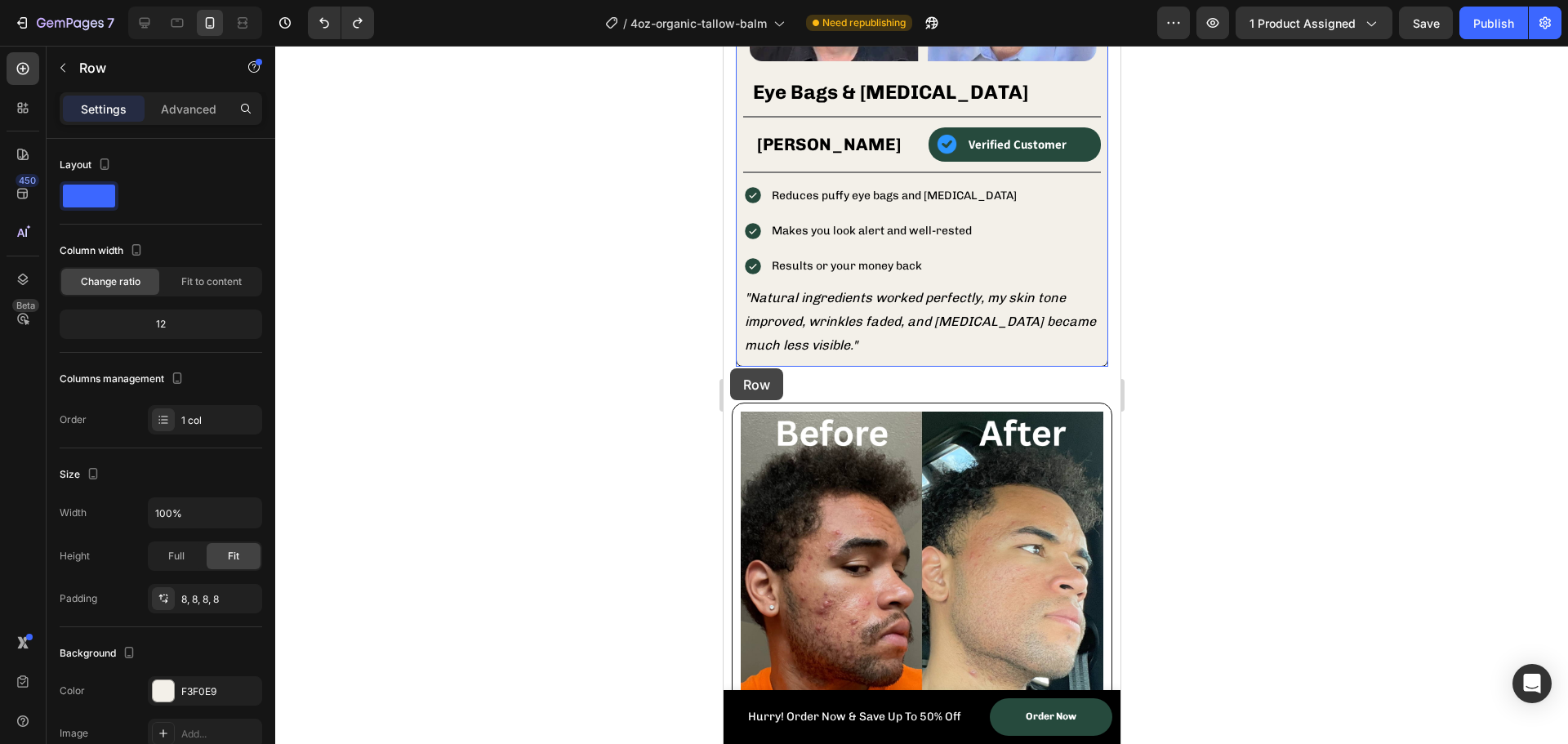
drag, startPoint x: 749, startPoint y: 218, endPoint x: 729, endPoint y: 369, distance: 152.3
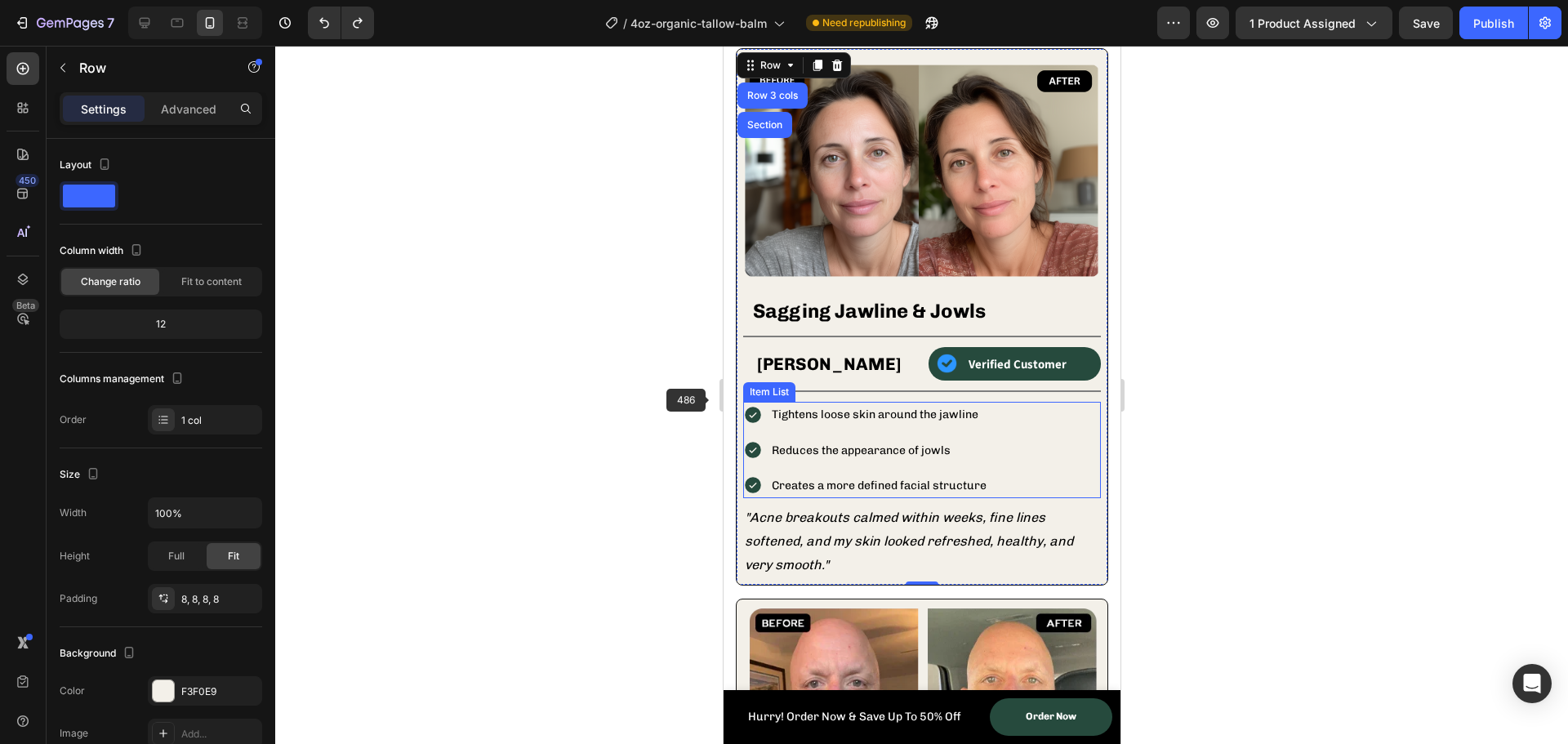
click at [642, 400] on div at bounding box center [922, 395] width 1293 height 699
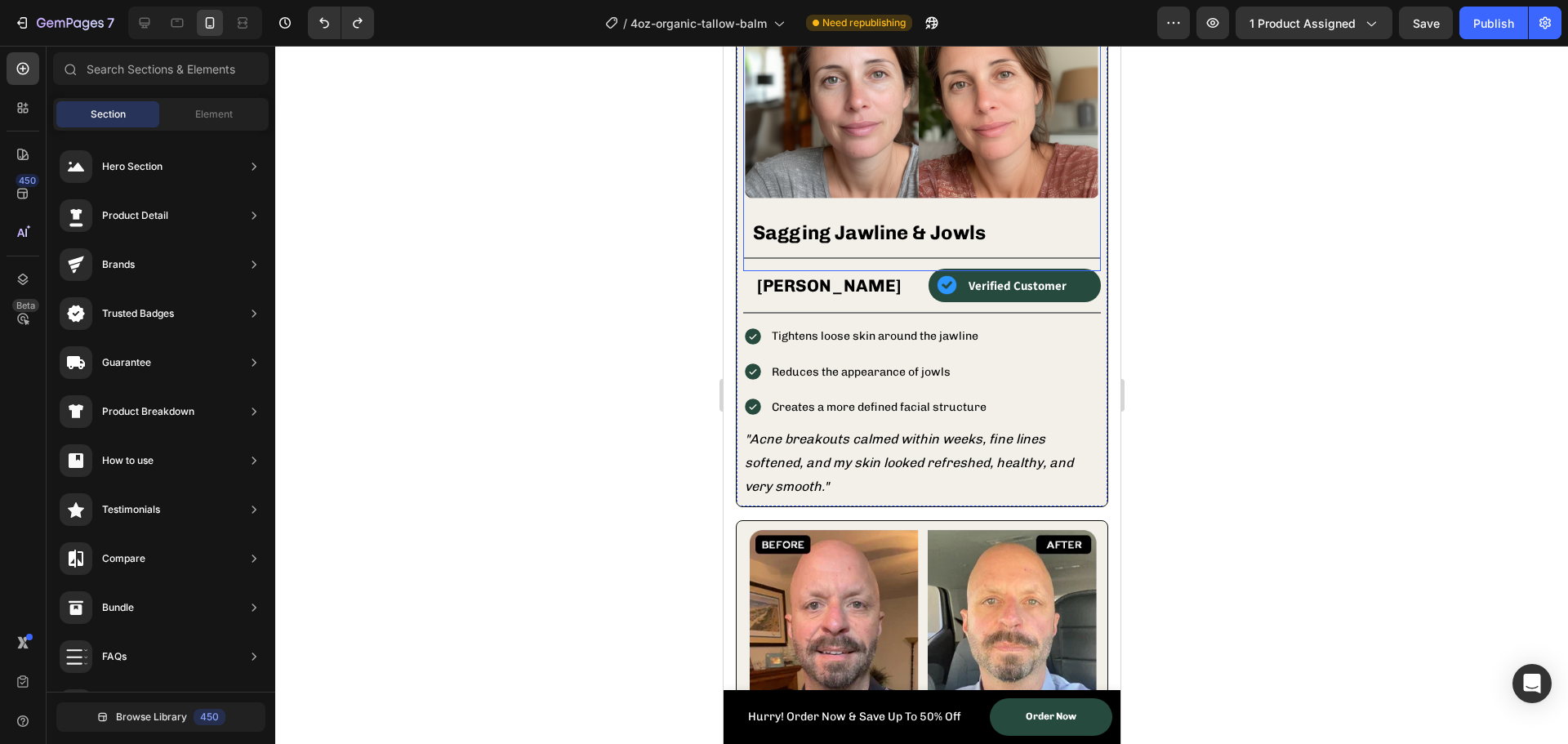
scroll to position [2289, 0]
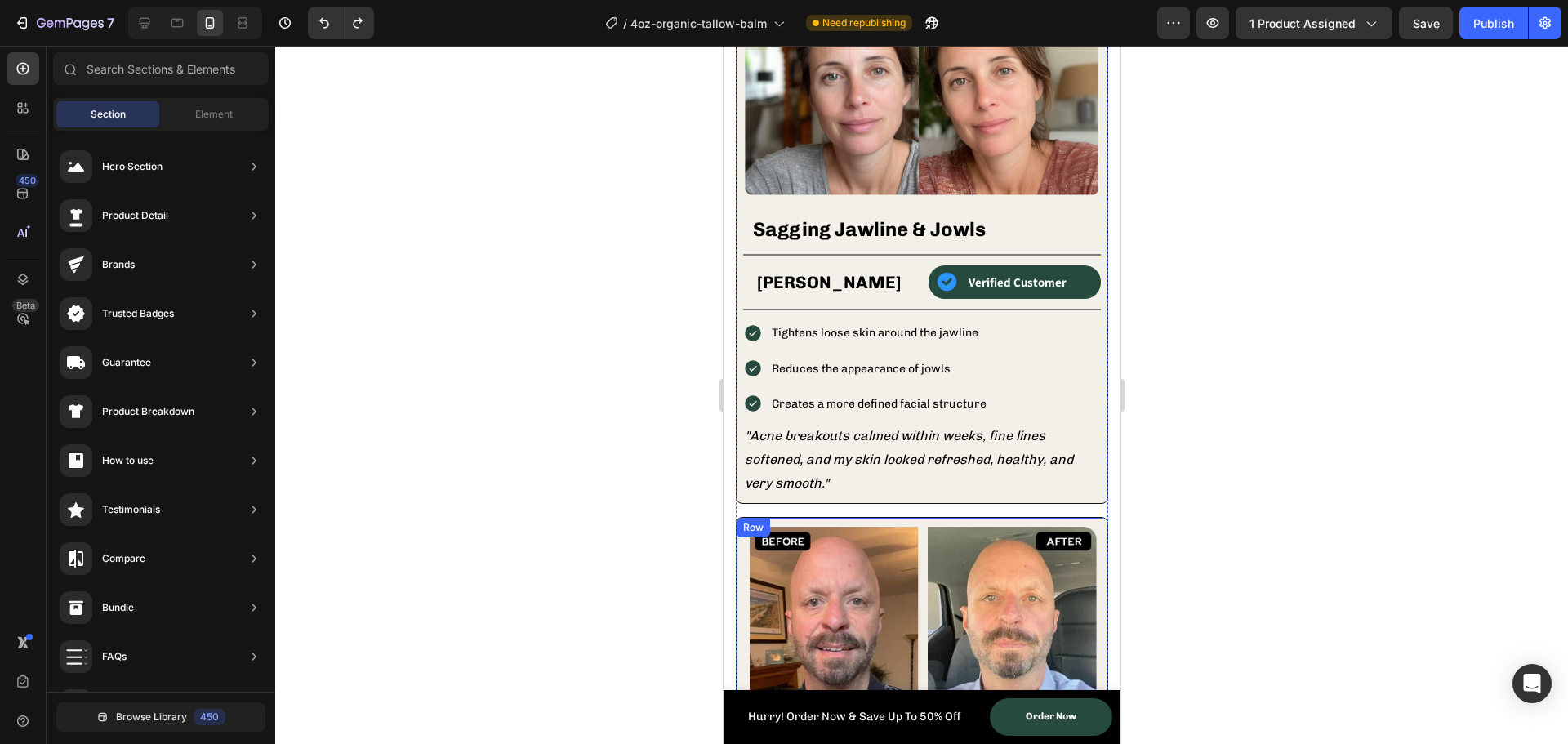
click at [747, 520] on div "Row" at bounding box center [752, 527] width 27 height 15
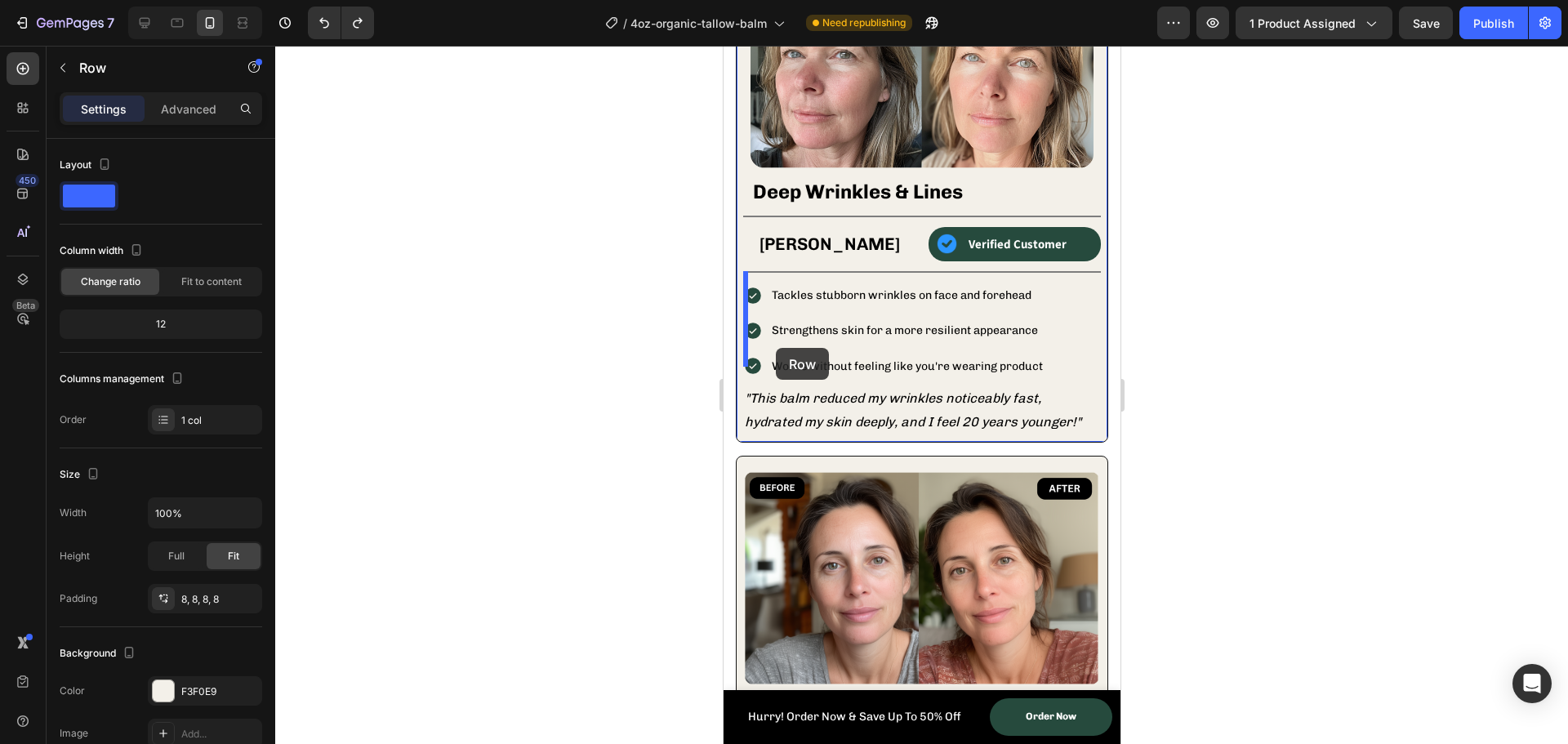
scroll to position [1798, 0]
drag, startPoint x: 748, startPoint y: 514, endPoint x: 736, endPoint y: 440, distance: 75.0
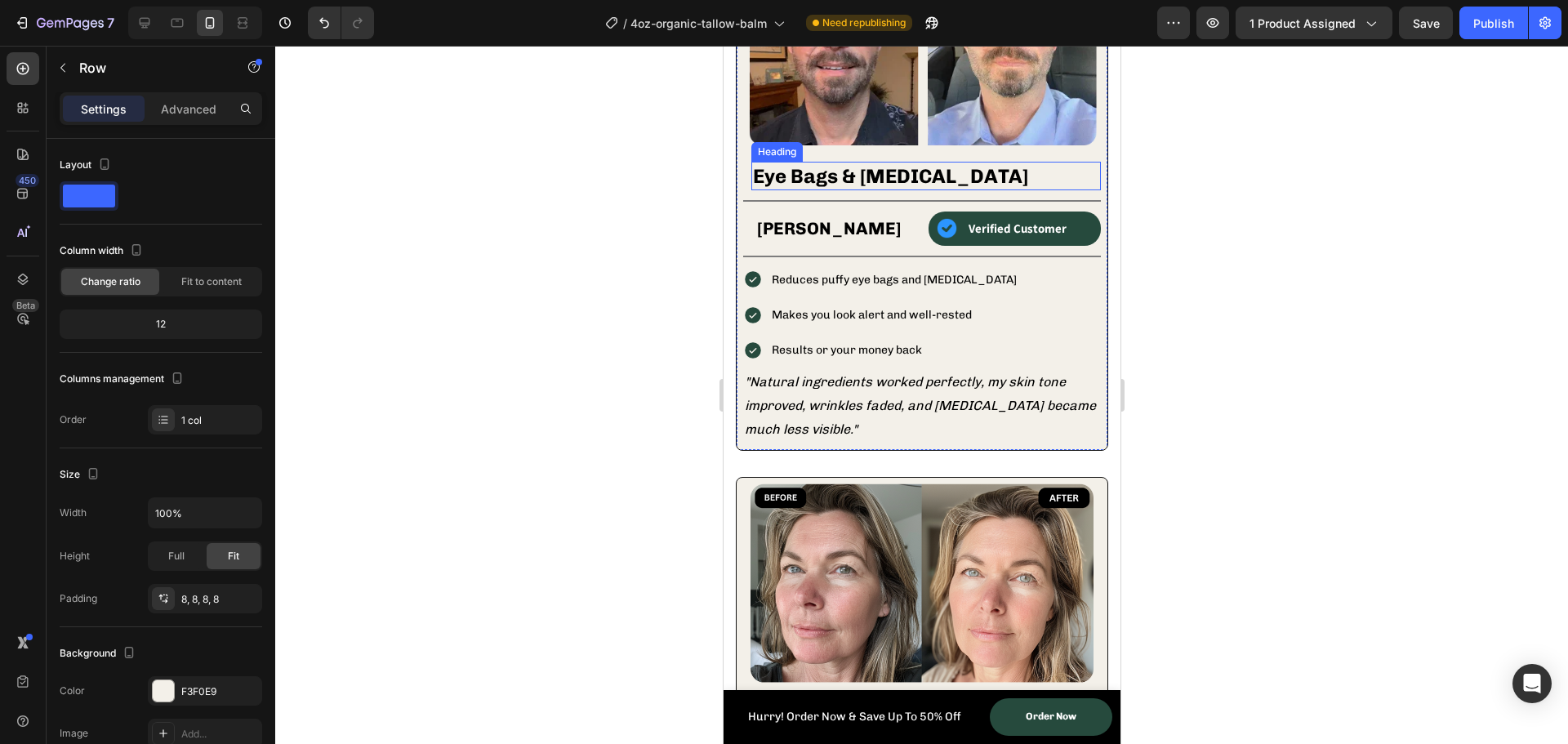
scroll to position [1898, 0]
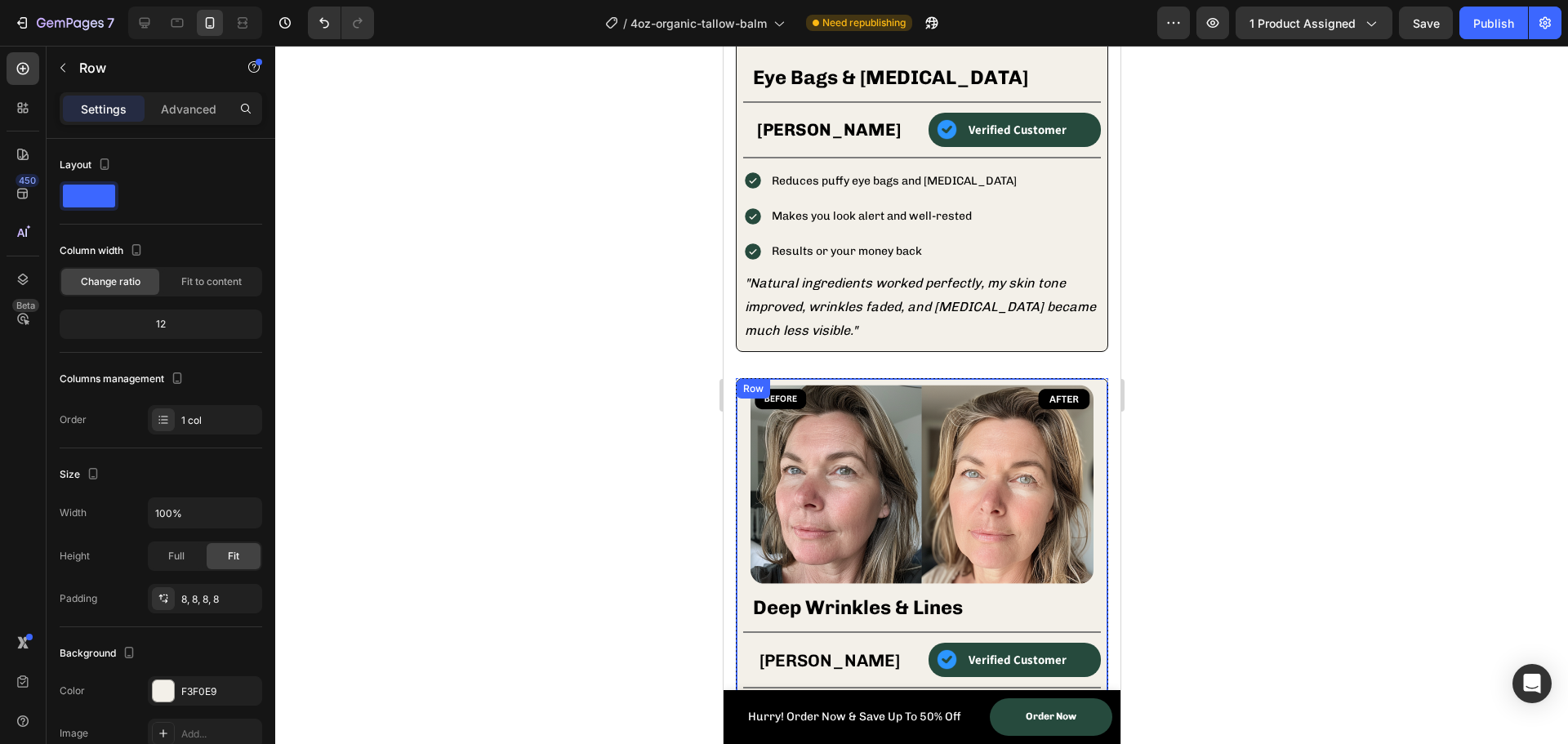
click at [745, 383] on div "Row" at bounding box center [752, 389] width 27 height 15
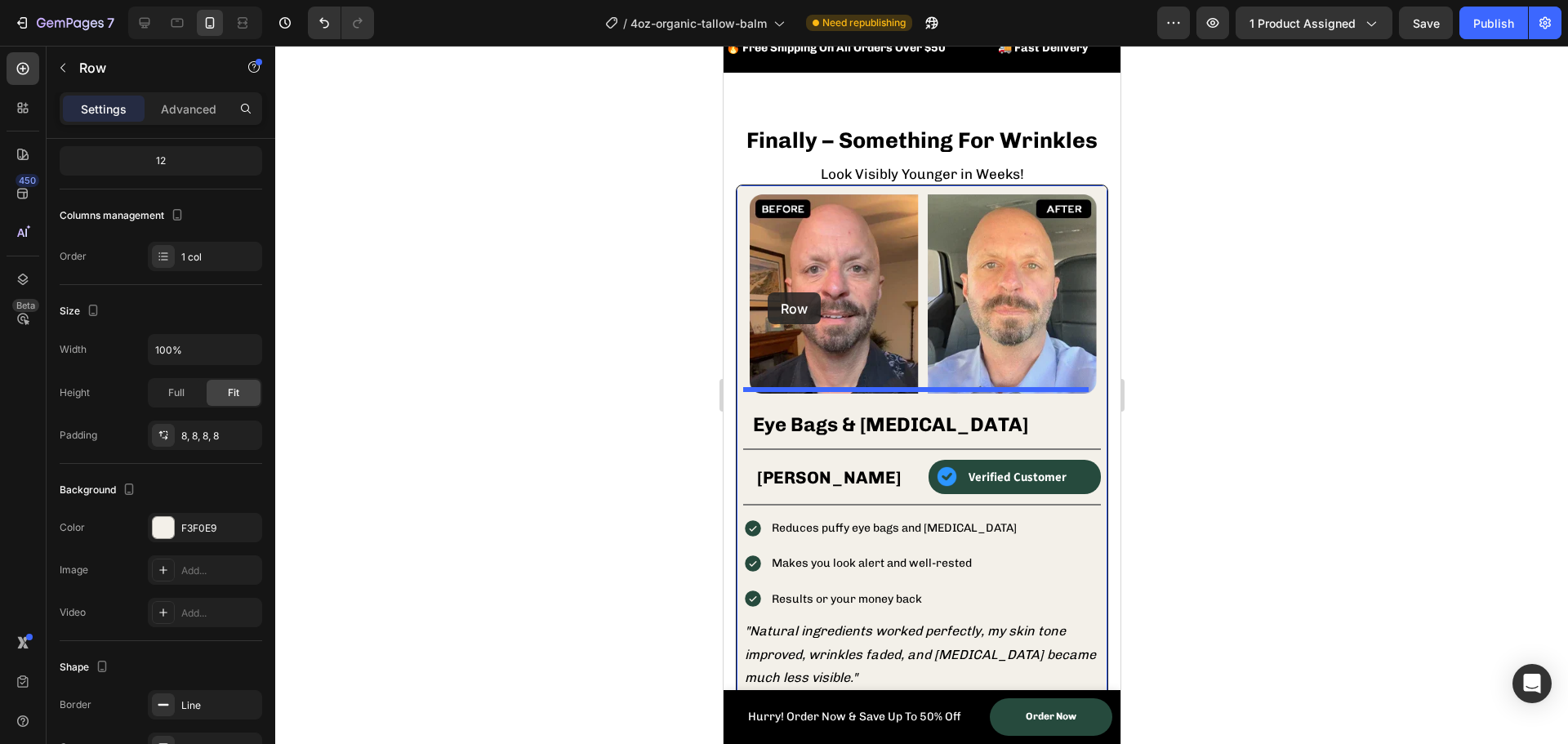
scroll to position [1571, 0]
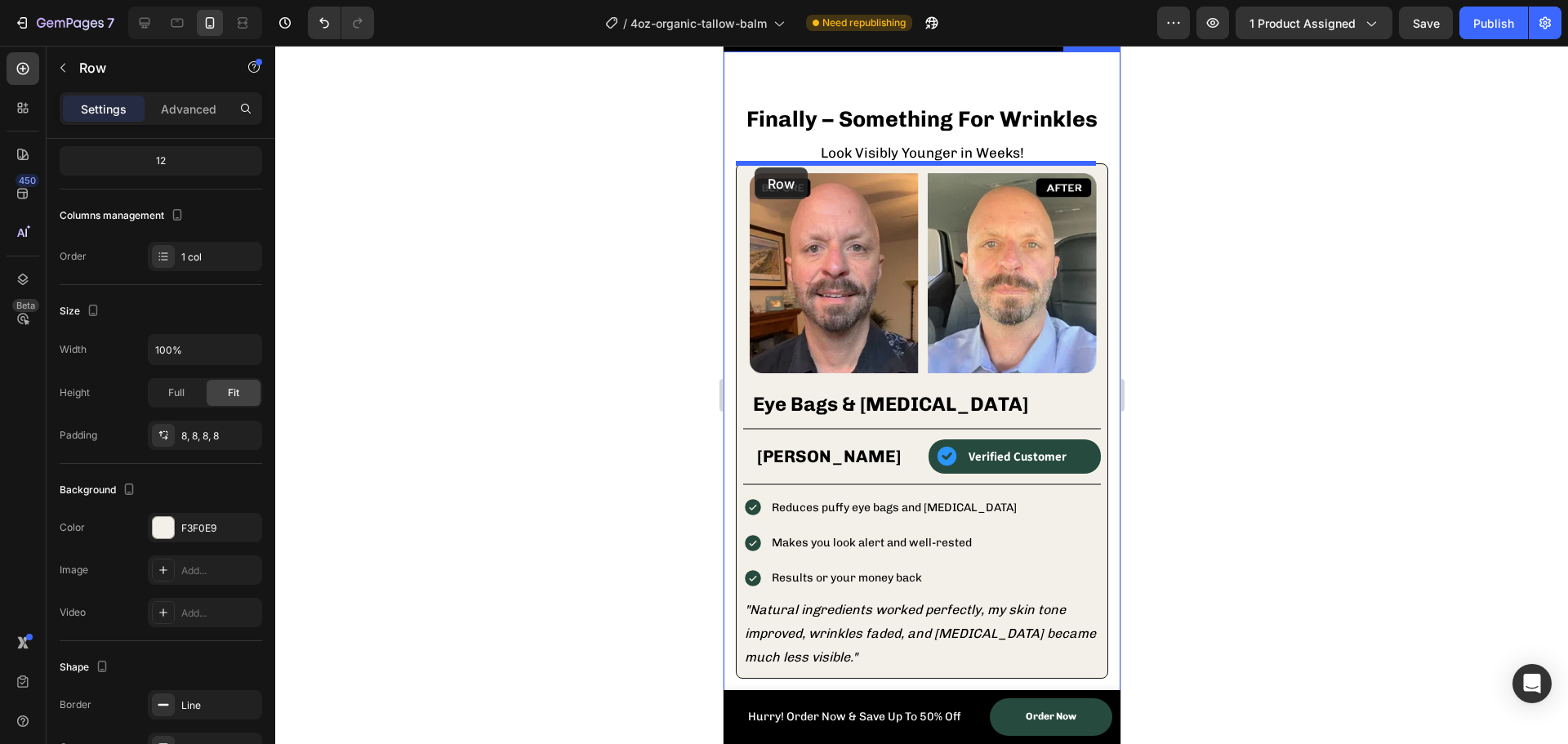
drag, startPoint x: 749, startPoint y: 384, endPoint x: 754, endPoint y: 168, distance: 216.1
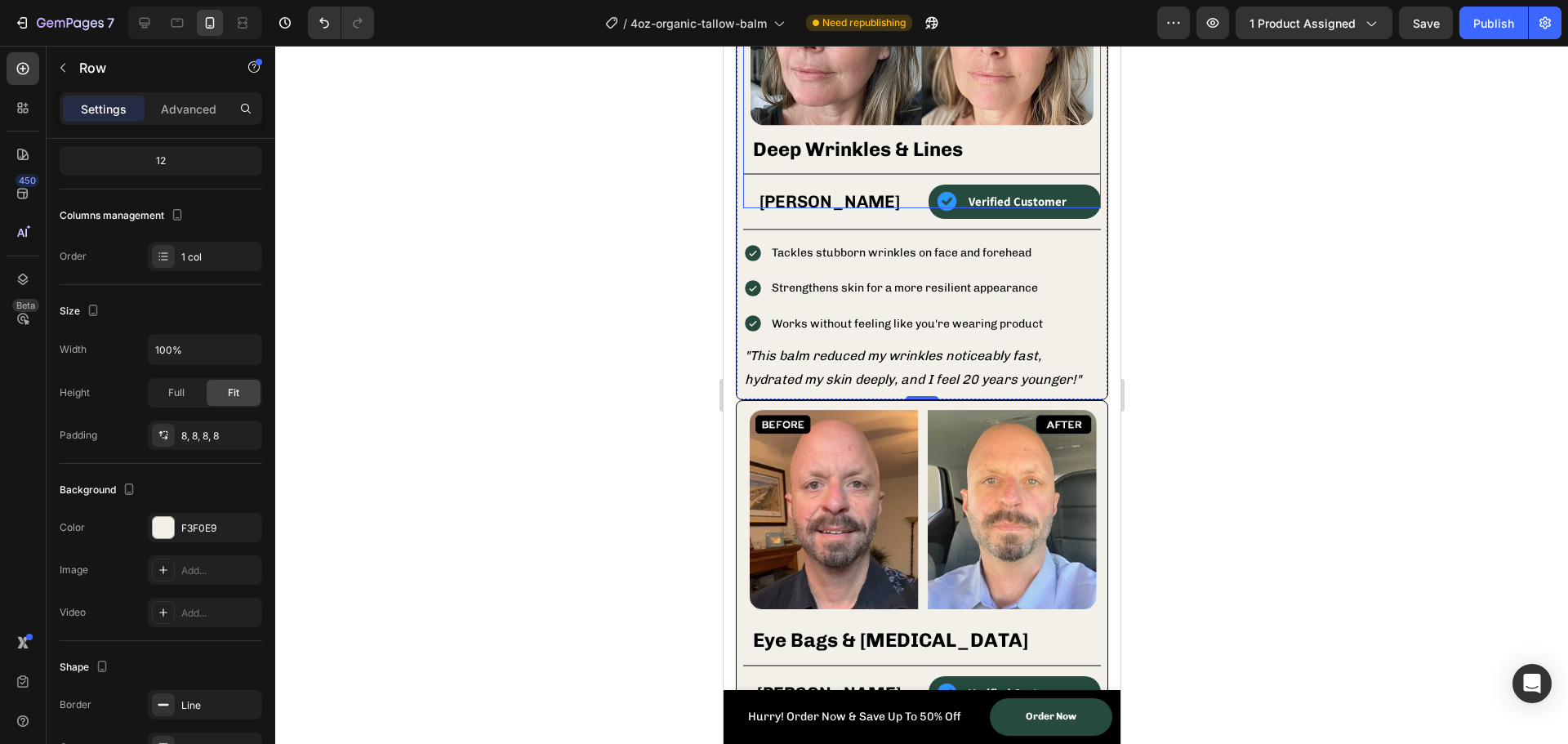
scroll to position [1816, 0]
click at [643, 461] on div at bounding box center [922, 395] width 1293 height 699
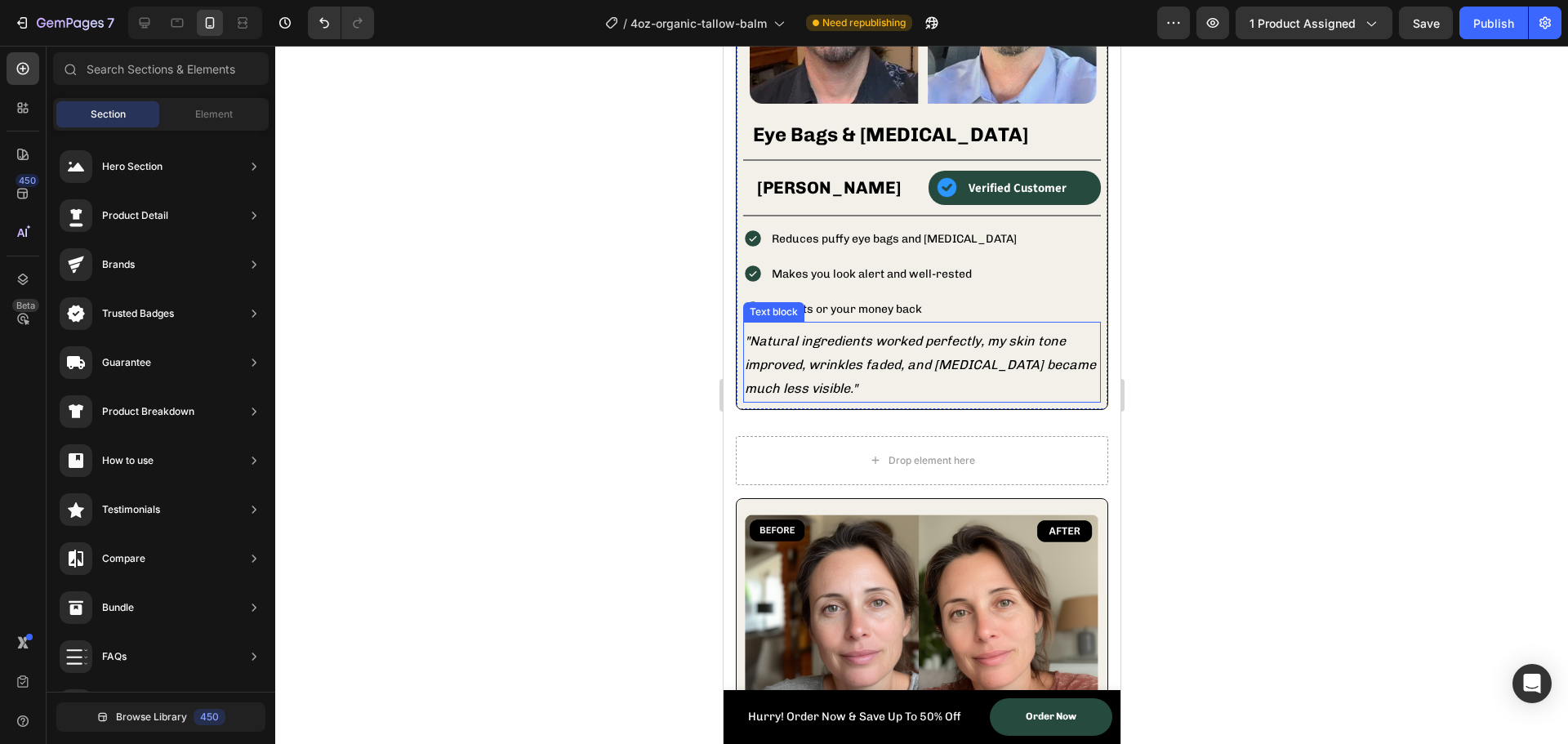
scroll to position [2552, 0]
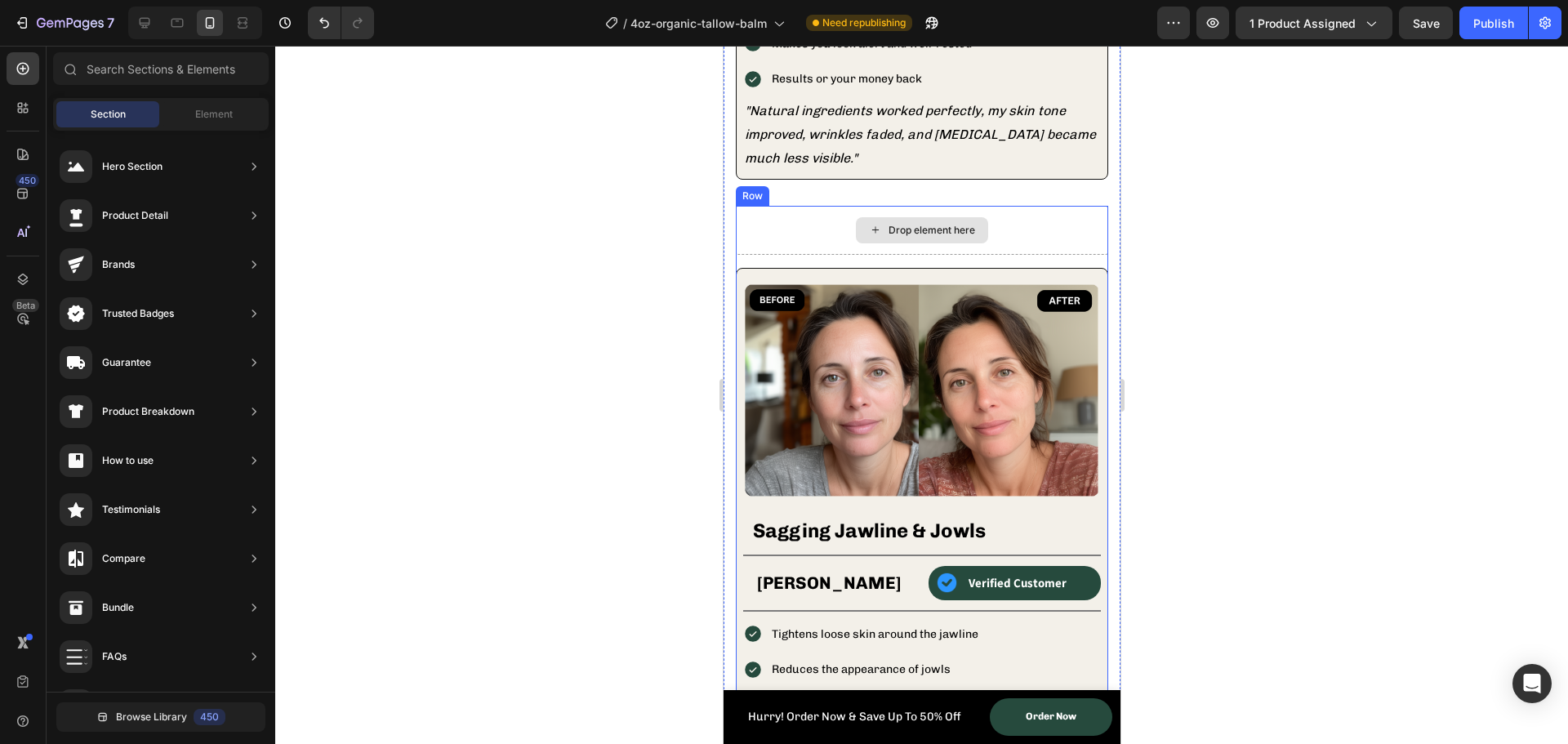
click at [761, 205] on div "Drop element here" at bounding box center [922, 229] width 372 height 49
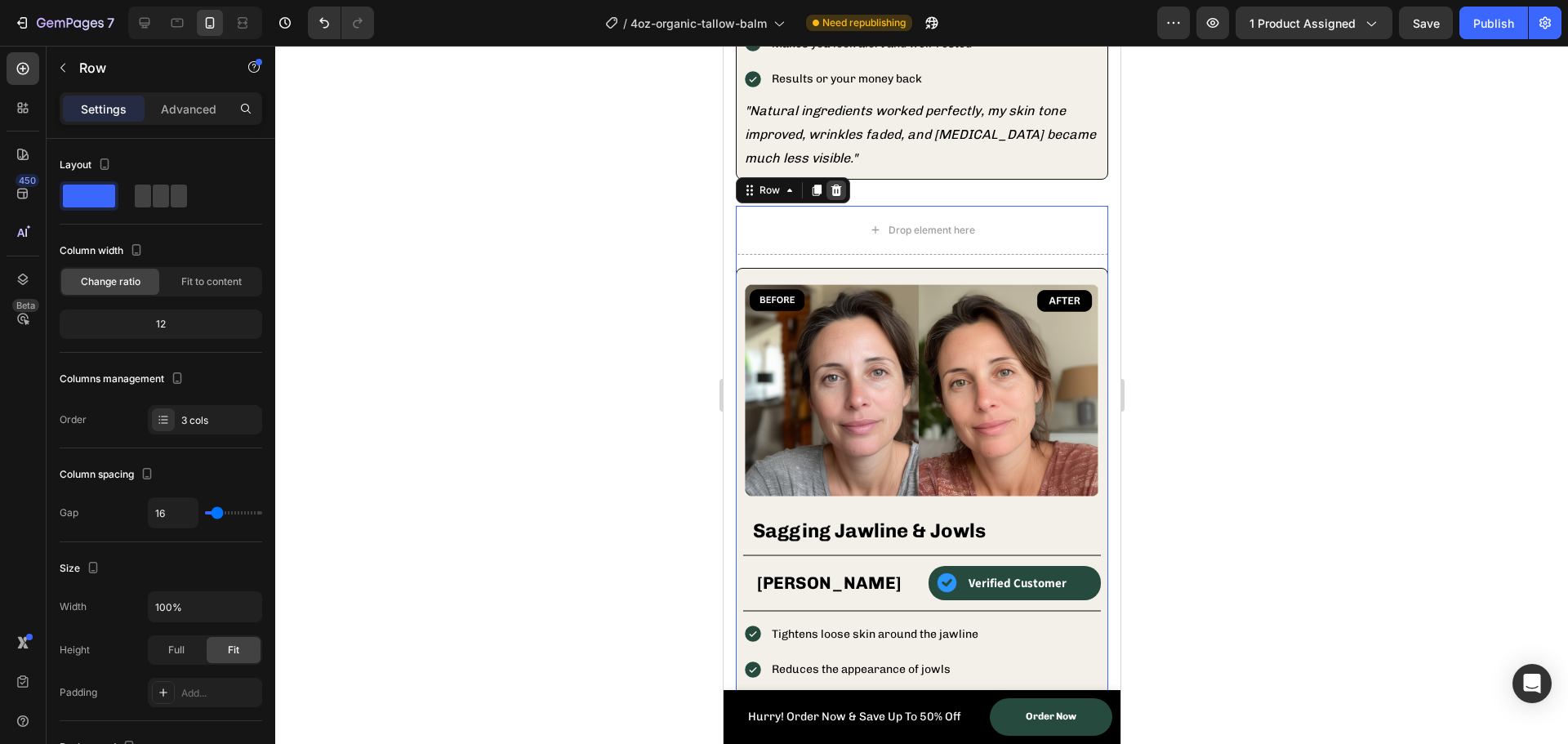
click at [838, 184] on icon at bounding box center [836, 190] width 11 height 11
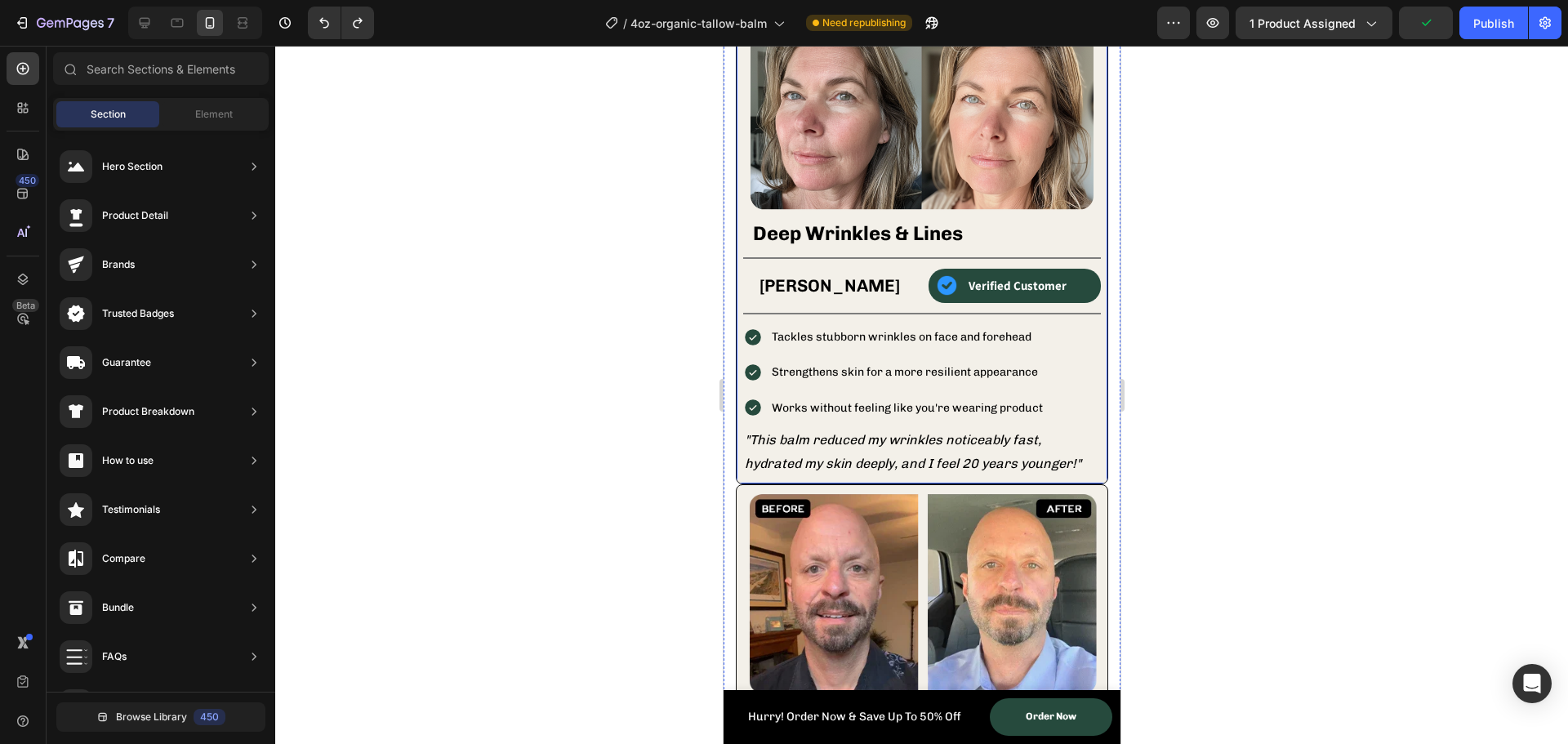
scroll to position [1735, 0]
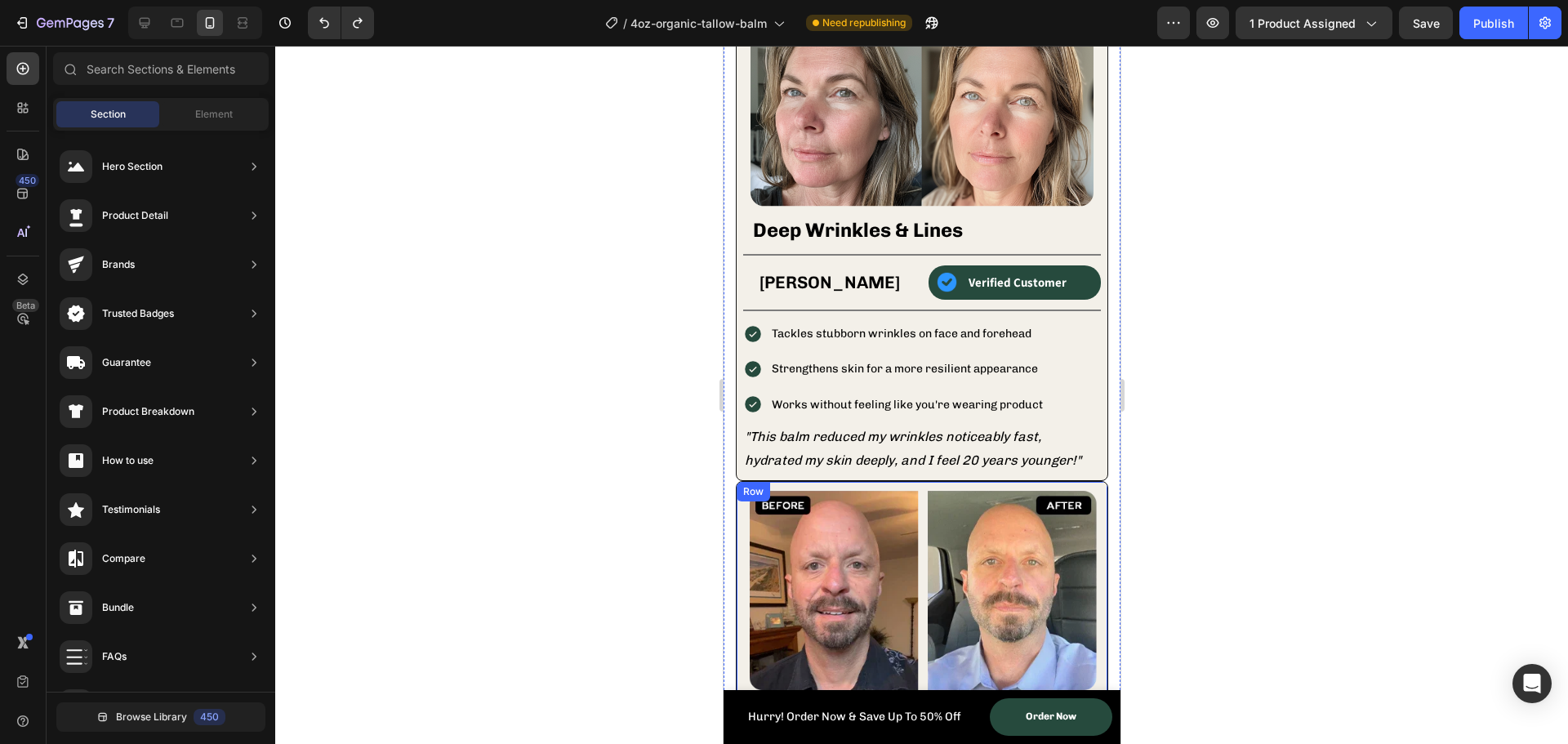
click at [744, 483] on div "Row" at bounding box center [753, 492] width 34 height 19
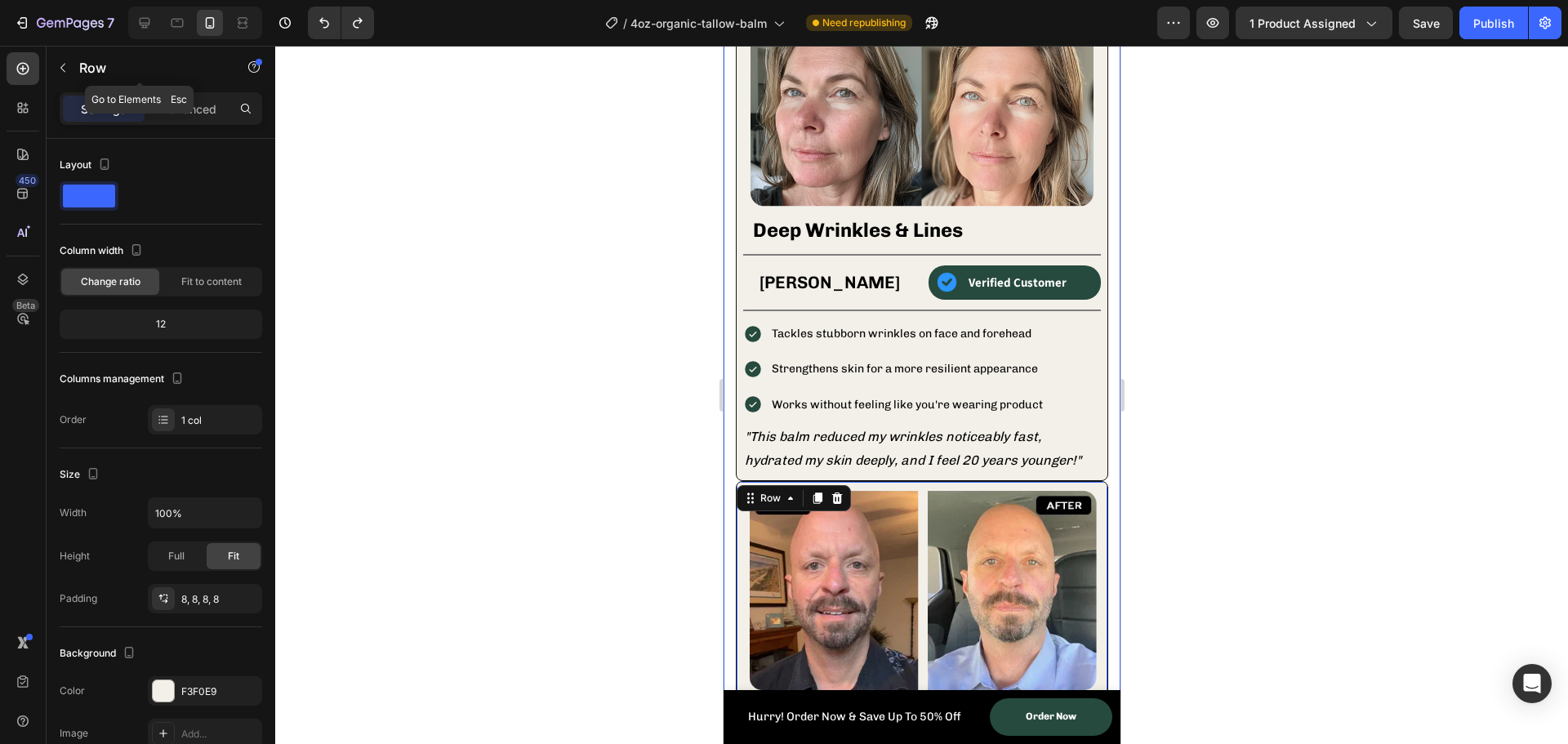
click at [179, 94] on div "Settings Advanced" at bounding box center [160, 109] width 203 height 33
click at [179, 108] on p "Advanced" at bounding box center [188, 109] width 56 height 17
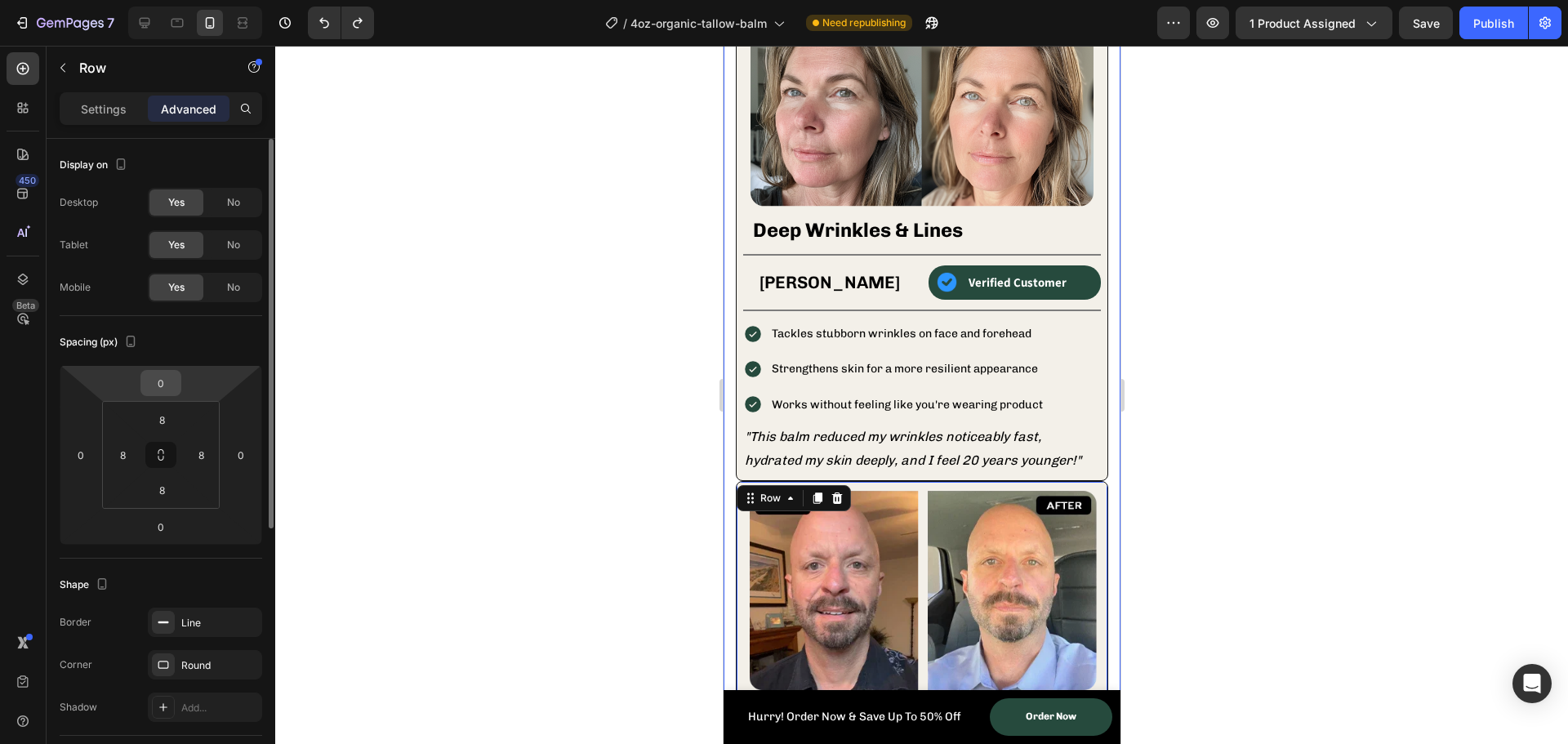
click at [160, 393] on input "0" at bounding box center [161, 383] width 33 height 25
type input "10"
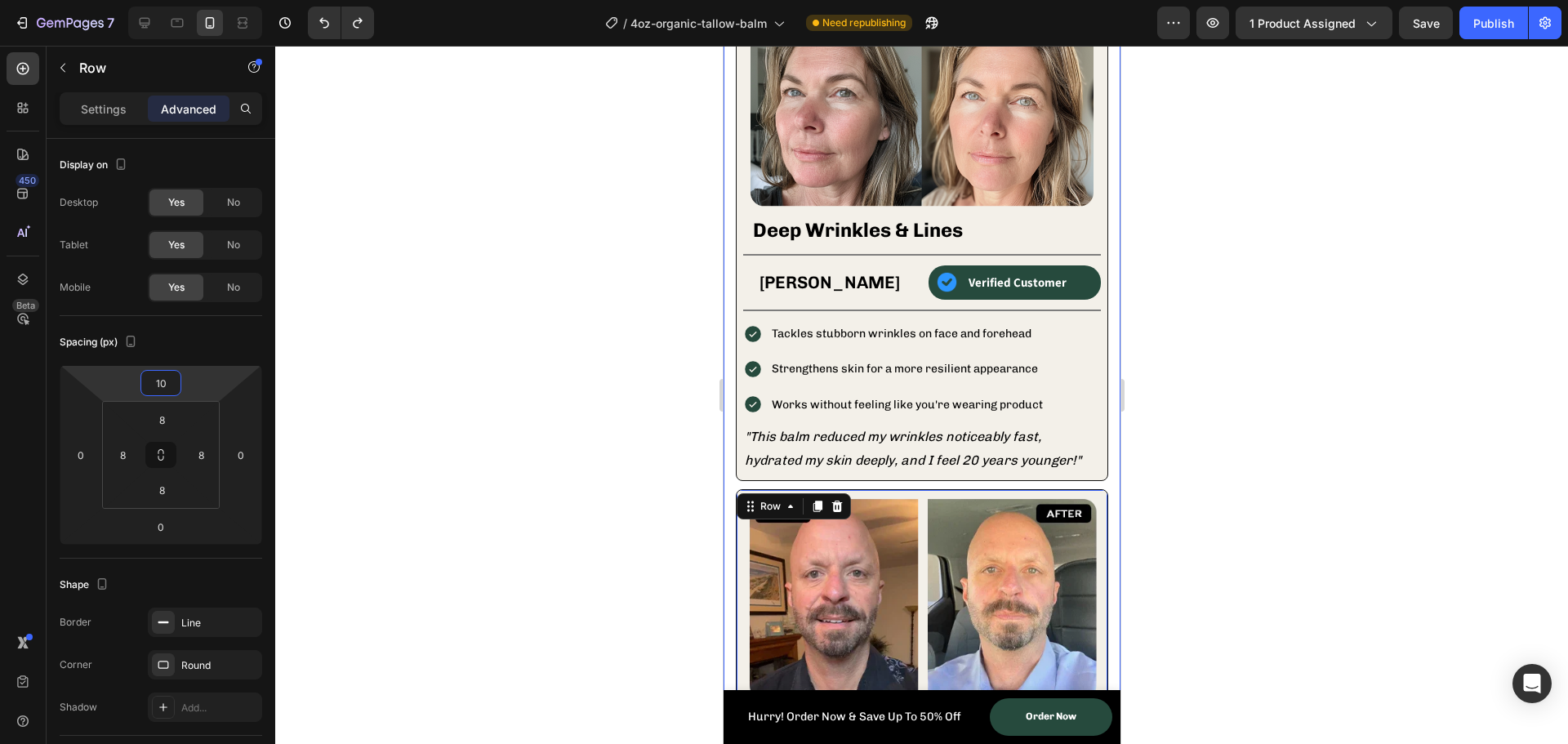
click at [649, 490] on div at bounding box center [922, 395] width 1293 height 699
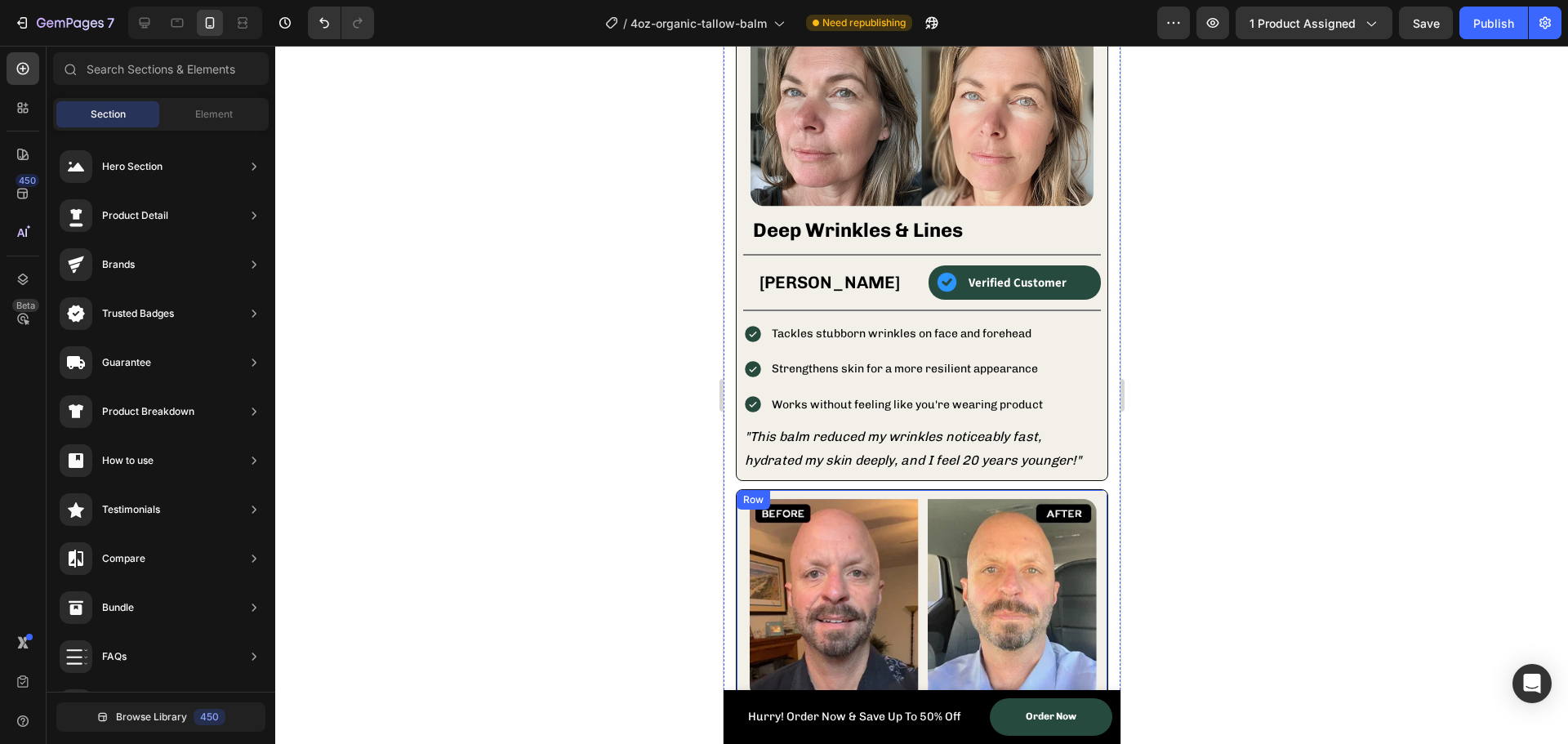
click at [750, 493] on div "Row" at bounding box center [752, 500] width 27 height 15
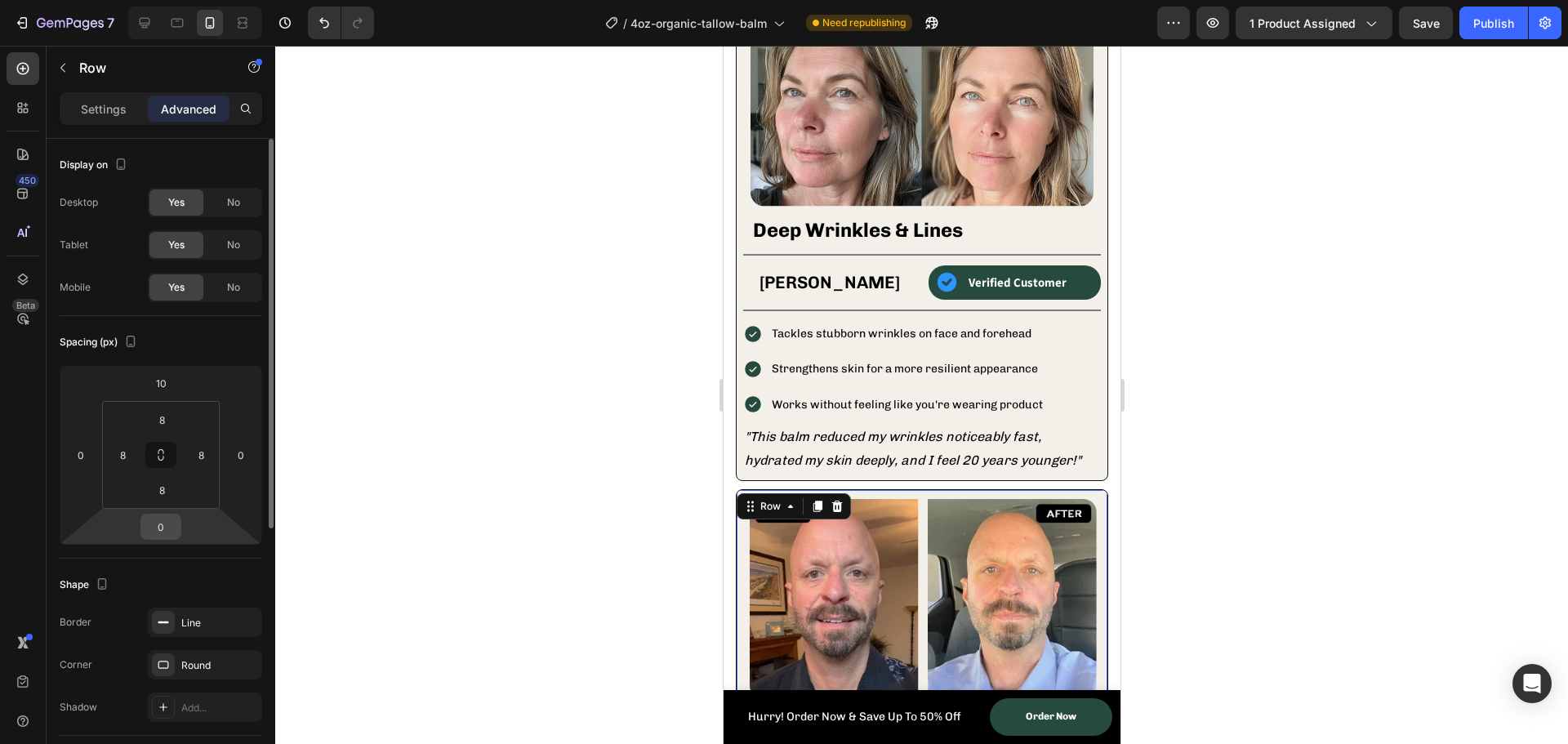
click at [176, 520] on input "0" at bounding box center [161, 527] width 33 height 25
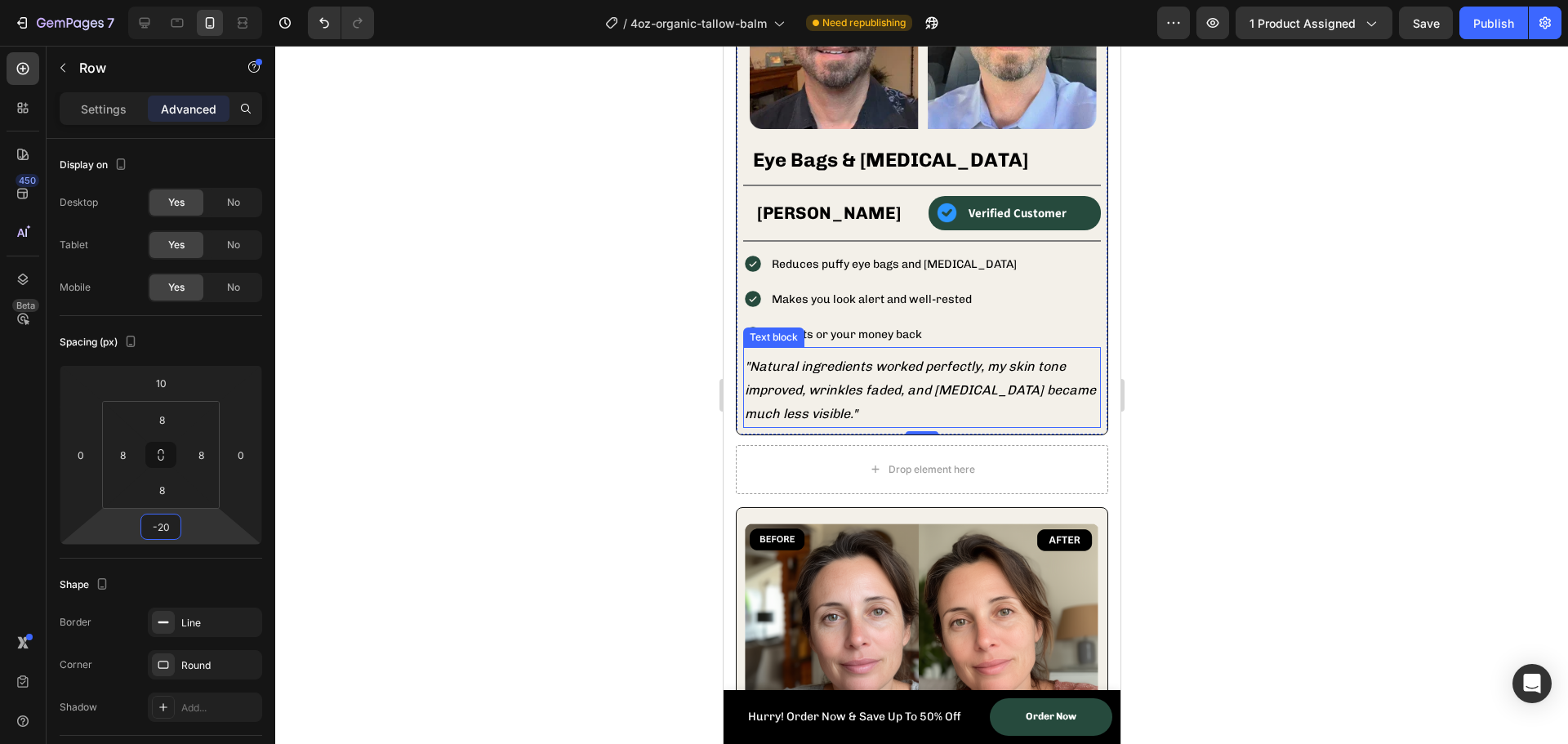
scroll to position [2306, 0]
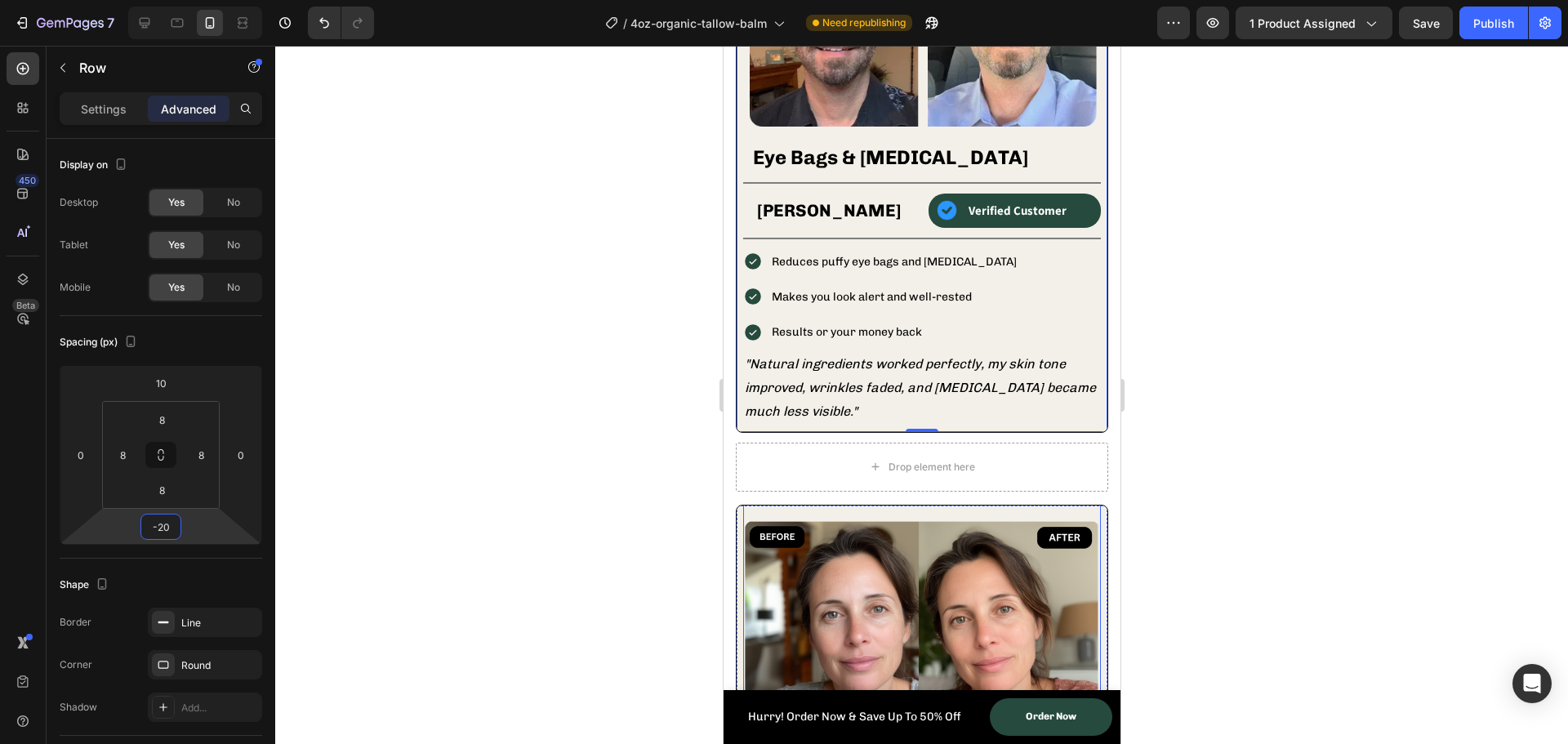
type input "-2"
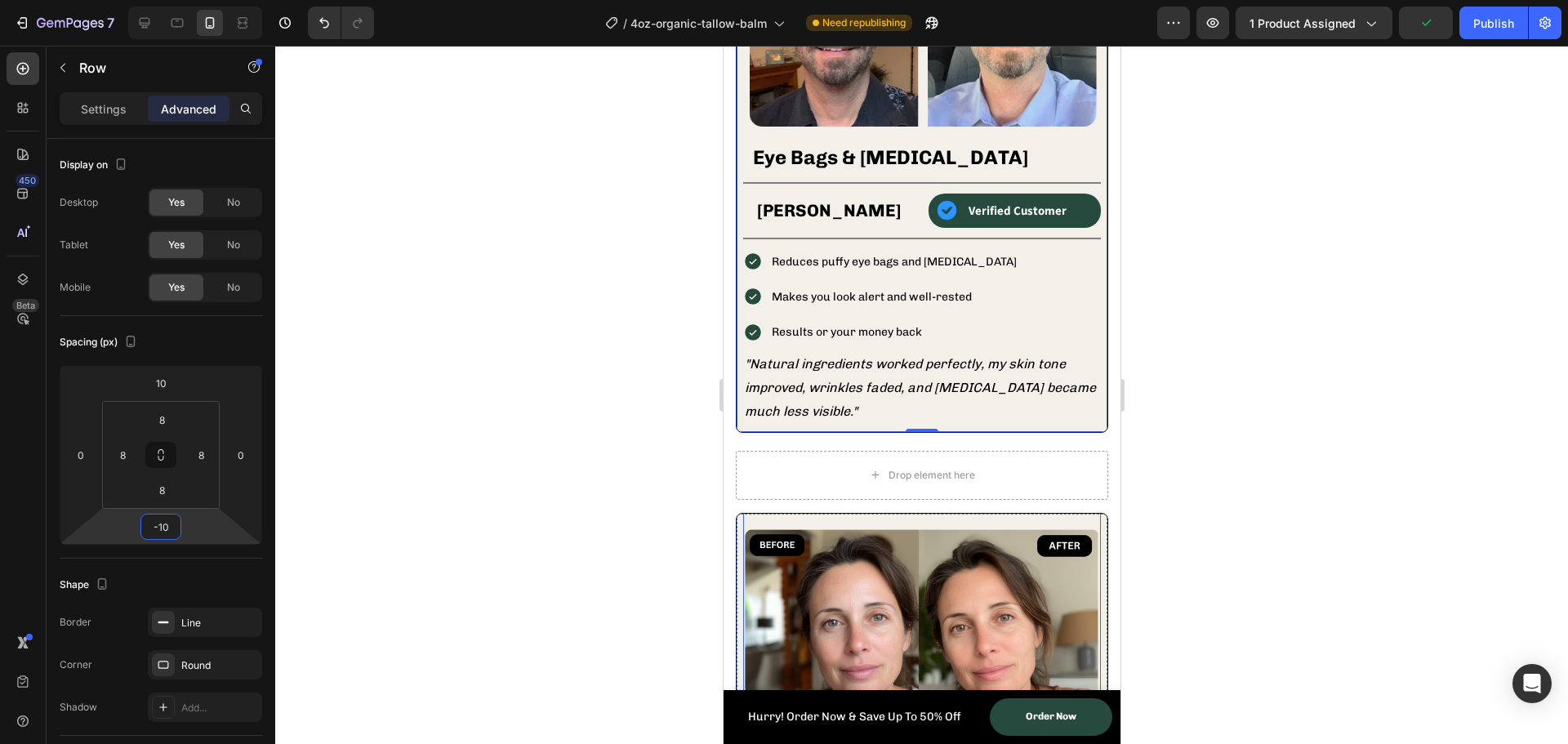
type input "-100"
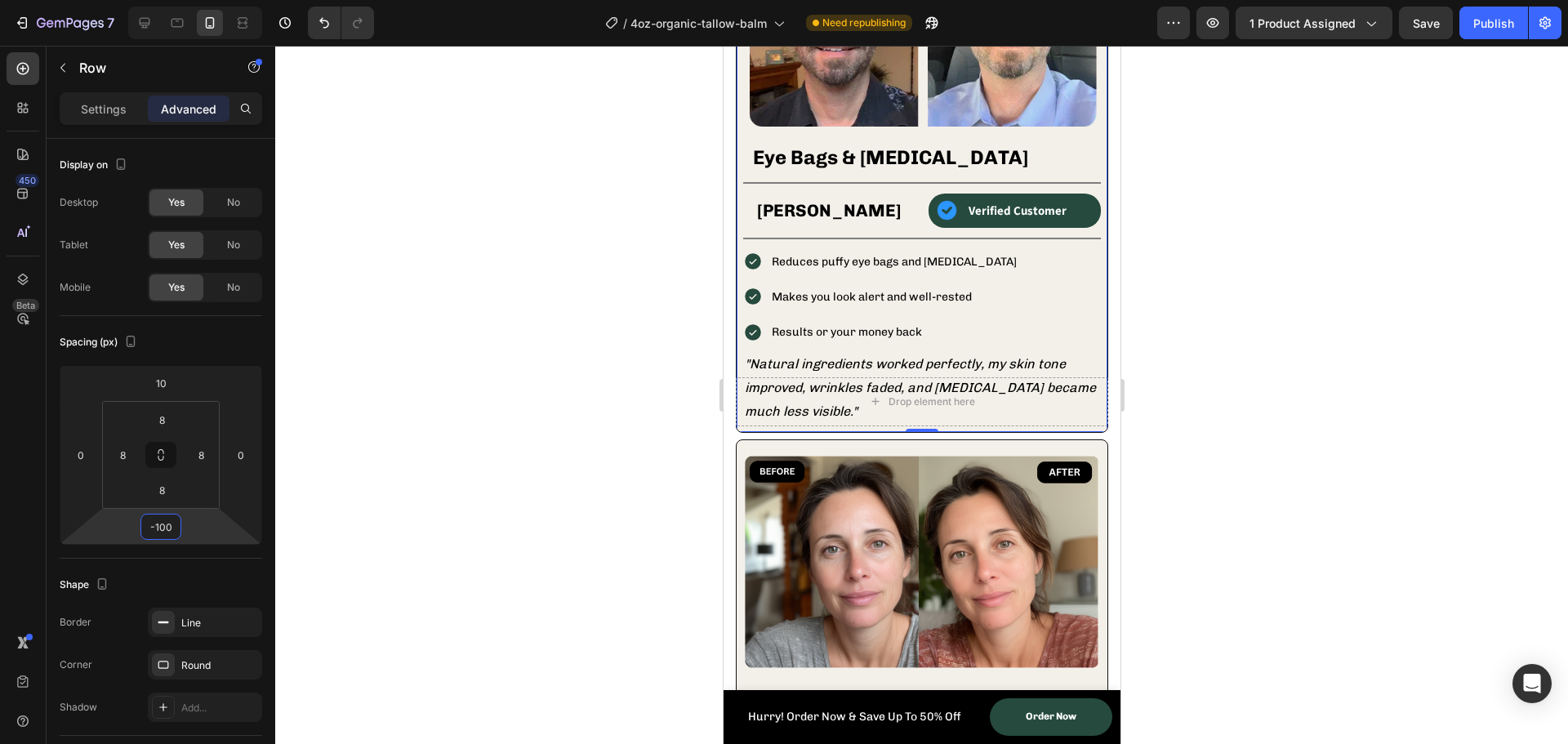
click at [619, 442] on div at bounding box center [922, 395] width 1293 height 699
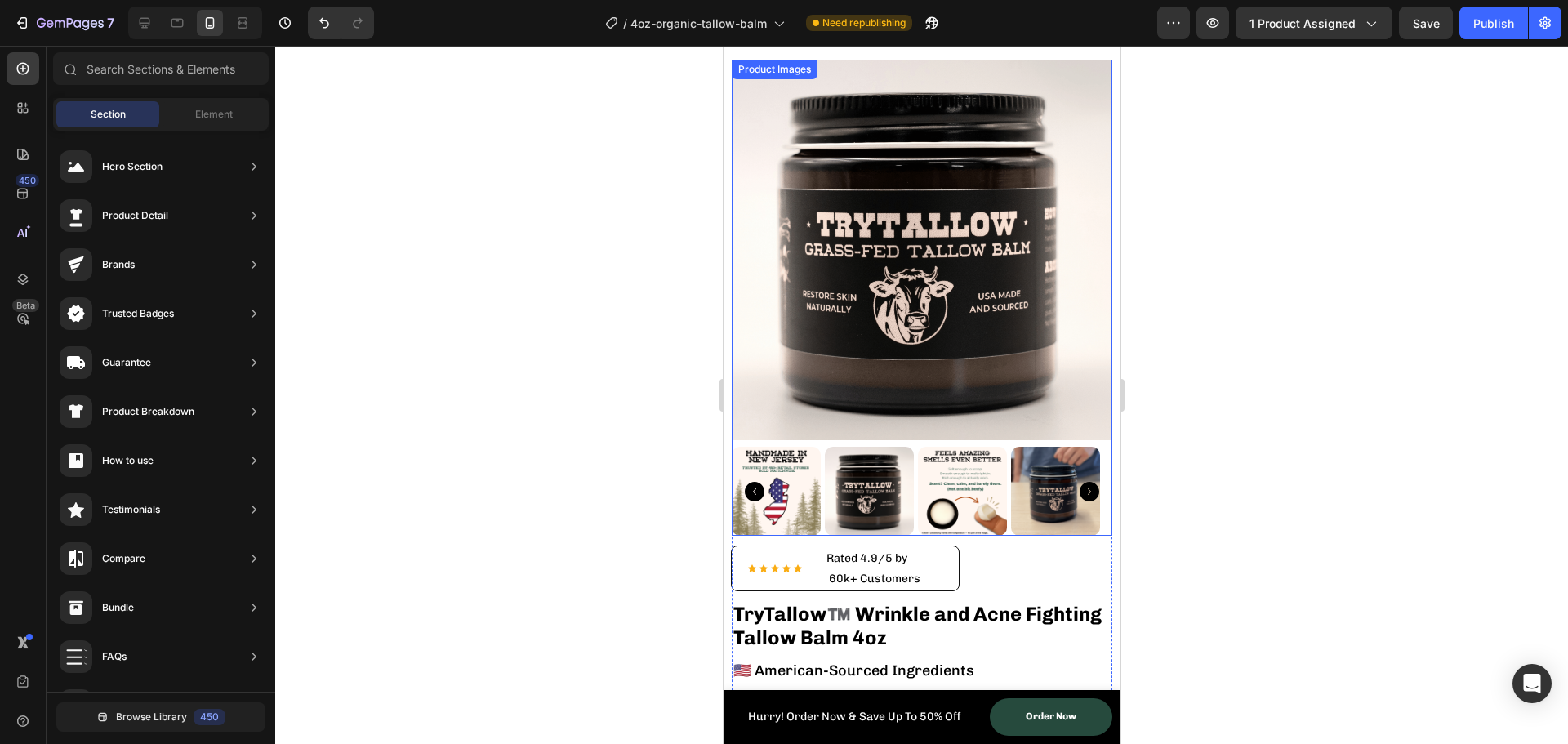
scroll to position [0, 0]
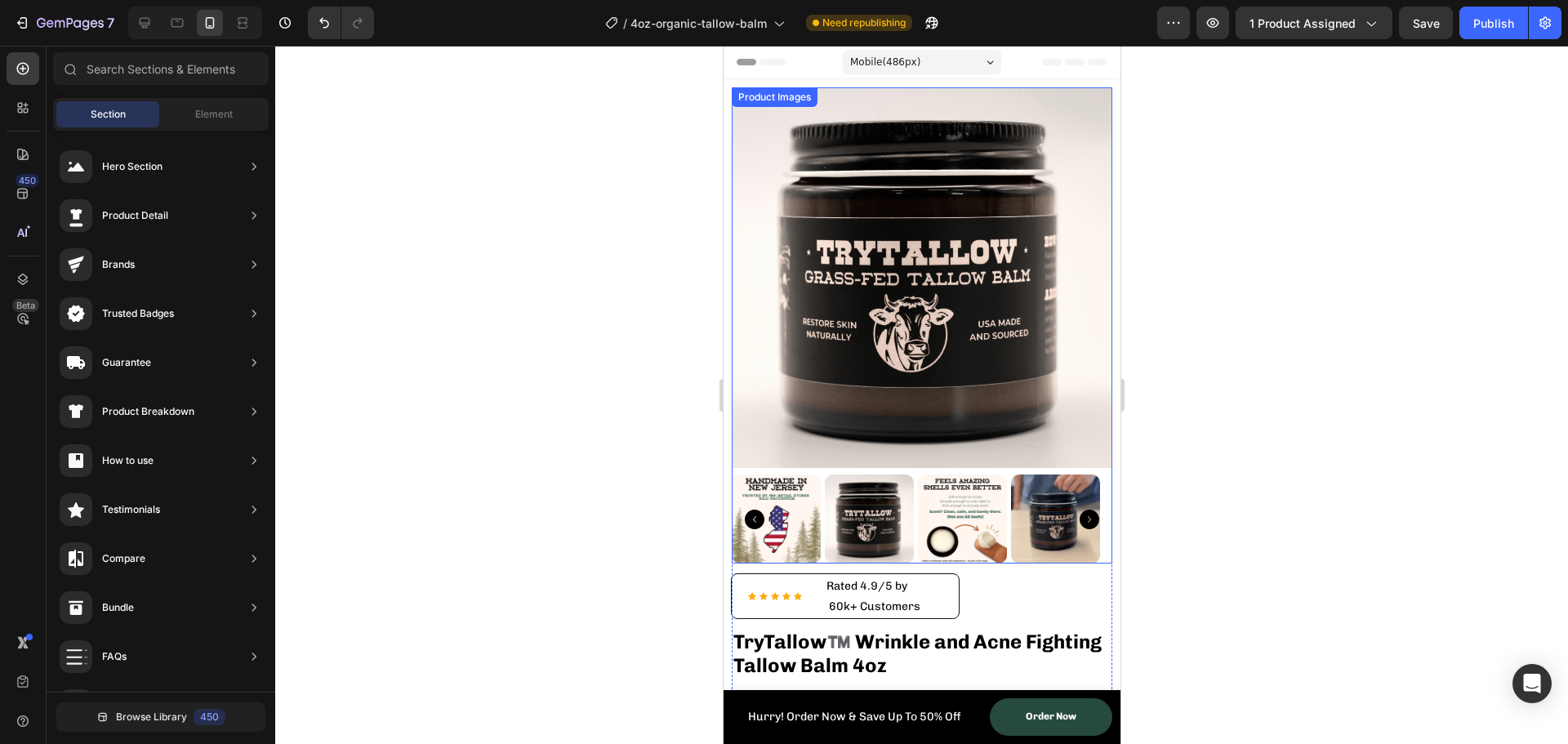
click at [763, 88] on div "Product Images" at bounding box center [921, 325] width 381 height 476
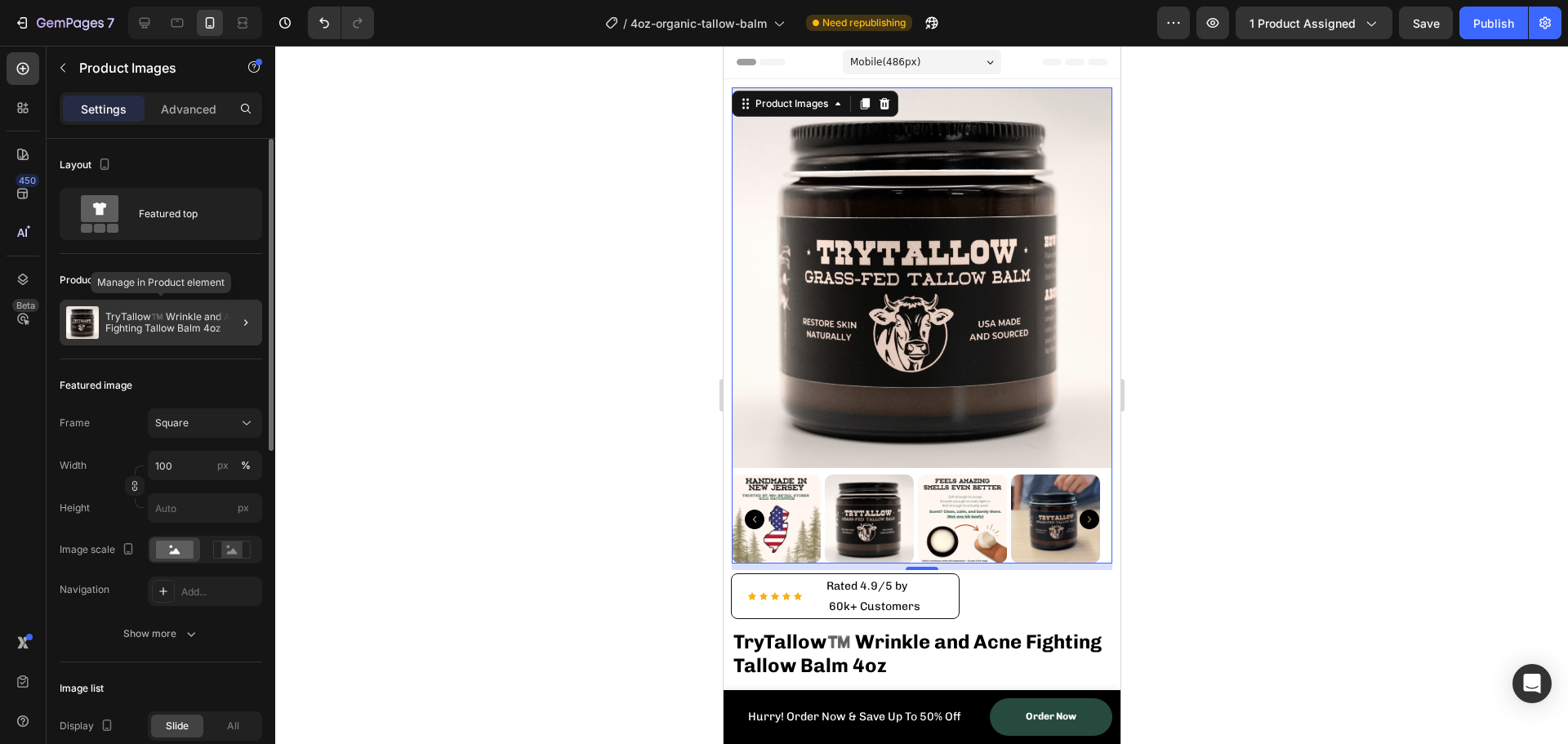
click at [179, 335] on div "TryTallow™️ Wrinkle and Acne Fighting Tallow Balm 4oz" at bounding box center [160, 323] width 203 height 46
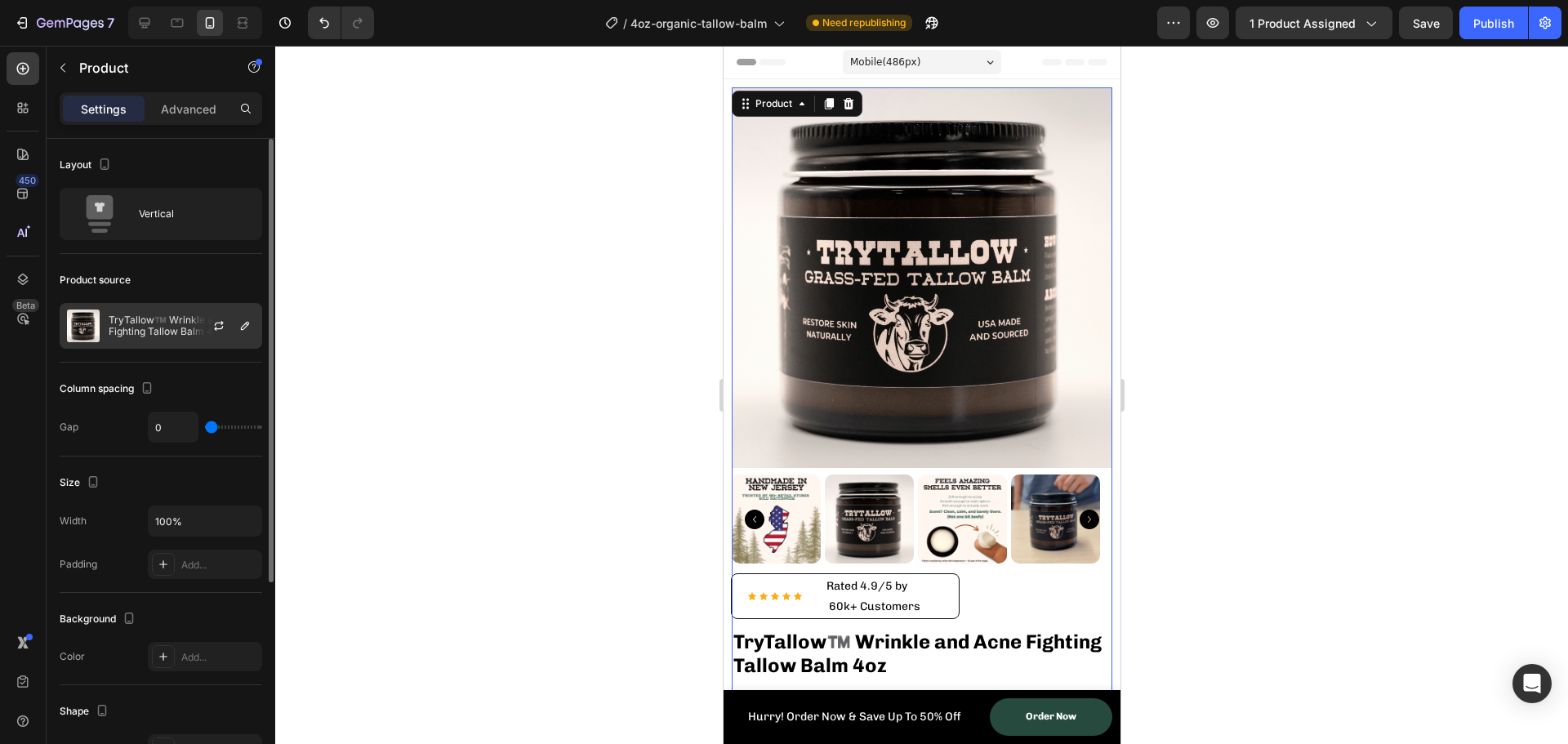
click at [145, 323] on p "TryTallow™️ Wrinkle and Acne Fighting Tallow Balm 4oz" at bounding box center [181, 326] width 146 height 23
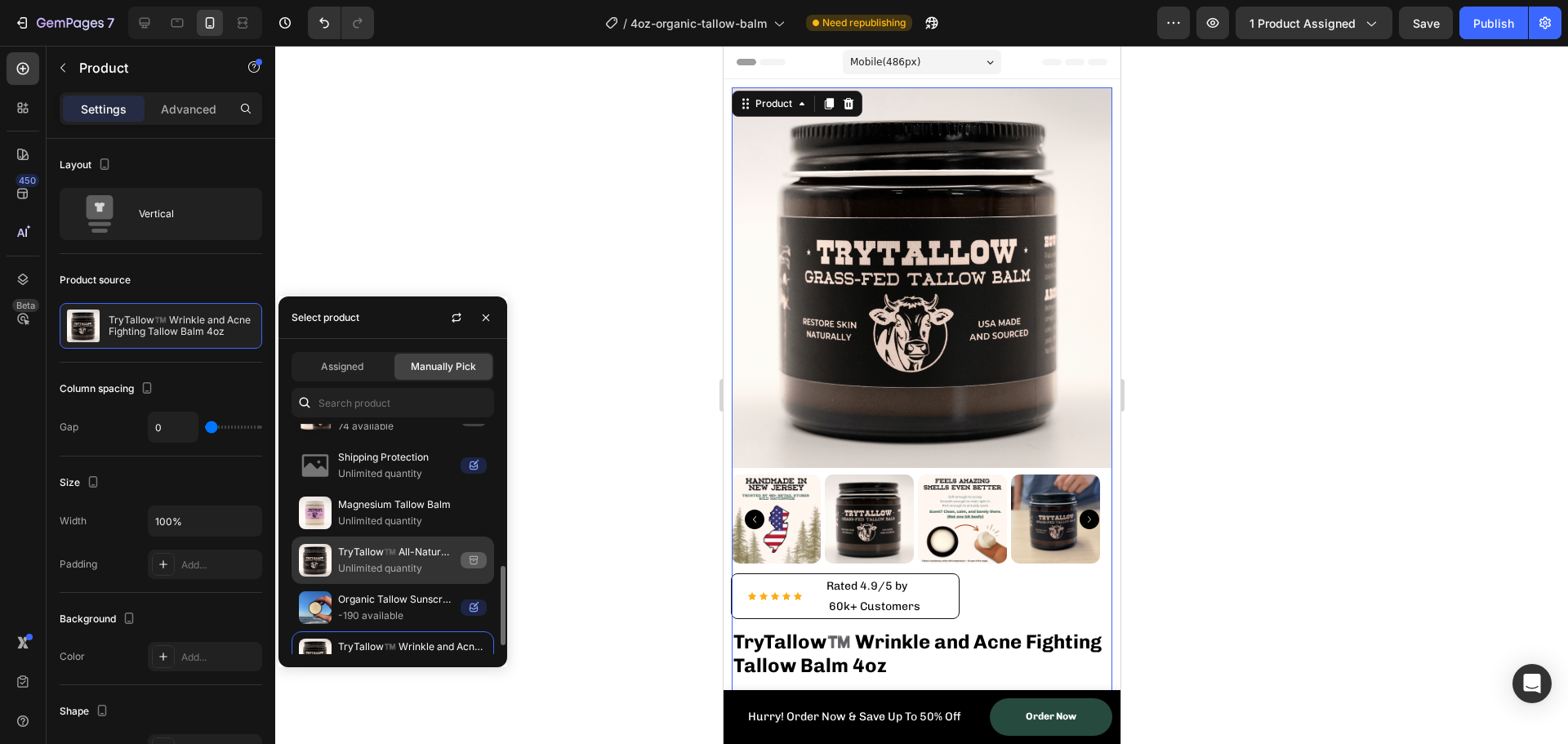
scroll to position [433, 0]
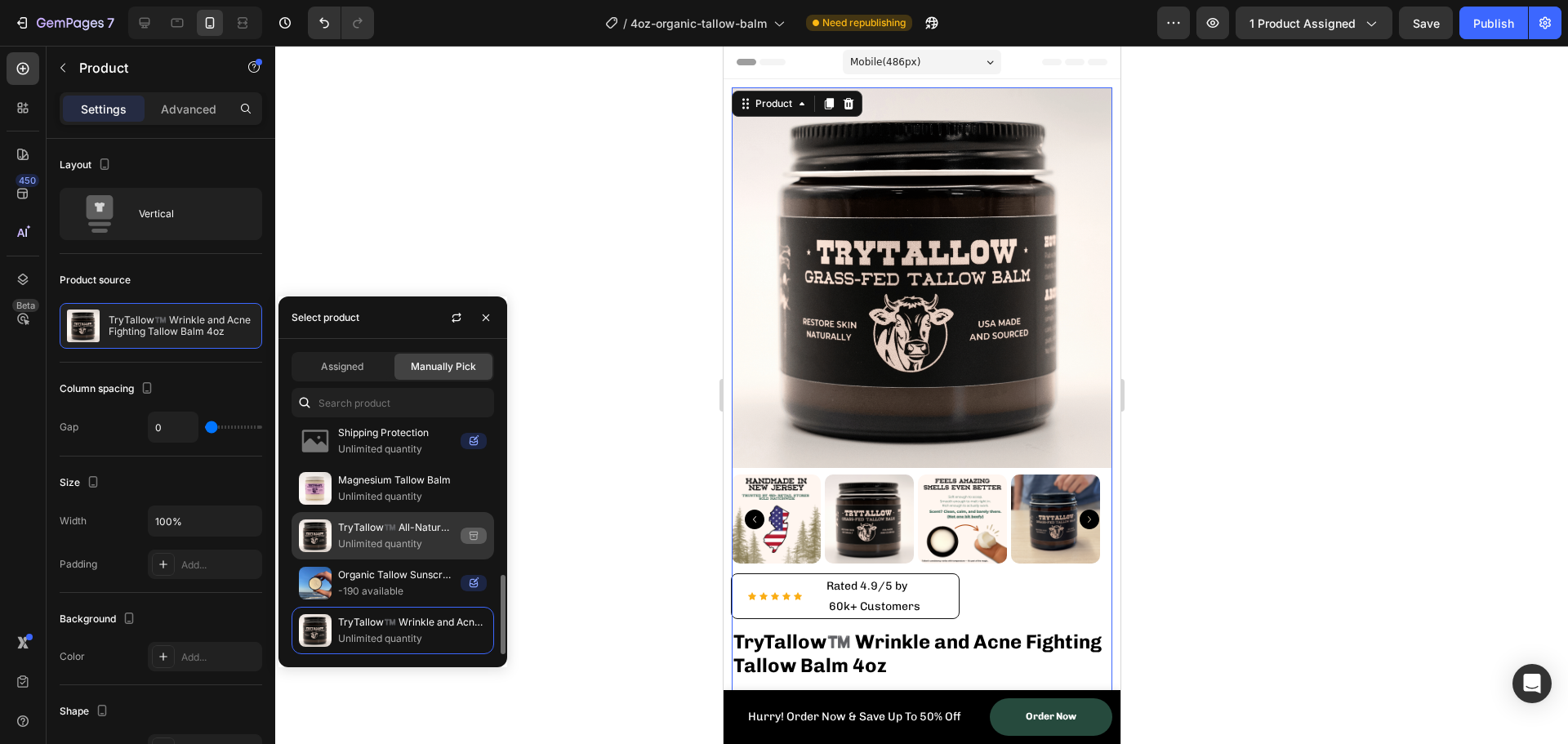
click at [317, 539] on img at bounding box center [315, 536] width 33 height 33
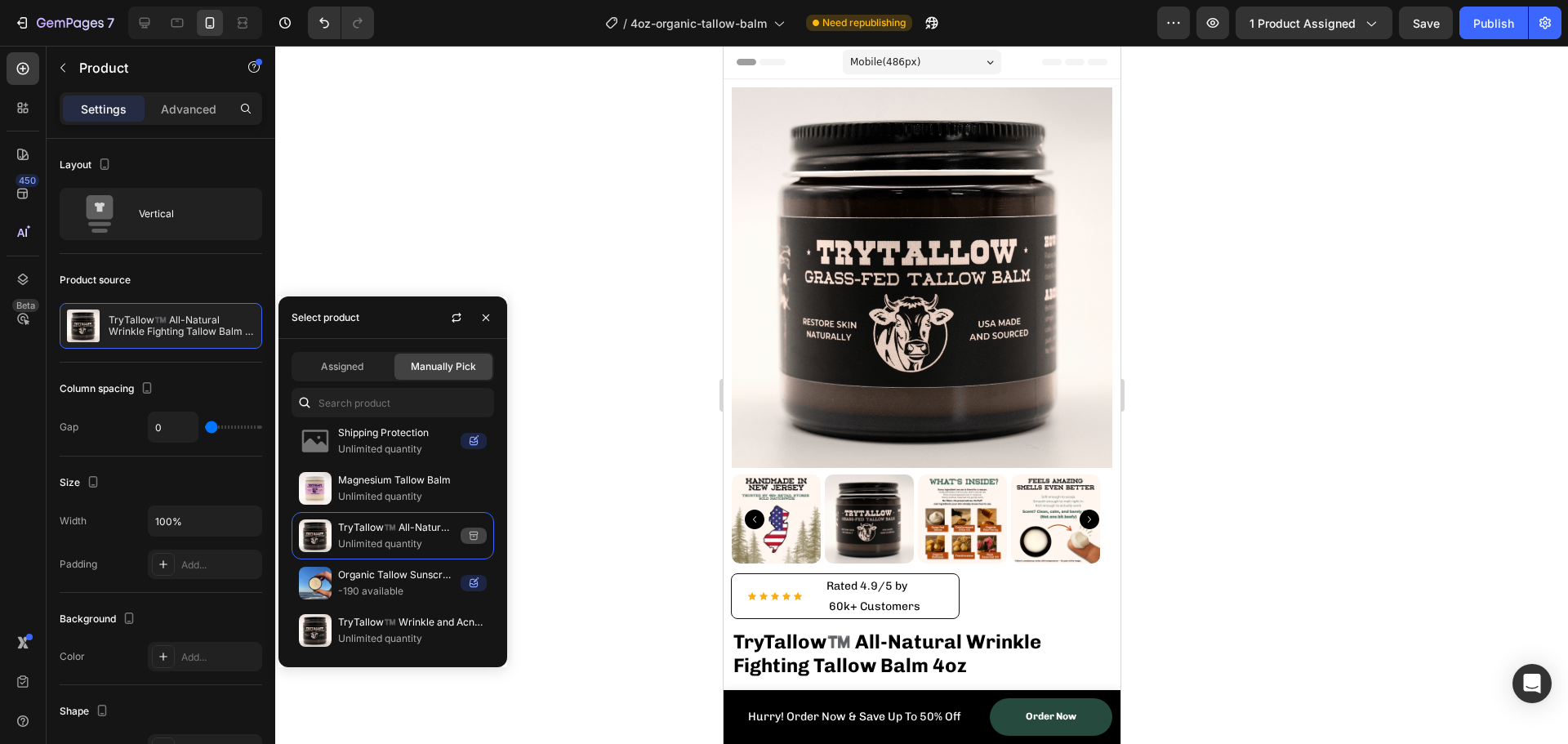
click at [602, 471] on div at bounding box center [922, 395] width 1293 height 699
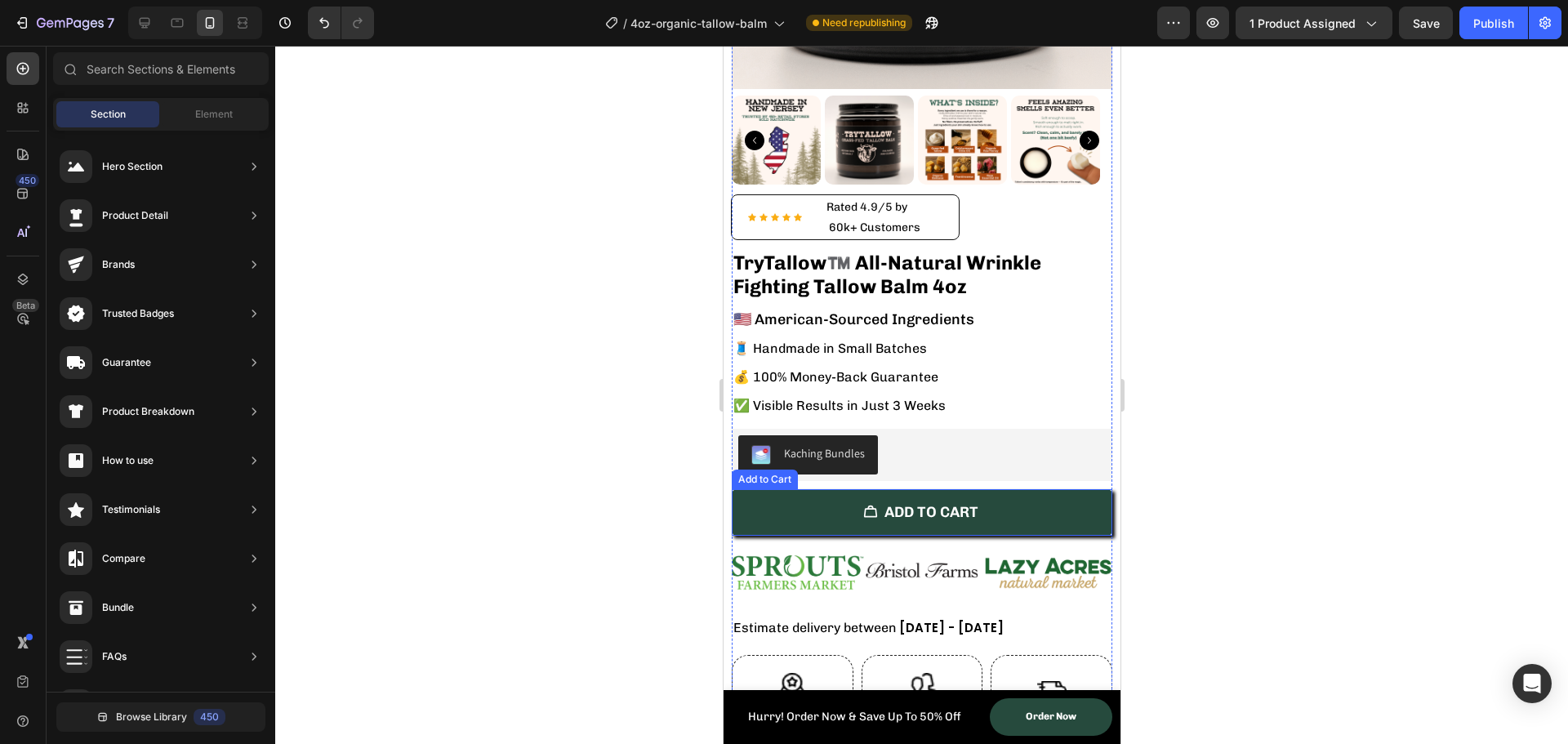
scroll to position [408, 0]
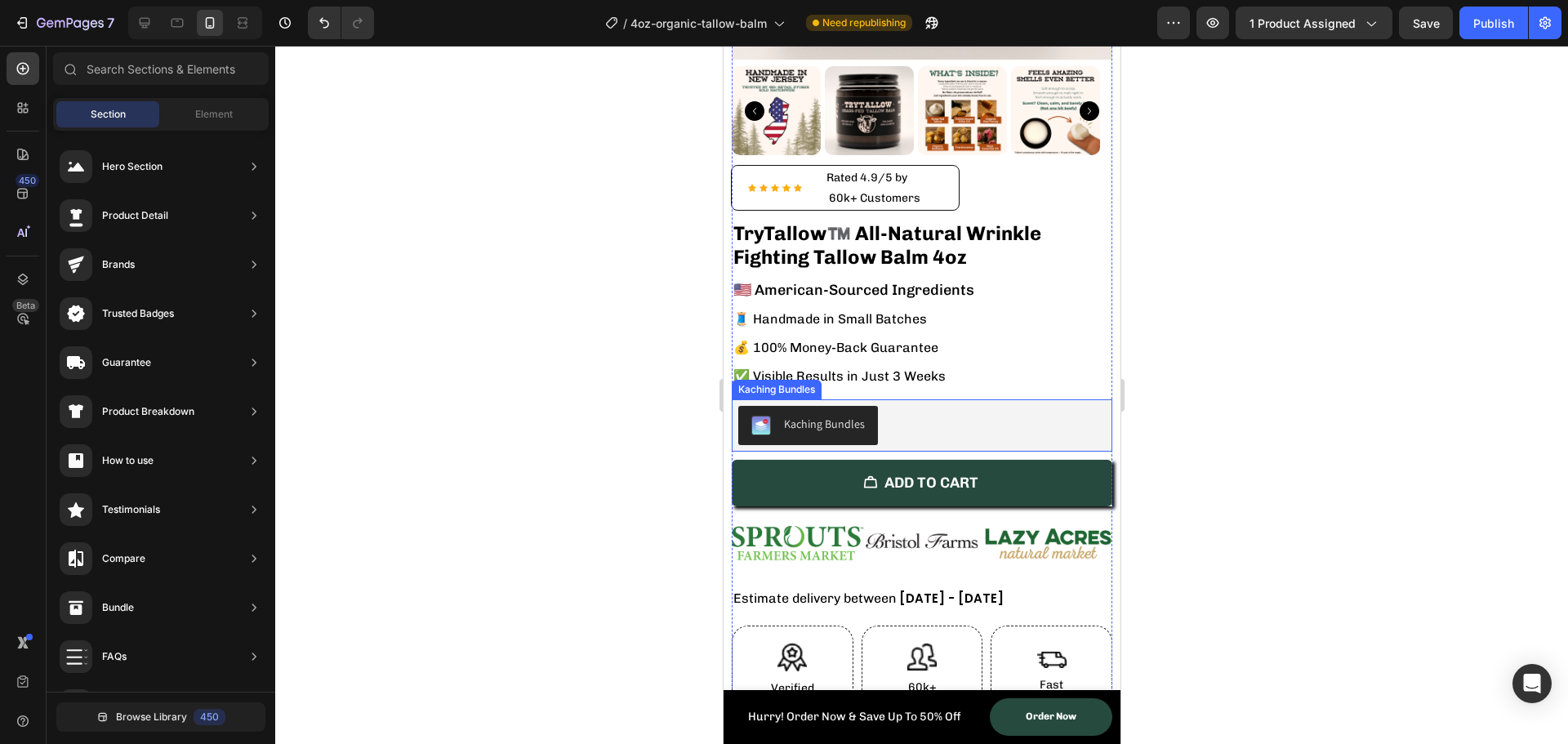
click at [814, 416] on div "Kaching Bundles" at bounding box center [823, 424] width 81 height 17
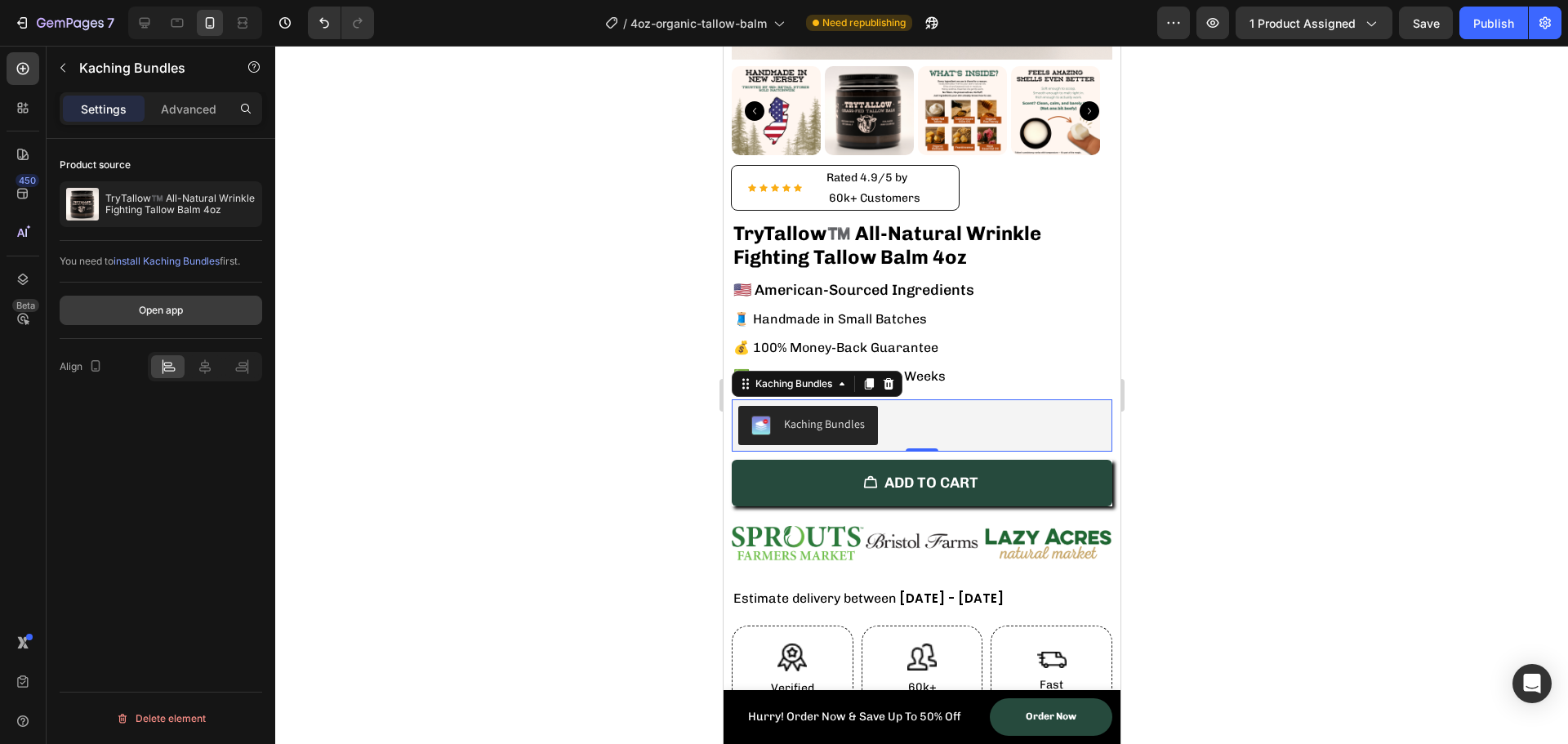
click at [141, 317] on div "Open app" at bounding box center [160, 310] width 44 height 15
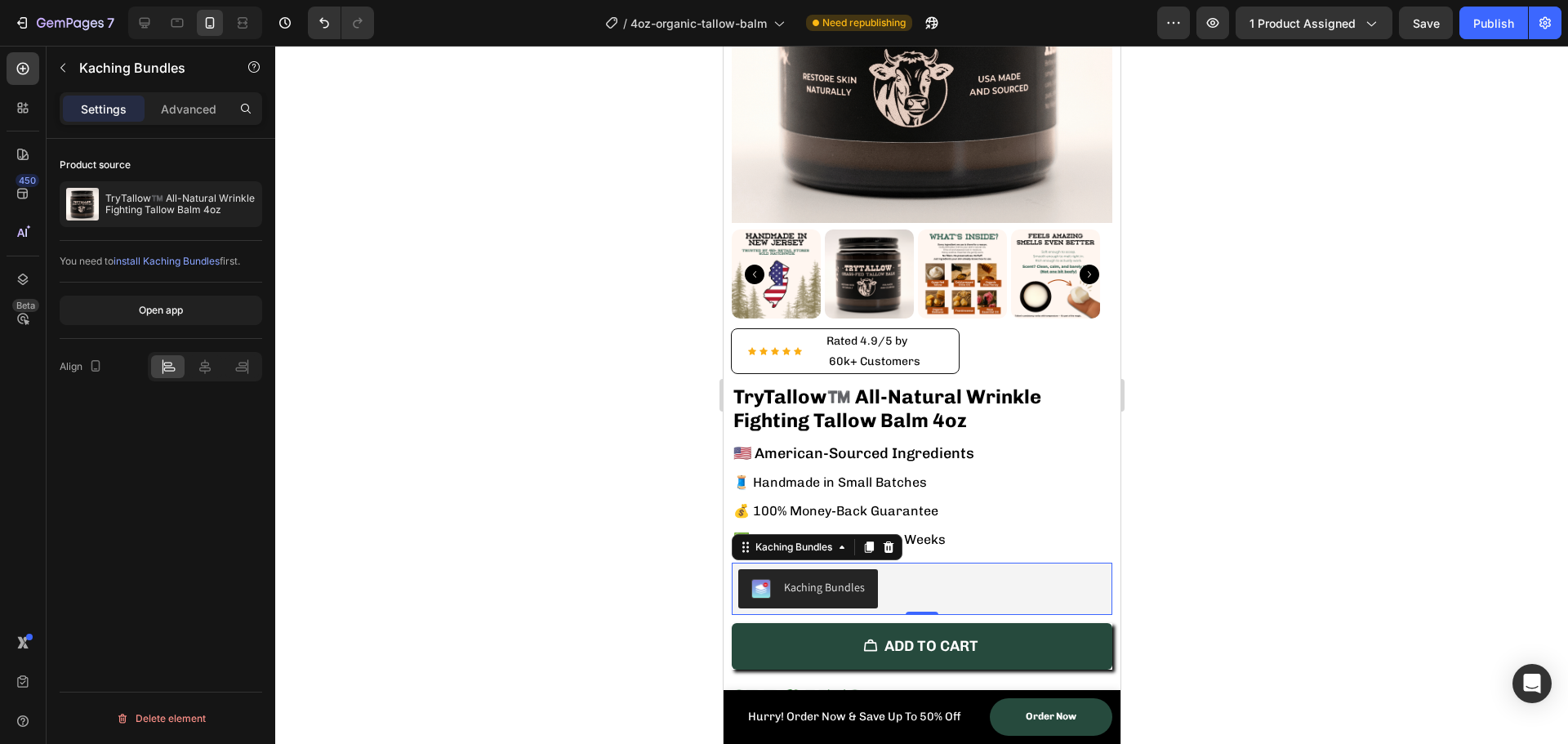
drag, startPoint x: 591, startPoint y: 337, endPoint x: 598, endPoint y: 329, distance: 10.6
click at [591, 337] on div at bounding box center [922, 395] width 1293 height 699
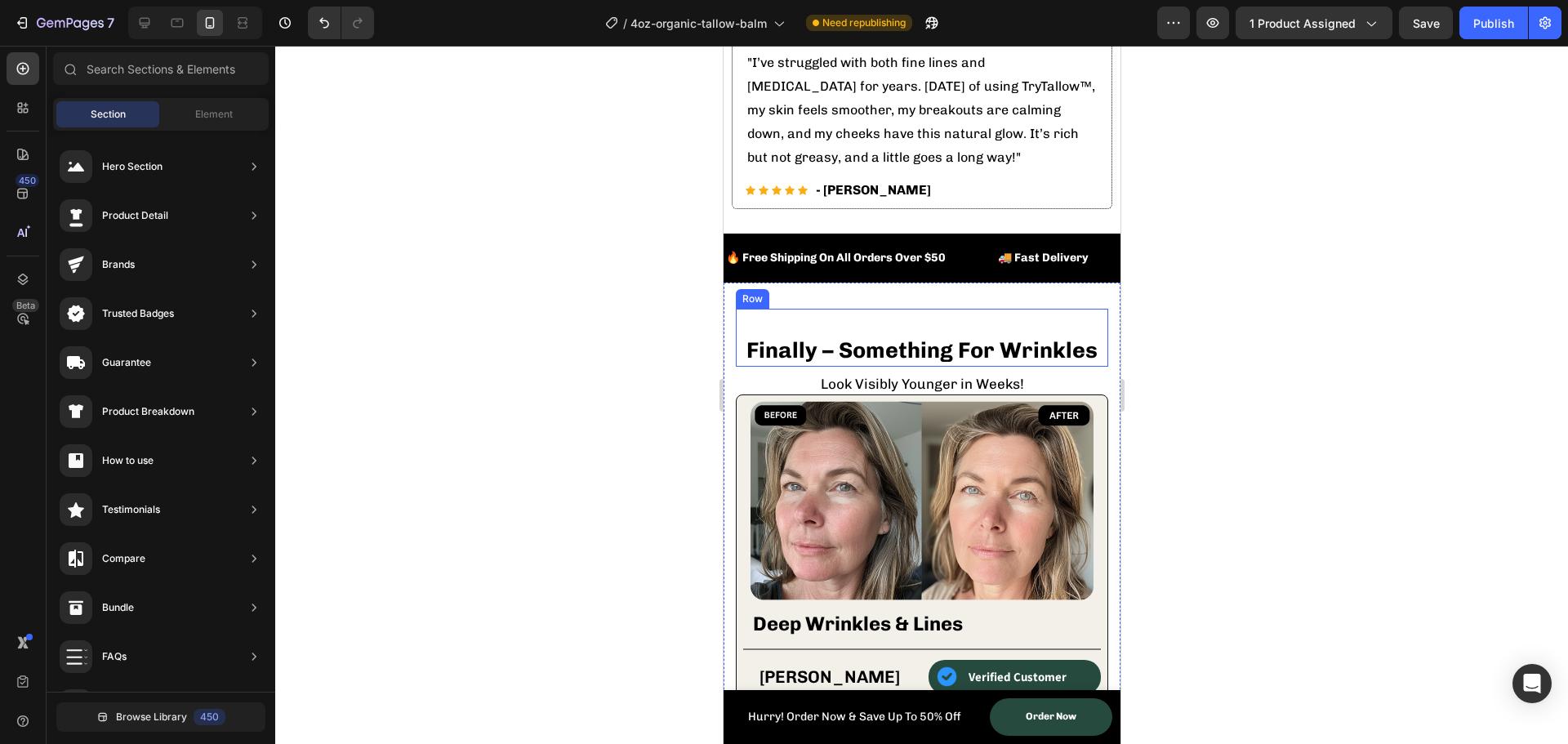
scroll to position [1389, 0]
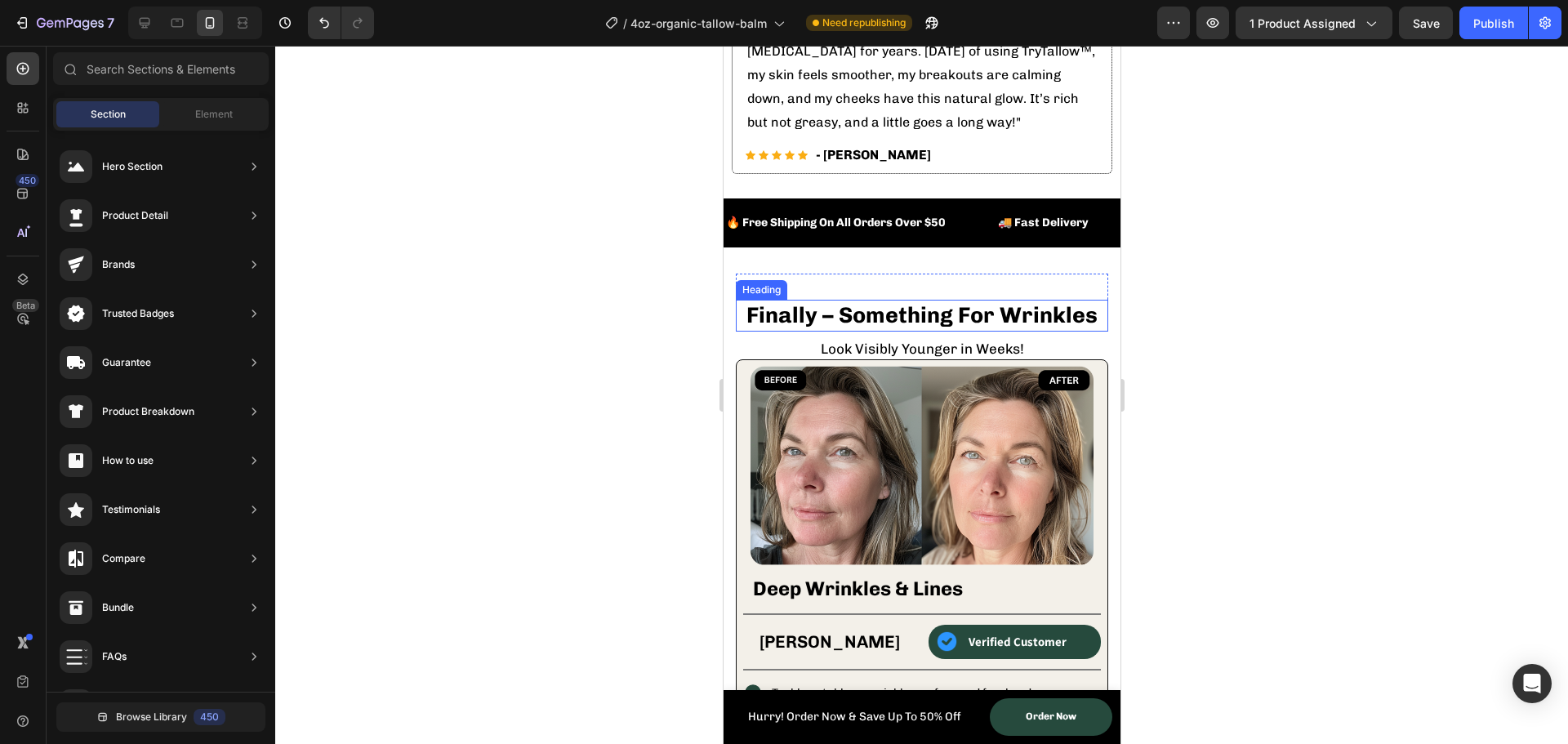
click at [859, 303] on h2 "Finally – Something For Wrinkles" at bounding box center [922, 316] width 372 height 32
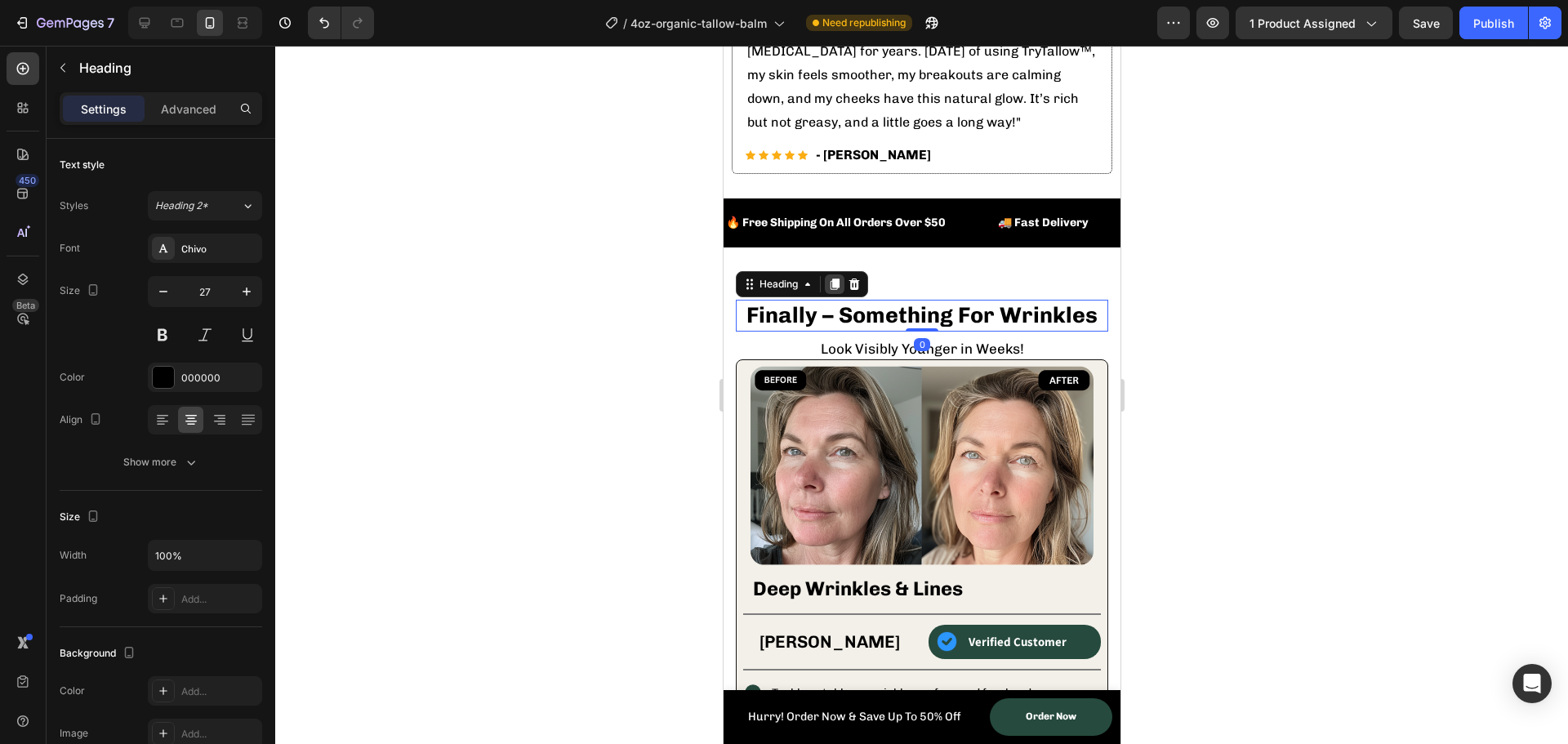
click at [834, 279] on icon at bounding box center [834, 284] width 9 height 11
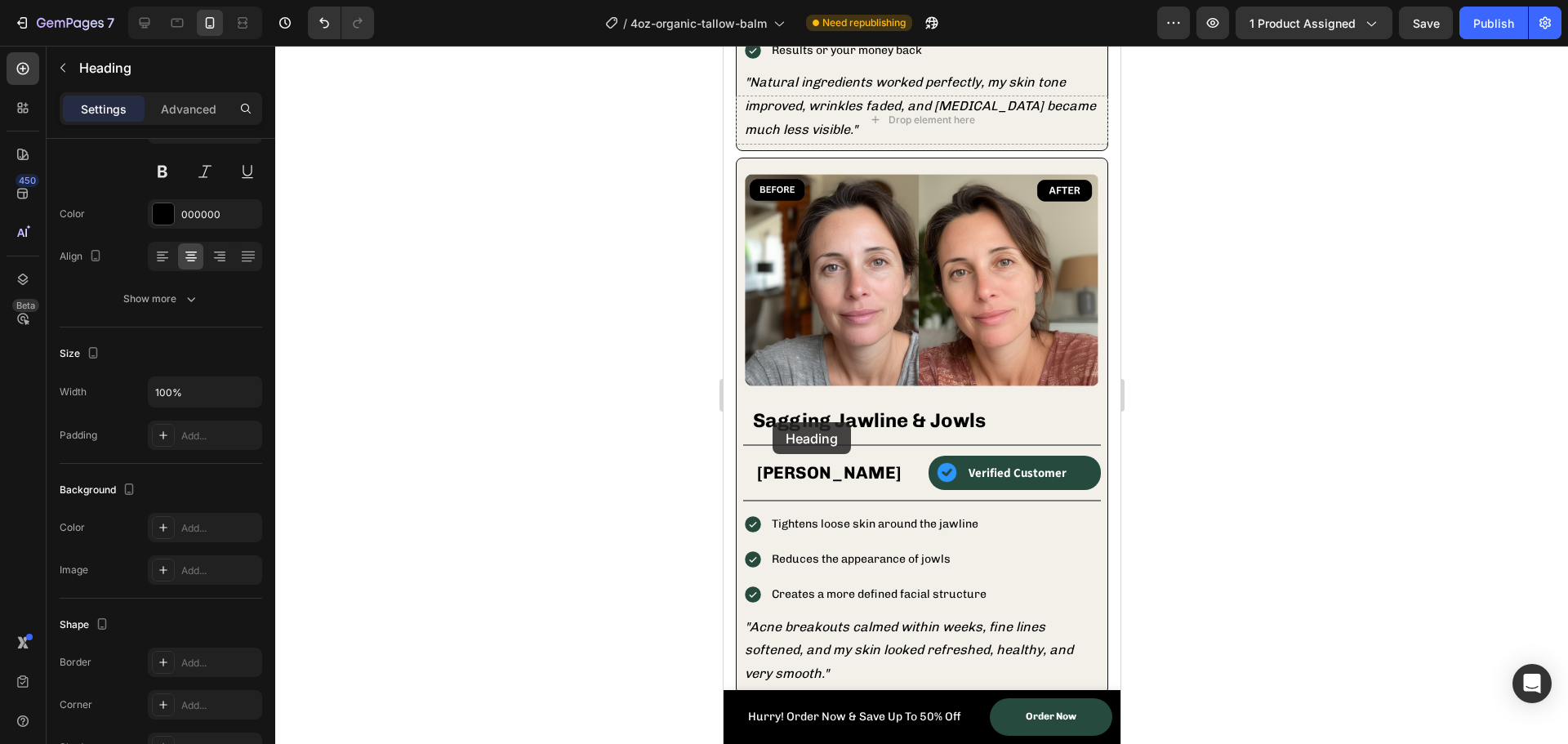
scroll to position [3024, 0]
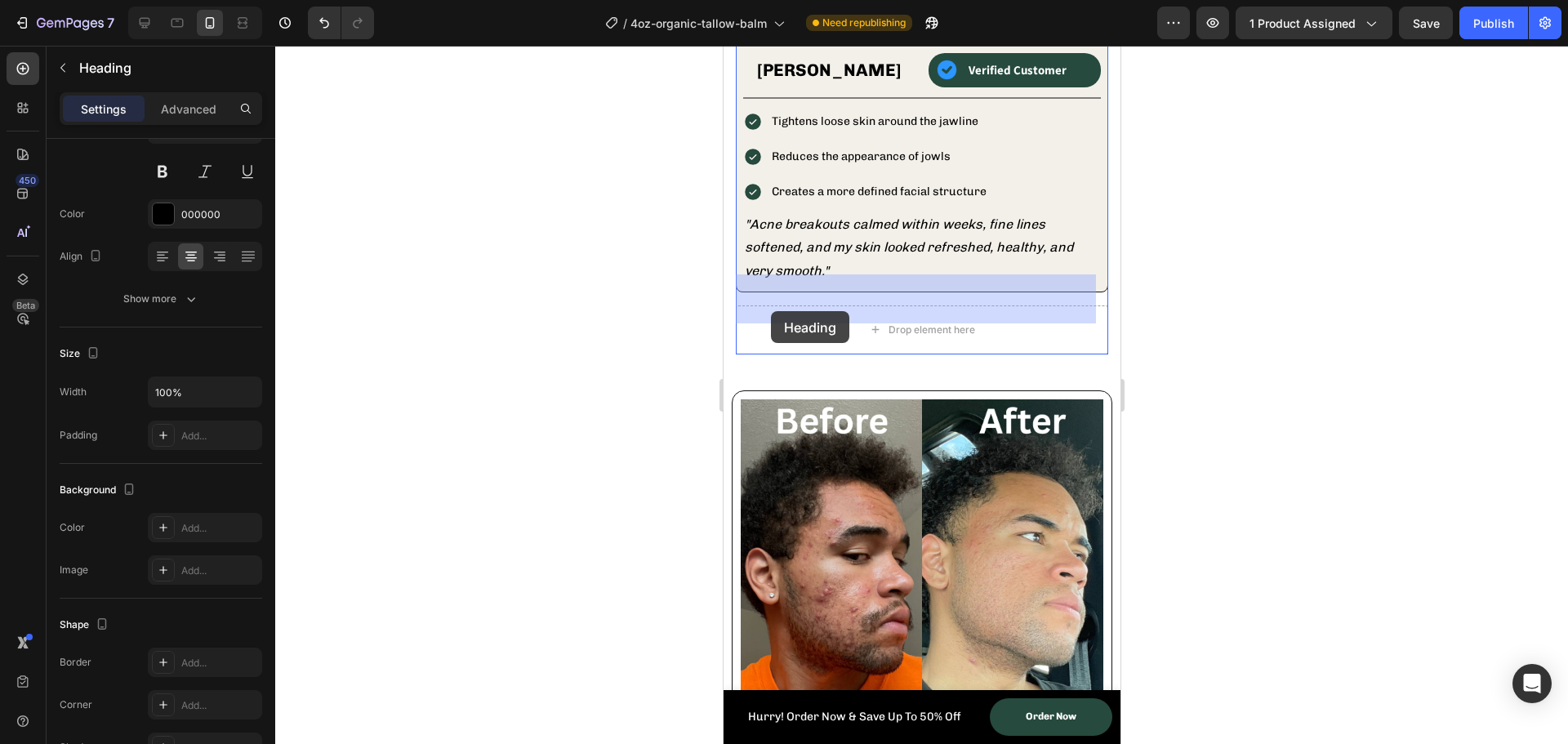
drag, startPoint x: 742, startPoint y: 300, endPoint x: 770, endPoint y: 311, distance: 30.1
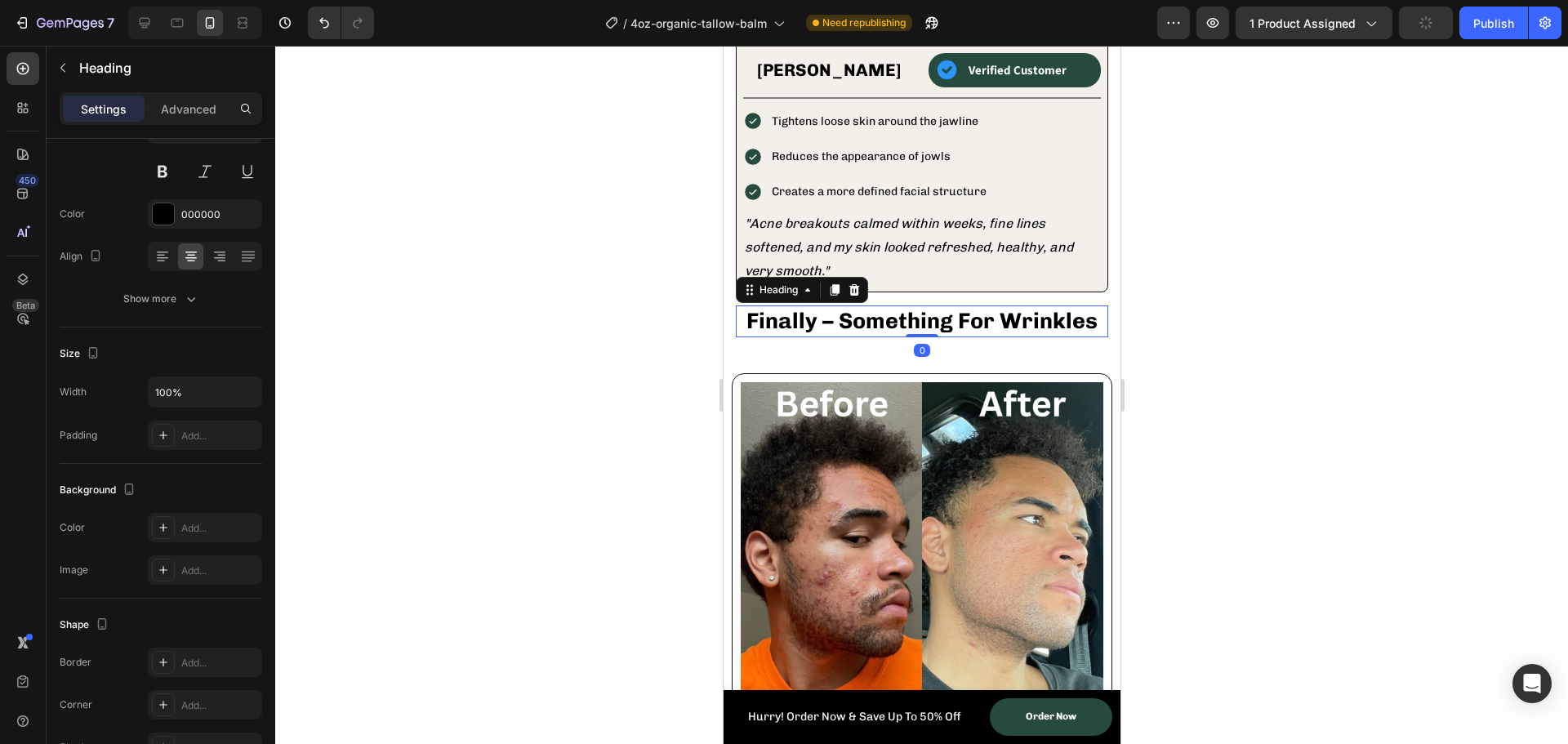
click at [893, 305] on h2 "Finally – Something For Wrinkles" at bounding box center [922, 321] width 372 height 32
click at [893, 307] on p "Finally – Something For Wrinkles" at bounding box center [921, 321] width 370 height 28
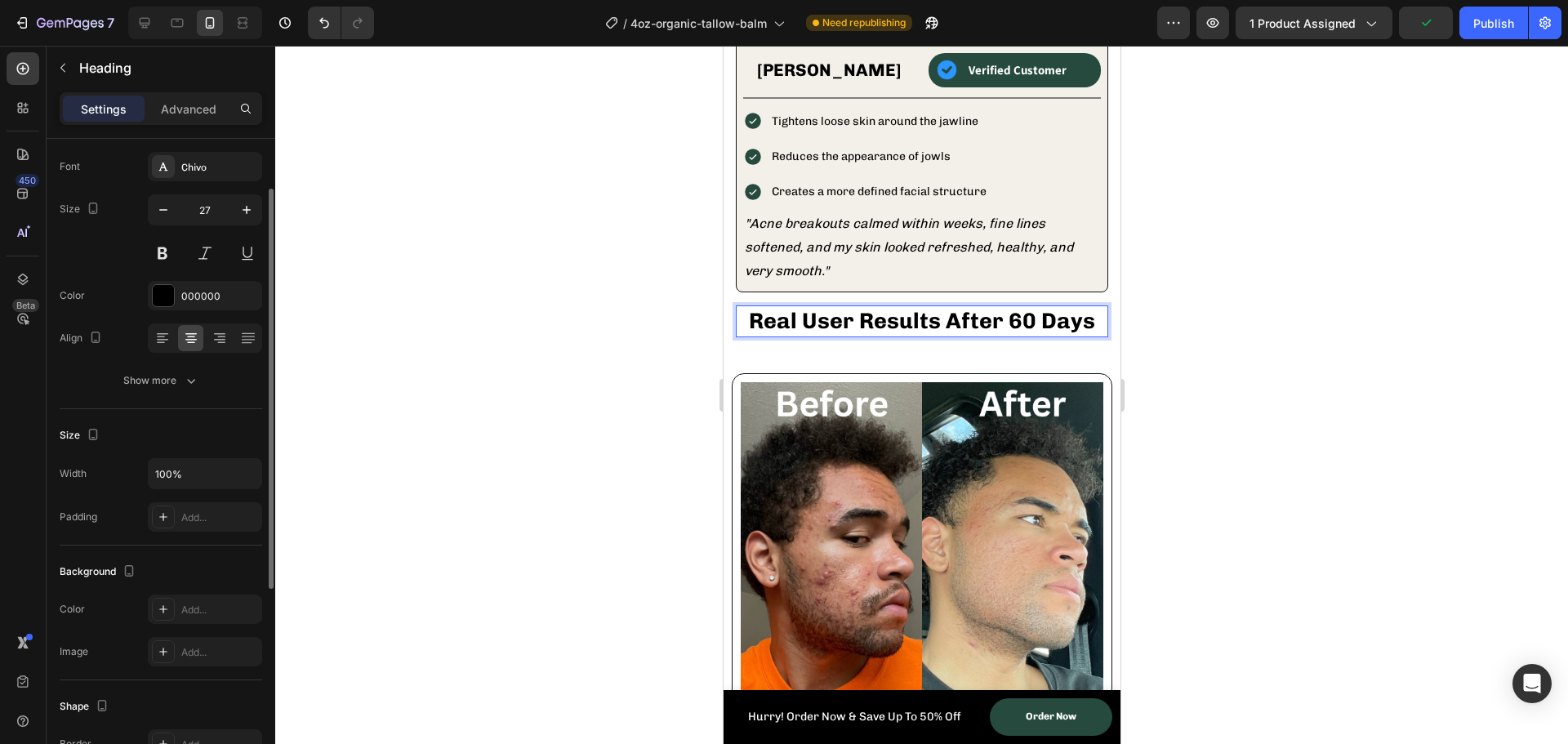
scroll to position [0, 0]
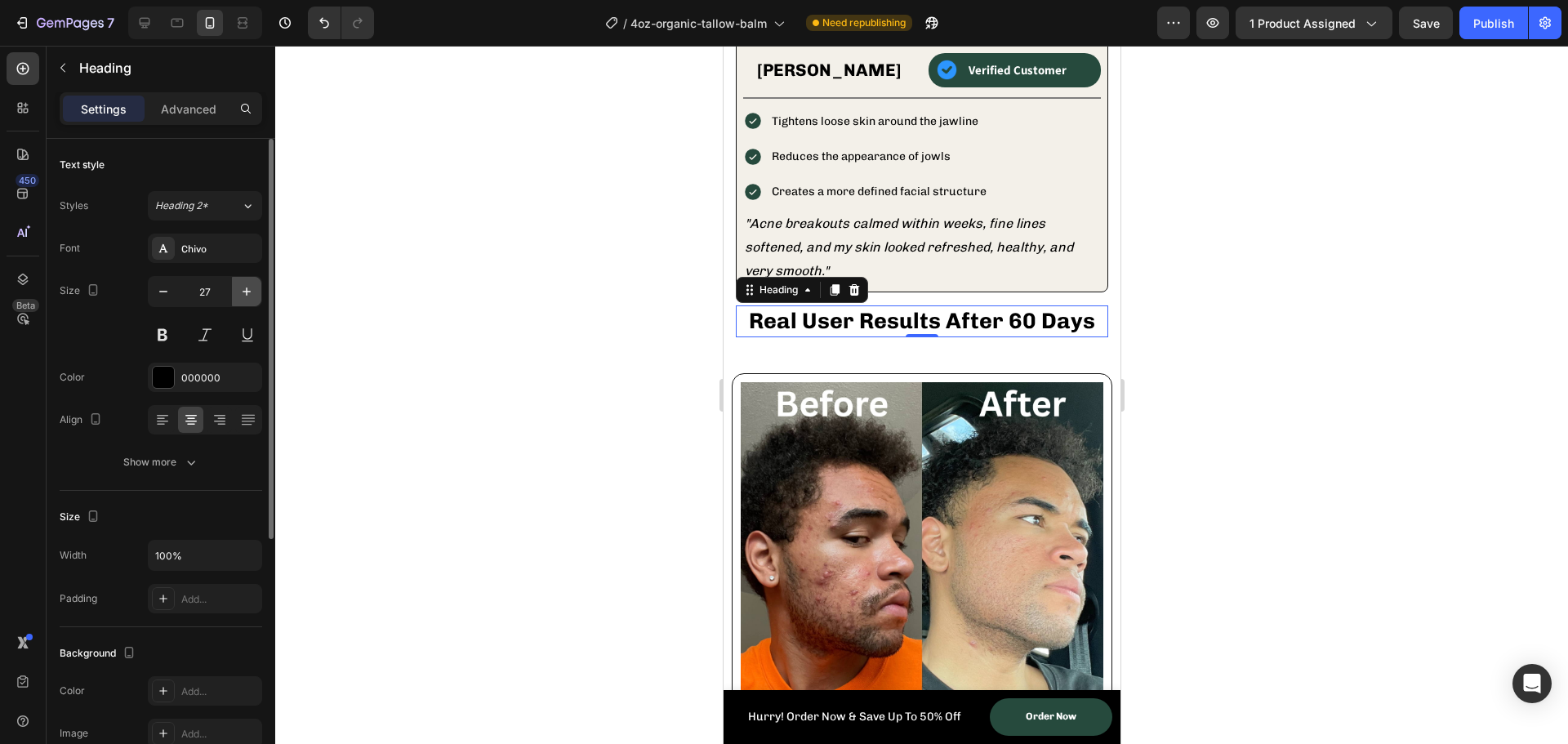
click at [237, 289] on button "button" at bounding box center [247, 292] width 29 height 29
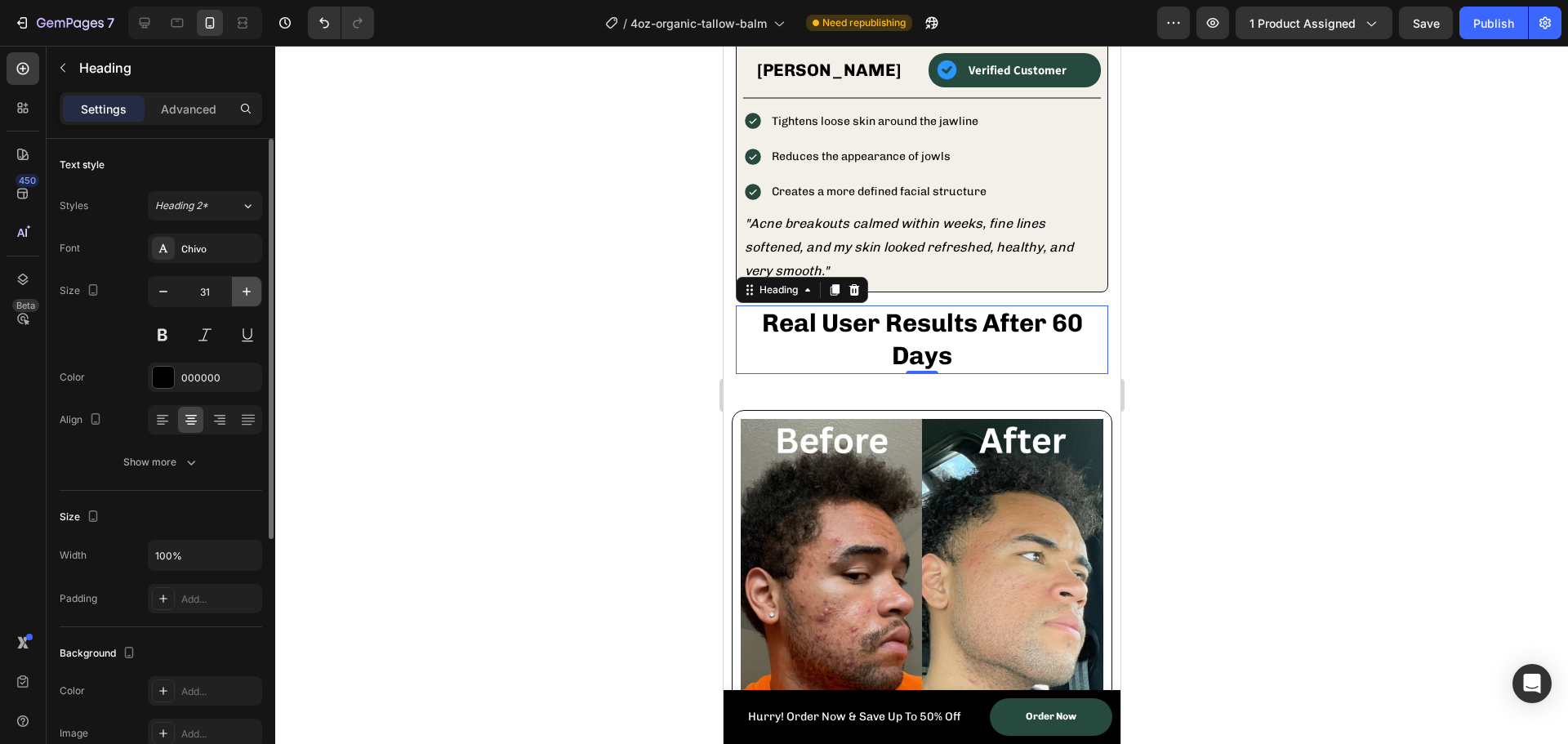
click at [237, 289] on button "button" at bounding box center [247, 292] width 29 height 29
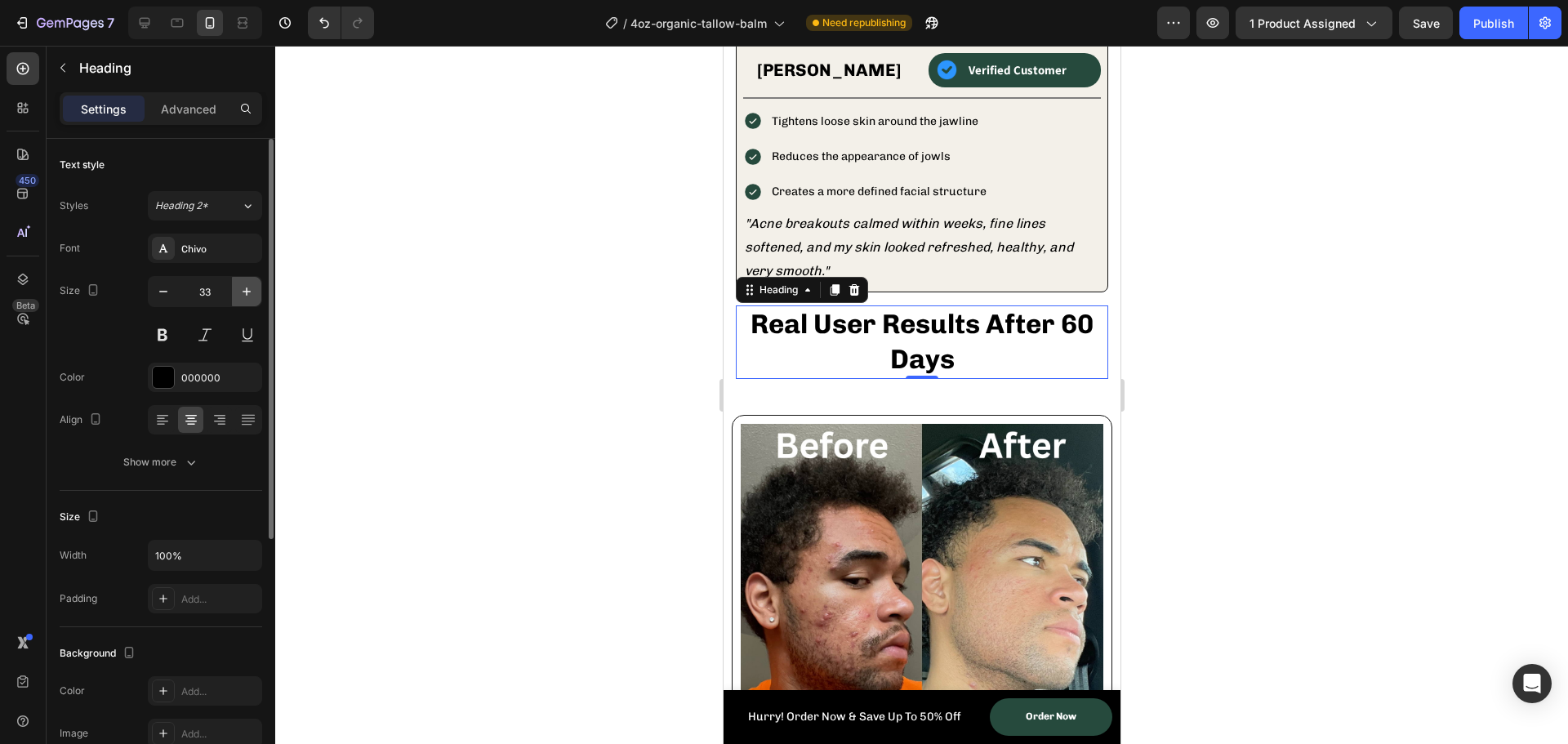
click at [237, 289] on button "button" at bounding box center [247, 292] width 29 height 29
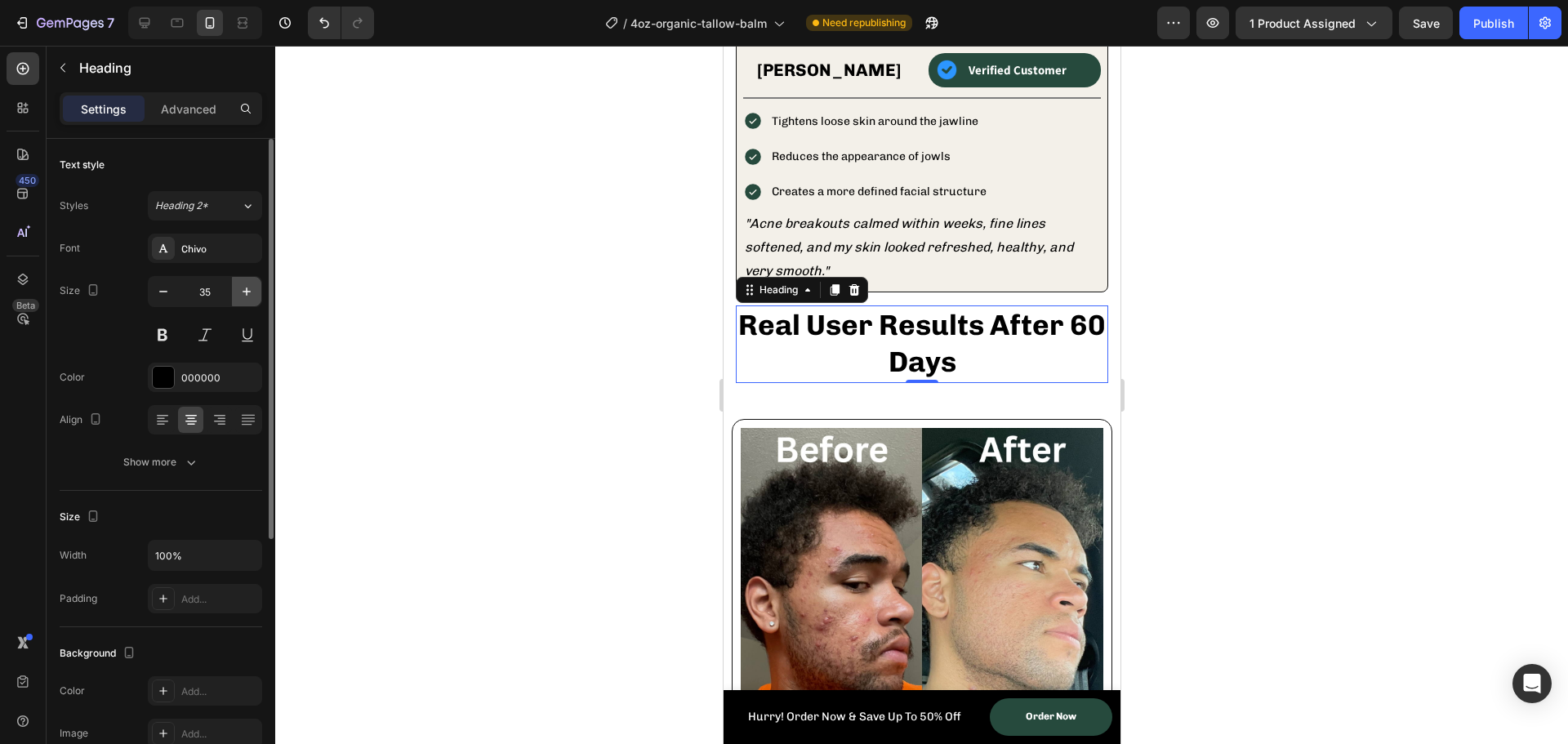
click at [237, 289] on button "button" at bounding box center [247, 292] width 29 height 29
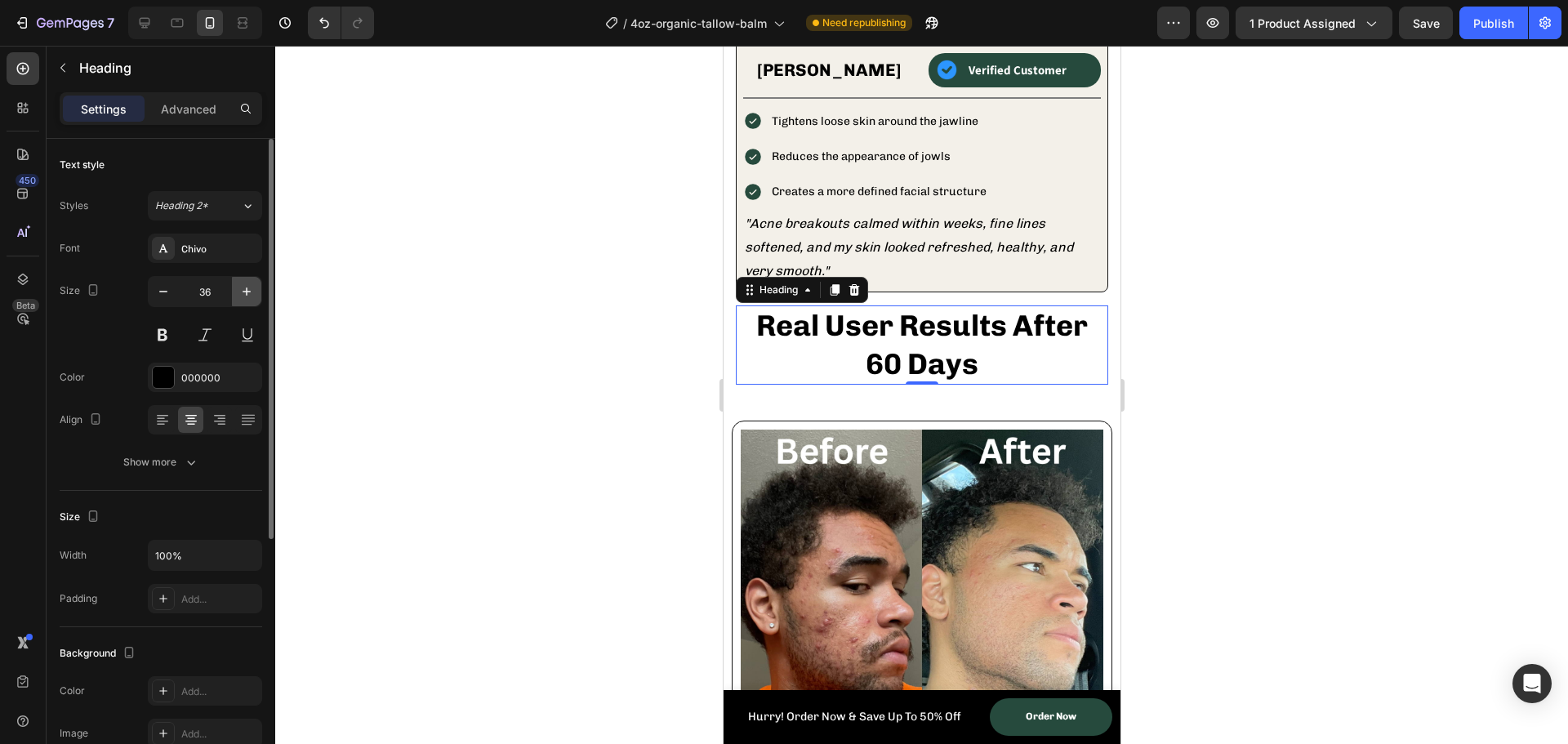
click at [237, 289] on button "button" at bounding box center [247, 292] width 29 height 29
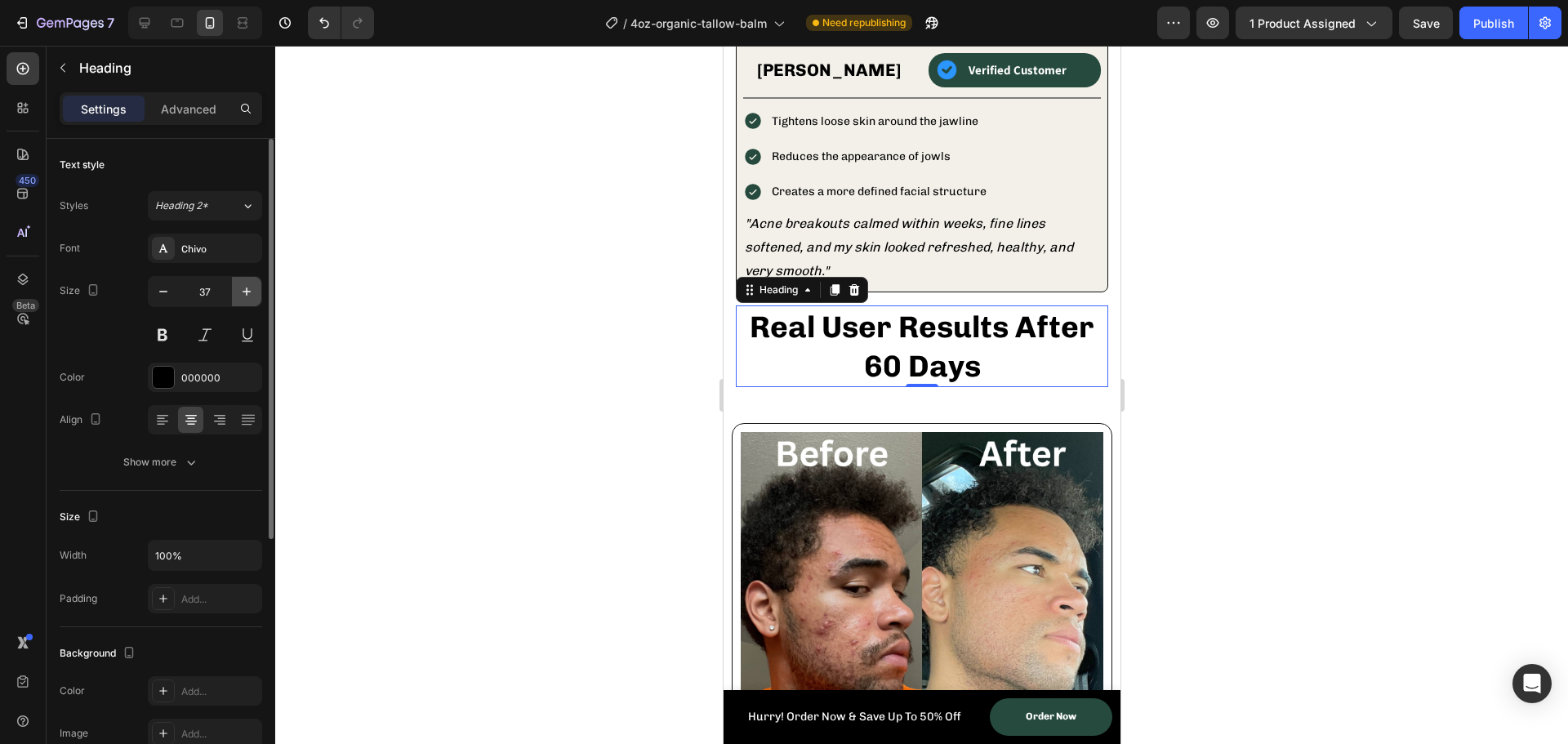
click at [237, 289] on button "button" at bounding box center [247, 292] width 29 height 29
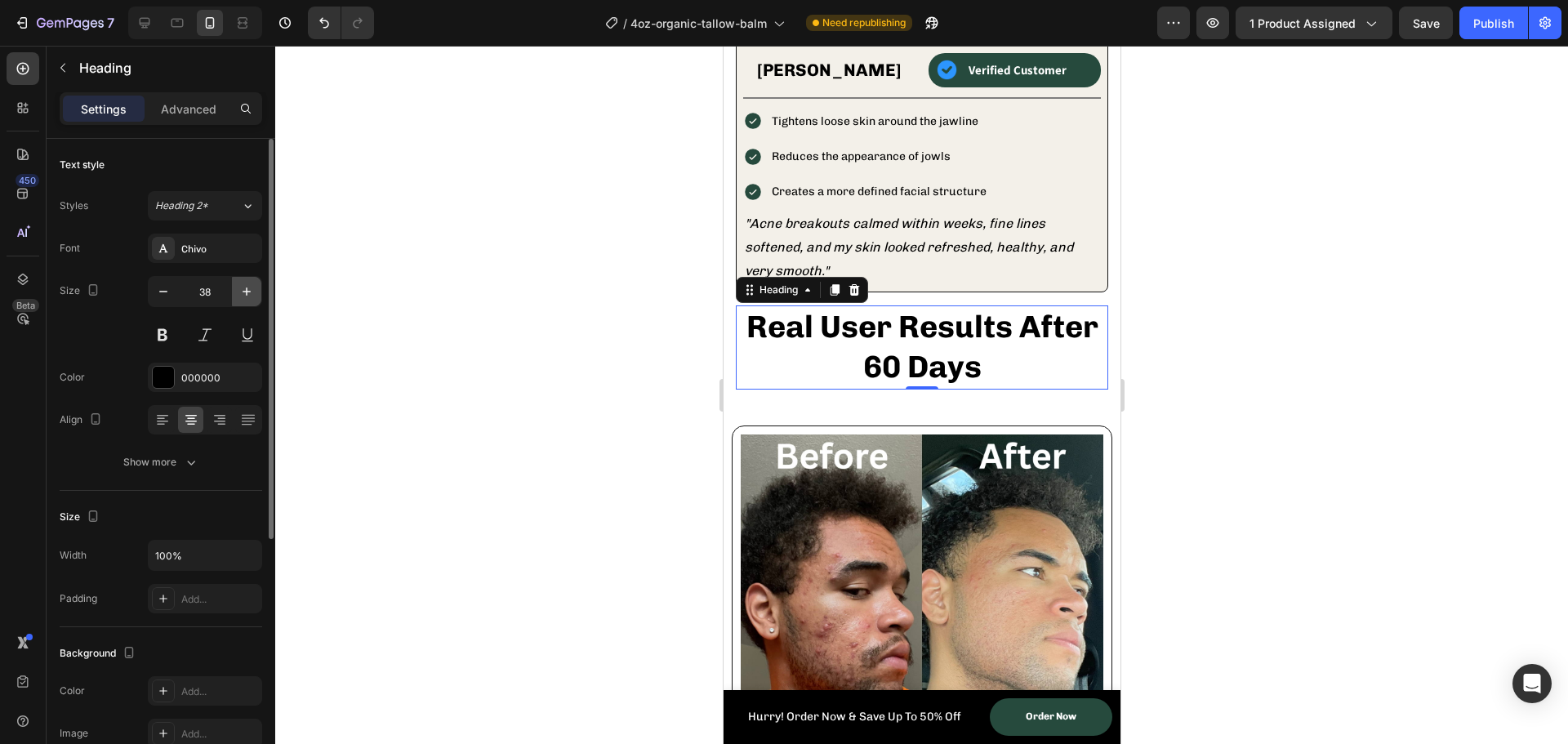
click at [237, 289] on button "button" at bounding box center [247, 292] width 29 height 29
type input "39"
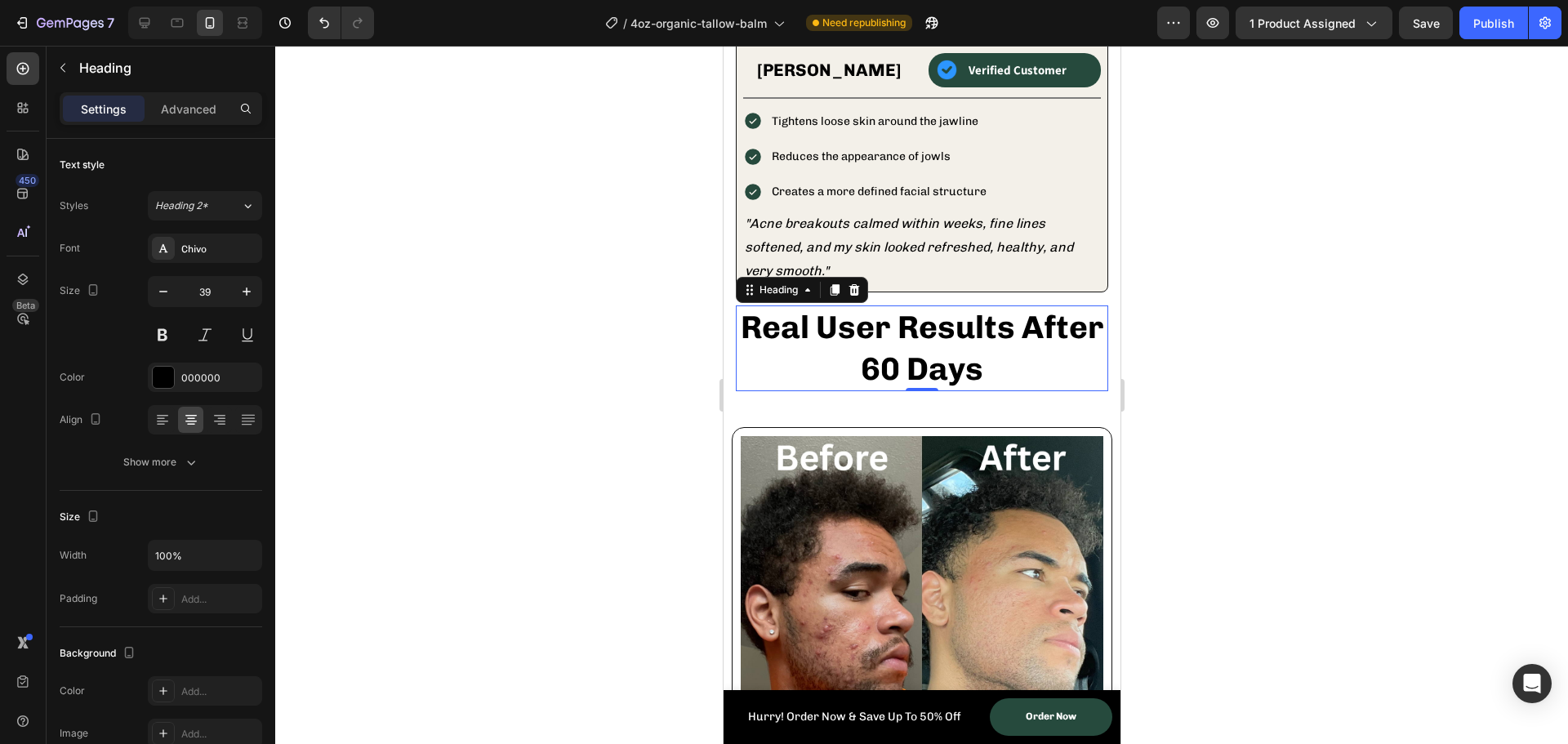
click at [621, 390] on div at bounding box center [922, 395] width 1293 height 699
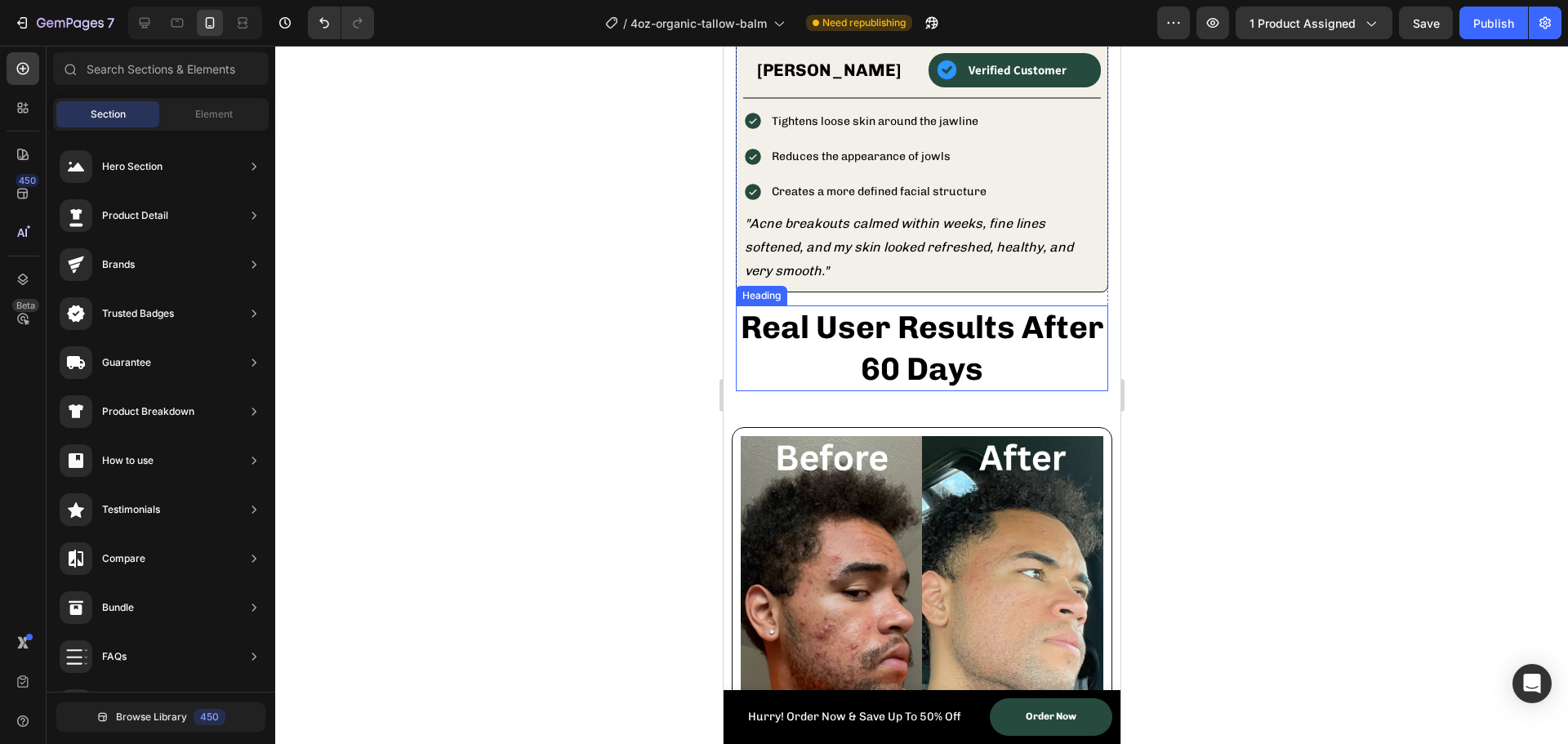
click at [894, 319] on p "Real User Results After 60 Days" at bounding box center [921, 349] width 370 height 83
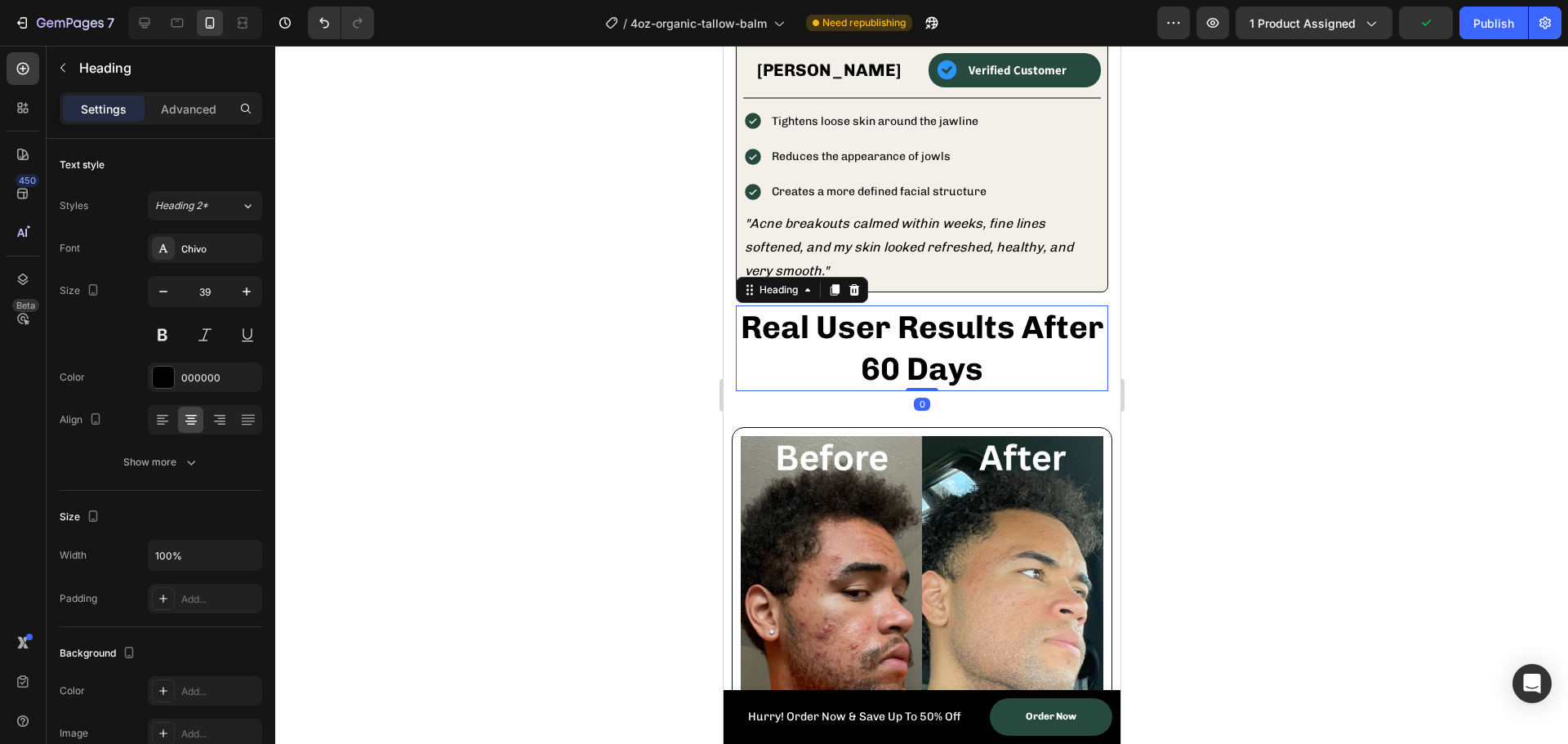
click at [834, 277] on div "Heading" at bounding box center [801, 290] width 132 height 27
click at [566, 336] on div at bounding box center [922, 395] width 1293 height 699
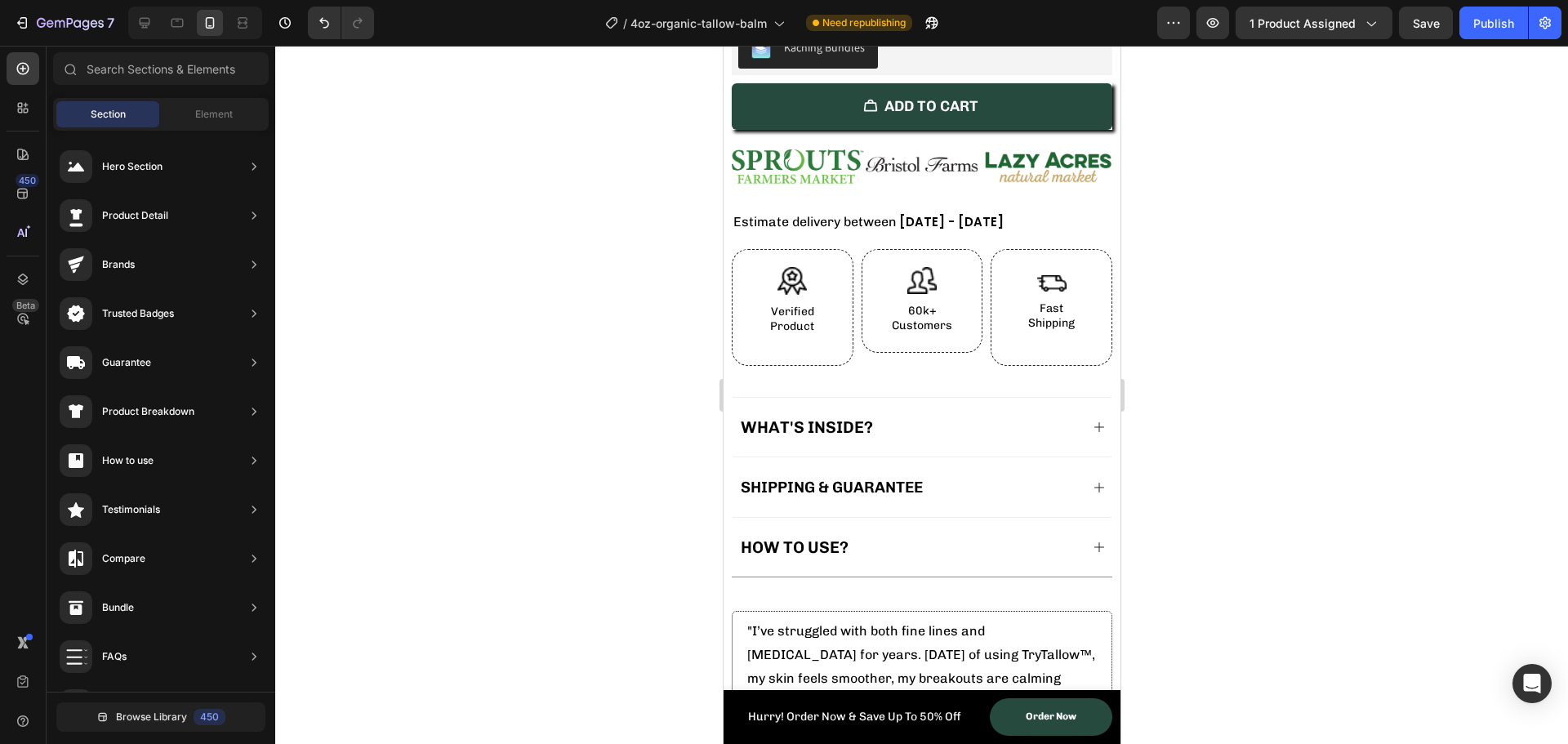
scroll to position [1357, 0]
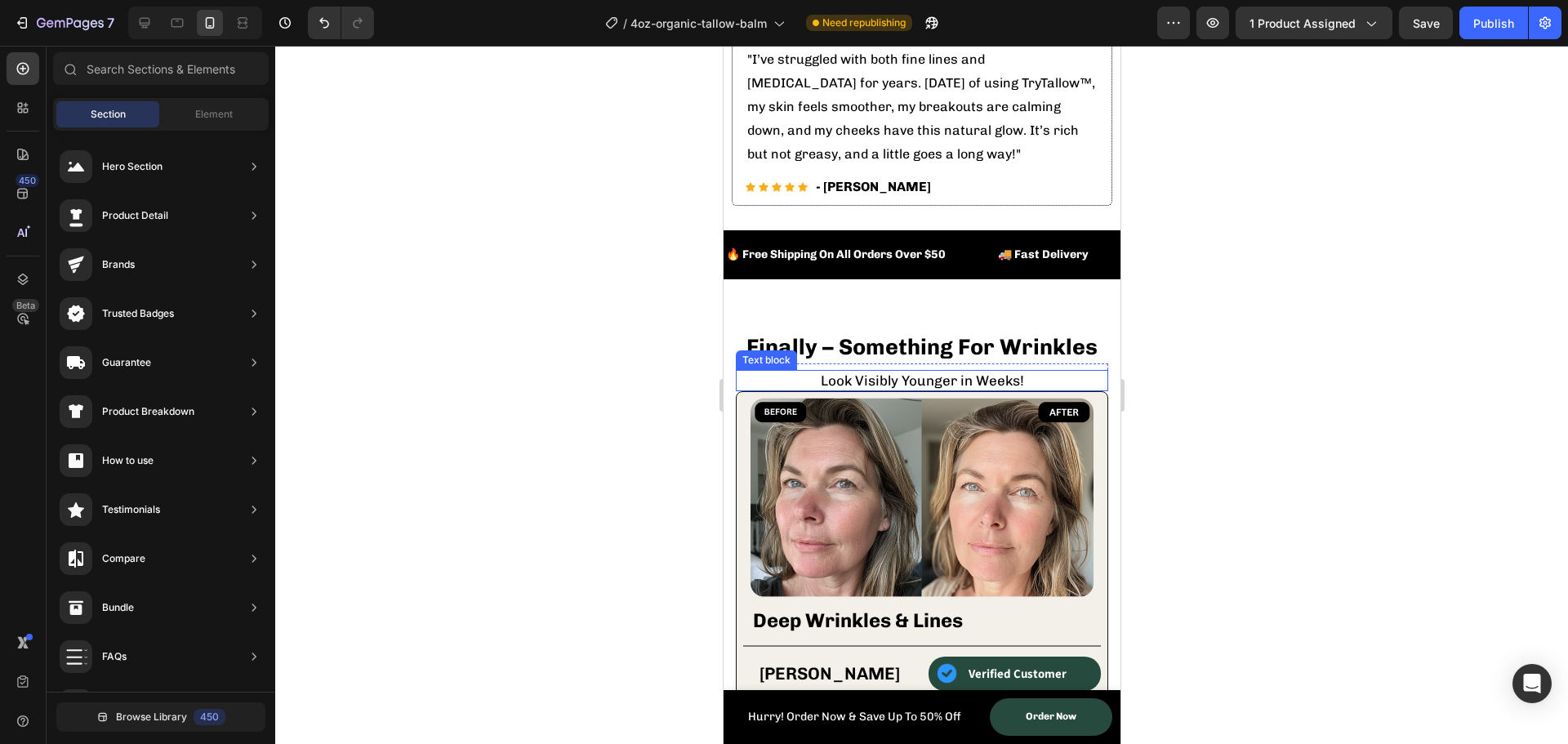
click at [892, 372] on p "Look Visibly Younger in Weeks!" at bounding box center [921, 381] width 370 height 18
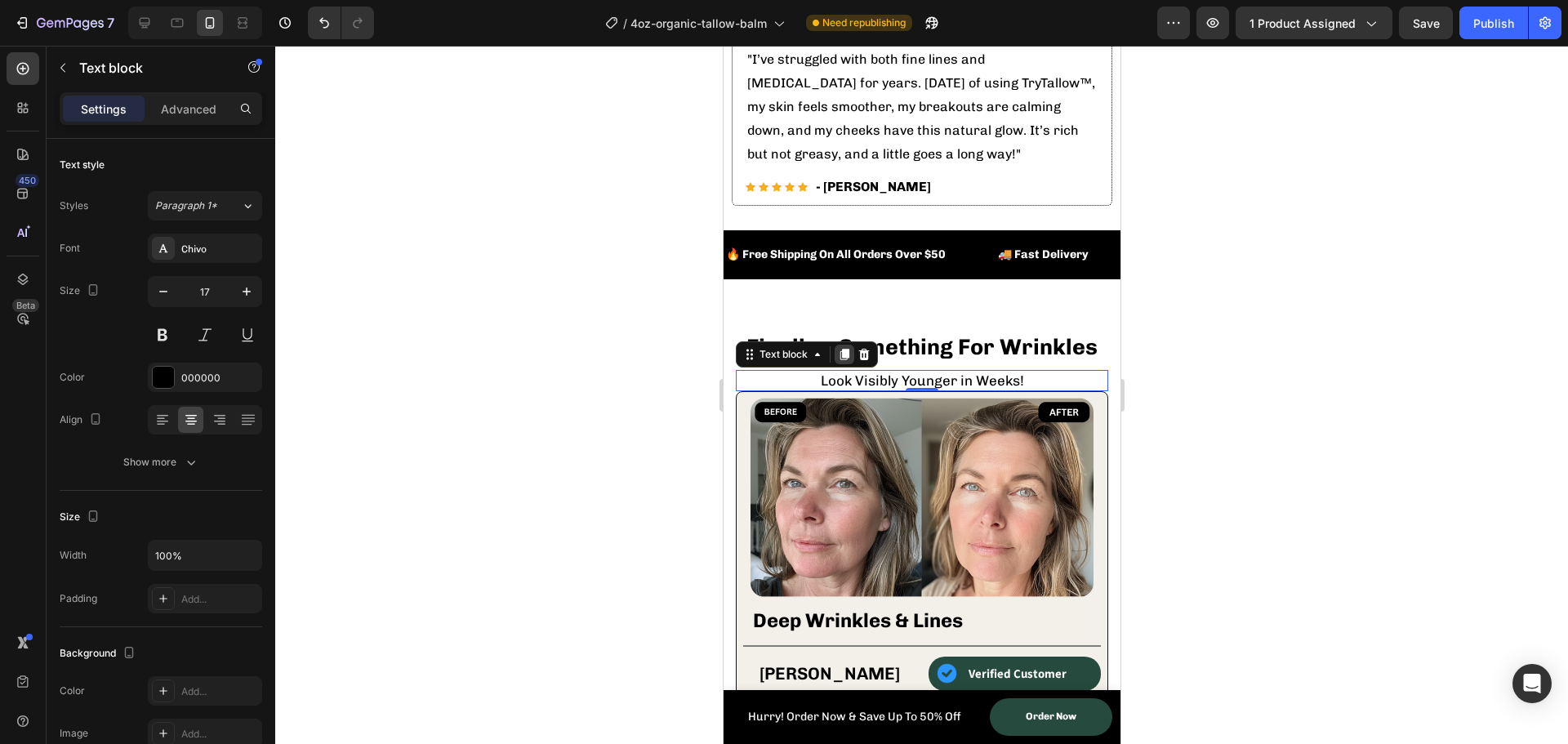
click at [842, 349] on icon at bounding box center [845, 354] width 9 height 11
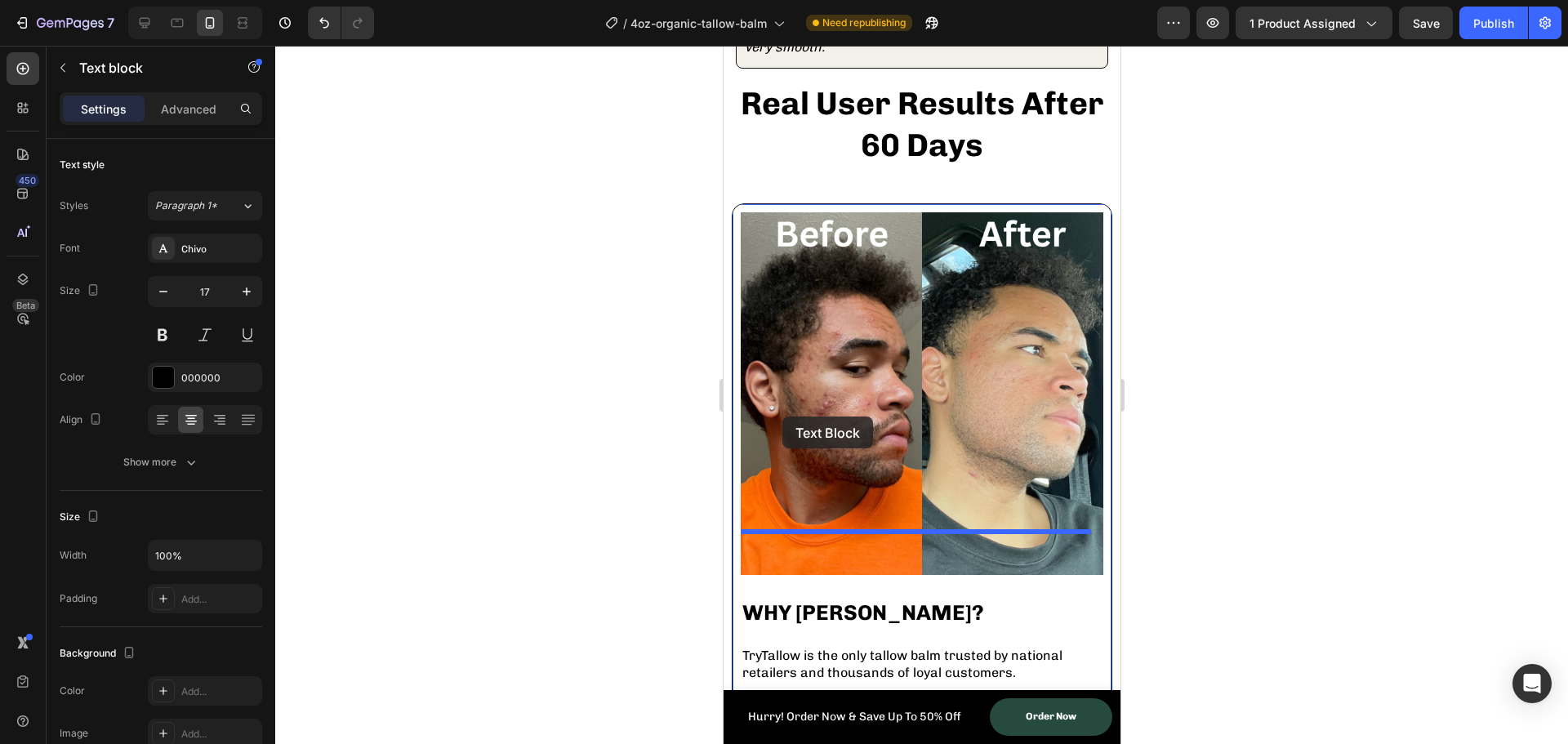
scroll to position [3073, 0]
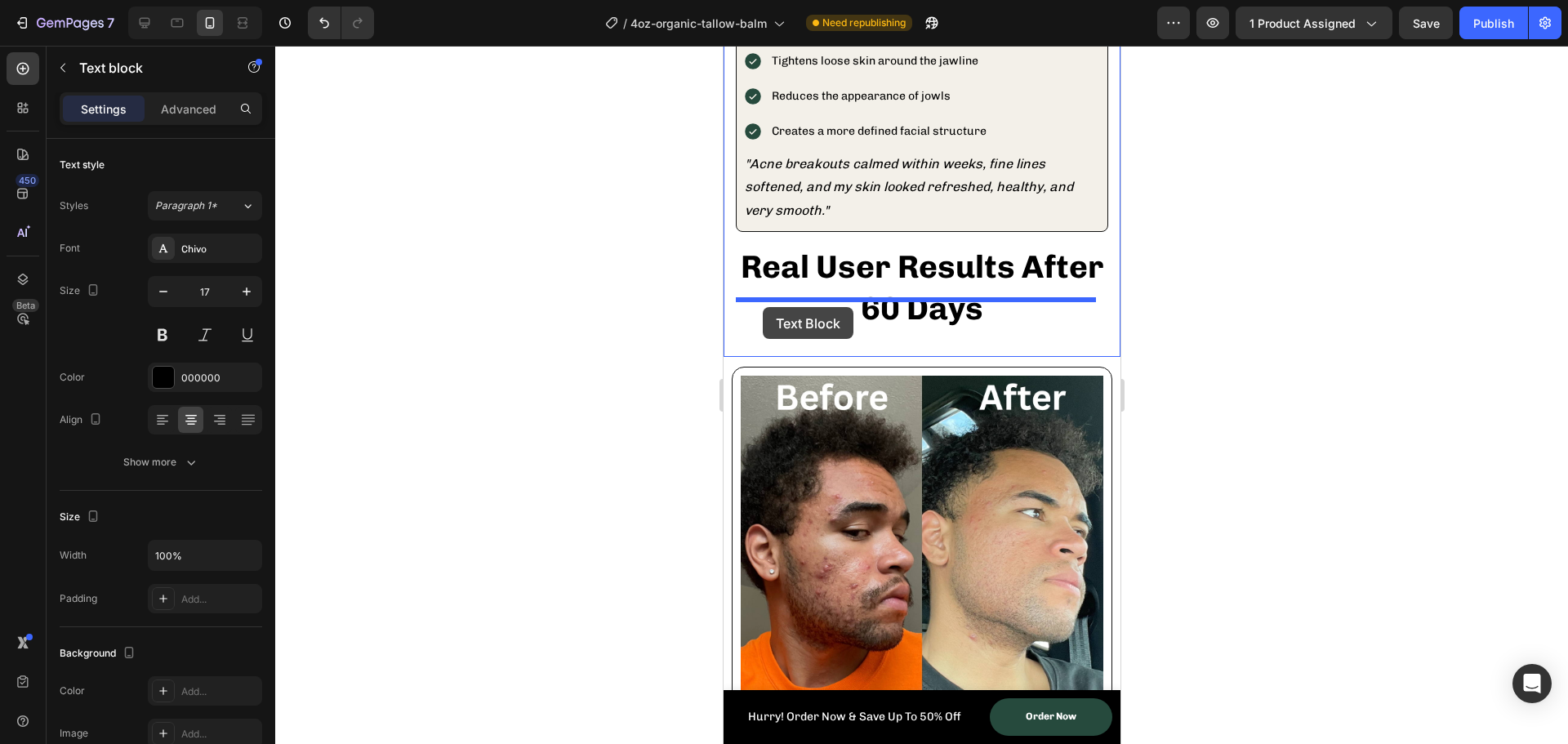
drag, startPoint x: 745, startPoint y: 364, endPoint x: 762, endPoint y: 307, distance: 59.5
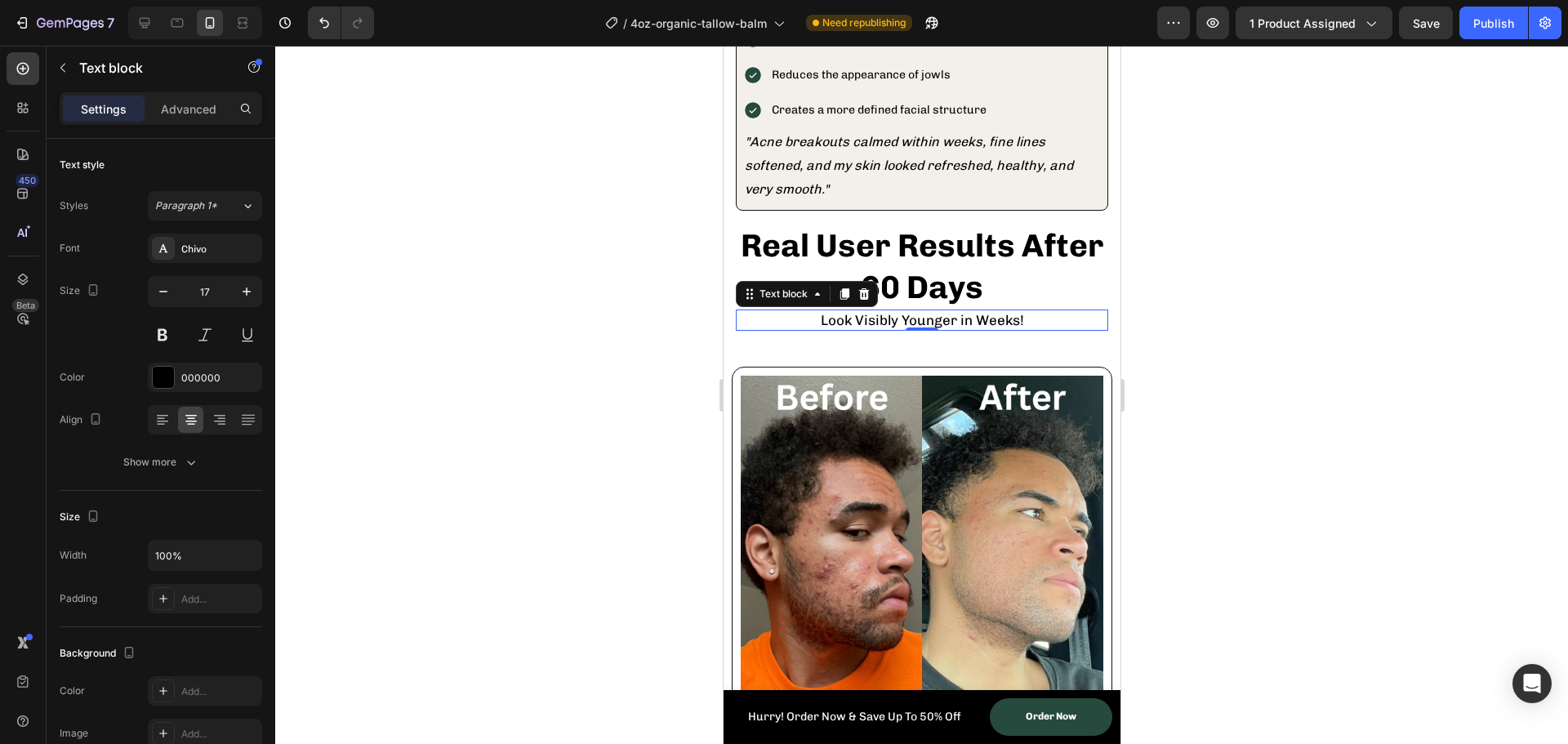
scroll to position [3052, 0]
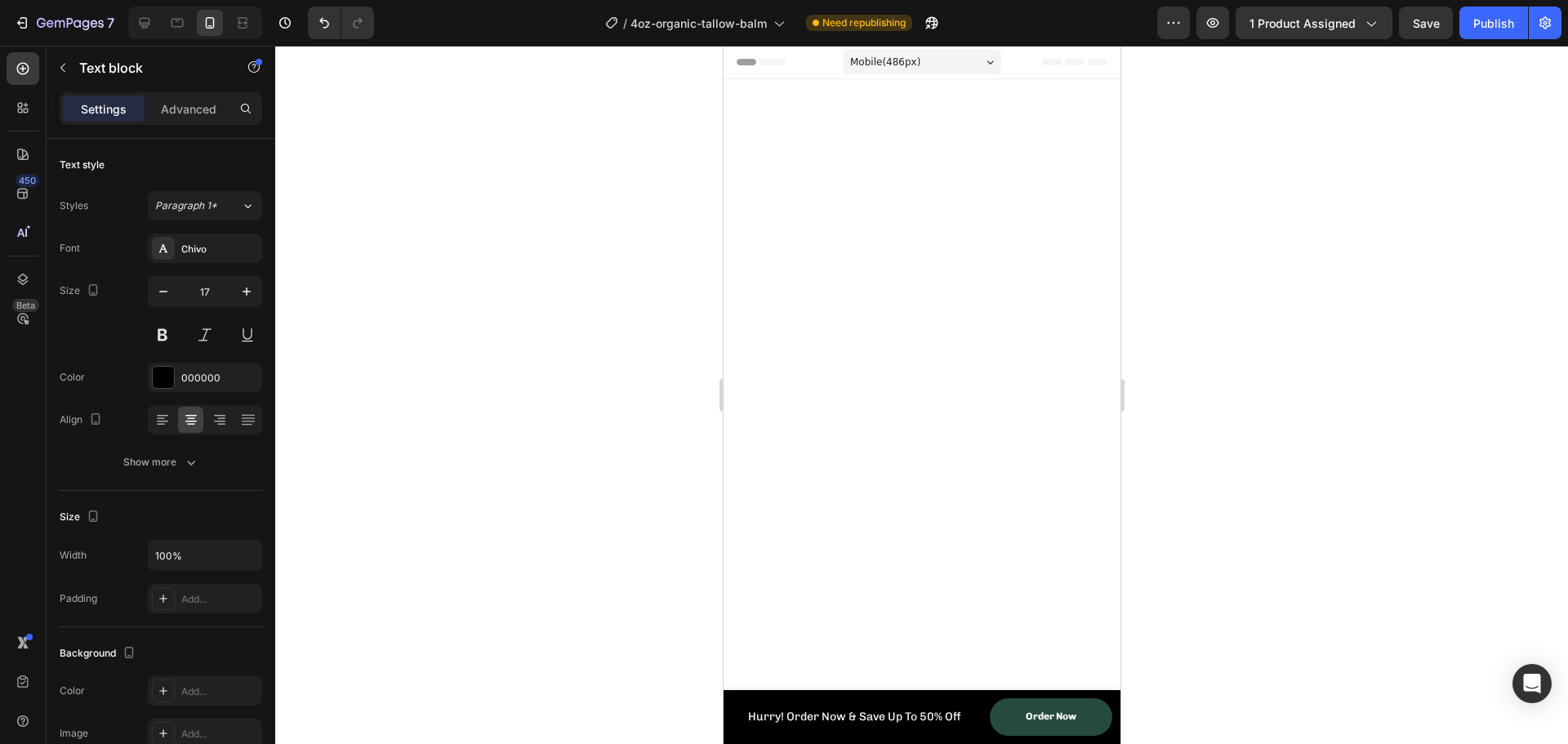
scroll to position [3052, 0]
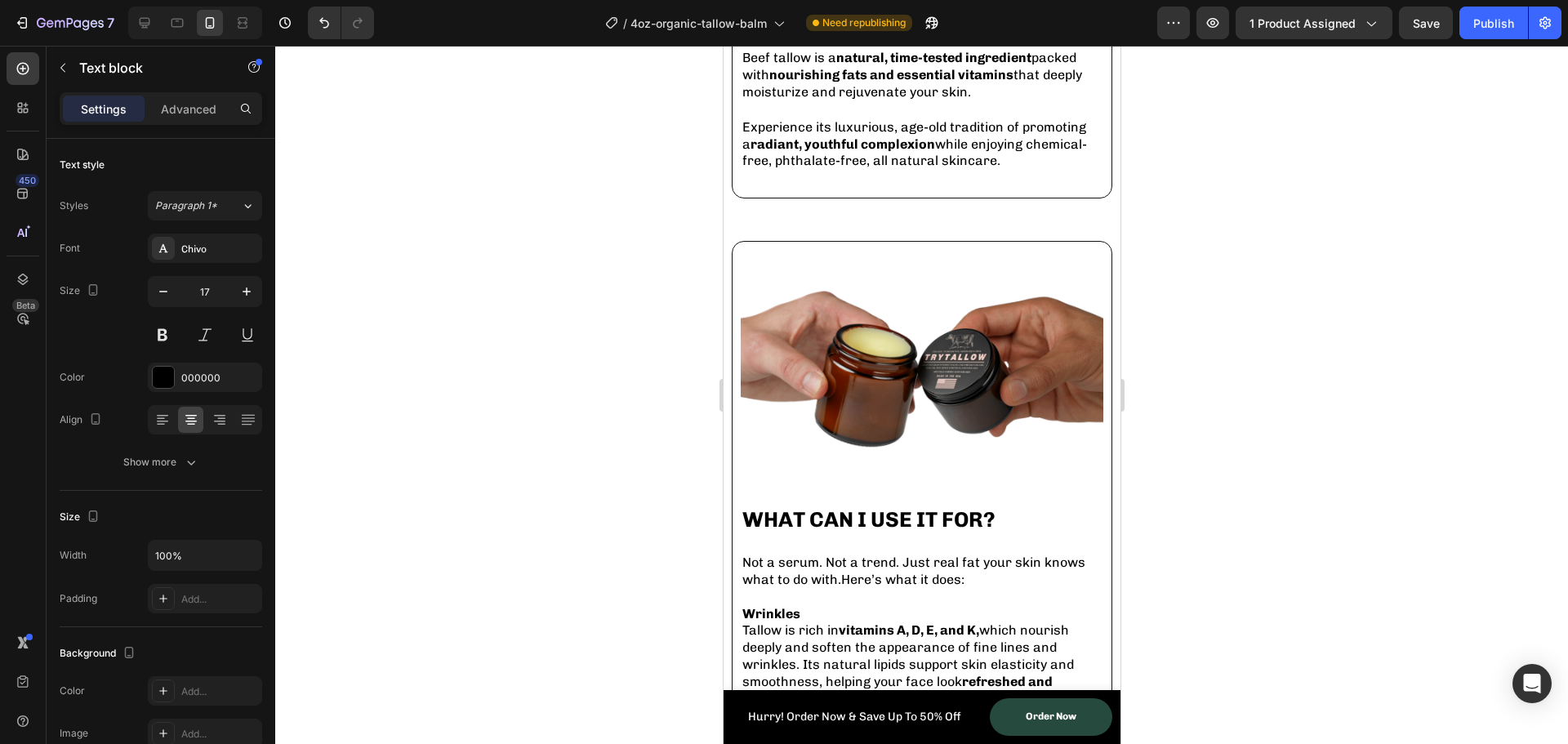
click at [633, 379] on div at bounding box center [922, 395] width 1293 height 699
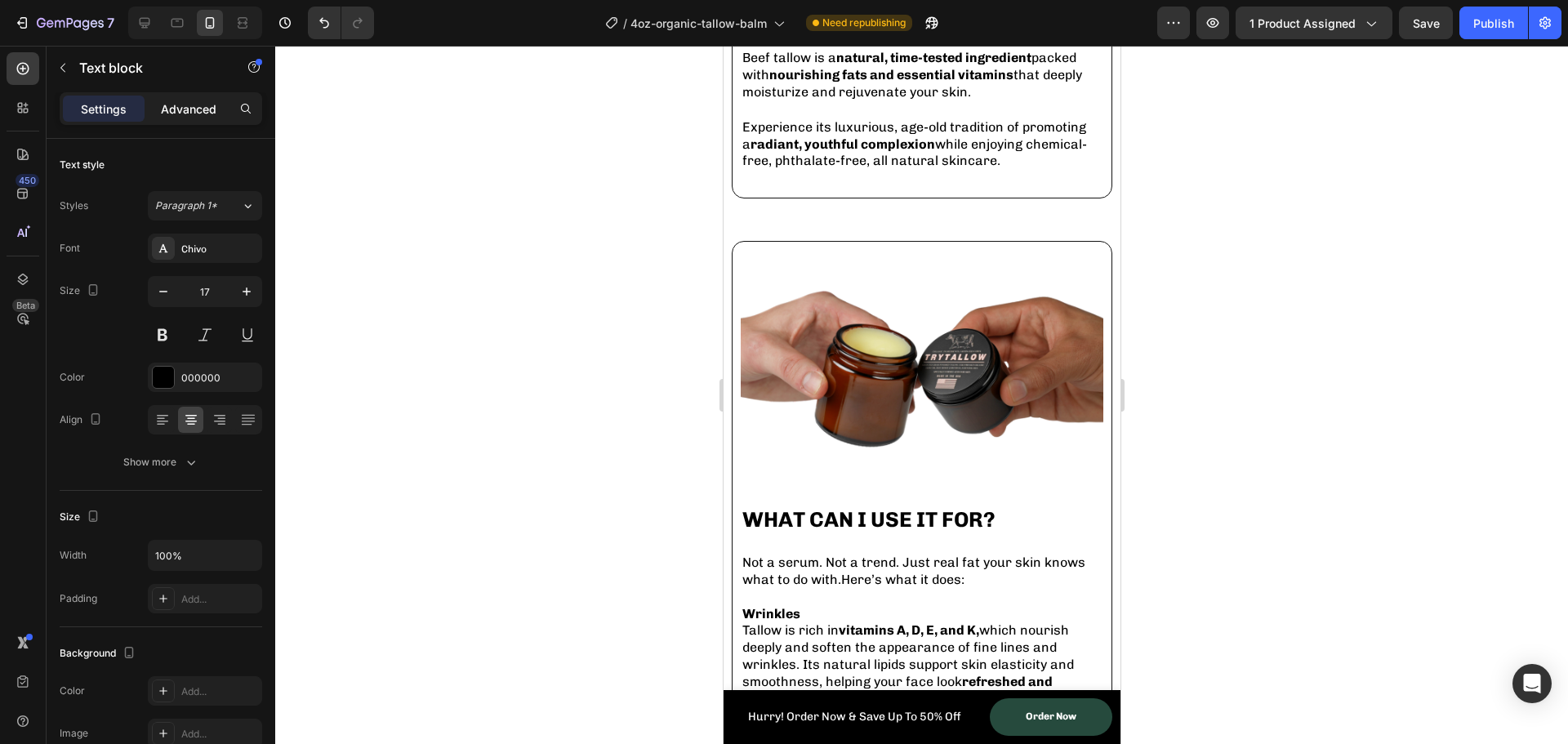
click at [173, 106] on p "Advanced" at bounding box center [188, 109] width 56 height 17
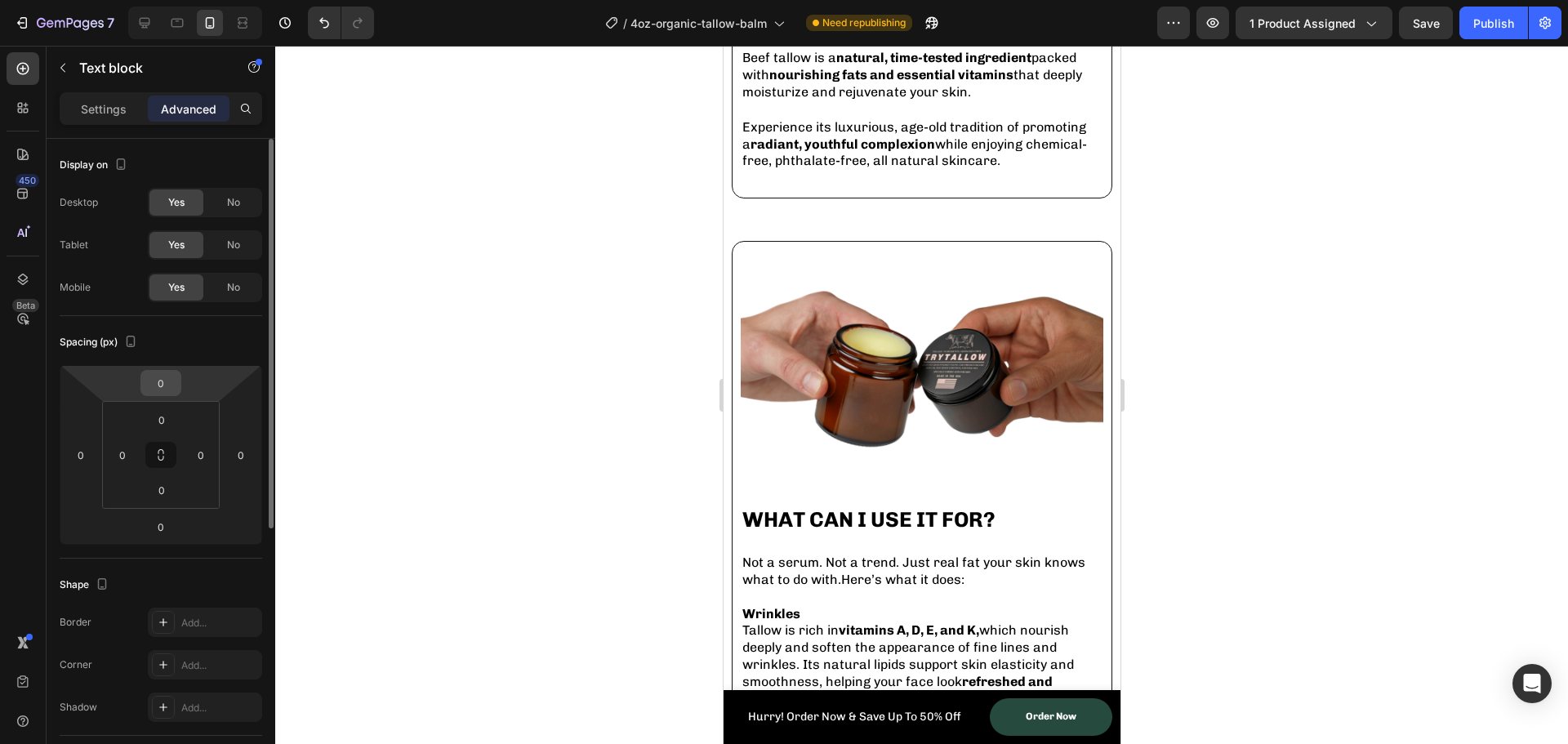
click at [171, 393] on input "0" at bounding box center [161, 383] width 33 height 25
click at [168, 390] on input "0" at bounding box center [161, 383] width 33 height 25
type input "10"
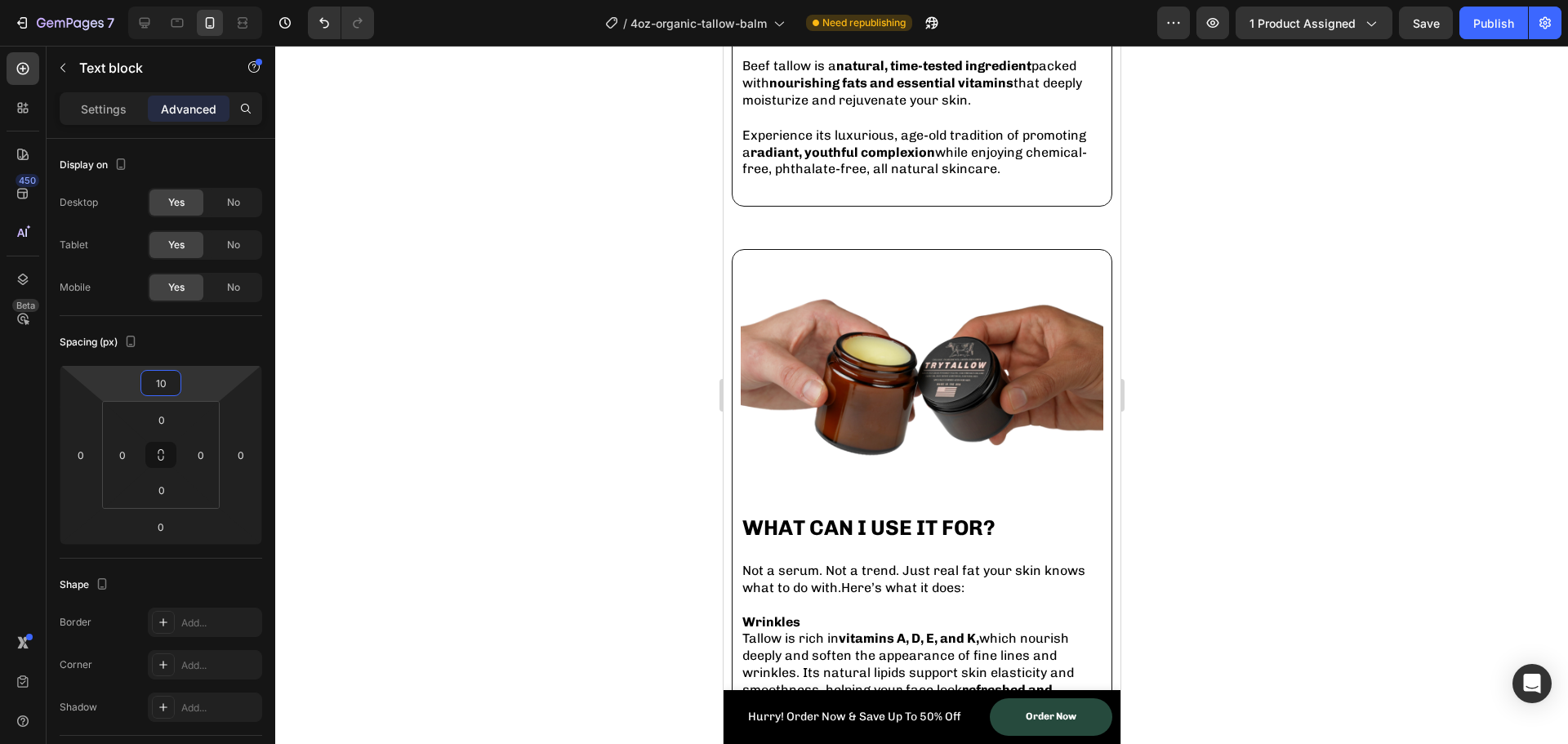
click at [516, 443] on div at bounding box center [922, 395] width 1293 height 699
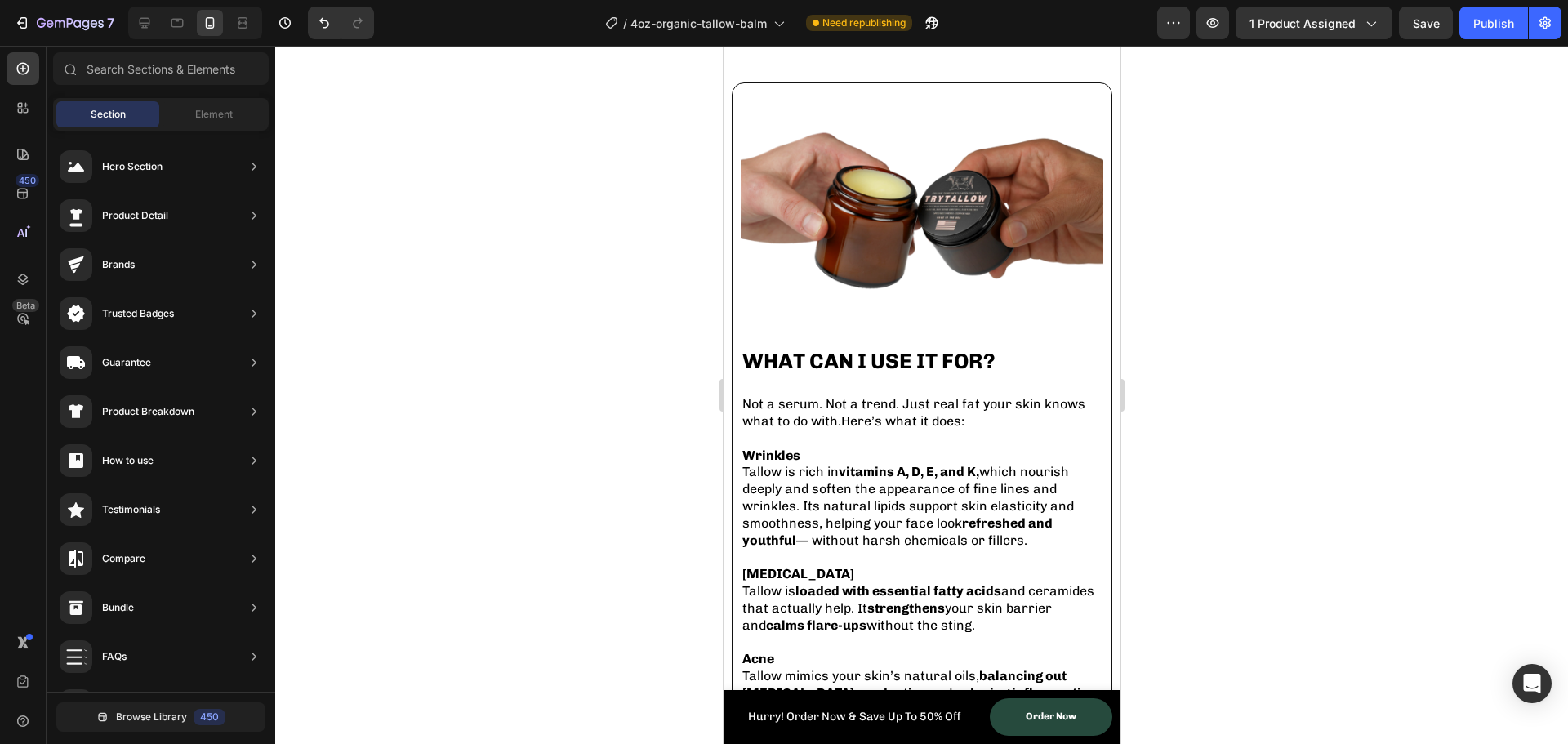
scroll to position [3215, 0]
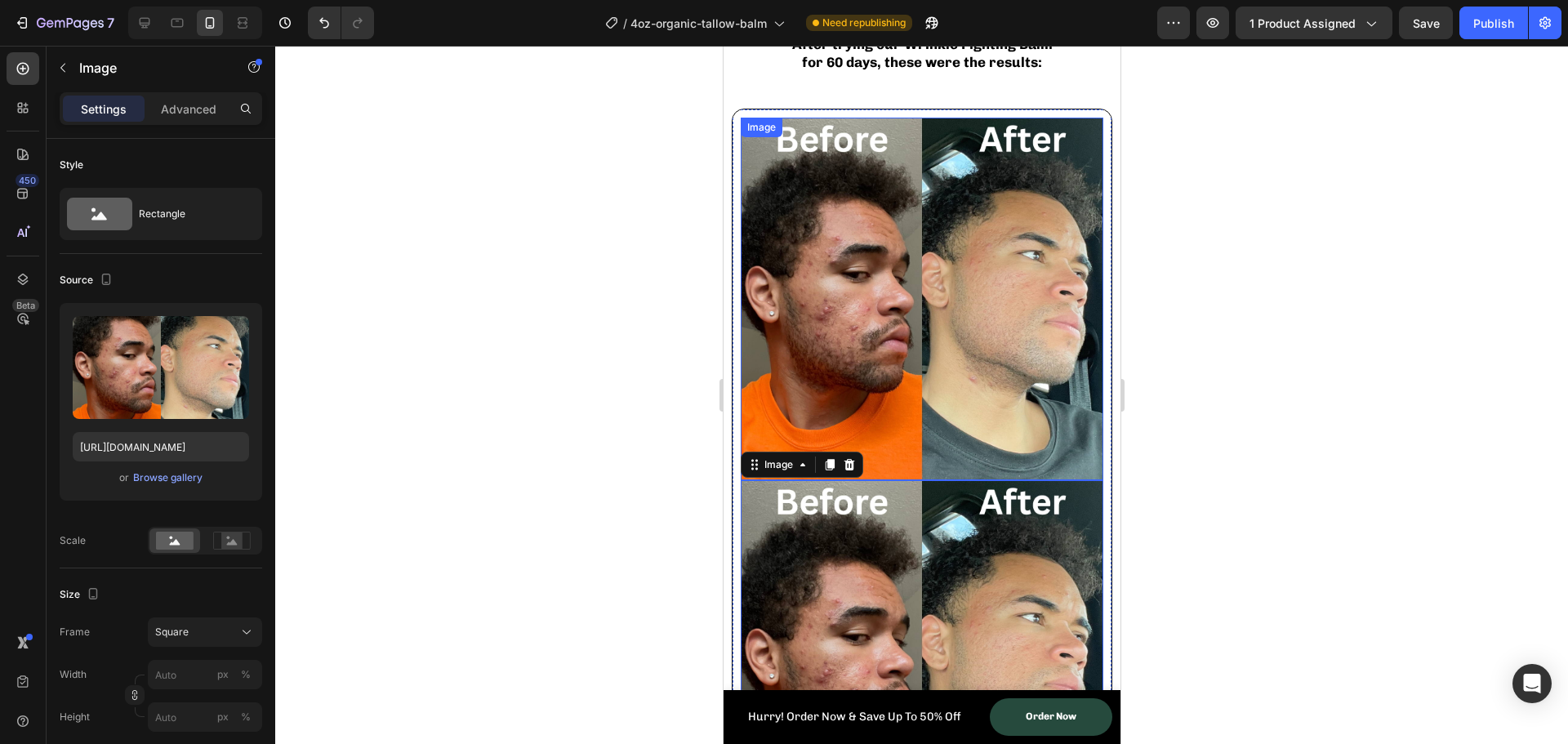
scroll to position [3256, 0]
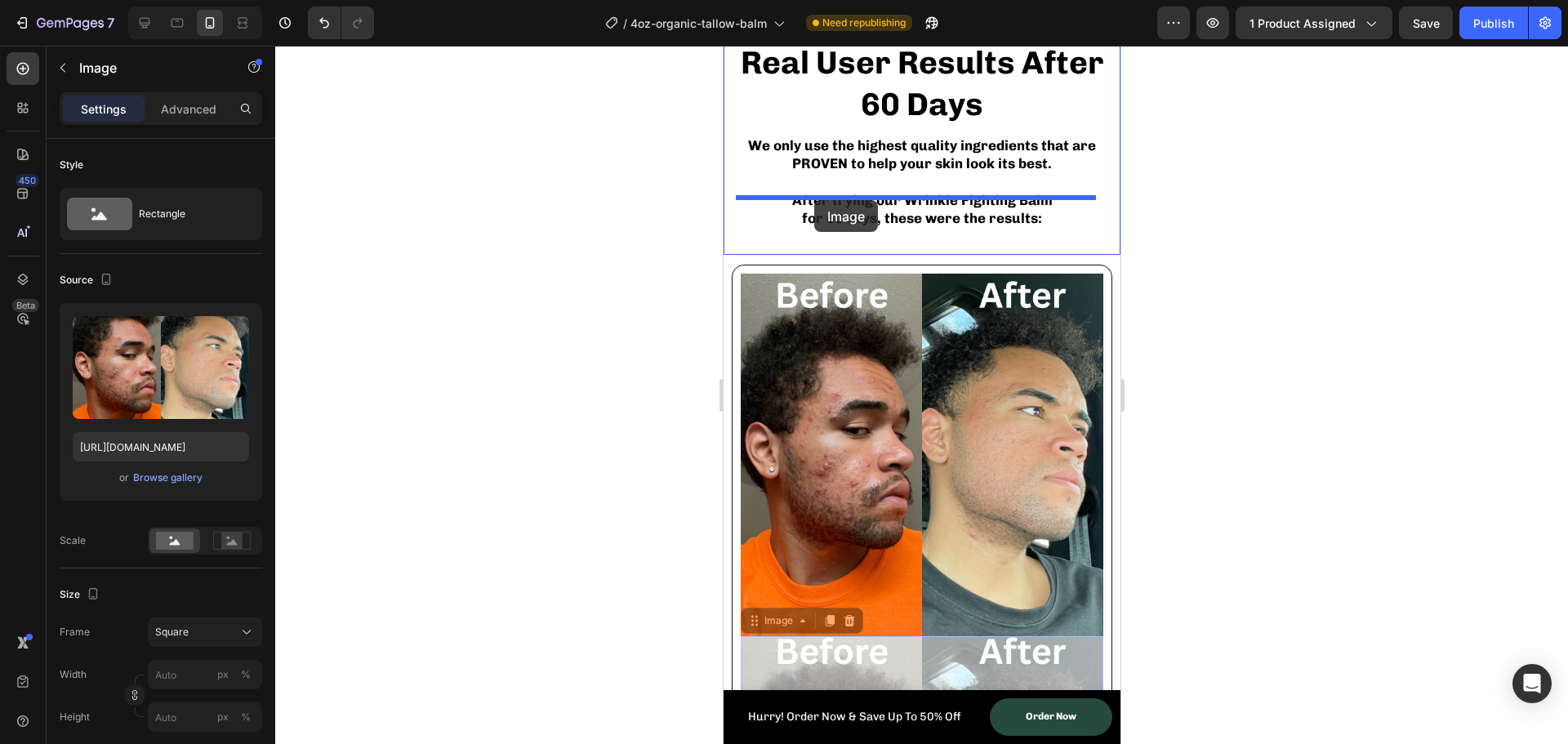
drag, startPoint x: 751, startPoint y: 579, endPoint x: 1360, endPoint y: 312, distance: 665.0
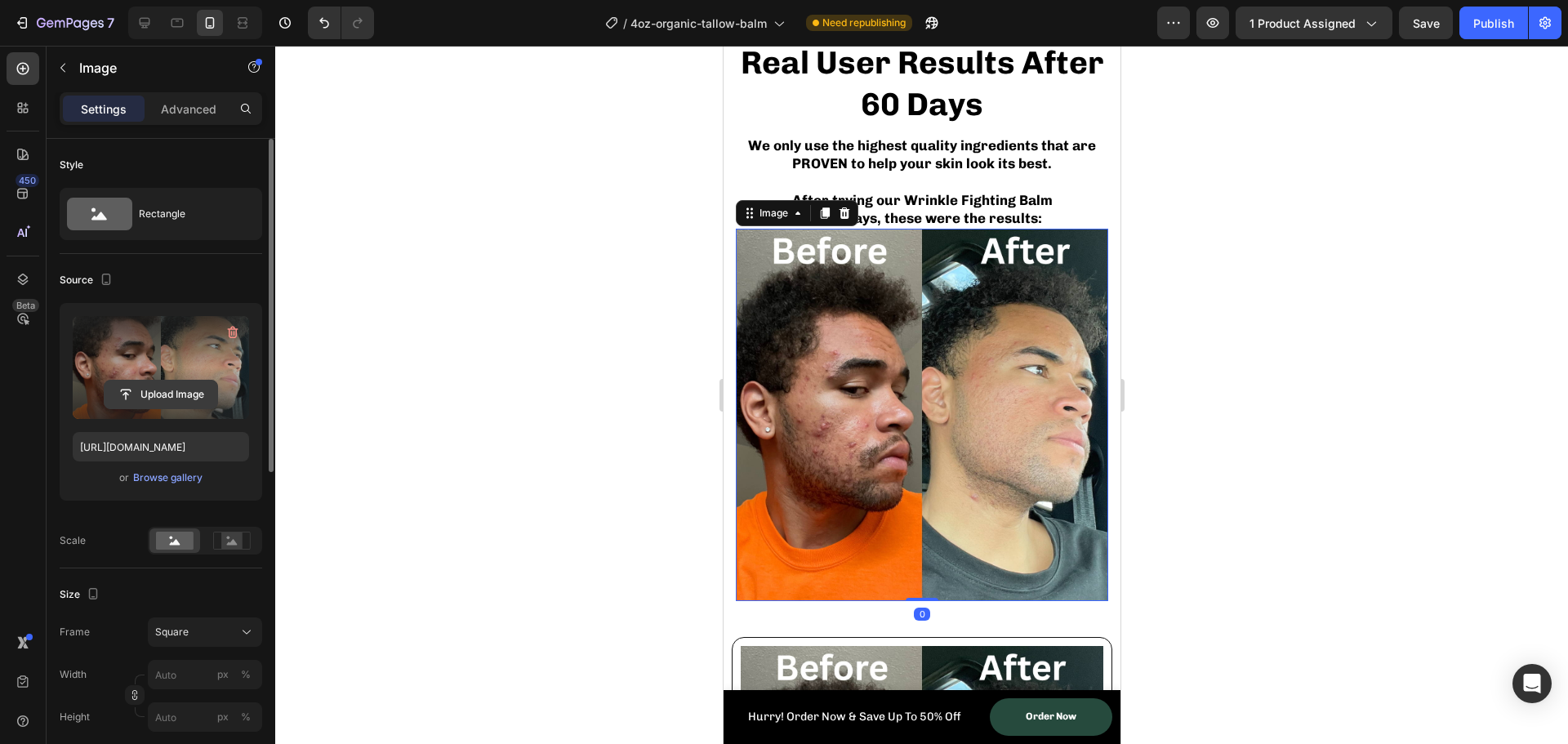
click at [155, 393] on input "file" at bounding box center [160, 394] width 113 height 28
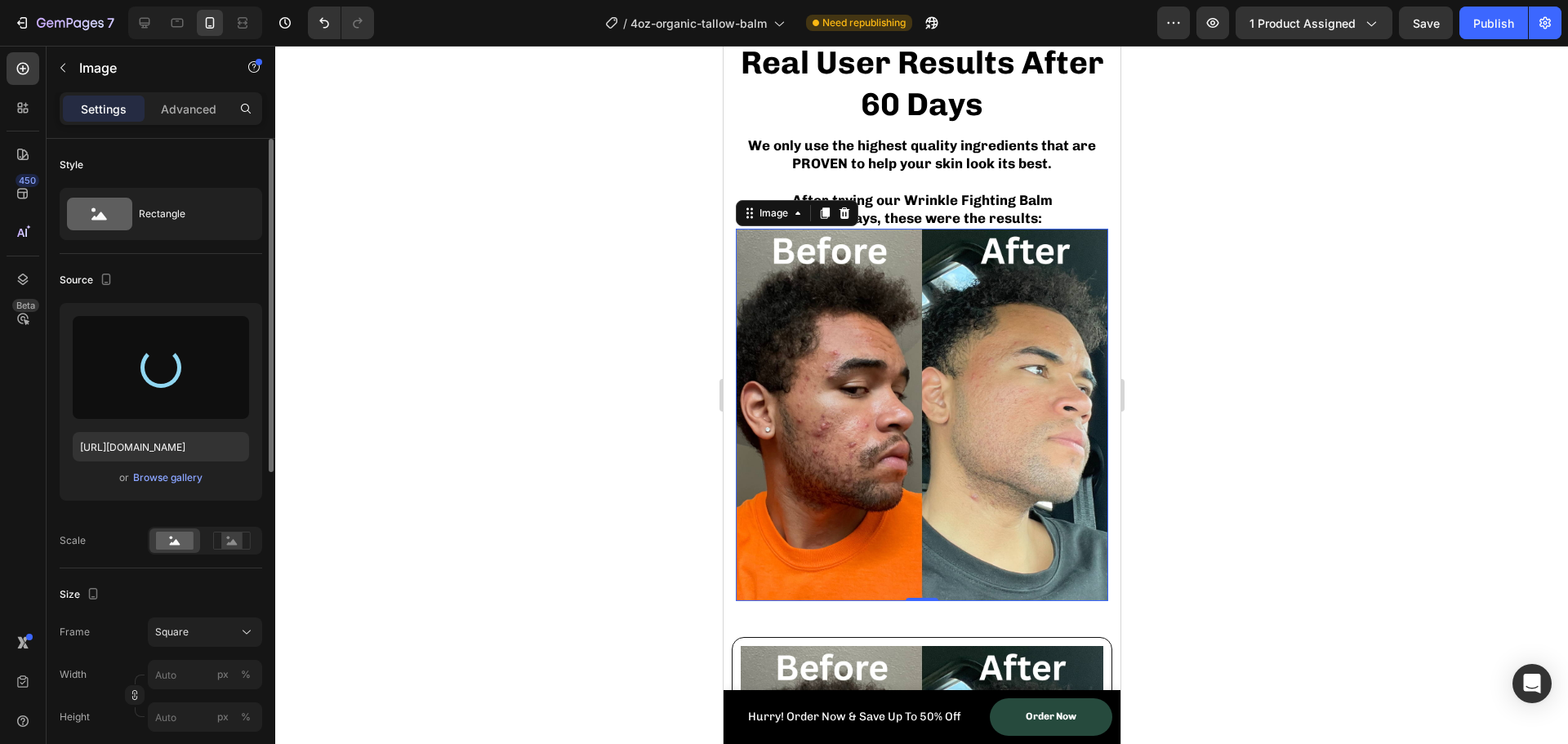
type input "https://cdn.shopify.com/s/files/1/0762/3802/9086/files/gempages_498372695415587…"
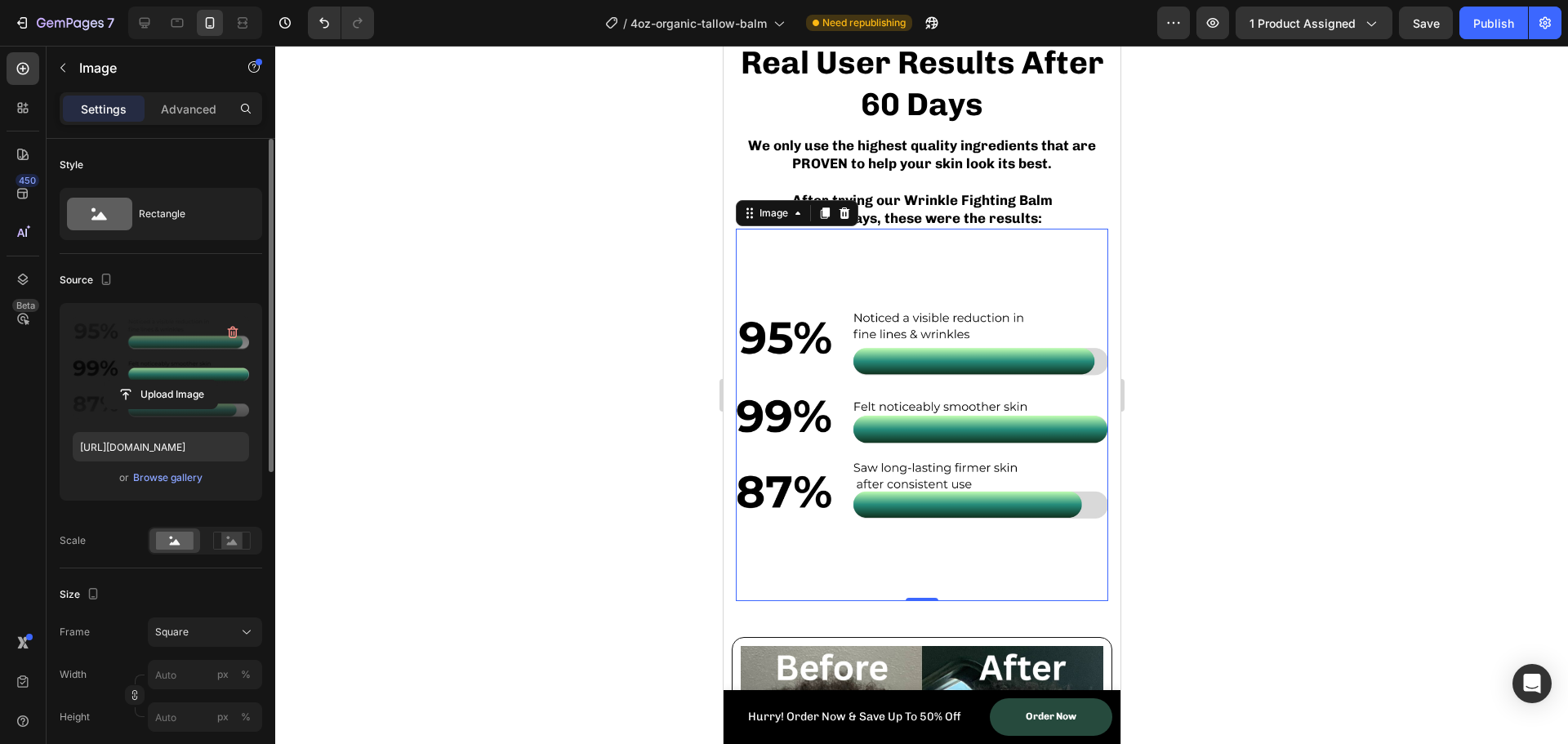
click at [623, 325] on div at bounding box center [922, 395] width 1293 height 699
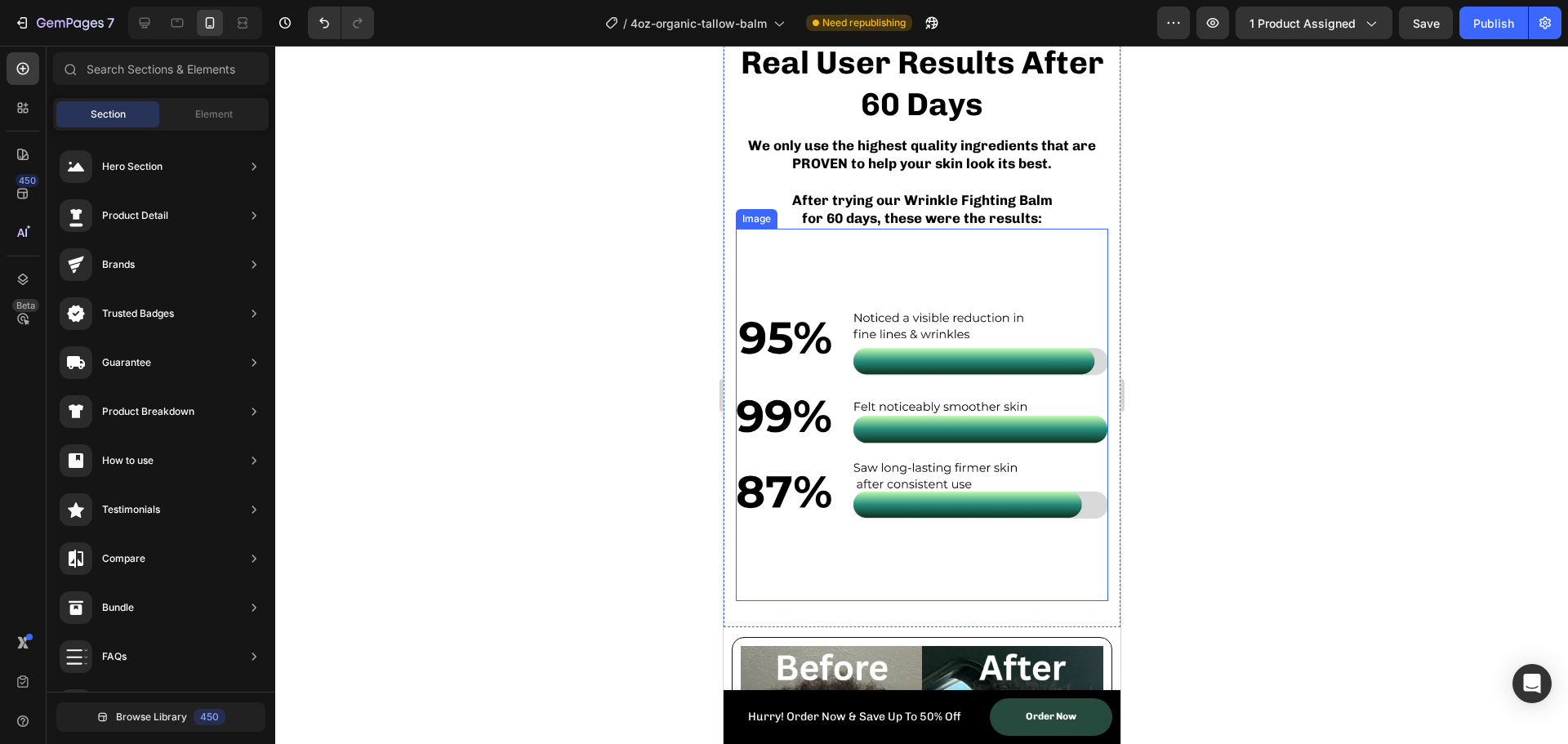
click at [931, 385] on img at bounding box center [922, 415] width 372 height 372
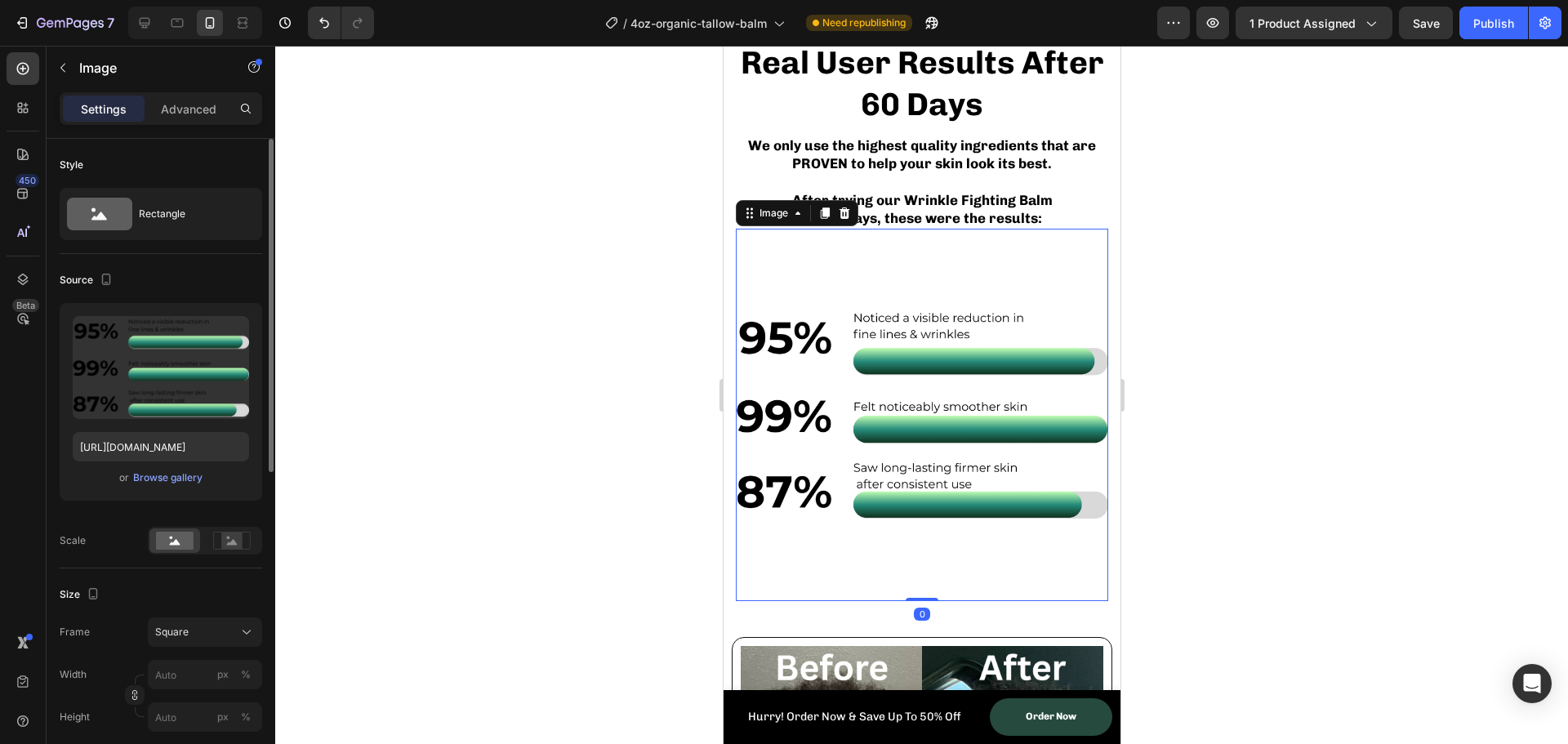
click at [198, 120] on div "Advanced" at bounding box center [188, 108] width 82 height 27
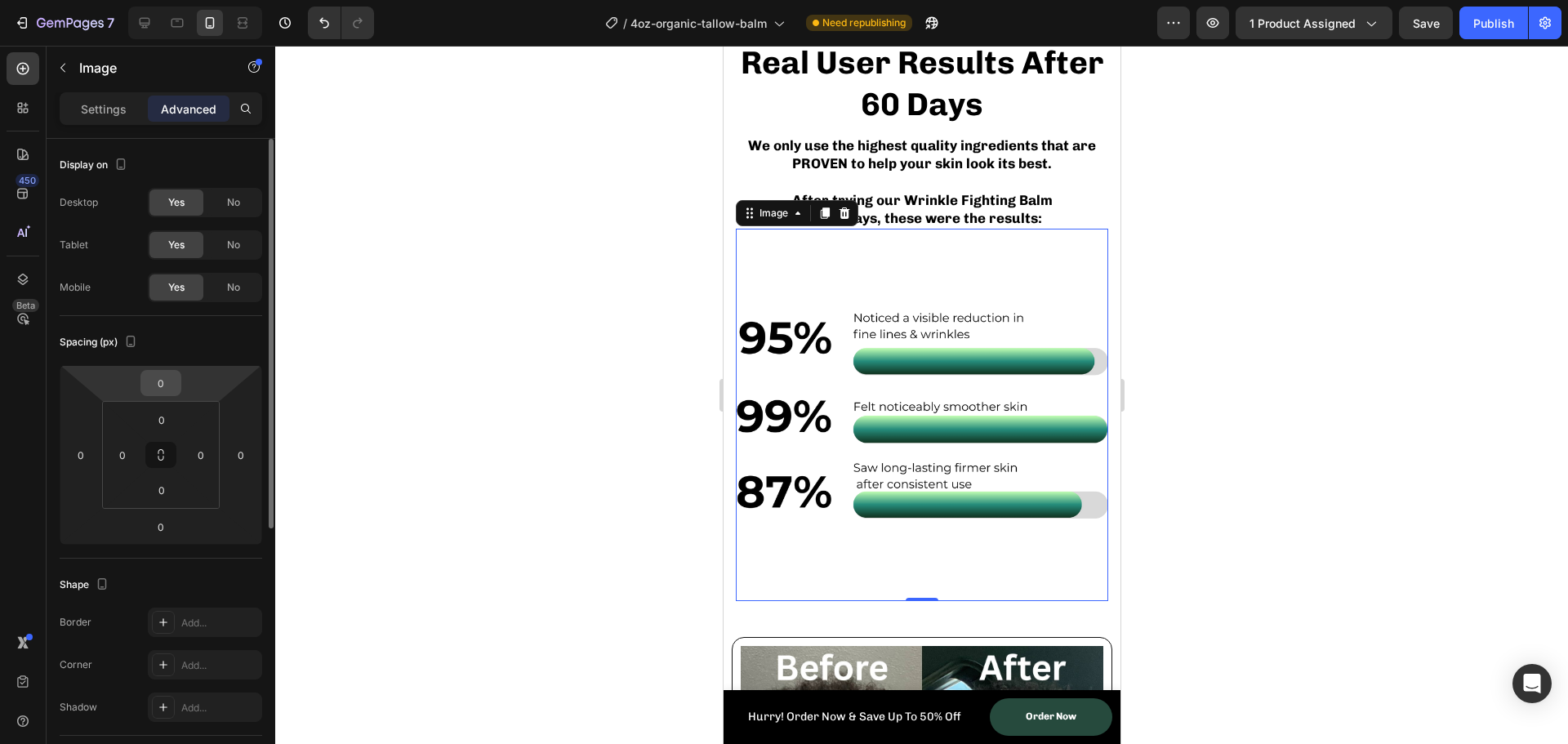
click at [163, 389] on input "0" at bounding box center [161, 383] width 33 height 25
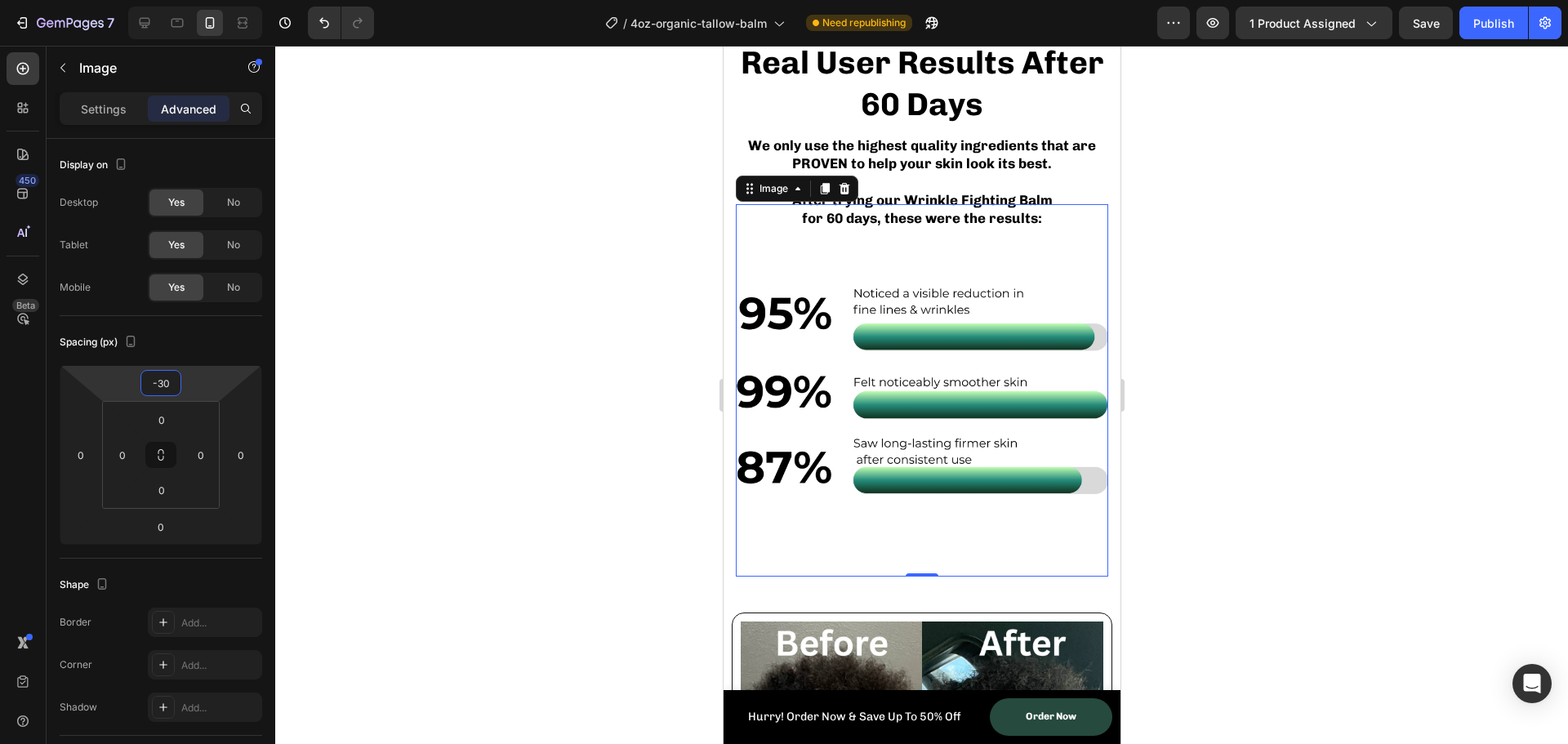
type input "-3"
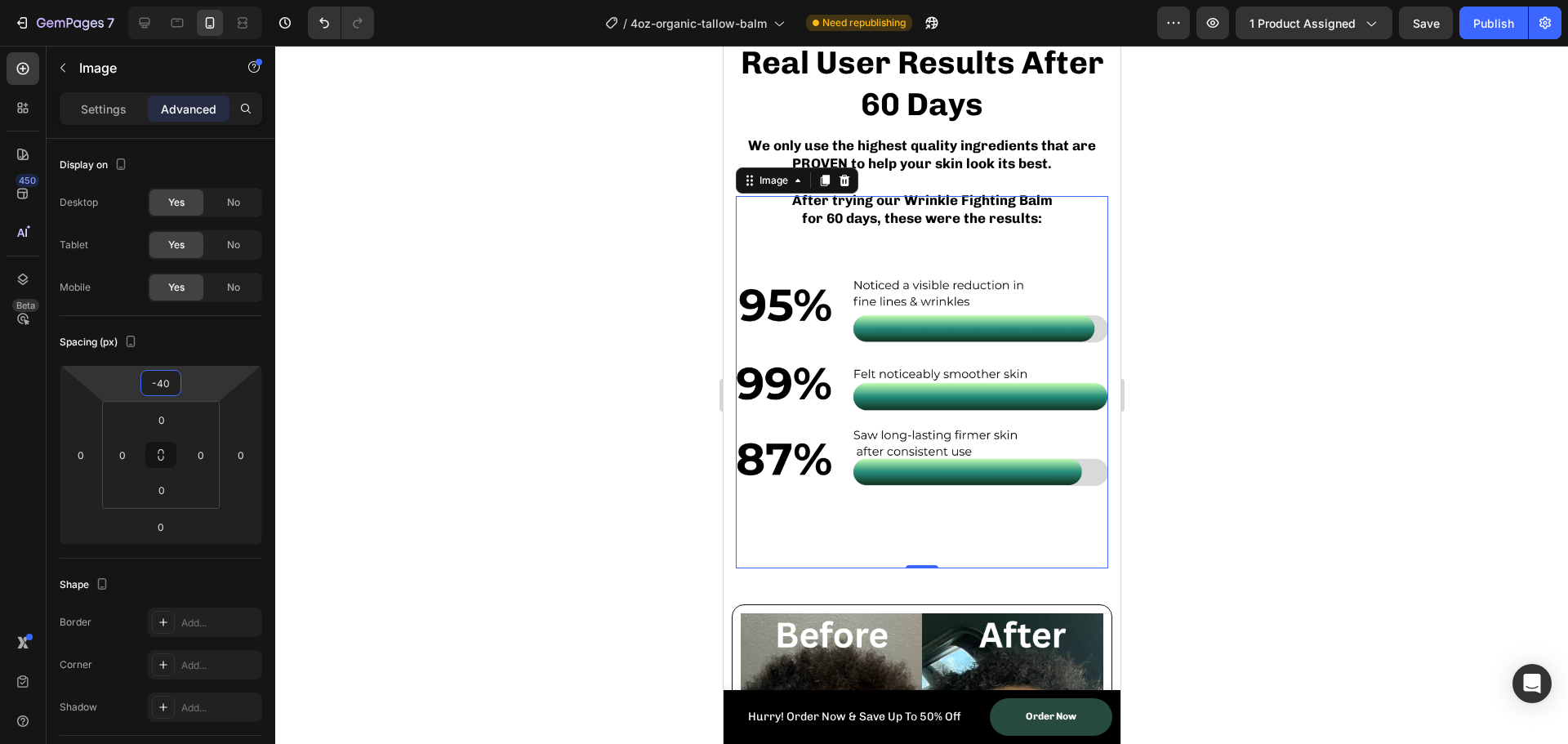
type input "-4"
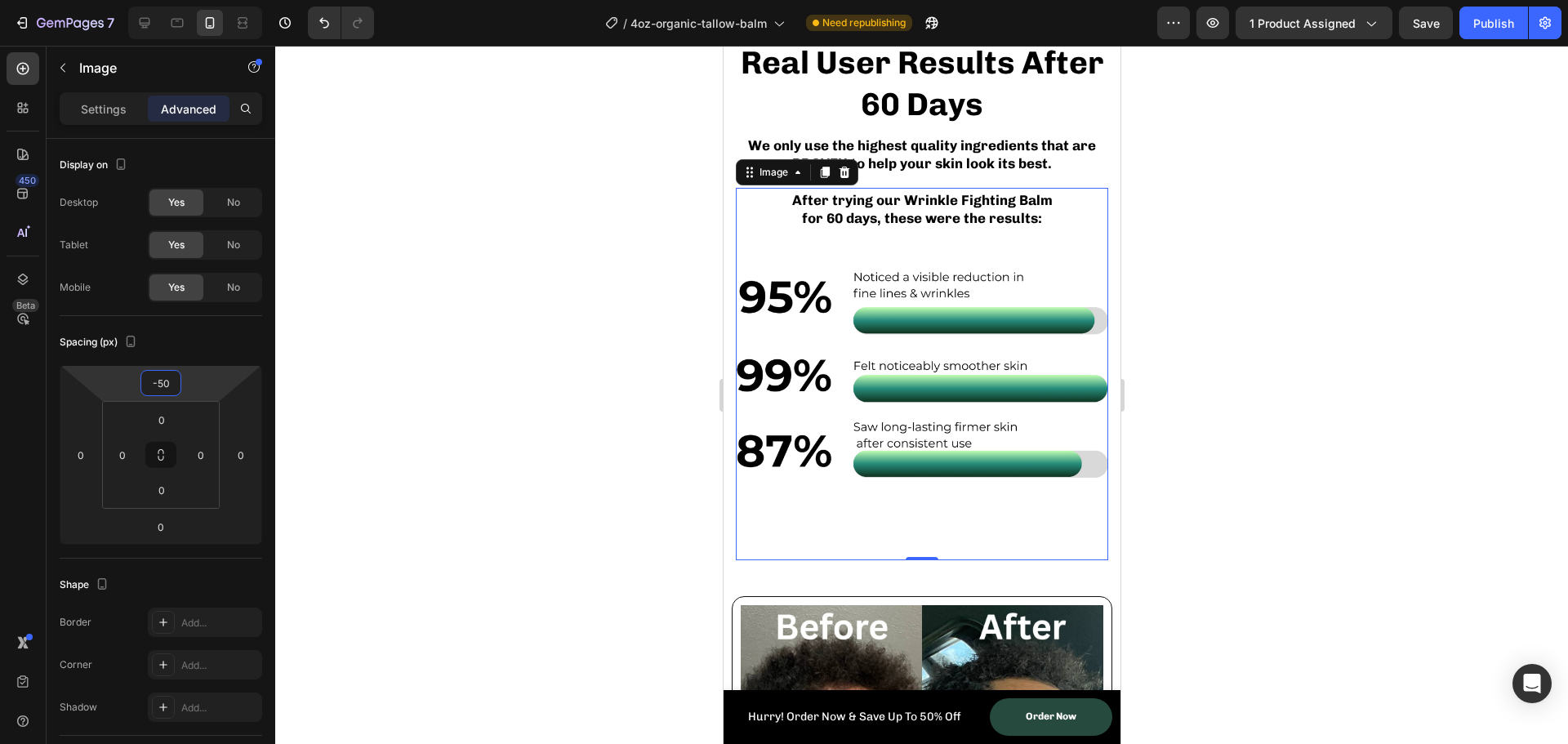
type input "-5"
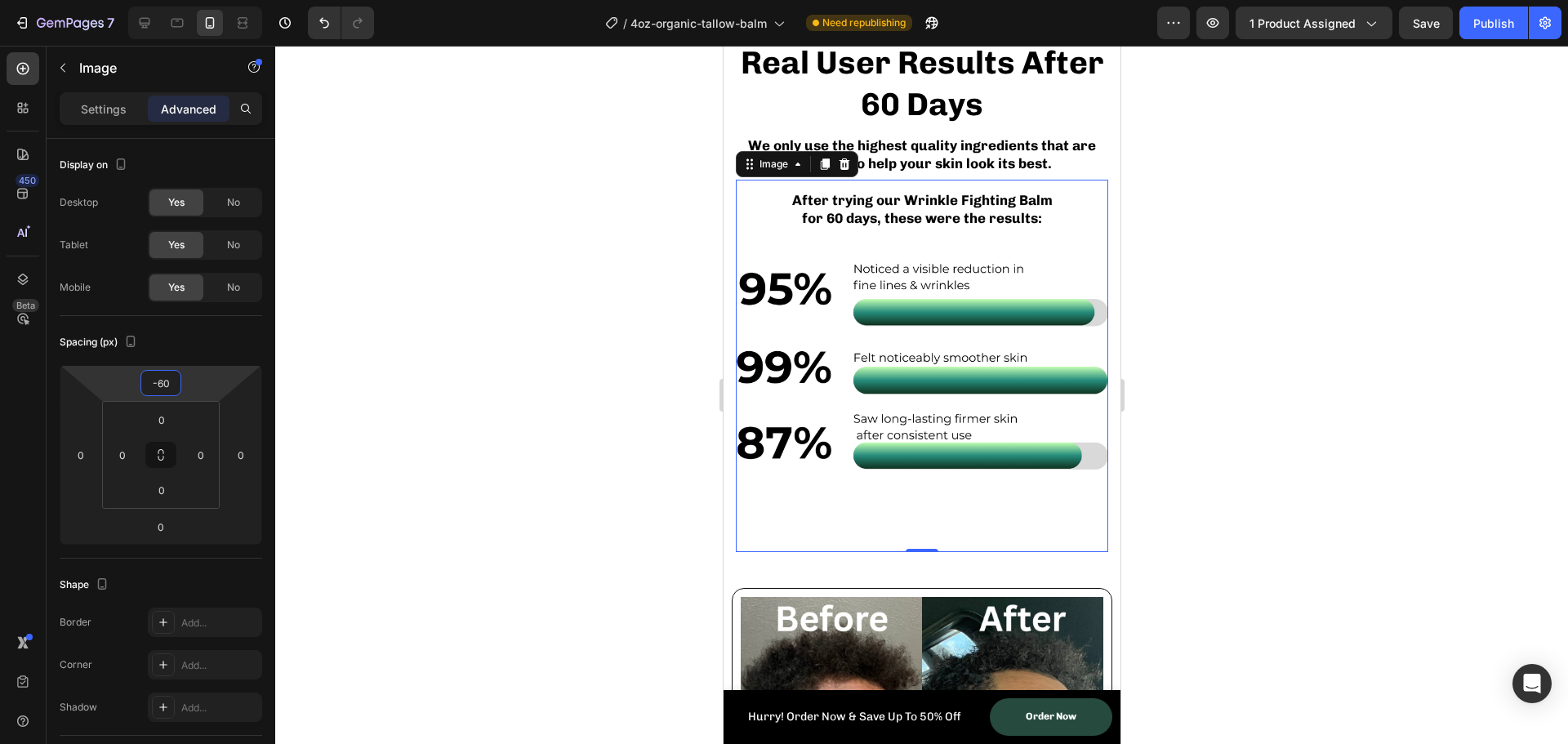
type input "-6"
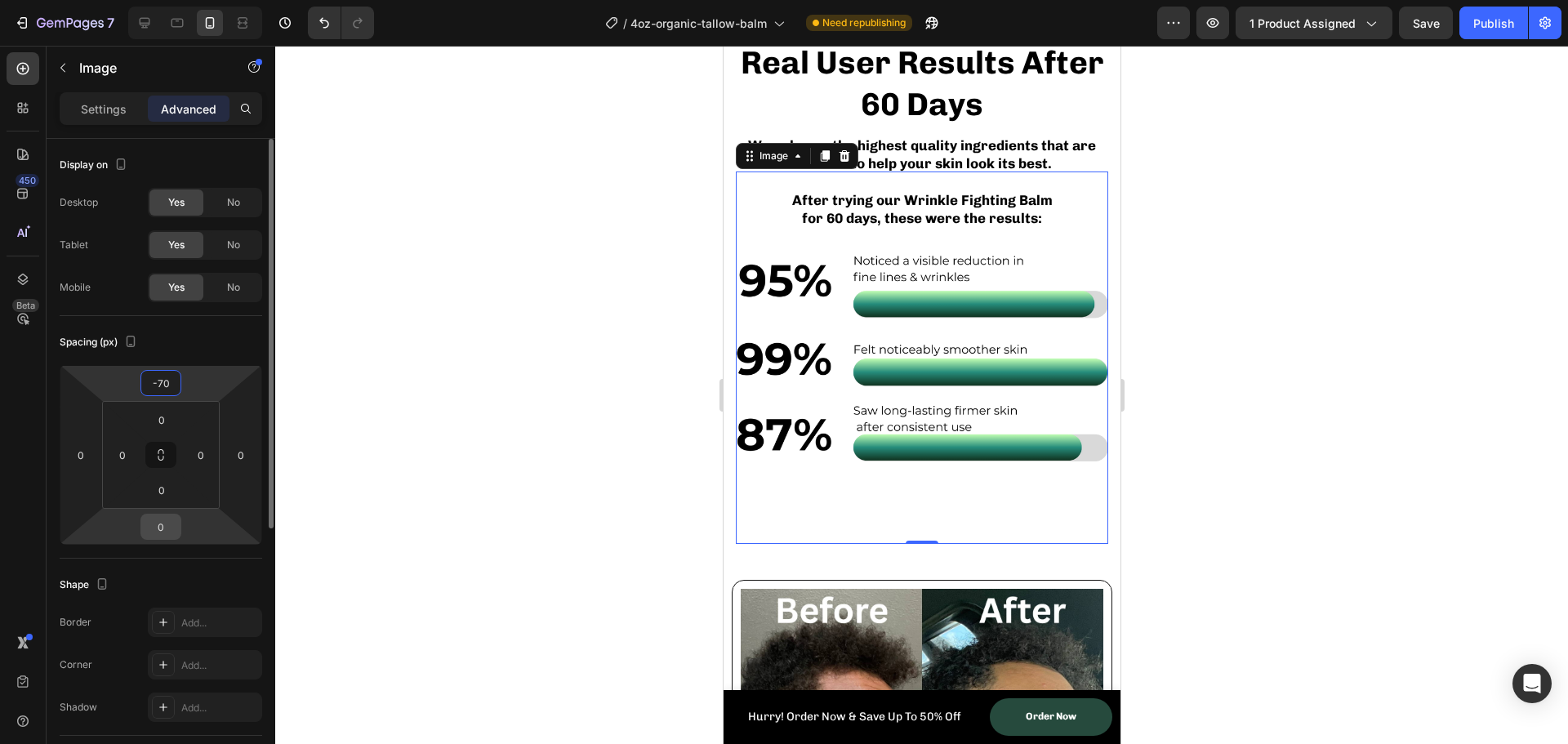
type input "-70"
click at [168, 538] on input "0" at bounding box center [161, 527] width 33 height 25
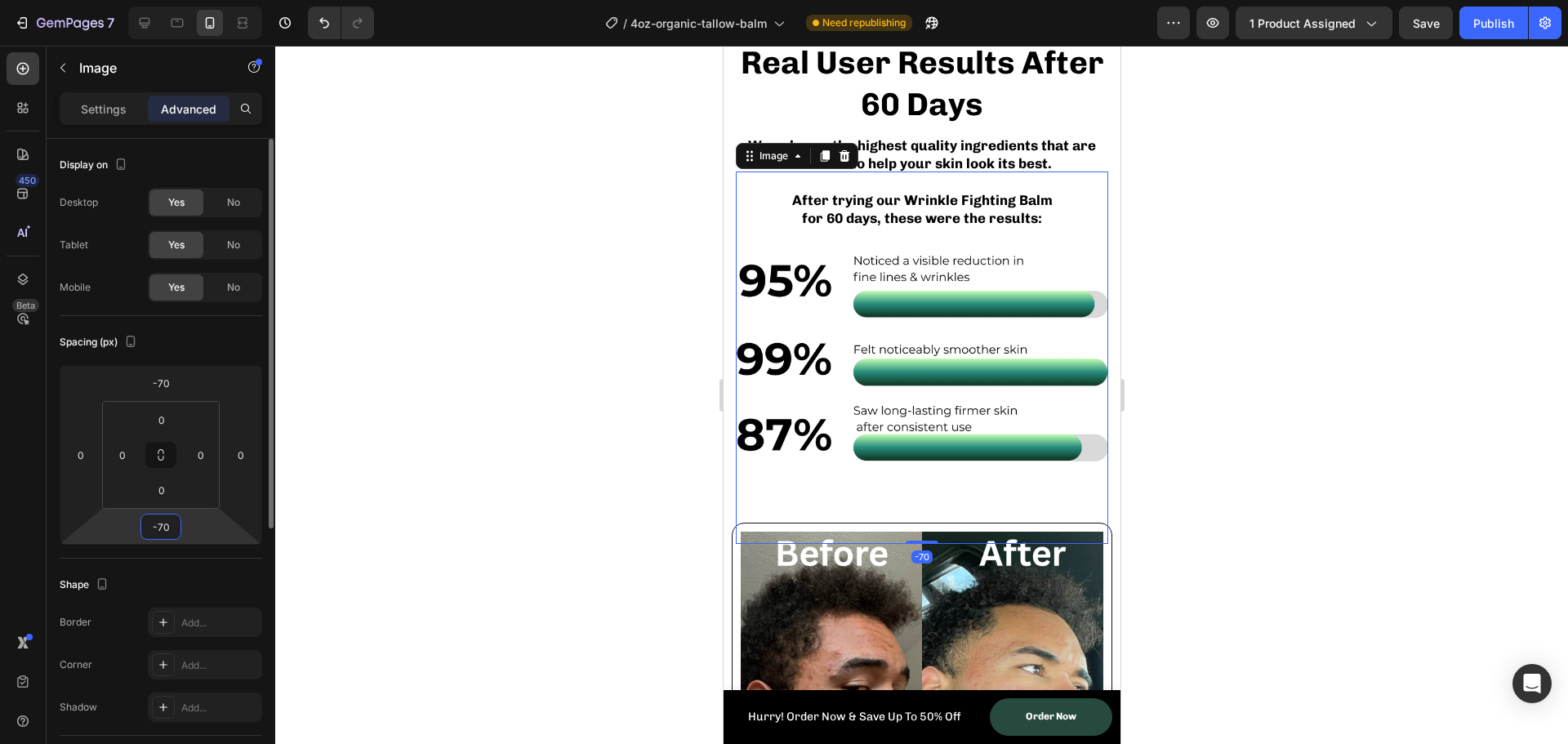
type input "-7"
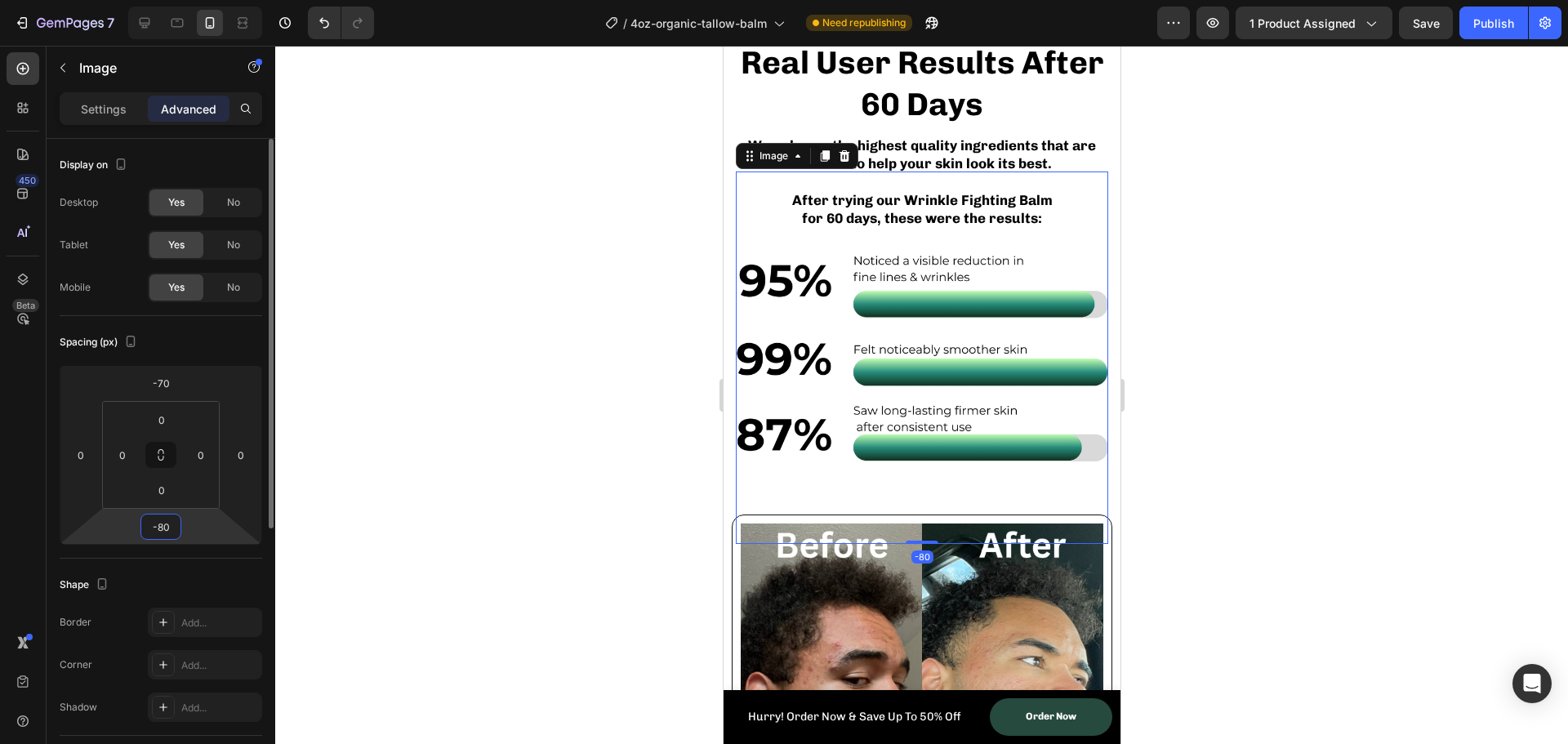
type input "-8"
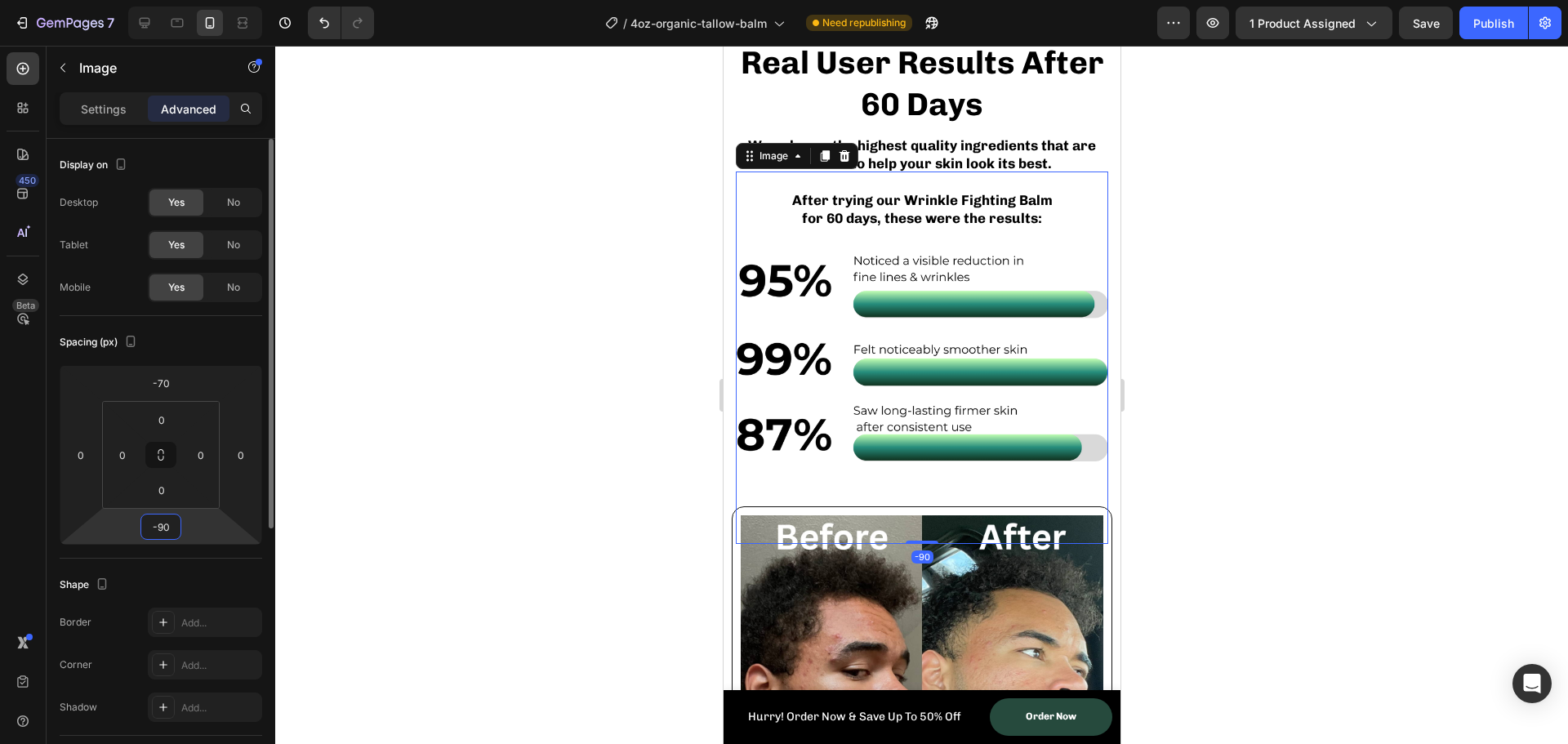
type input "-9"
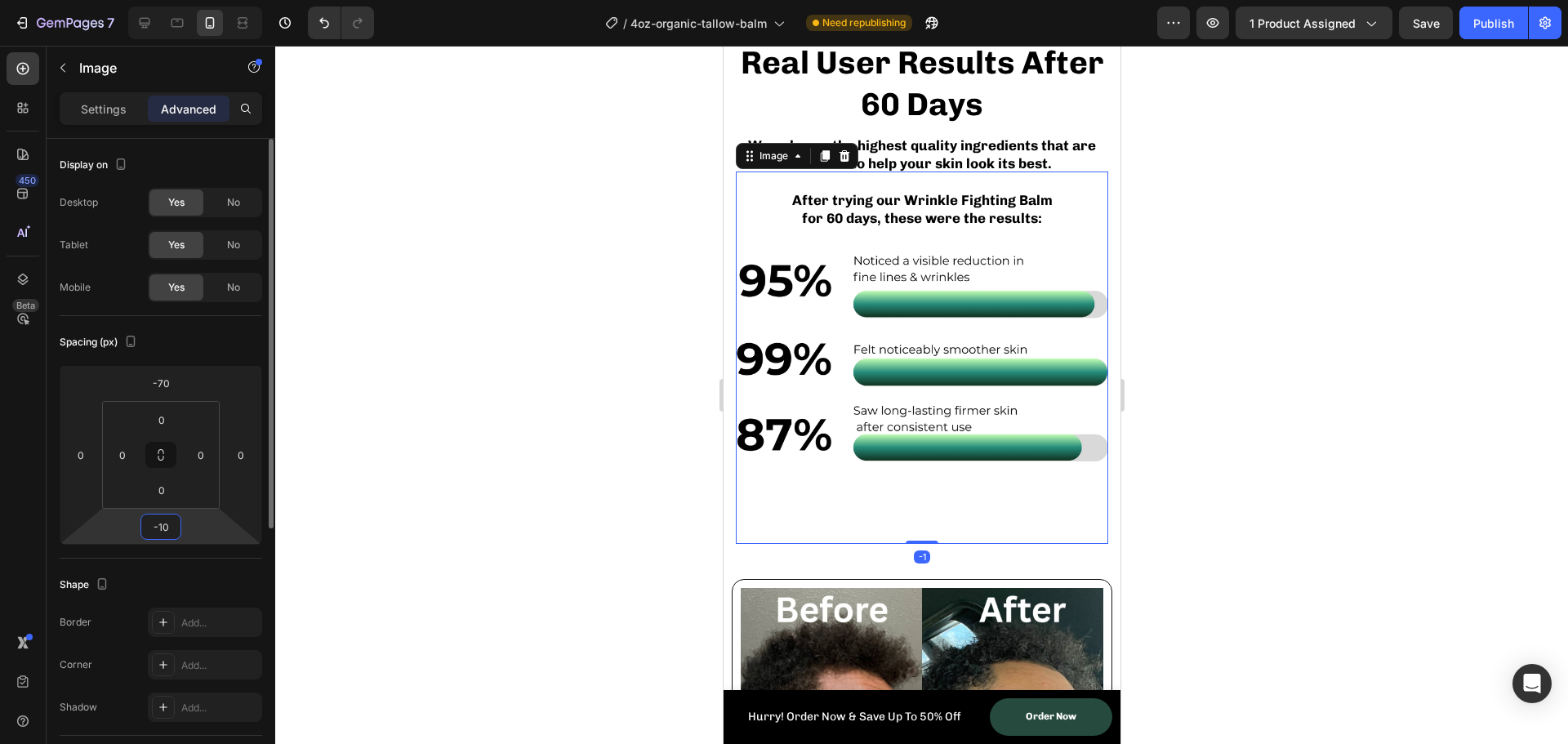
type input "-100"
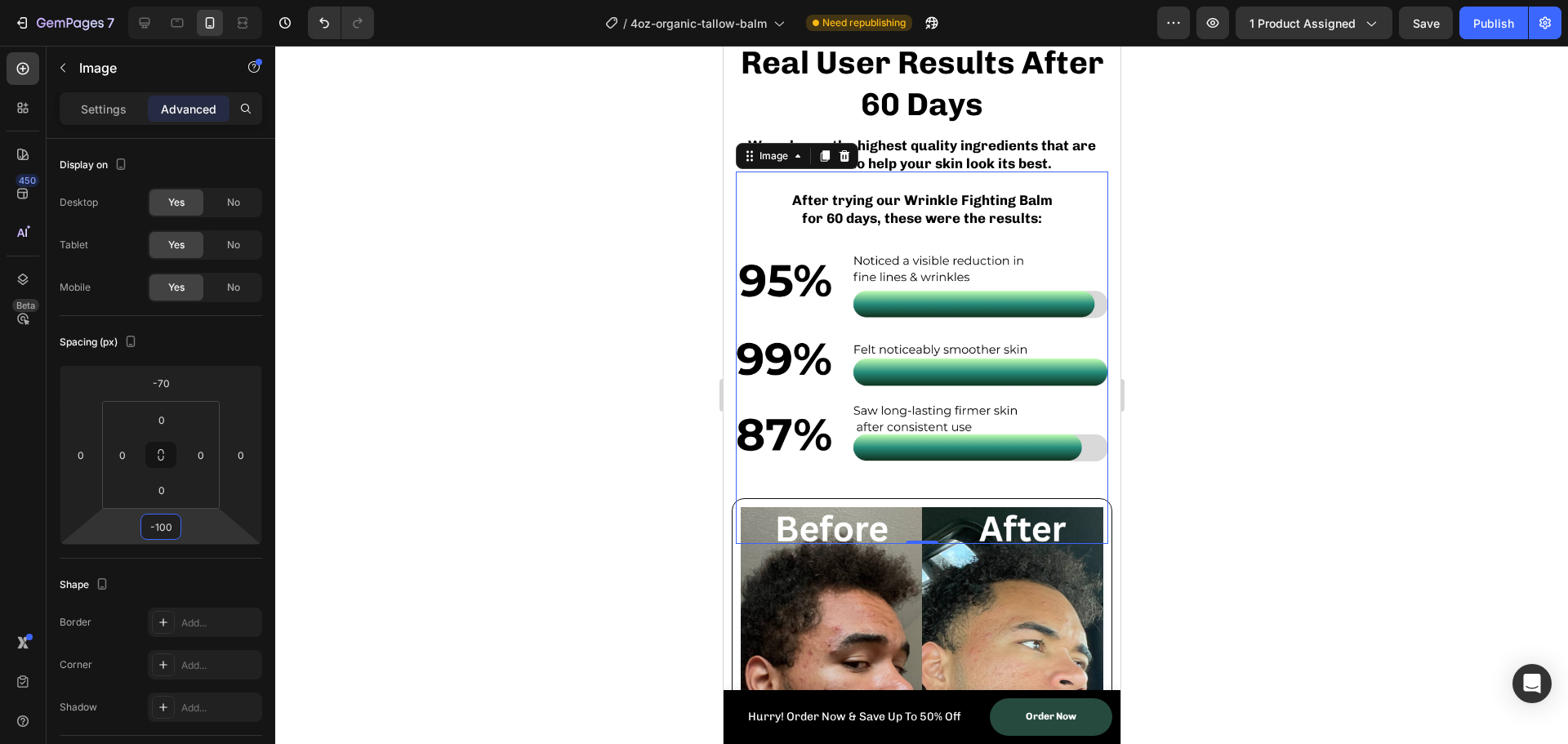
click at [569, 341] on div at bounding box center [922, 395] width 1293 height 699
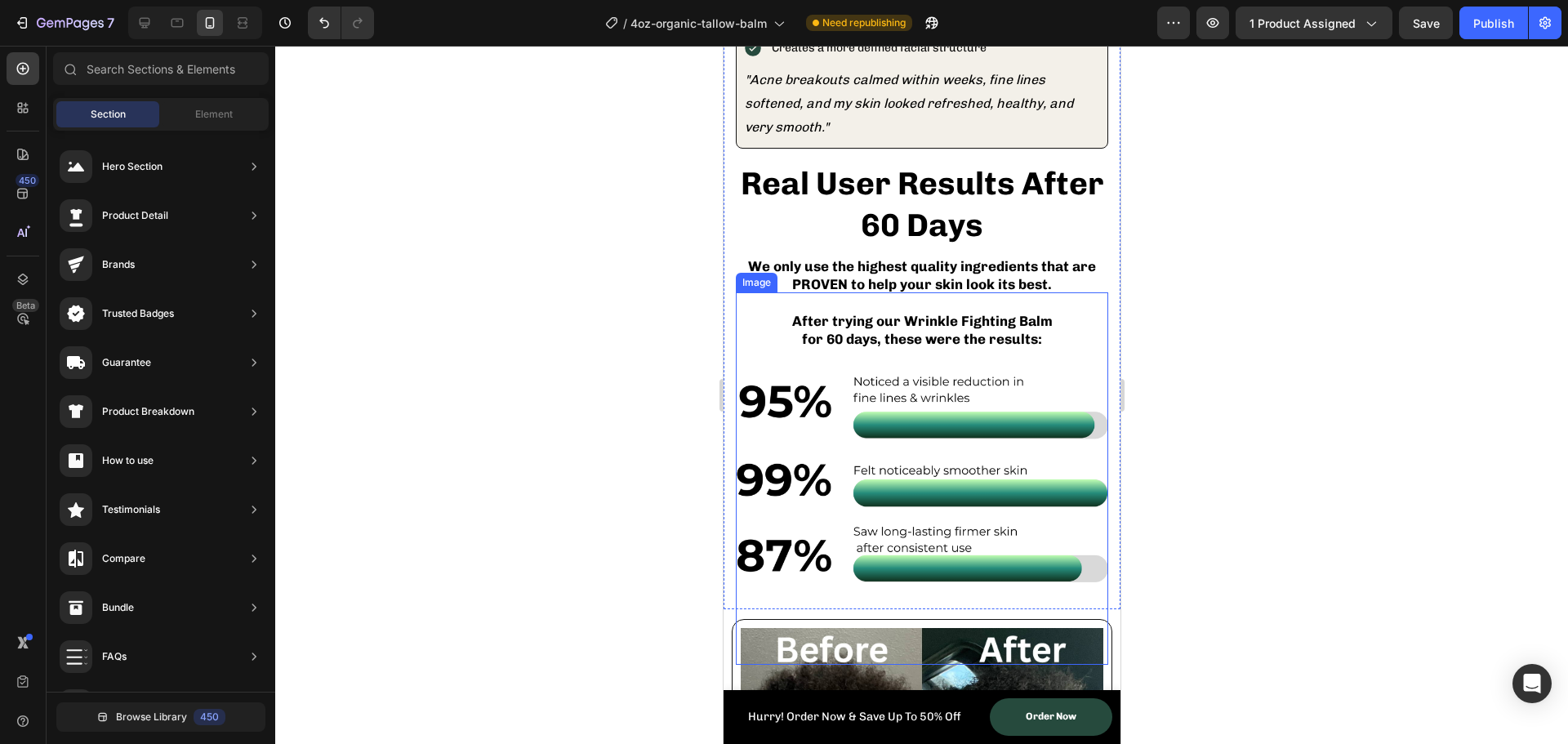
scroll to position [3174, 0]
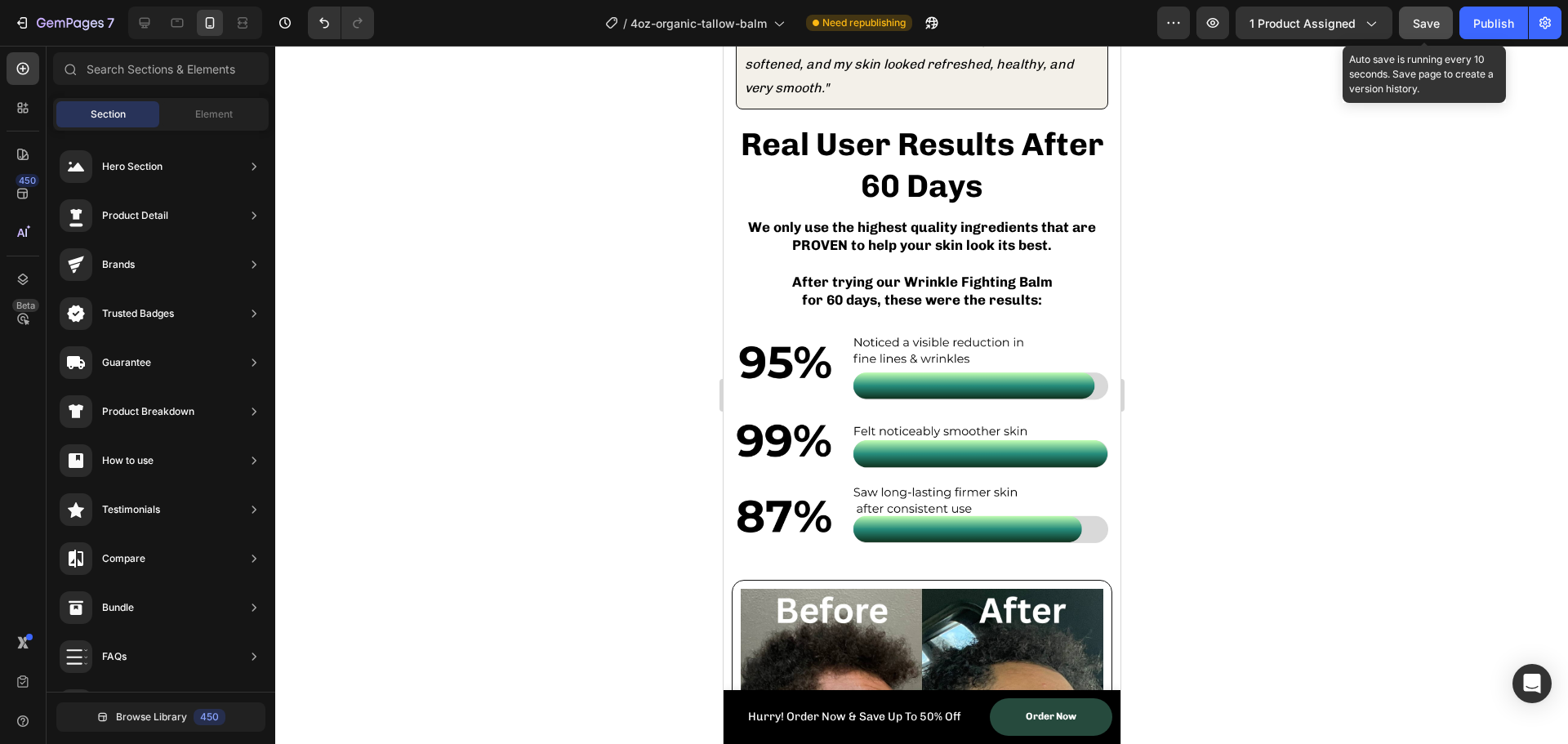
click at [1408, 24] on button "Save" at bounding box center [1426, 23] width 54 height 33
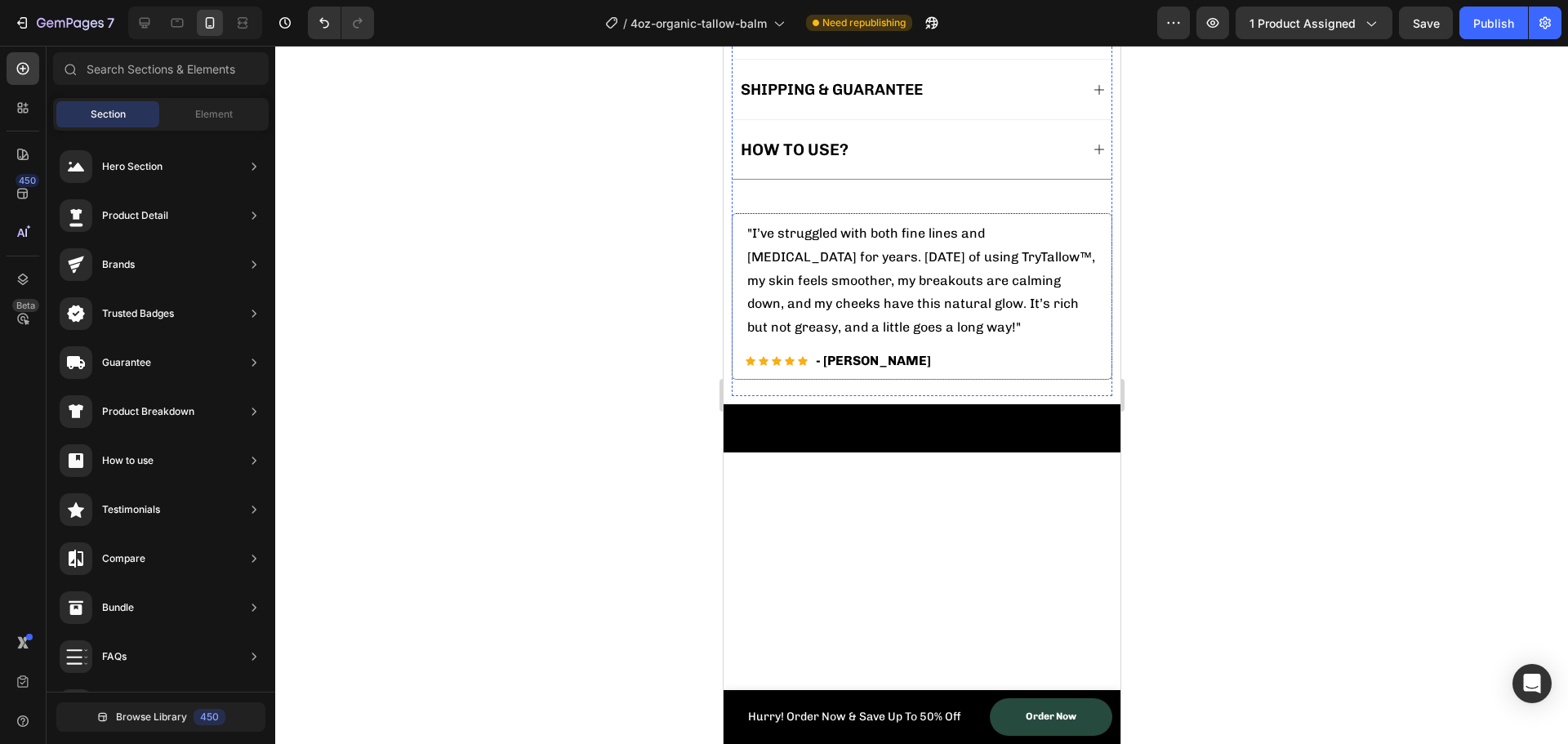
scroll to position [0, 0]
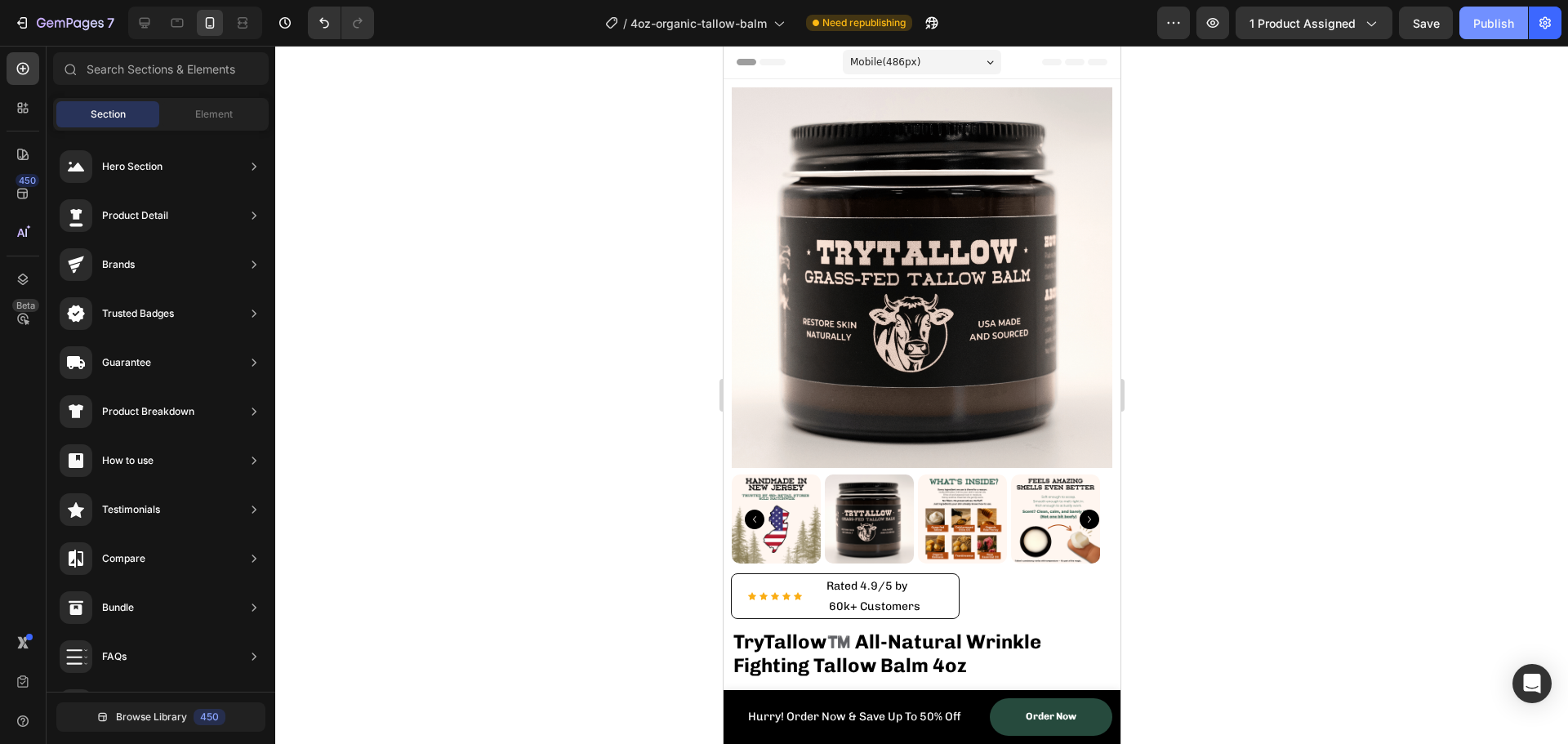
click at [1493, 20] on div "Publish" at bounding box center [1494, 23] width 41 height 17
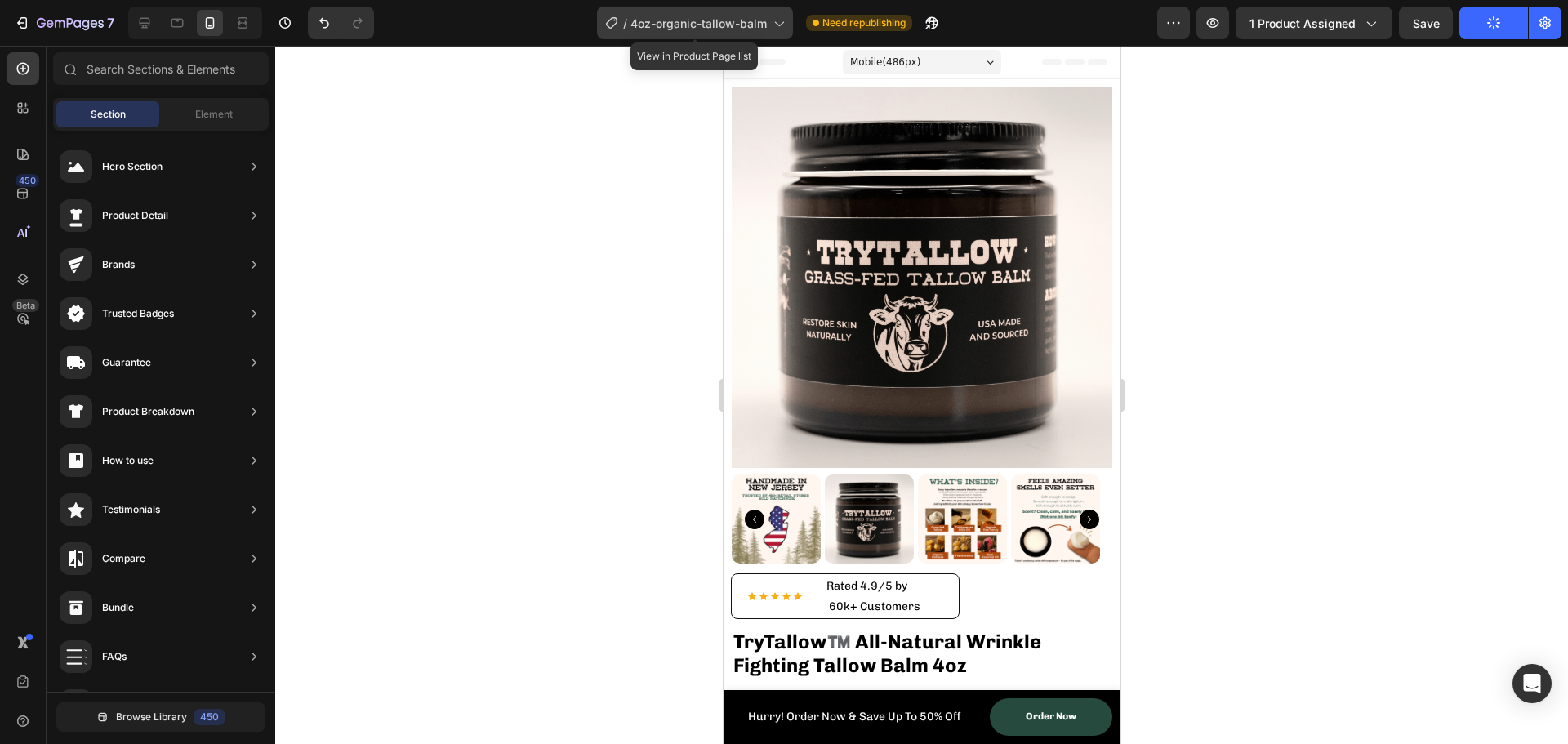
click at [701, 24] on span "4oz-organic-tallow-balm" at bounding box center [699, 23] width 137 height 17
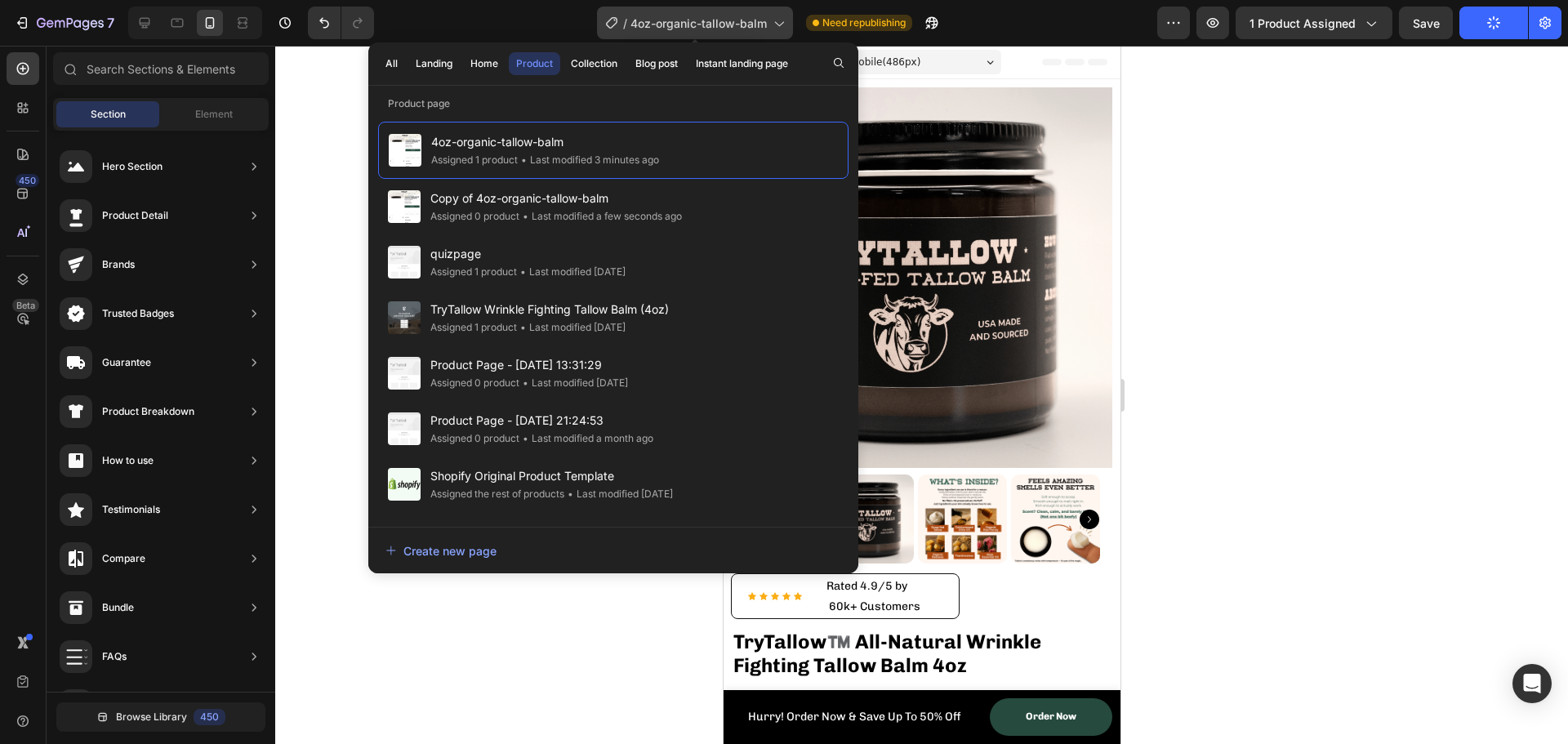
click at [701, 24] on span "4oz-organic-tallow-balm" at bounding box center [699, 23] width 137 height 17
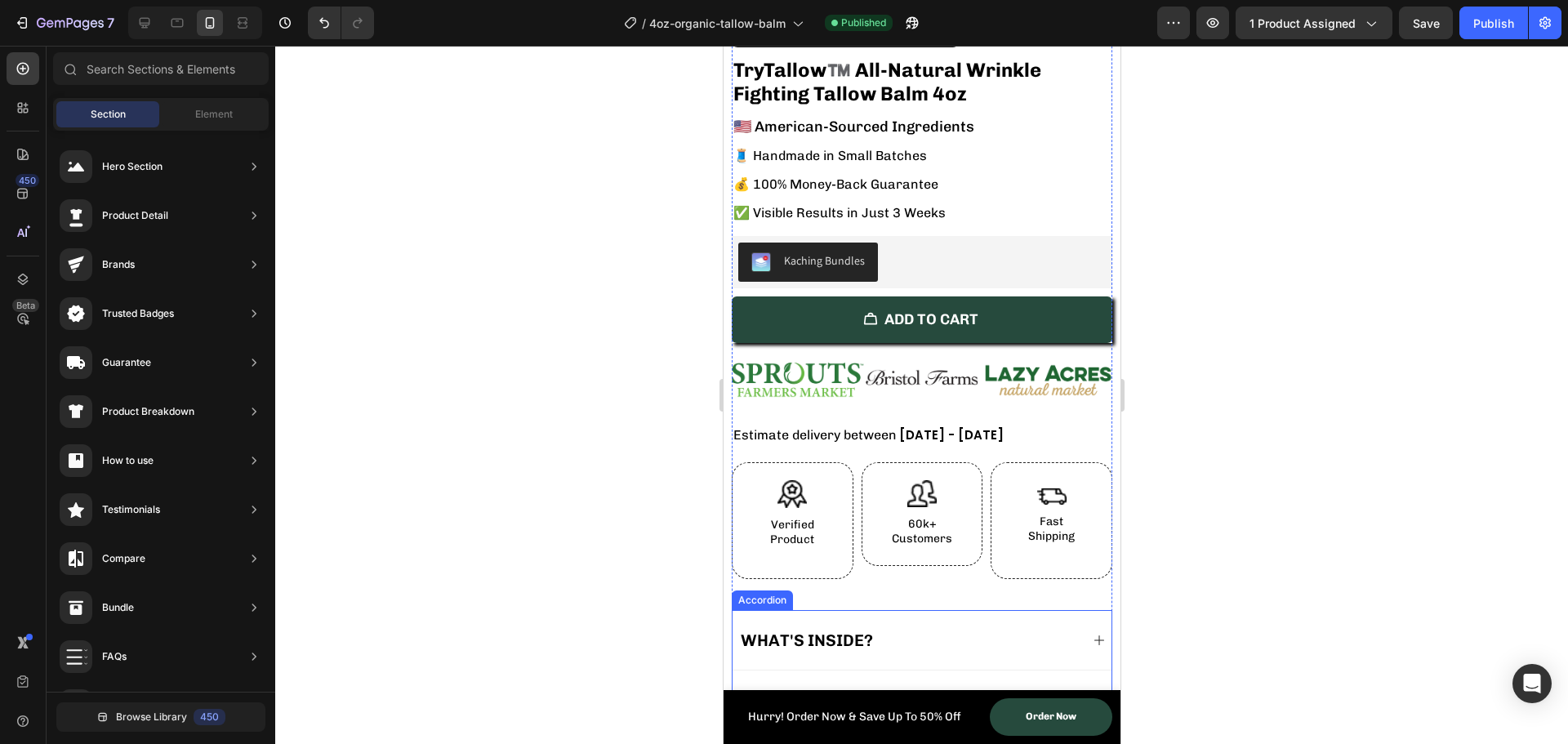
scroll to position [1634, 0]
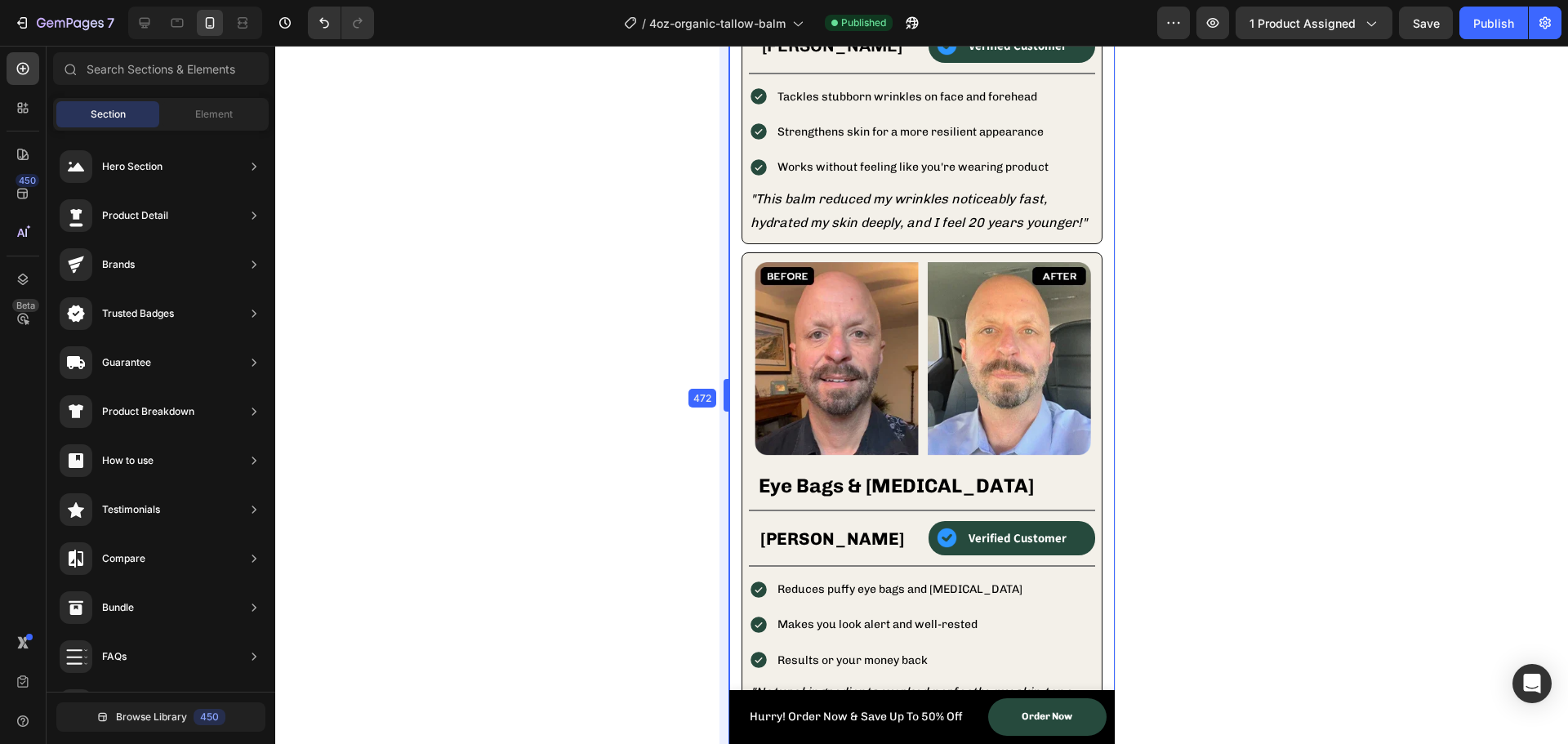
drag, startPoint x: 718, startPoint y: 473, endPoint x: 732, endPoint y: 488, distance: 20.5
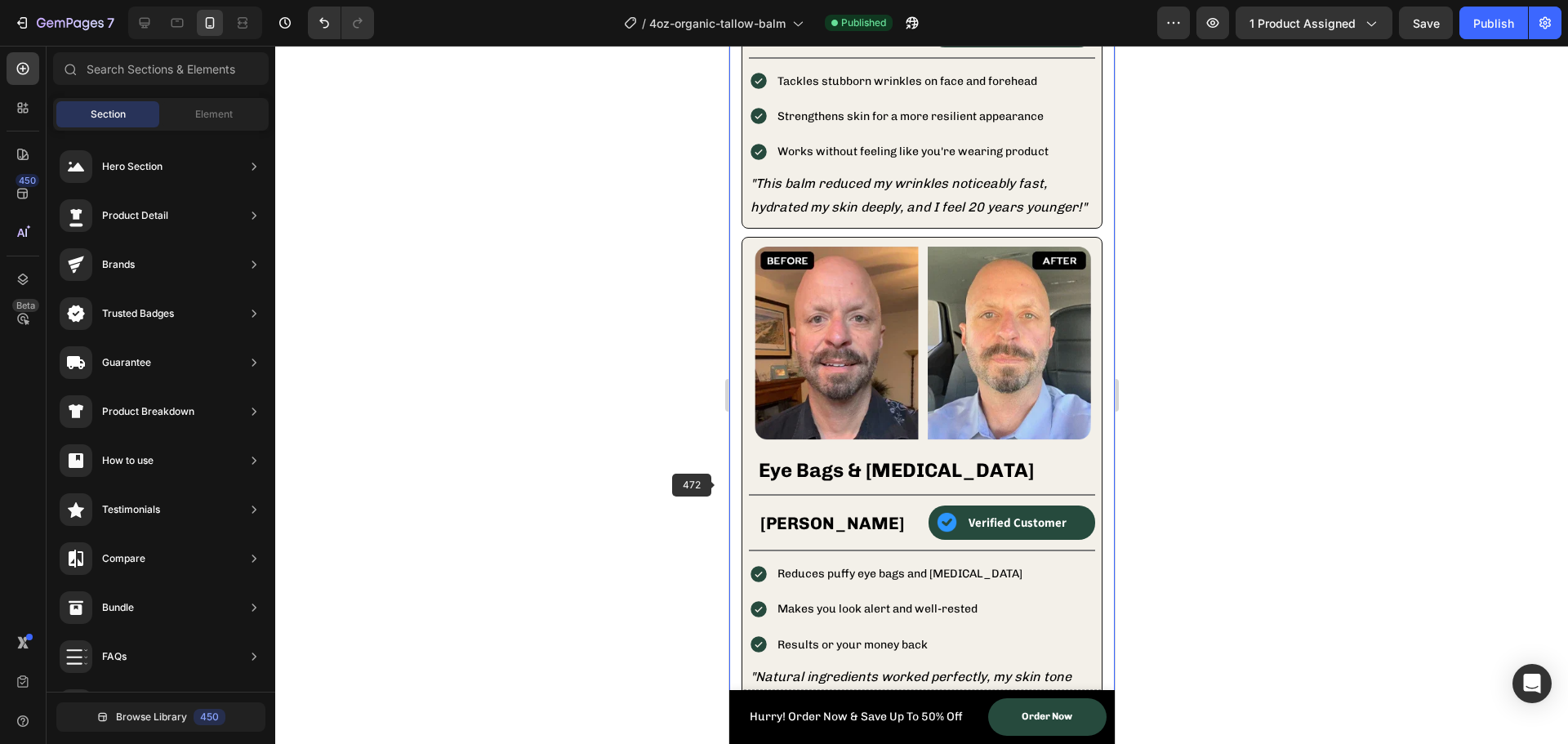
scroll to position [1976, 0]
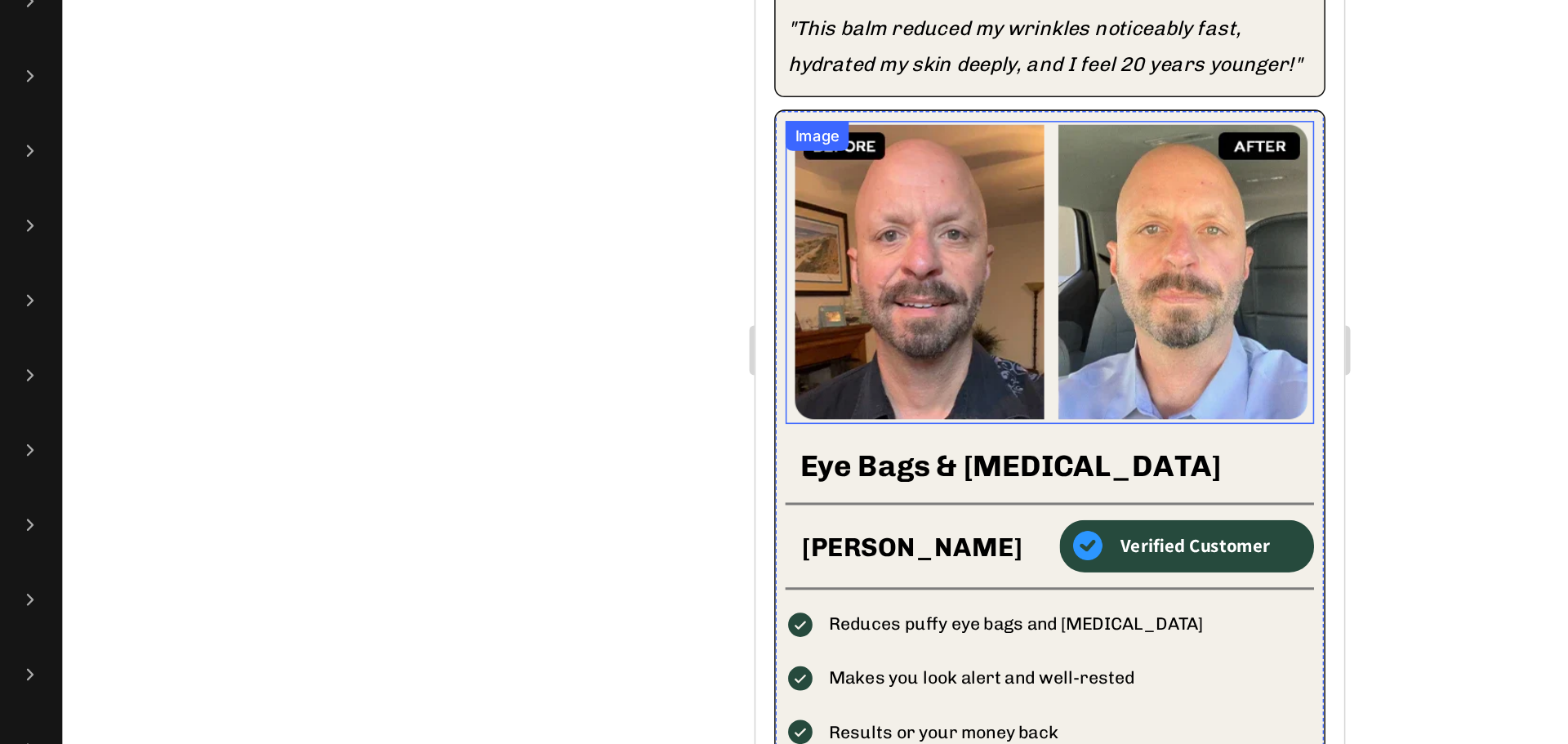
click at [906, 156] on img at bounding box center [947, 116] width 347 height 198
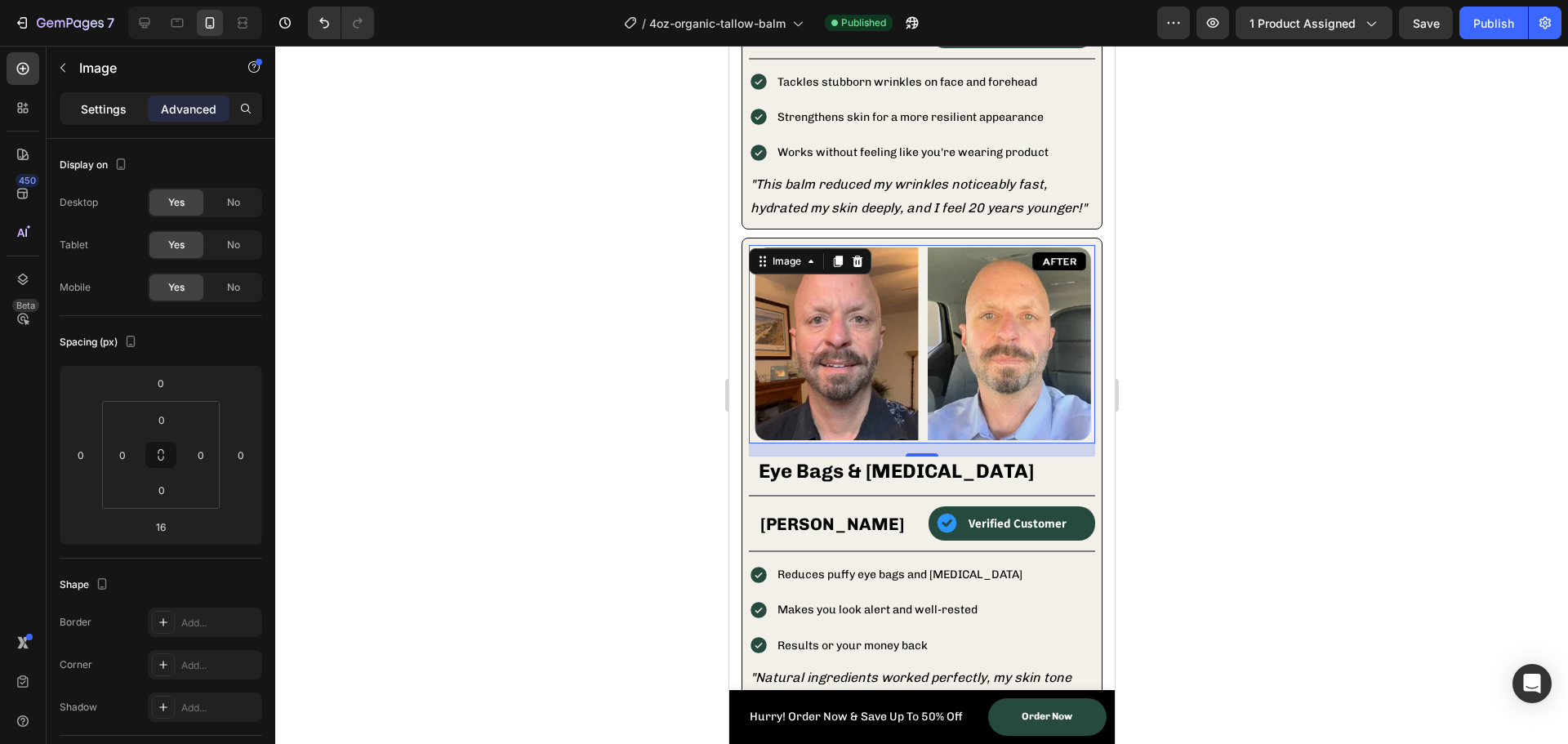
click at [83, 109] on p "Settings" at bounding box center [104, 109] width 46 height 17
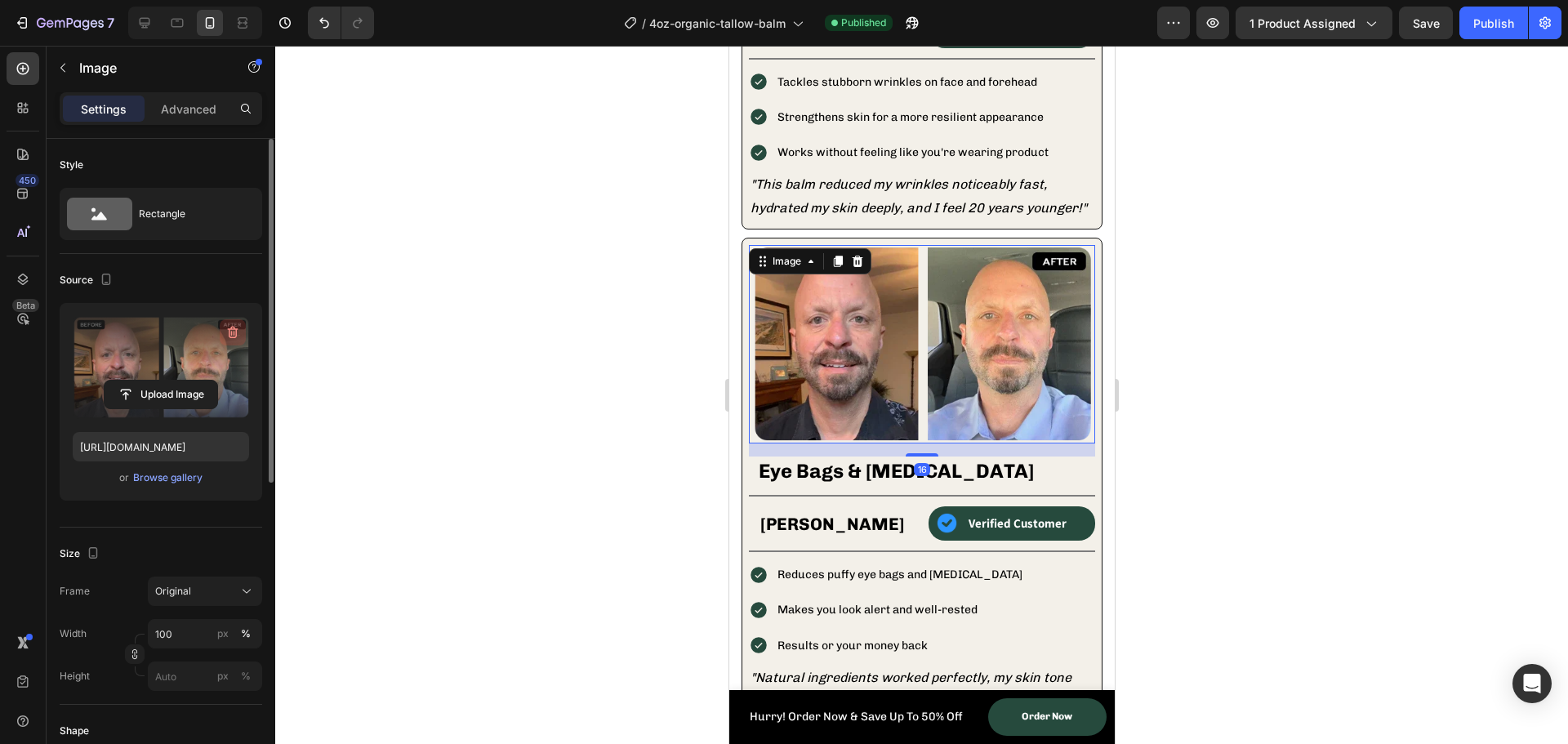
click at [229, 333] on icon "button" at bounding box center [234, 332] width 11 height 12
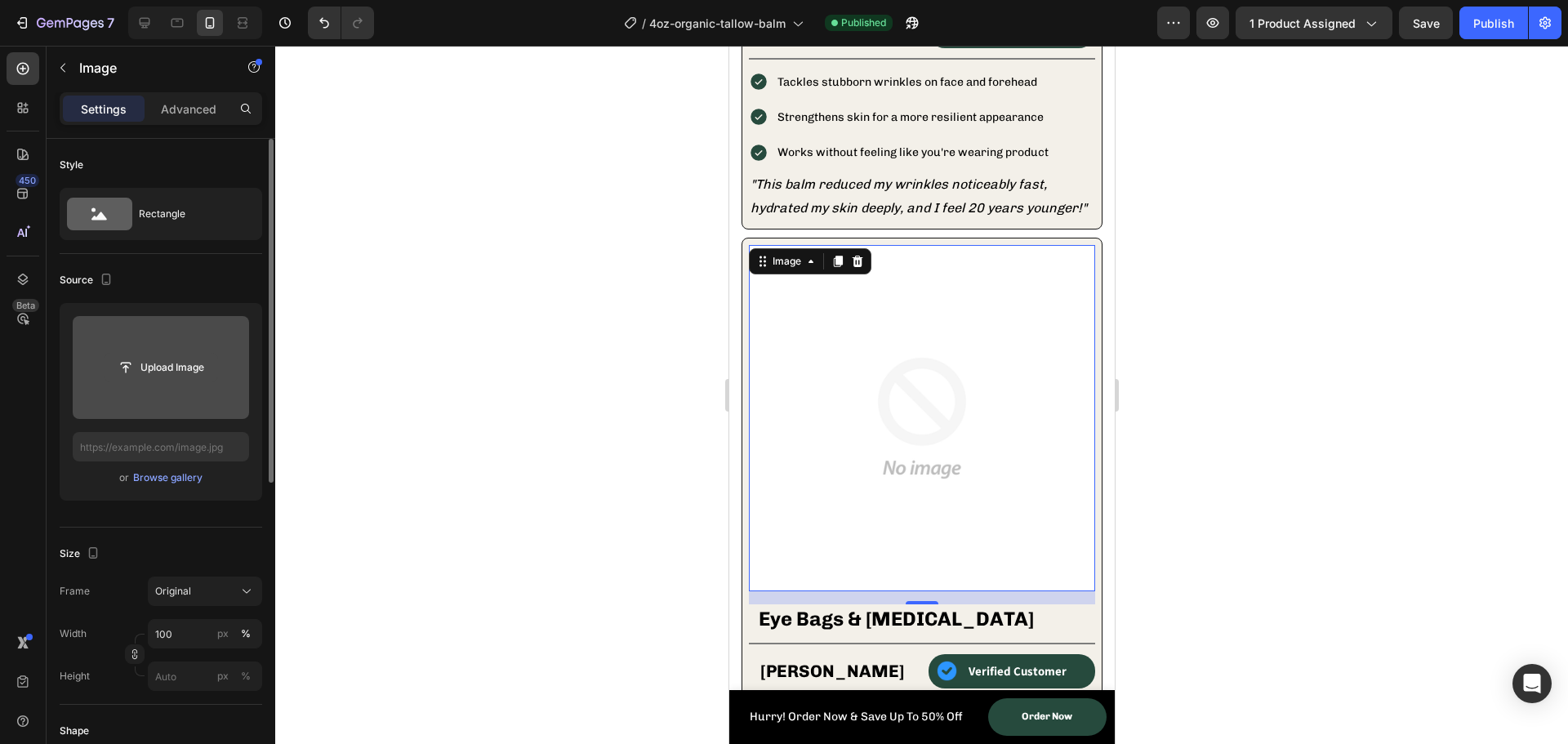
click at [153, 370] on input "file" at bounding box center [160, 368] width 113 height 28
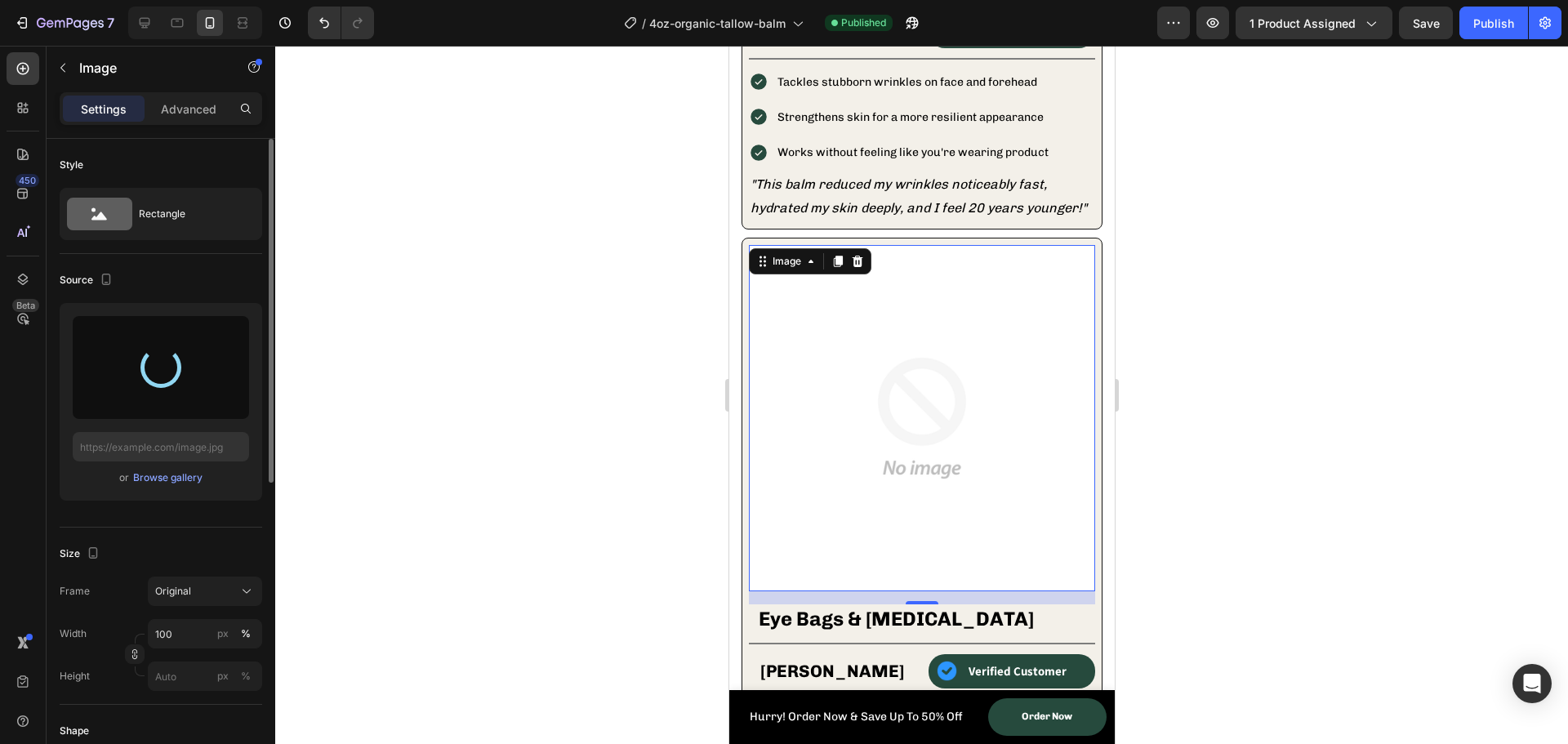
type input "https://cdn.shopify.com/s/files/1/0762/3802/9086/files/gempages_498372695415587…"
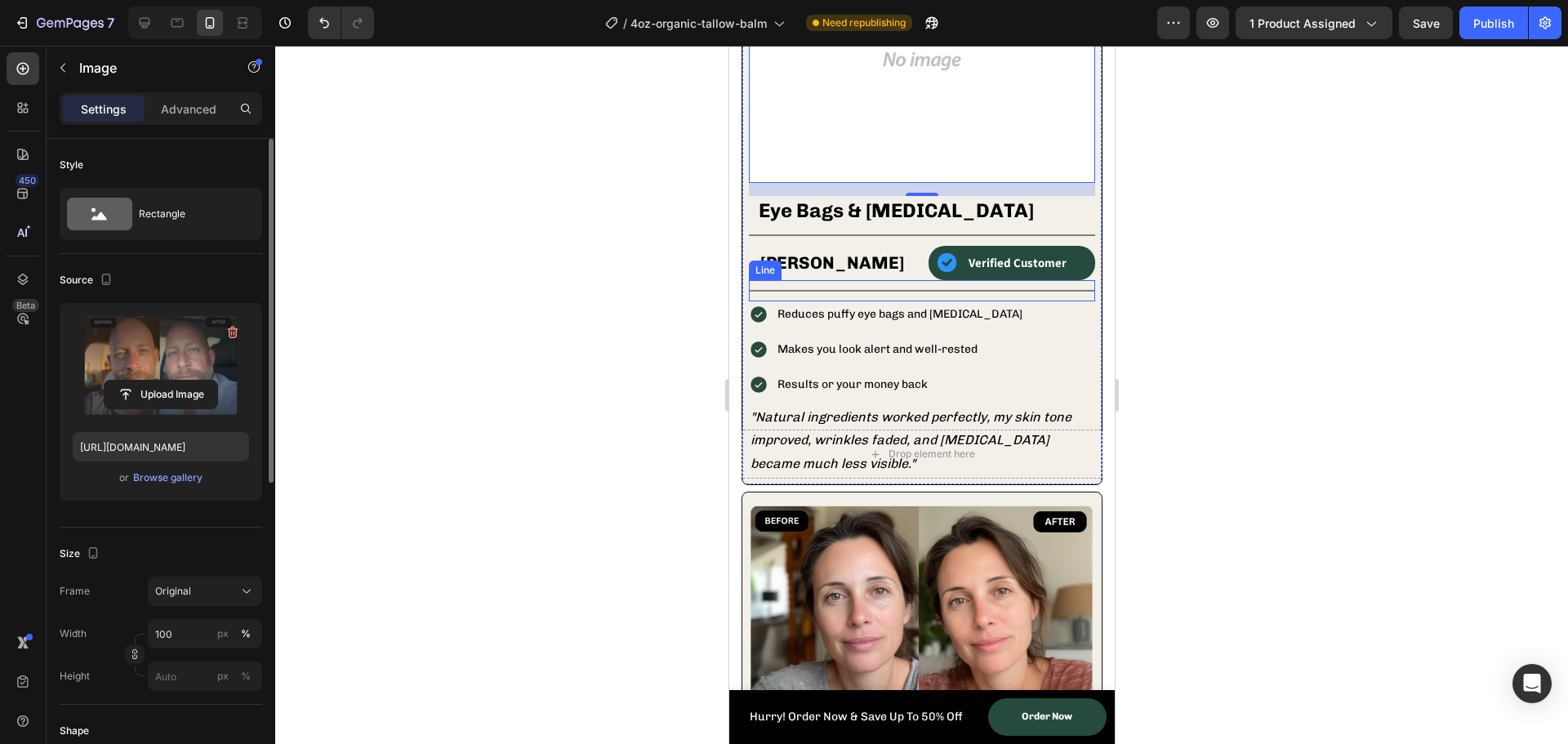
scroll to position [2139, 0]
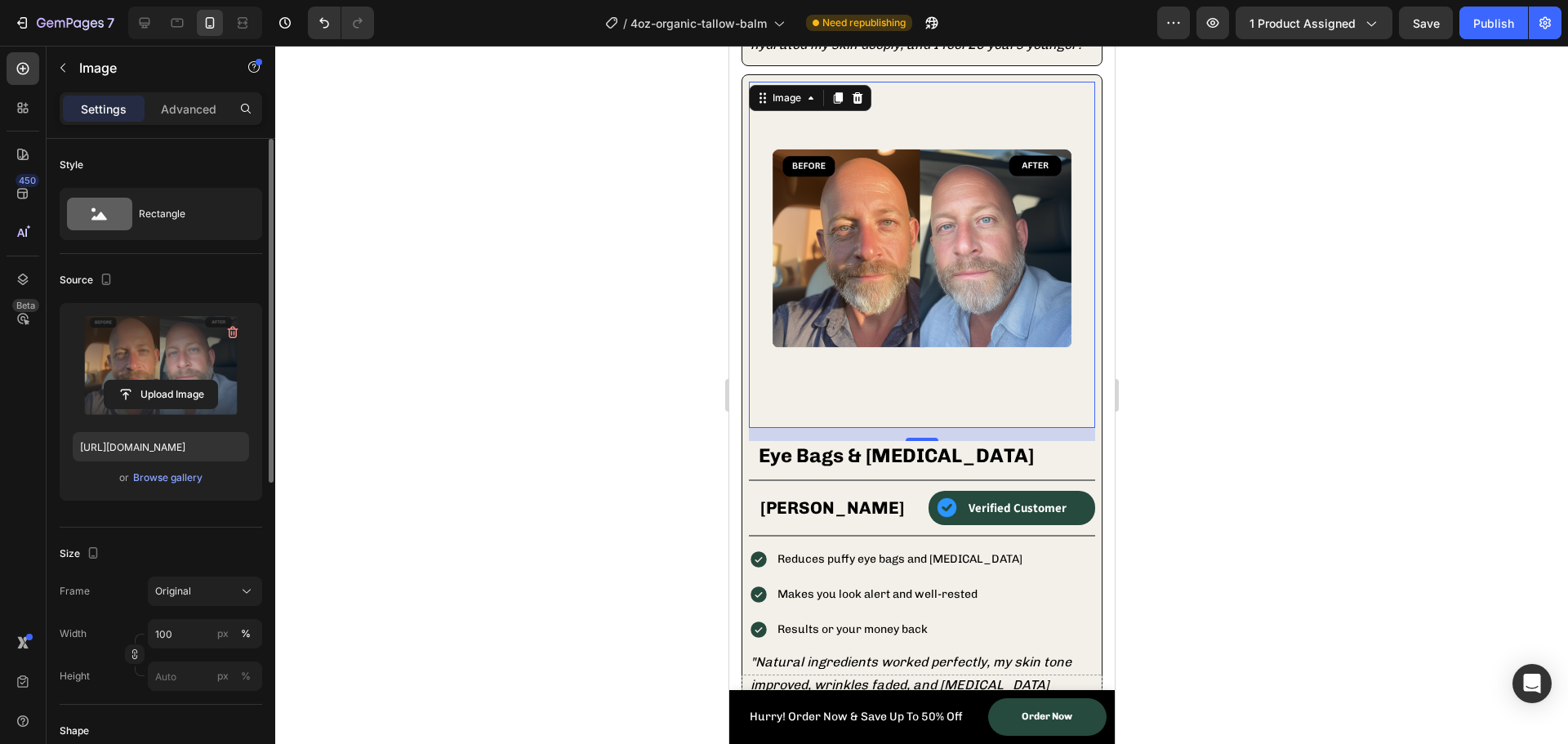
click at [168, 94] on div "Settings Advanced" at bounding box center [160, 109] width 203 height 33
click at [175, 108] on p "Advanced" at bounding box center [188, 109] width 56 height 17
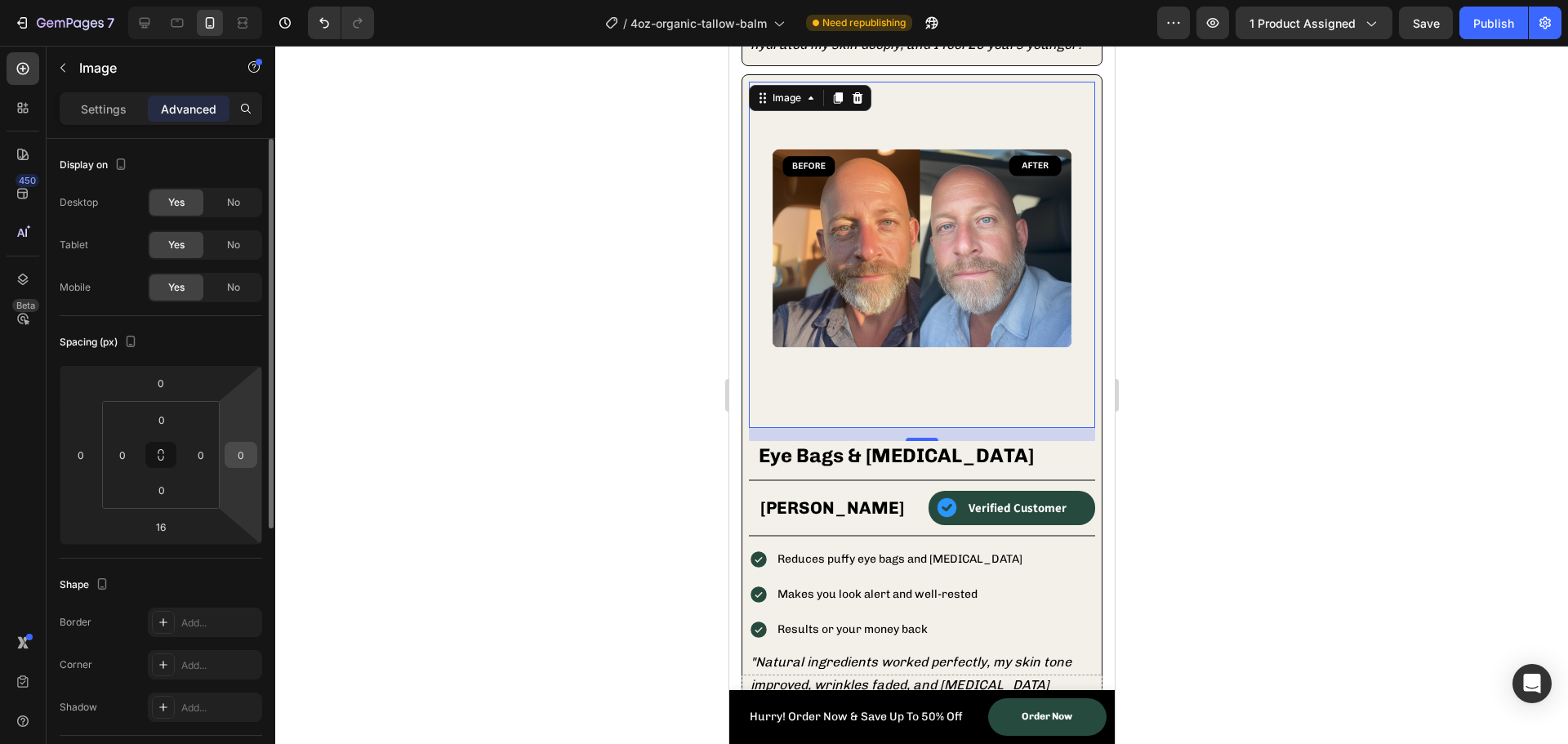
click at [250, 459] on input "0" at bounding box center [240, 455] width 25 height 25
type input "-2"
click at [191, 461] on input "0" at bounding box center [201, 455] width 25 height 25
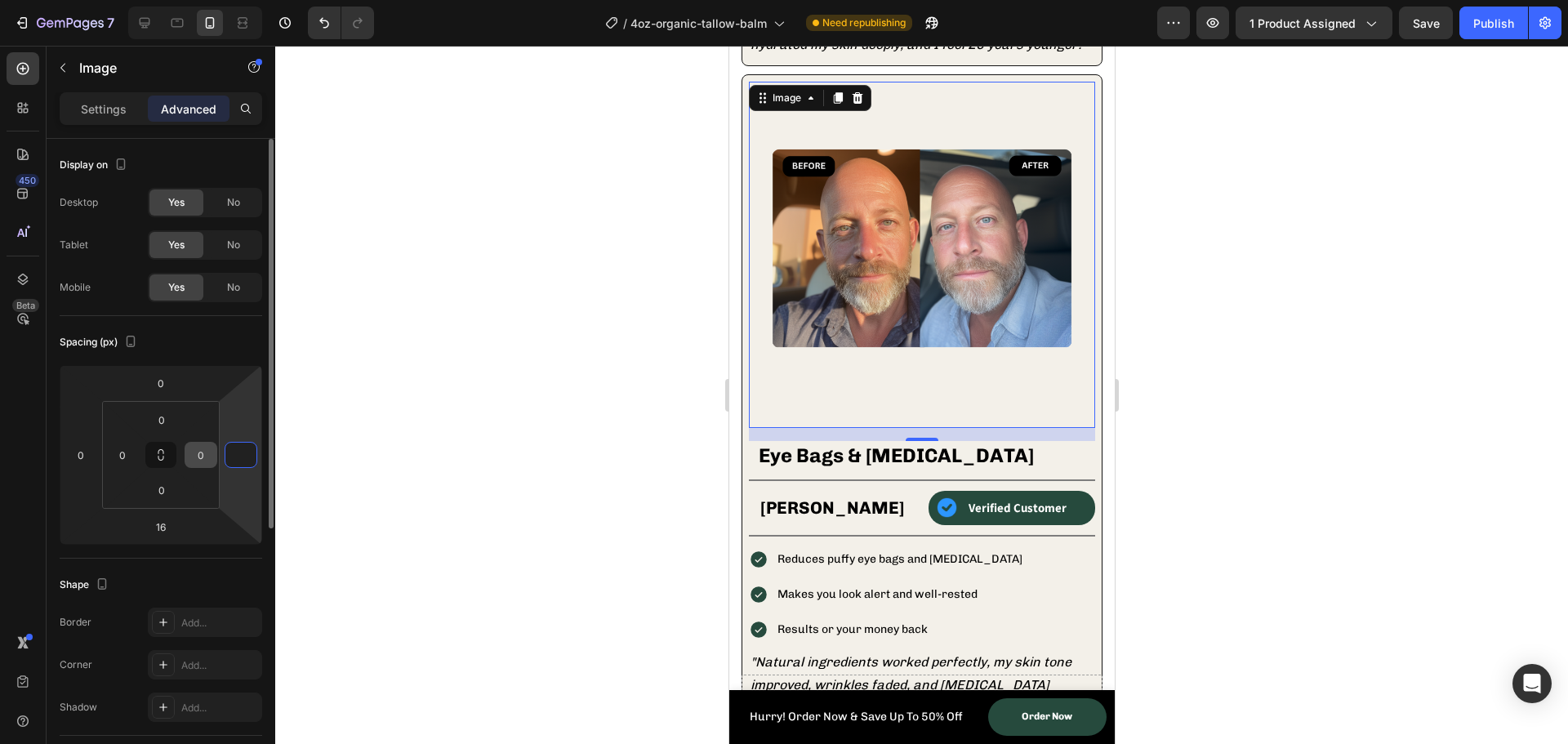
type input "0"
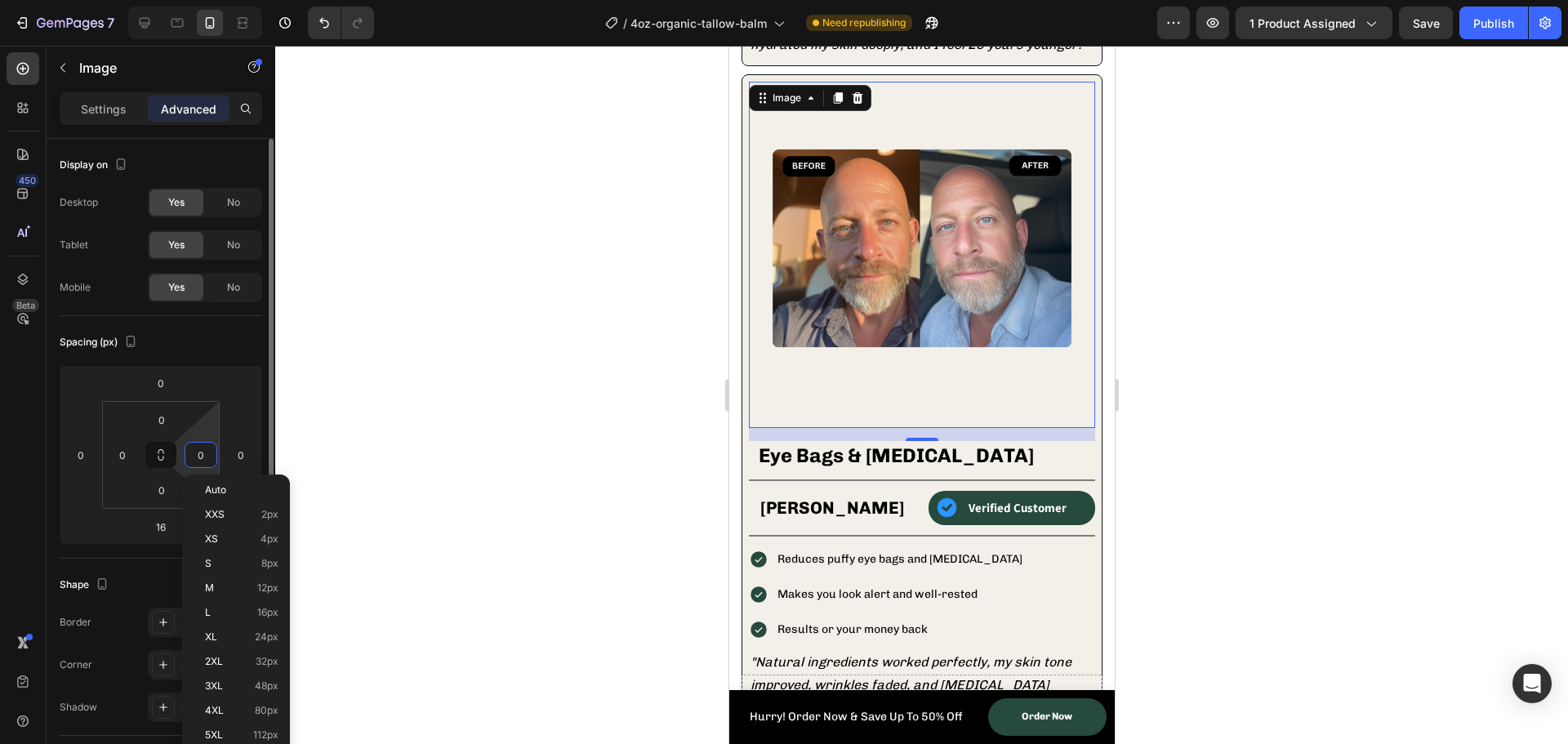
click at [203, 461] on input "0" at bounding box center [201, 455] width 25 height 25
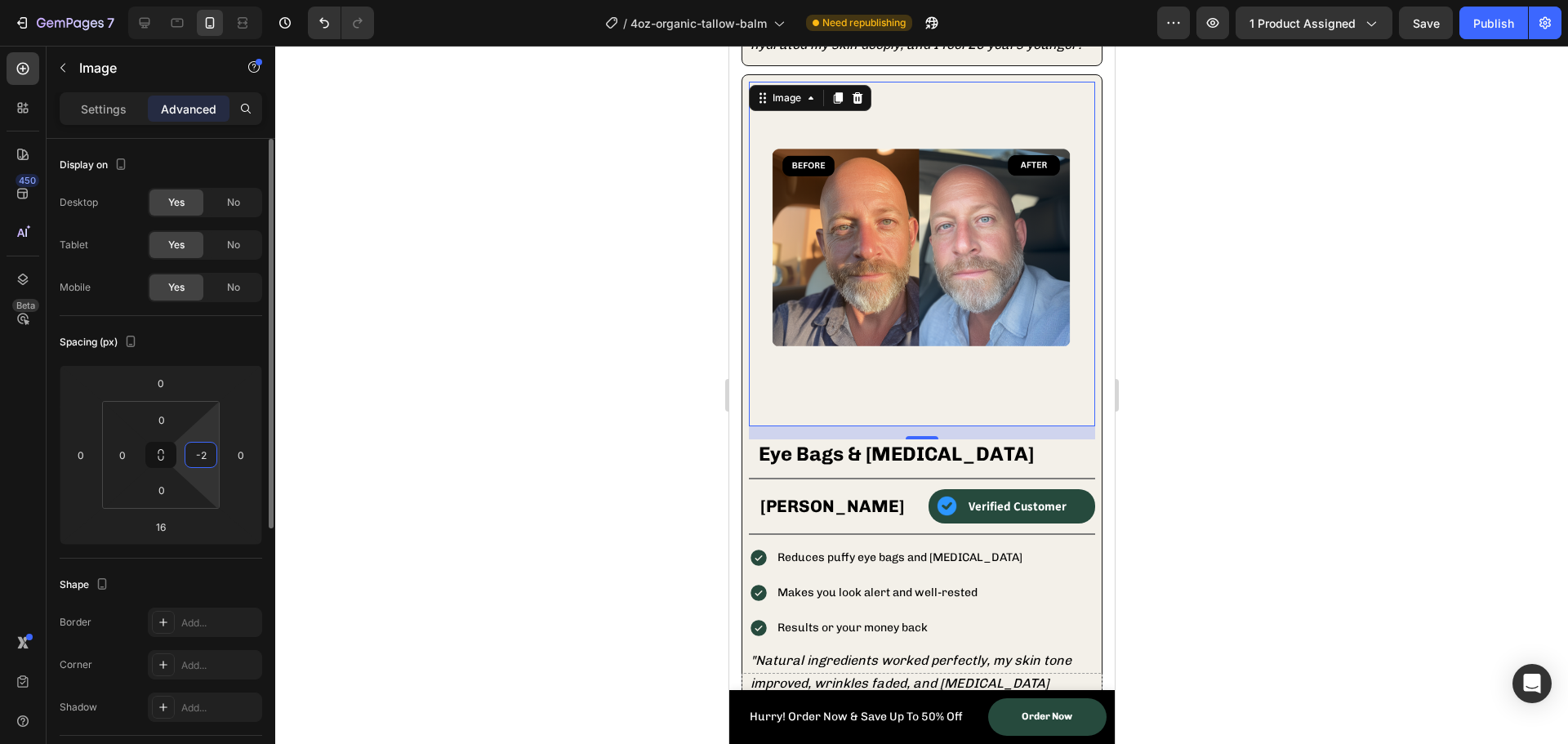
type input "-"
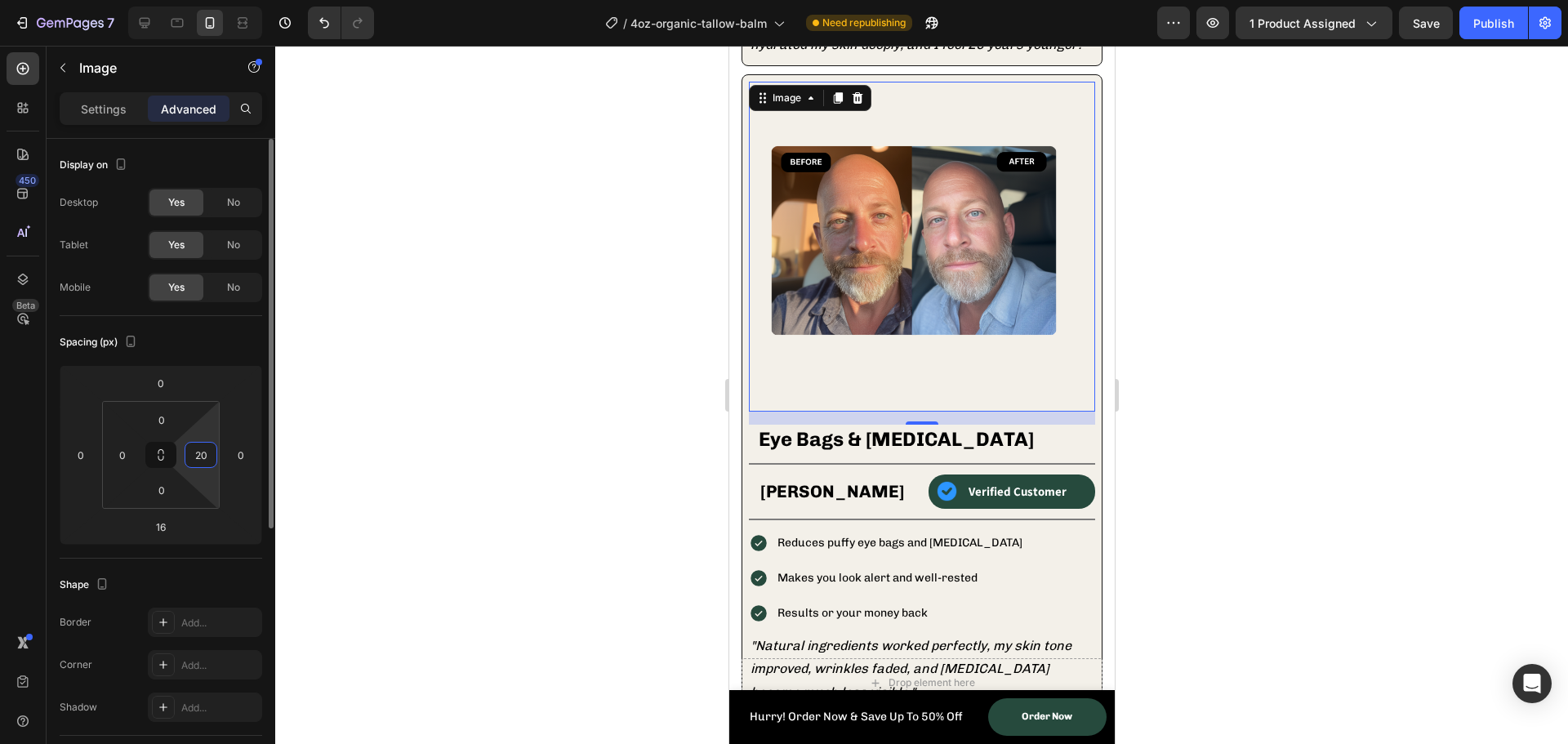
type input "2"
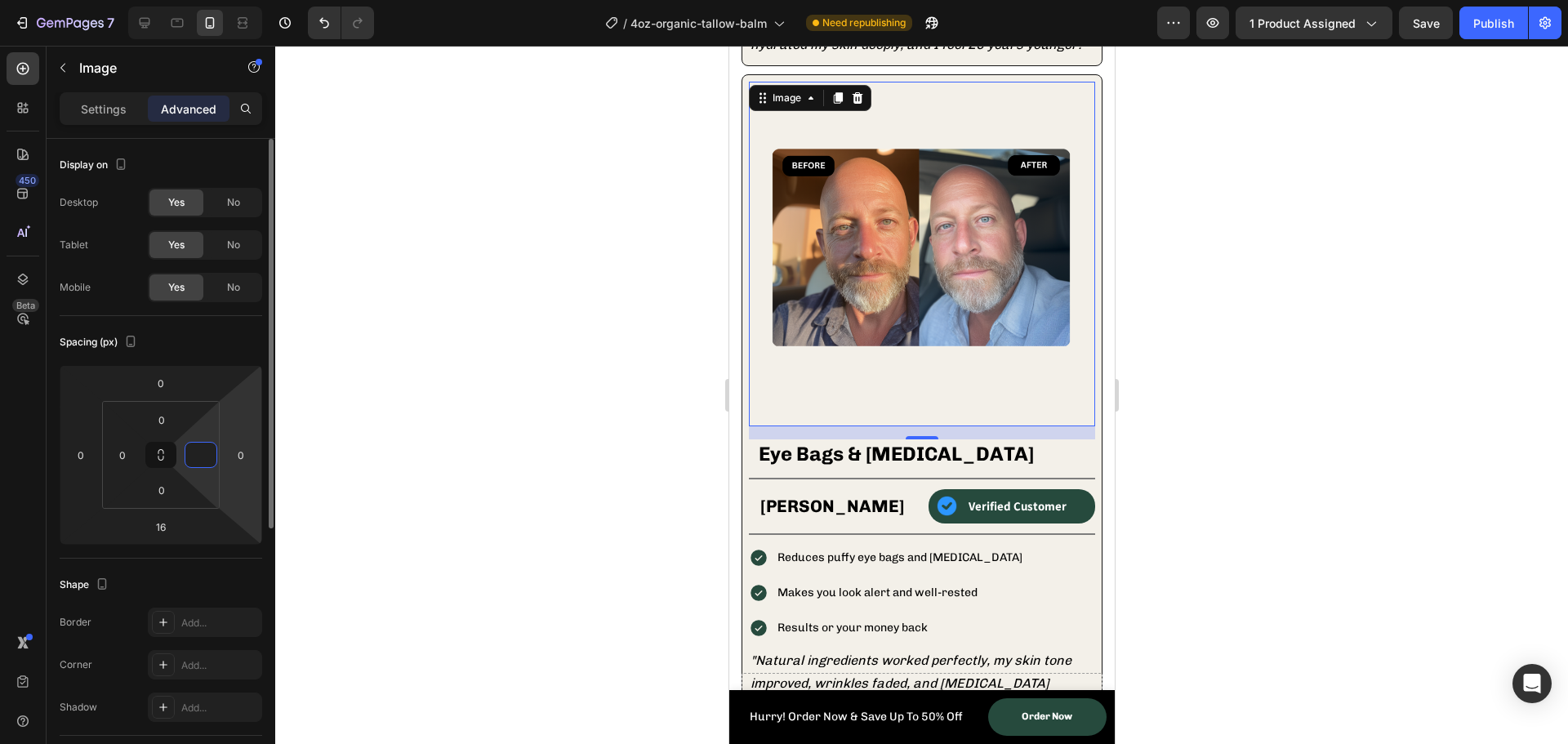
click at [224, 0] on html "7 Version history / 4oz-organic-tallow-balm Need republishing Preview 1 product…" at bounding box center [784, 0] width 1568 height 0
type input "0"
click at [244, 460] on input "0" at bounding box center [240, 455] width 25 height 25
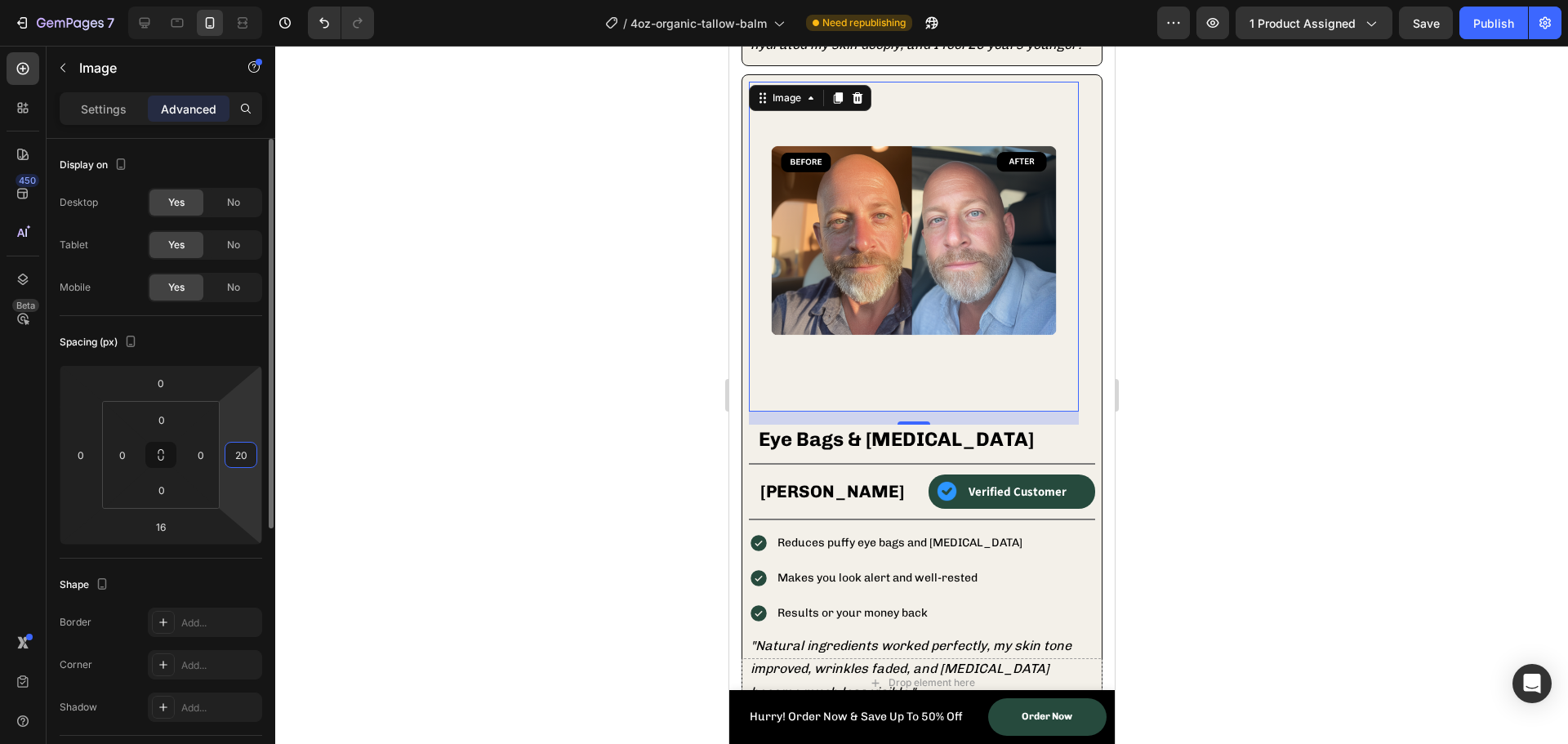
type input "2"
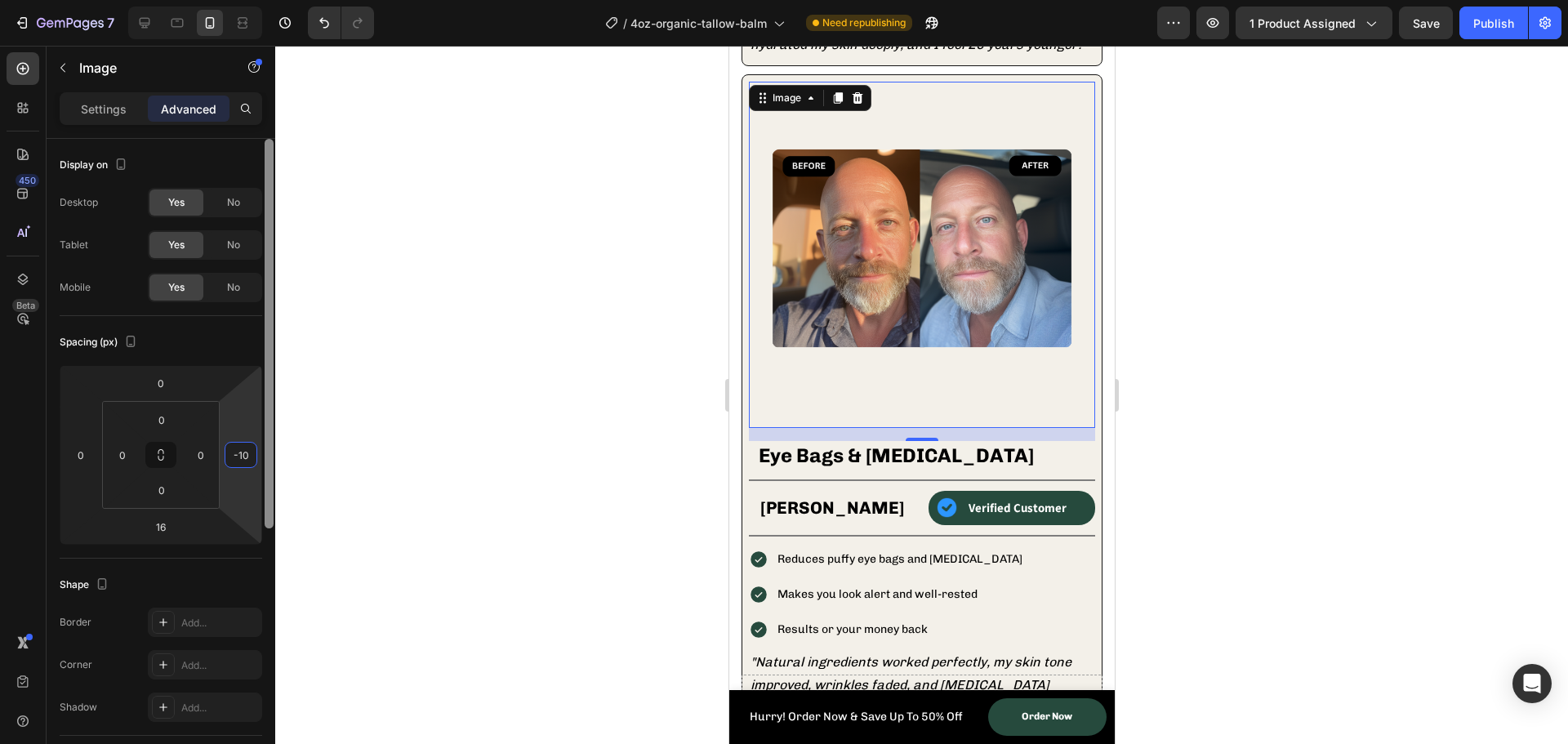
type input "-1"
click at [422, 363] on div at bounding box center [922, 395] width 1293 height 699
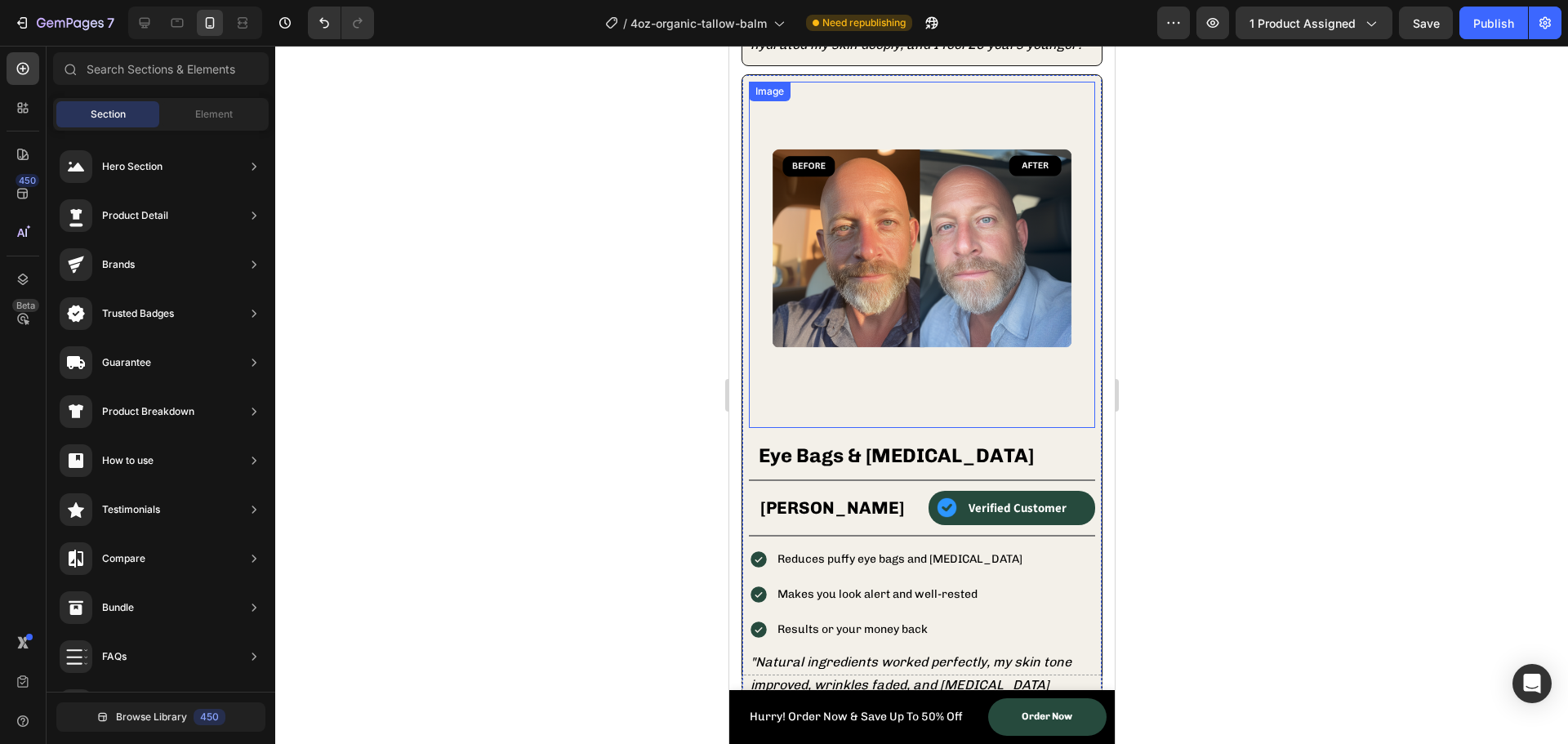
click at [944, 306] on img at bounding box center [922, 255] width 347 height 347
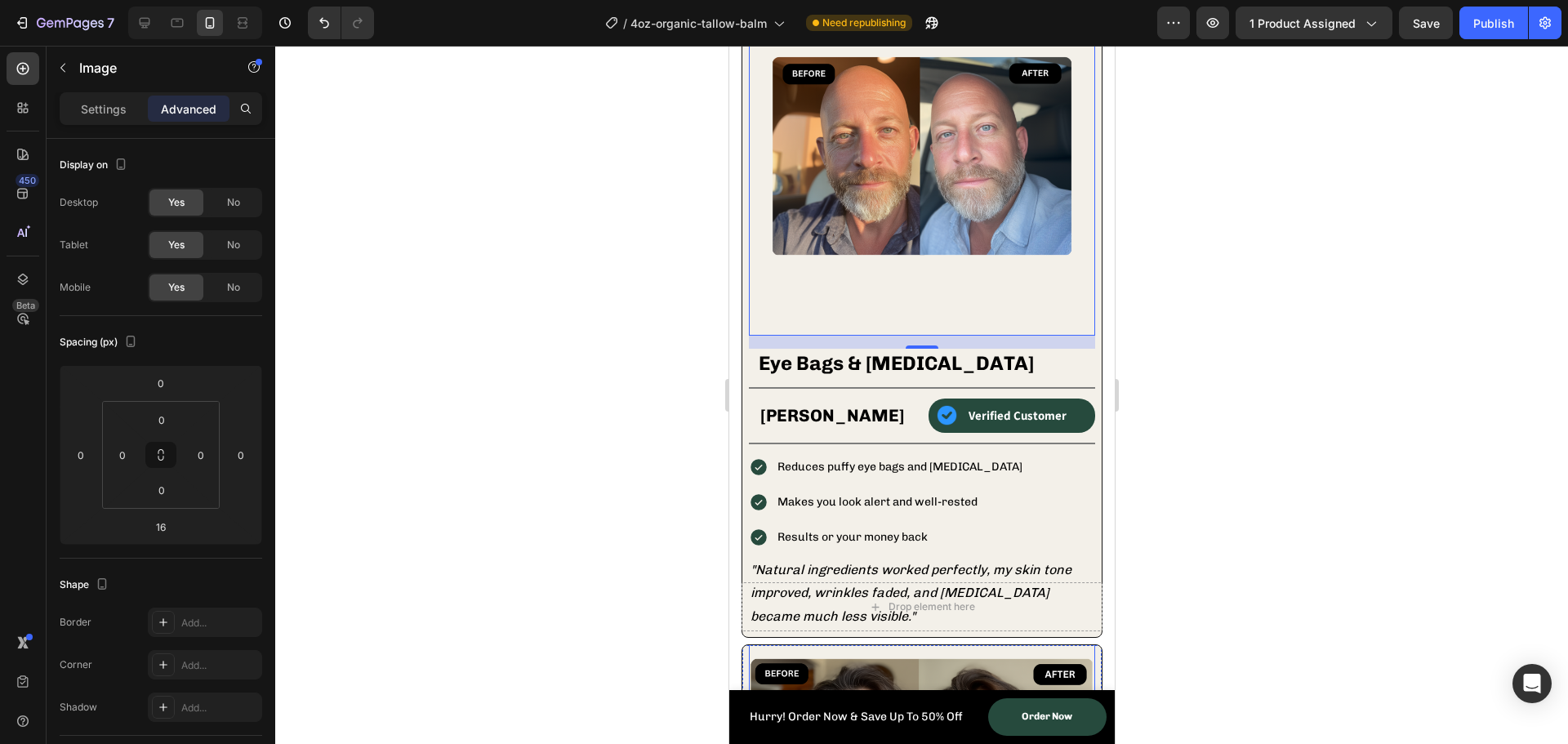
scroll to position [2139, 0]
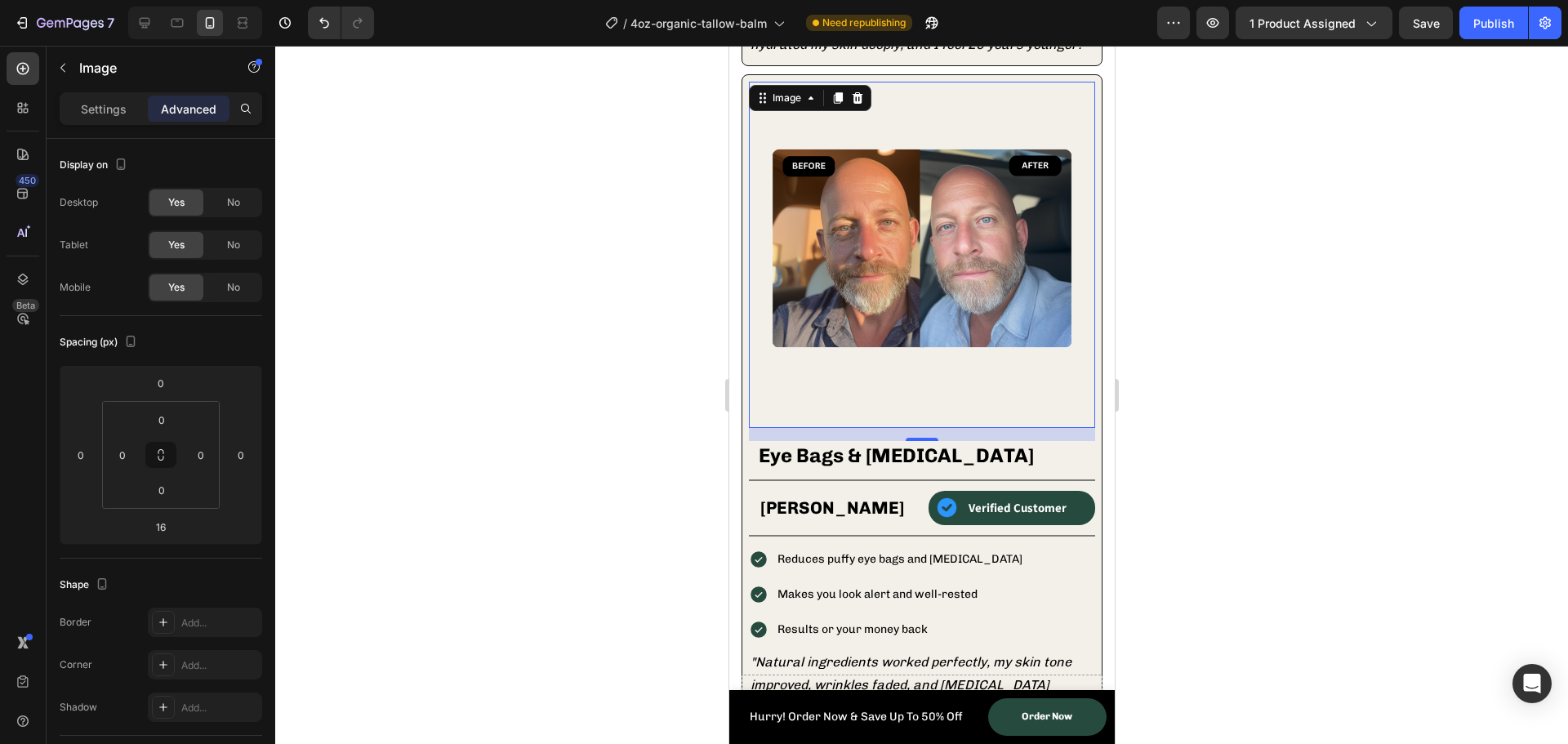
click at [912, 315] on img at bounding box center [922, 255] width 347 height 347
click at [189, 0] on html "7 Version history / 4oz-organic-tallow-balm Need republishing Preview 1 product…" at bounding box center [784, 0] width 1568 height 0
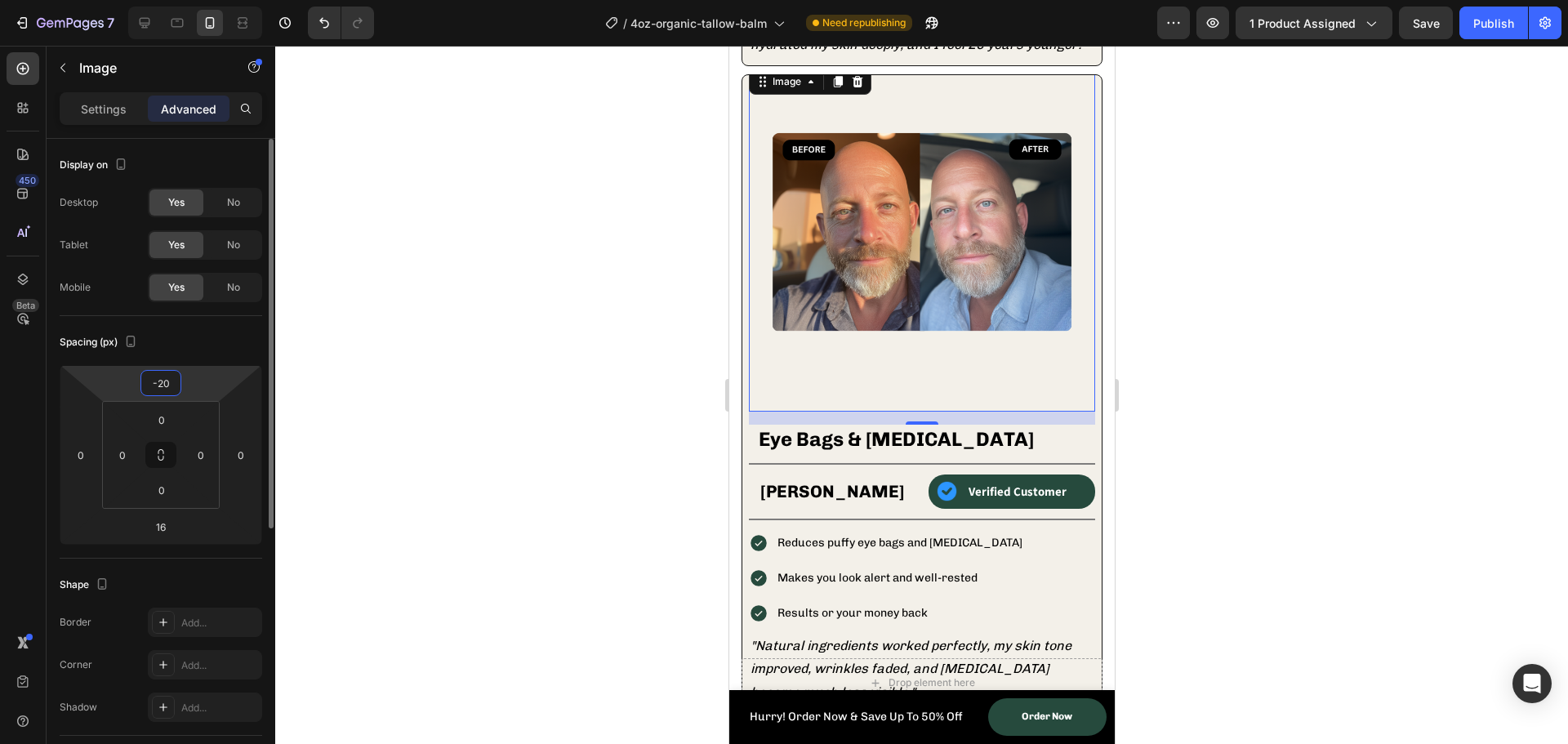
type input "-2"
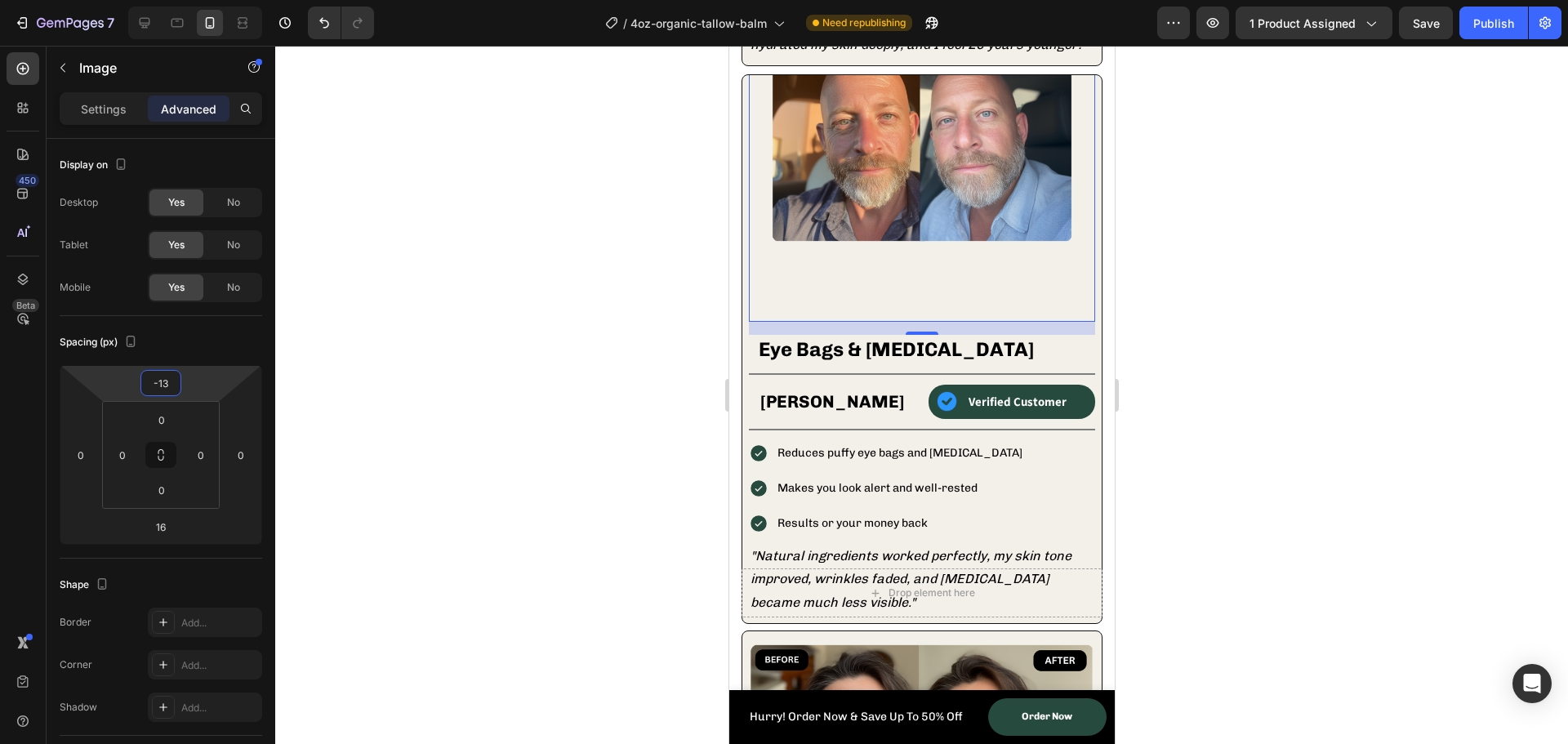
type input "-1"
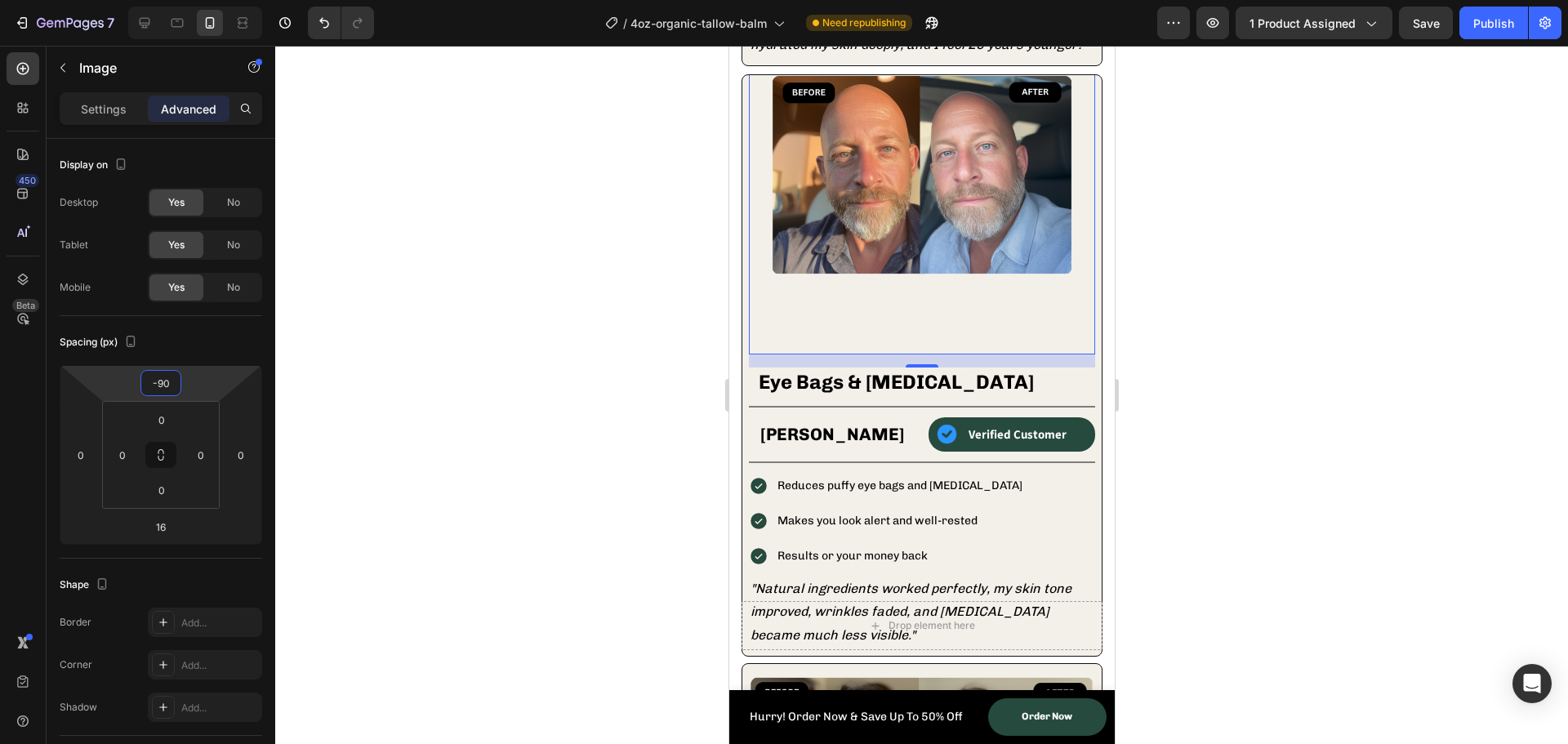
type input "-9"
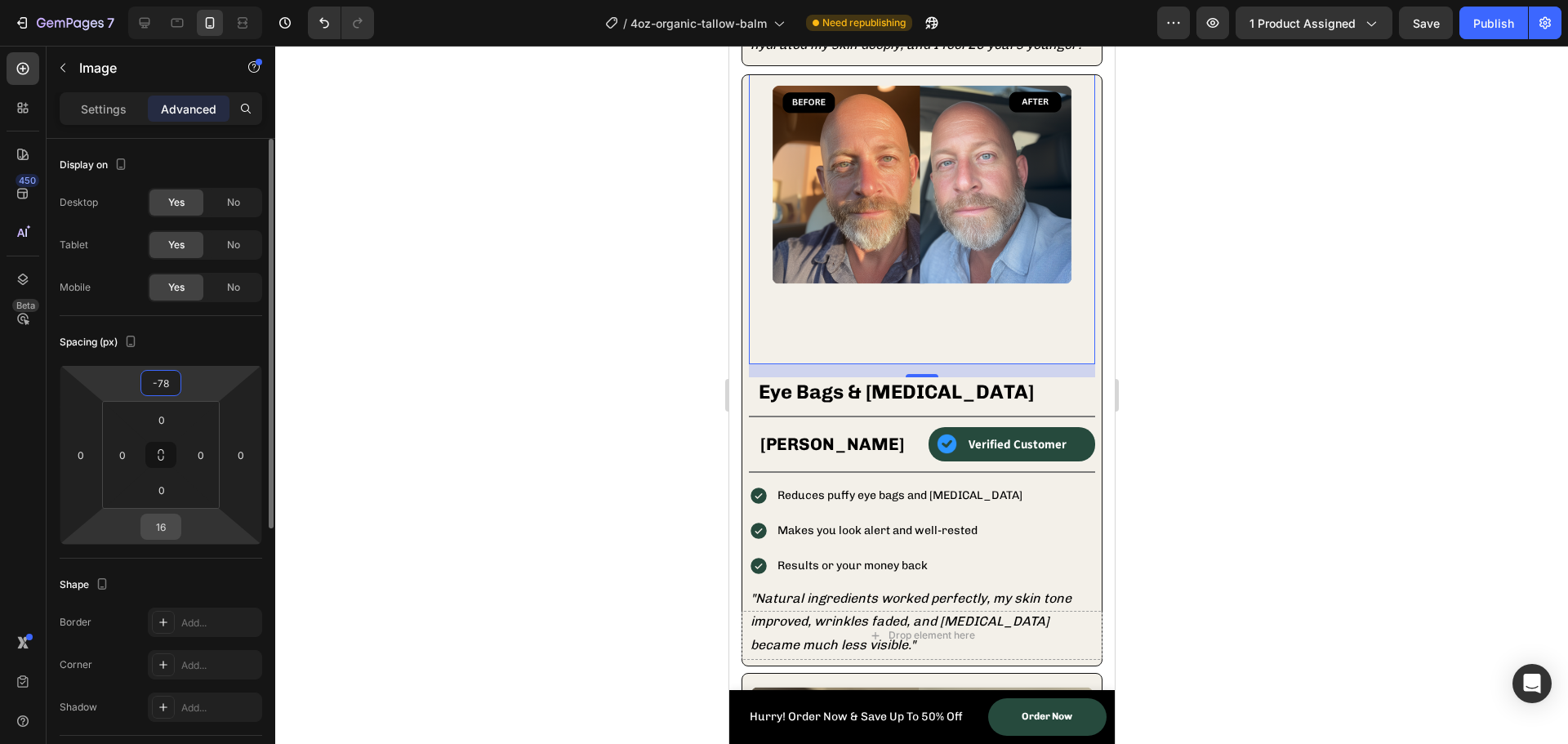
type input "-78"
click at [160, 534] on input "16" at bounding box center [161, 527] width 33 height 25
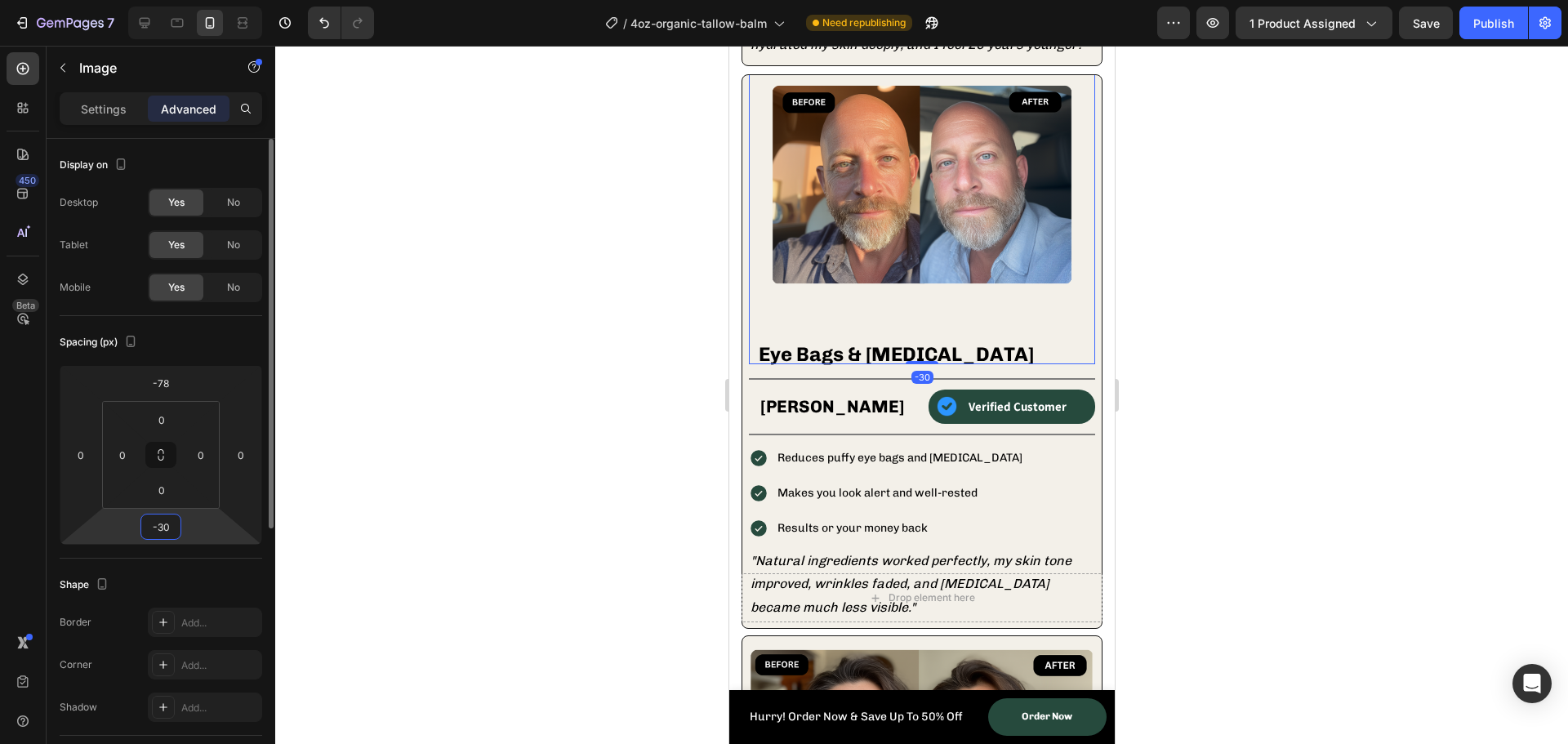
type input "-3"
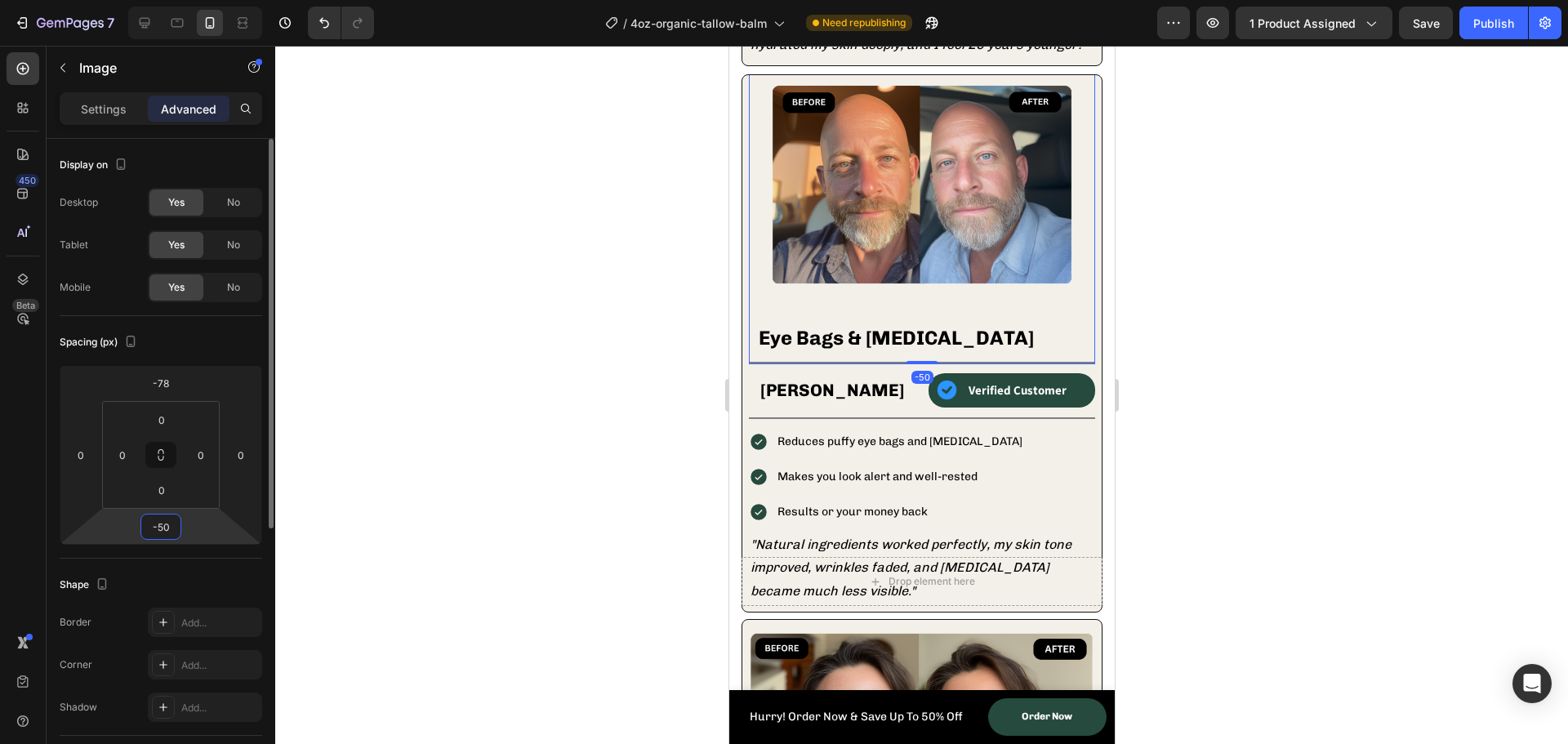
type input "-5"
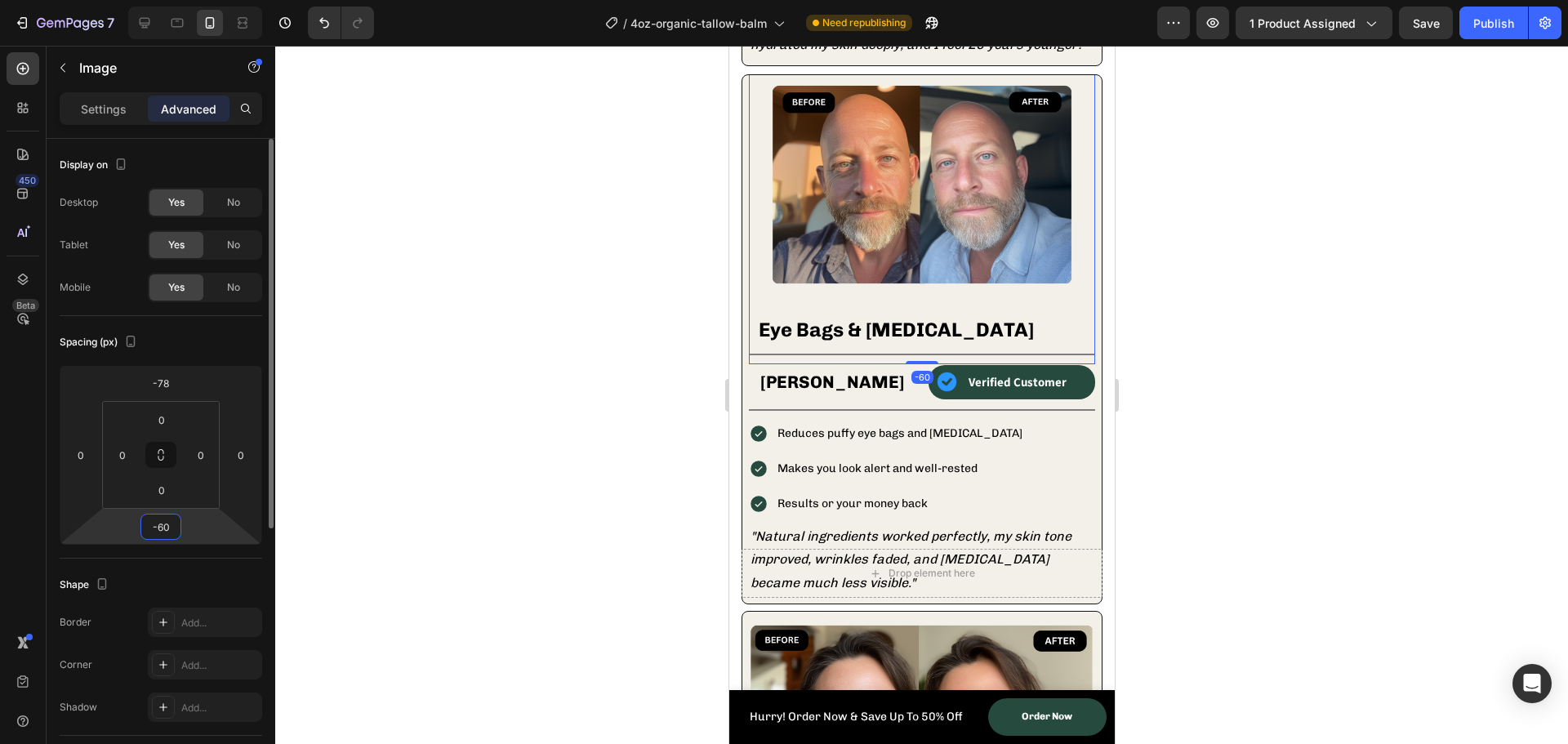
type input "-6"
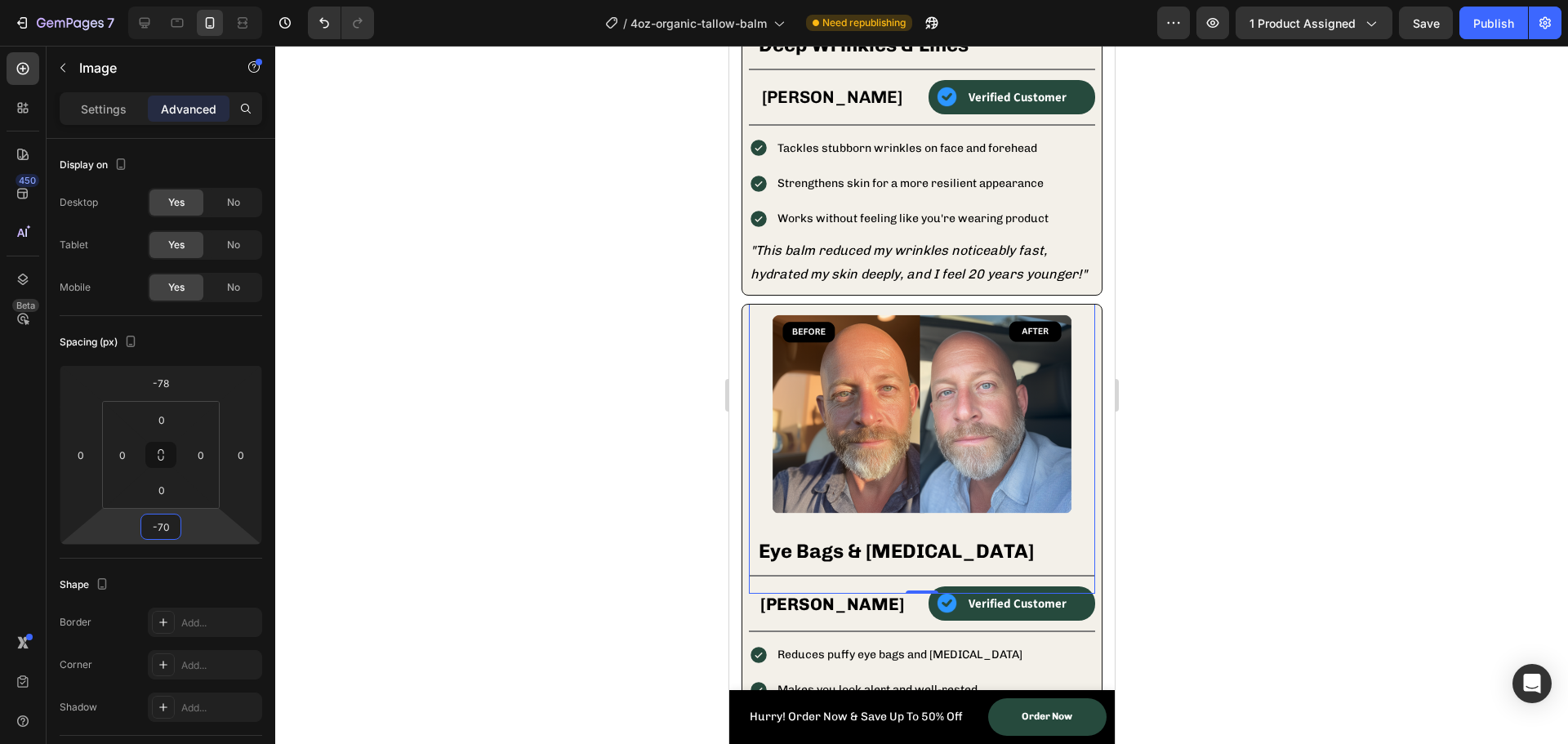
scroll to position [1976, 0]
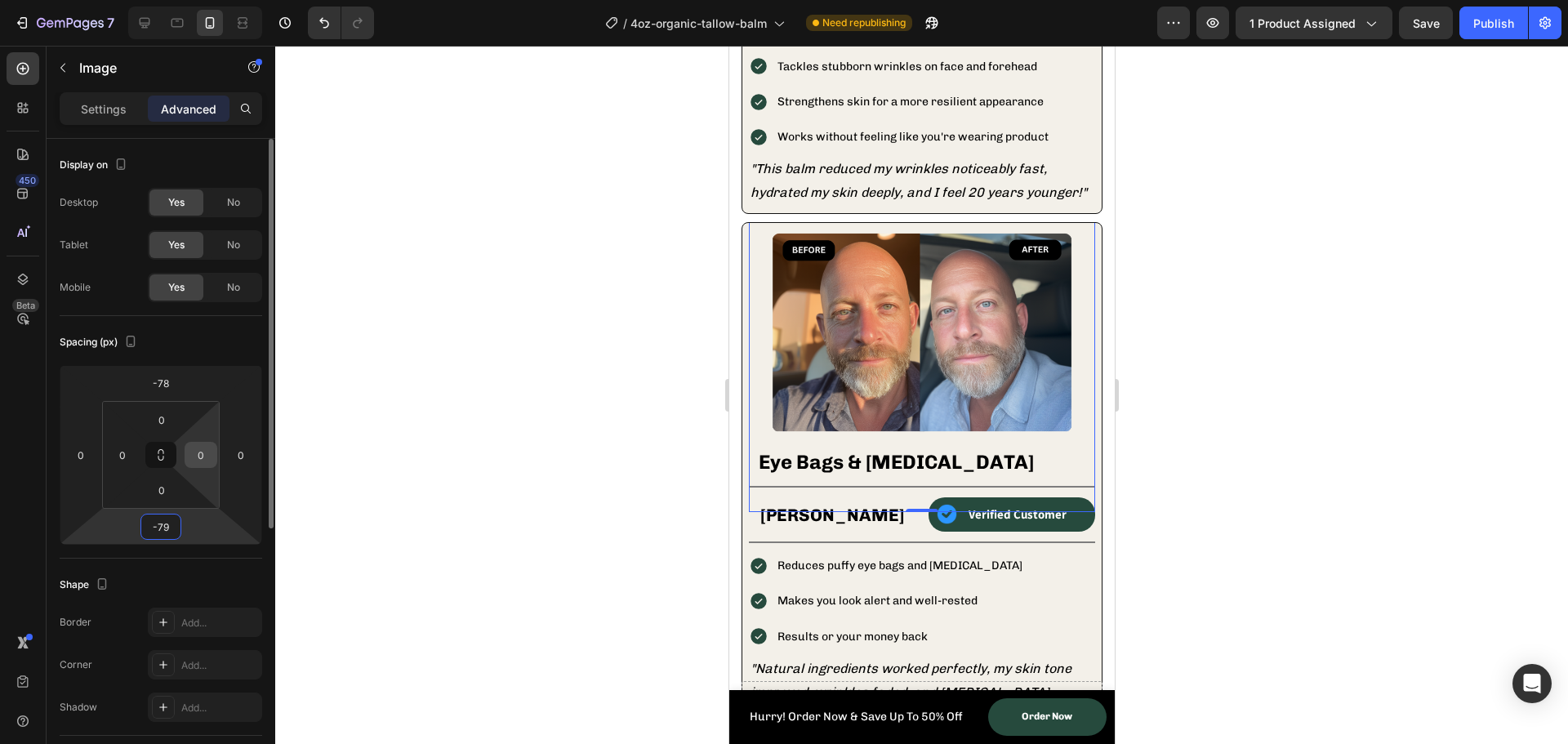
type input "-79"
click at [198, 452] on input "0" at bounding box center [201, 455] width 25 height 25
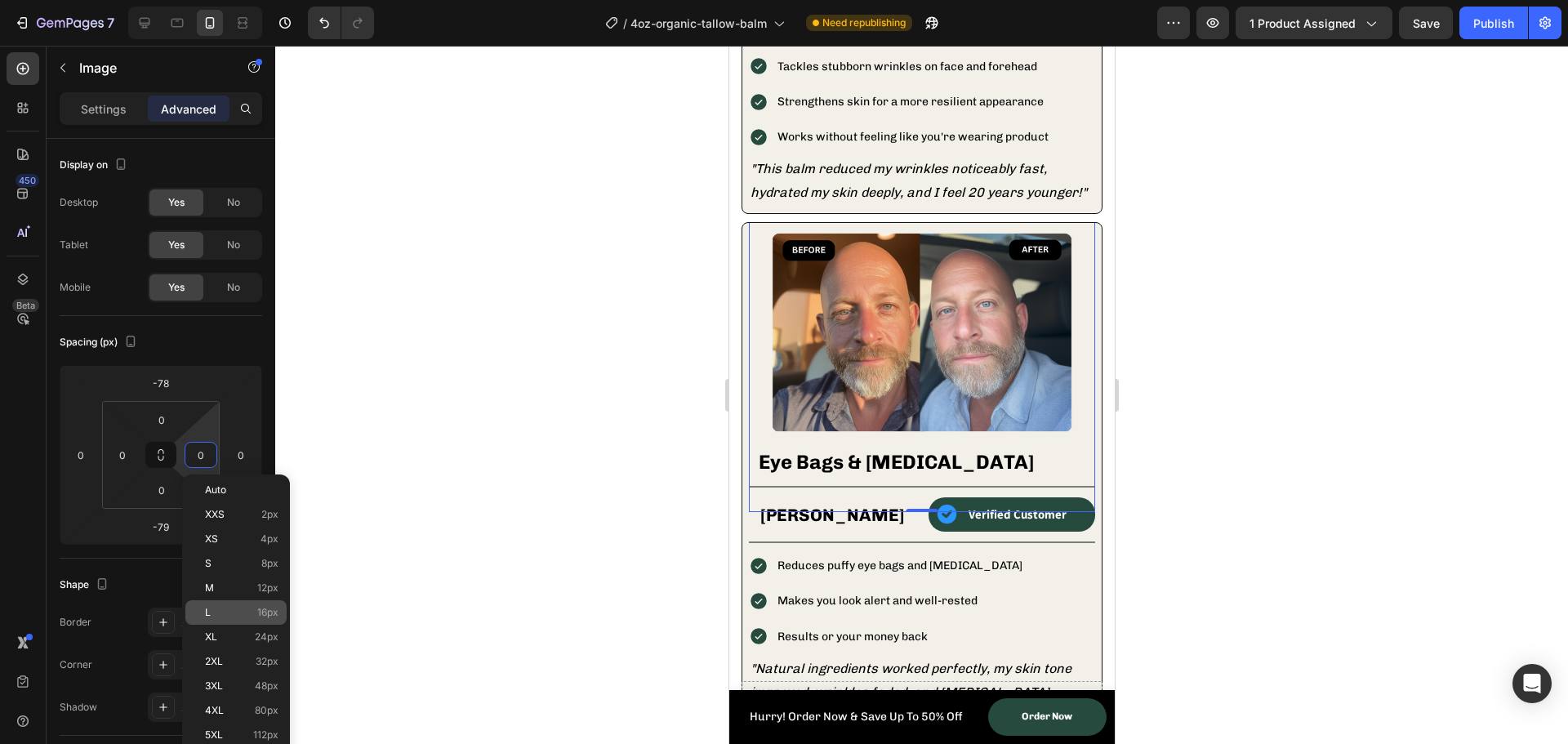
click at [225, 615] on p "L 16px" at bounding box center [242, 613] width 73 height 11
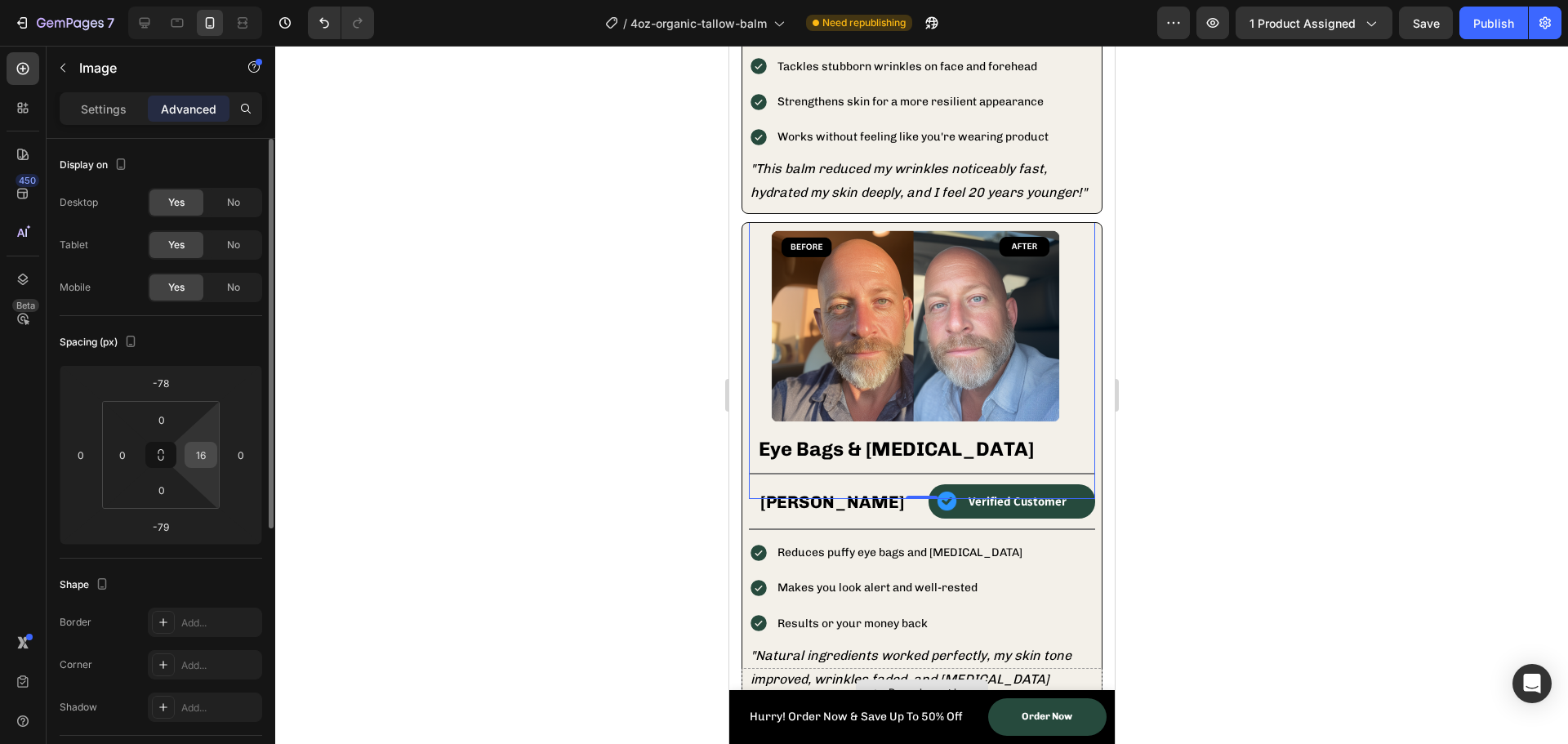
click at [201, 461] on input "16" at bounding box center [201, 455] width 25 height 25
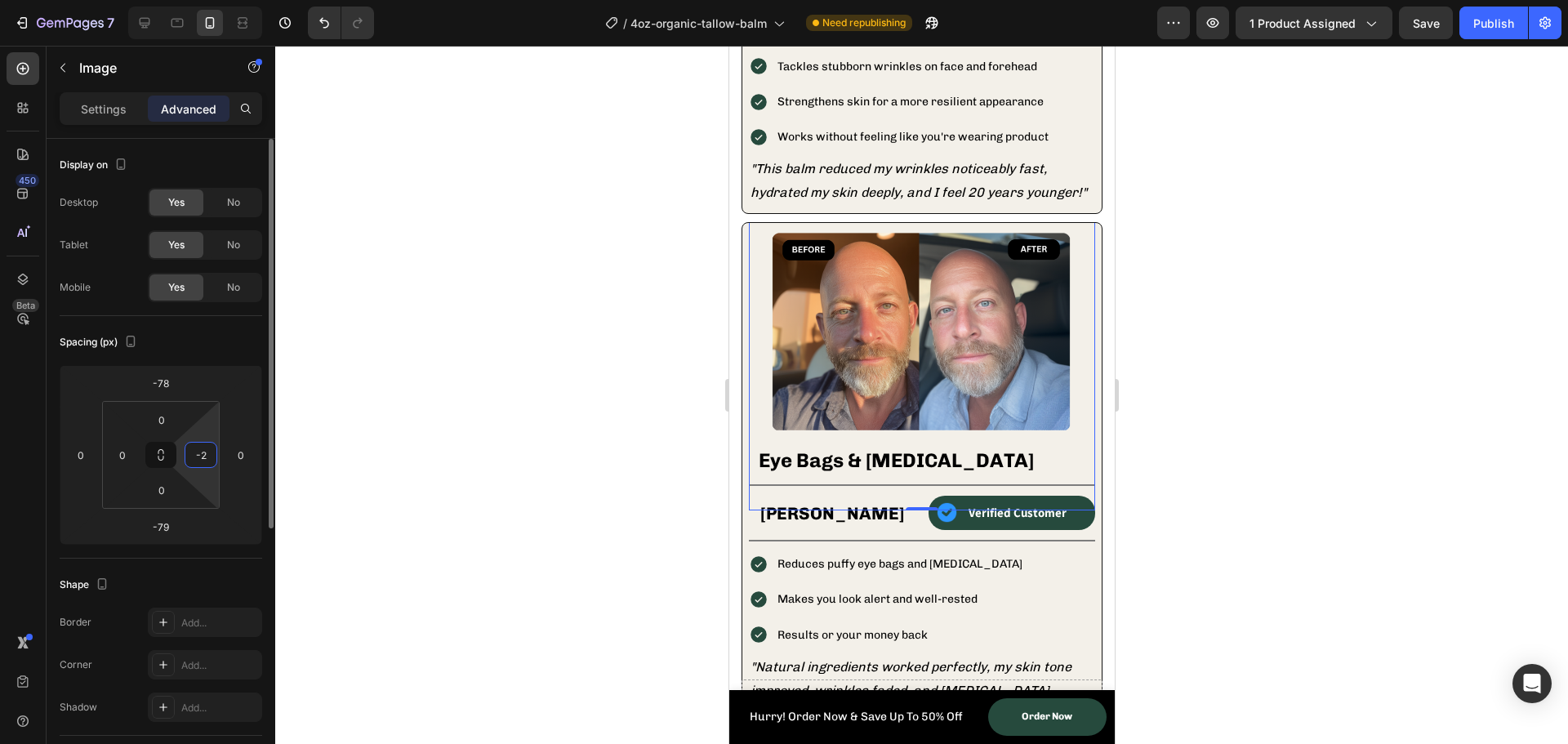
type input "-"
click at [529, 407] on div at bounding box center [922, 395] width 1293 height 699
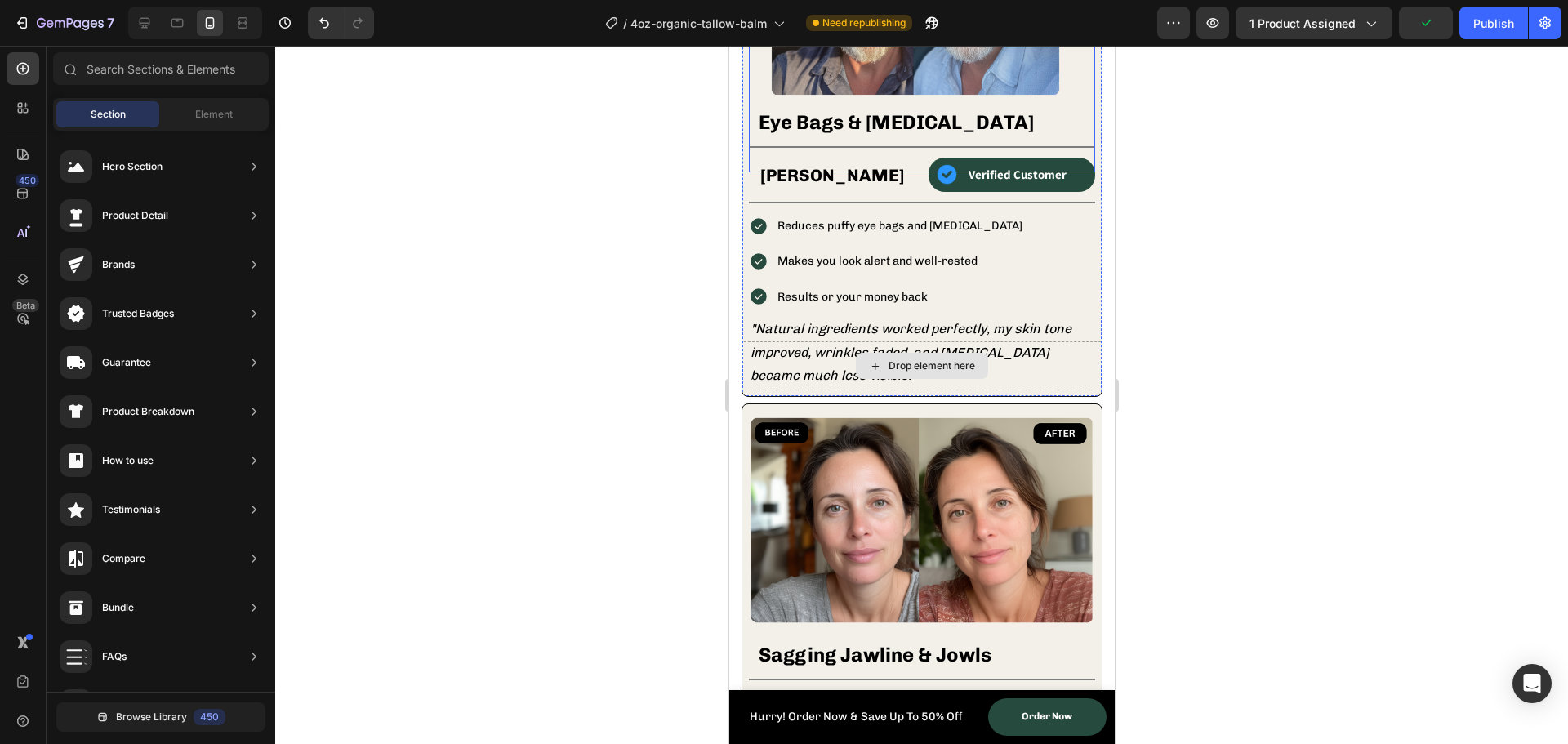
scroll to position [2058, 0]
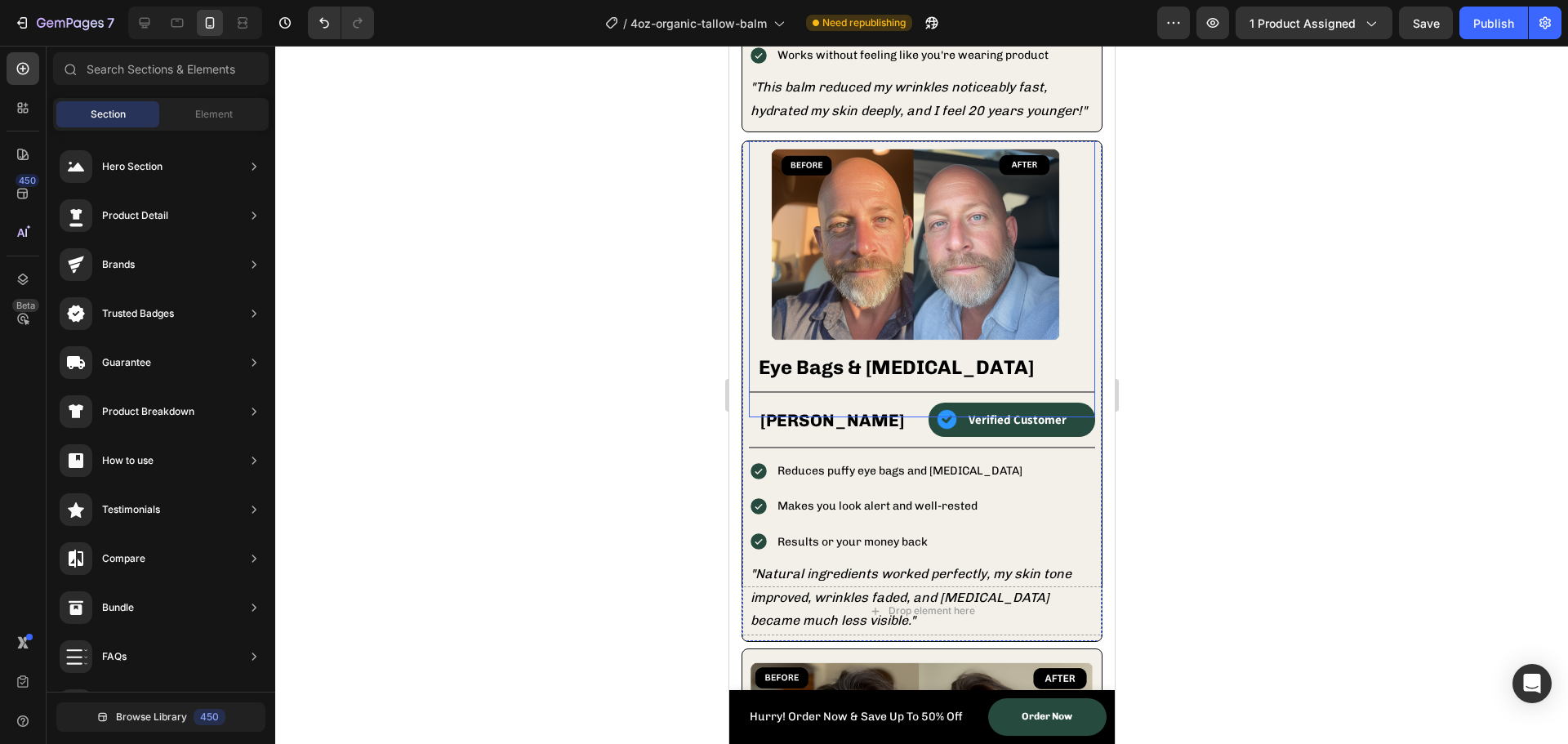
click at [885, 283] on img at bounding box center [914, 250] width 333 height 333
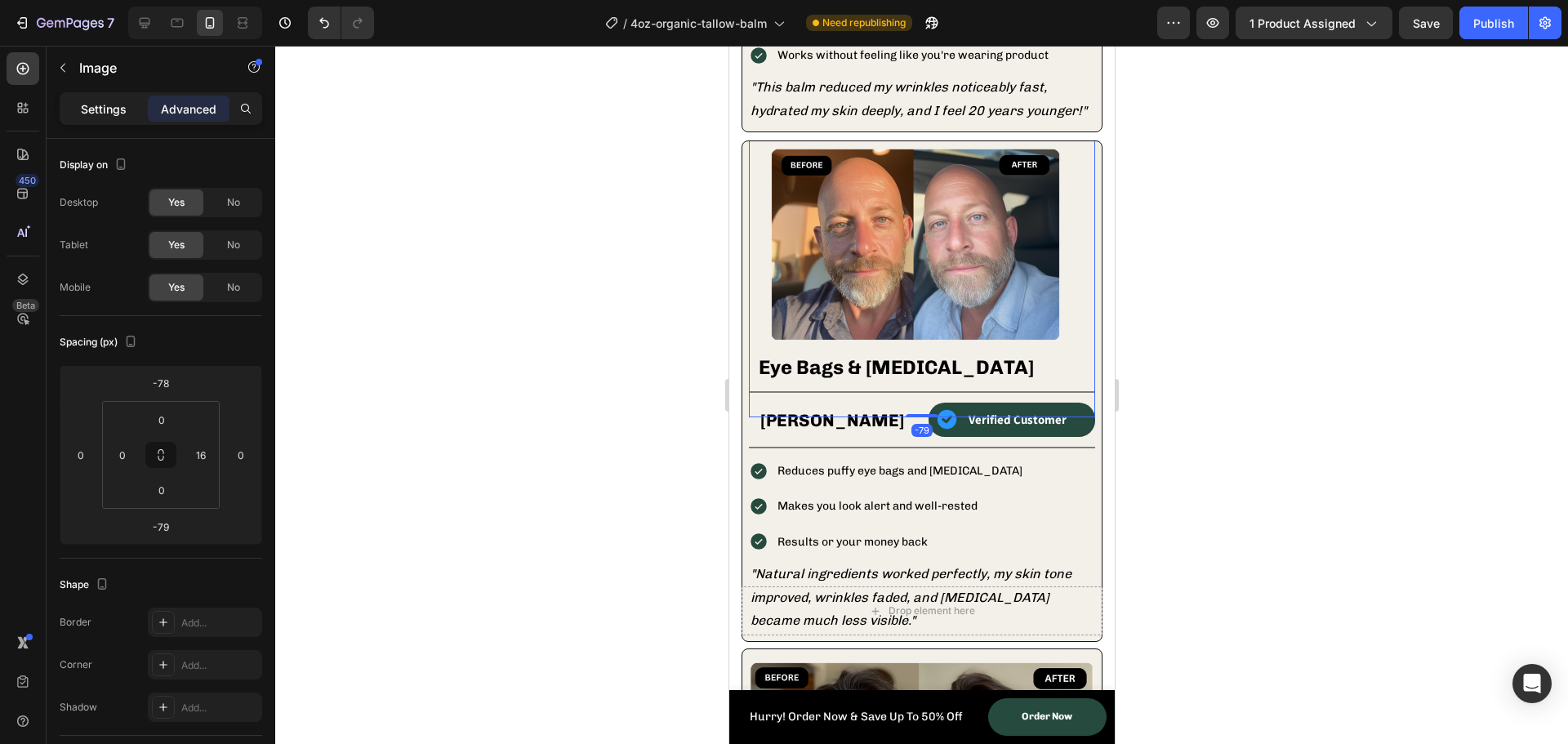
click at [103, 113] on p "Settings" at bounding box center [104, 109] width 46 height 17
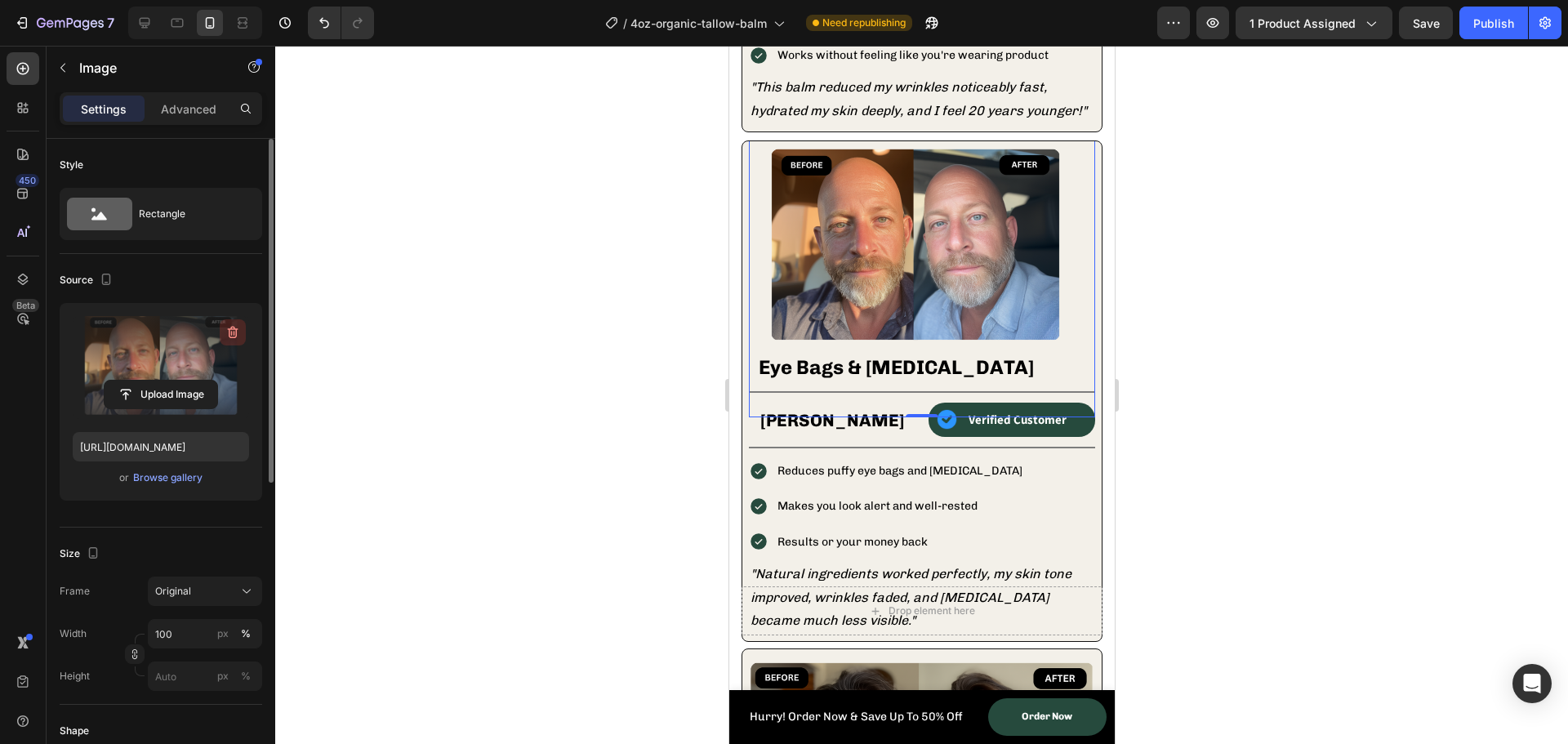
click at [229, 334] on icon "button" at bounding box center [234, 332] width 11 height 12
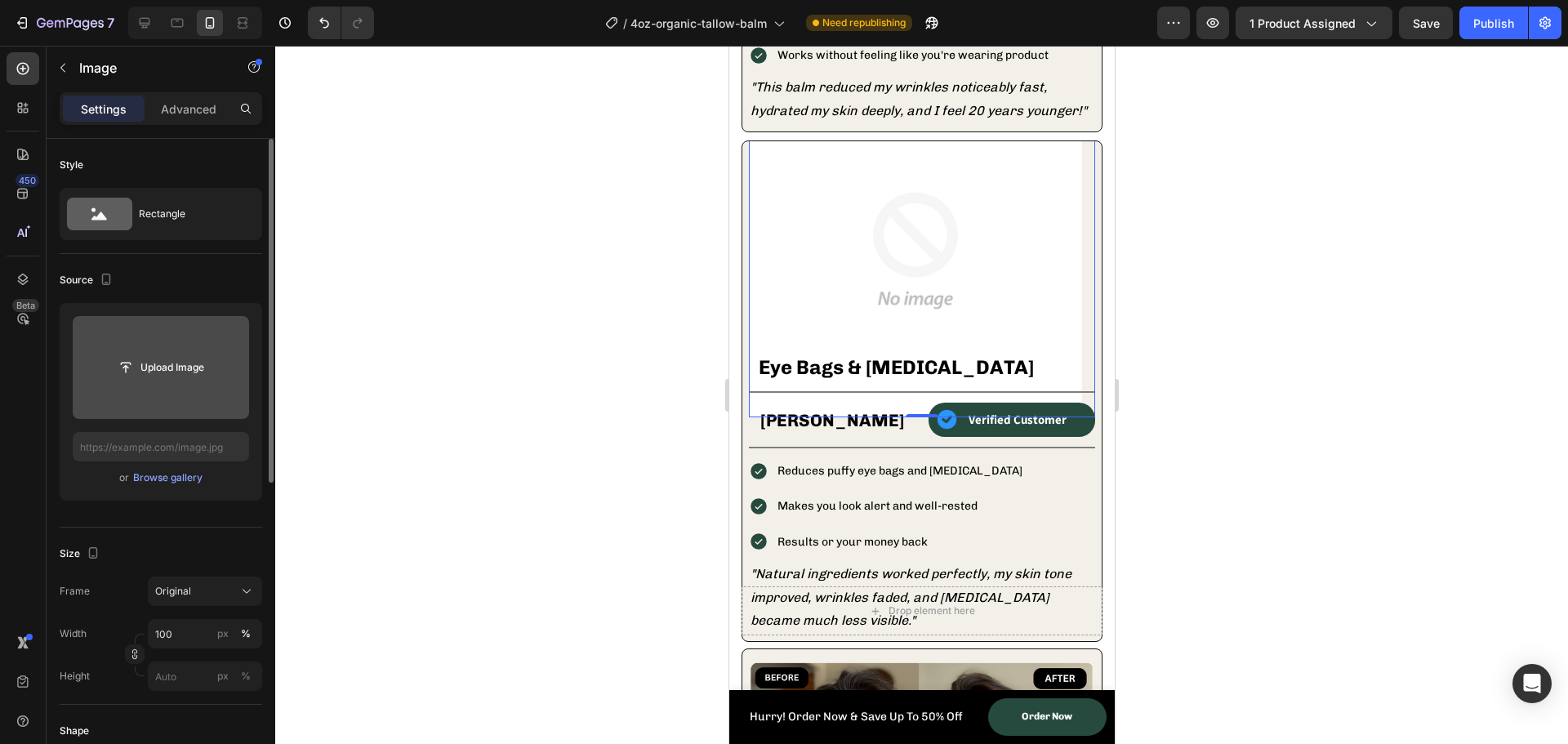
click at [146, 363] on input "file" at bounding box center [160, 368] width 113 height 28
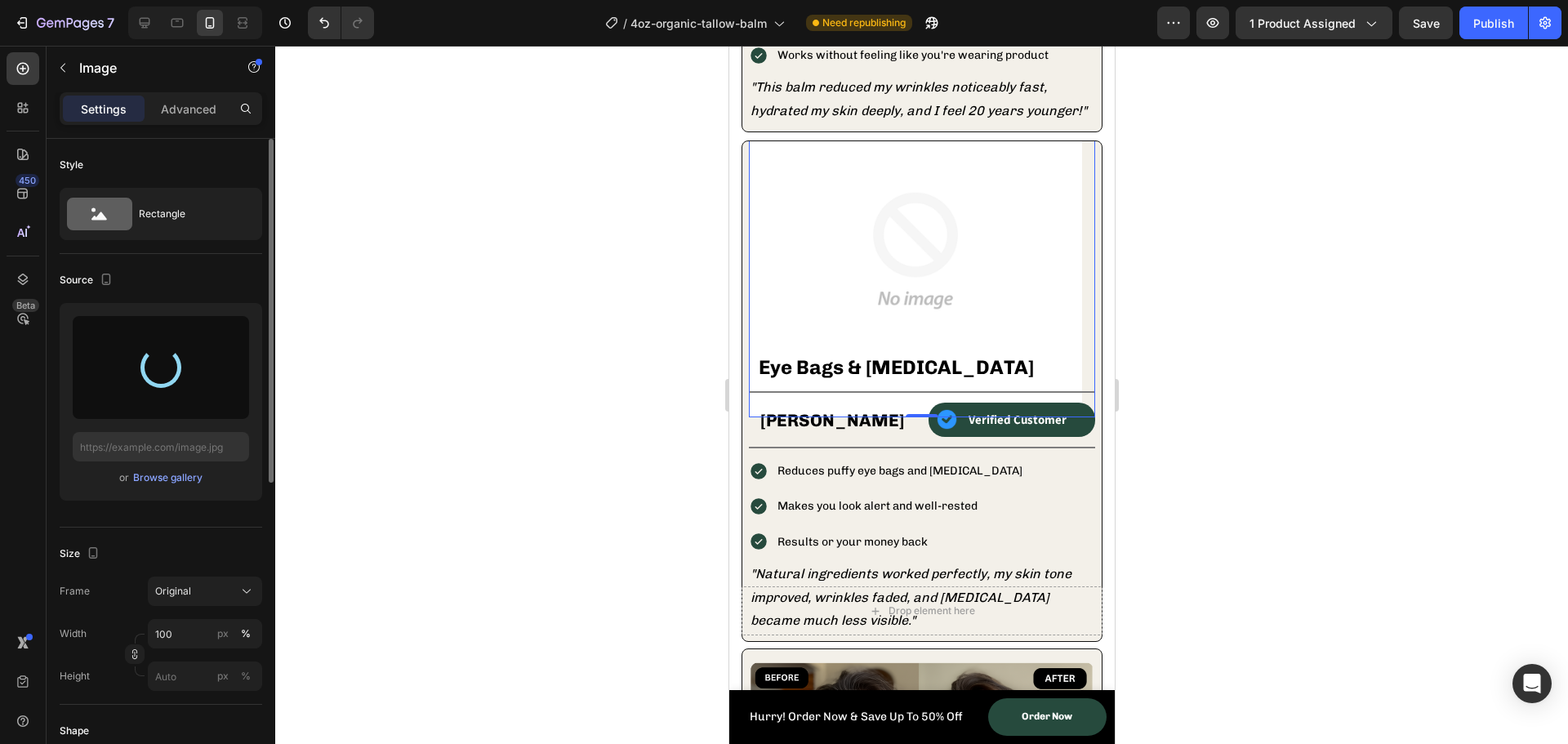
type input "https://cdn.shopify.com/s/files/1/0762/3802/9086/files/gempages_498372695415587…"
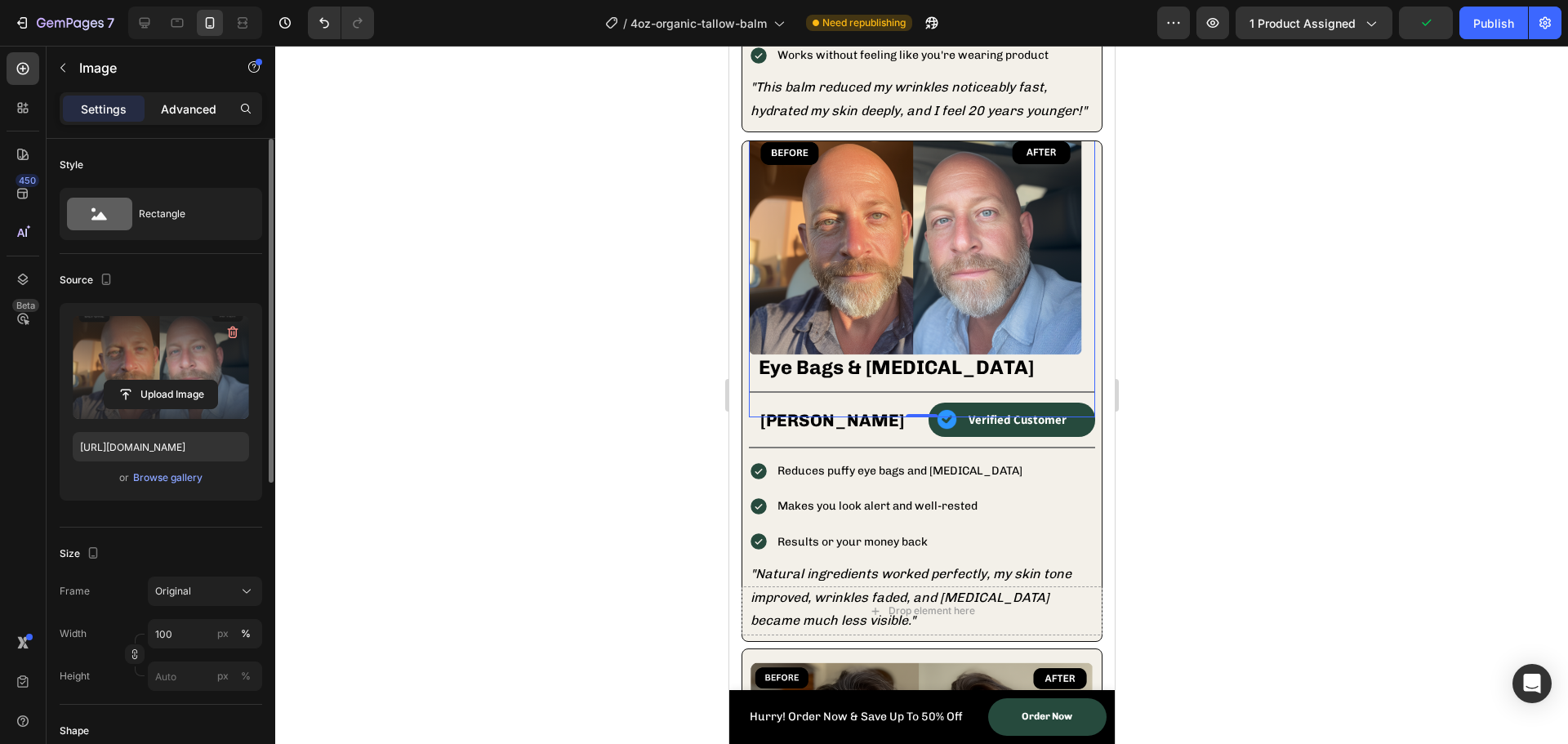
click at [179, 116] on p "Advanced" at bounding box center [188, 109] width 56 height 17
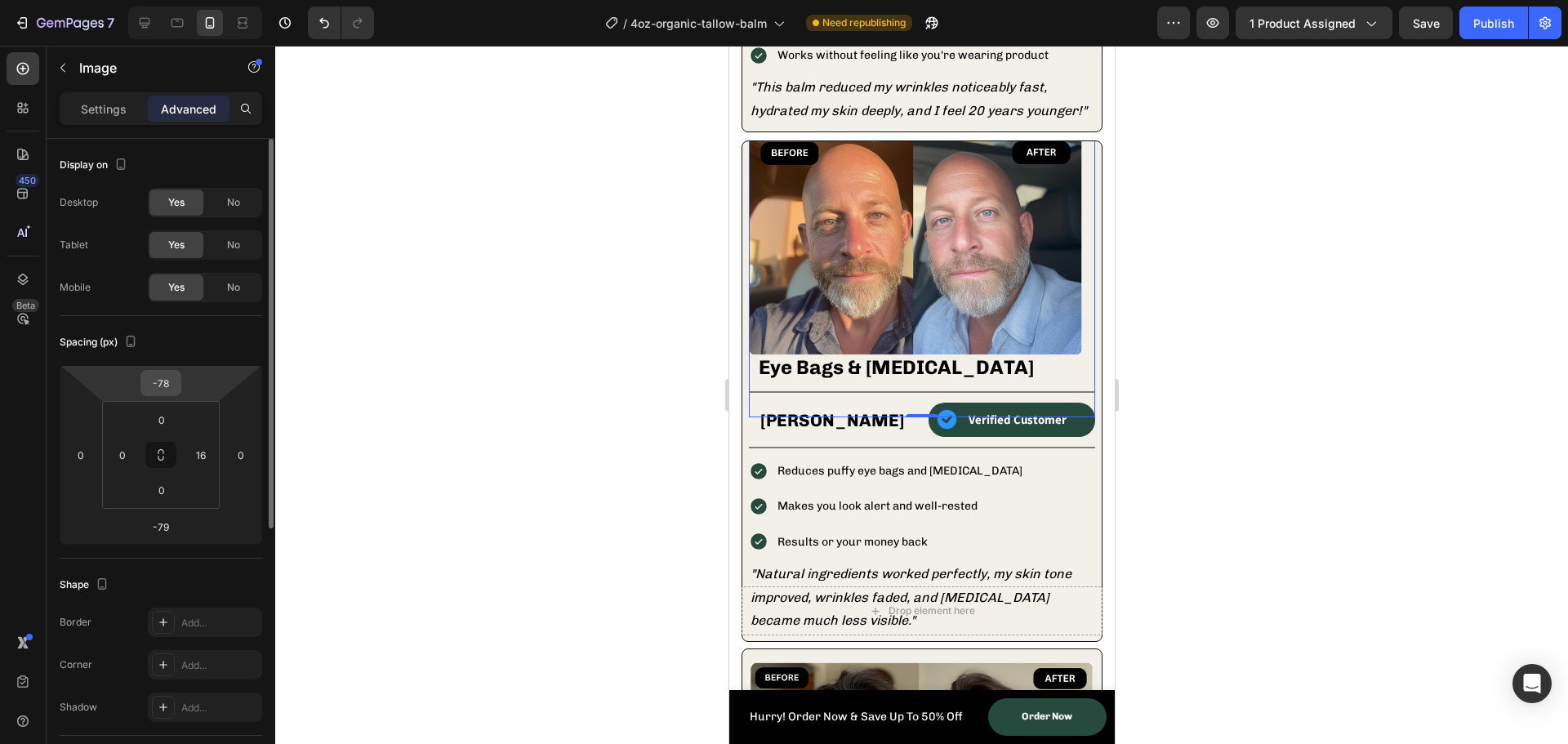
click at [163, 389] on input "-78" at bounding box center [161, 383] width 33 height 25
click at [171, 390] on input "-78" at bounding box center [161, 383] width 33 height 25
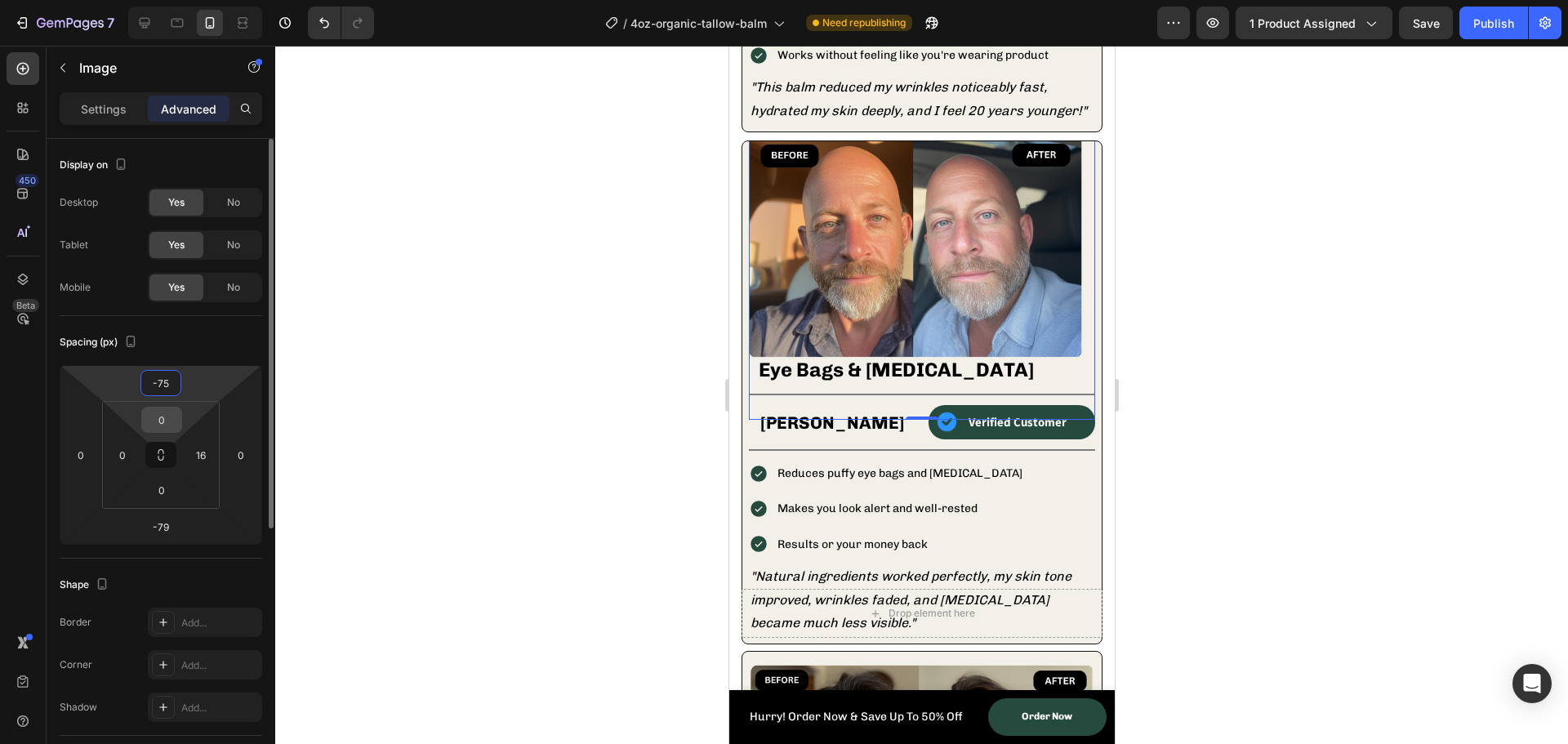
type input "-7"
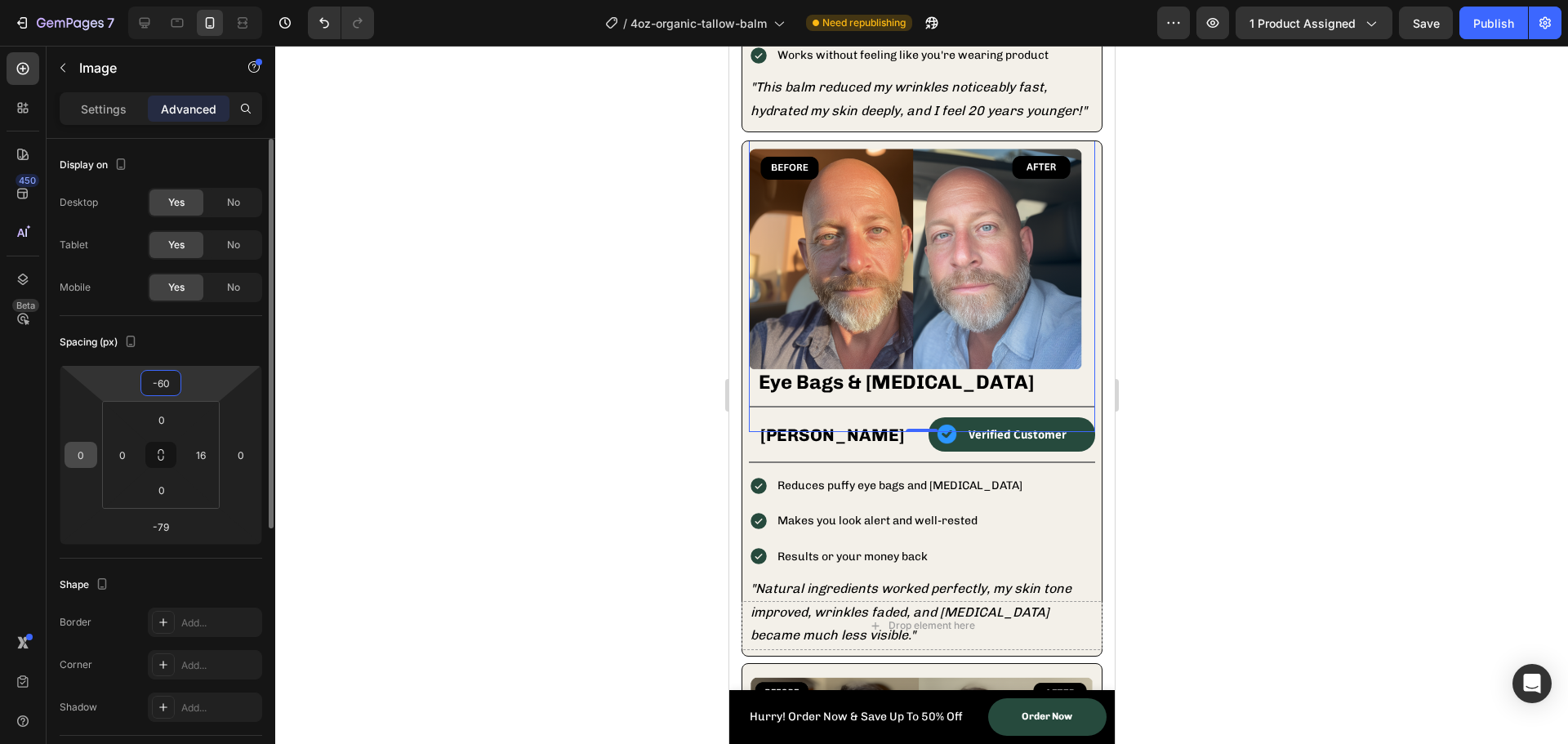
type input "-60"
click at [85, 446] on input "0" at bounding box center [81, 455] width 25 height 25
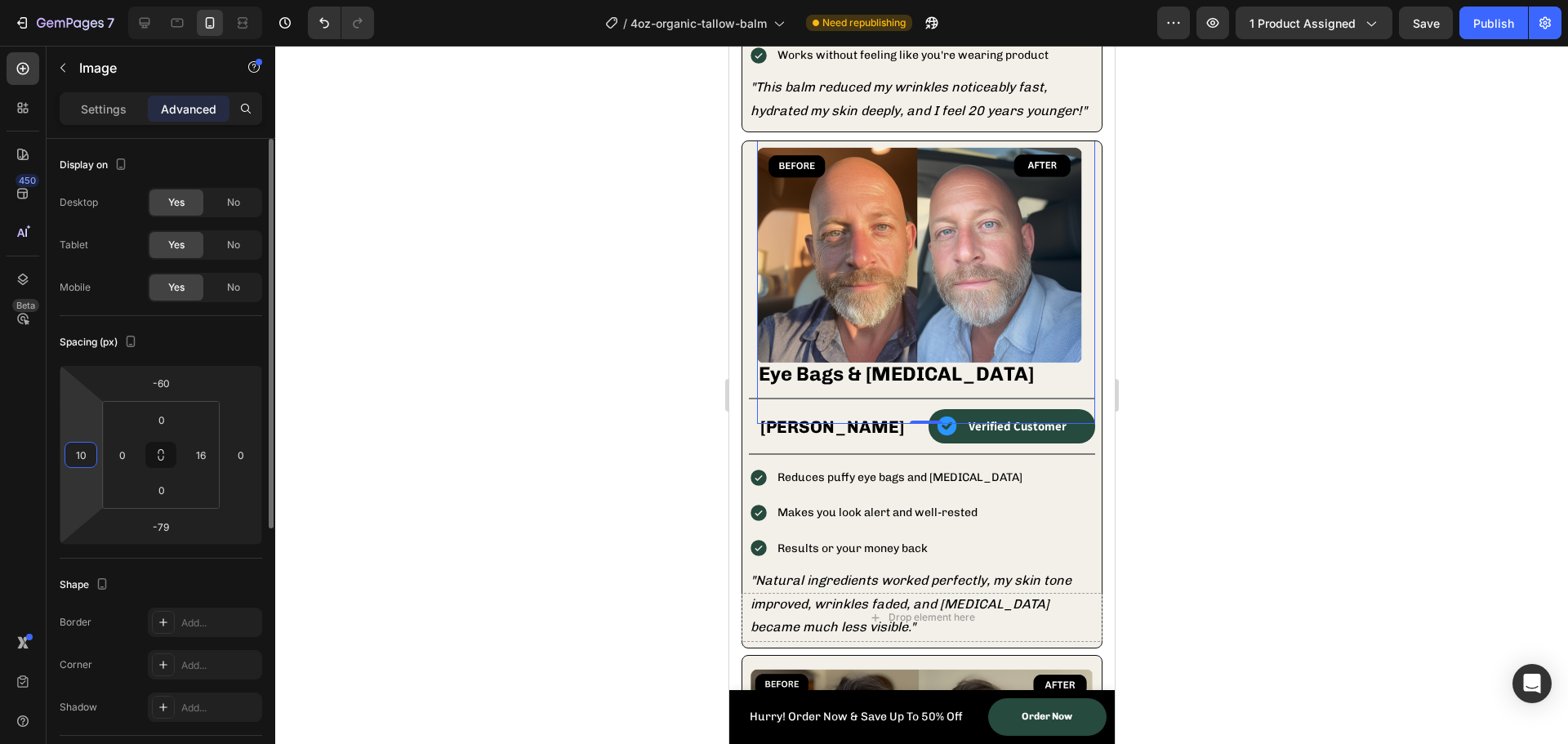
type input "1"
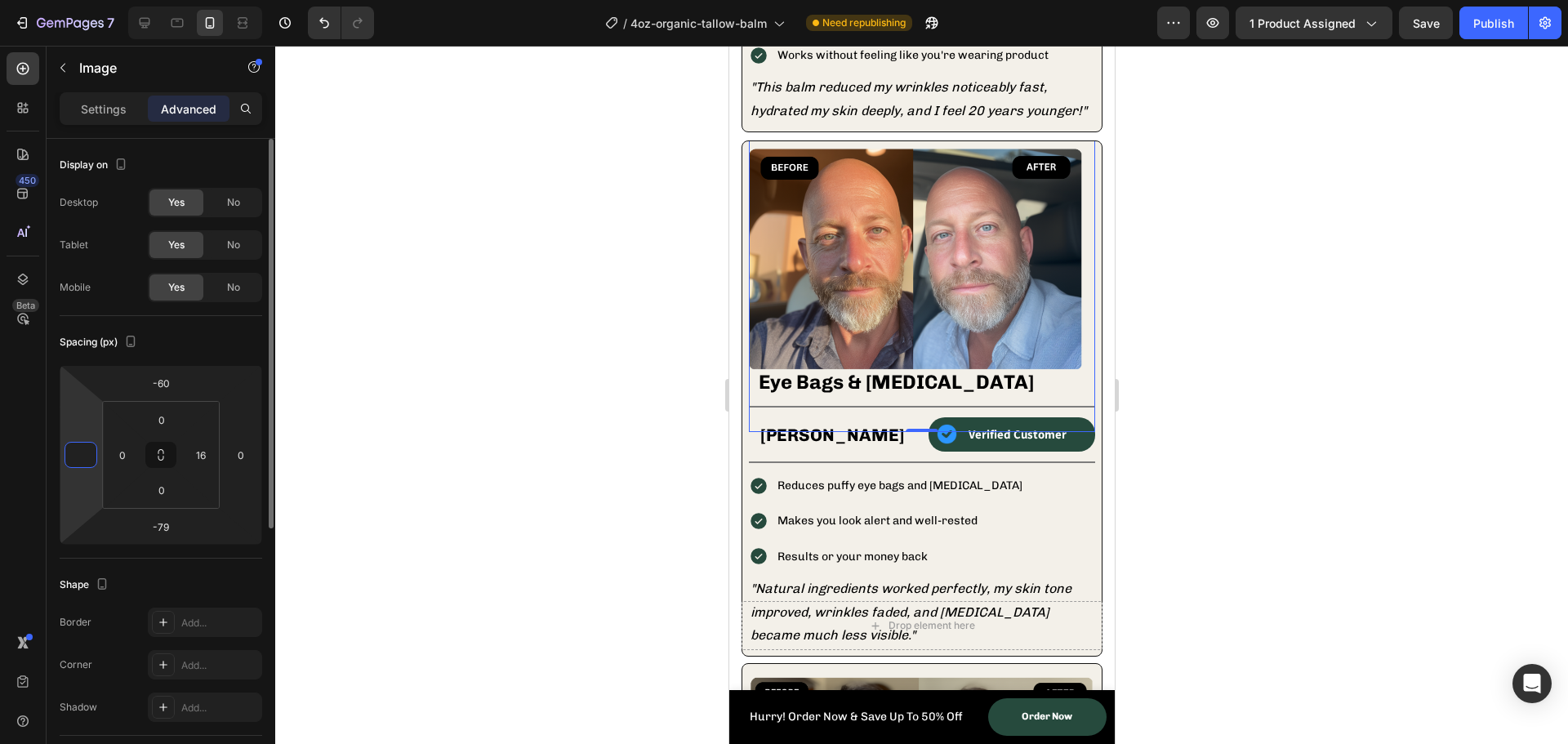
type input "5"
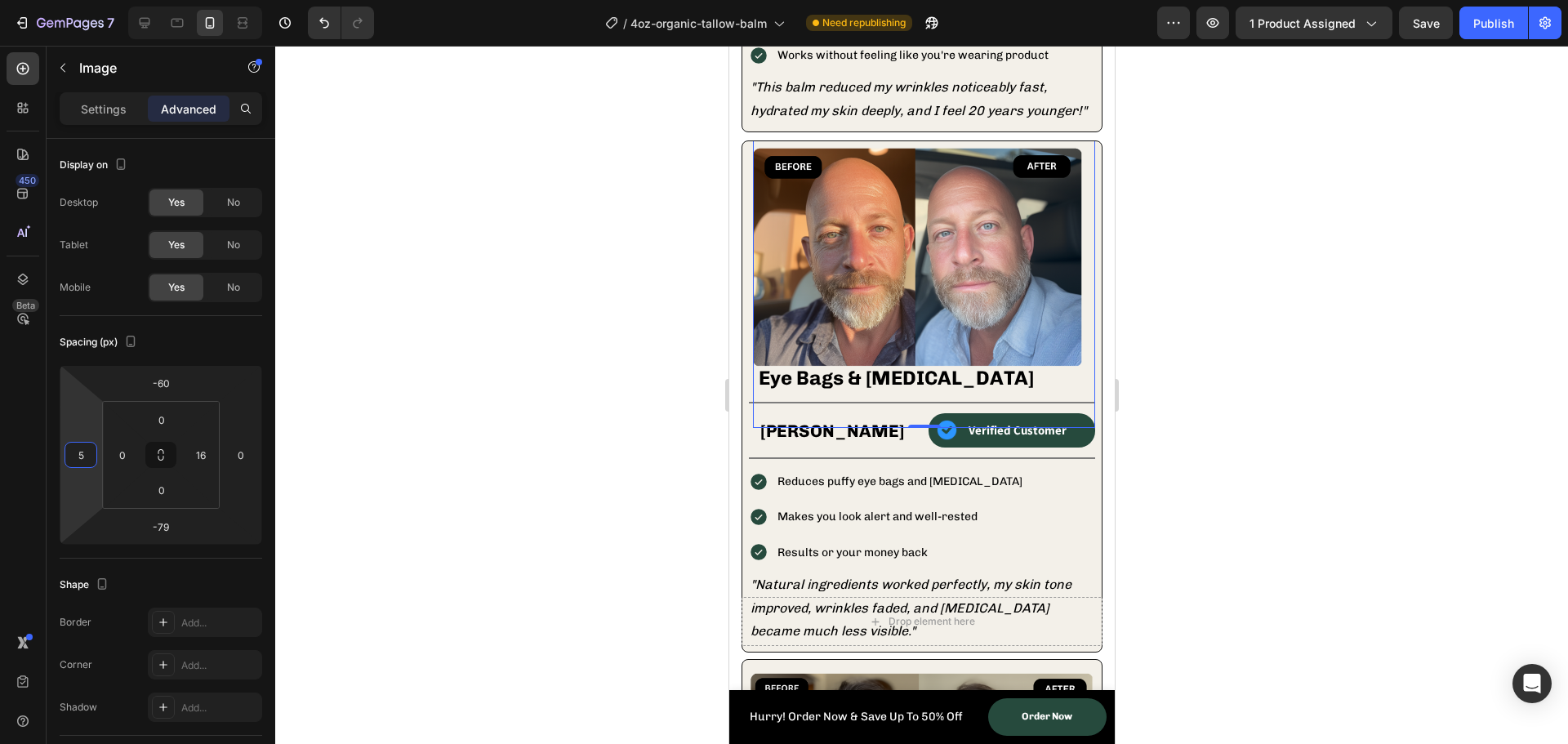
click at [602, 325] on div at bounding box center [922, 395] width 1293 height 699
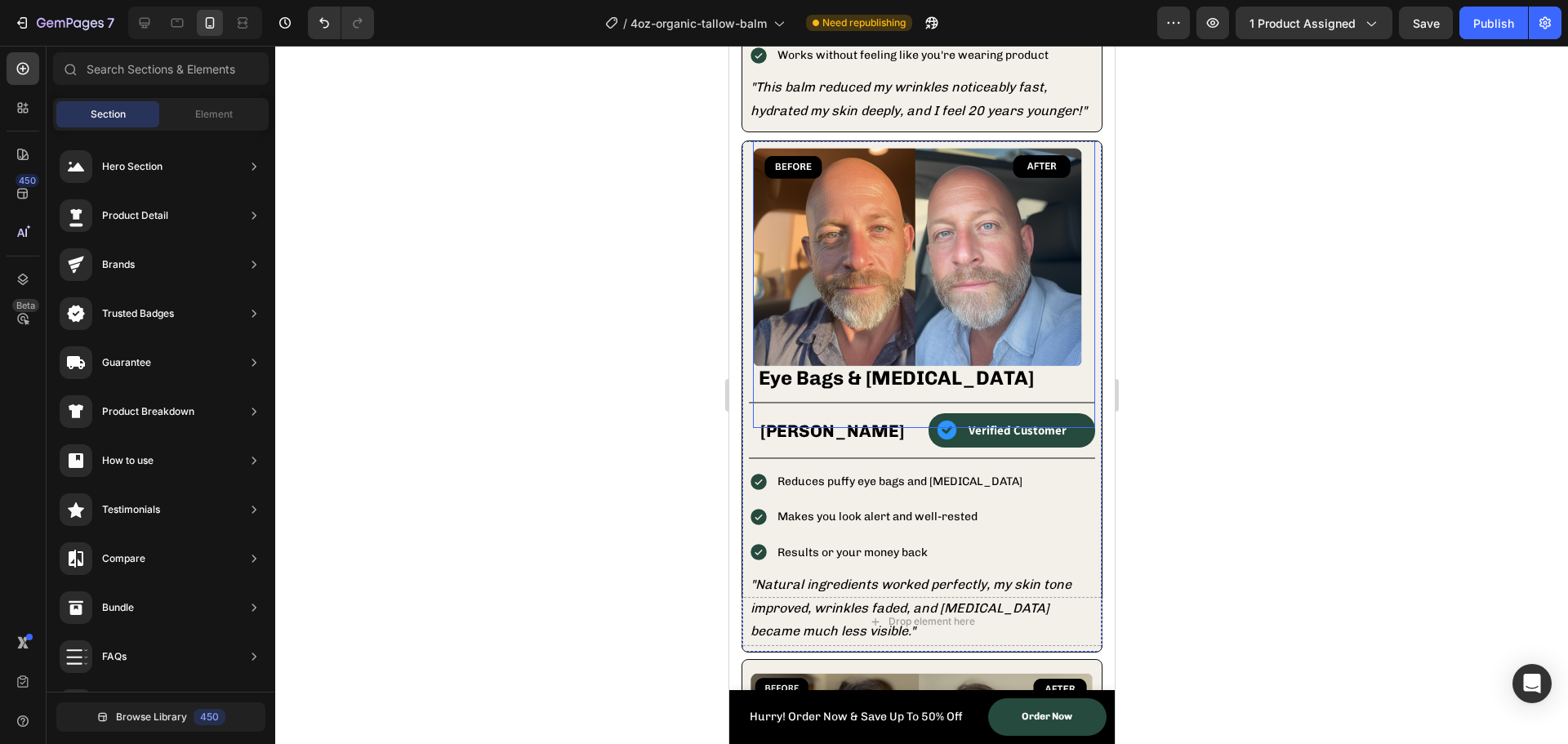
click at [882, 314] on img at bounding box center [916, 263] width 329 height 329
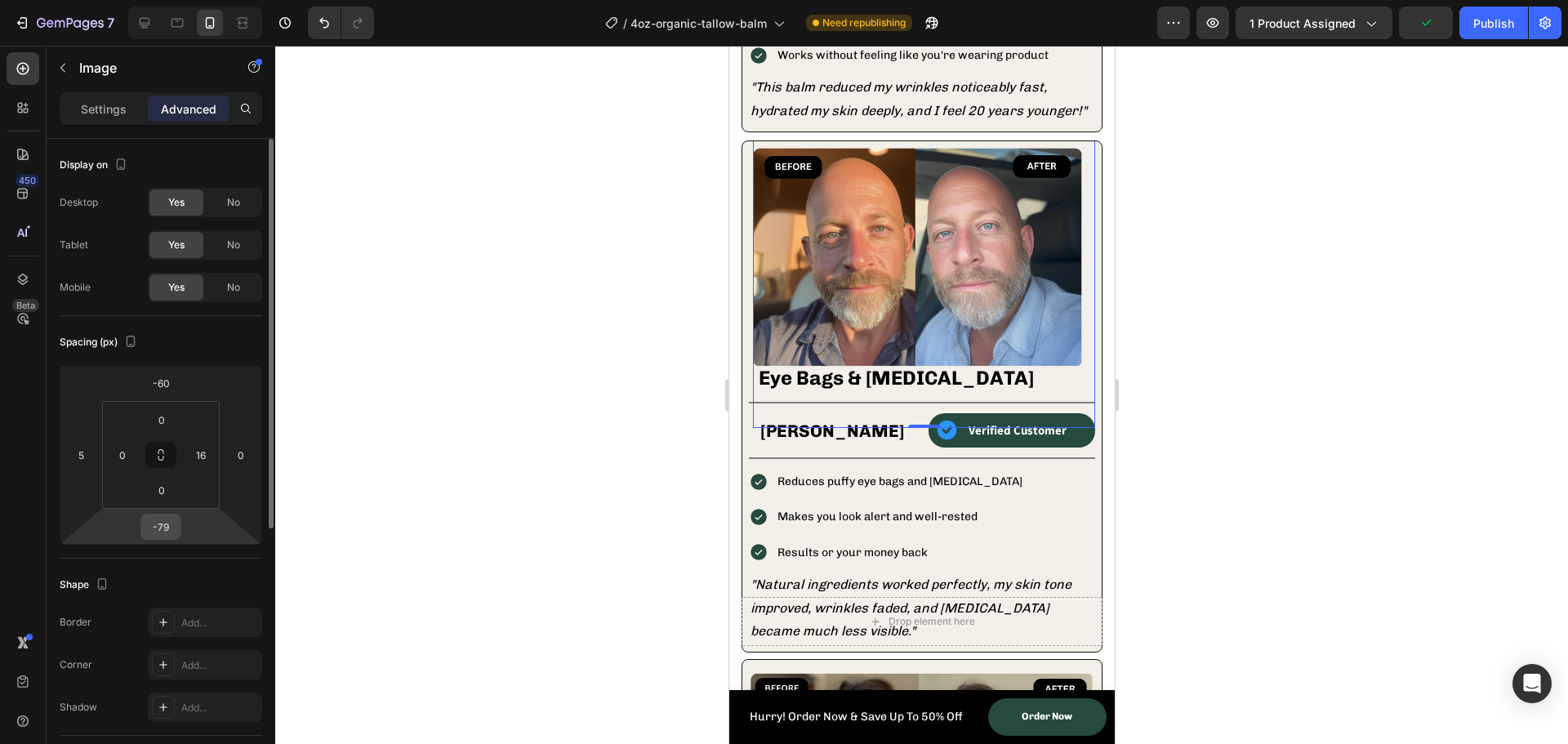
click at [166, 525] on input "-79" at bounding box center [161, 527] width 33 height 25
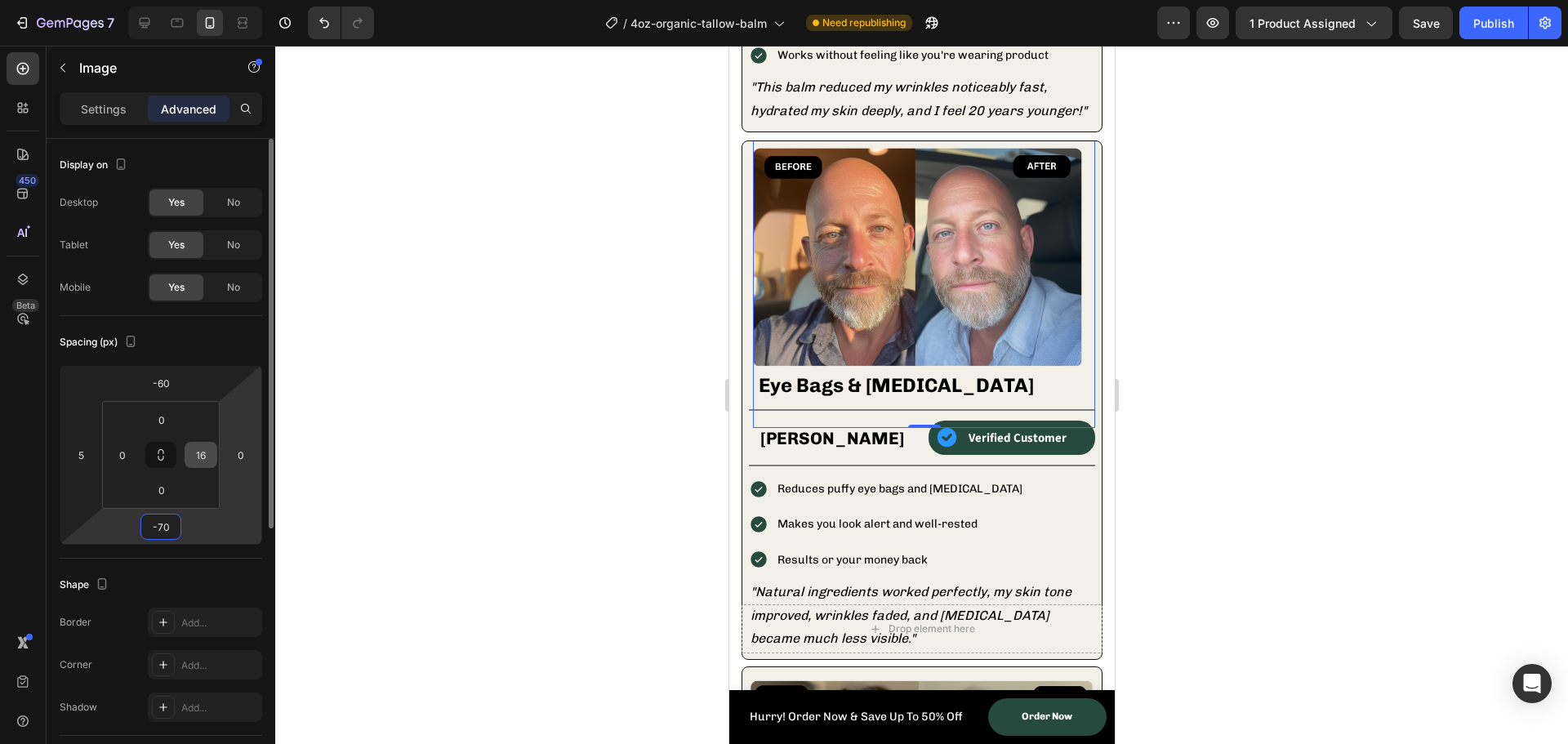
type input "-70"
click at [206, 460] on input "16" at bounding box center [201, 455] width 25 height 25
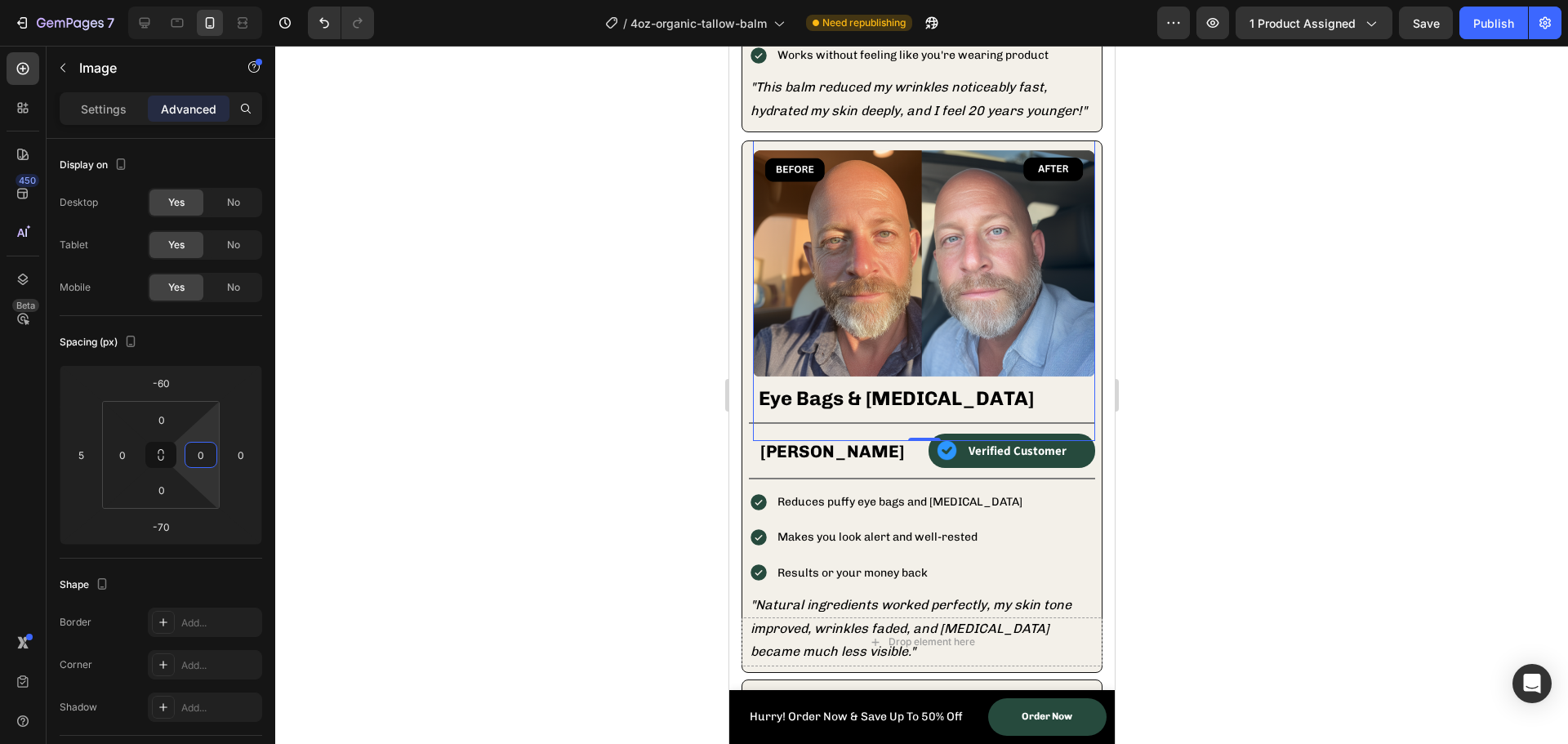
click at [438, 444] on div at bounding box center [922, 395] width 1293 height 699
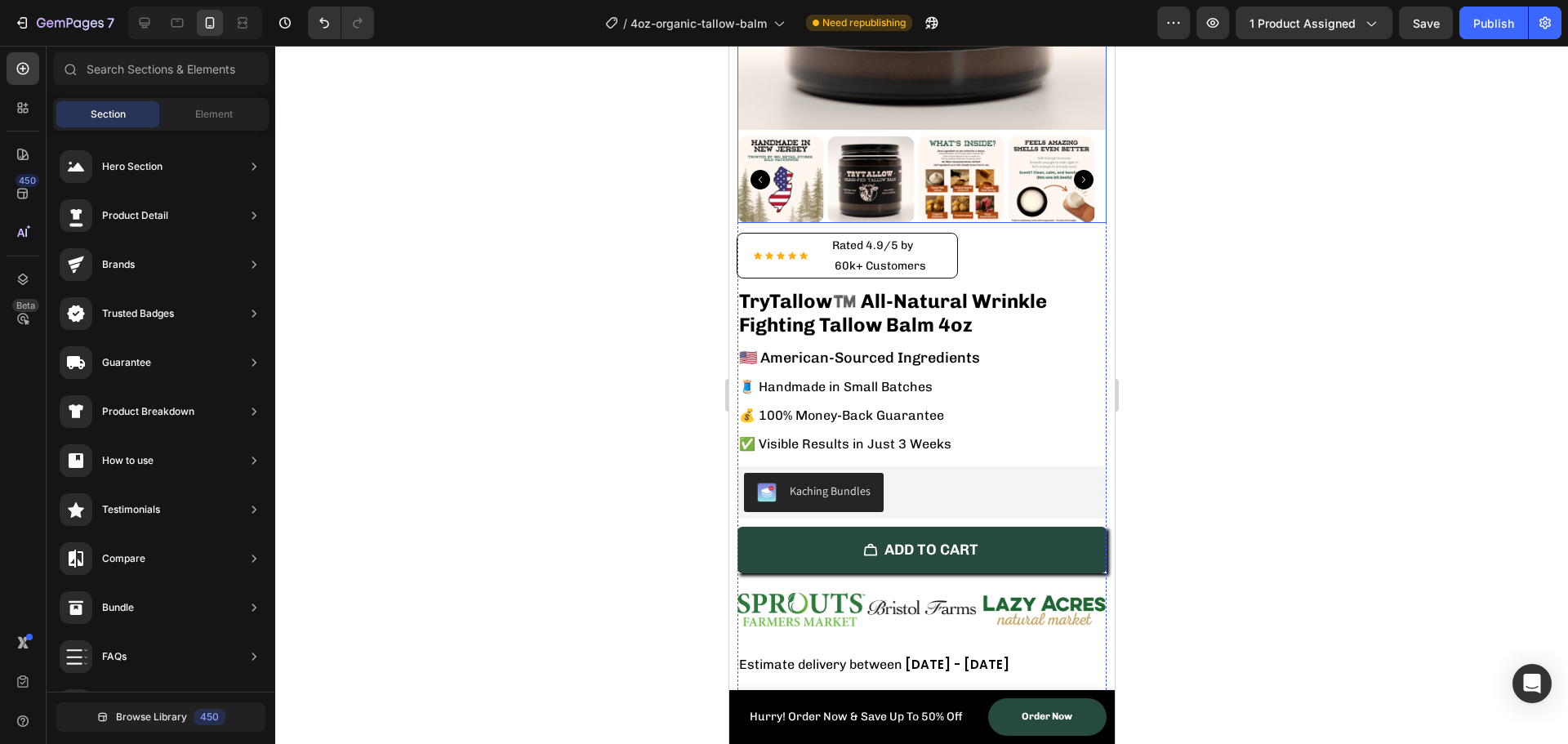
scroll to position [572, 0]
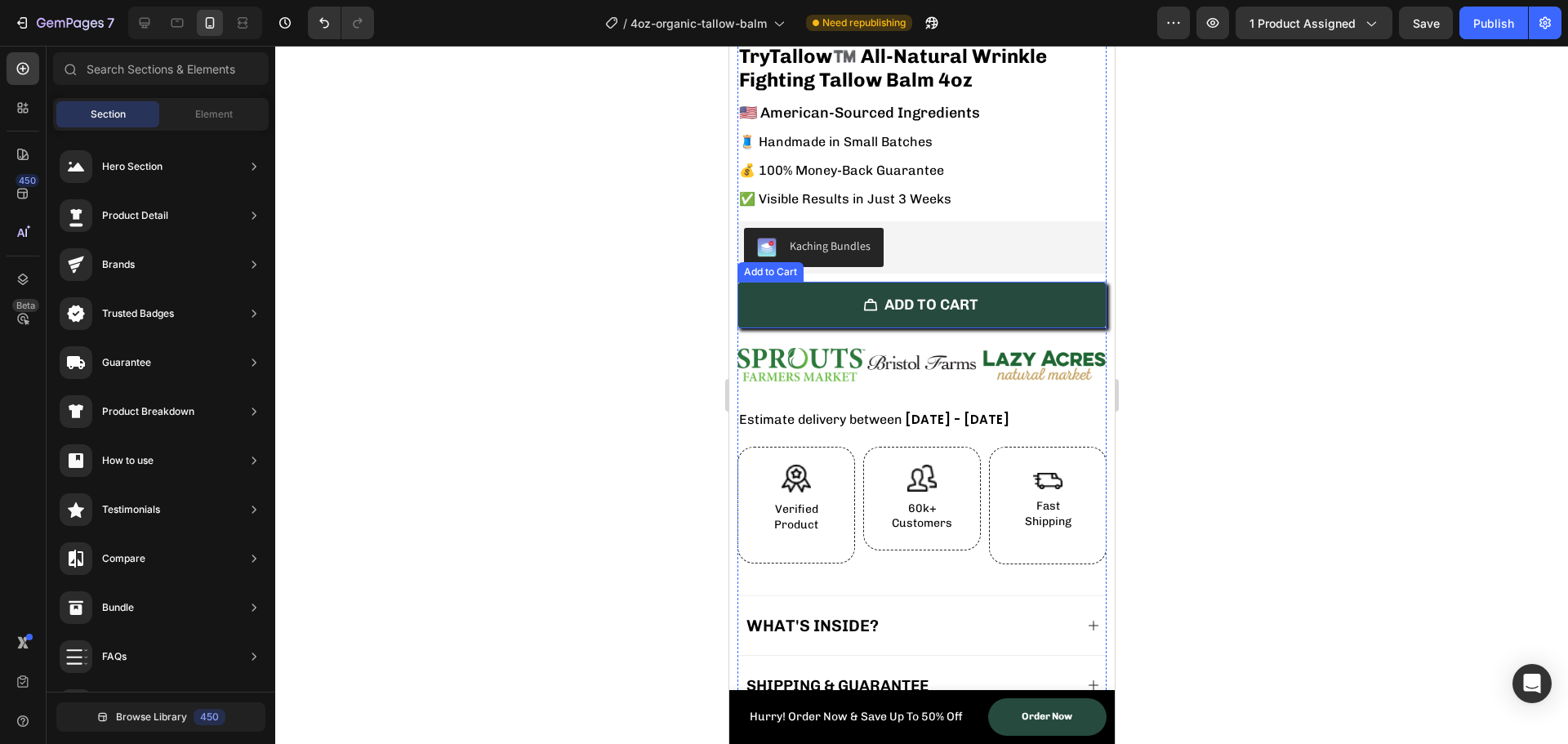
click at [774, 298] on button "ADD to Cart" at bounding box center [921, 305] width 370 height 47
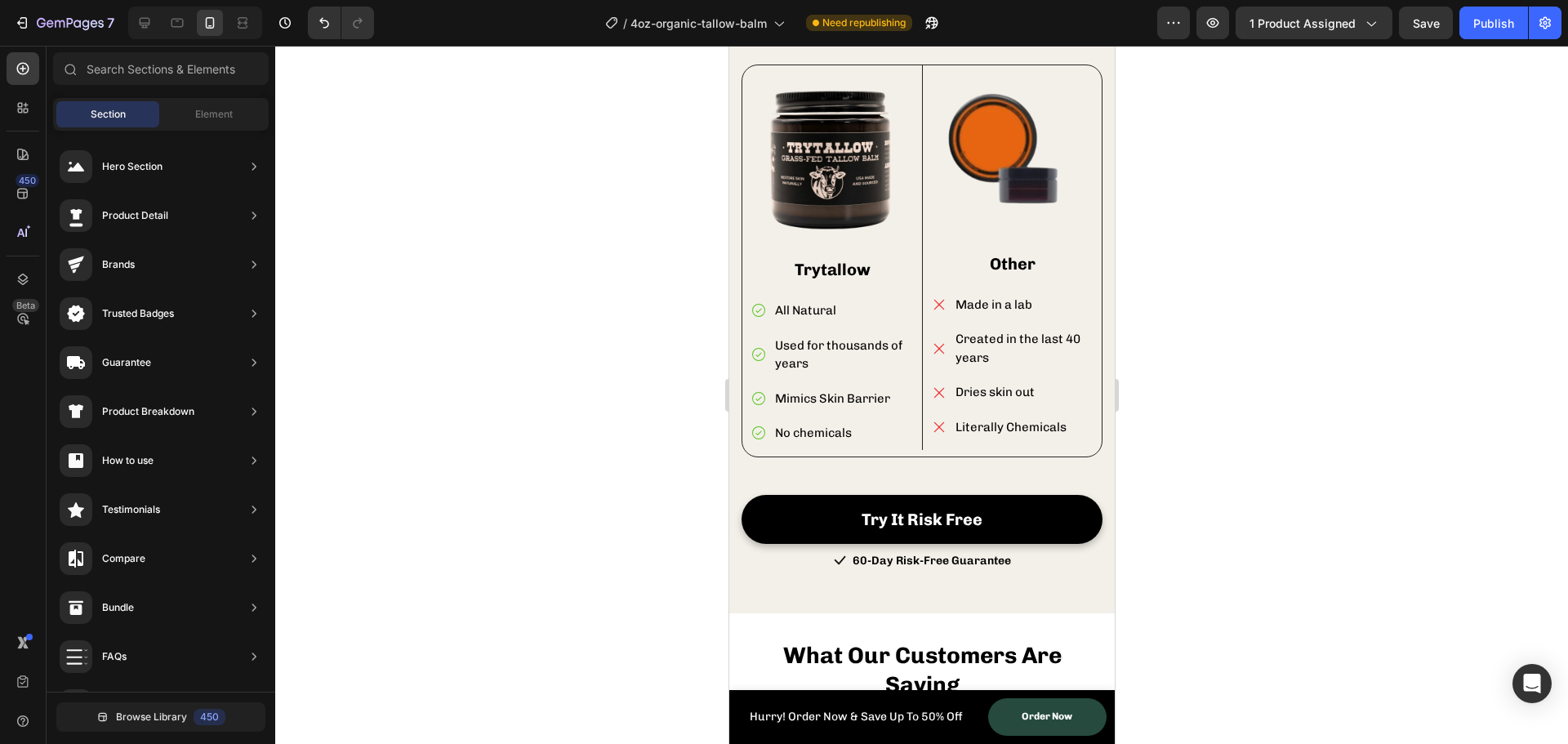
scroll to position [5391, 0]
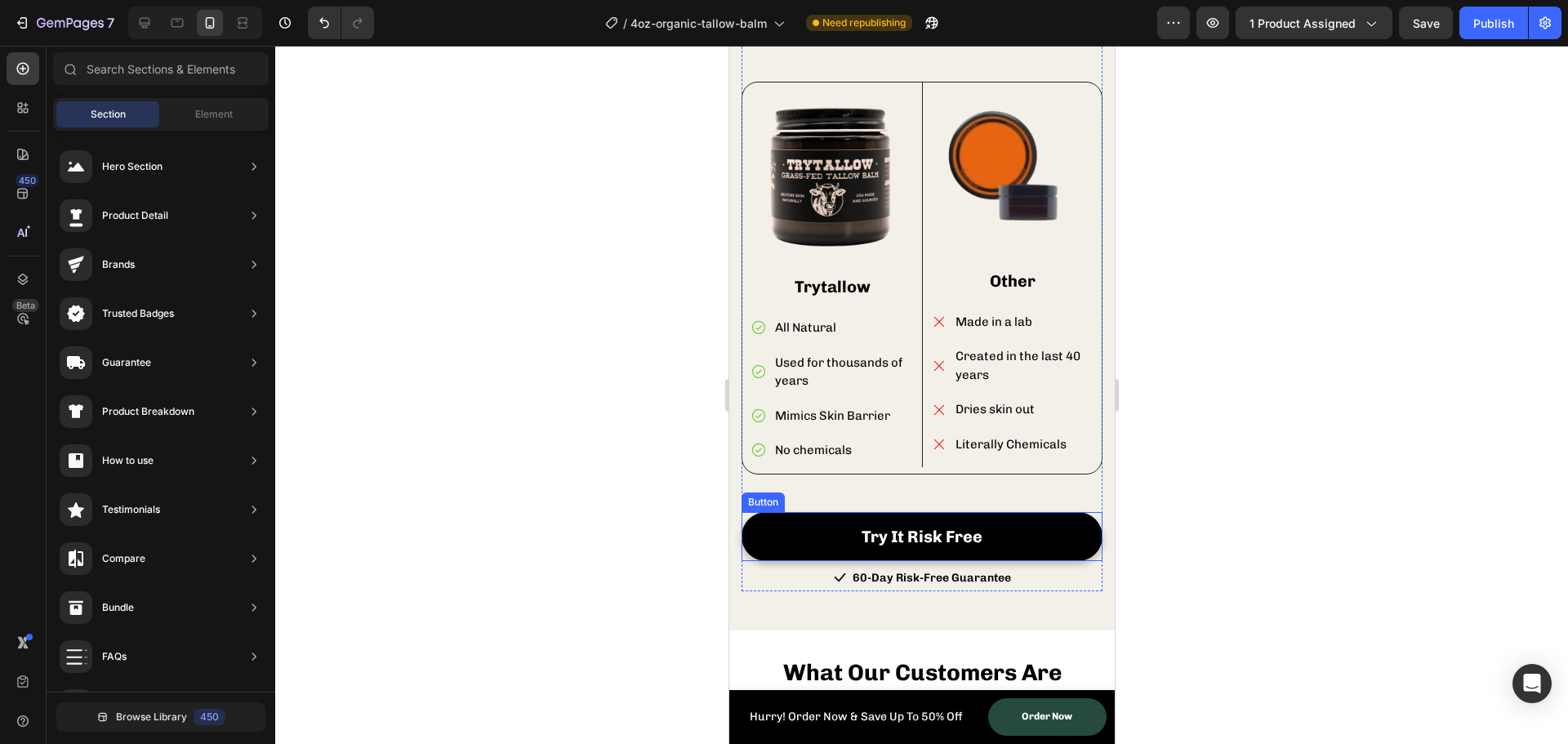
click at [793, 512] on button "Try It Risk Free" at bounding box center [922, 536] width 361 height 49
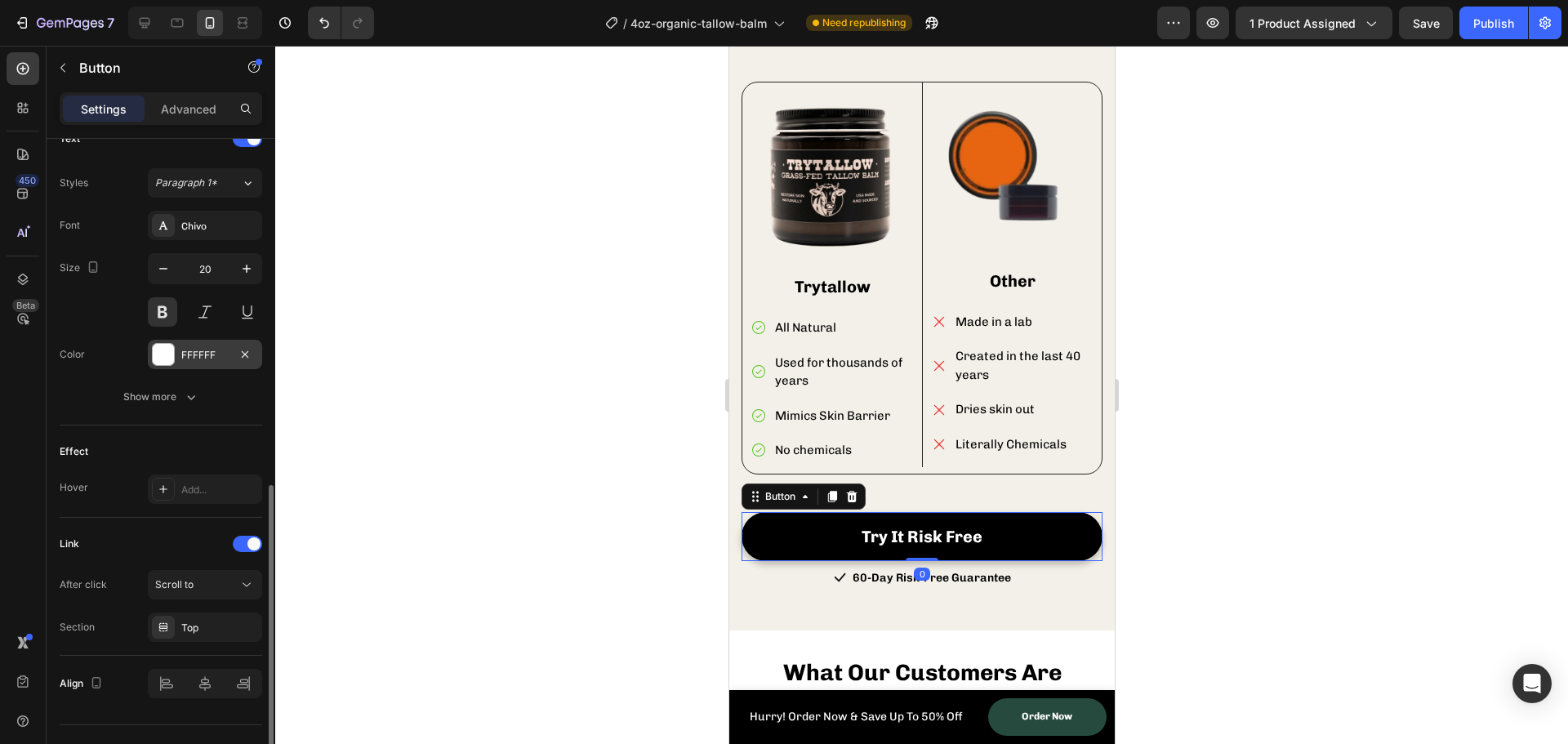
scroll to position [605, 0]
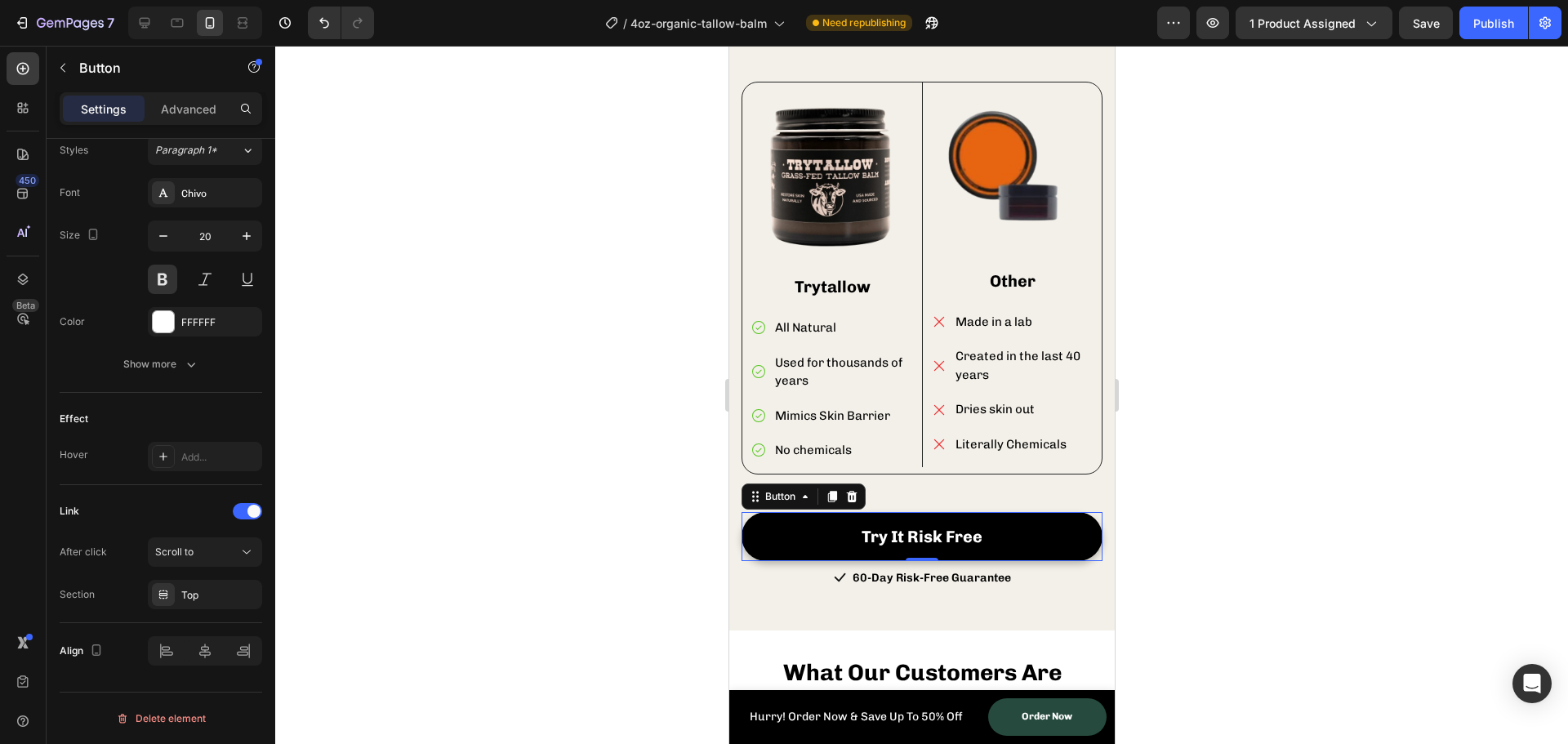
click at [169, 92] on div "Button" at bounding box center [139, 69] width 186 height 47
click at [172, 102] on p "Advanced" at bounding box center [188, 109] width 56 height 17
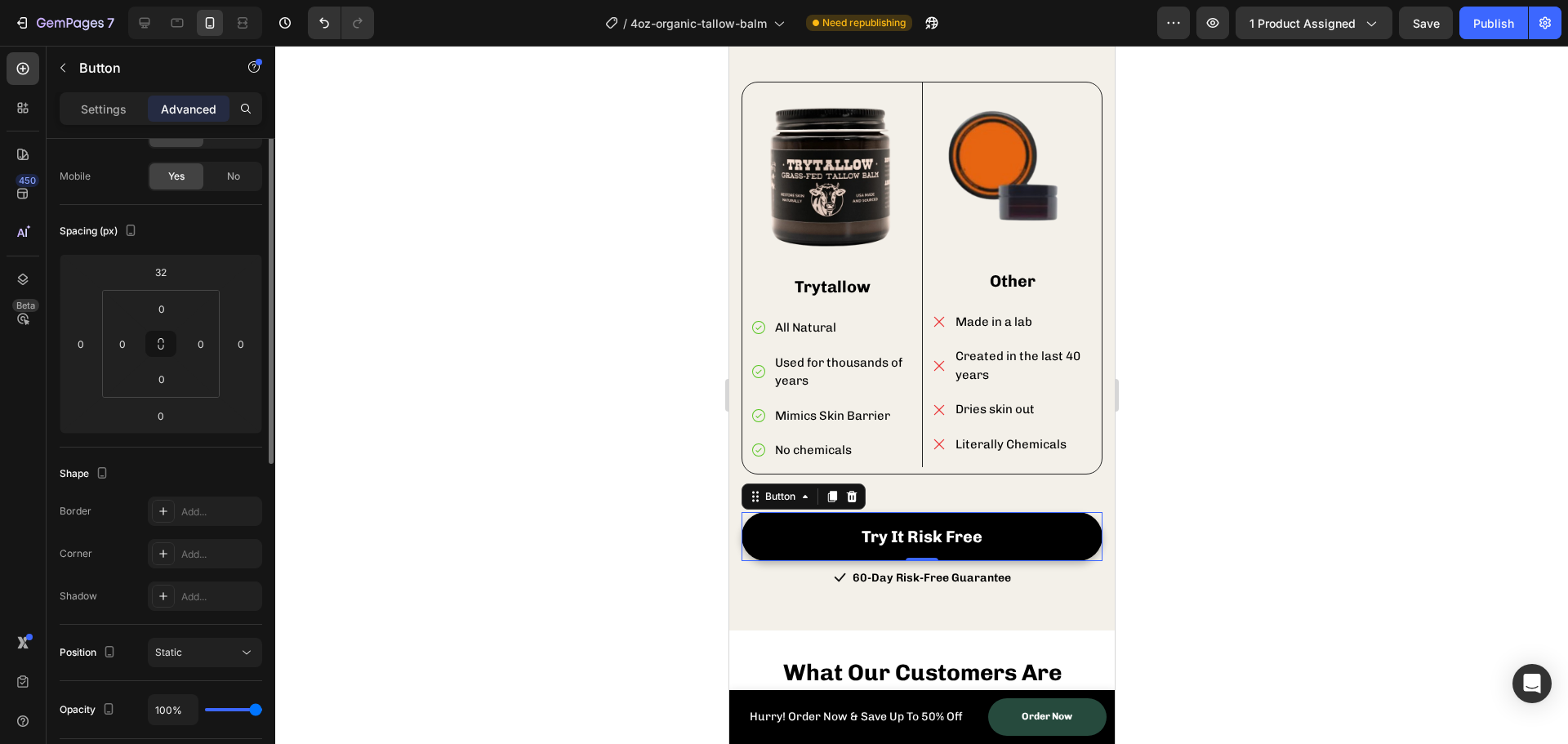
scroll to position [0, 0]
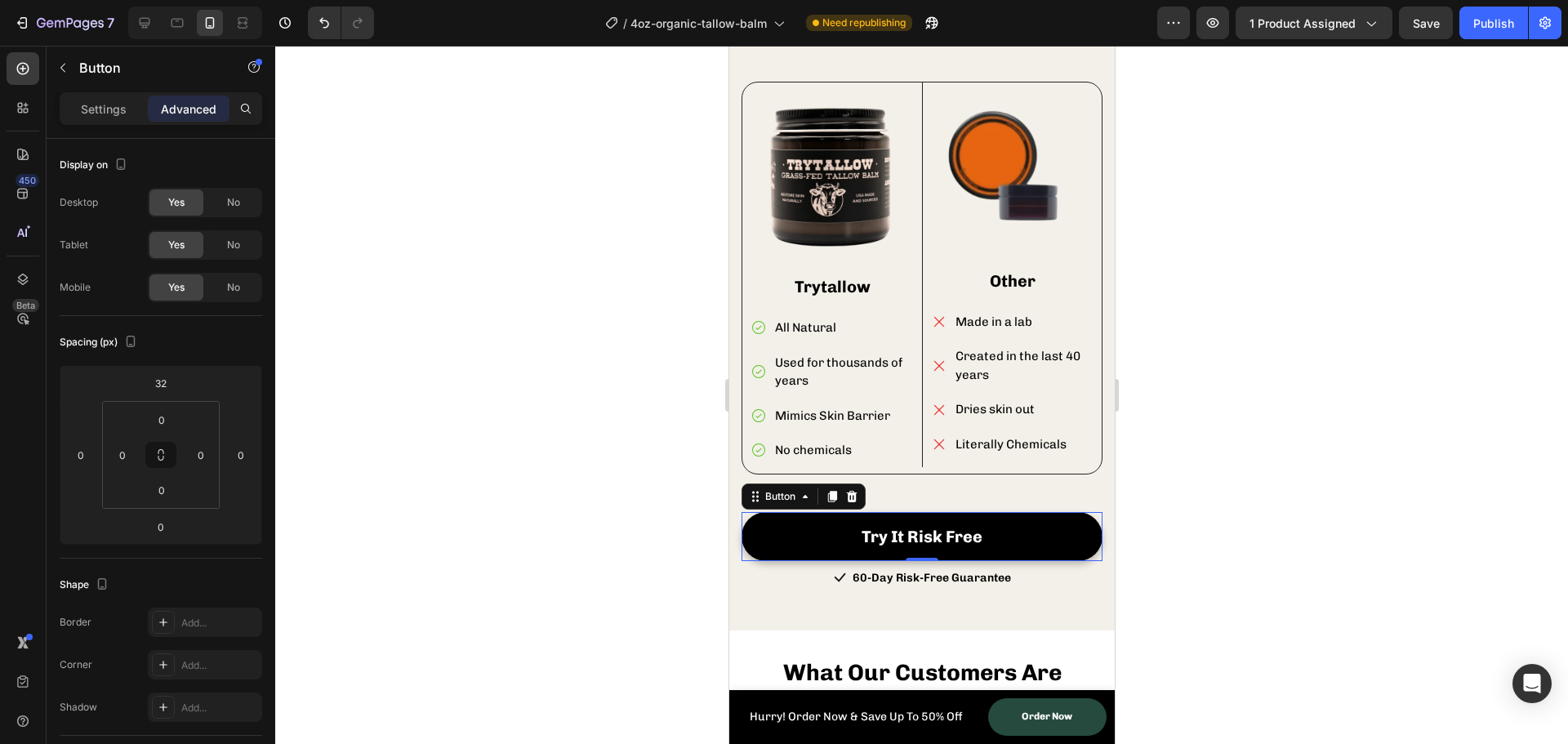
click at [429, 383] on div at bounding box center [922, 395] width 1293 height 699
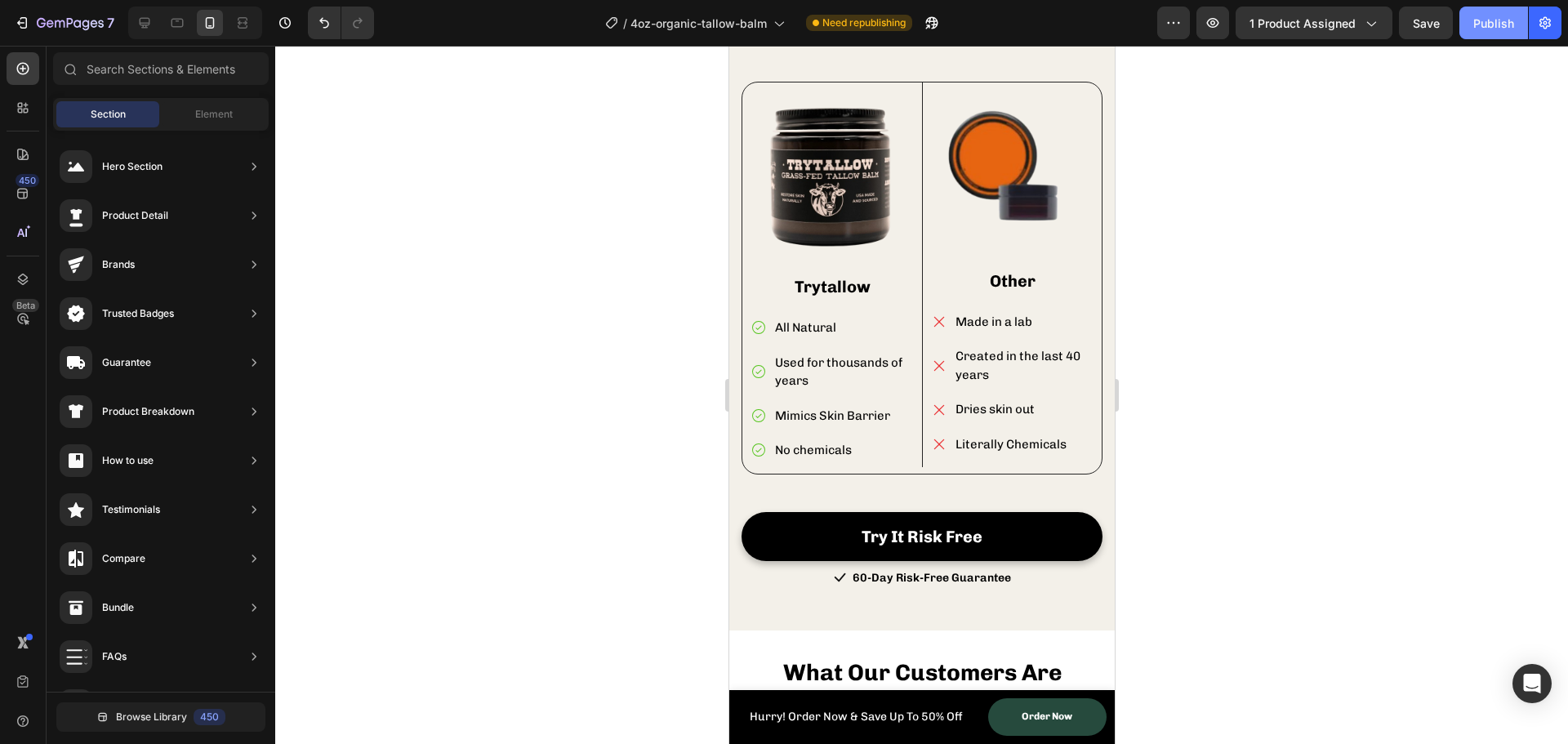
click at [1474, 21] on div "Publish" at bounding box center [1494, 23] width 41 height 17
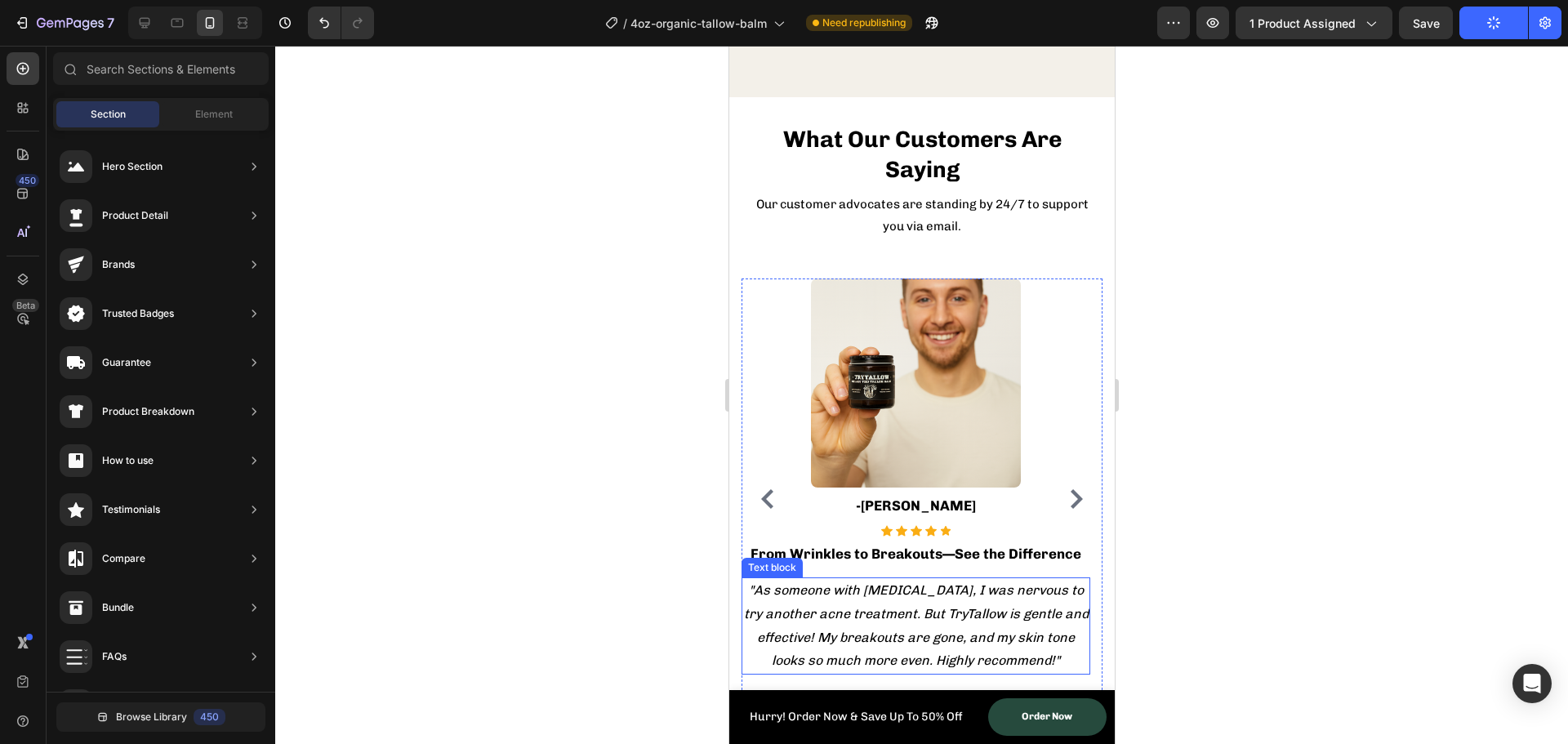
scroll to position [5963, 0]
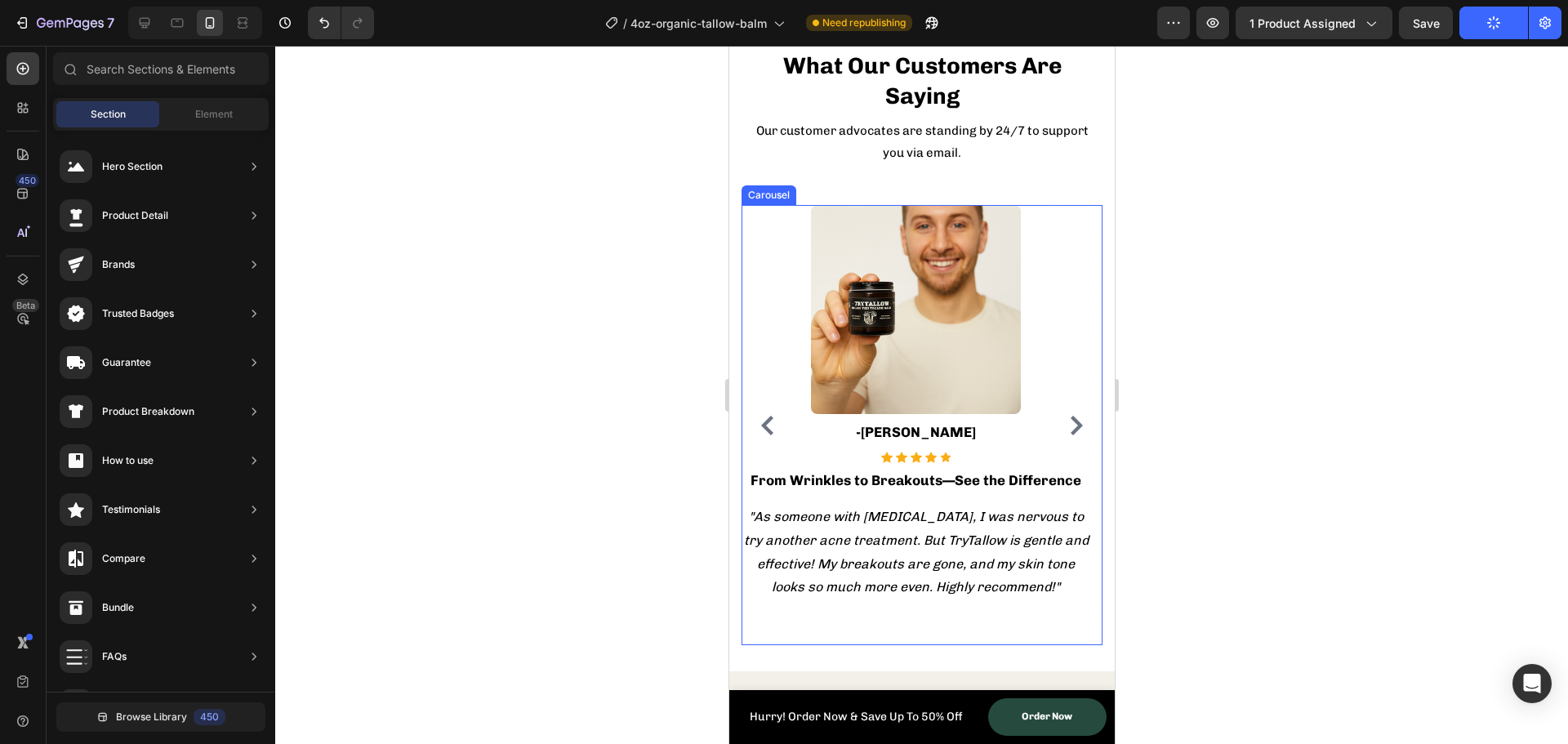
click at [1070, 413] on button "Carousel Next Arrow" at bounding box center [1076, 426] width 27 height 27
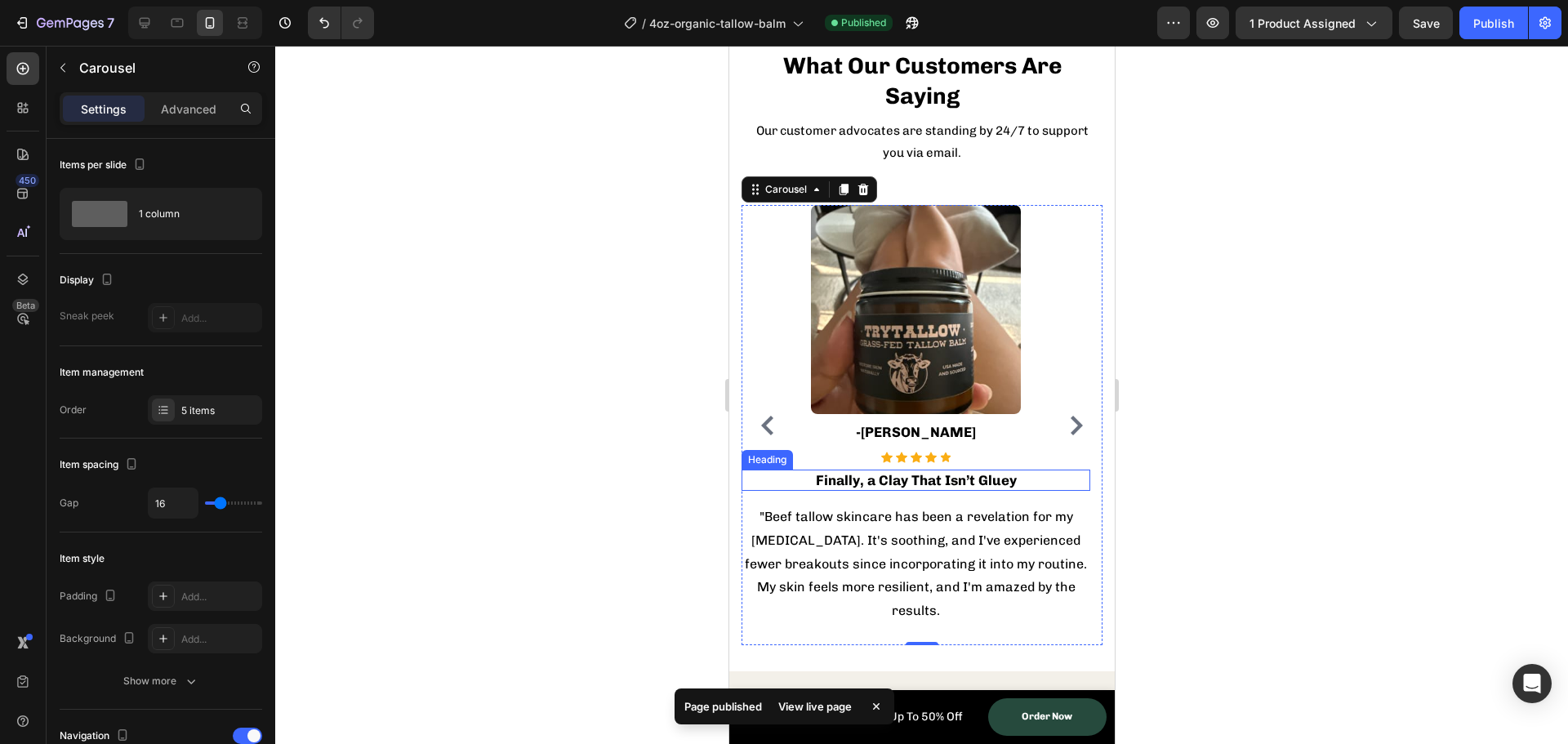
click at [890, 481] on h3 "Finally, a Clay That Isn’t Gluey" at bounding box center [915, 480] width 348 height 21
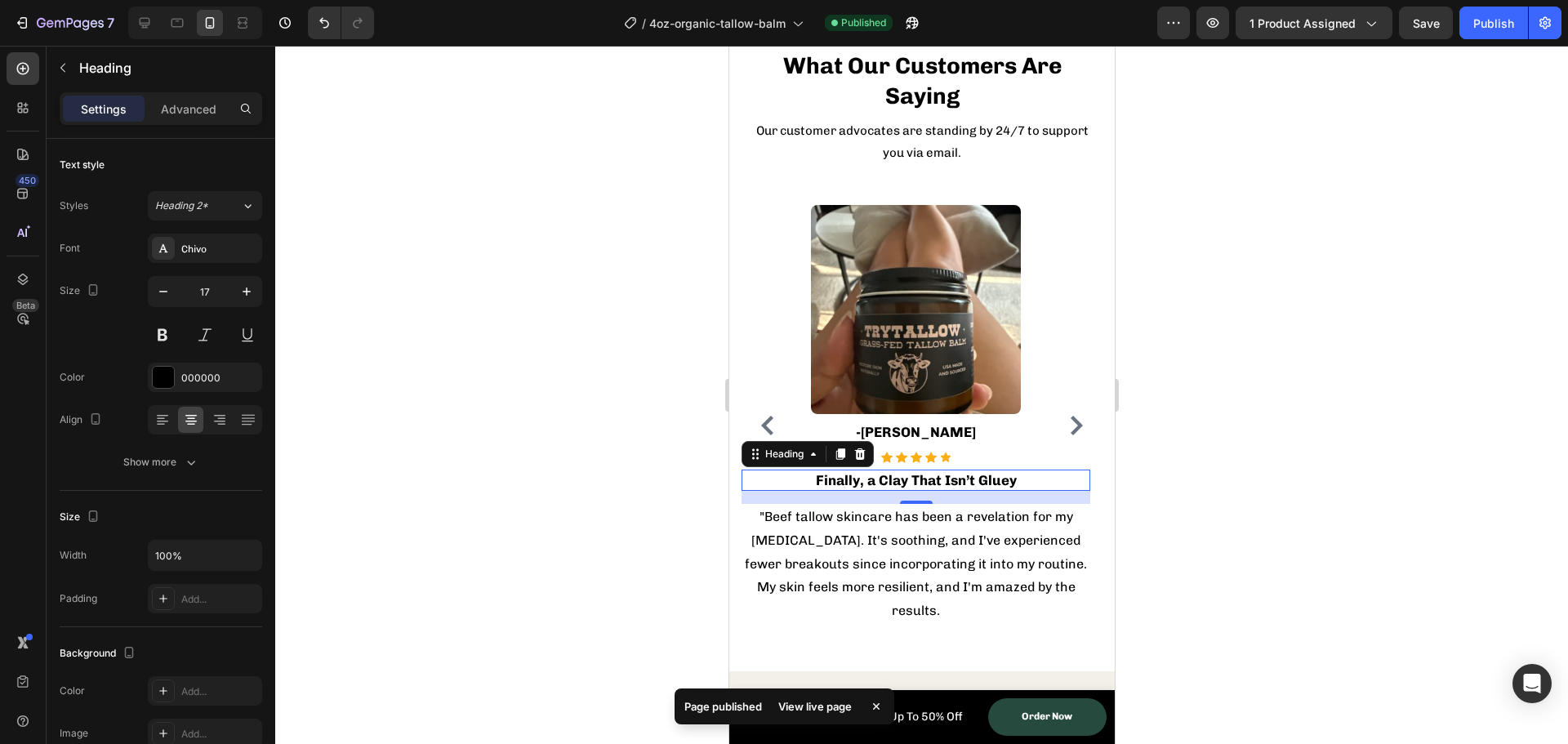
click at [890, 481] on h3 "Finally, a Clay That Isn’t Gluey" at bounding box center [915, 480] width 348 height 21
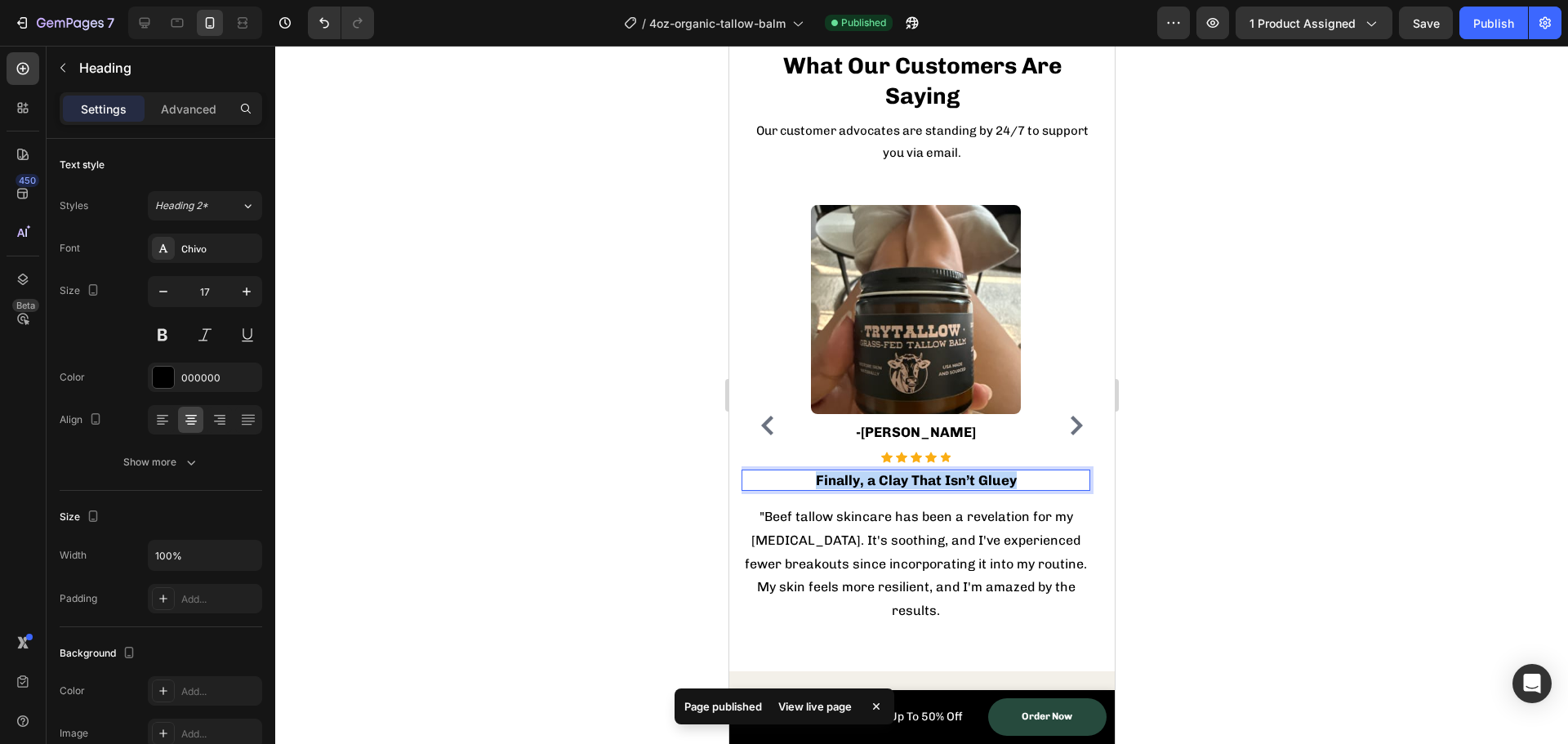
click at [890, 481] on p "Finally, a Clay That Isn’t Gluey" at bounding box center [915, 481] width 346 height 18
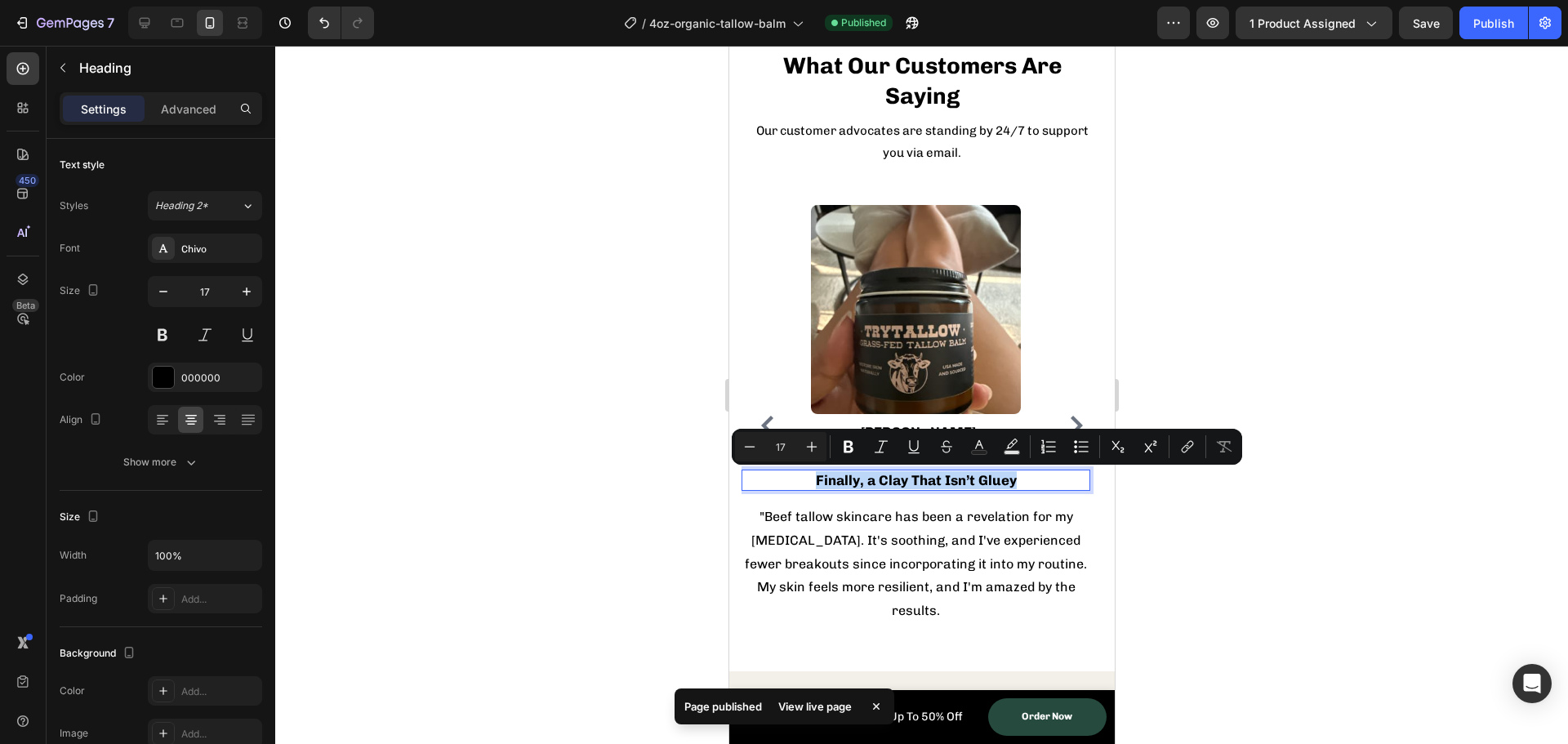
click at [923, 483] on p "Finally, a Clay That Isn’t Gluey" at bounding box center [915, 481] width 346 height 18
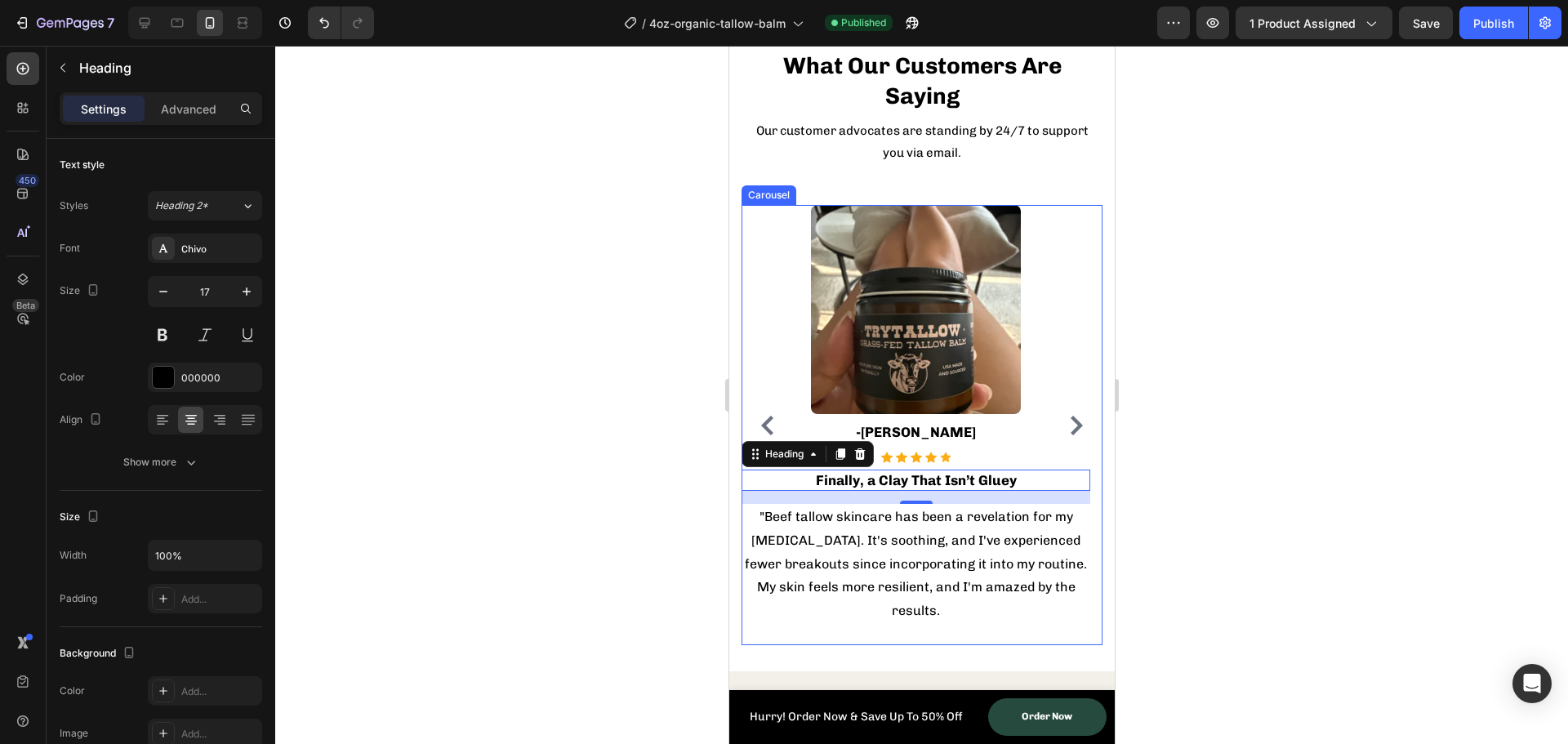
click at [770, 416] on icon "Carousel Back Arrow" at bounding box center [767, 425] width 19 height 19
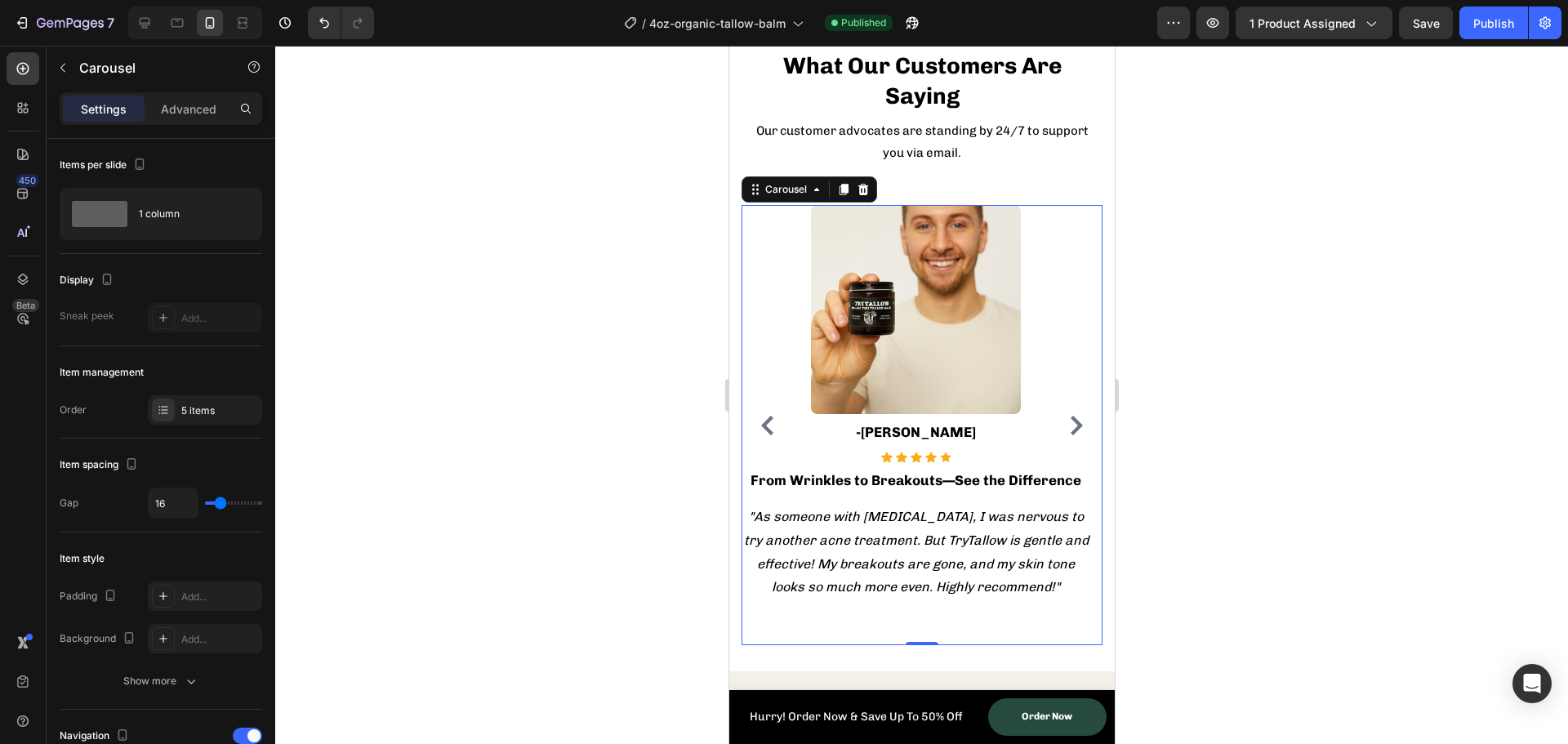
click at [1066, 416] on icon "Carousel Next Arrow" at bounding box center [1075, 425] width 19 height 19
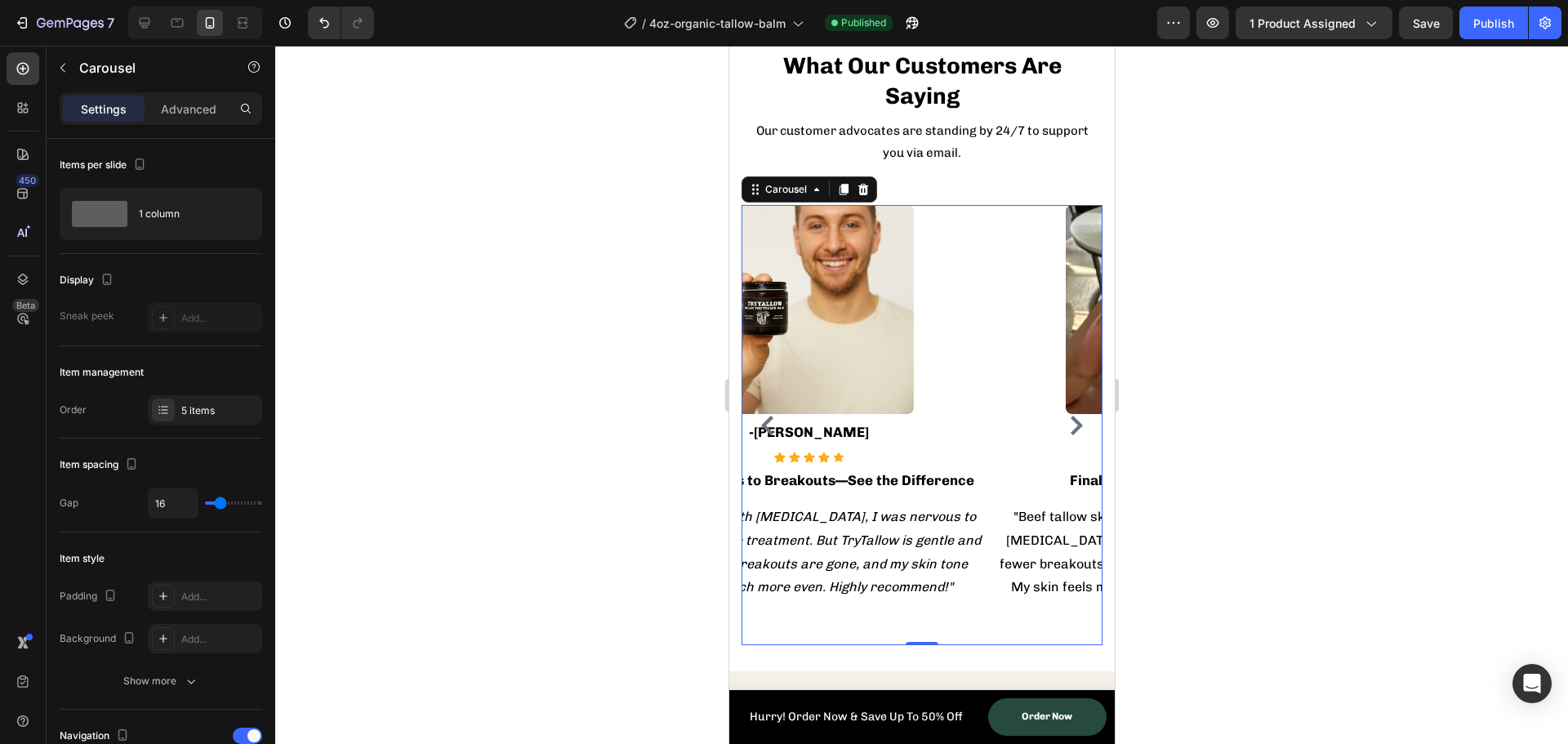
click at [1066, 416] on icon "Carousel Next Arrow" at bounding box center [1075, 425] width 19 height 19
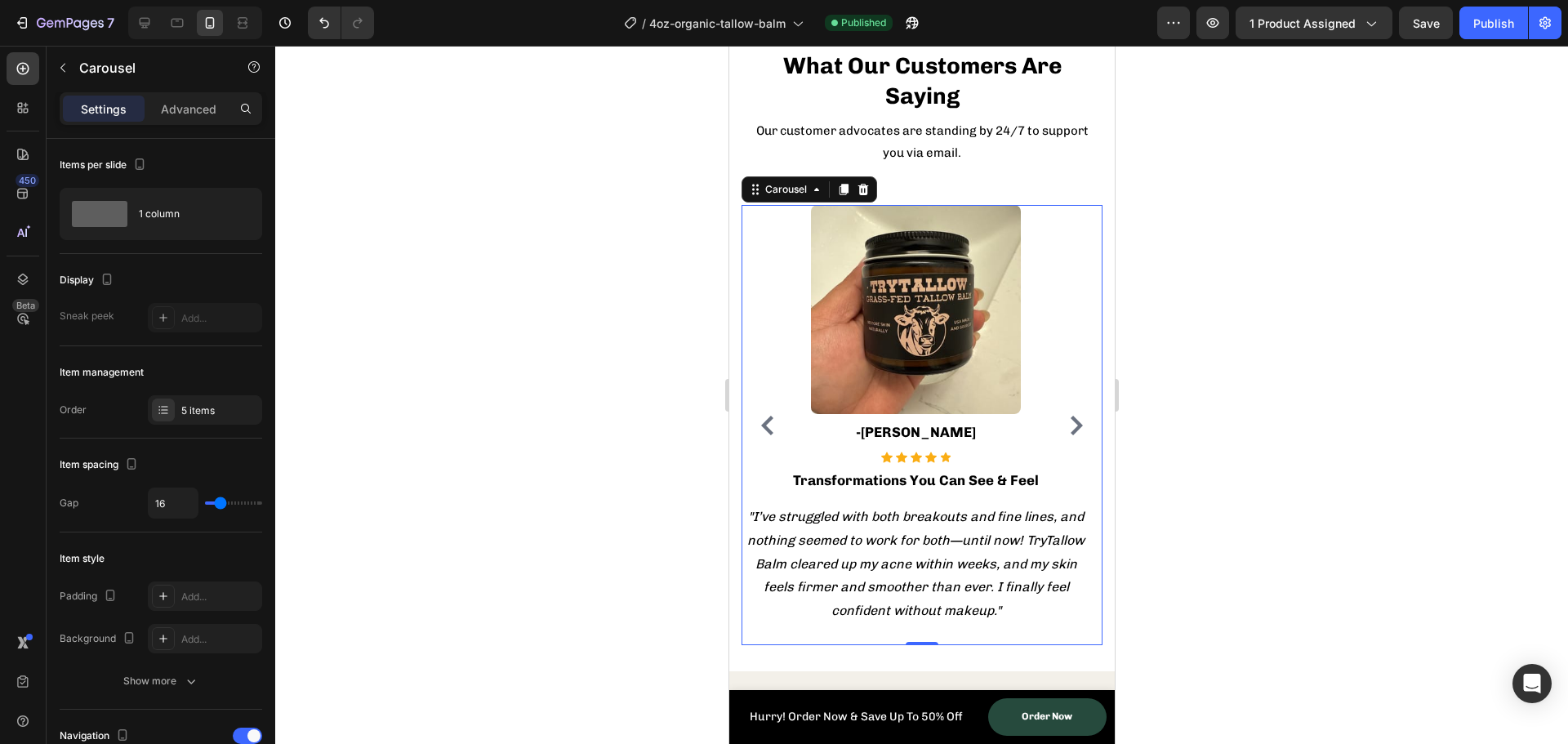
click at [1070, 416] on icon "Carousel Next Arrow" at bounding box center [1076, 425] width 12 height 19
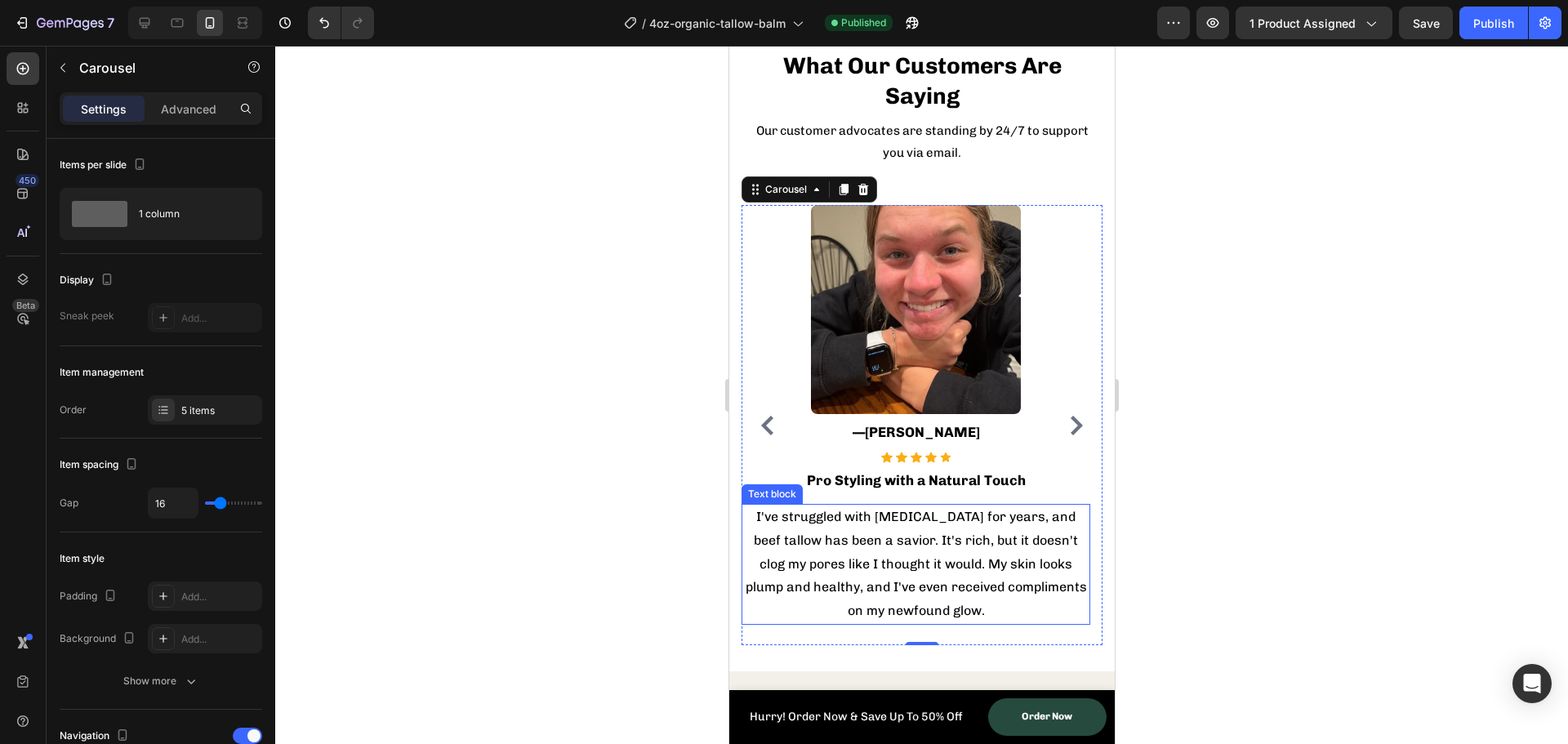
click at [902, 535] on p "I've struggled with [MEDICAL_DATA] for years, and beef tallow has been a savior…" at bounding box center [915, 564] width 346 height 117
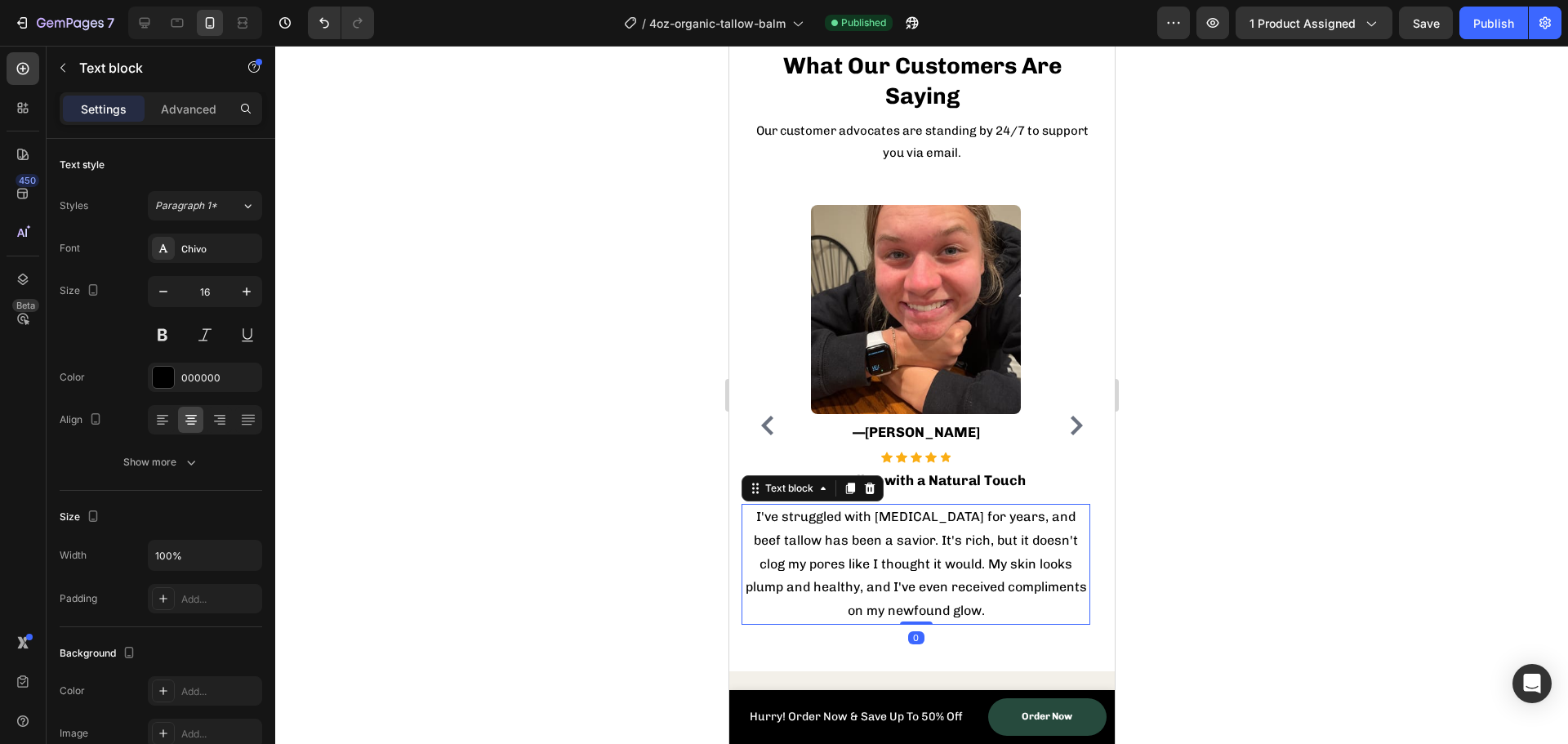
click at [902, 535] on p "I've struggled with [MEDICAL_DATA] for years, and beef tallow has been a savior…" at bounding box center [915, 564] width 346 height 117
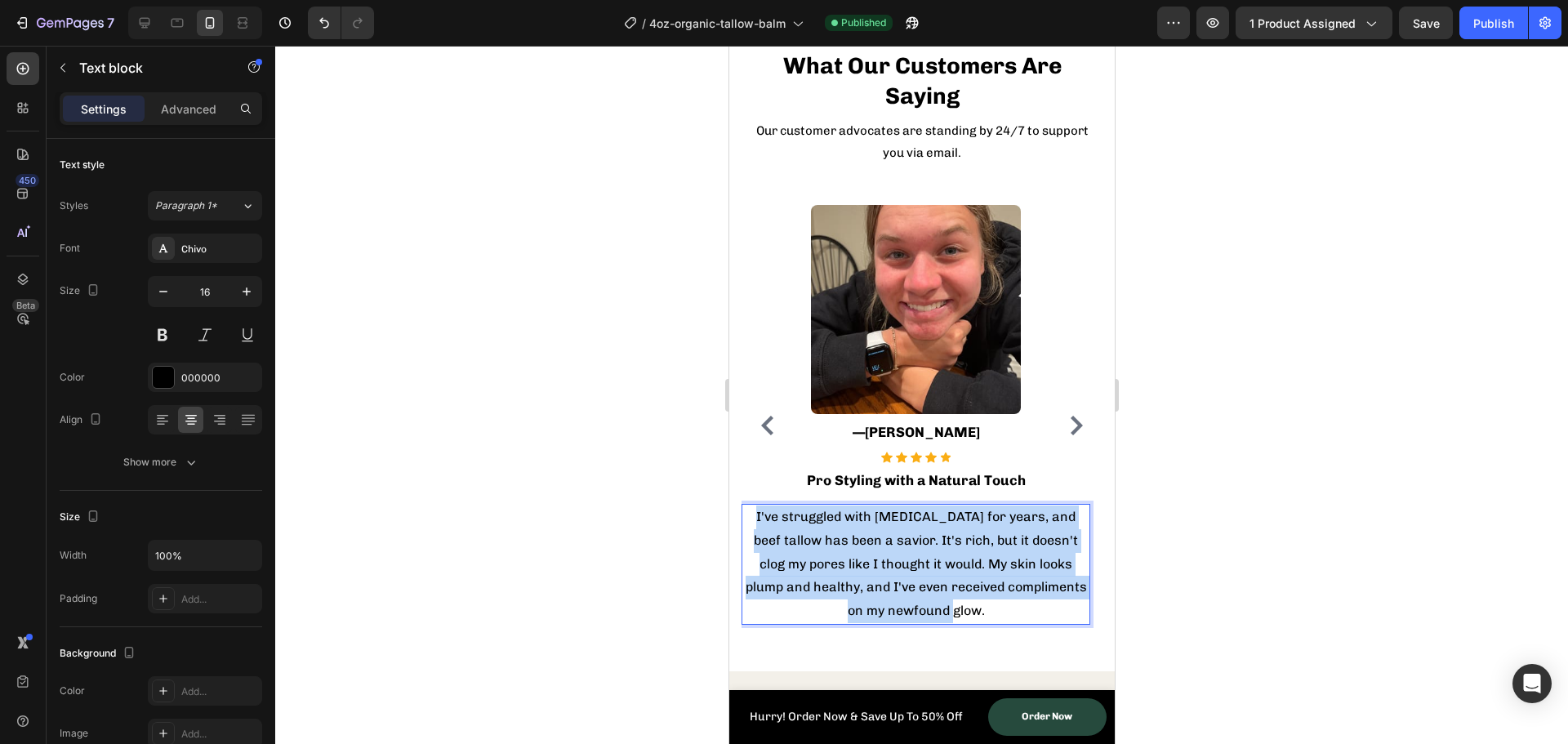
click at [902, 535] on p "I've struggled with [MEDICAL_DATA] for years, and beef tallow has been a savior…" at bounding box center [915, 564] width 346 height 117
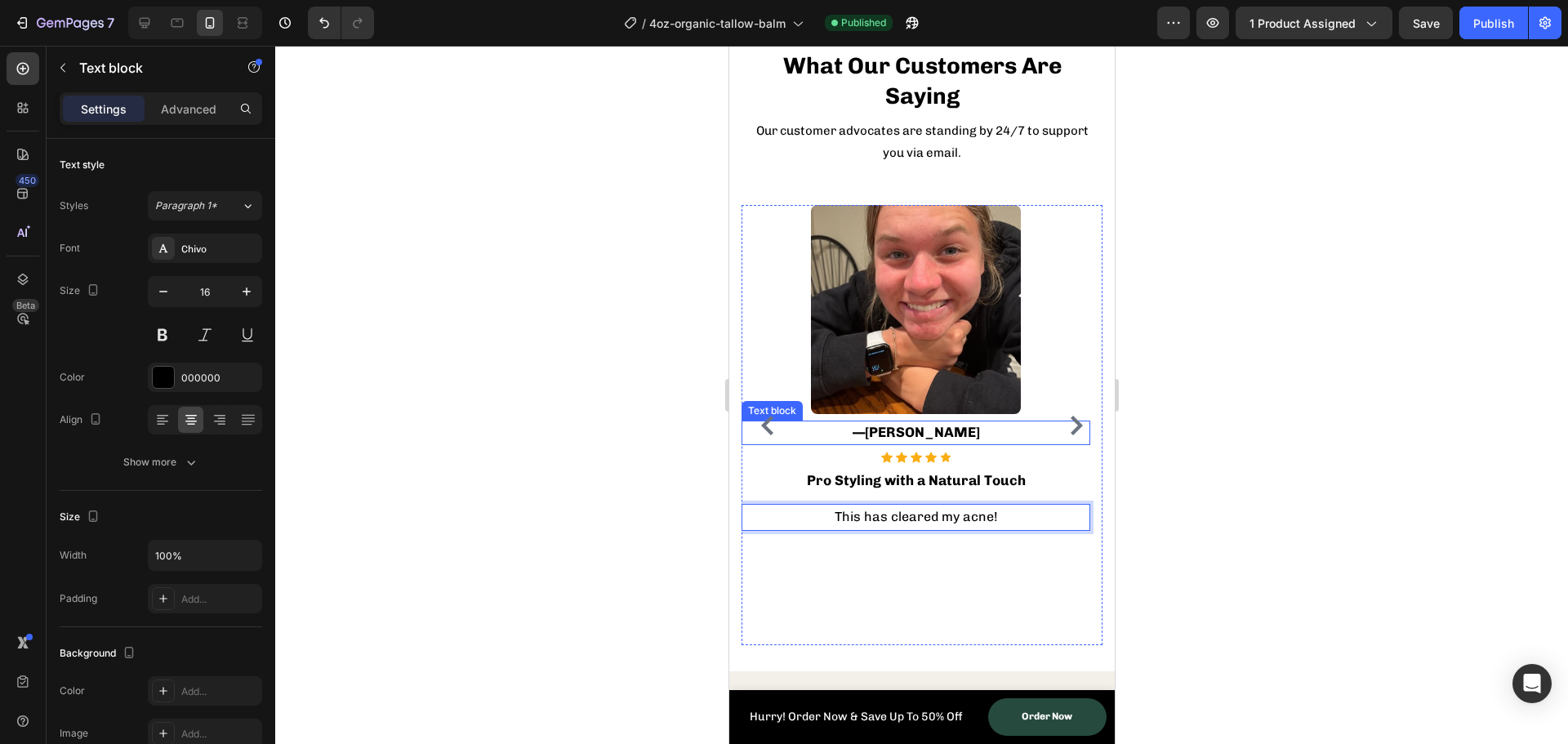
click at [922, 431] on p "— Nia M." at bounding box center [915, 432] width 346 height 21
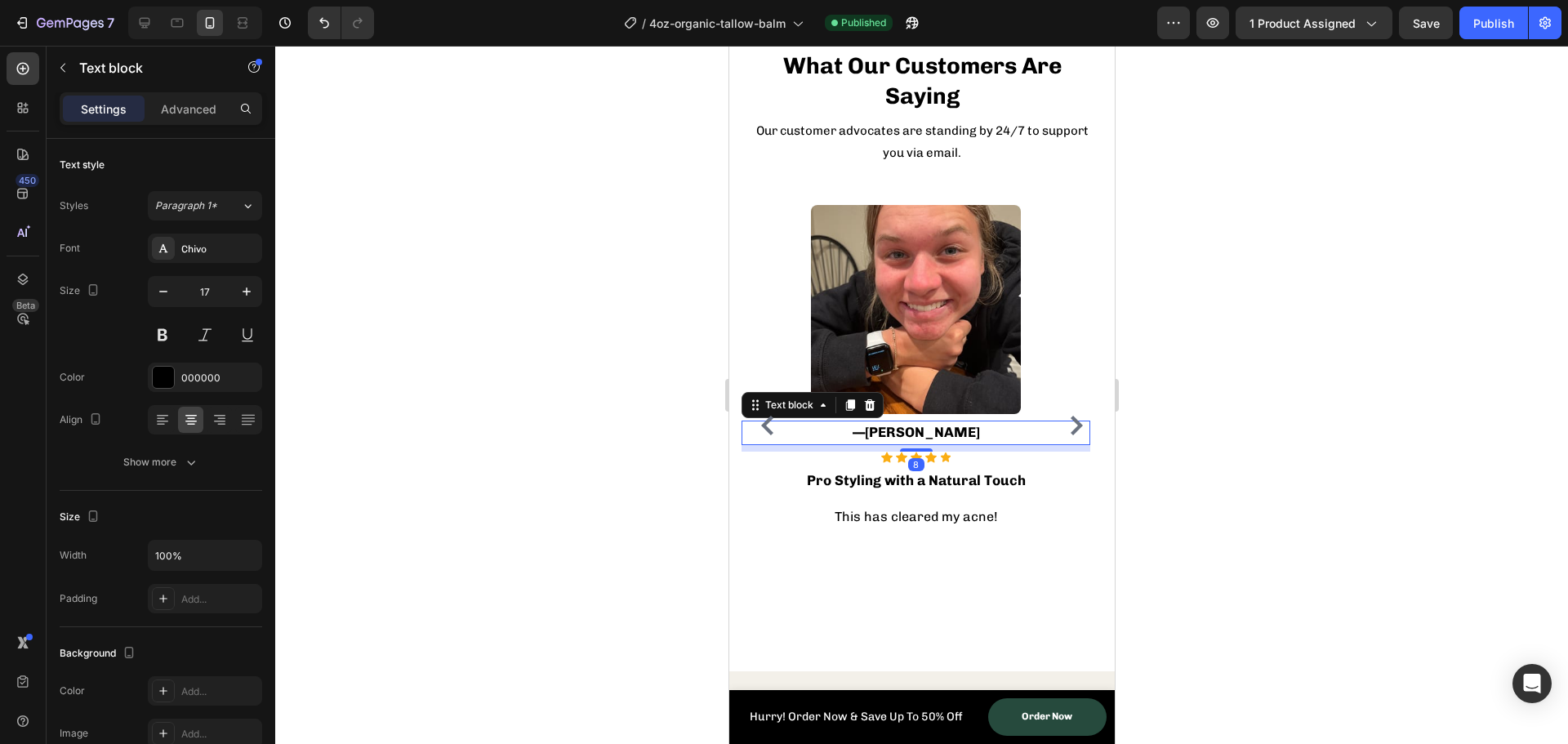
click at [922, 431] on p "— Nia M." at bounding box center [915, 432] width 346 height 21
click at [906, 435] on p "— Nia M." at bounding box center [915, 432] width 346 height 21
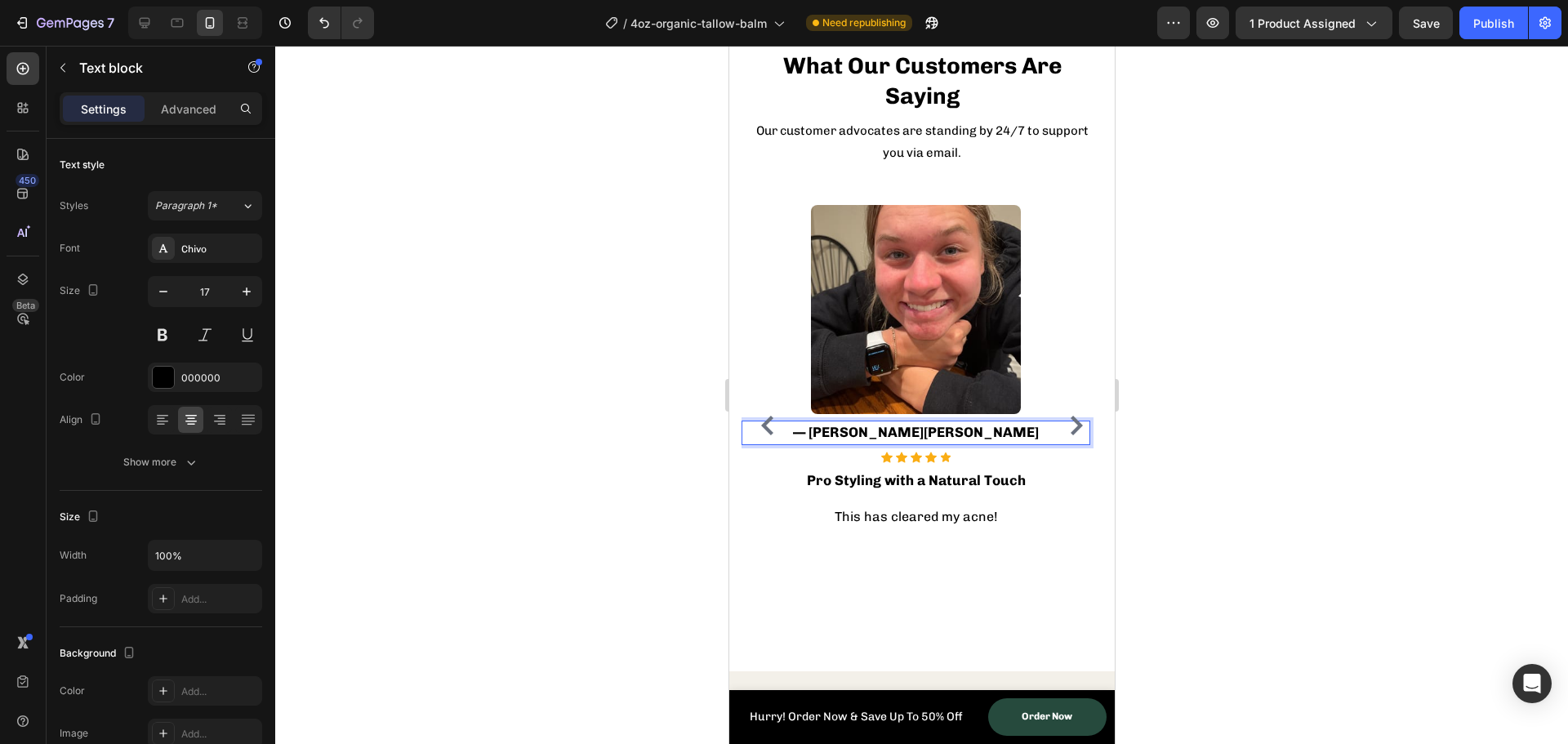
click at [995, 427] on p "— Jennifer B. Nia M." at bounding box center [915, 432] width 346 height 21
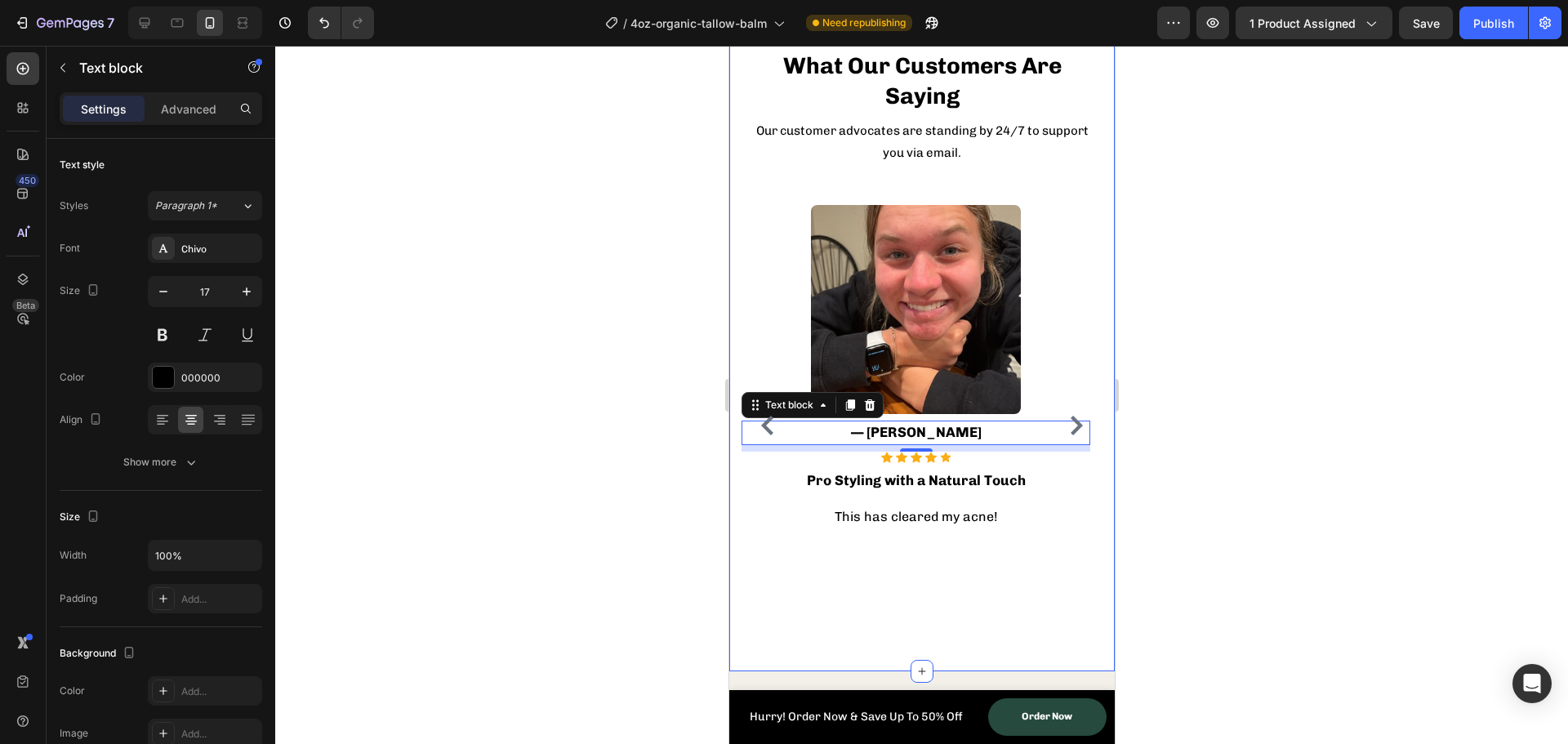
click at [1329, 462] on div at bounding box center [922, 395] width 1293 height 699
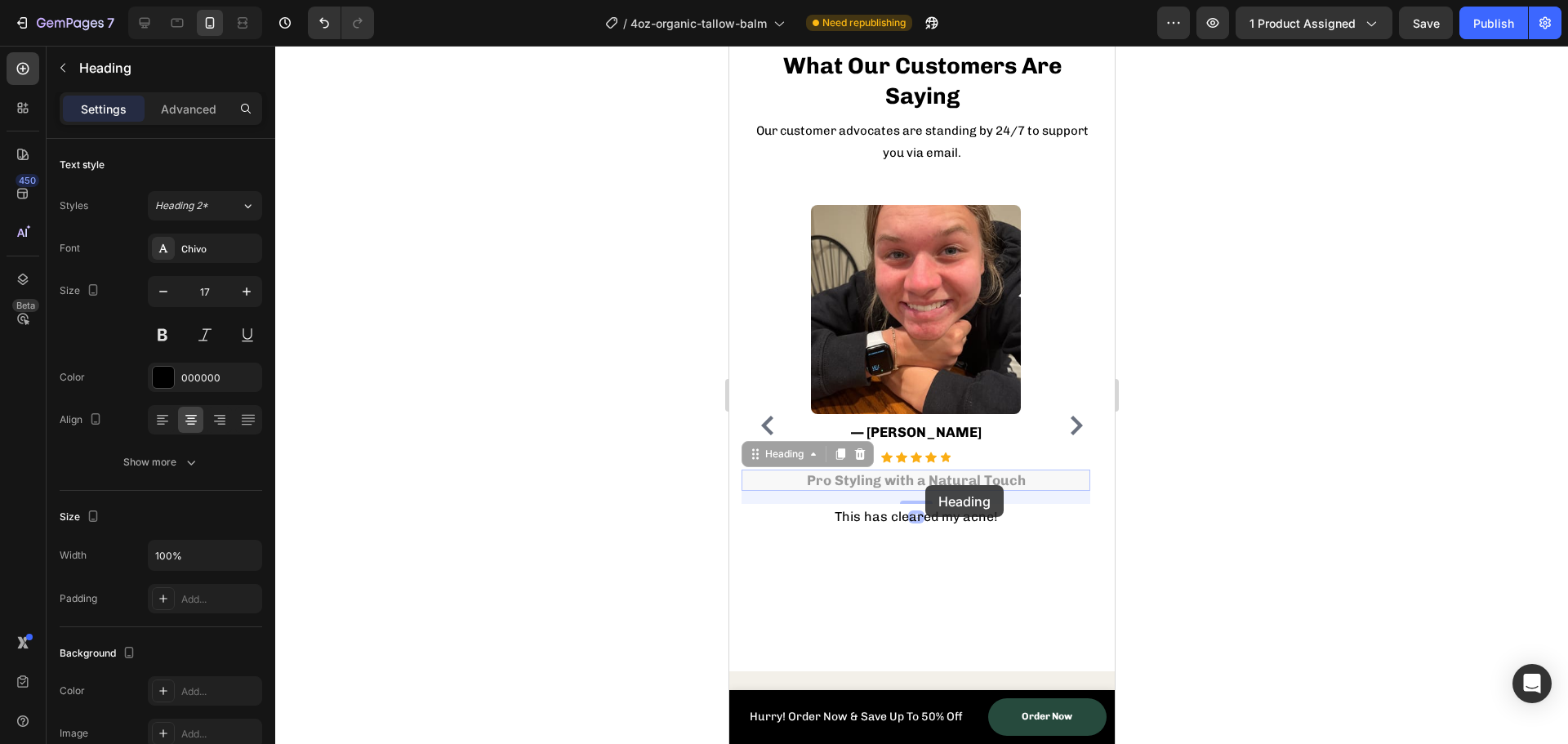
drag, startPoint x: 924, startPoint y: 485, endPoint x: 933, endPoint y: 483, distance: 9.2
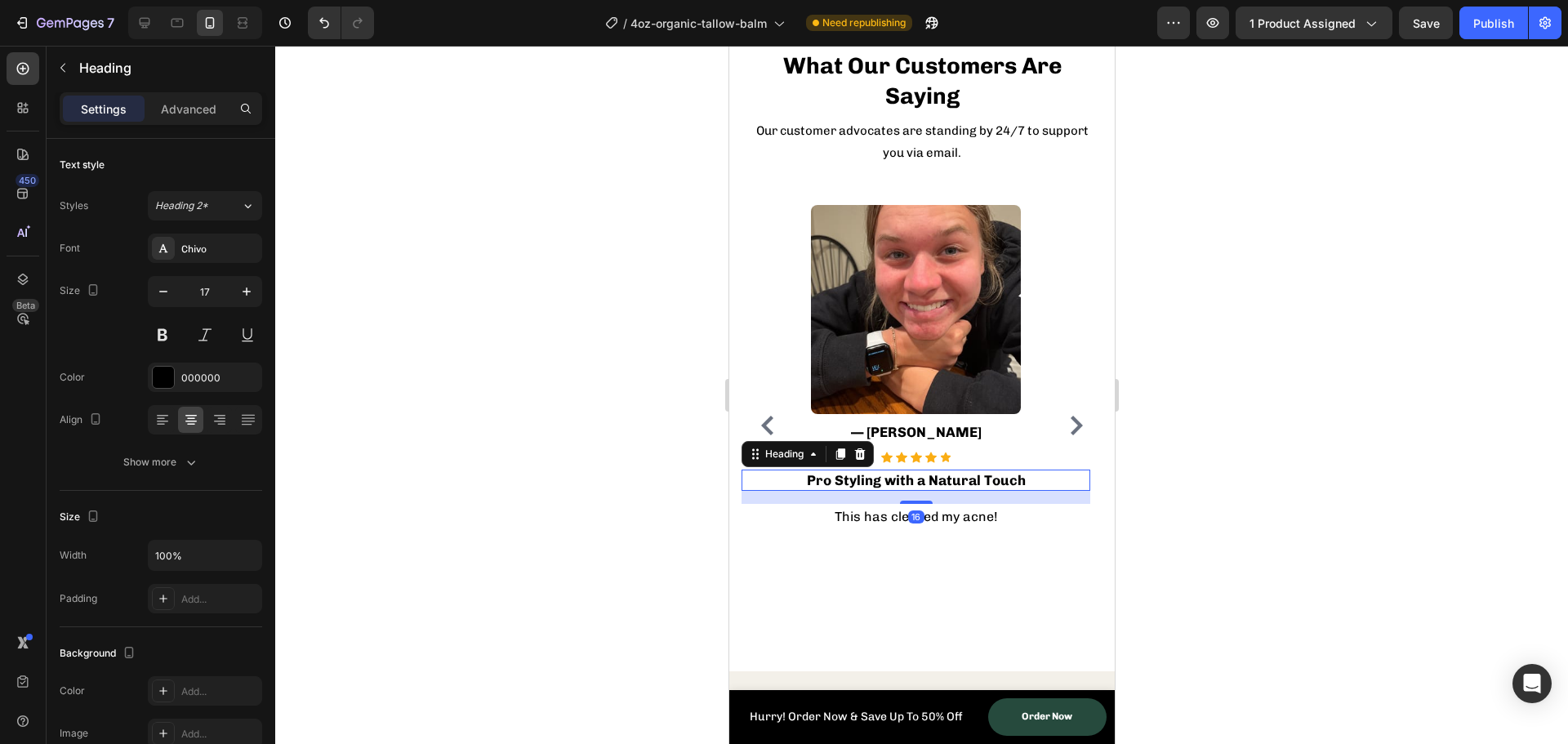
click at [923, 483] on h3 "Pro Styling with a Natural Touch" at bounding box center [915, 480] width 348 height 21
click at [923, 483] on p "Pro Styling with a Natural Touch" at bounding box center [915, 481] width 346 height 18
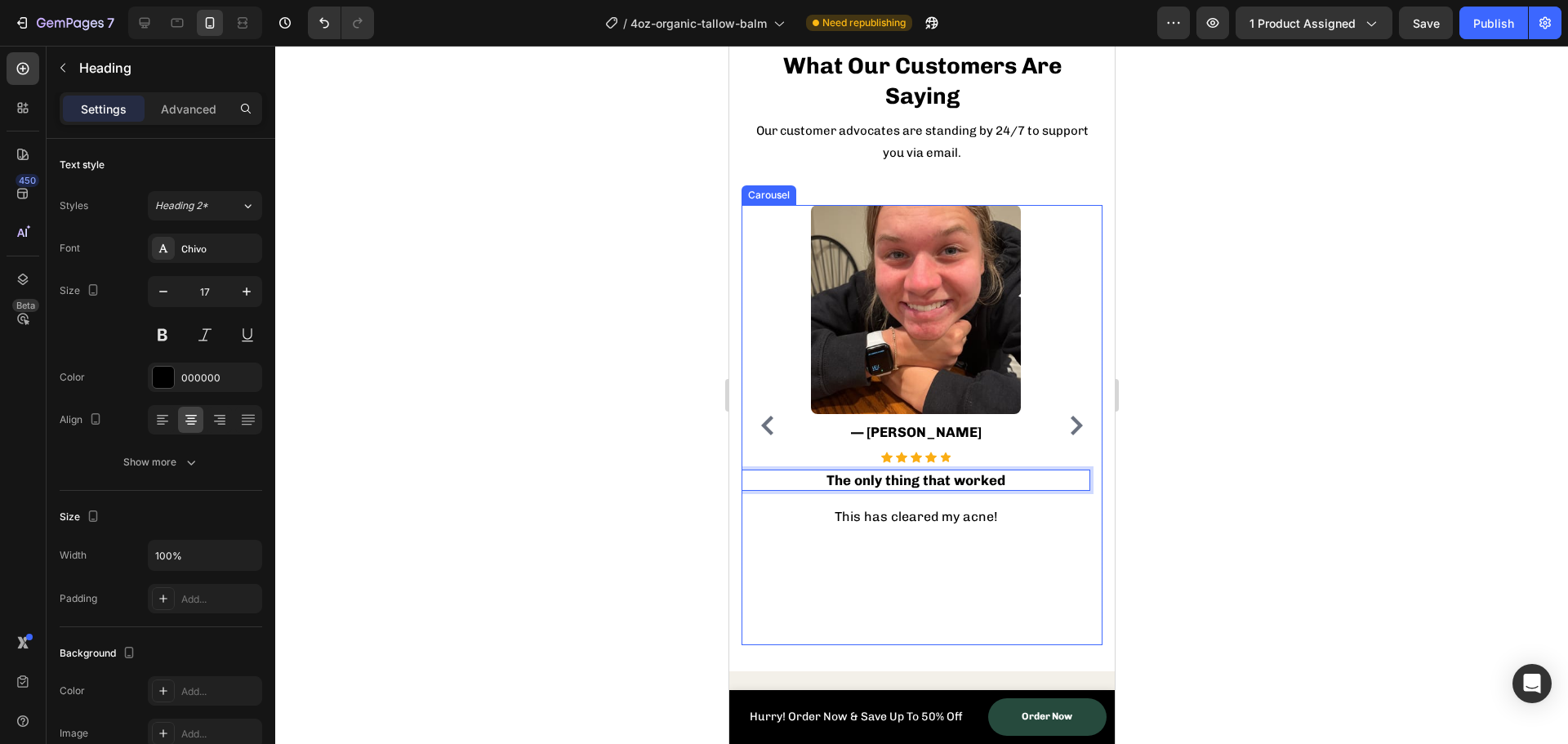
click at [770, 416] on icon "Carousel Back Arrow" at bounding box center [766, 425] width 12 height 19
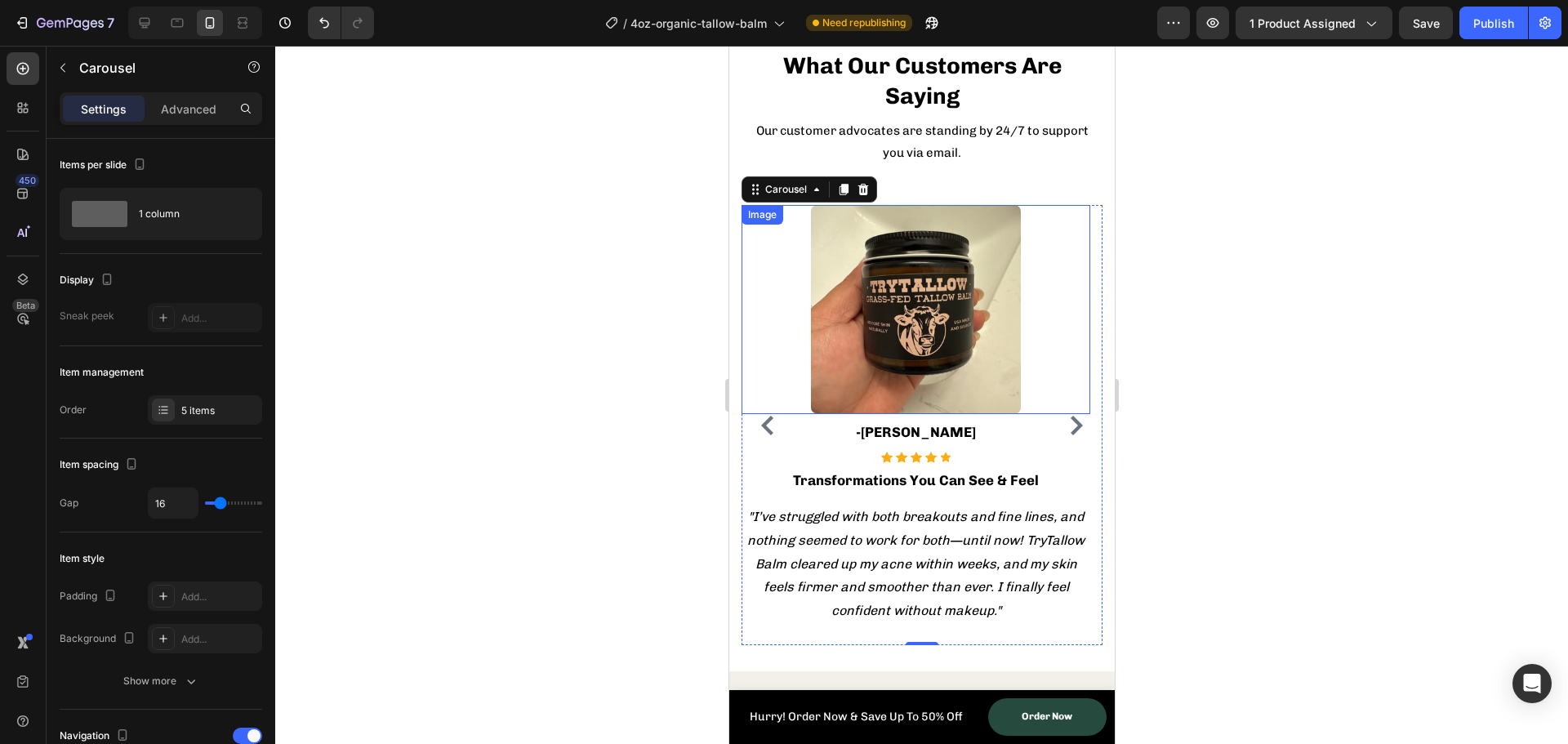
click at [923, 331] on img at bounding box center [915, 310] width 209 height 209
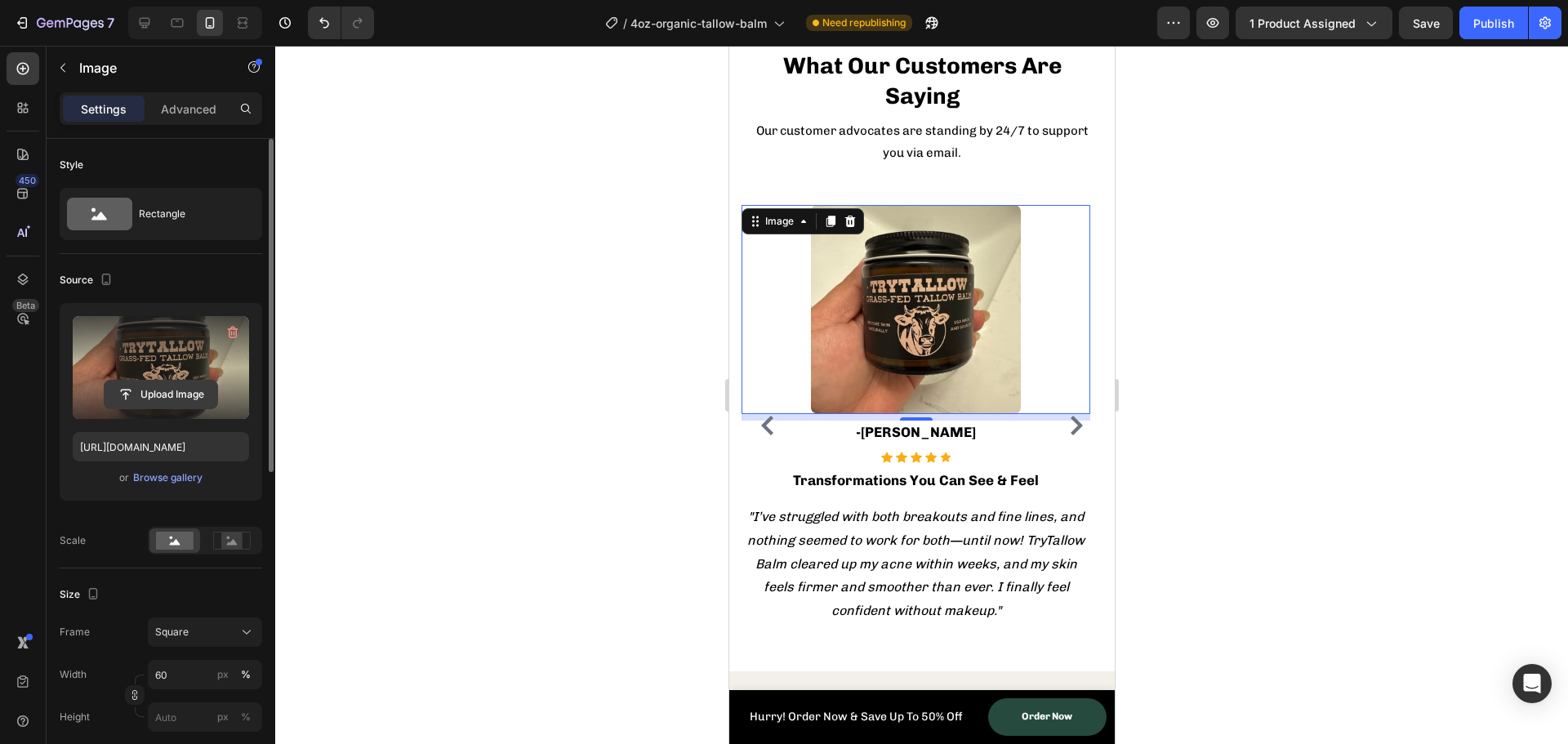
click at [154, 396] on input "file" at bounding box center [160, 394] width 113 height 28
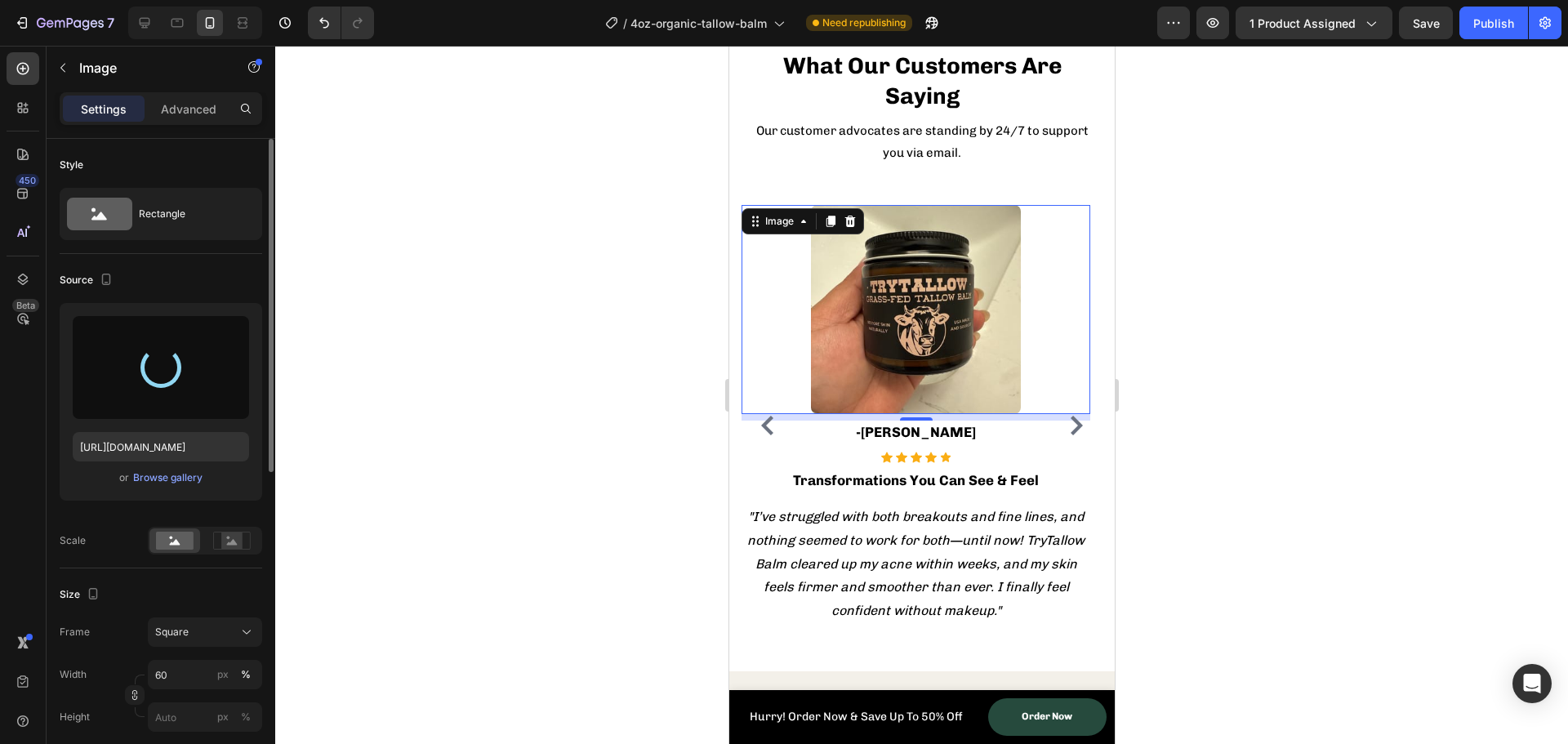
type input "https://cdn.shopify.com/s/files/1/0762/3802/9086/files/gempages_498372695415587…"
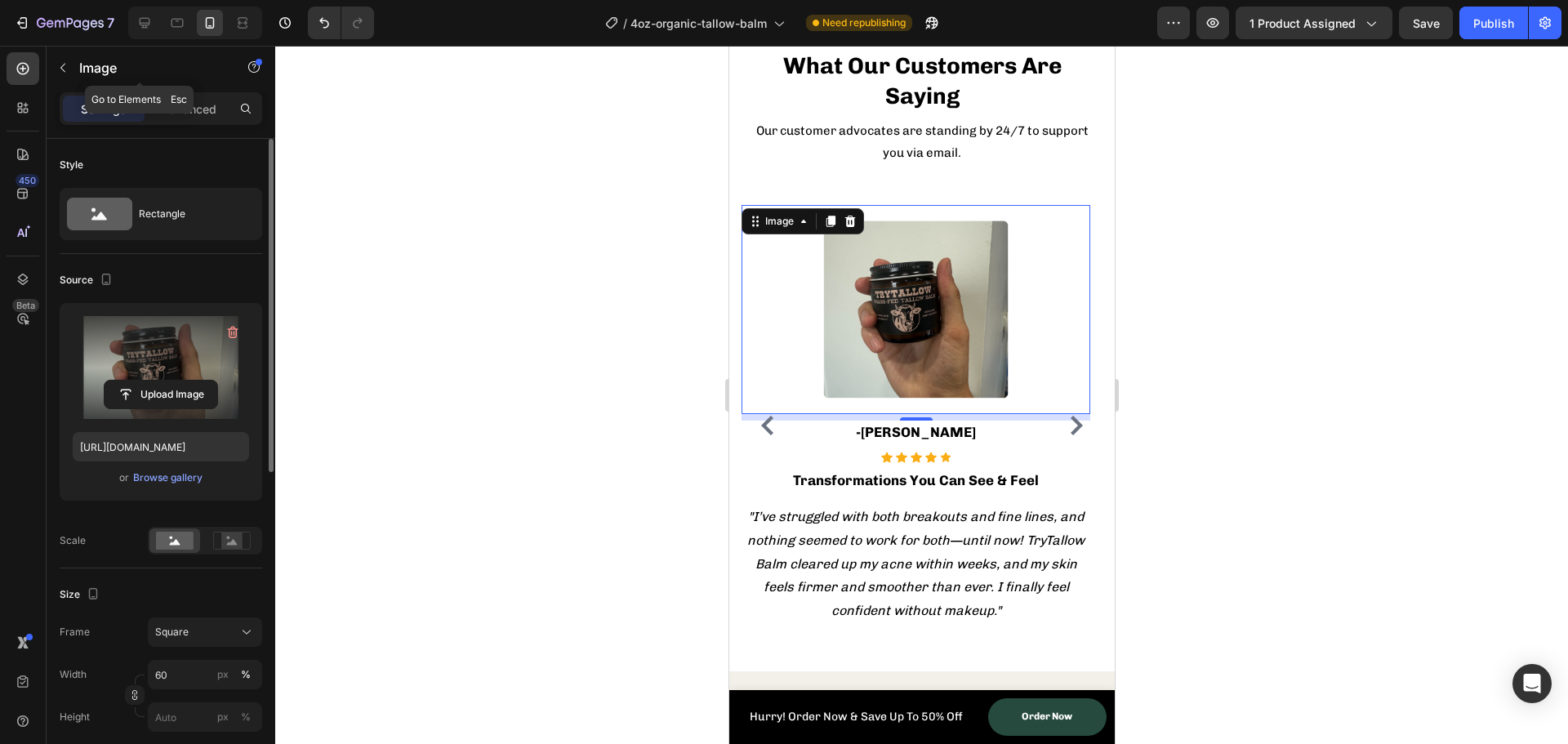
click at [184, 91] on div "Image" at bounding box center [139, 69] width 186 height 47
click at [184, 109] on p "Advanced" at bounding box center [188, 109] width 56 height 17
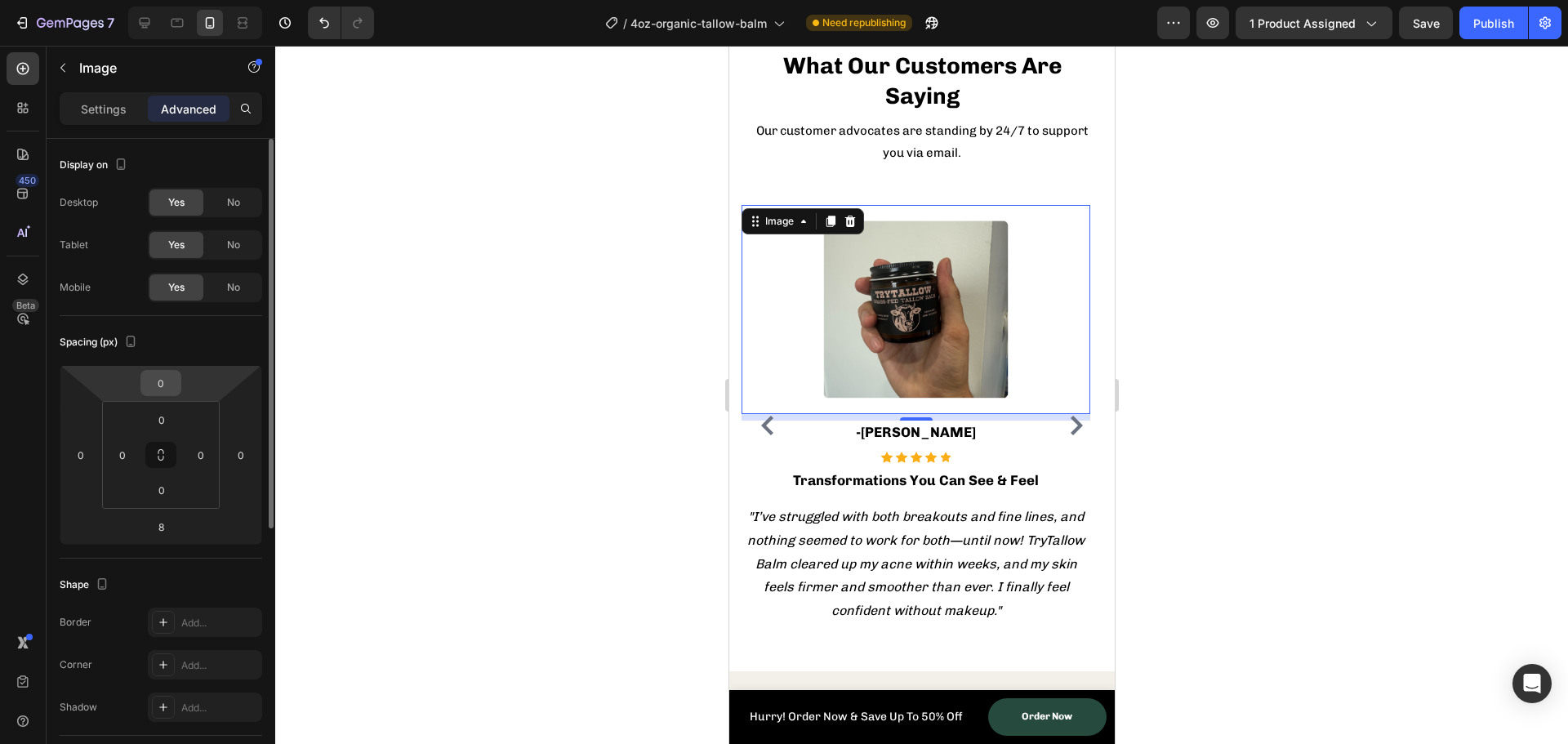
click at [160, 387] on input "0" at bounding box center [161, 383] width 33 height 25
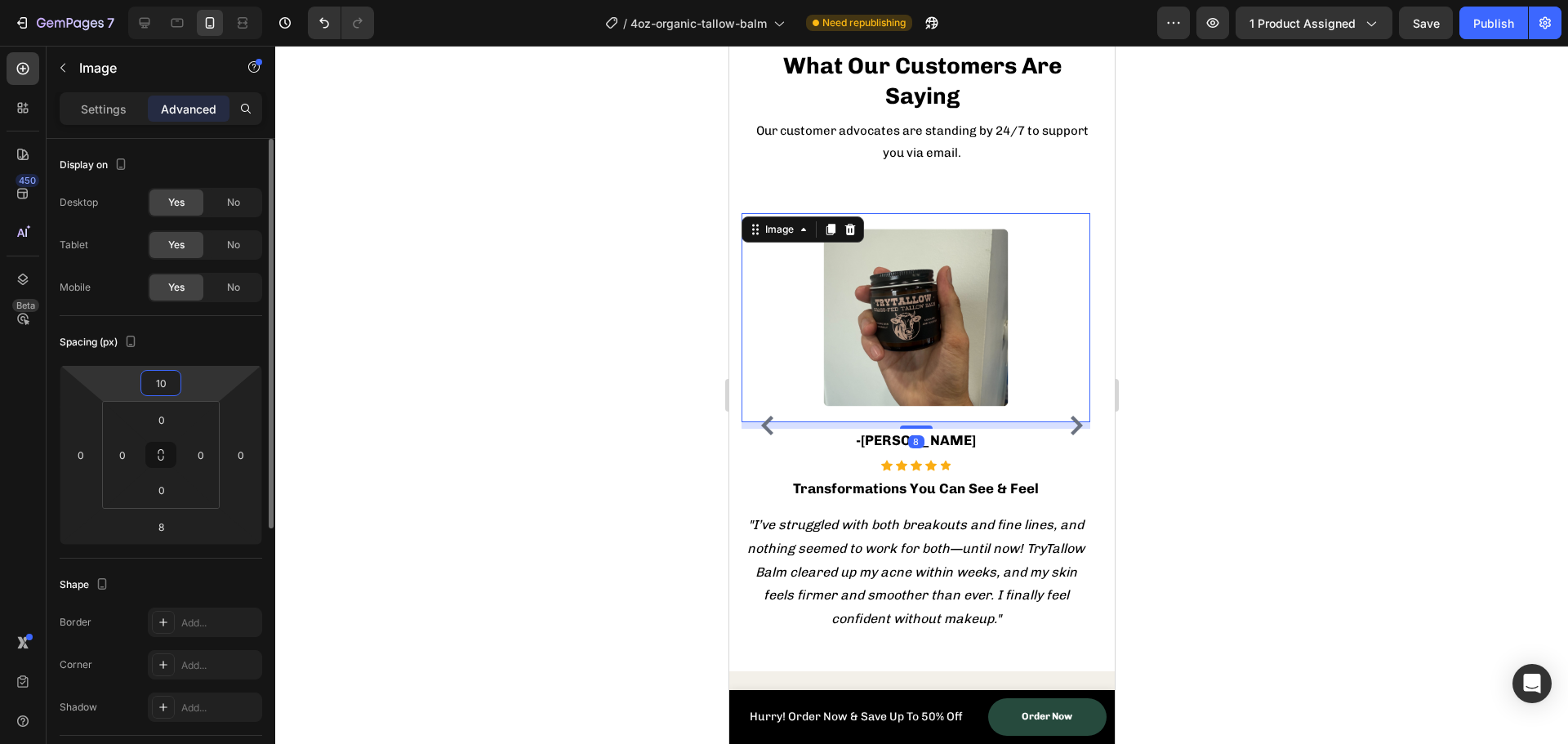
type input "1"
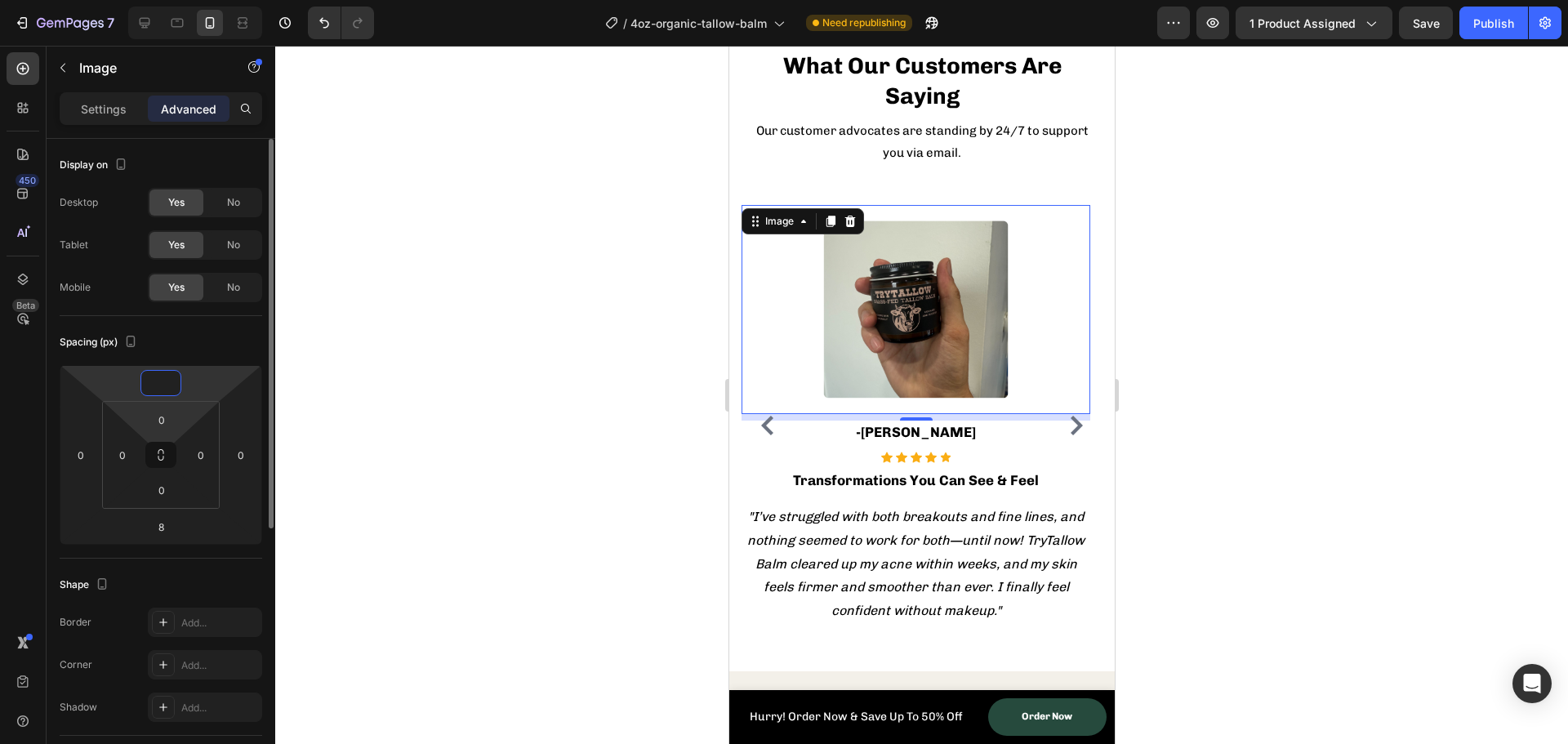
click at [140, 0] on html "7 Version history / 4oz-organic-tallow-balm Need republishing Preview 1 product…" at bounding box center [784, 0] width 1568 height 0
type input "0"
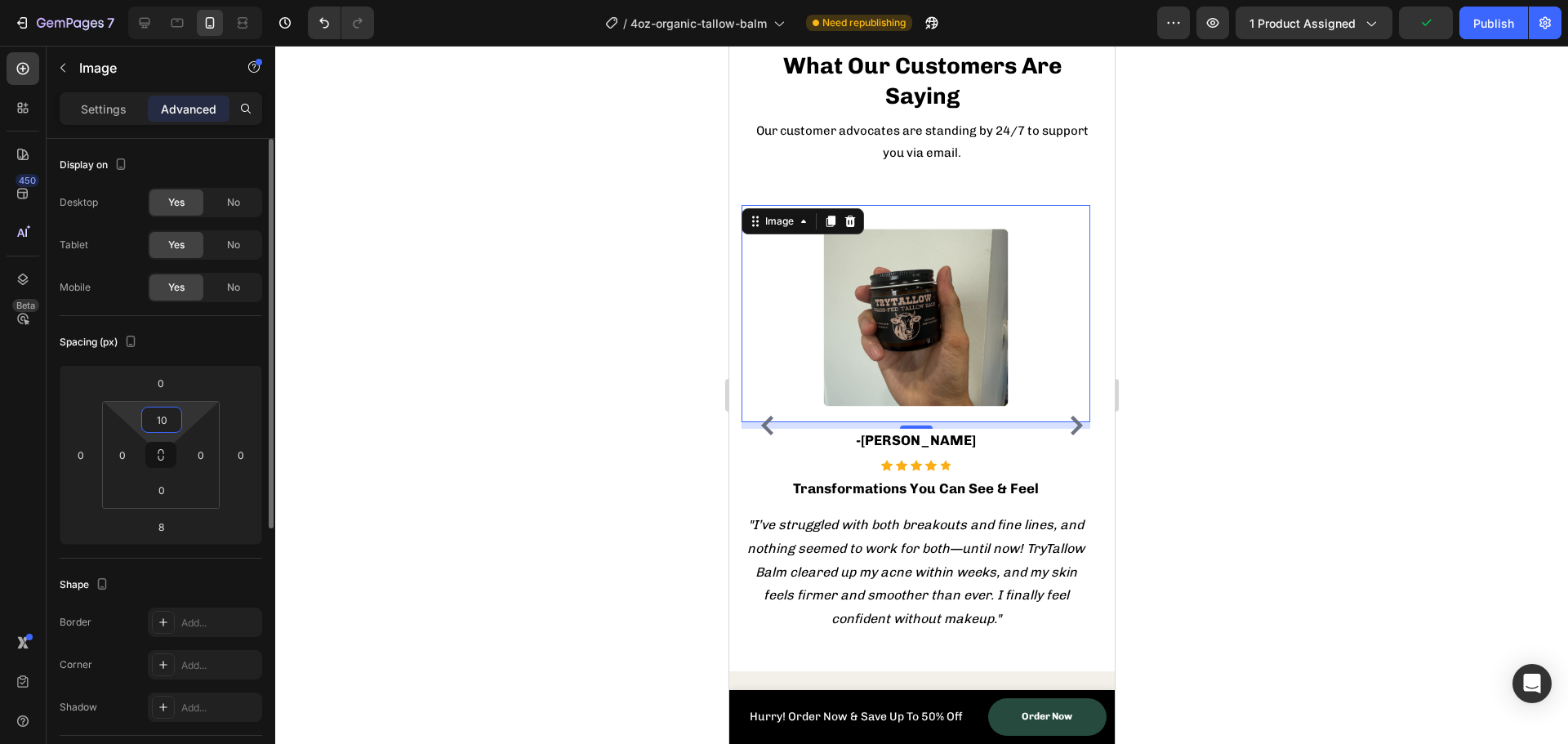
type input "1"
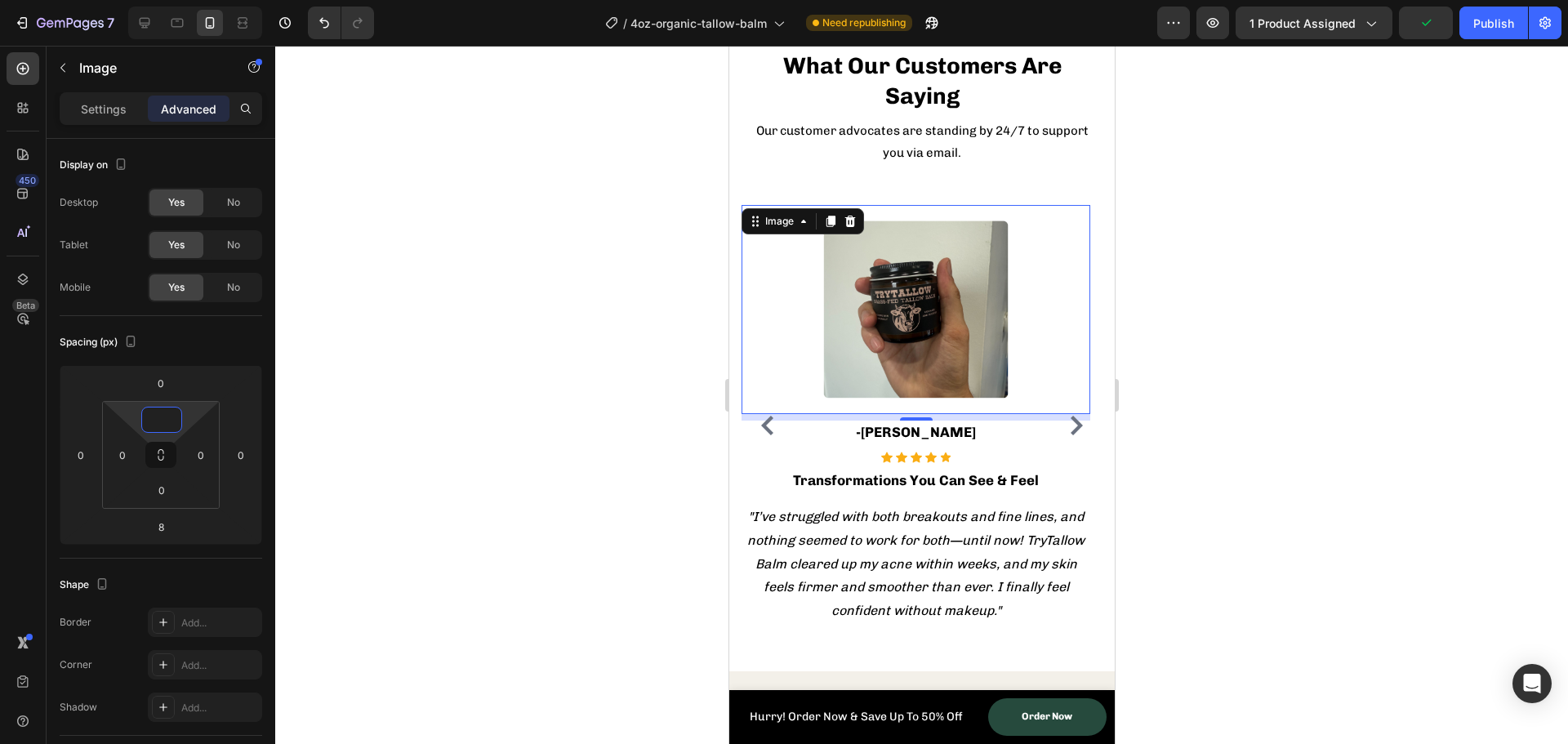
click at [379, 465] on div at bounding box center [922, 395] width 1293 height 699
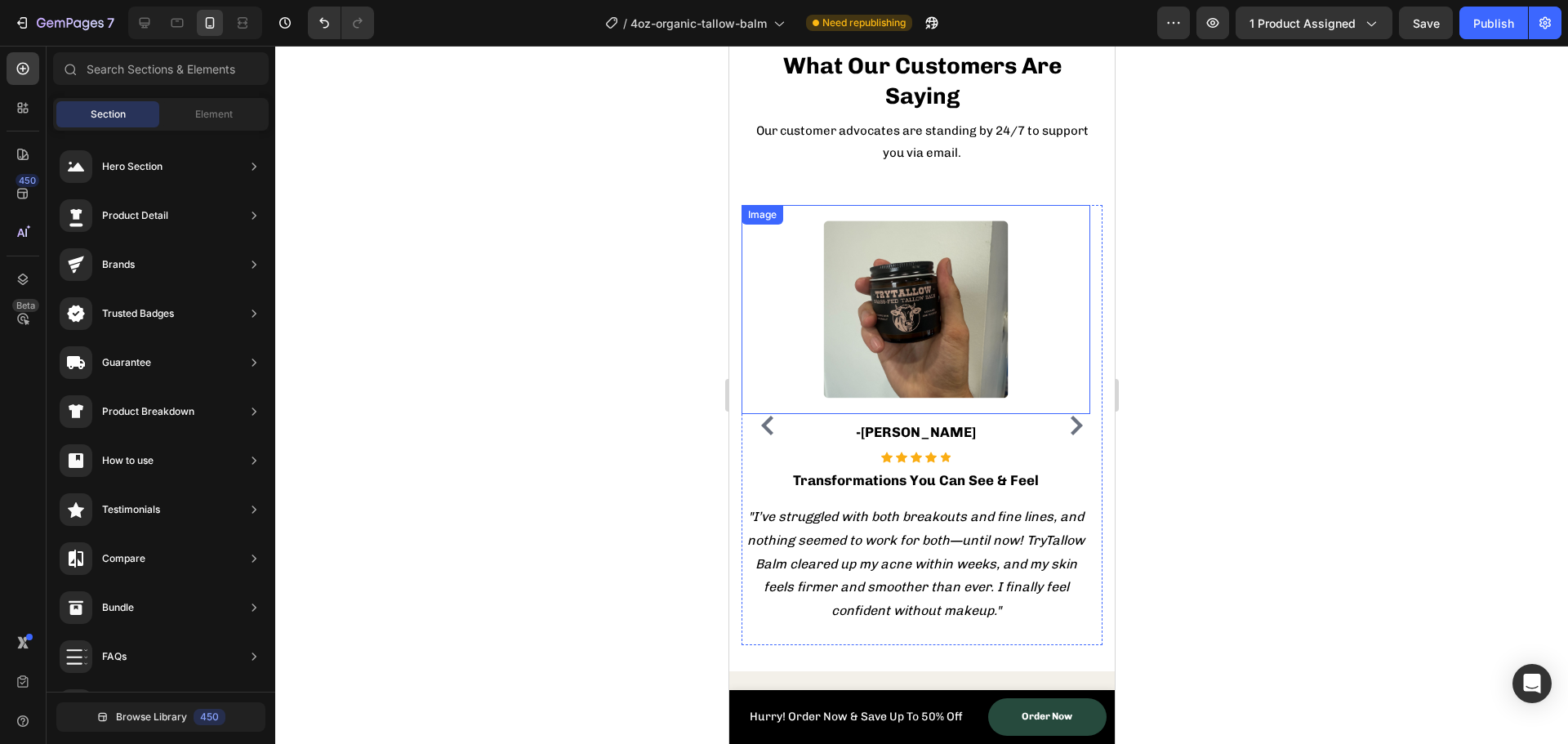
click at [905, 313] on img at bounding box center [915, 310] width 209 height 209
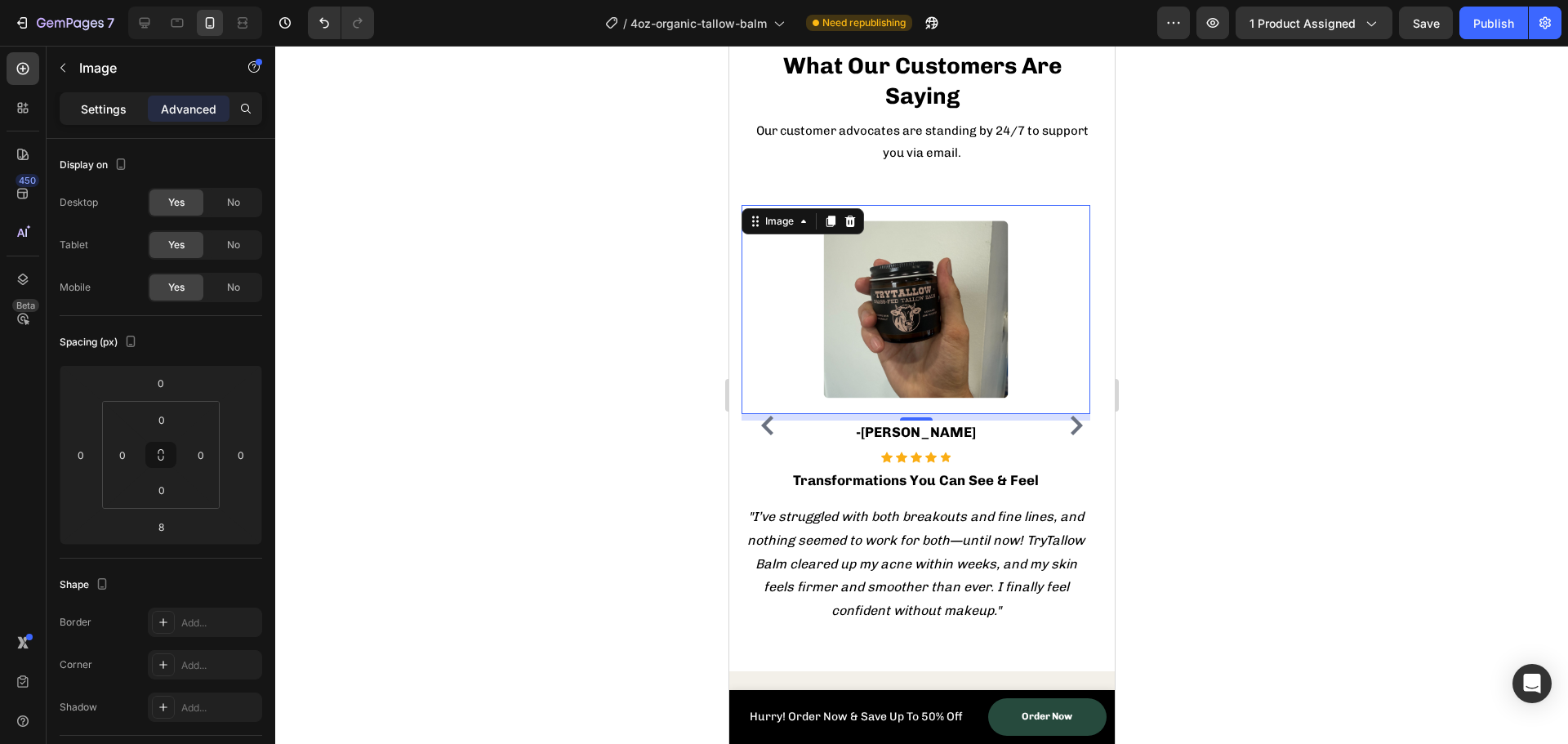
click at [109, 107] on p "Settings" at bounding box center [104, 109] width 46 height 17
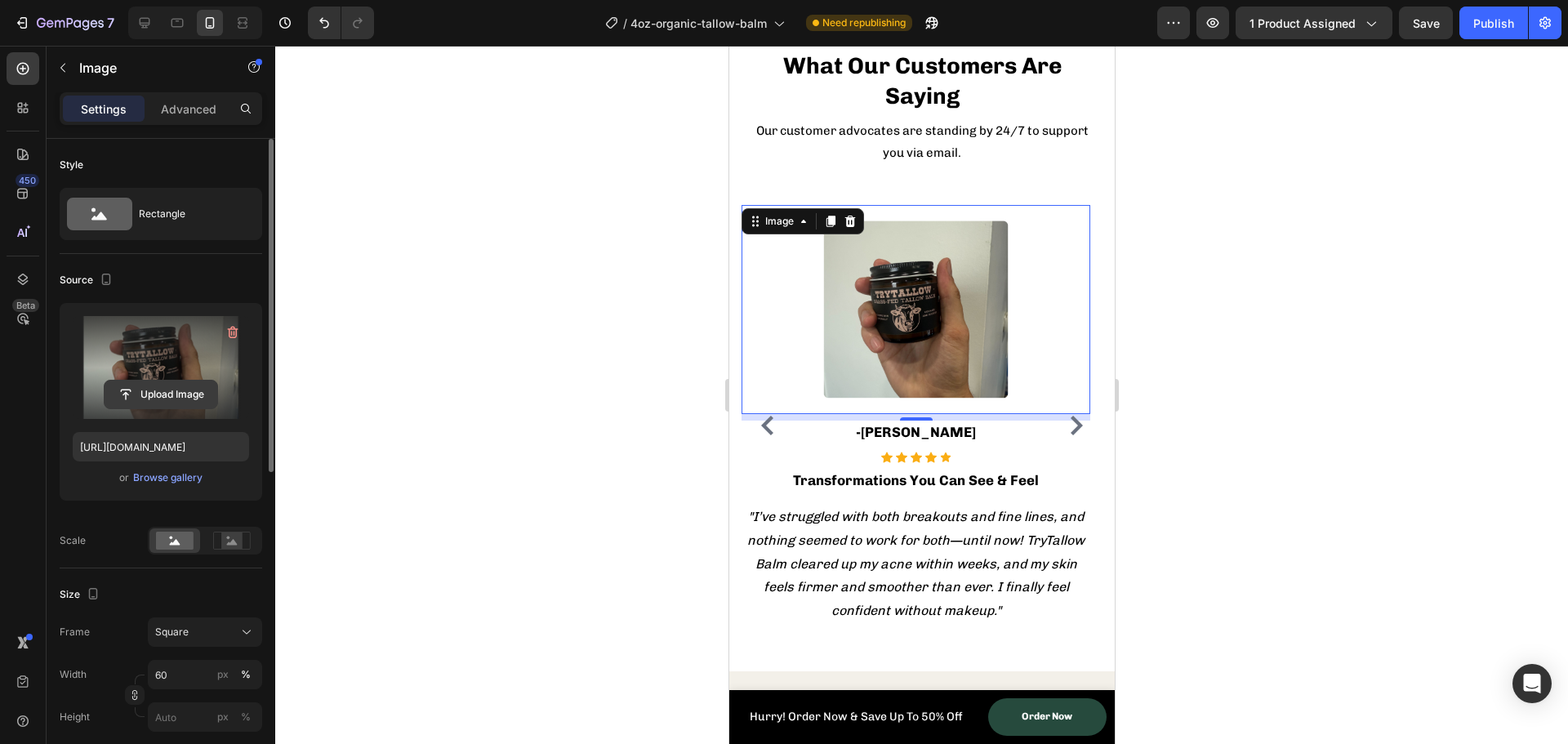
click at [145, 393] on input "file" at bounding box center [160, 394] width 113 height 28
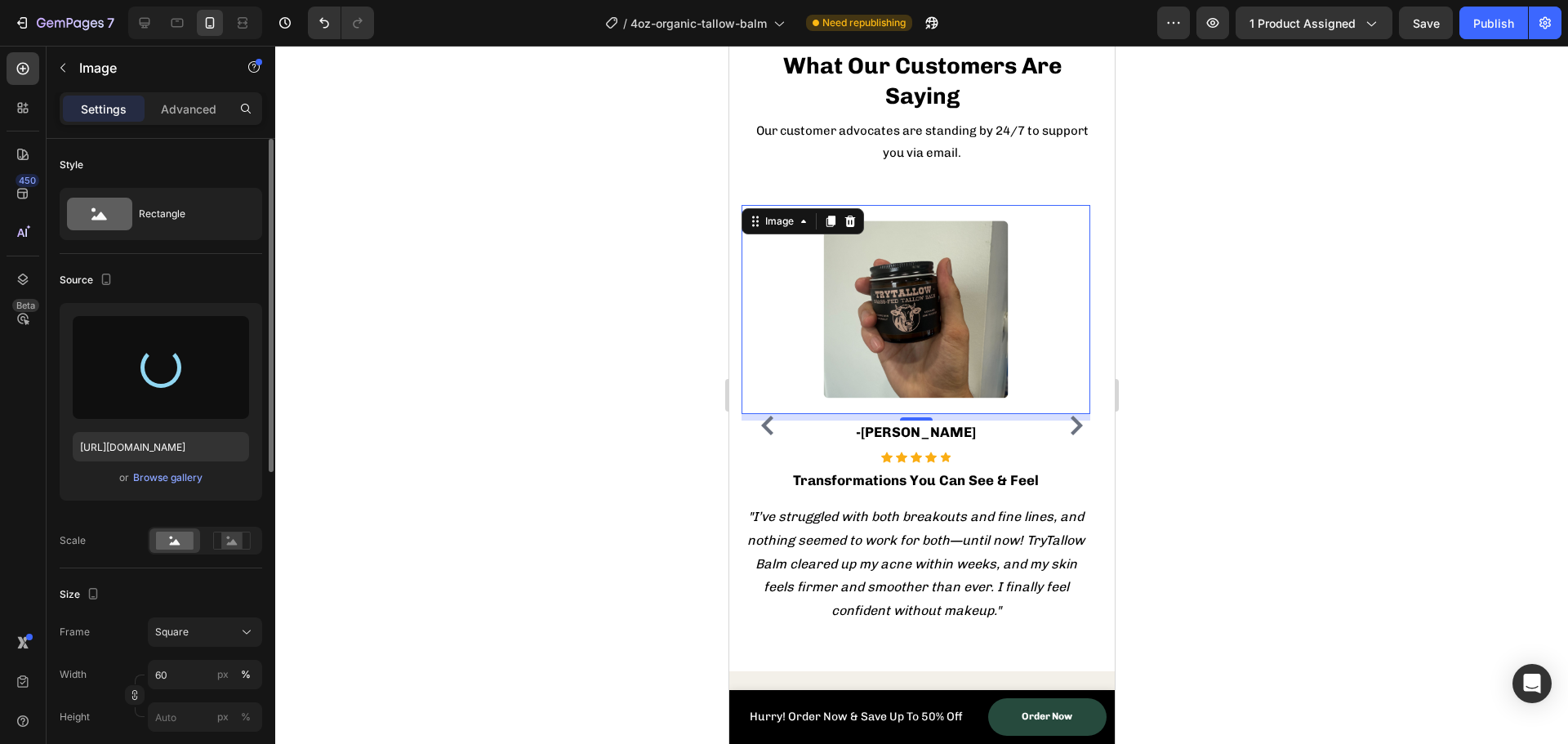
type input "https://cdn.shopify.com/s/files/1/0762/3802/9086/files/gempages_498372695415587…"
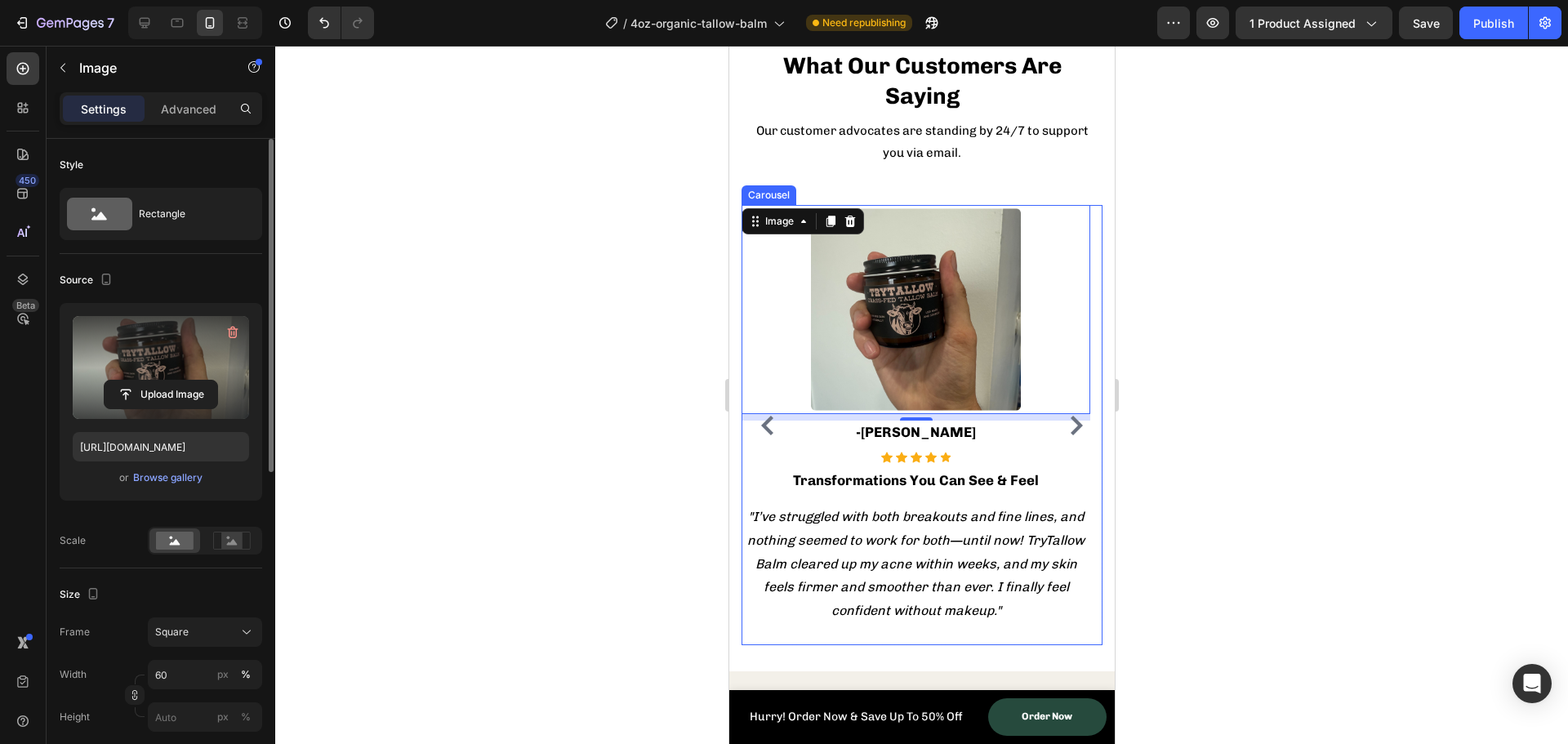
click at [764, 416] on icon "Carousel Back Arrow" at bounding box center [767, 425] width 19 height 19
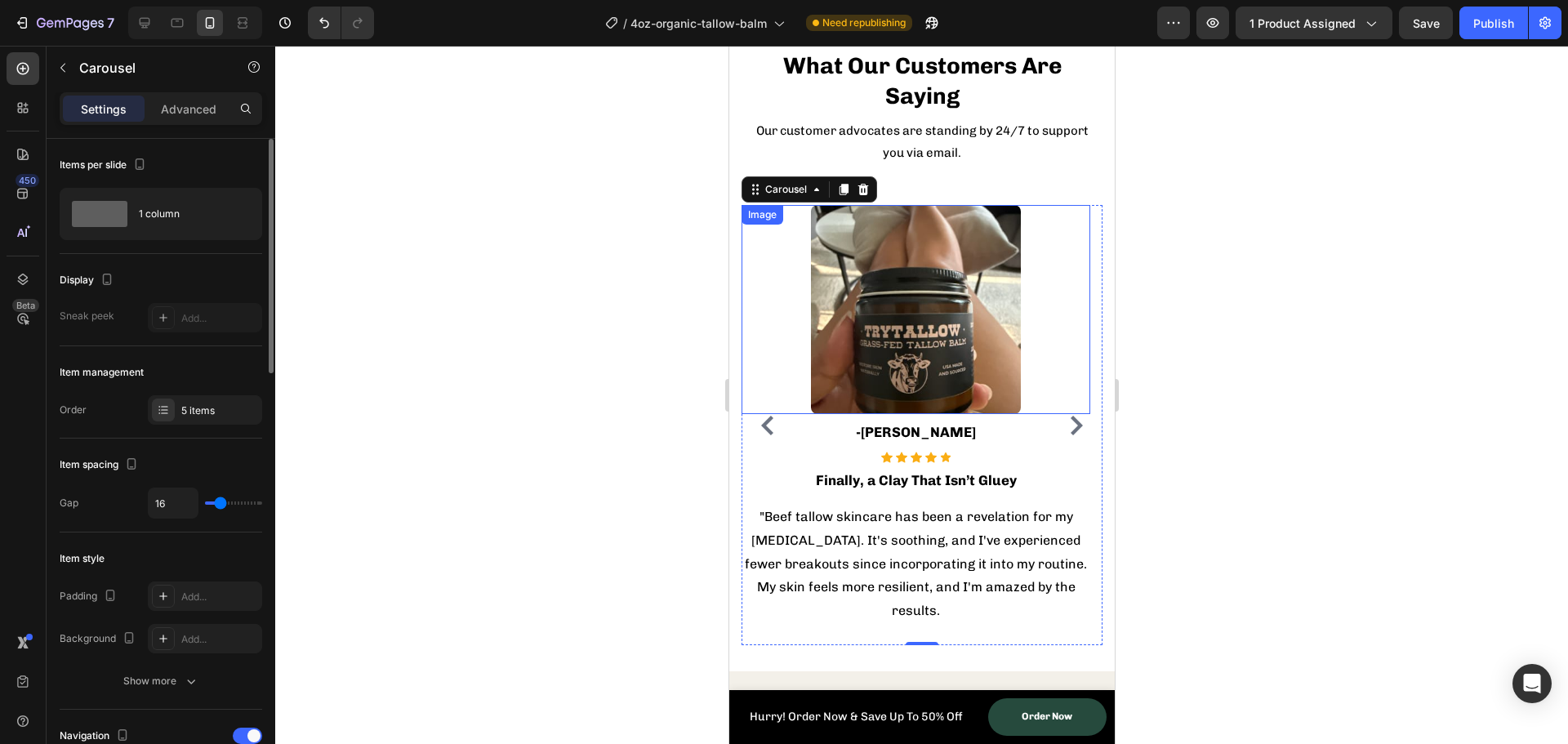
click at [922, 316] on img at bounding box center [915, 310] width 209 height 209
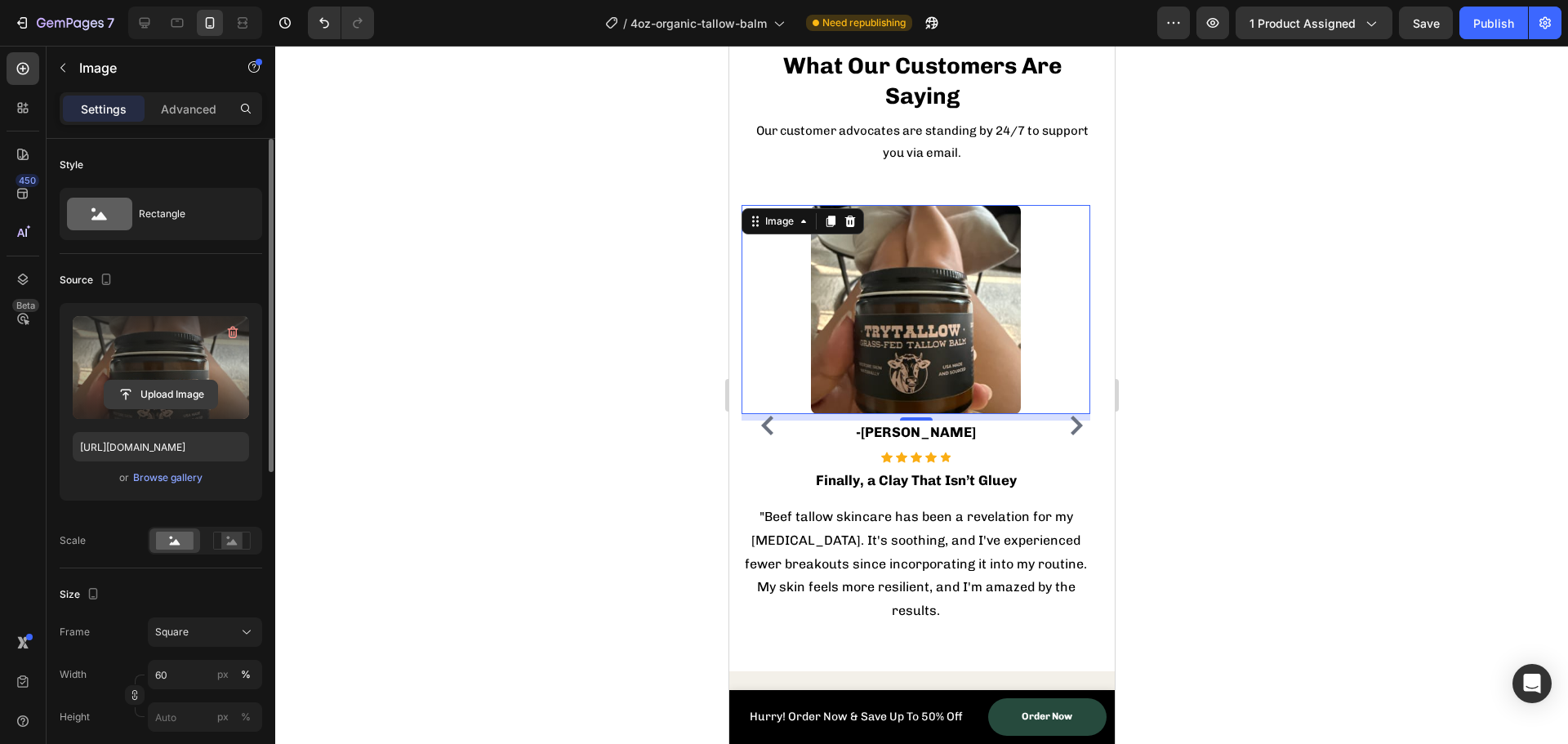
click at [172, 386] on input "file" at bounding box center [160, 394] width 113 height 28
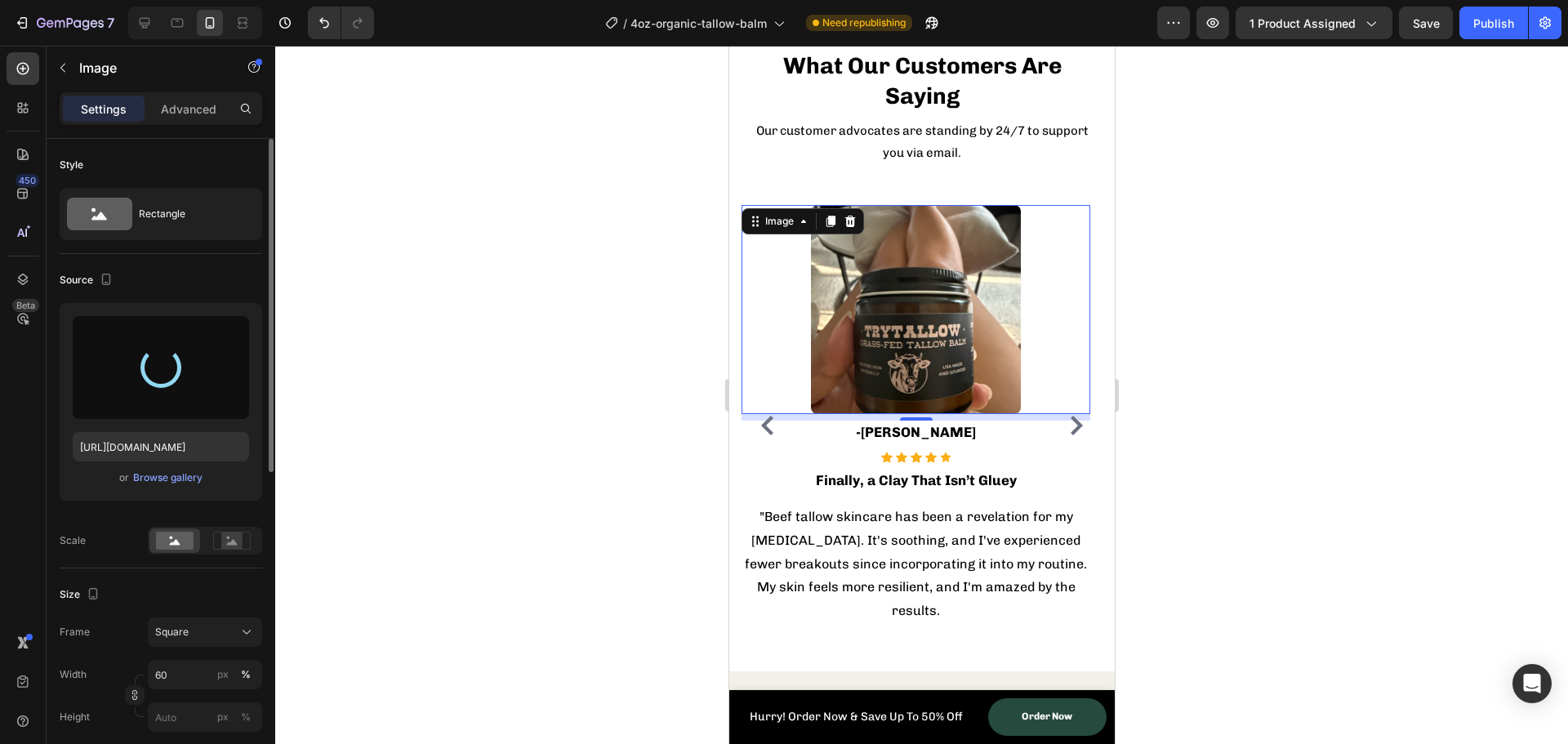
type input "https://cdn.shopify.com/s/files/1/0762/3802/9086/files/gempages_498372695415587…"
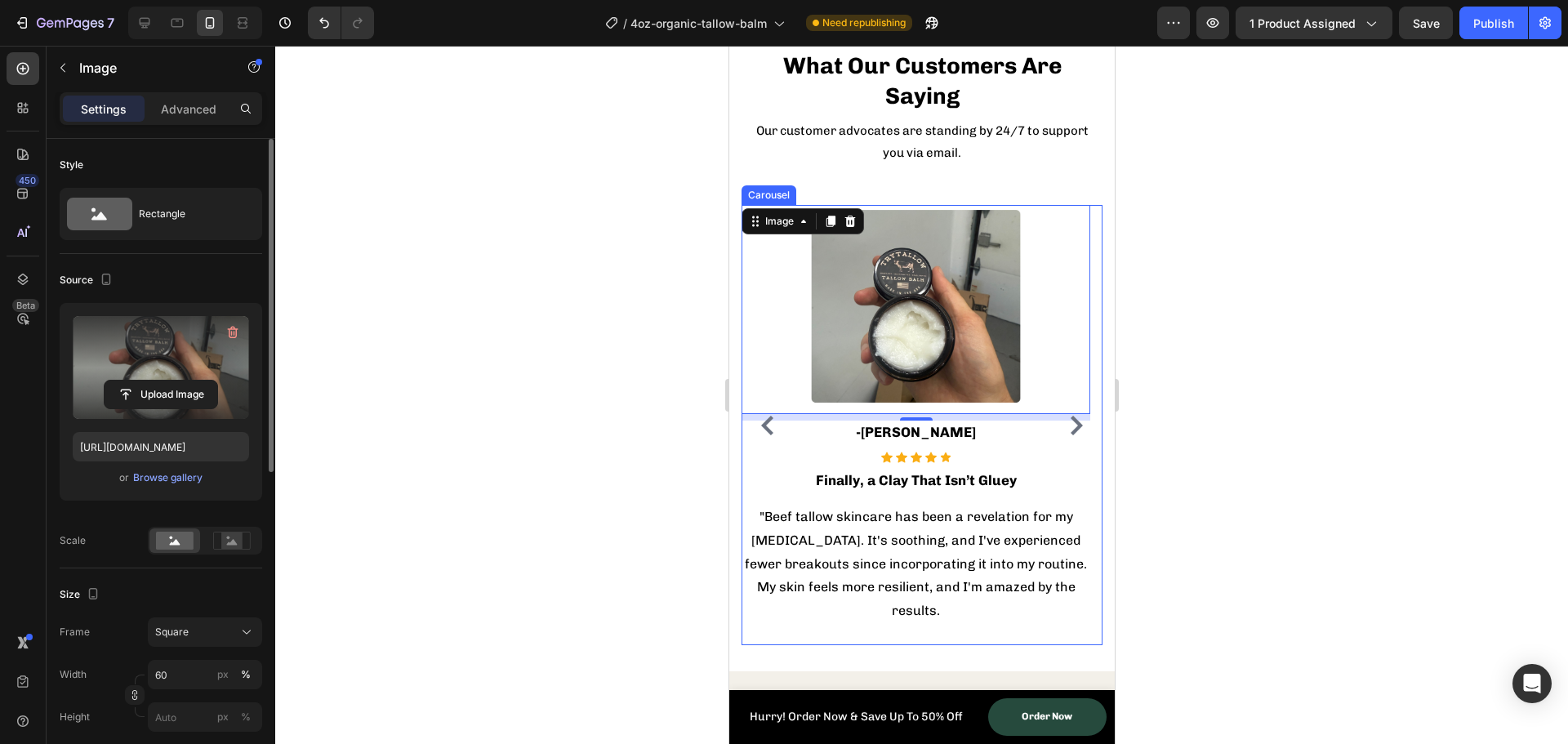
click at [1070, 417] on icon "Carousel Next Arrow" at bounding box center [1076, 425] width 12 height 19
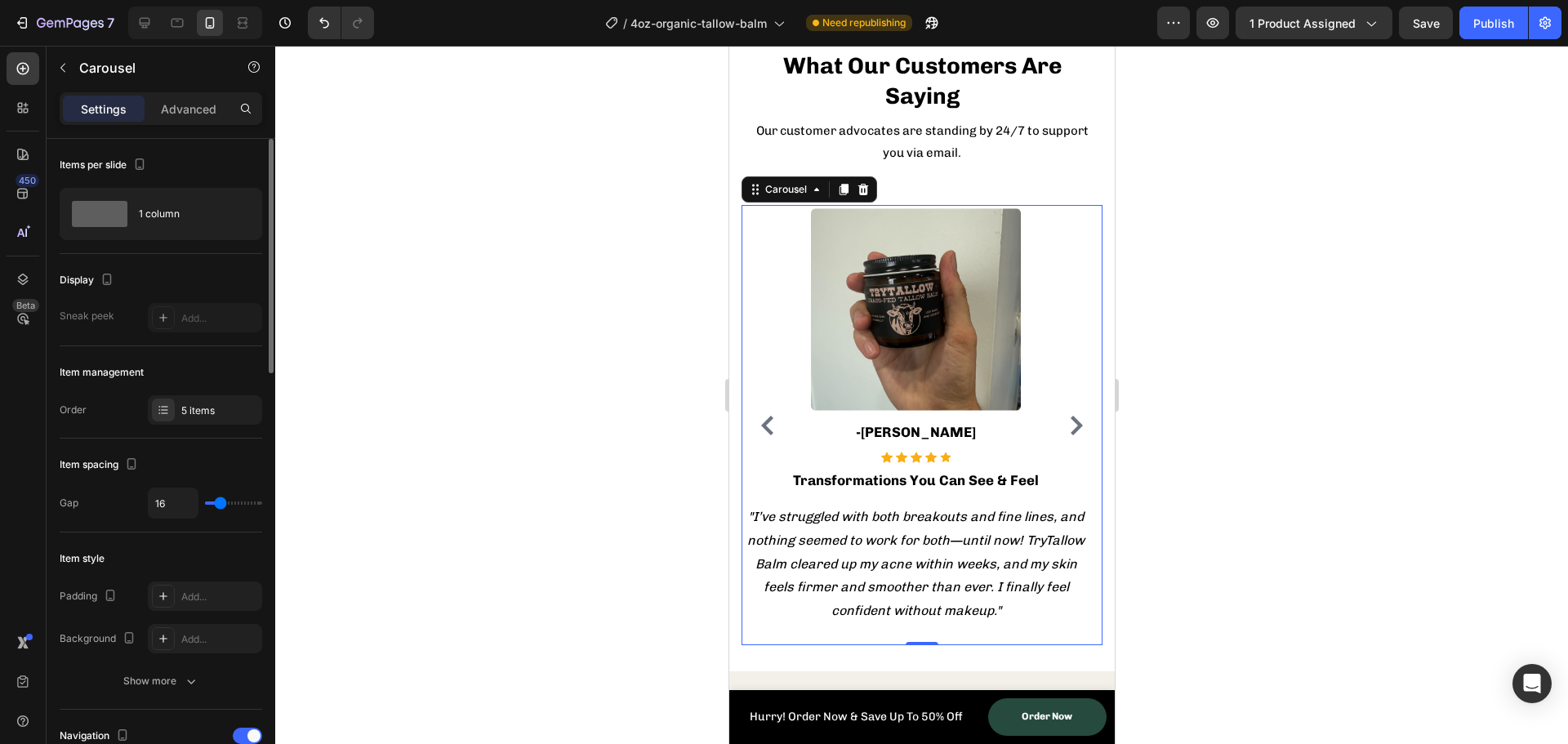
click at [780, 416] on div "Image -Alex M. Text block Icon Icon Icon Icon Icon Icon List Hoz Transformation…" at bounding box center [915, 426] width 348 height 440
click at [775, 419] on icon "Carousel Back Arrow" at bounding box center [767, 425] width 19 height 19
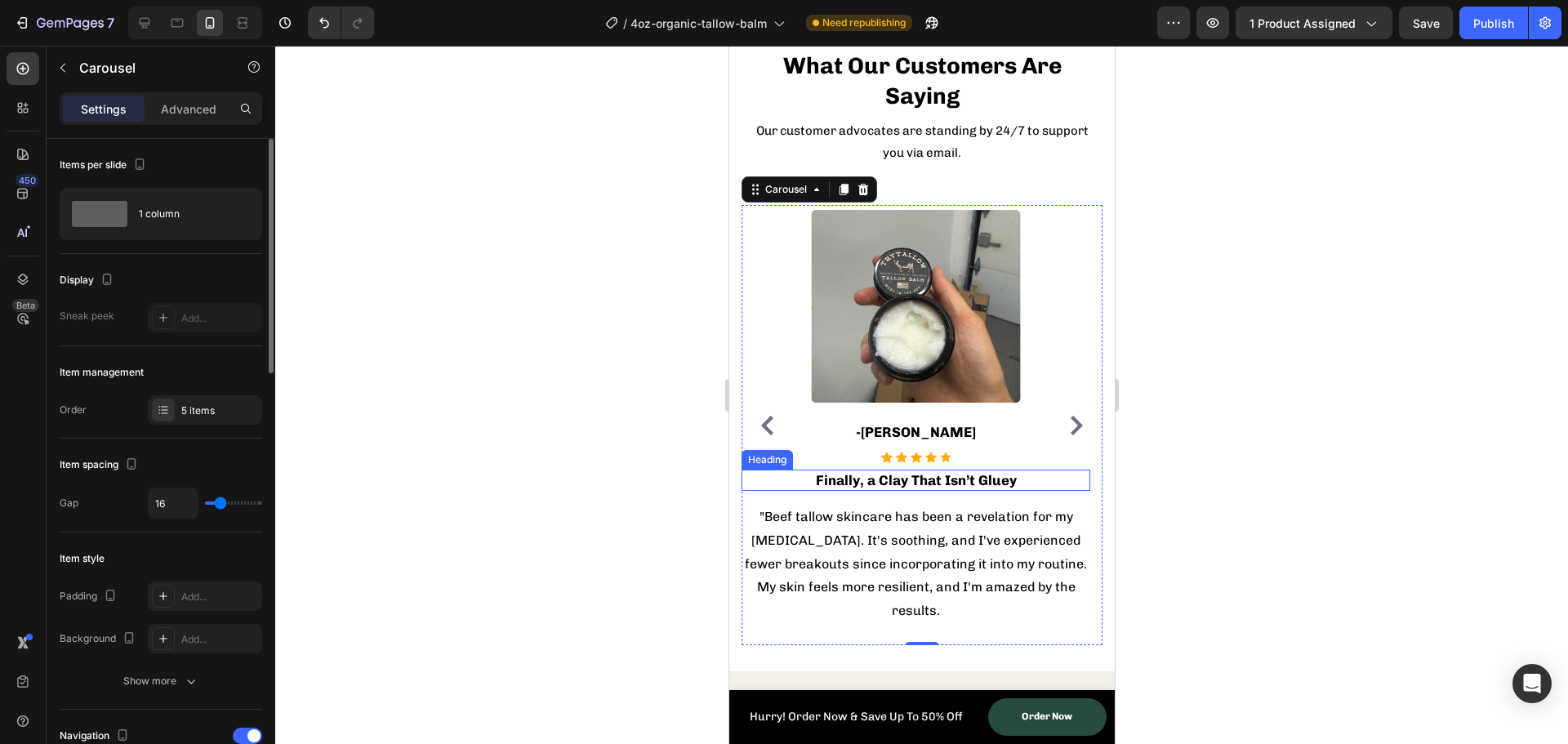
click at [909, 475] on p "Finally, a Clay That Isn’t Gluey" at bounding box center [915, 481] width 346 height 18
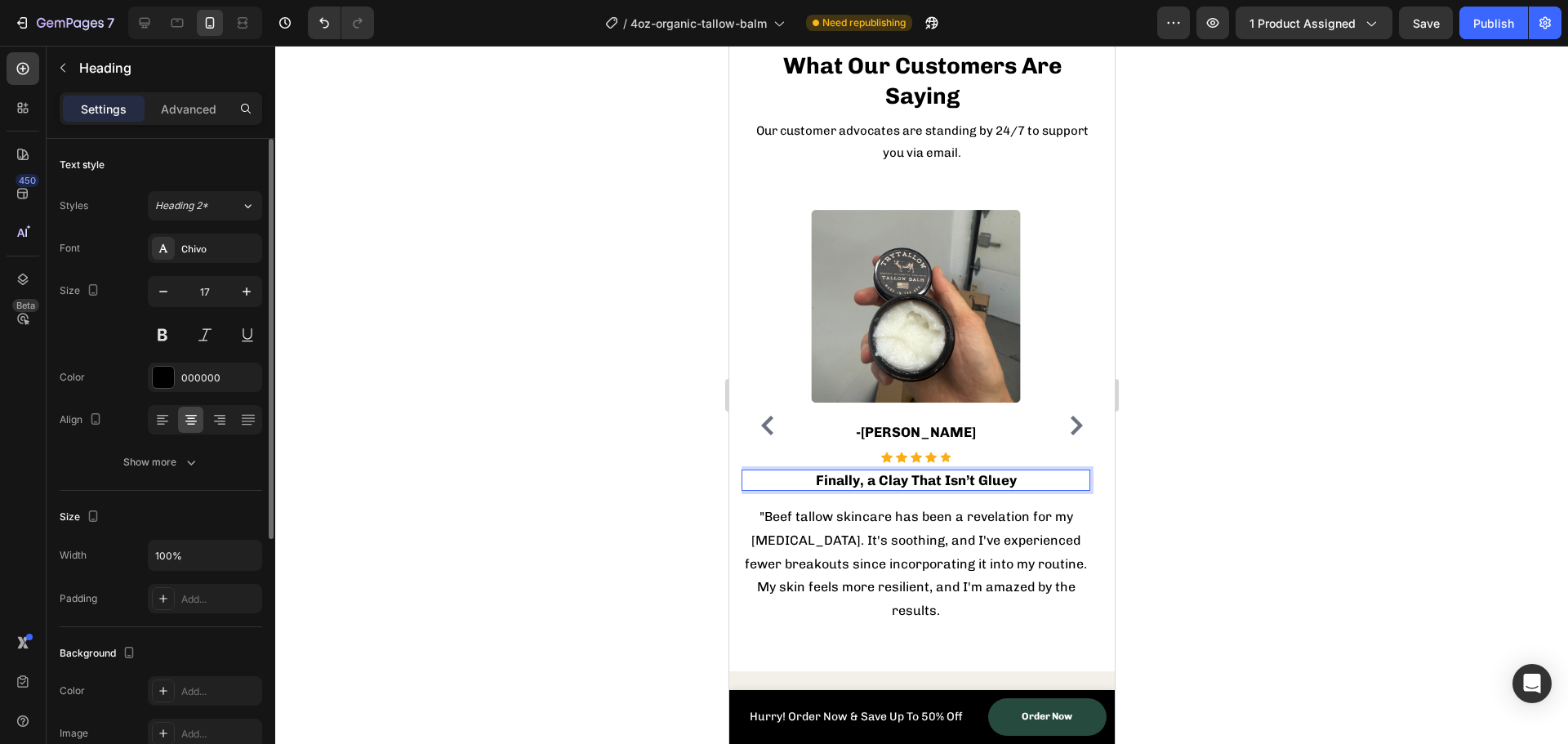
click at [932, 480] on p "Finally, a Clay That Isn’t Gluey" at bounding box center [915, 481] width 346 height 18
drag, startPoint x: 1012, startPoint y: 481, endPoint x: 878, endPoint y: 482, distance: 134.0
click at [878, 482] on p "Finally, a Clay That Isn’t Gluey" at bounding box center [915, 481] width 346 height 18
click at [585, 502] on div at bounding box center [922, 395] width 1293 height 699
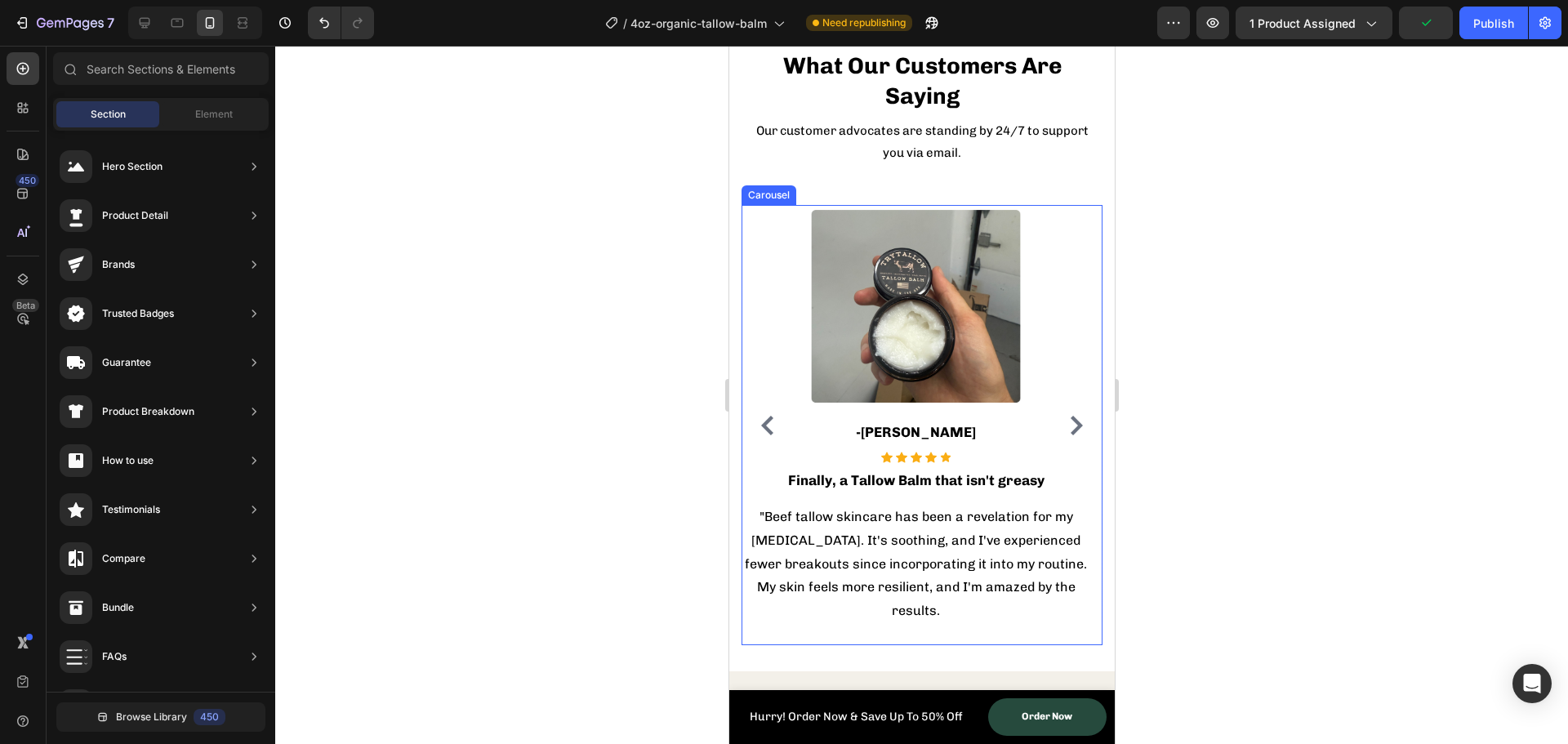
click at [763, 416] on icon "Carousel Back Arrow" at bounding box center [766, 425] width 12 height 19
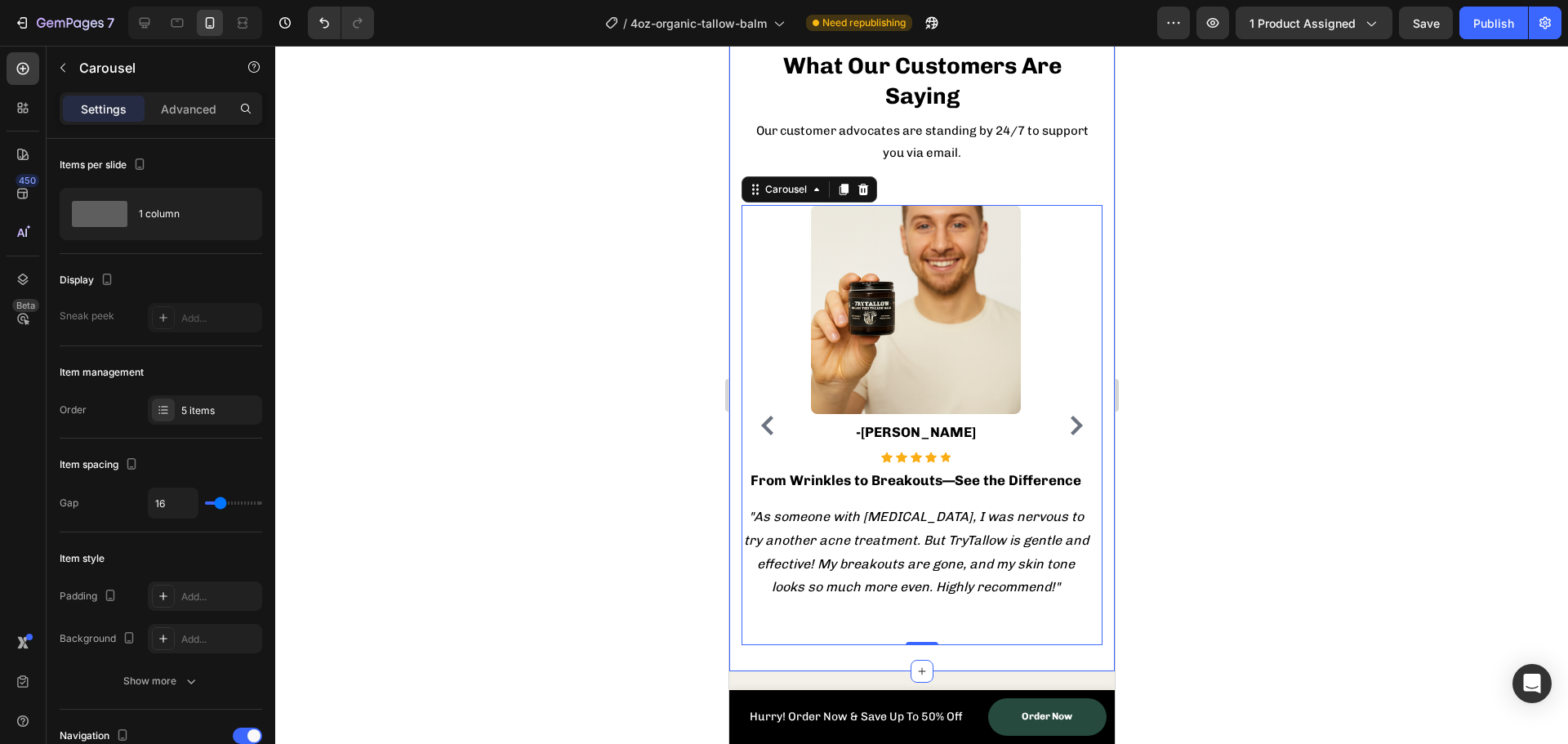
click at [576, 512] on div at bounding box center [922, 395] width 1293 height 699
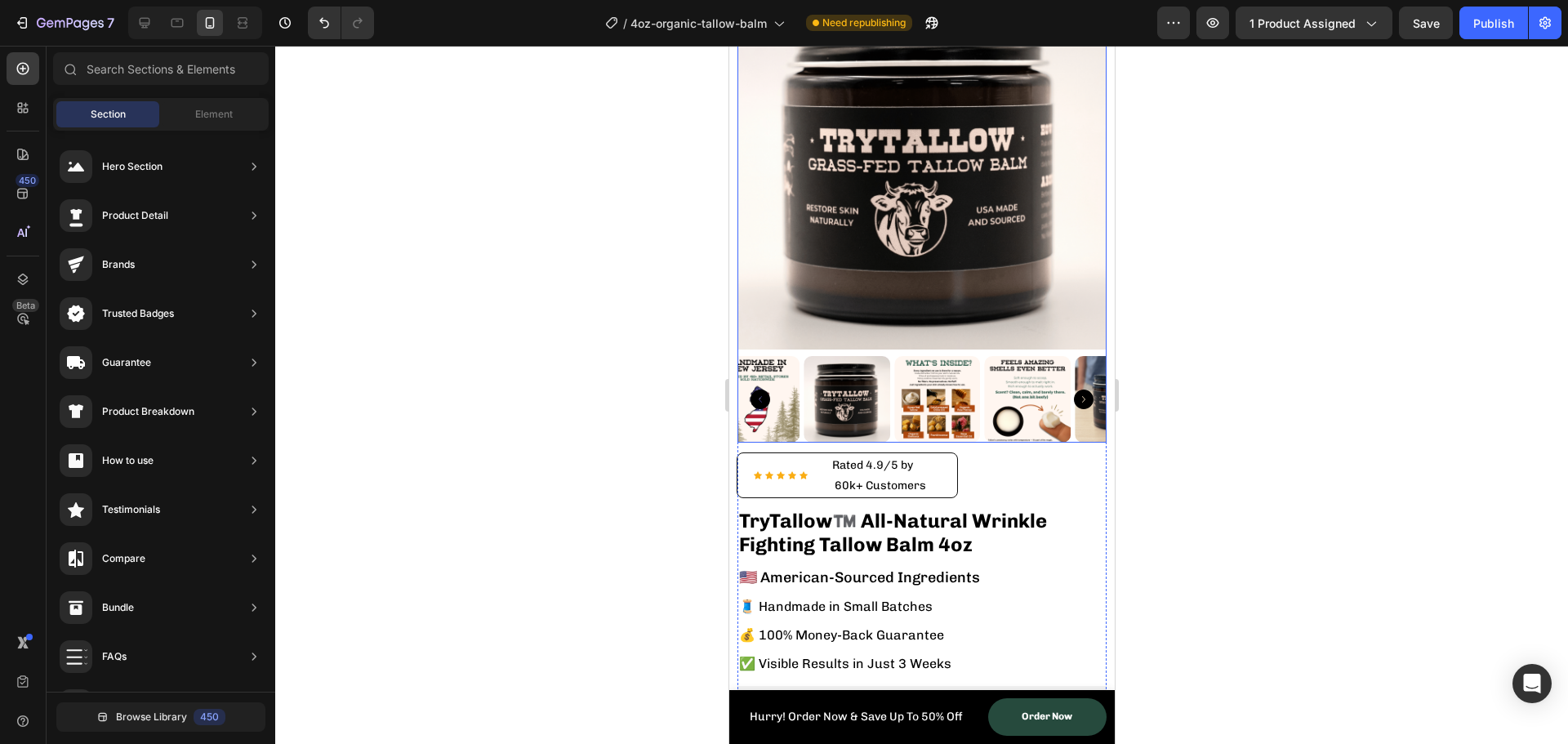
scroll to position [0, 0]
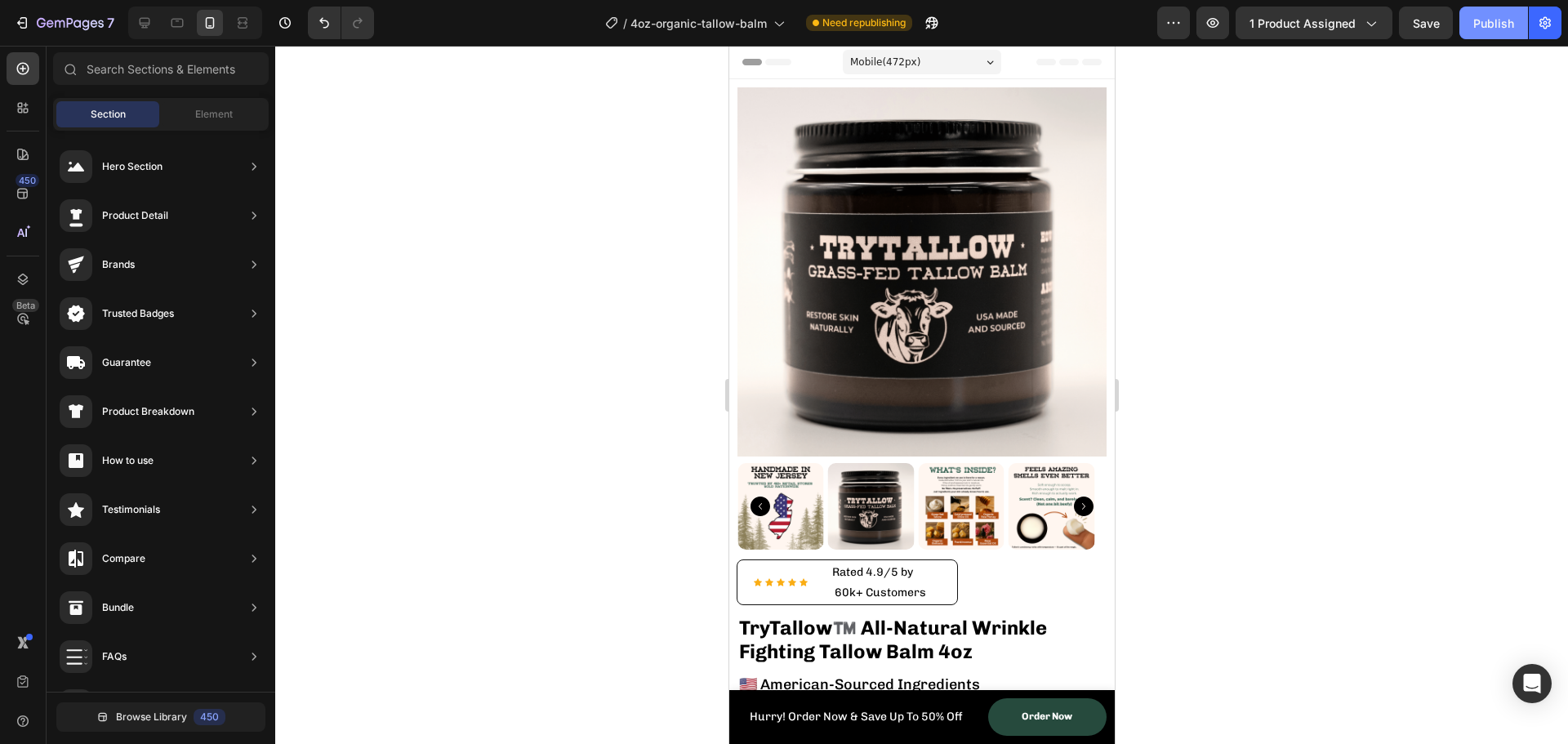
click at [1479, 31] on div "Publish" at bounding box center [1494, 23] width 41 height 17
click at [1182, 17] on icon "button" at bounding box center [1174, 23] width 17 height 17
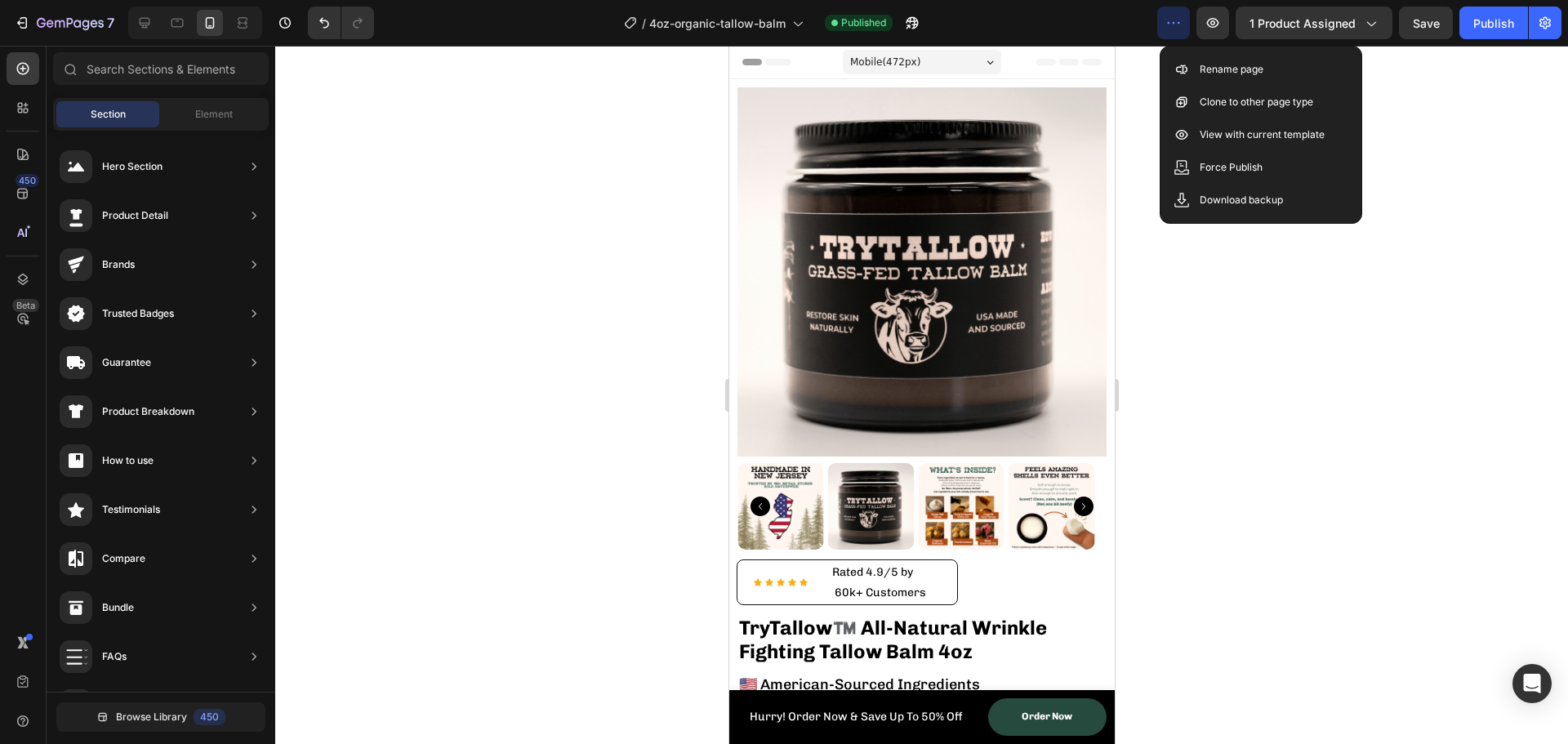
click at [1182, 17] on icon "button" at bounding box center [1174, 23] width 17 height 17
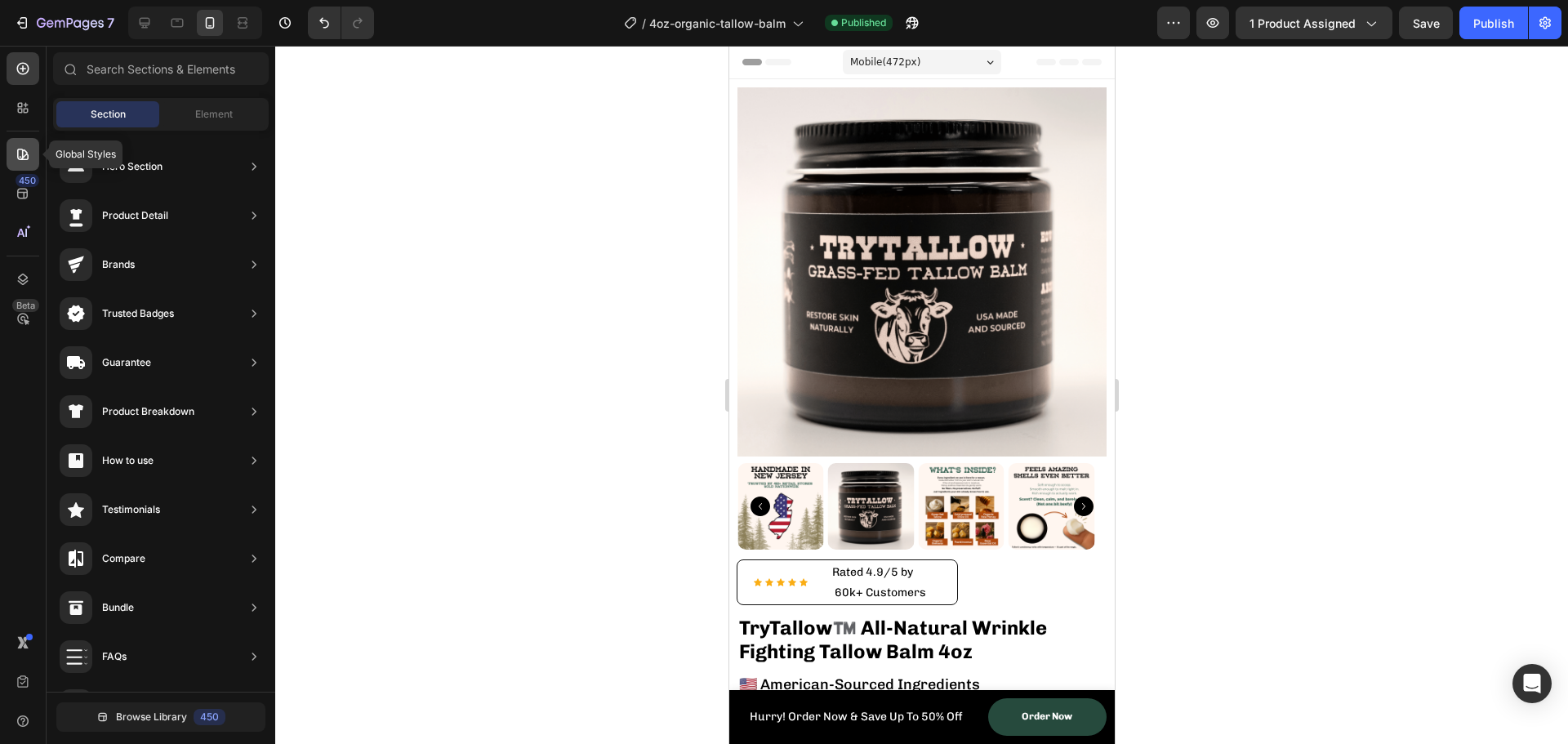
click at [27, 139] on div at bounding box center [23, 155] width 33 height 33
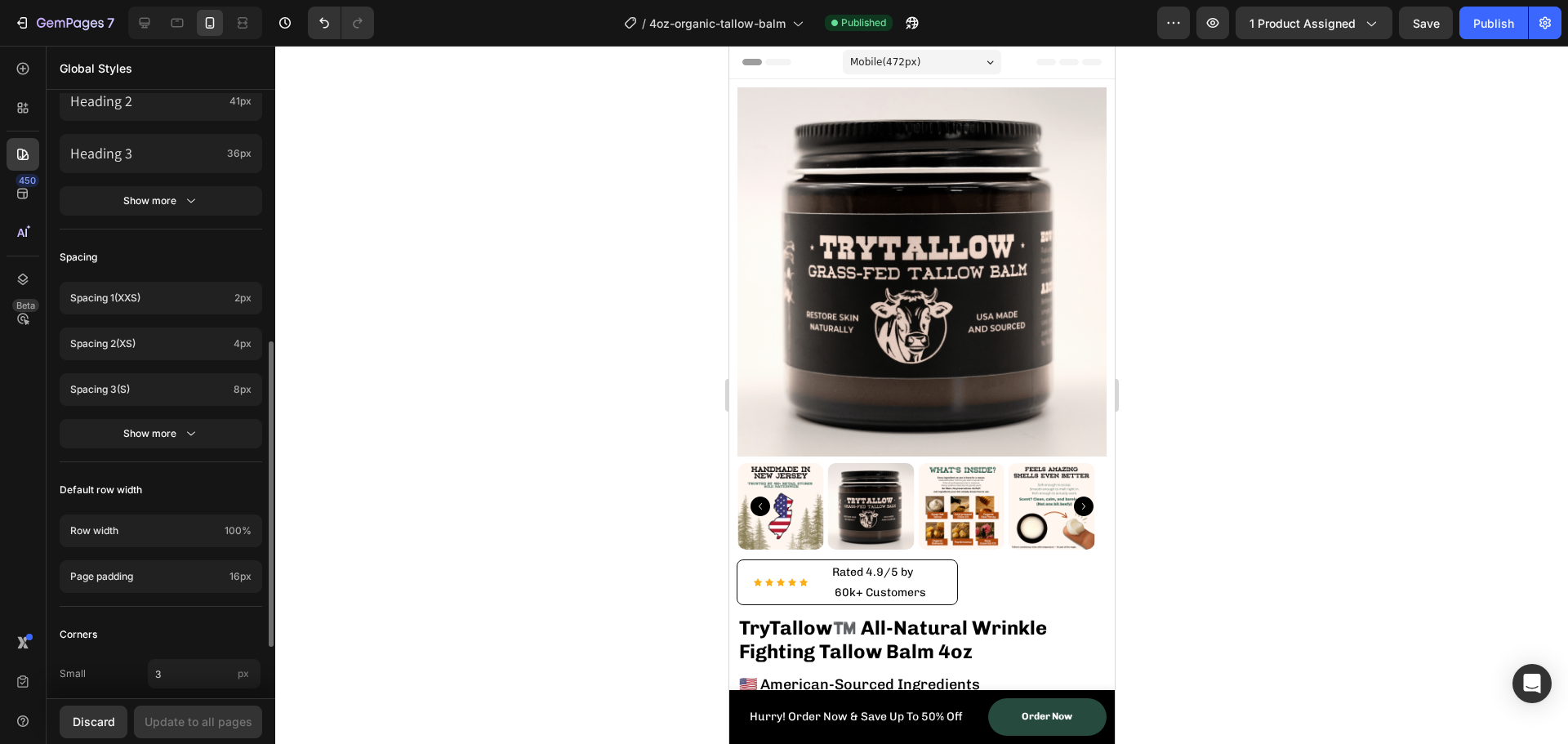
scroll to position [592, 0]
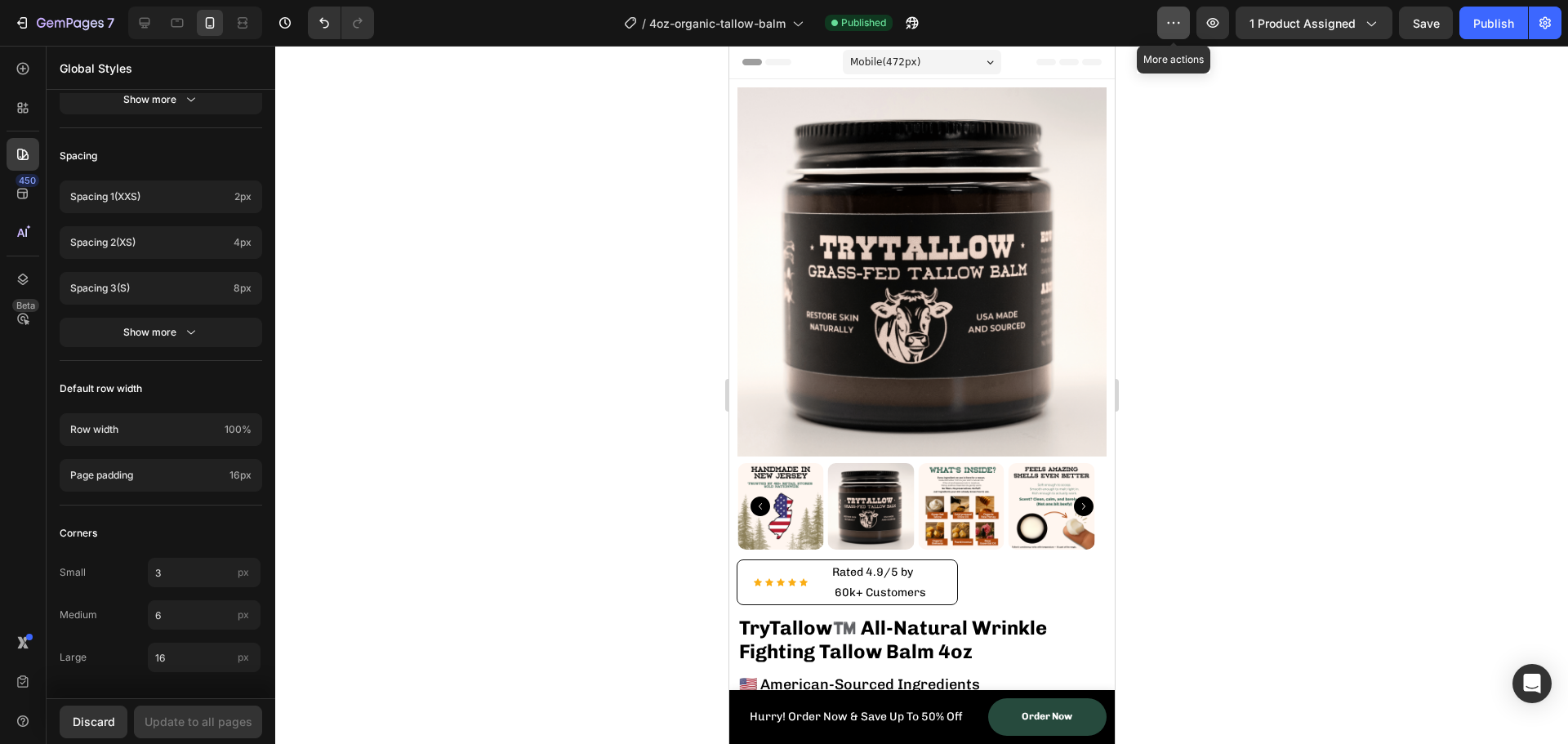
click at [1165, 31] on button "button" at bounding box center [1174, 23] width 33 height 33
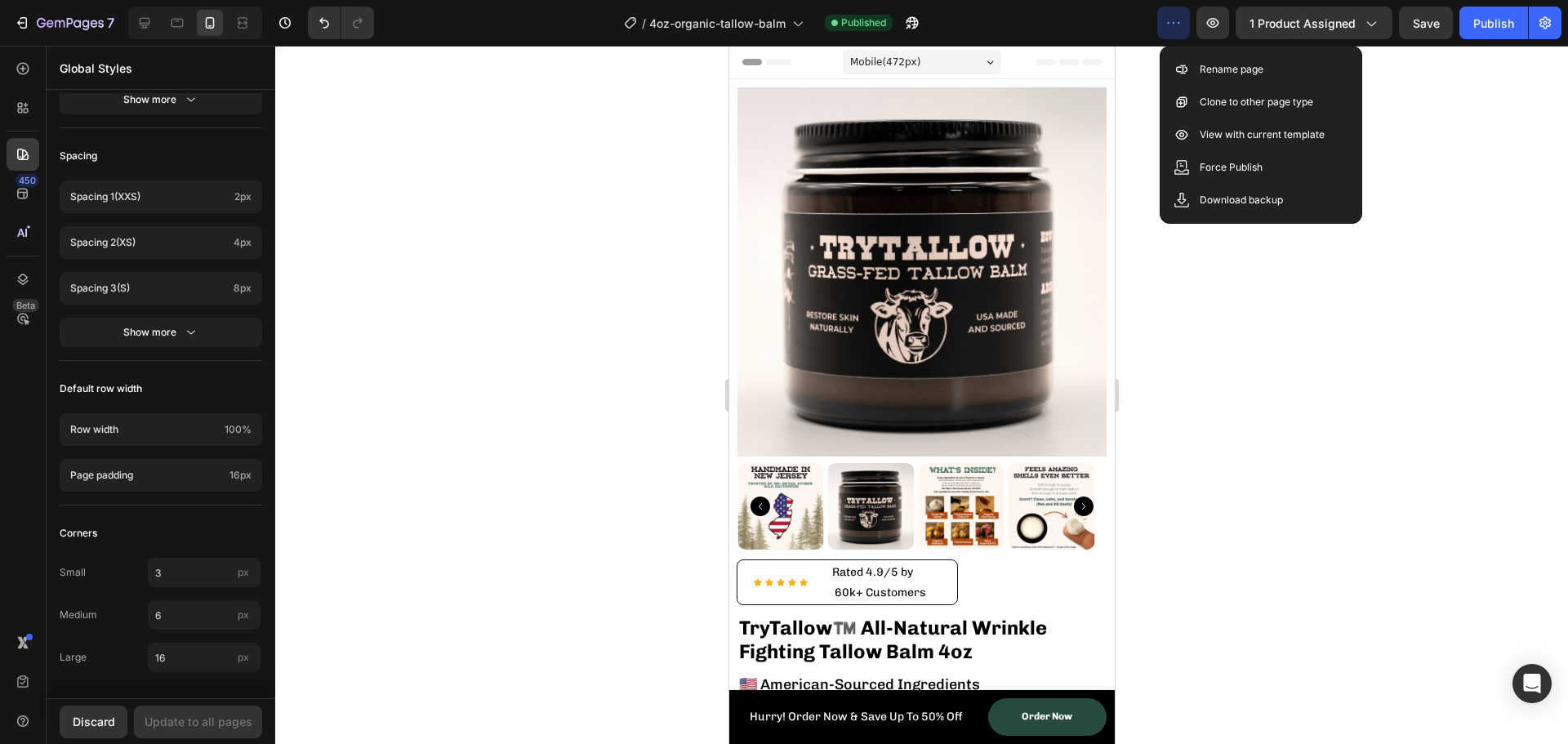
click at [1165, 31] on button "button" at bounding box center [1174, 23] width 33 height 33
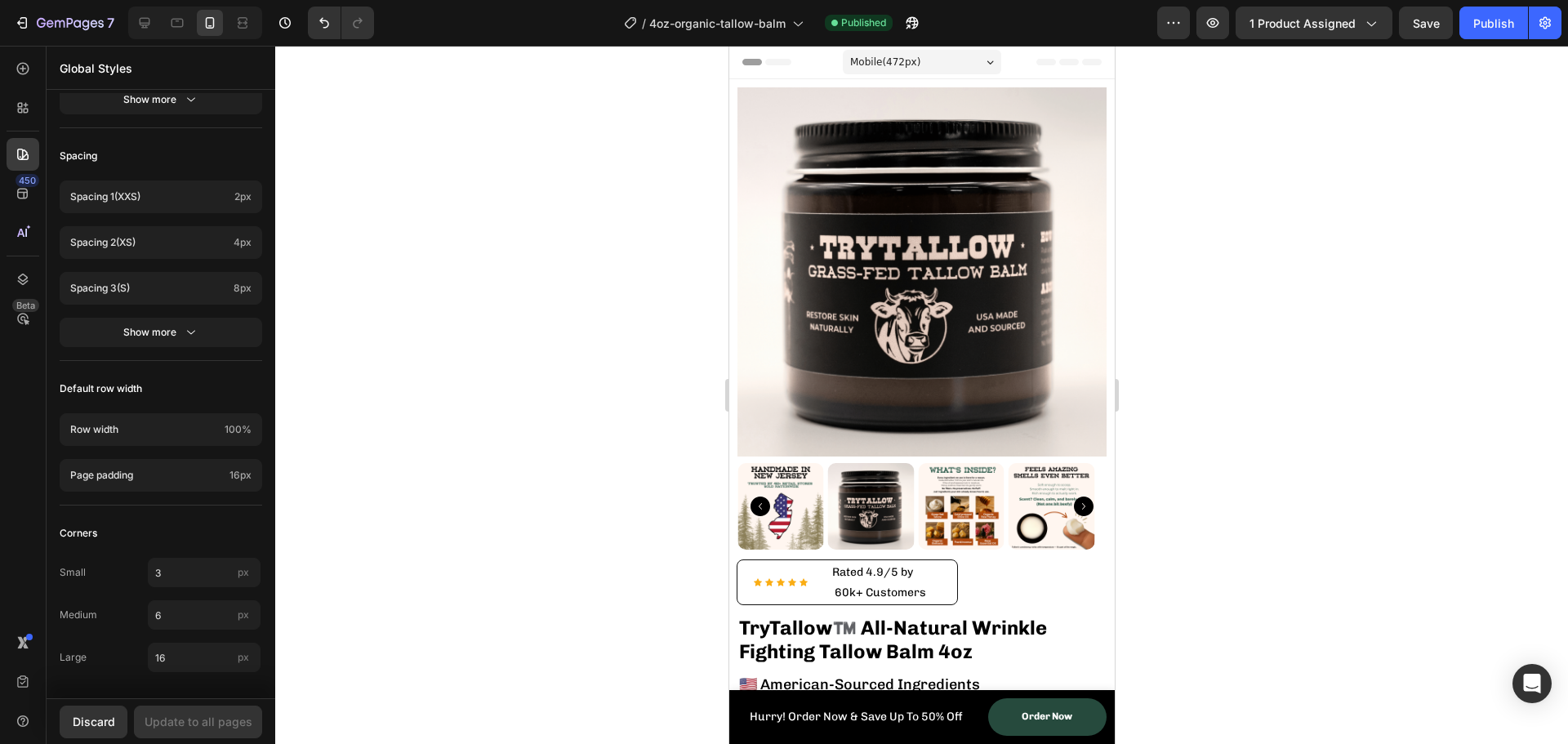
click at [135, 91] on div "Global Styles" at bounding box center [160, 70] width 228 height 48
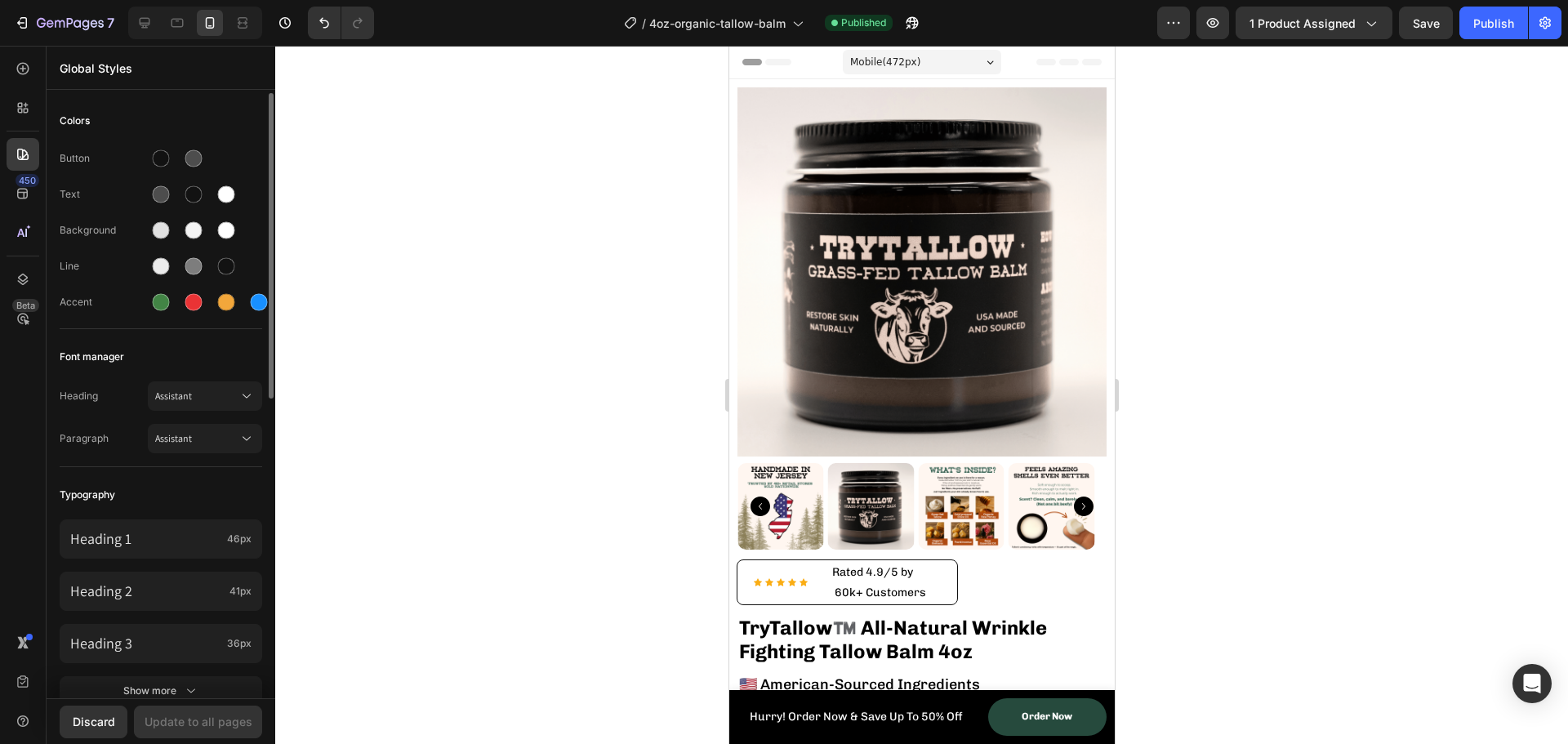
scroll to position [0, 0]
click at [28, 81] on div at bounding box center [23, 69] width 33 height 33
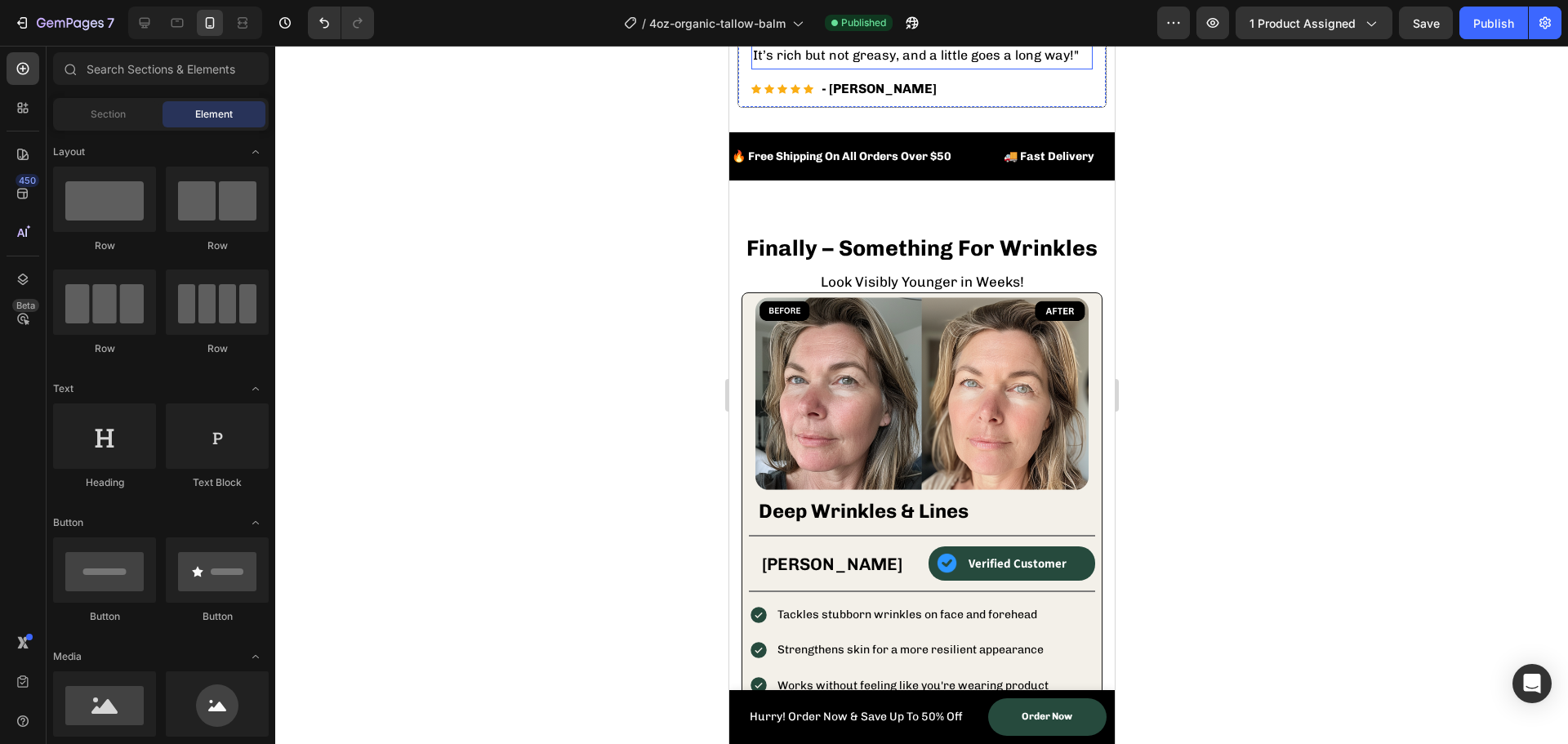
scroll to position [1144, 0]
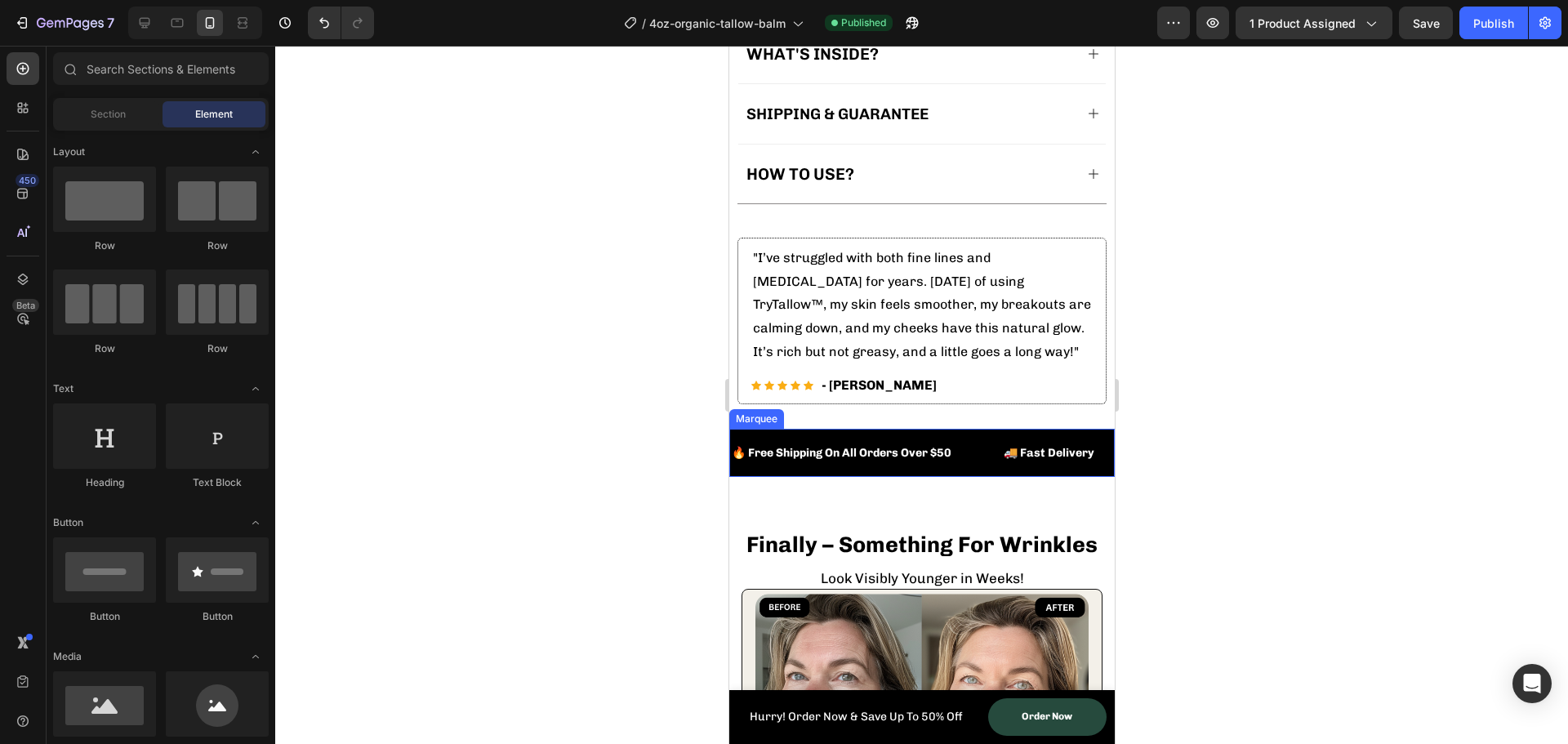
click at [970, 435] on div "🔥 Free Shipping On All Orders Over $50 Text Block" at bounding box center [865, 453] width 272 height 37
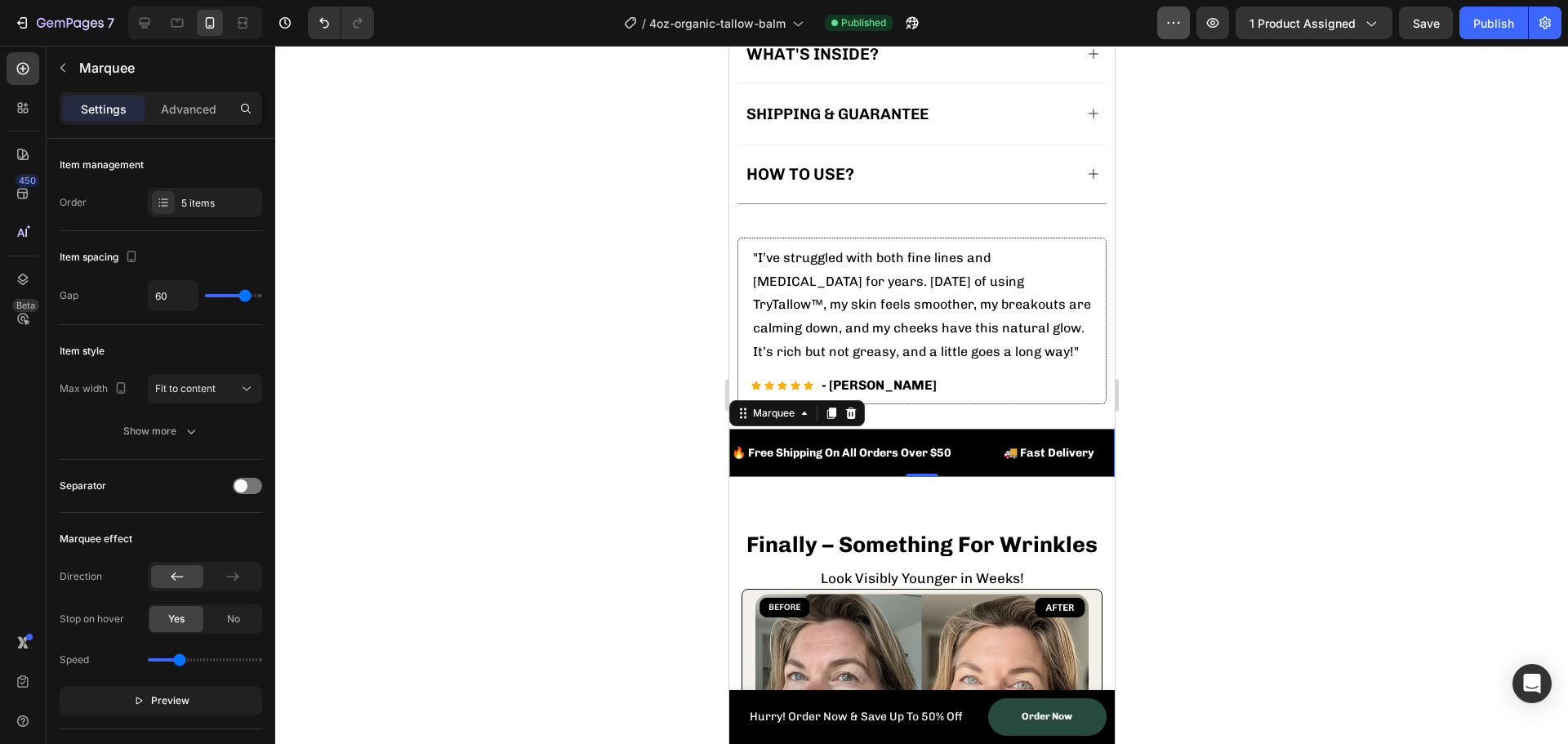
click at [1179, 18] on icon "button" at bounding box center [1174, 23] width 17 height 17
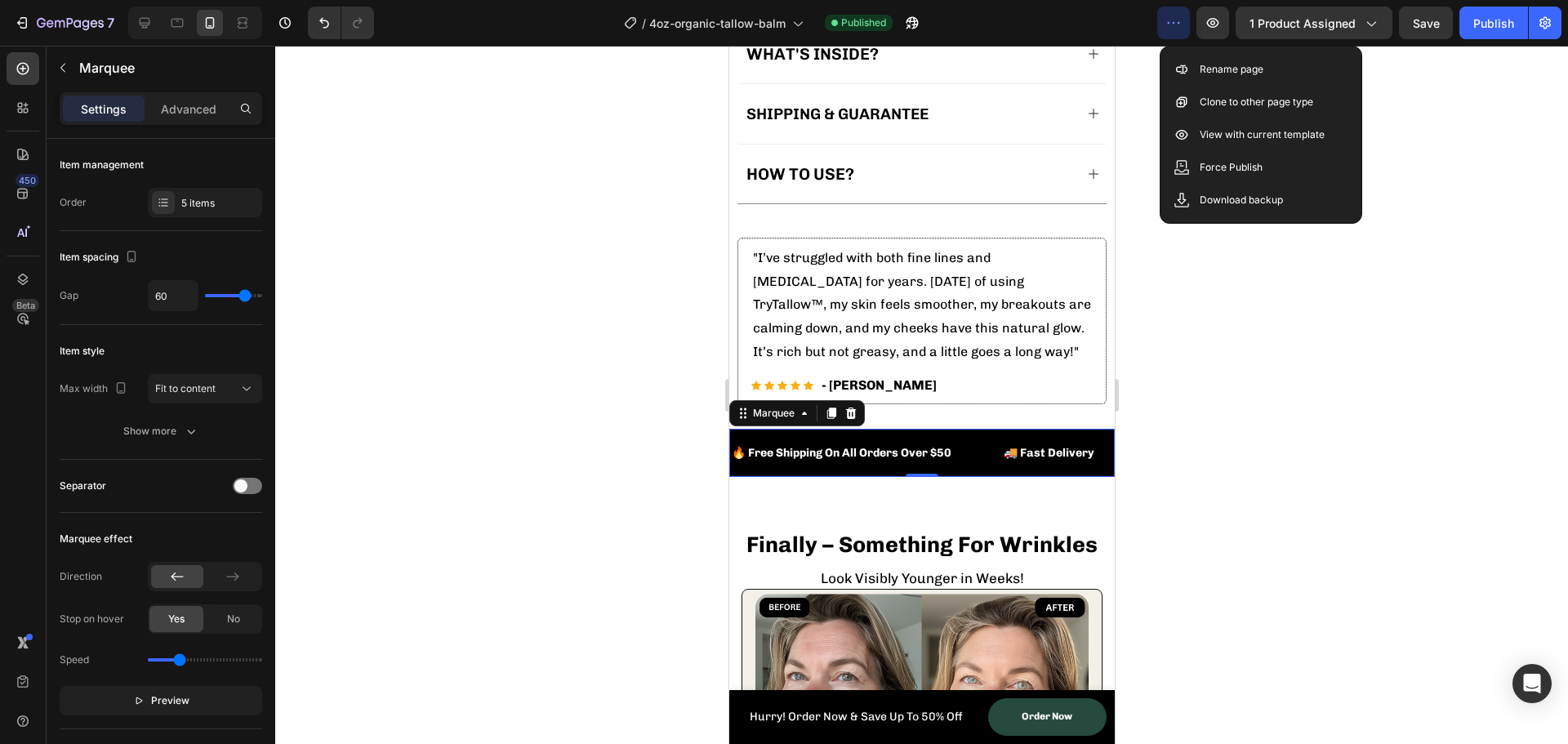
click at [534, 151] on div at bounding box center [922, 395] width 1293 height 699
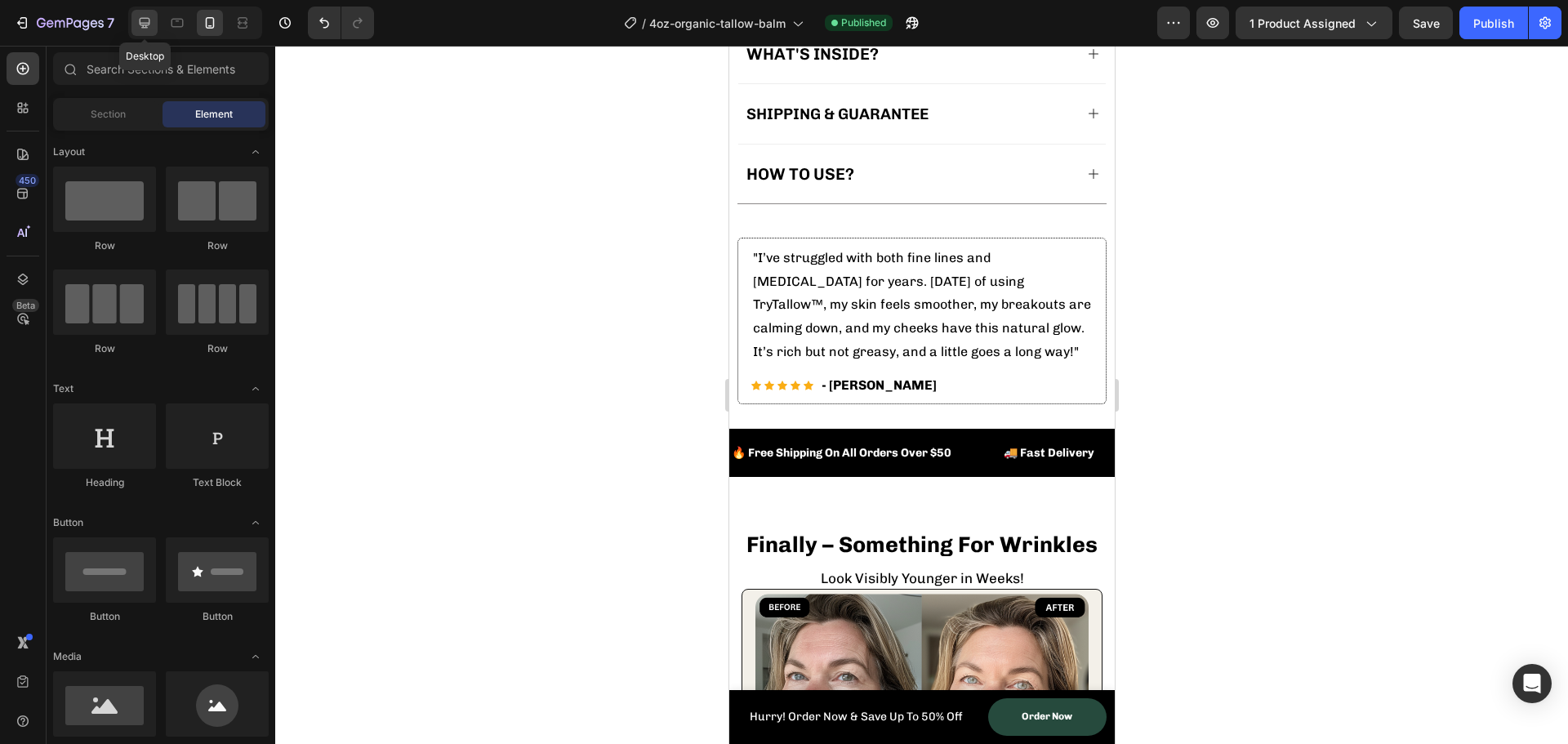
click at [141, 27] on icon at bounding box center [145, 23] width 17 height 17
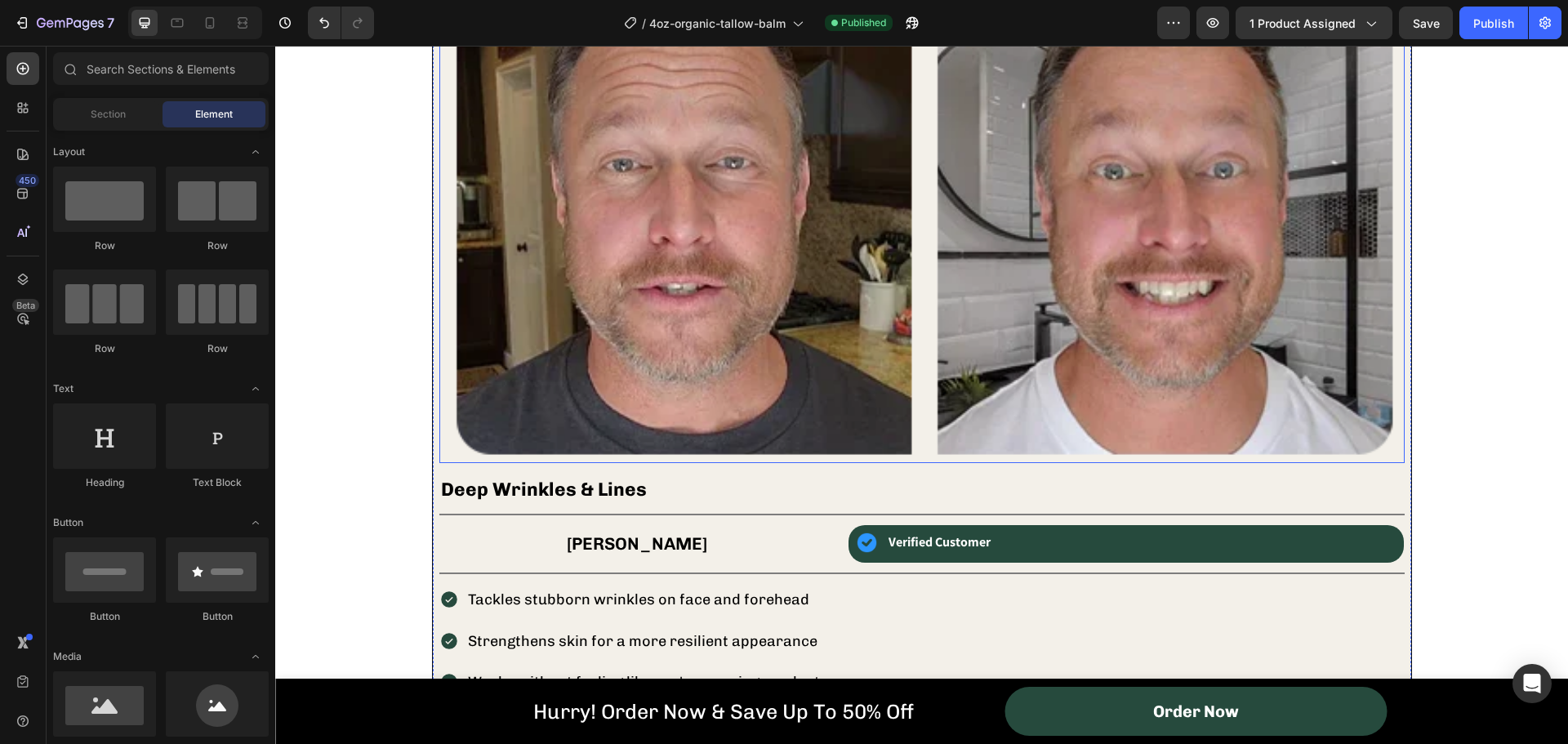
scroll to position [1307, 0]
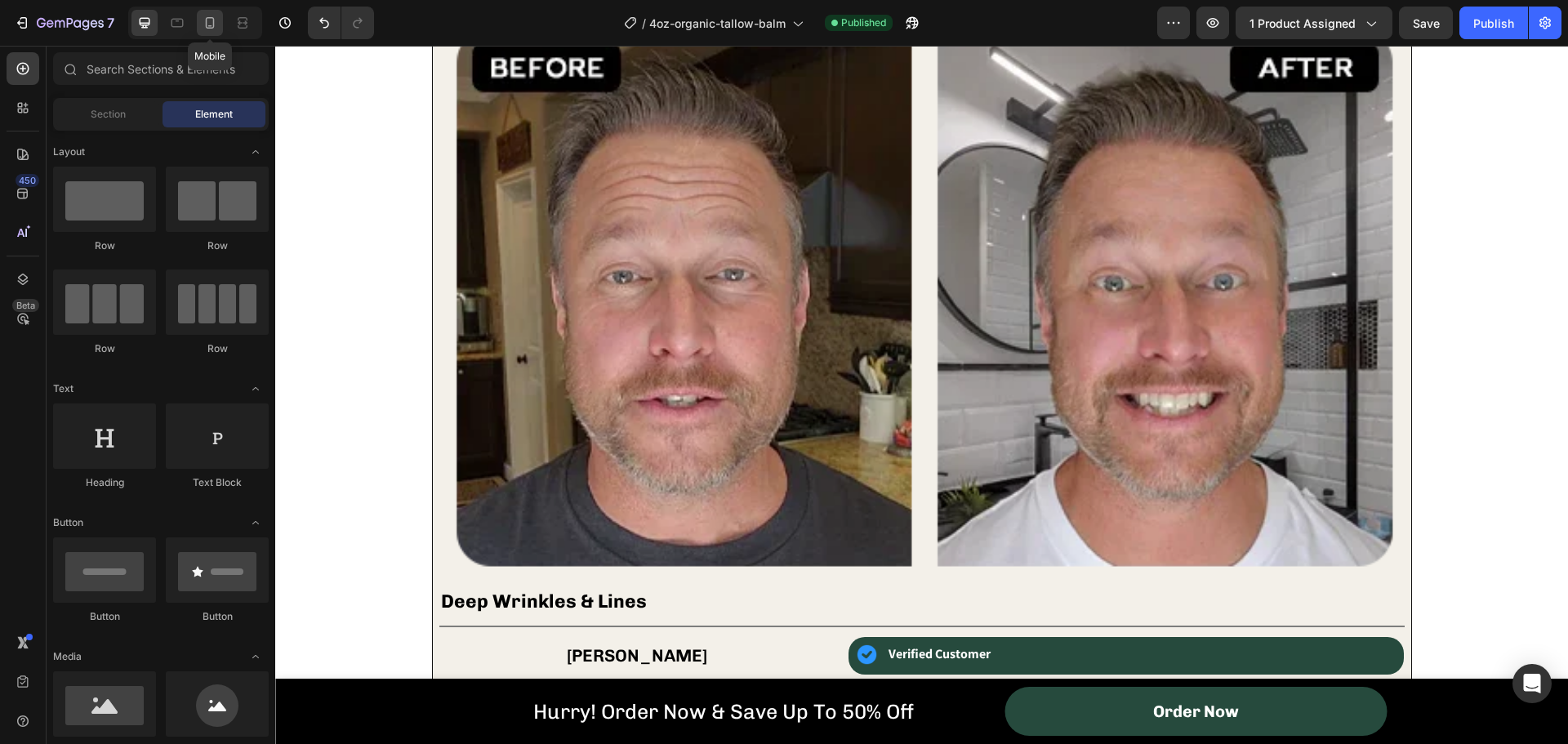
click at [211, 26] on icon at bounding box center [210, 23] width 9 height 11
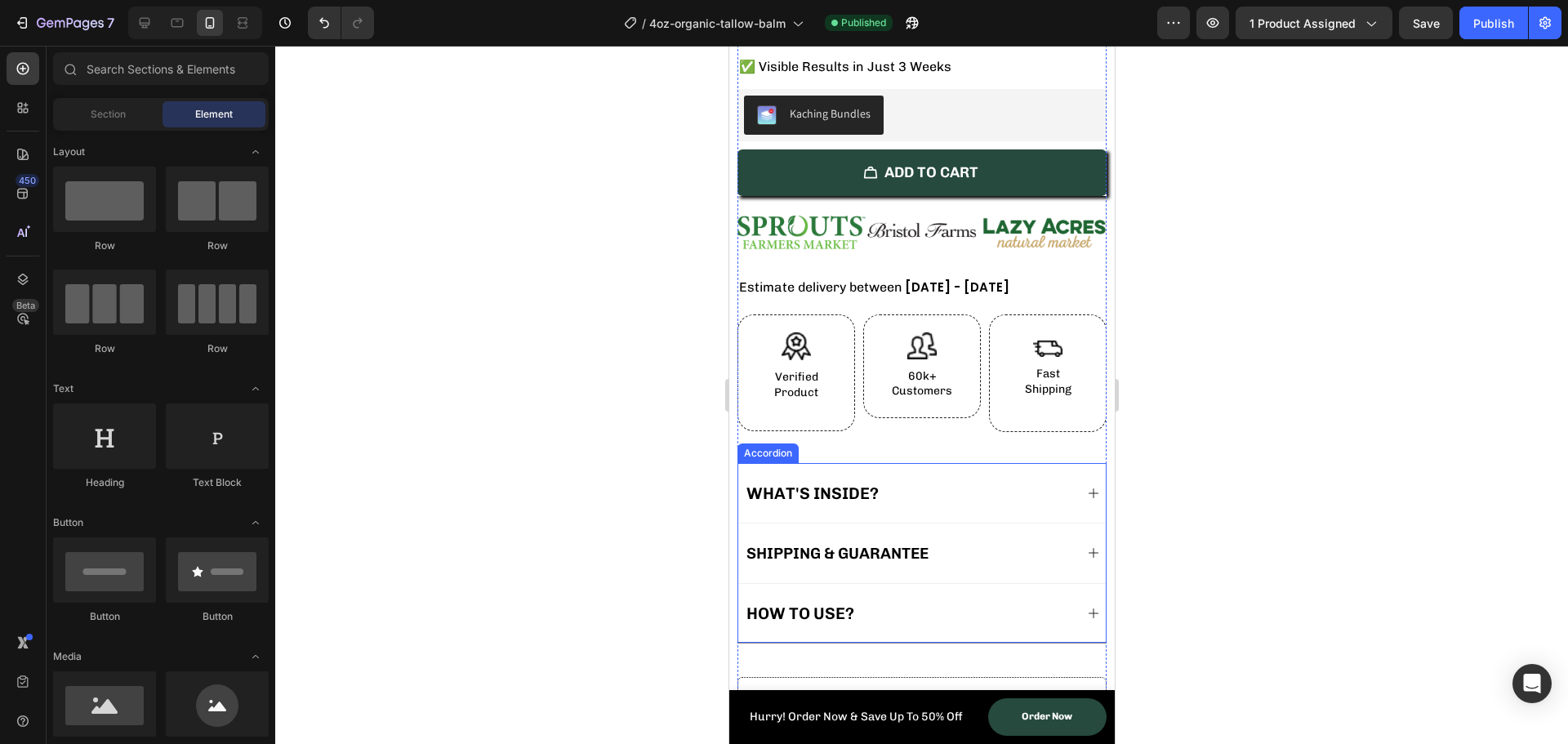
scroll to position [899, 0]
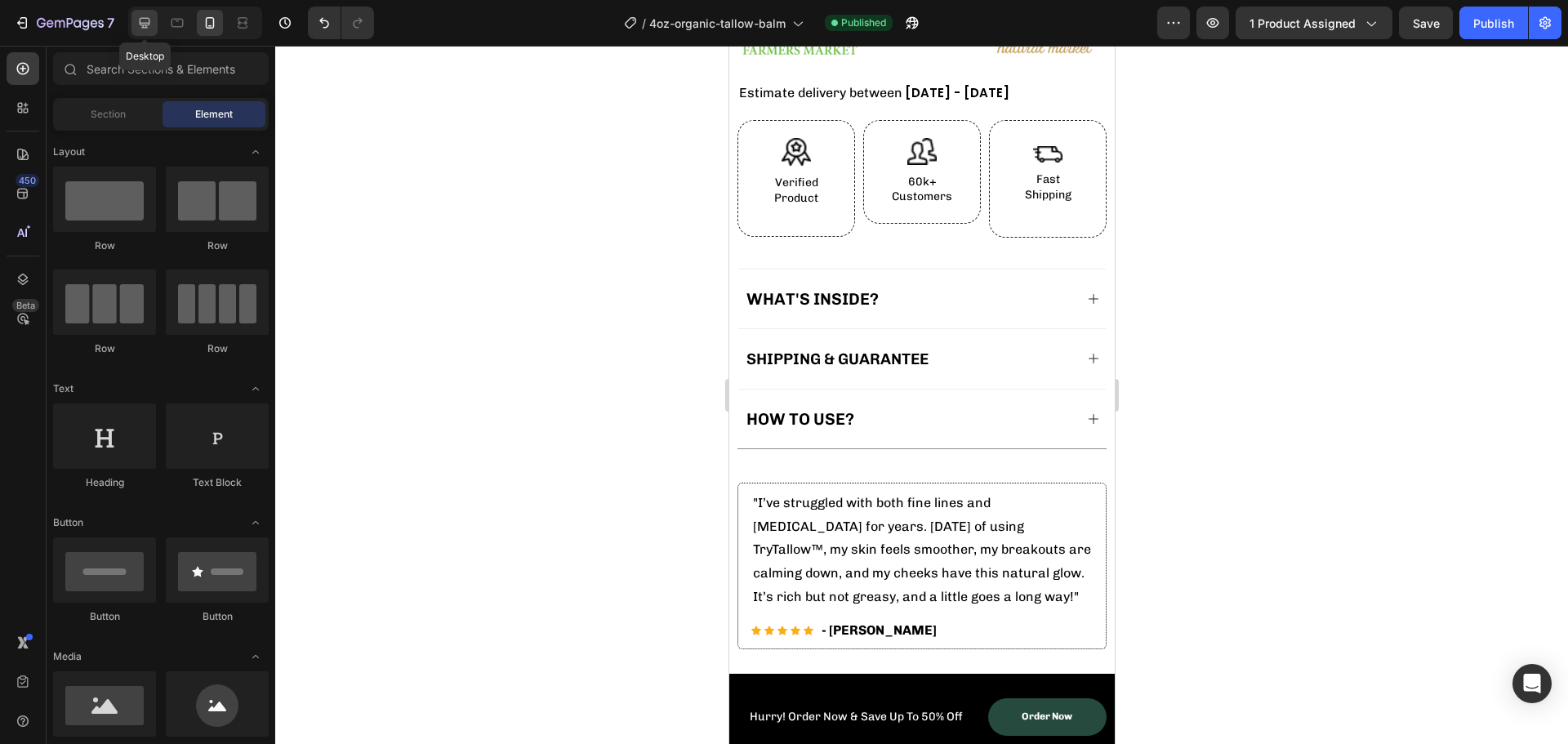
click at [142, 27] on icon at bounding box center [145, 23] width 17 height 17
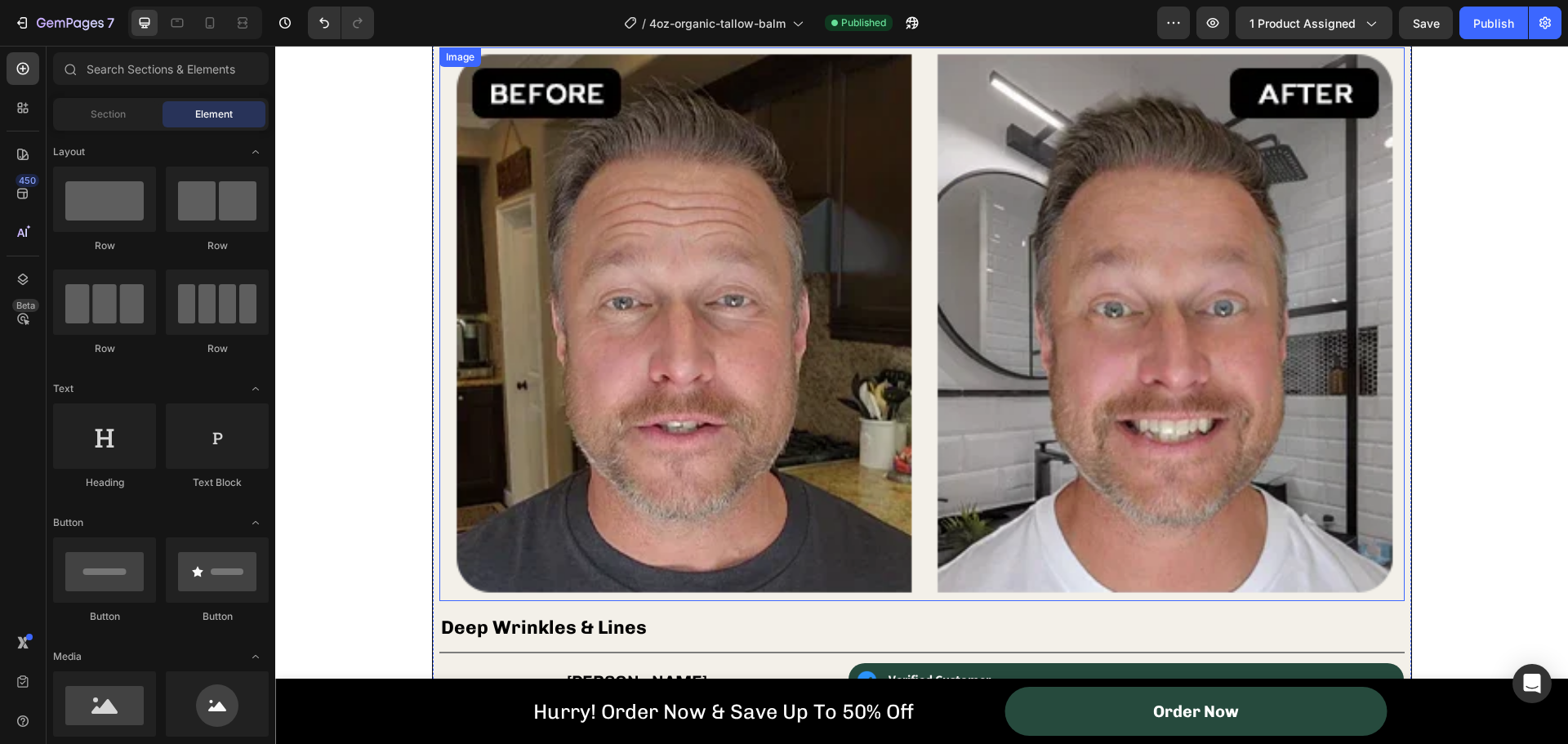
scroll to position [1296, 0]
